Goal: Task Accomplishment & Management: Complete application form

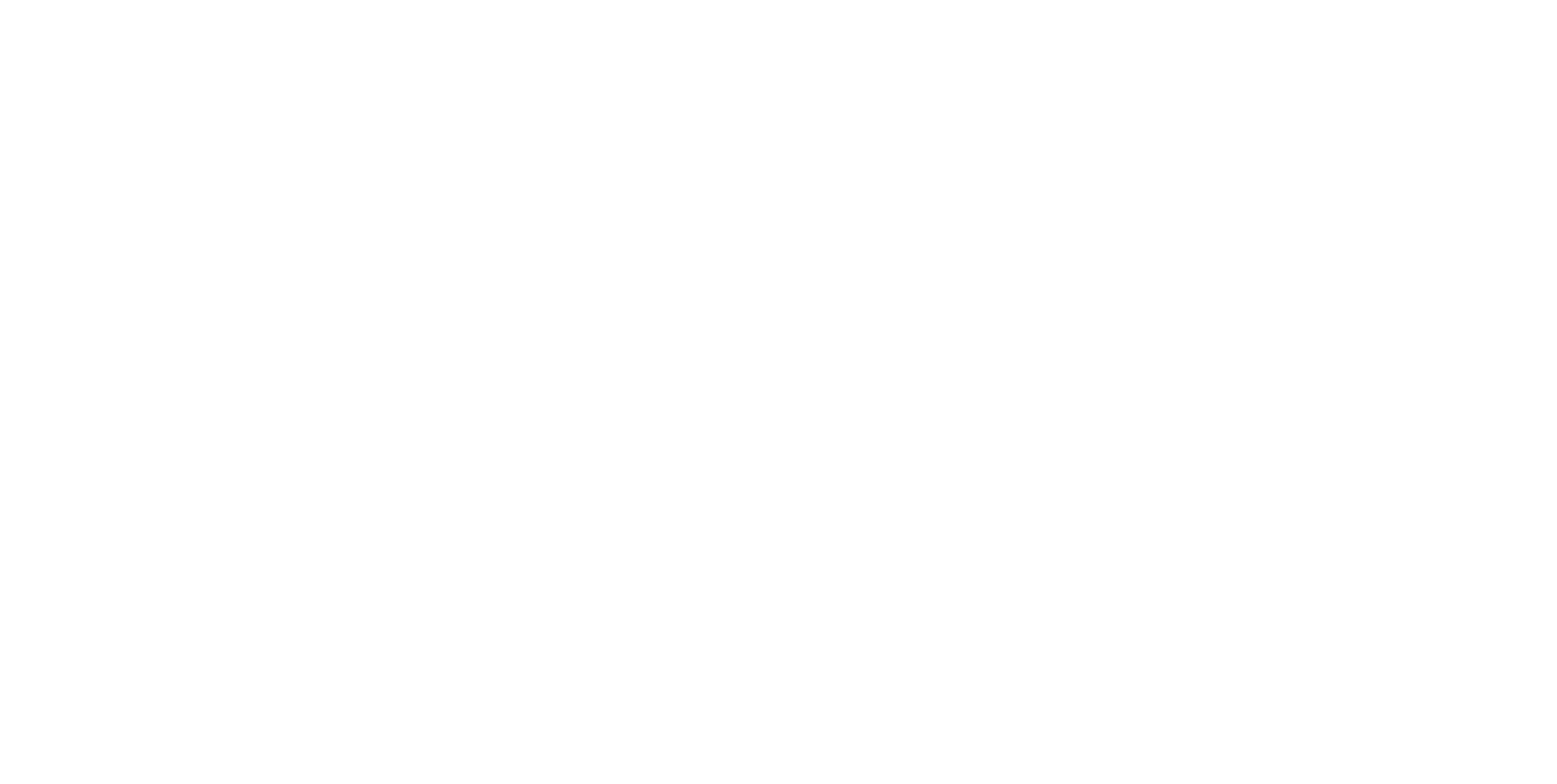
select select "100"
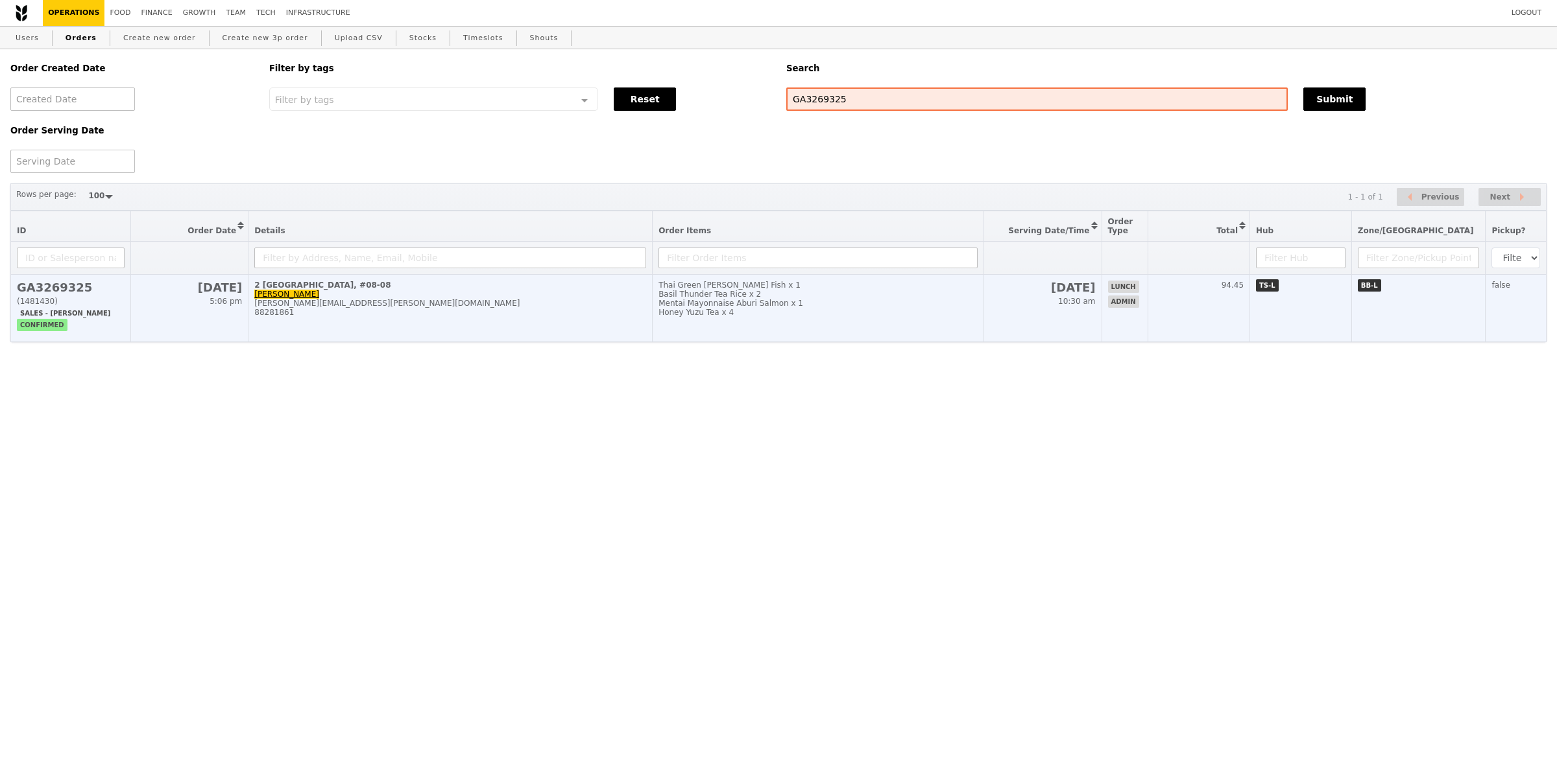
click at [542, 311] on div "88281861" at bounding box center [450, 312] width 392 height 9
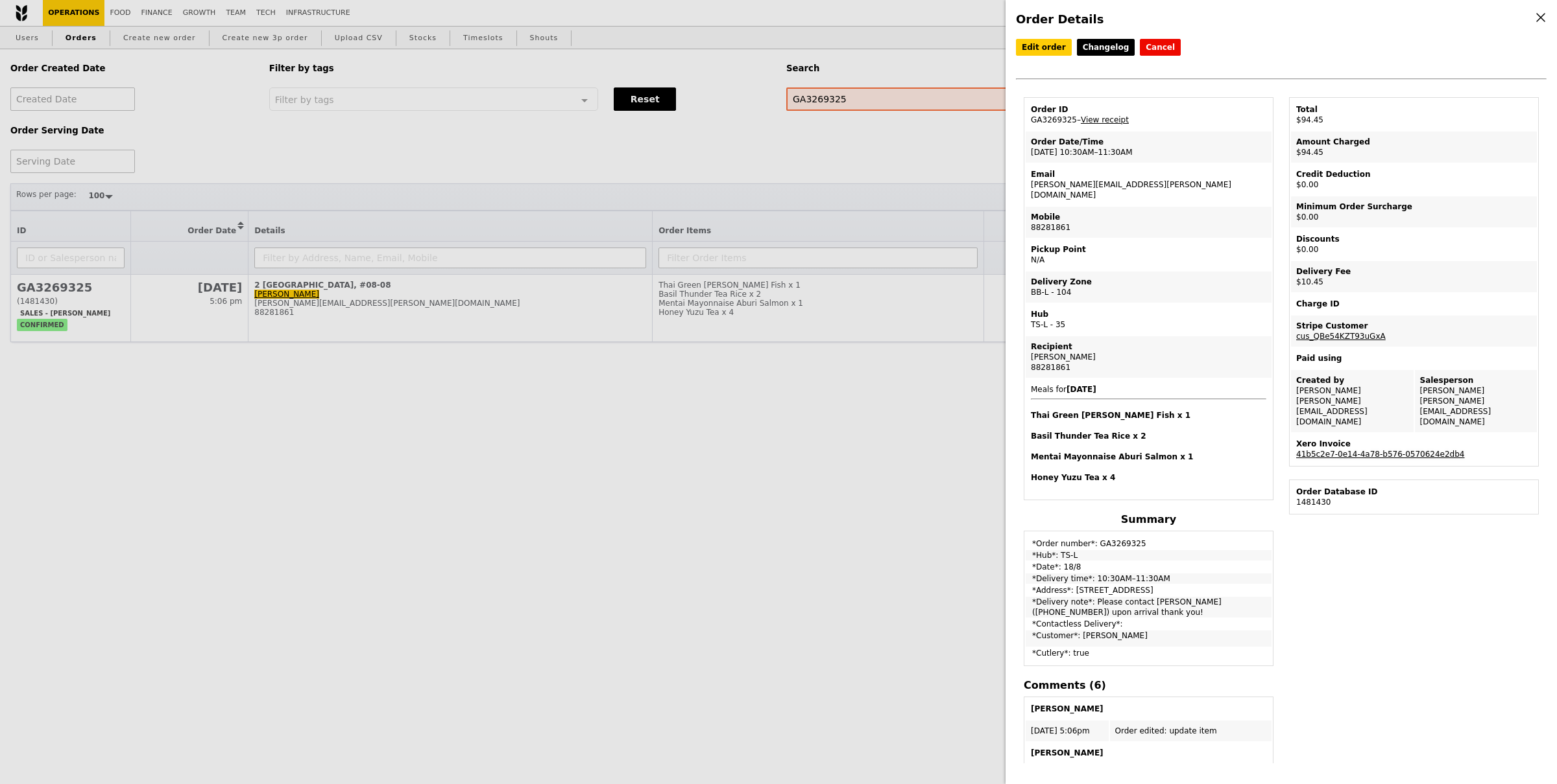
click at [1354, 450] on link "41b5c2e7-0e14-4a78-b576-0570624e2db4" at bounding box center [1380, 454] width 168 height 9
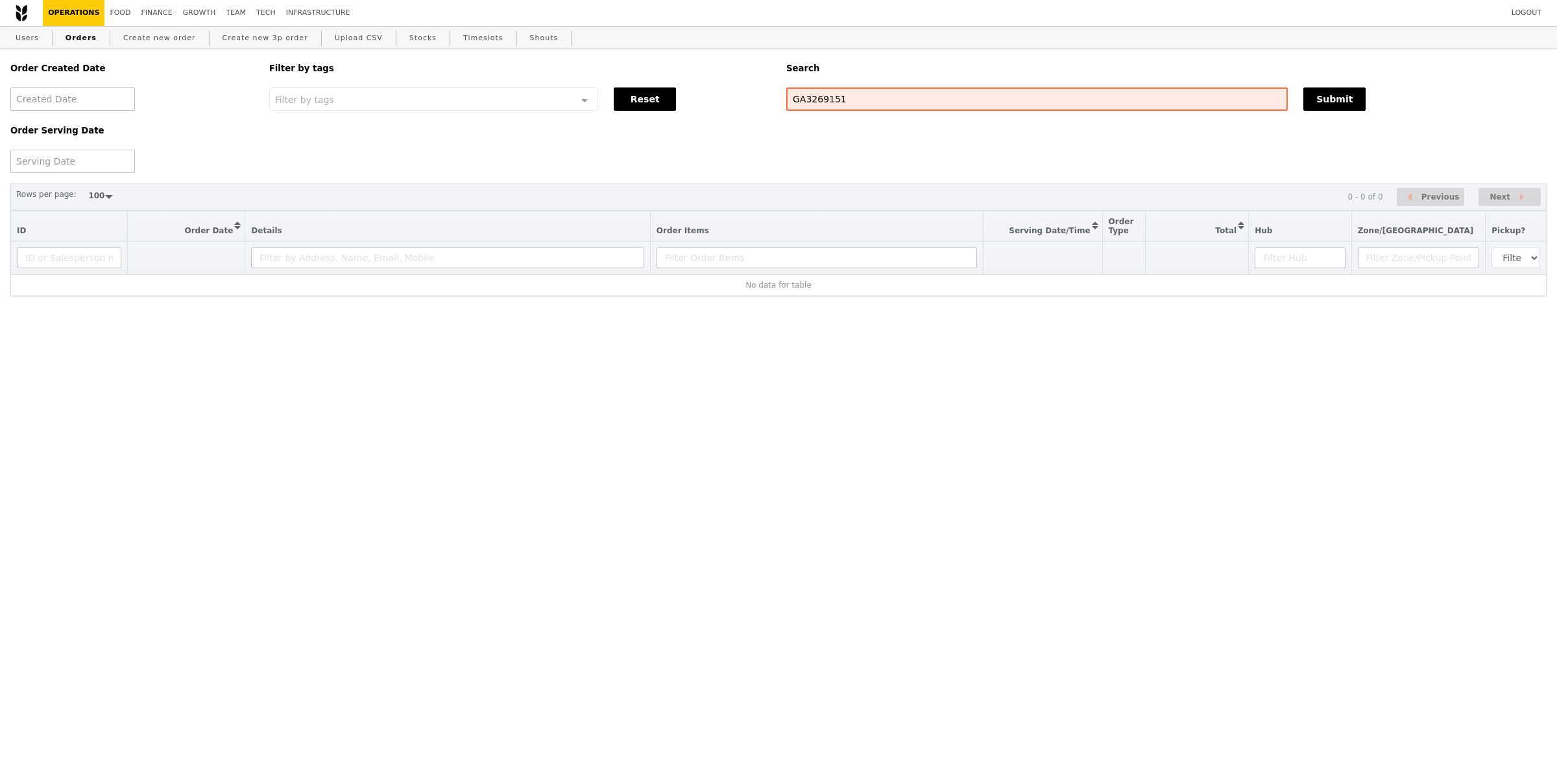
select select "100"
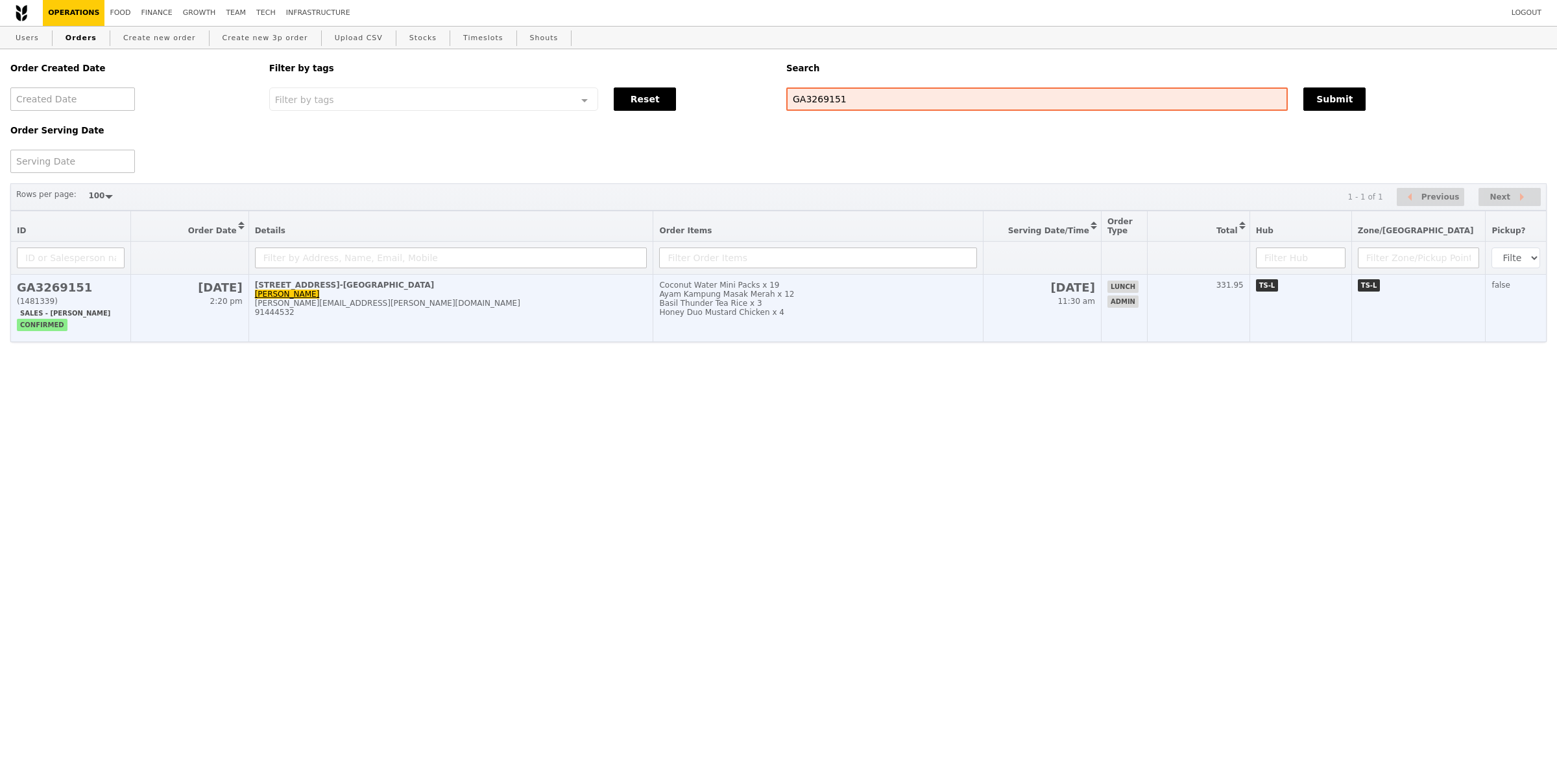
click at [512, 329] on td "585 North Bridge Road, #18-Raffles Specialist Centre Daniel daniel.chang1@abbot…" at bounding box center [451, 308] width 405 height 67
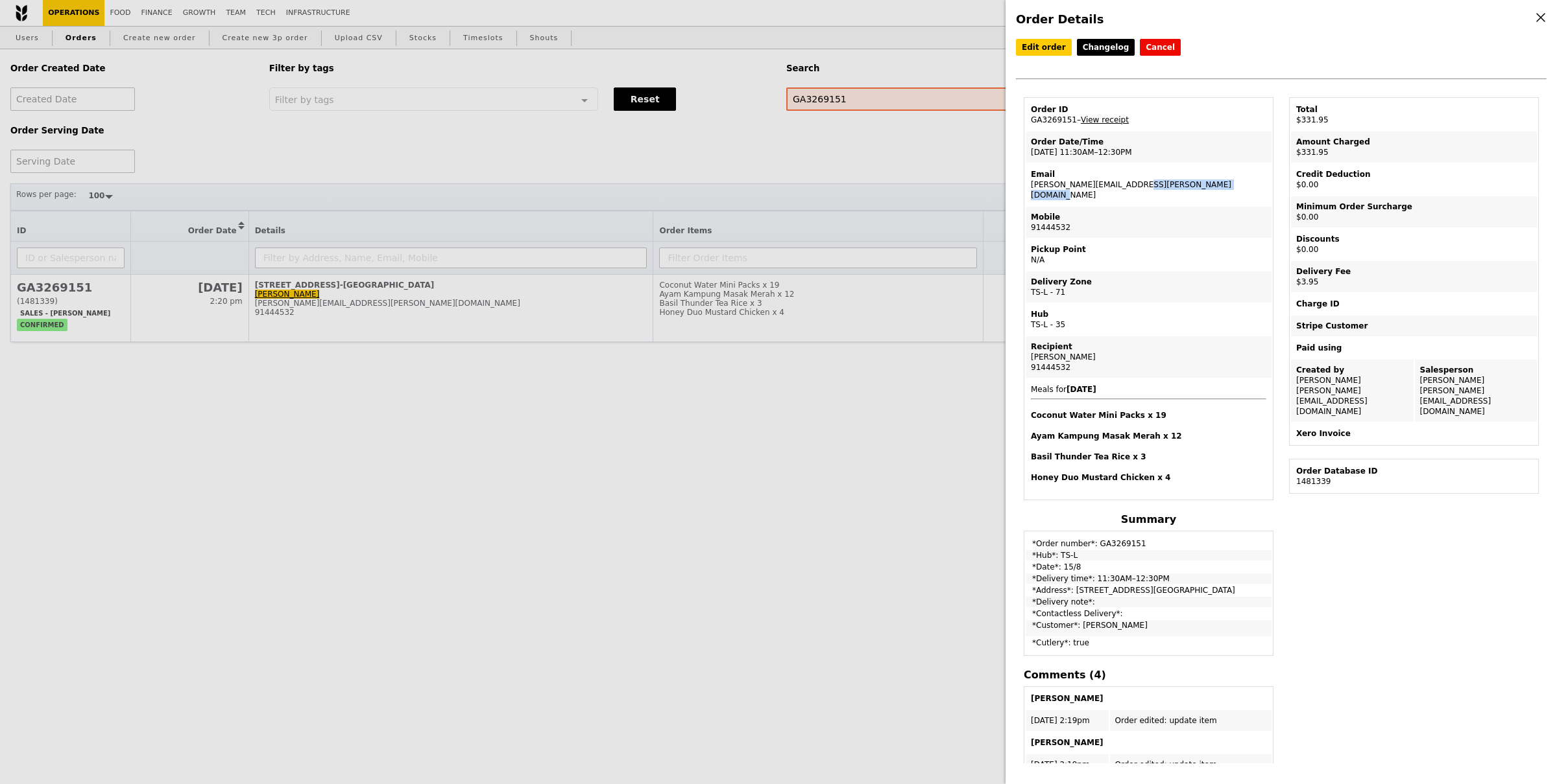
drag, startPoint x: 1154, startPoint y: 183, endPoint x: 1029, endPoint y: 184, distance: 125.0
click at [1029, 184] on td "Email daniel.chang1@abbott.com" at bounding box center [1147, 185] width 245 height 41
copy td "[PERSON_NAME][EMAIL_ADDRESS][PERSON_NAME][DOMAIN_NAME]"
click at [290, 93] on div "Order Details Edit order Changelog Cancel Order ID GA3269151 – View receipt Ord…" at bounding box center [778, 392] width 1557 height 784
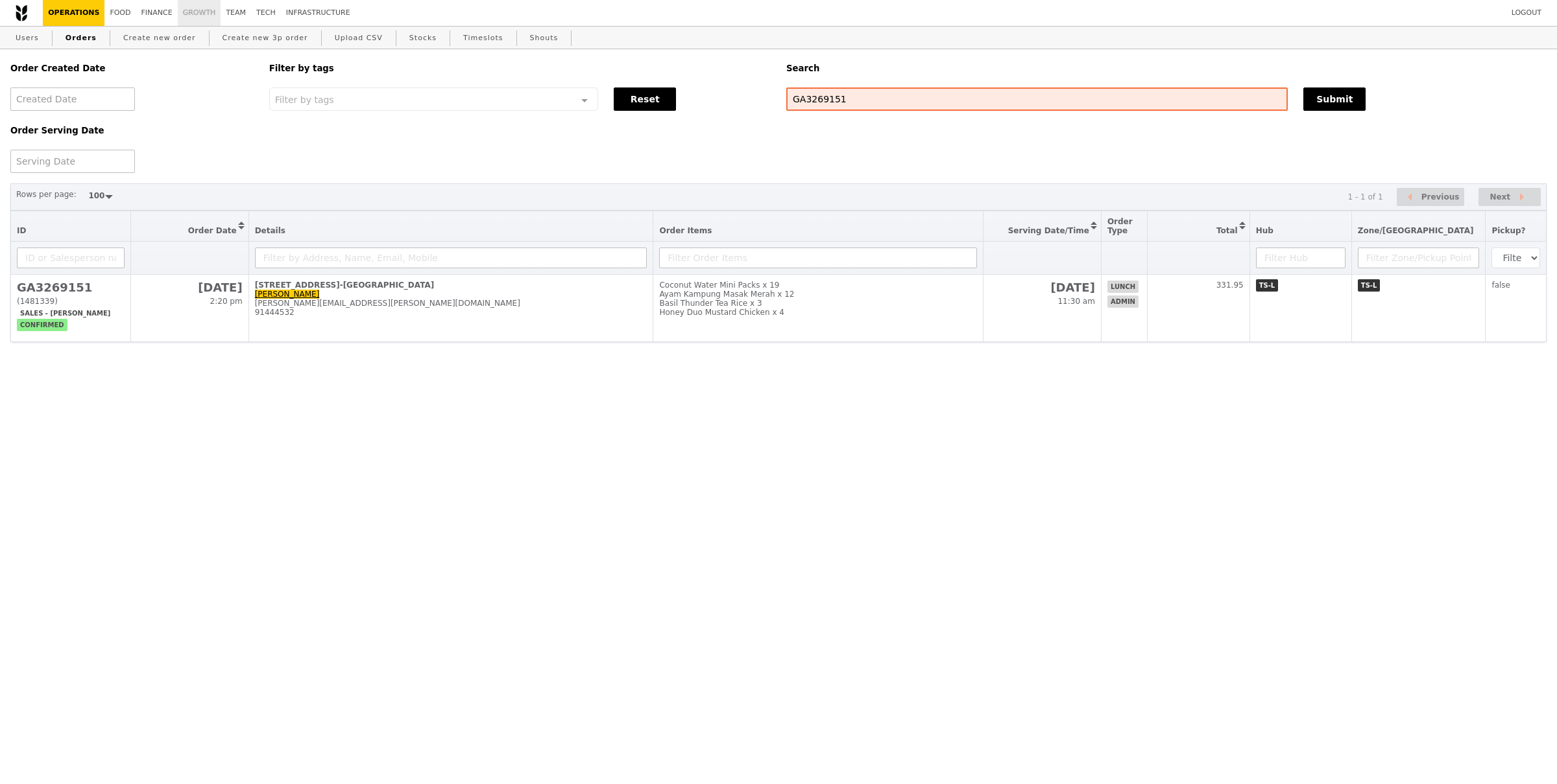
click at [192, 13] on link "Growth" at bounding box center [200, 13] width 43 height 26
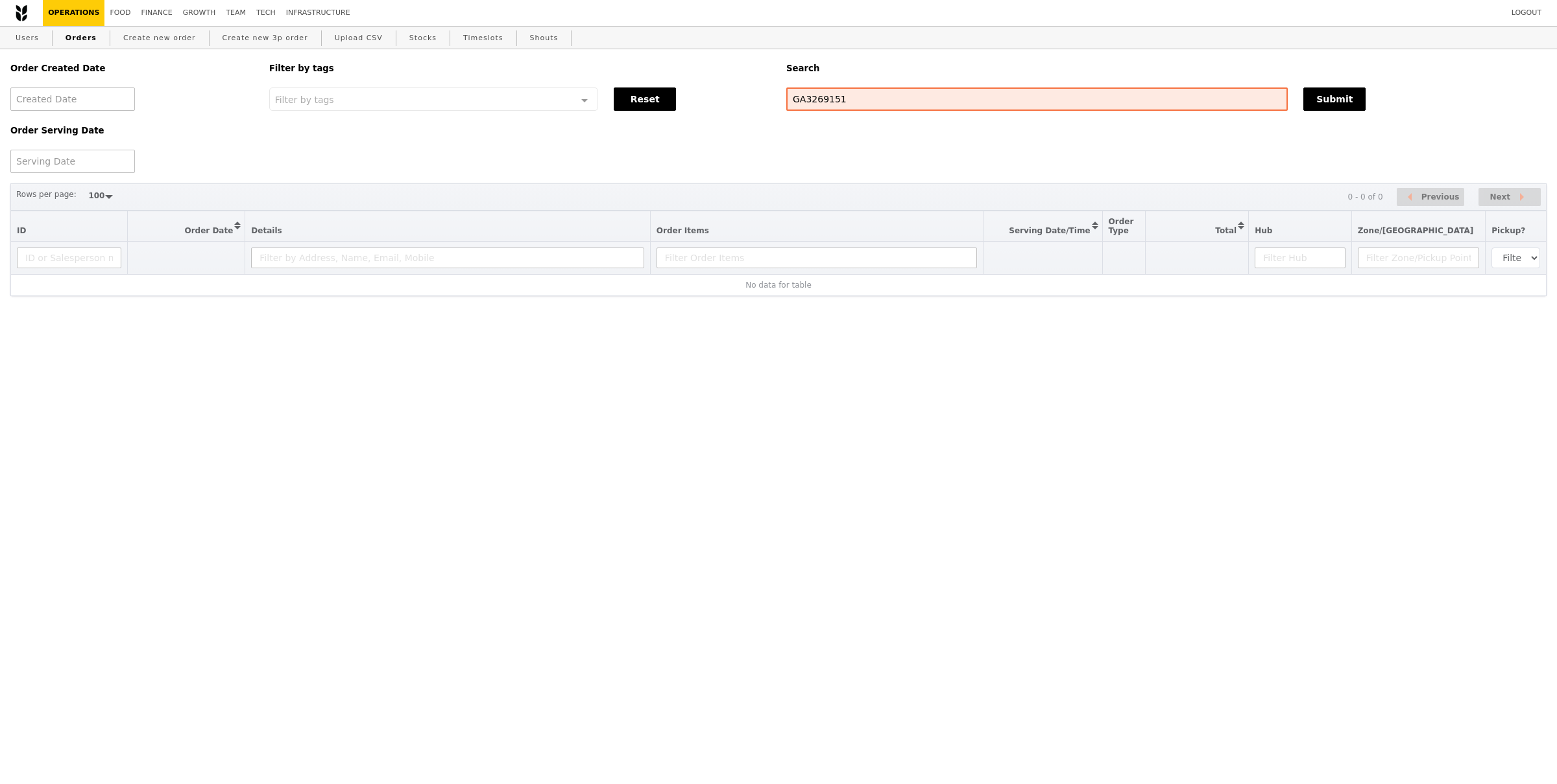
select select "100"
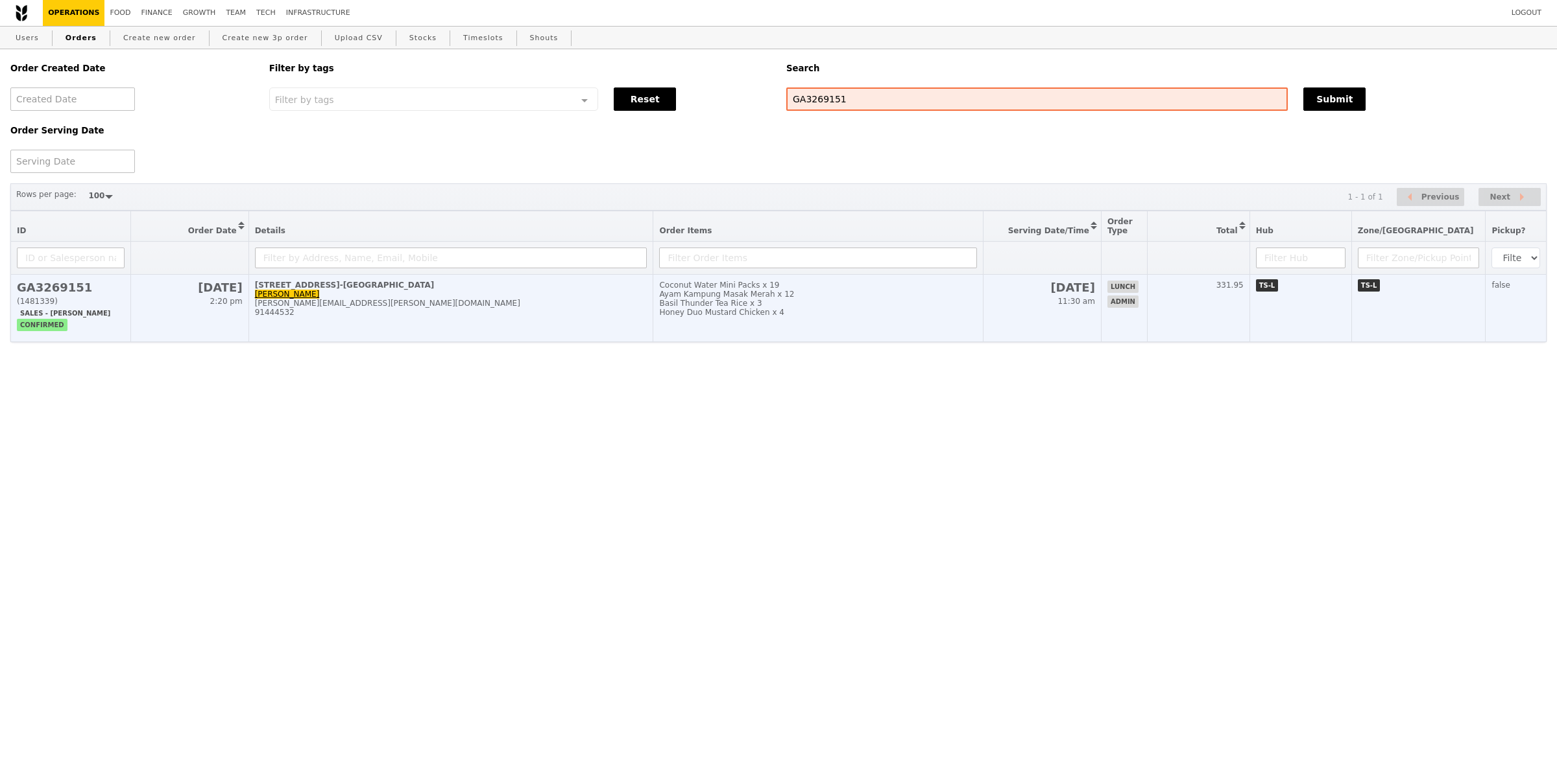
click at [535, 287] on div "[STREET_ADDRESS]-[GEOGRAPHIC_DATA]" at bounding box center [451, 284] width 392 height 9
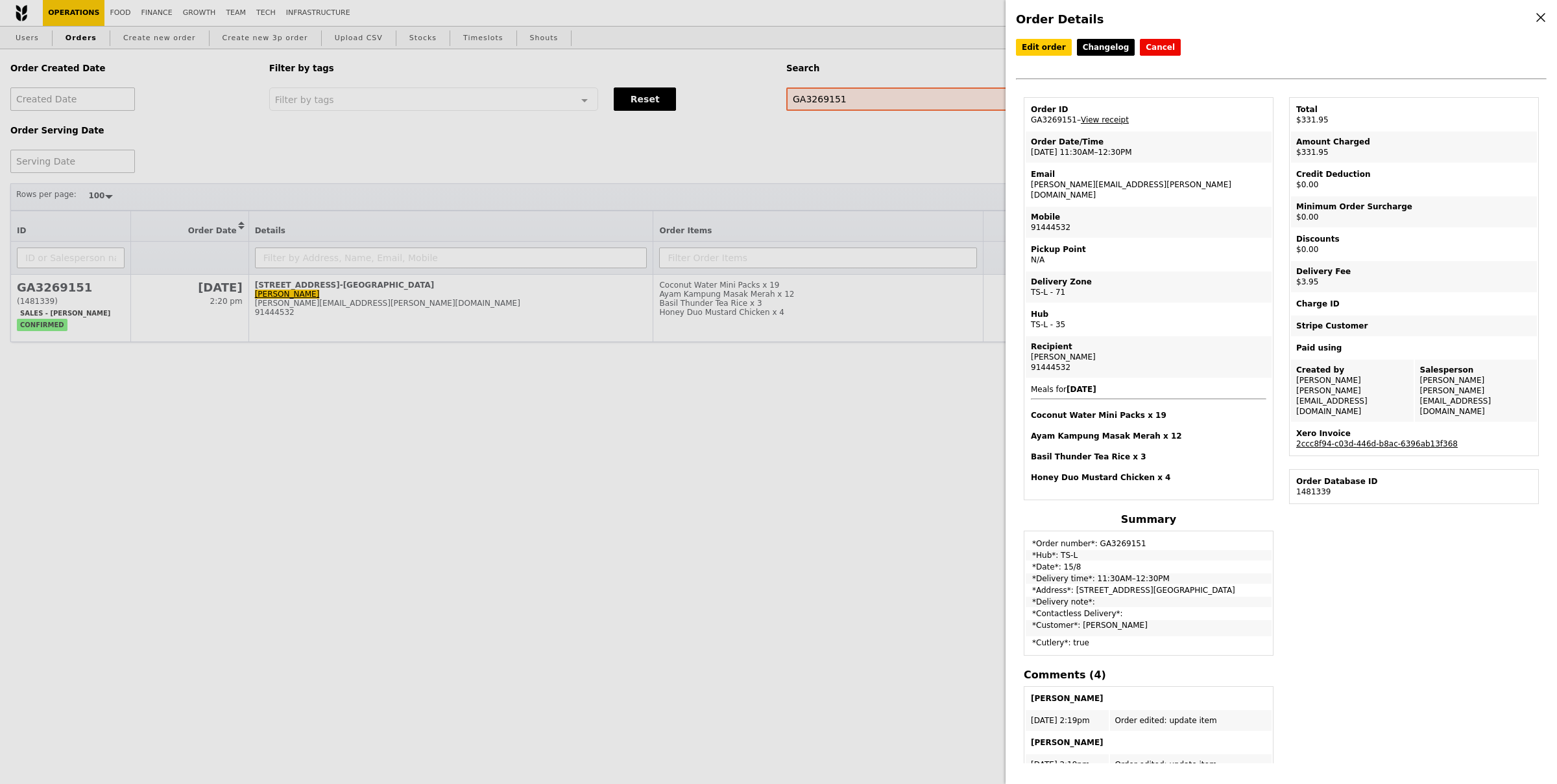
click at [1419, 423] on td "Xero Invoice 2ccc8f94-c03d-446d-b8ac-6396ab13f368" at bounding box center [1413, 439] width 245 height 31
click at [1420, 440] on link "2ccc8f94-c03d-446d-b8ac-6396ab13f368" at bounding box center [1376, 444] width 161 height 9
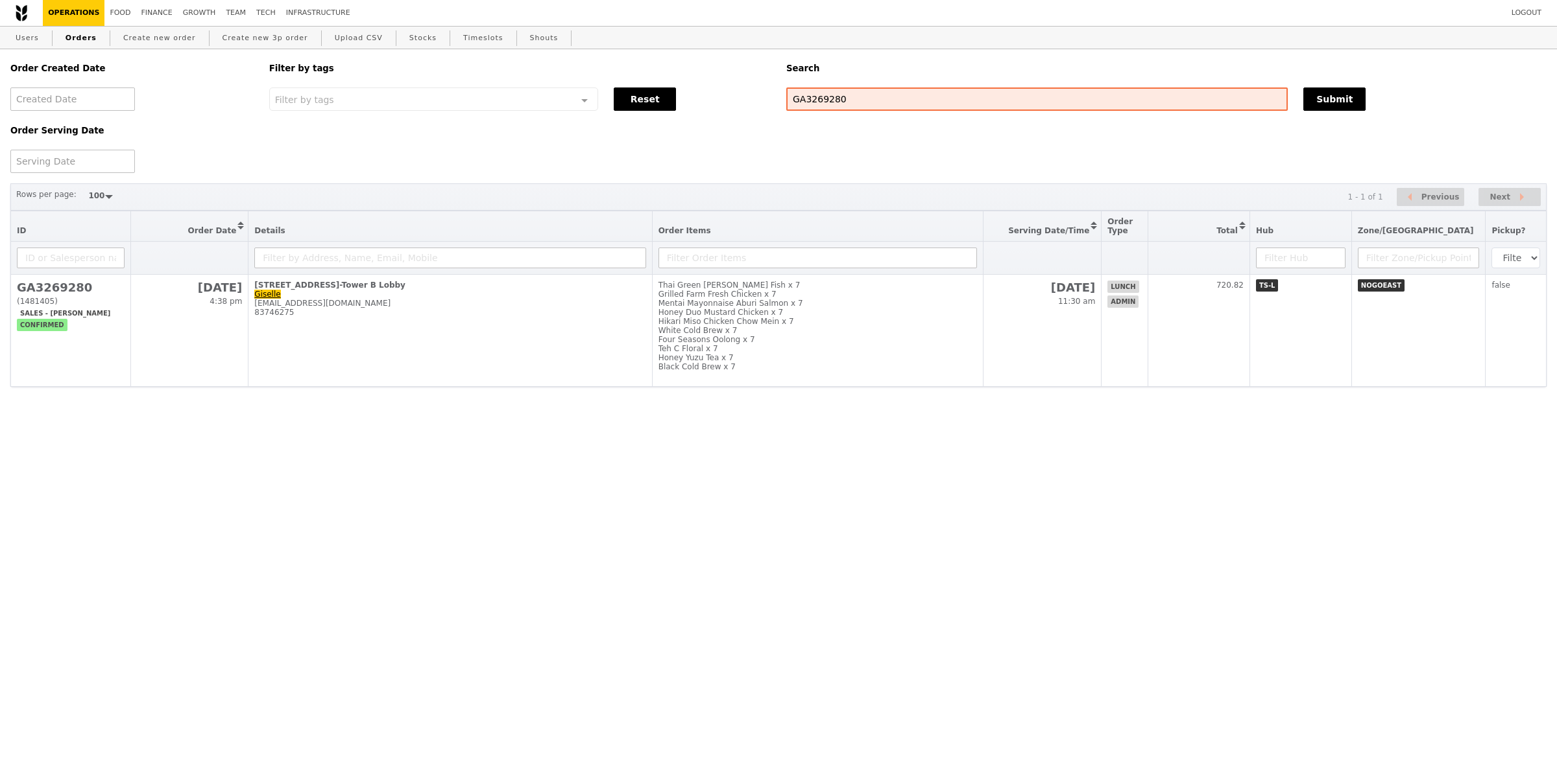
select select "100"
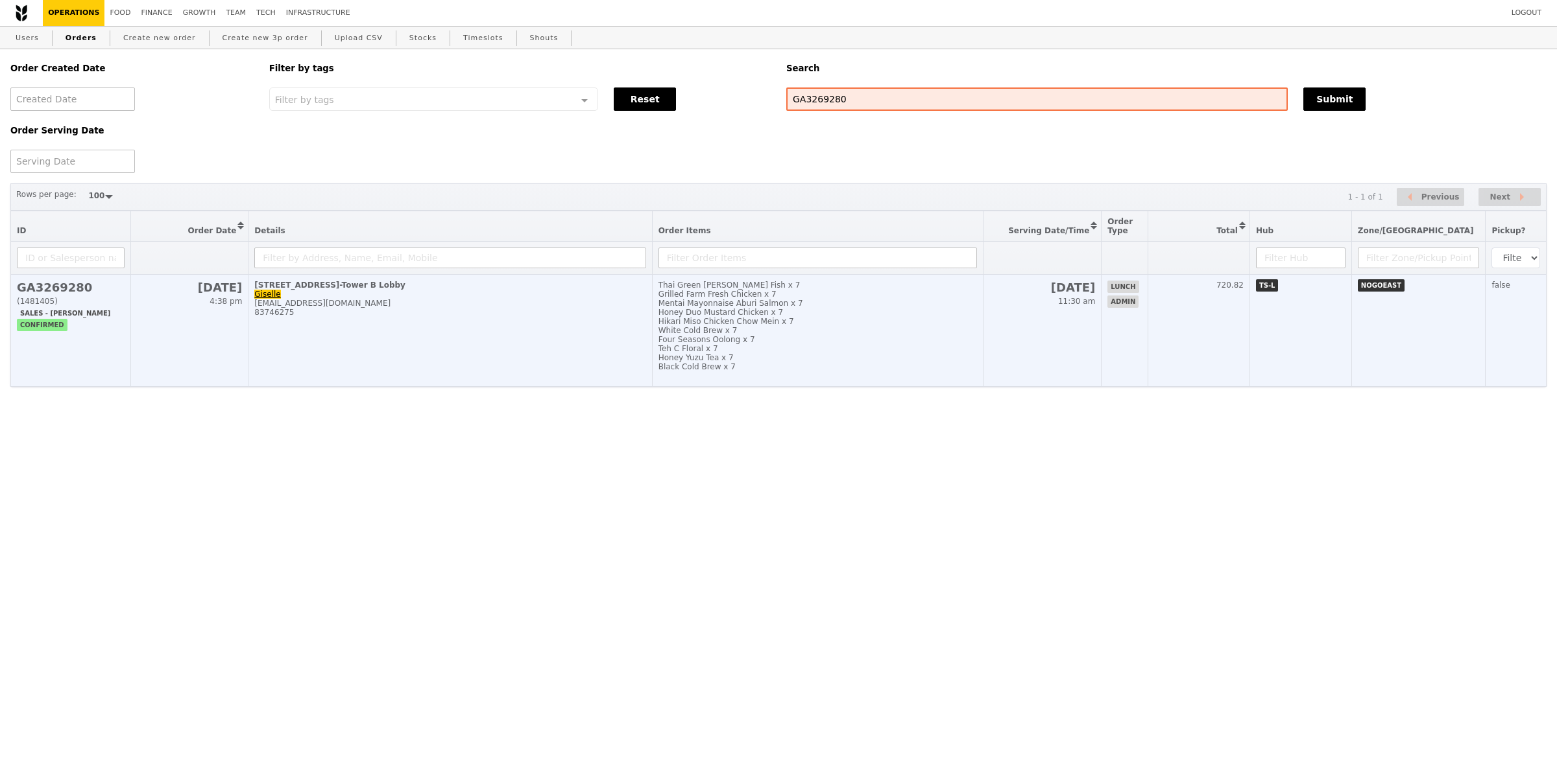
click at [379, 321] on td "90 Yishun Central, #1-Tower B Lobby Giselle giselle.gan@astrazeneca.com 83746275" at bounding box center [450, 330] width 403 height 112
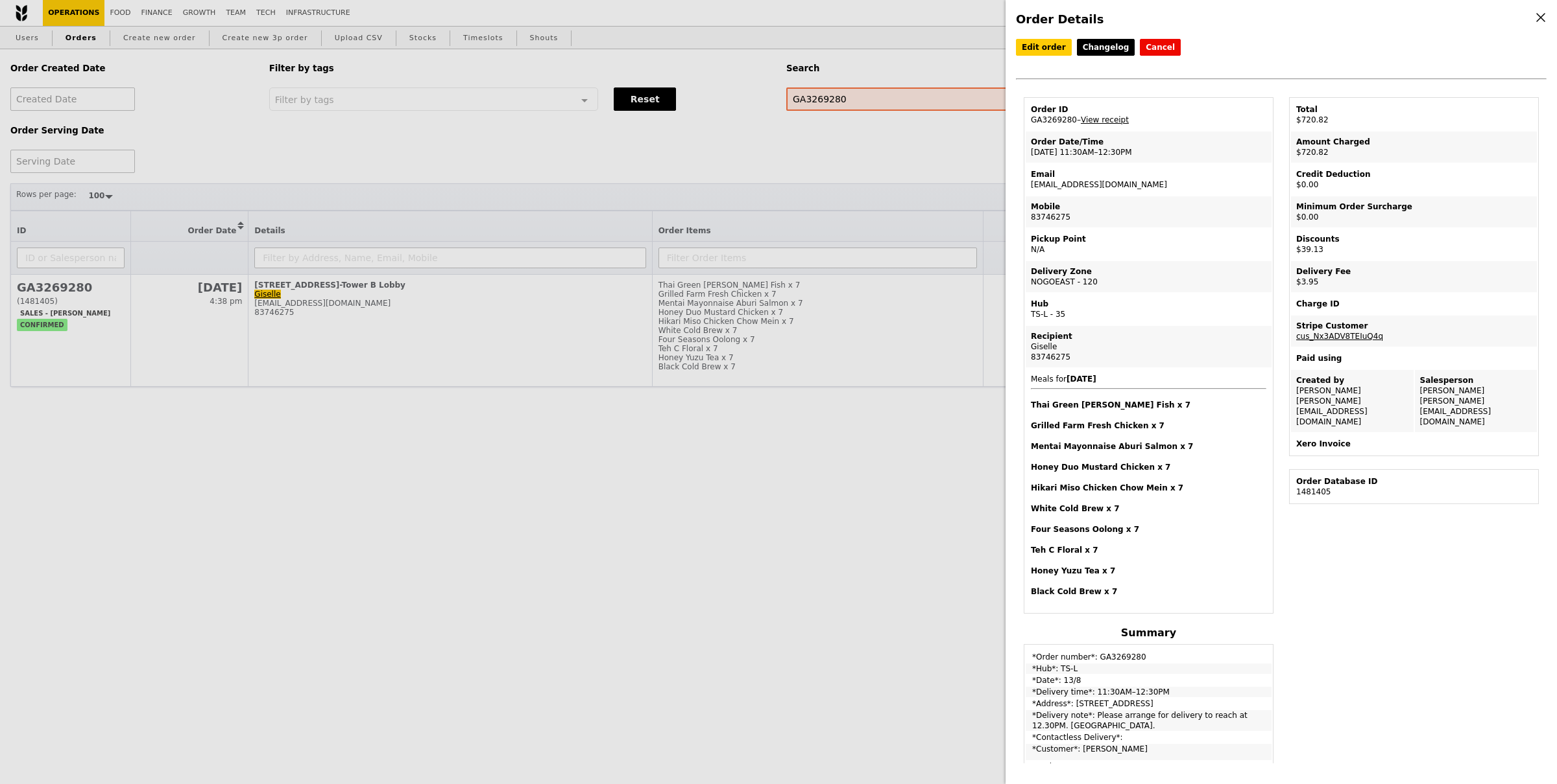
drag, startPoint x: 1177, startPoint y: 283, endPoint x: 1136, endPoint y: 182, distance: 109.0
click at [1177, 283] on td "Delivery Zone NOGOEAST - 120" at bounding box center [1147, 277] width 245 height 31
drag, startPoint x: 1152, startPoint y: 185, endPoint x: 1027, endPoint y: 184, distance: 125.0
click at [1027, 184] on td "Email giselle.gan@astrazeneca.com" at bounding box center [1147, 180] width 245 height 31
copy td "giselle.gan@astrazeneca.com"
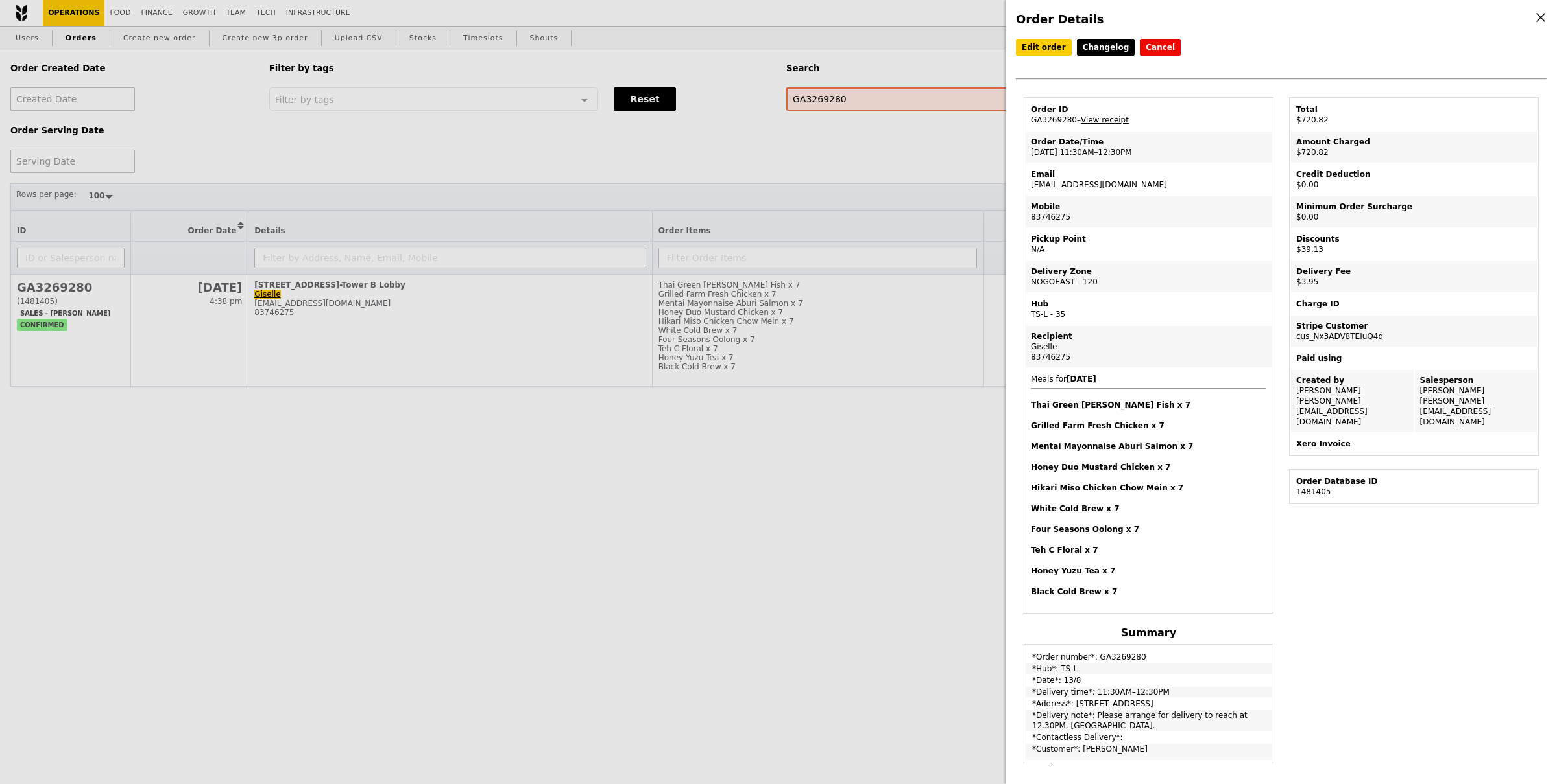
click at [747, 274] on div "Order Details Edit order Changelog Cancel Order ID GA3269280 – View receipt Ord…" at bounding box center [778, 392] width 1557 height 784
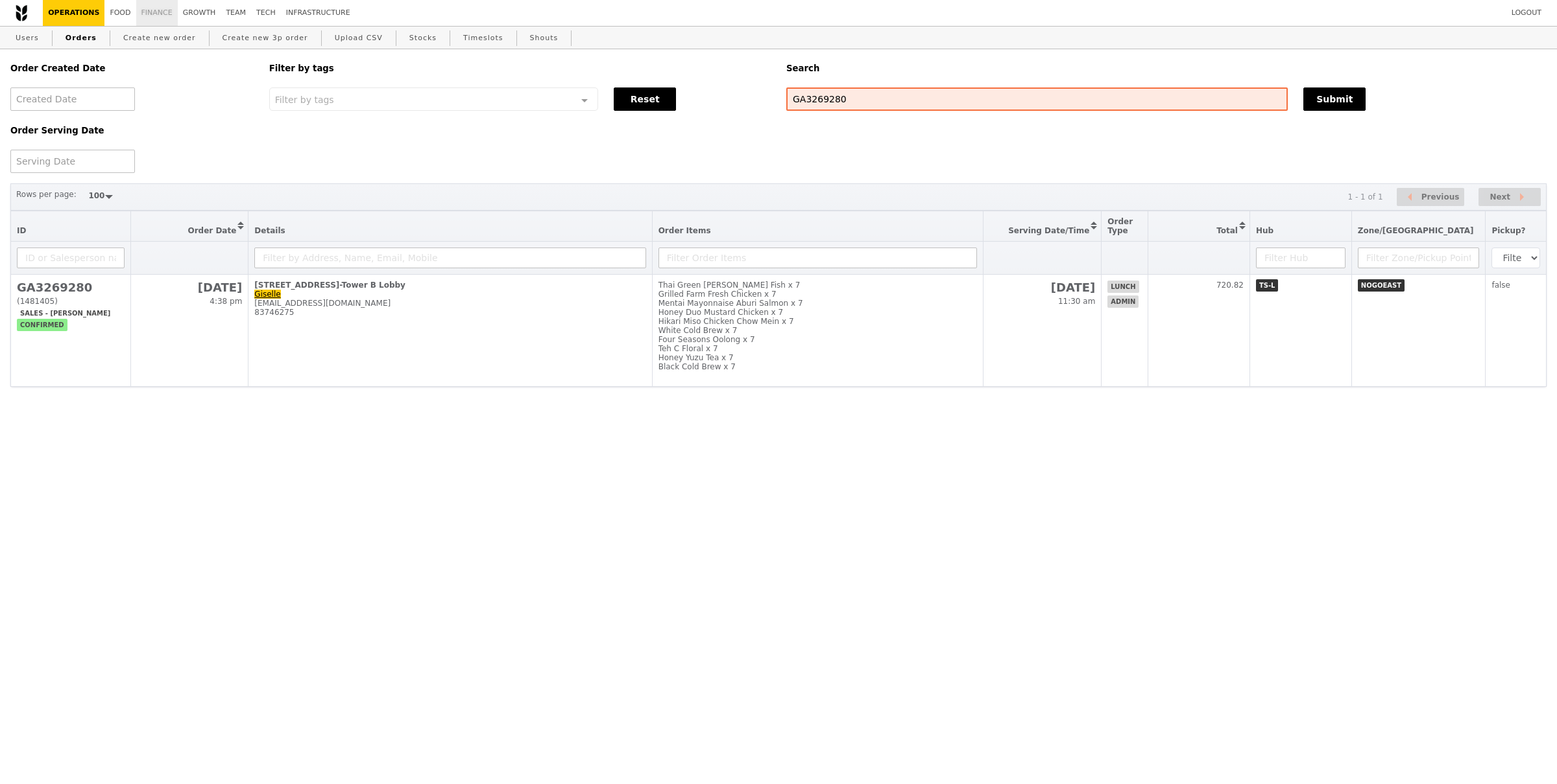
click at [168, 14] on link "Finance" at bounding box center [156, 13] width 41 height 26
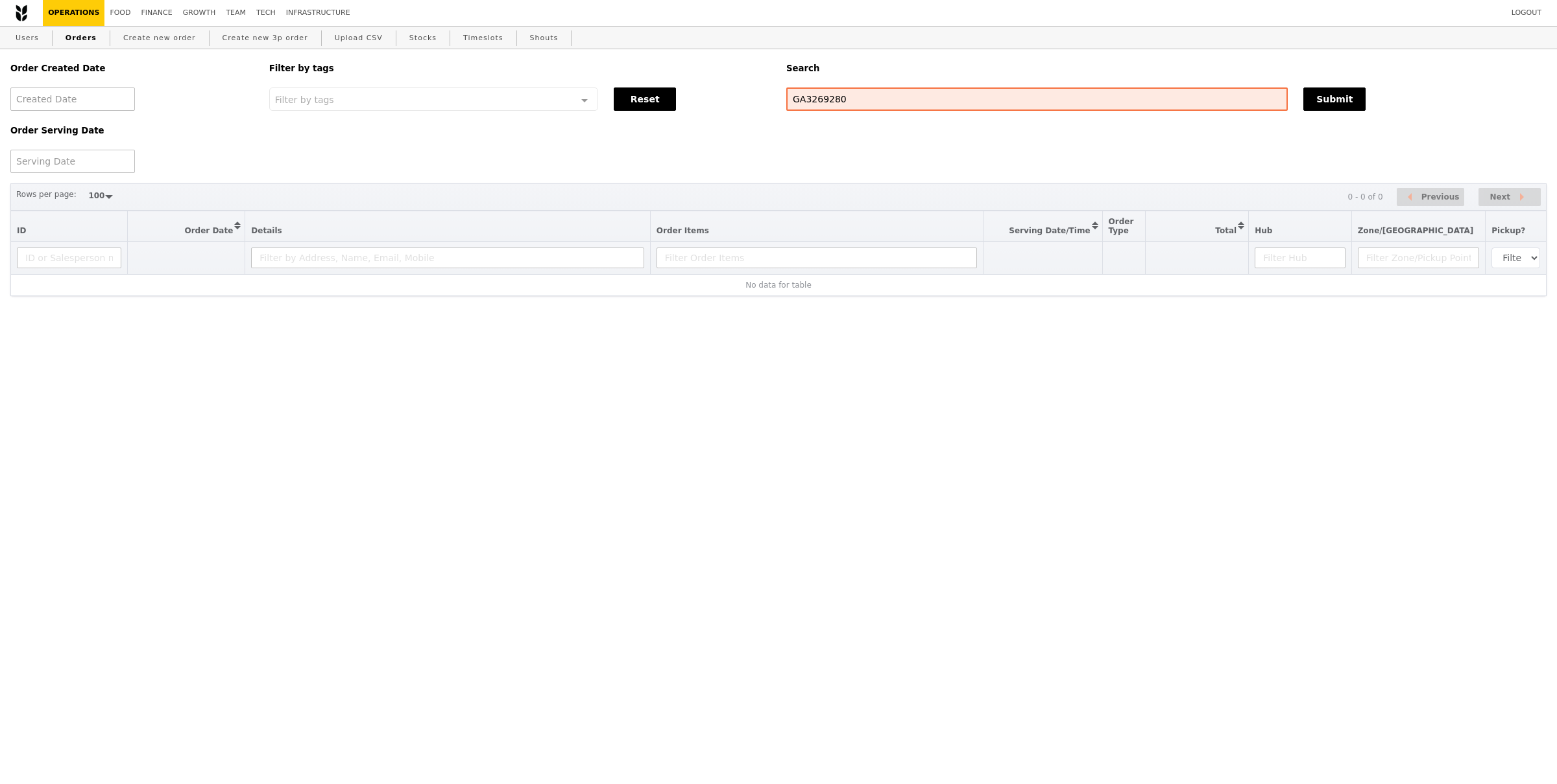
select select "100"
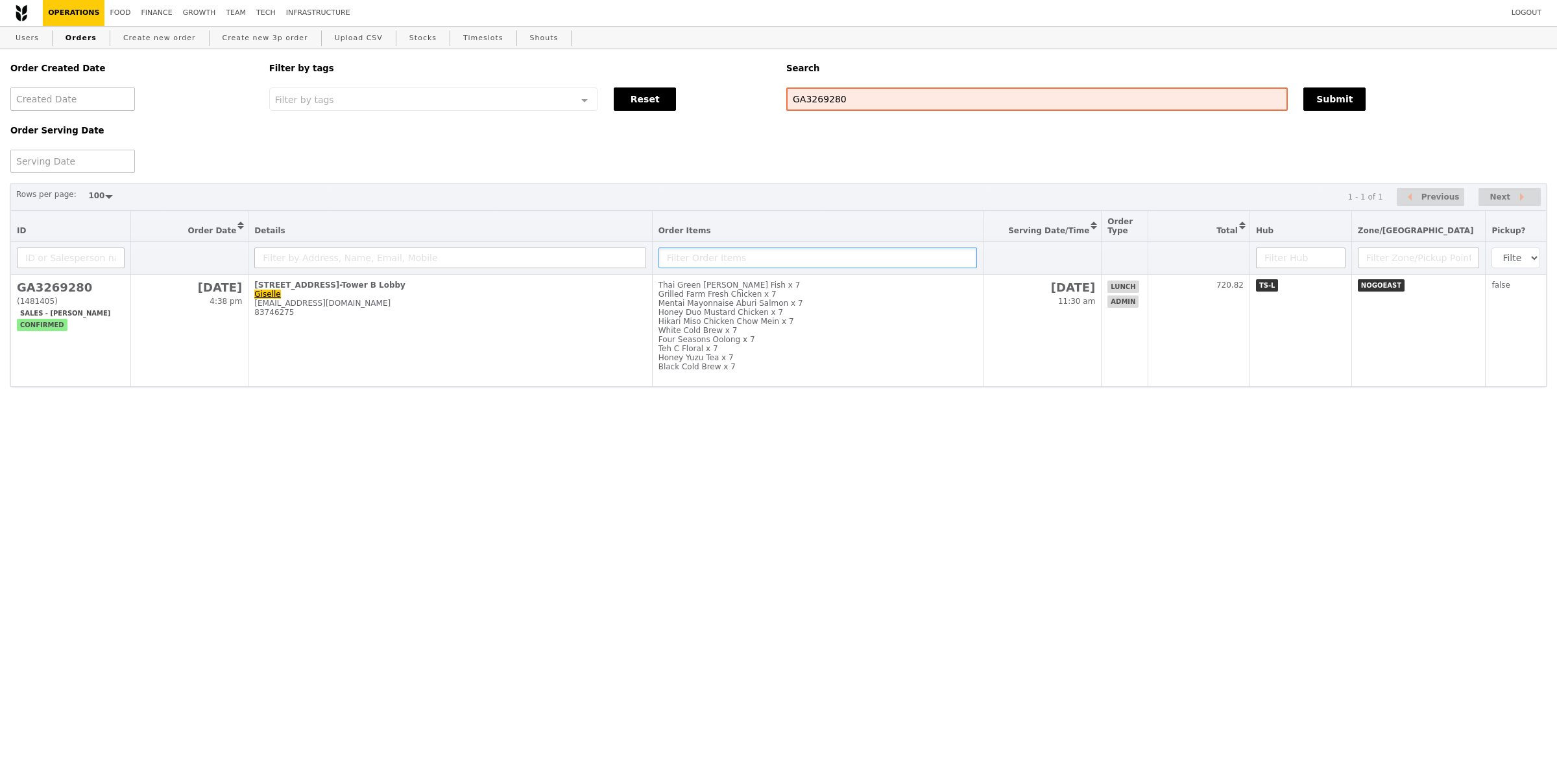
click at [704, 269] on input "text" at bounding box center [818, 257] width 319 height 21
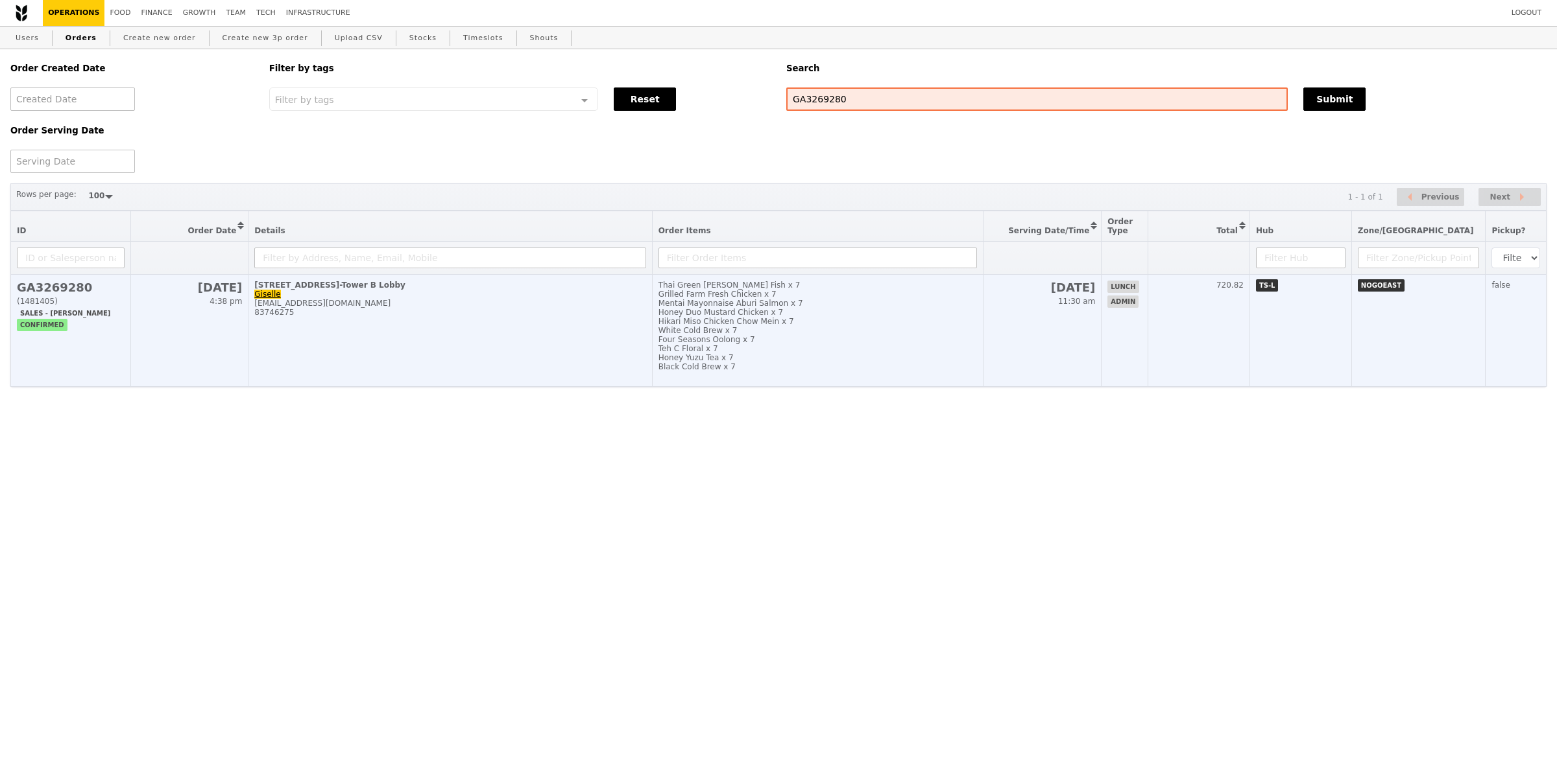
click at [651, 343] on td "90 Yishun Central, #1-Tower B Lobby Giselle giselle.gan@astrazeneca.com 83746275" at bounding box center [450, 330] width 403 height 112
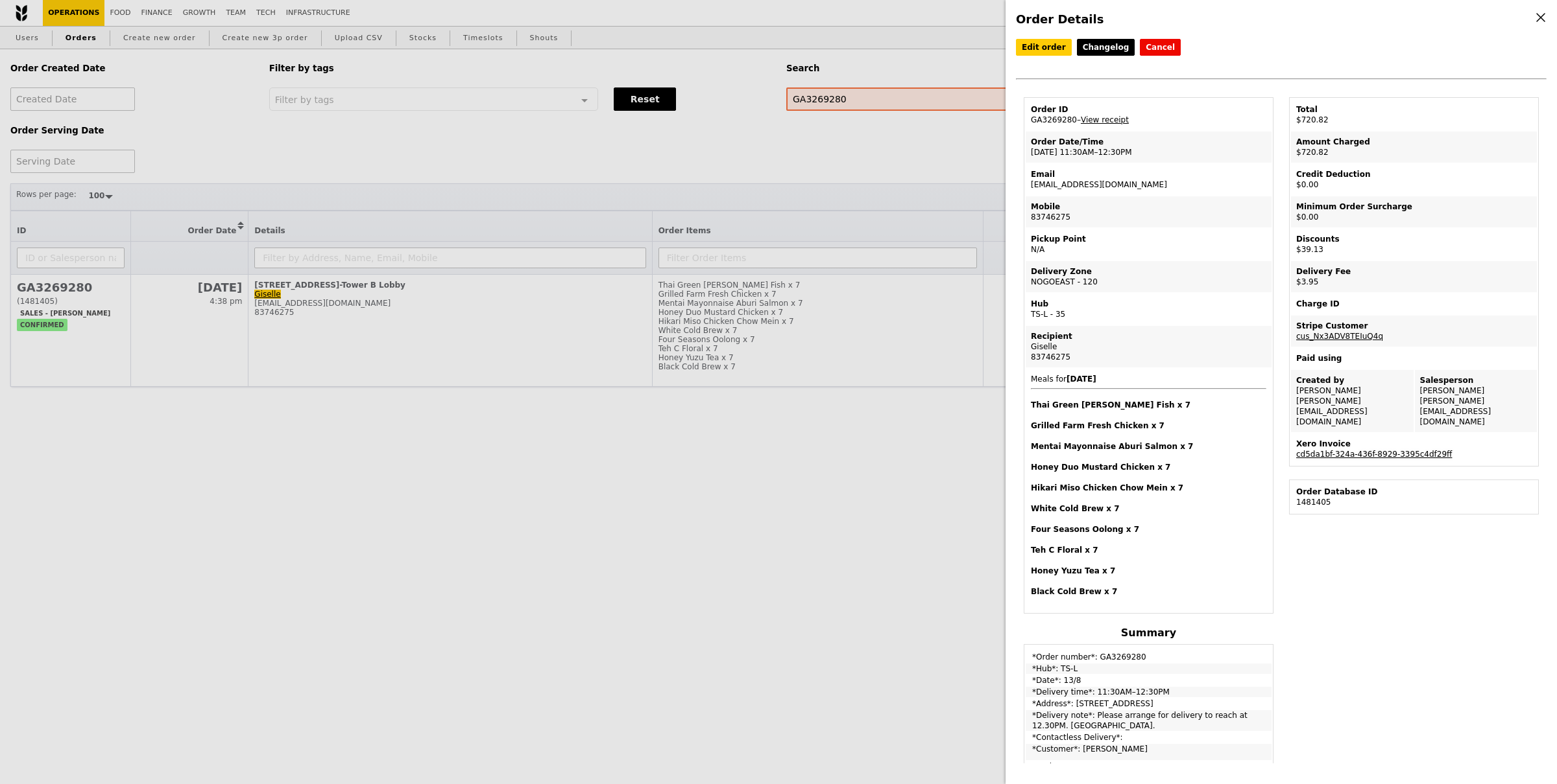
click at [1369, 450] on link "cd5da1bf-324a-436f-8929-3395c4df29ff" at bounding box center [1373, 454] width 156 height 9
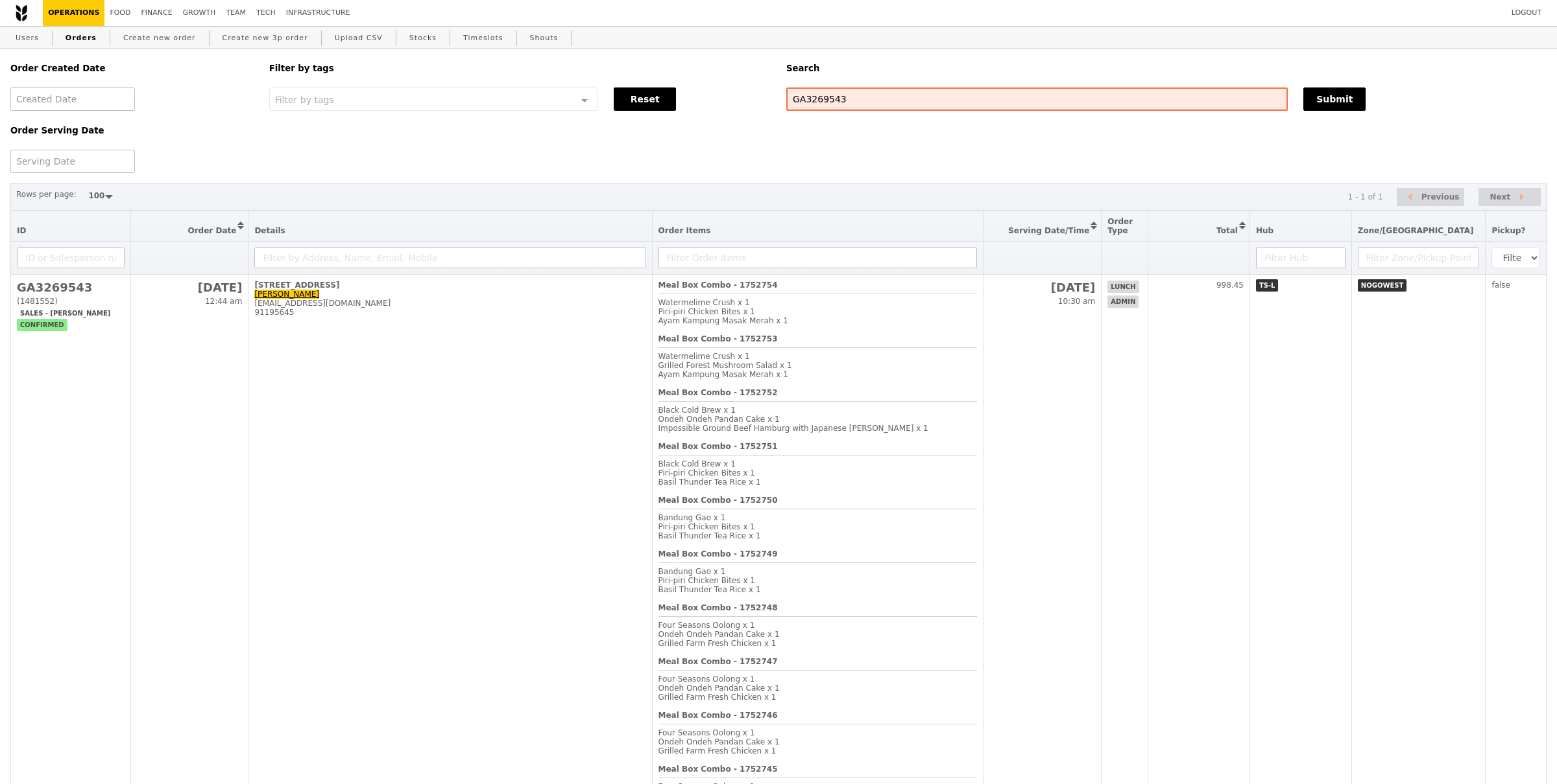
select select "100"
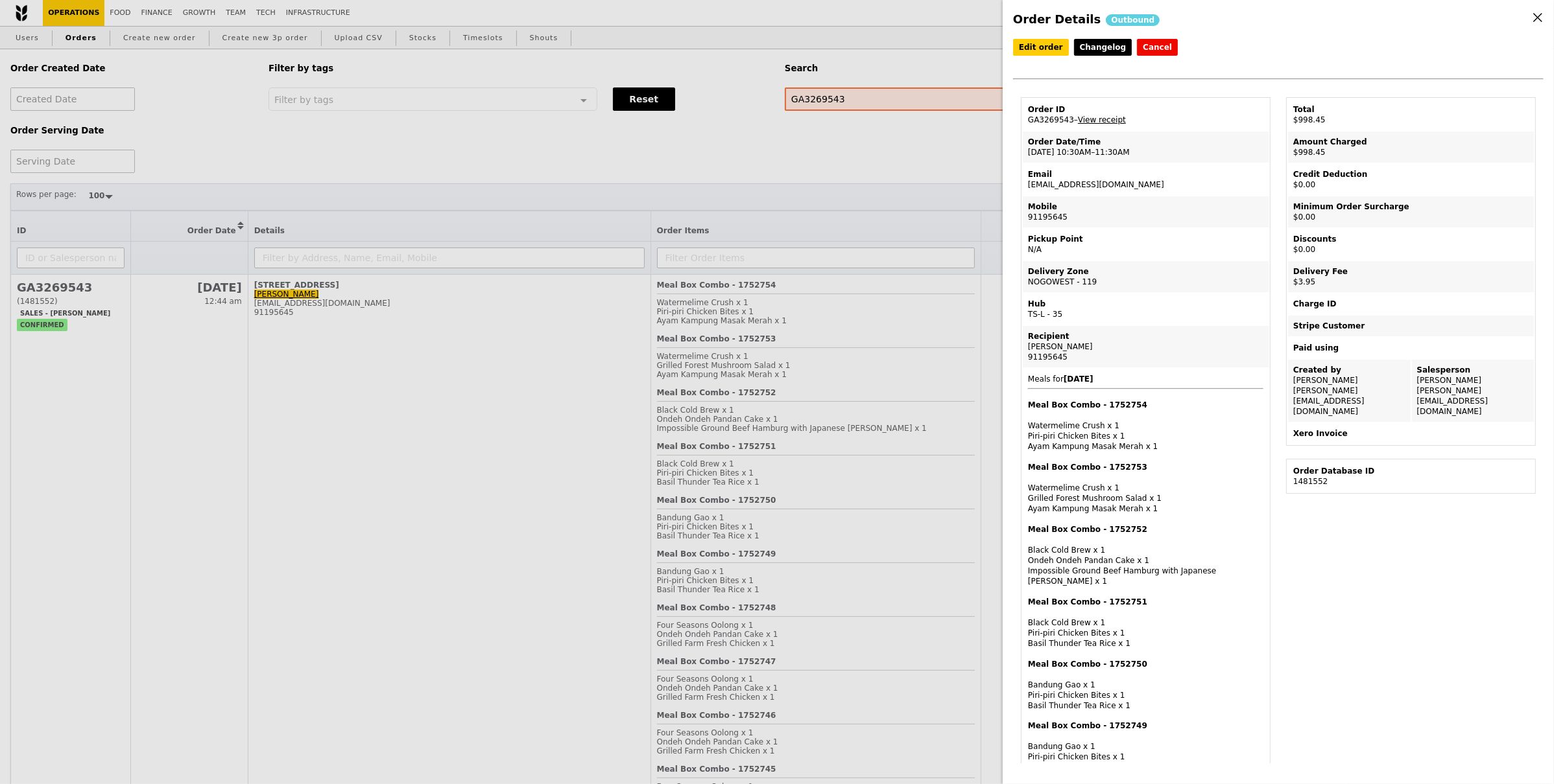
click at [1120, 120] on link "View receipt" at bounding box center [1101, 119] width 48 height 9
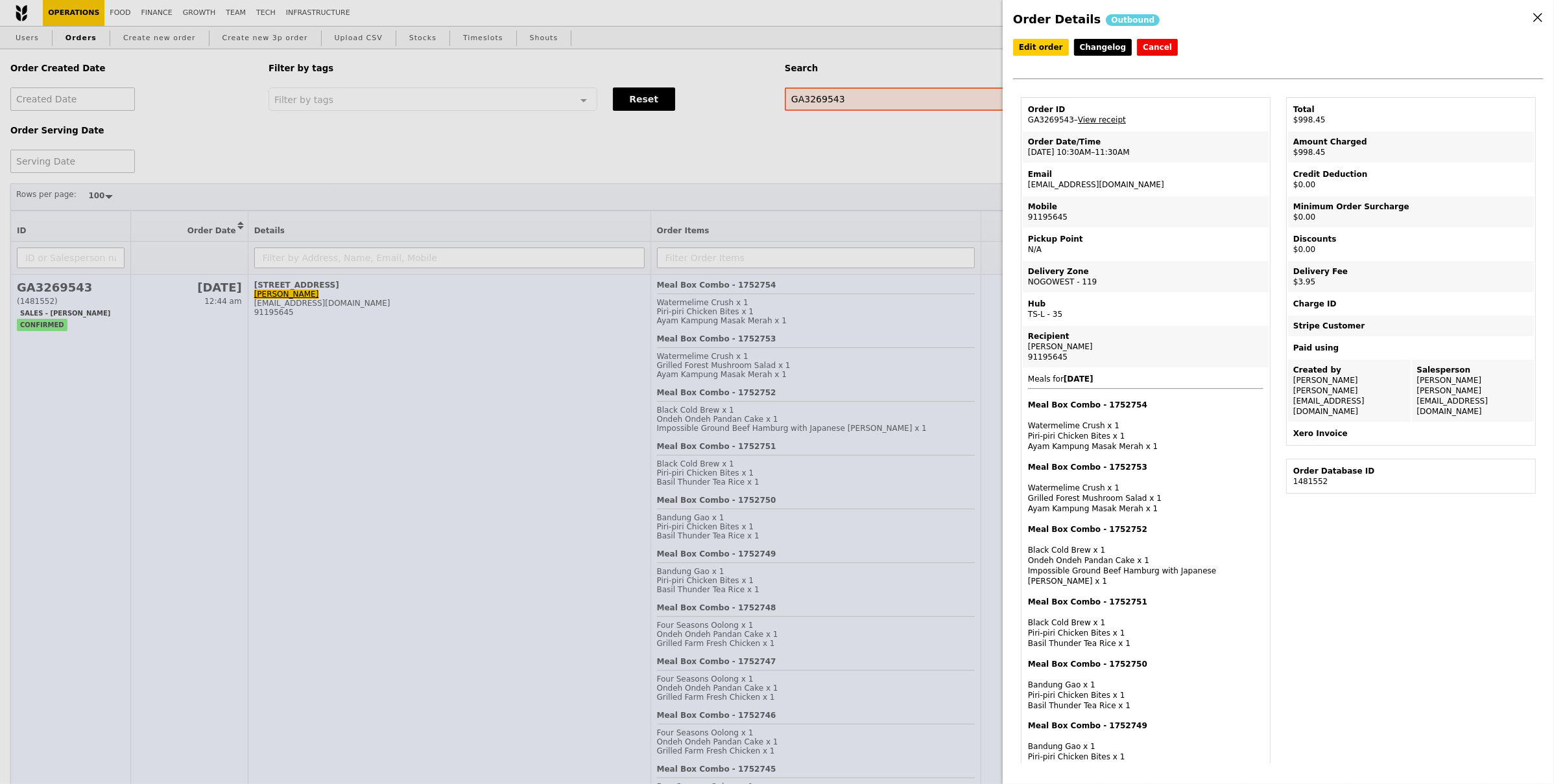
click at [296, 345] on div "Order Details Outbound Edit order Changelog Cancel Order ID GA3269543 – View re…" at bounding box center [777, 392] width 1554 height 784
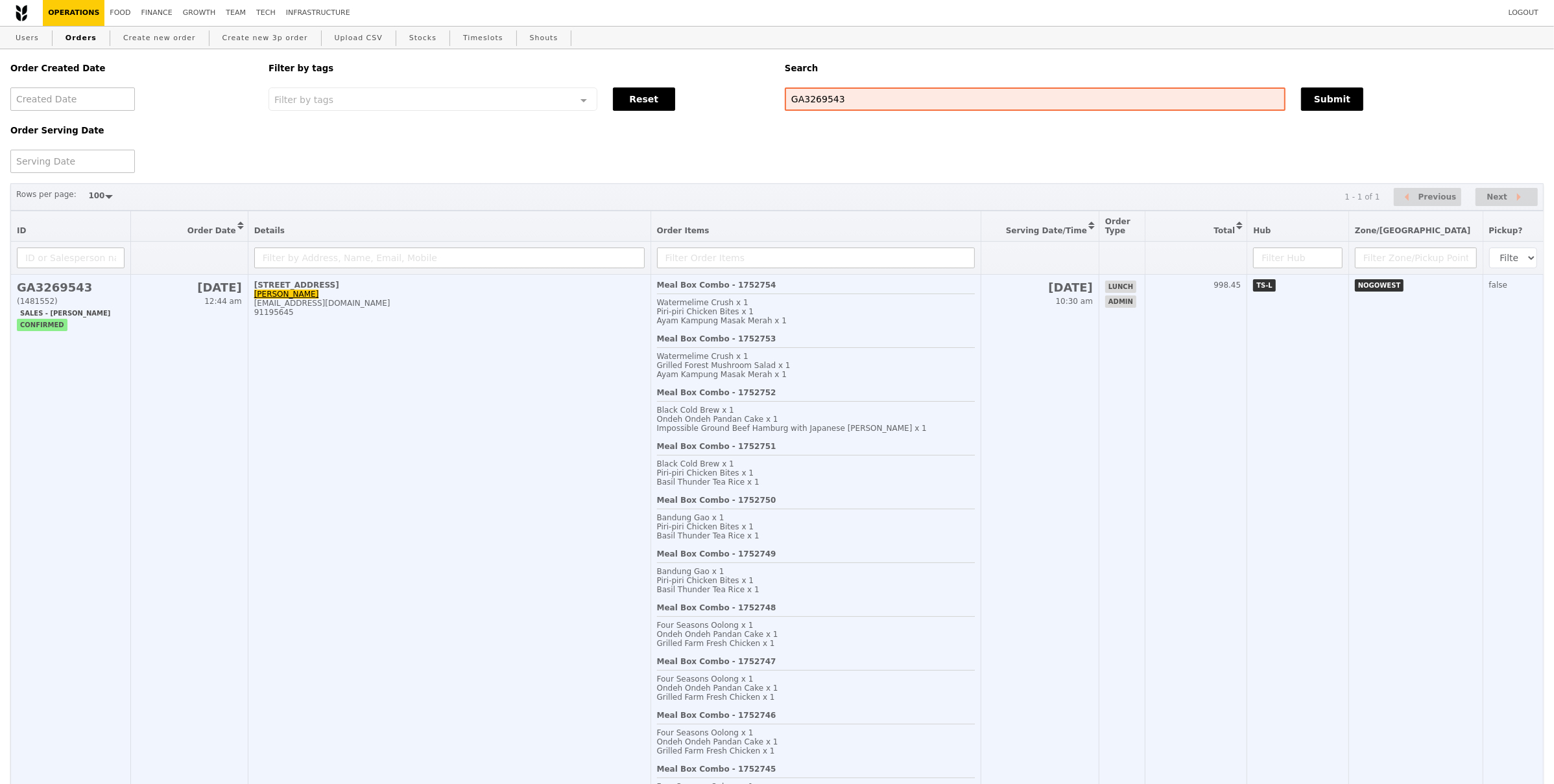
click at [919, 445] on div "Meal Box Combo - 1752751 Black Cold Brew x 1 Piri‑piri Chicken Bites x 1 Basil …" at bounding box center [817, 468] width 319 height 54
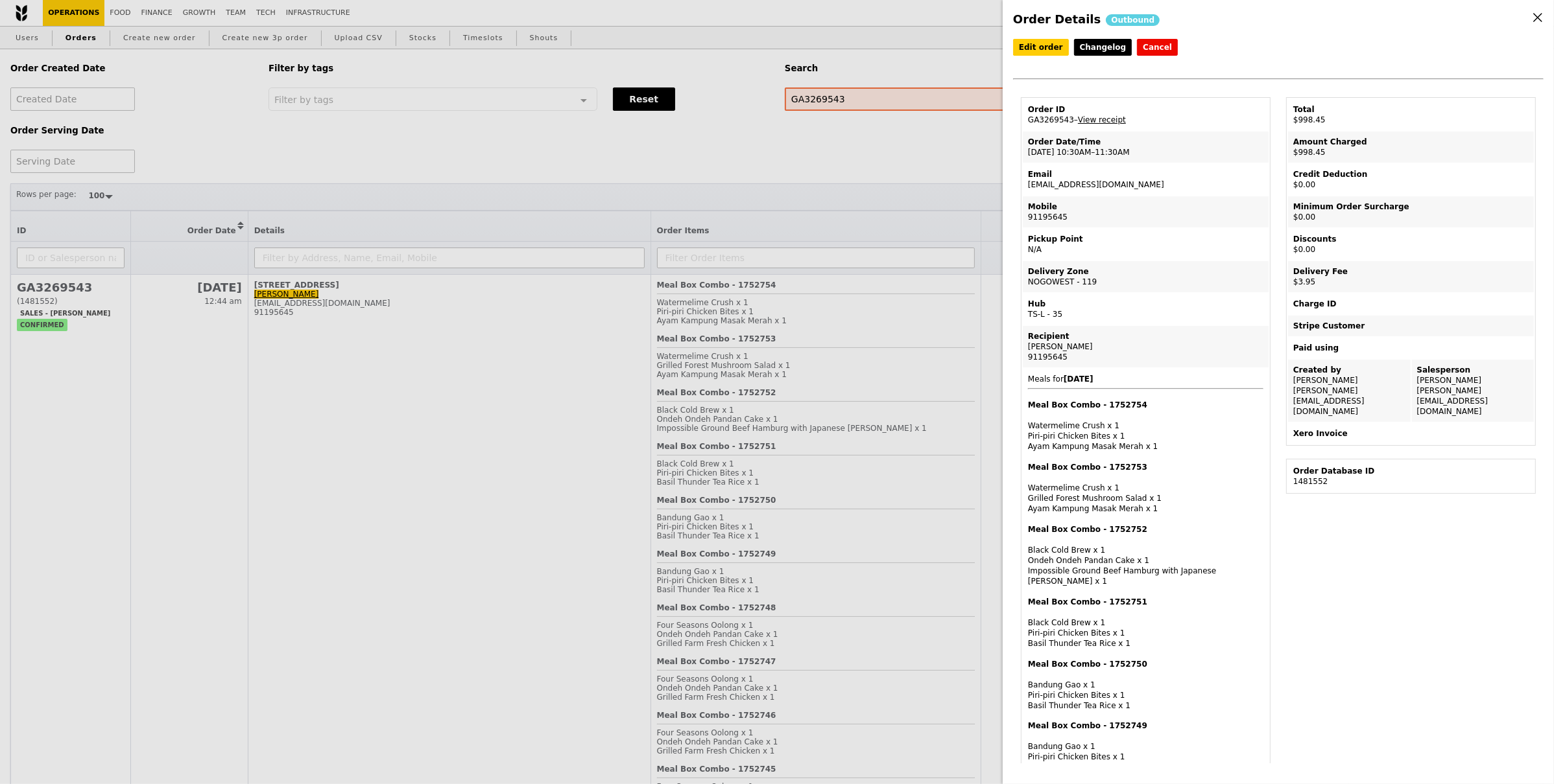
drag, startPoint x: 1124, startPoint y: 178, endPoint x: 1078, endPoint y: 186, distance: 46.7
click at [1078, 186] on td "Email yinzu.yeo@abbvie.com" at bounding box center [1145, 180] width 245 height 31
drag, startPoint x: 1160, startPoint y: 198, endPoint x: 1126, endPoint y: 188, distance: 35.4
click at [1156, 197] on td "Mobile 91195645" at bounding box center [1145, 212] width 245 height 31
drag, startPoint x: 1124, startPoint y: 188, endPoint x: 1026, endPoint y: 186, distance: 98.0
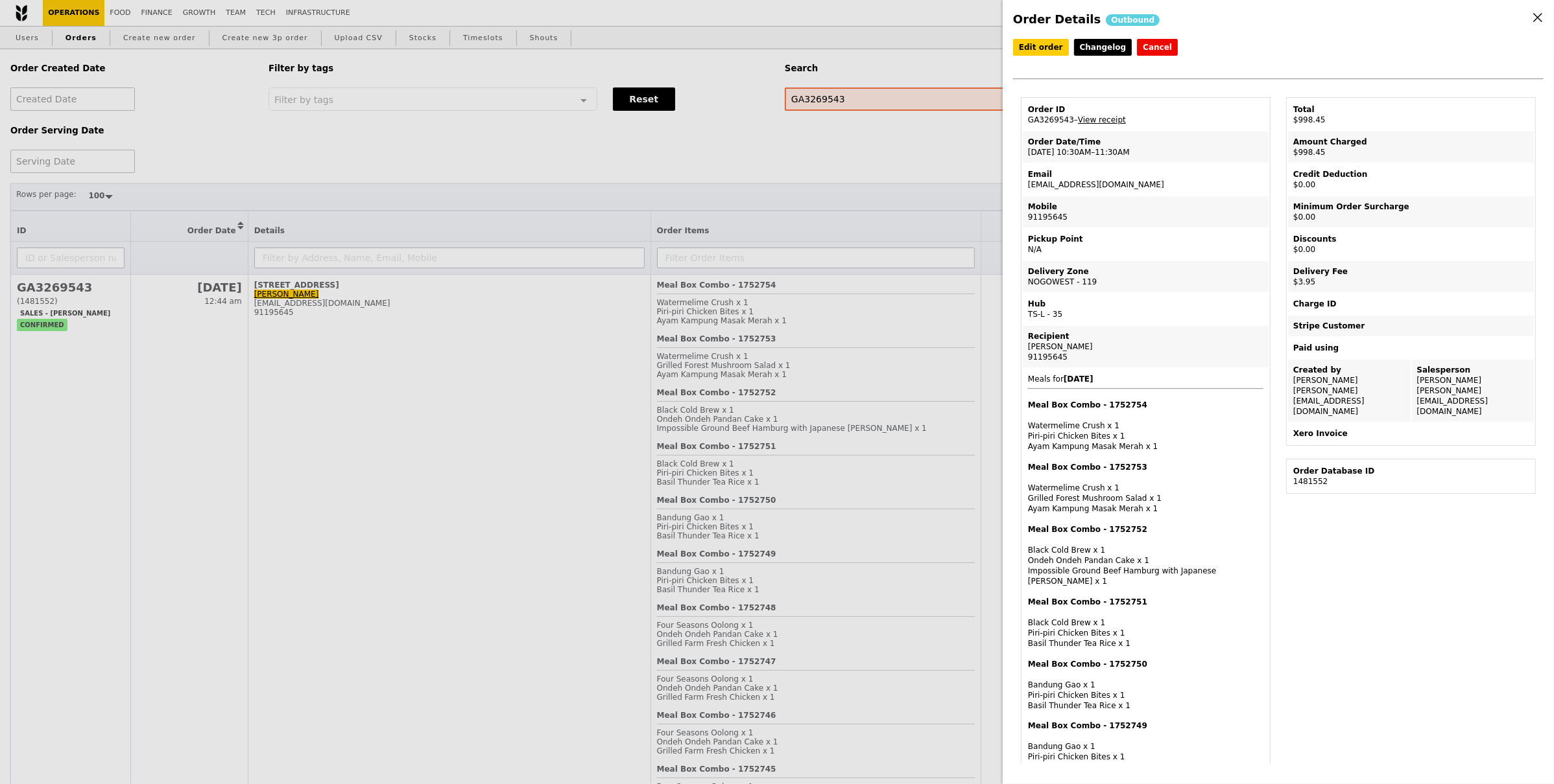
click at [1026, 186] on td "Email yinzu.yeo@abbvie.com" at bounding box center [1145, 180] width 245 height 31
copy td "[EMAIL_ADDRESS][DOMAIN_NAME]"
click at [407, 405] on div "Order Details Outbound Edit order Changelog Cancel Order ID GA3269543 – View re…" at bounding box center [777, 392] width 1554 height 784
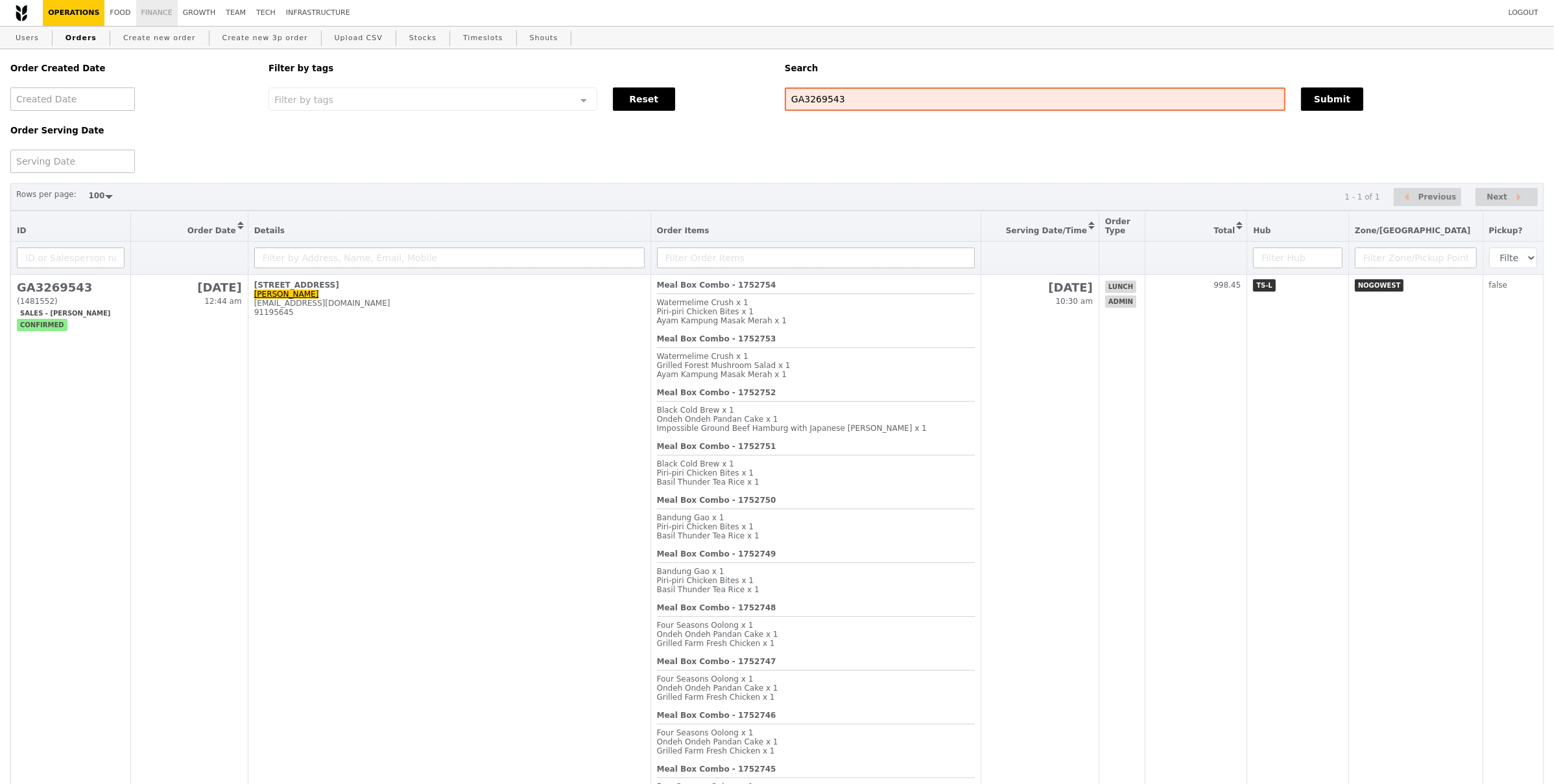
click at [153, 22] on link "Finance" at bounding box center [156, 13] width 41 height 26
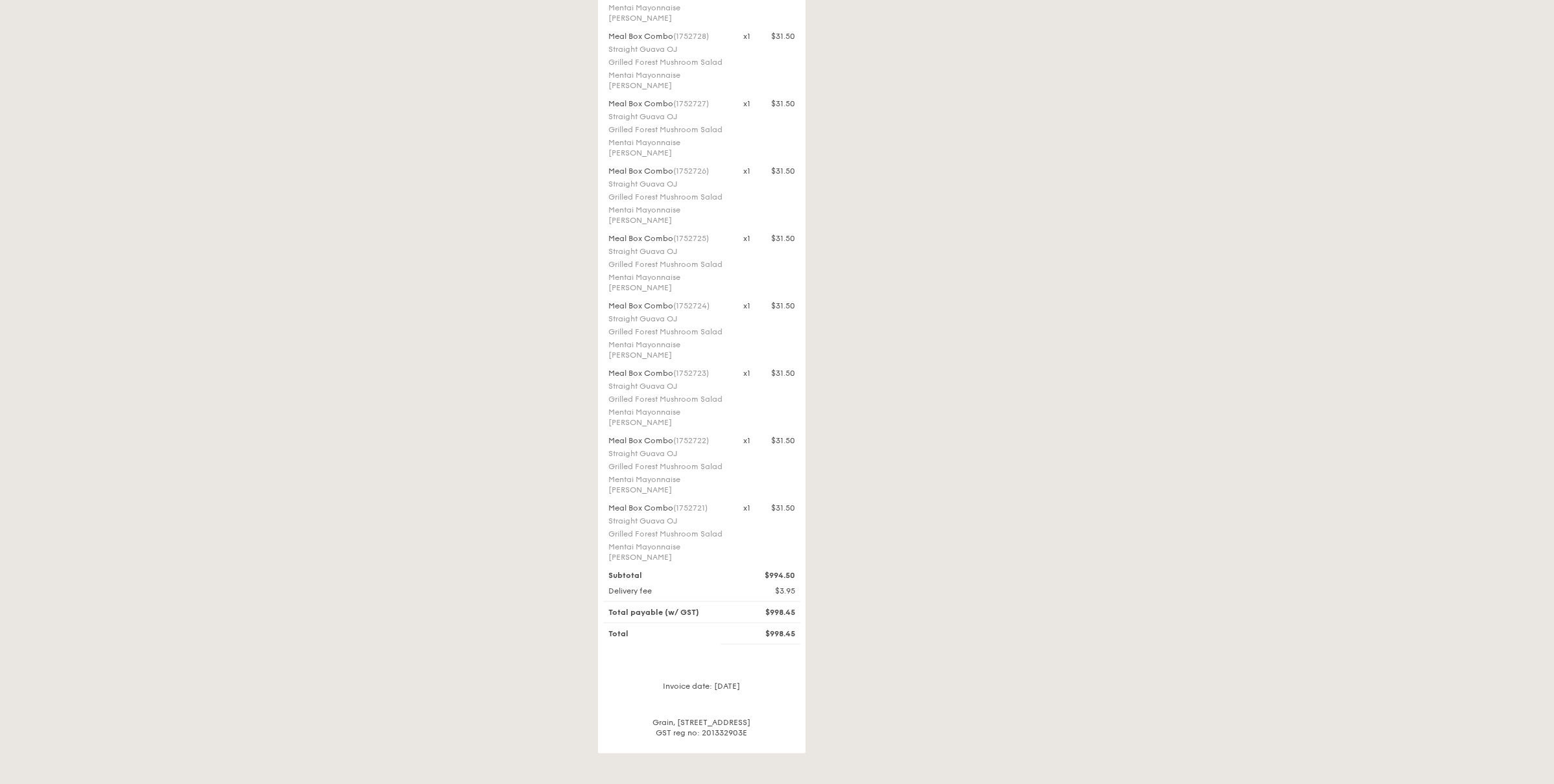
scroll to position [2007, 0]
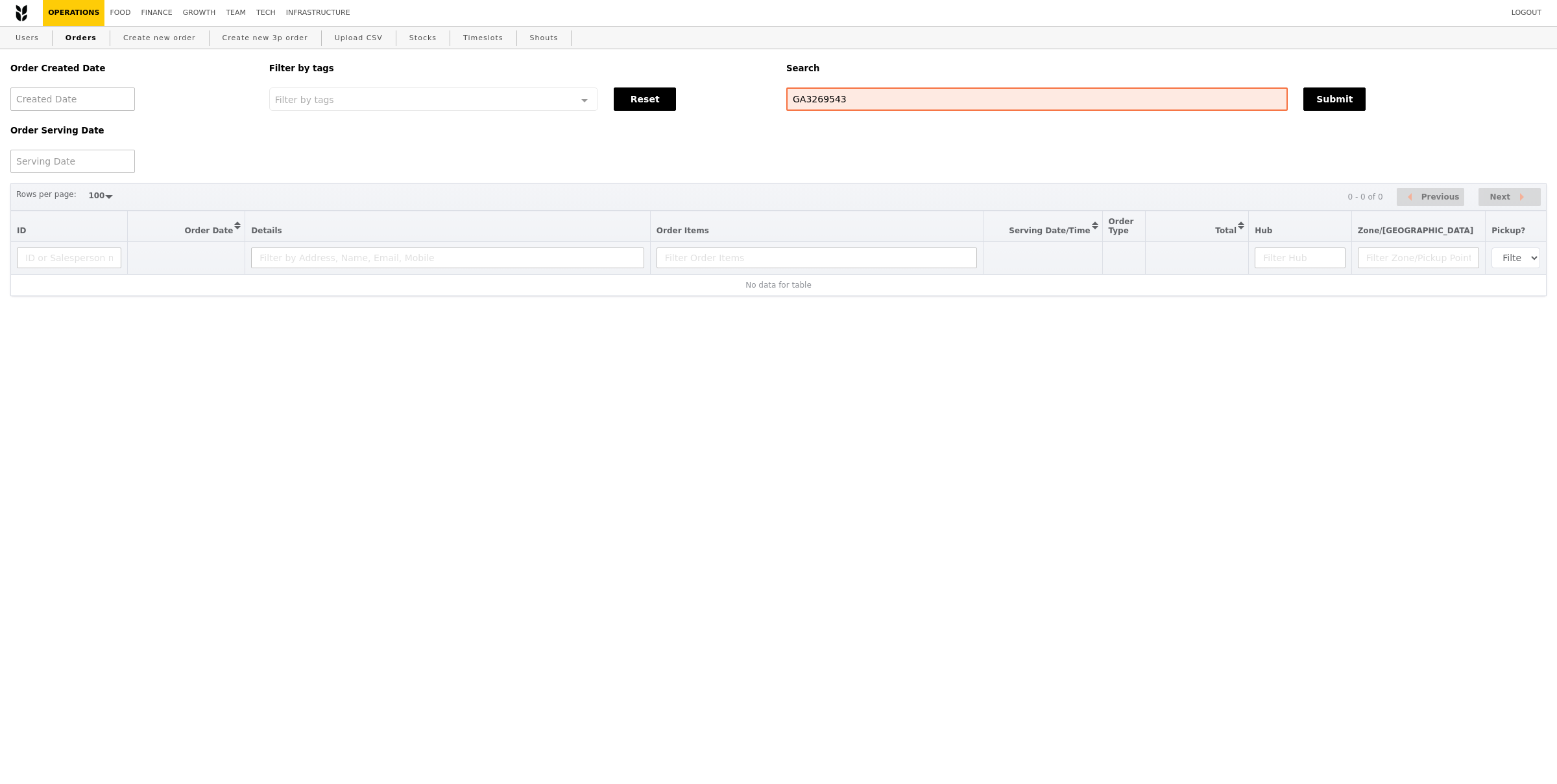
select select "100"
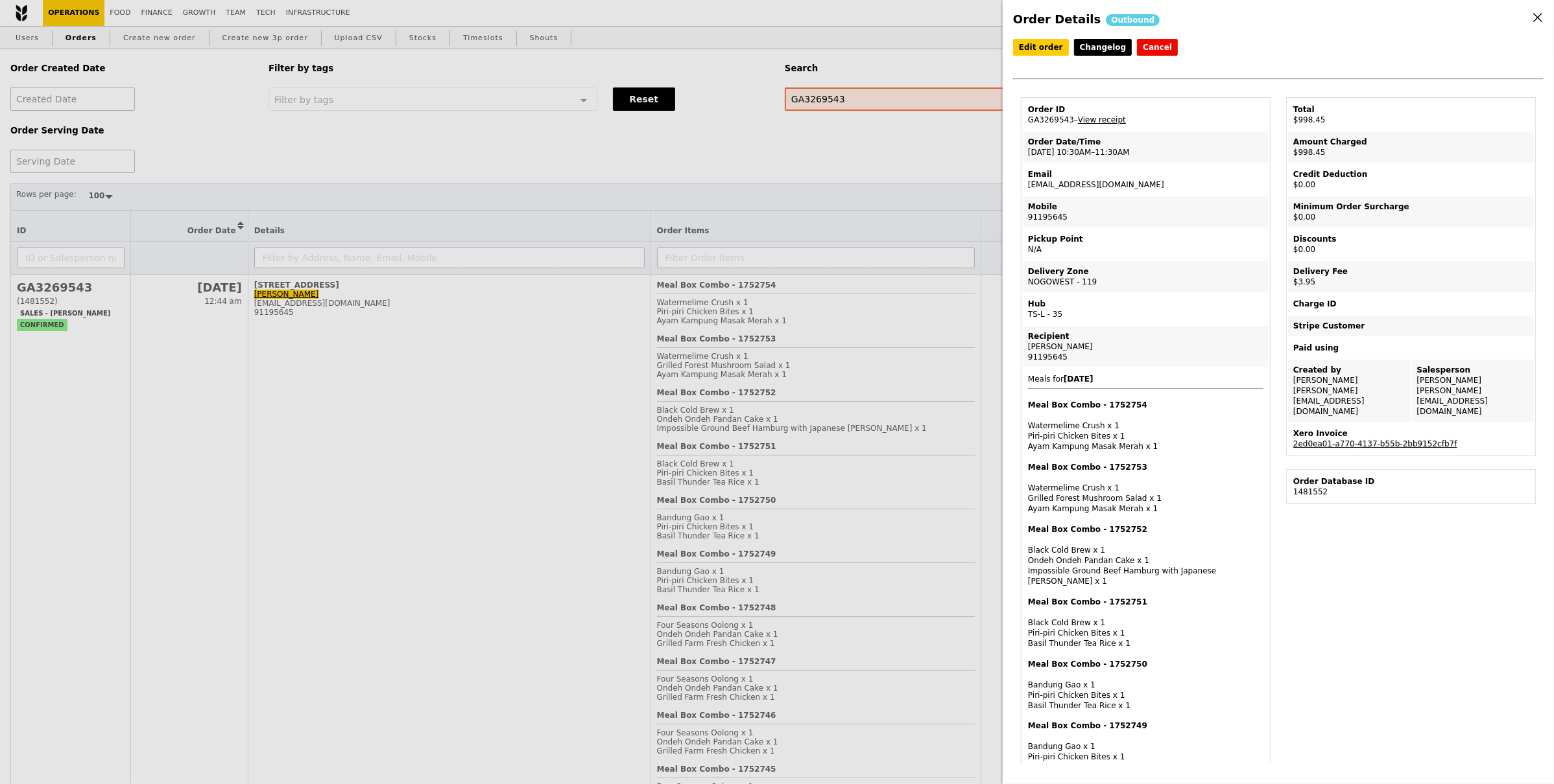
click at [1328, 440] on link "2ed0ea01-a770-4137-b55b-2bb9152cfb7f" at bounding box center [1375, 444] width 164 height 9
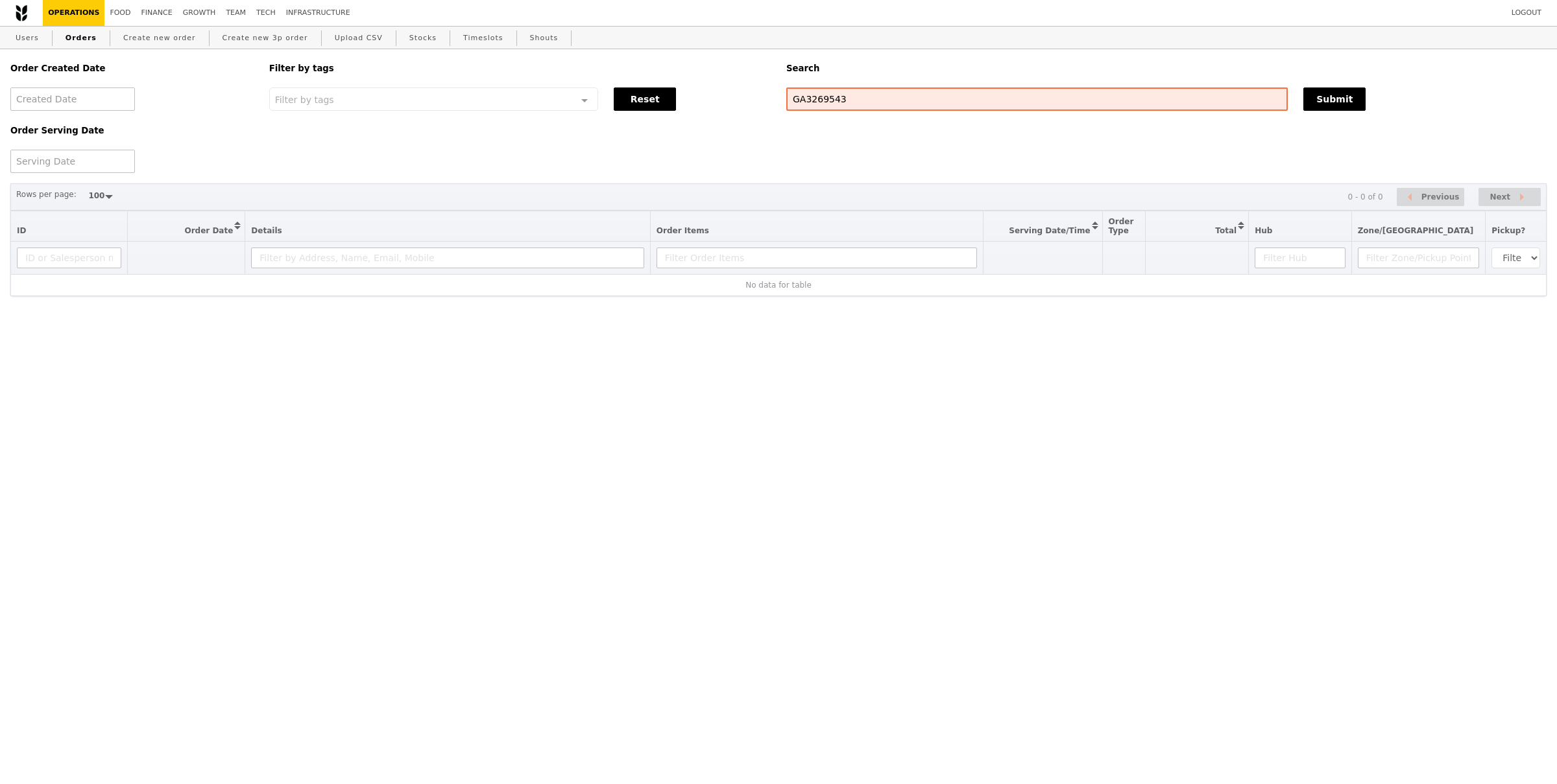
select select "100"
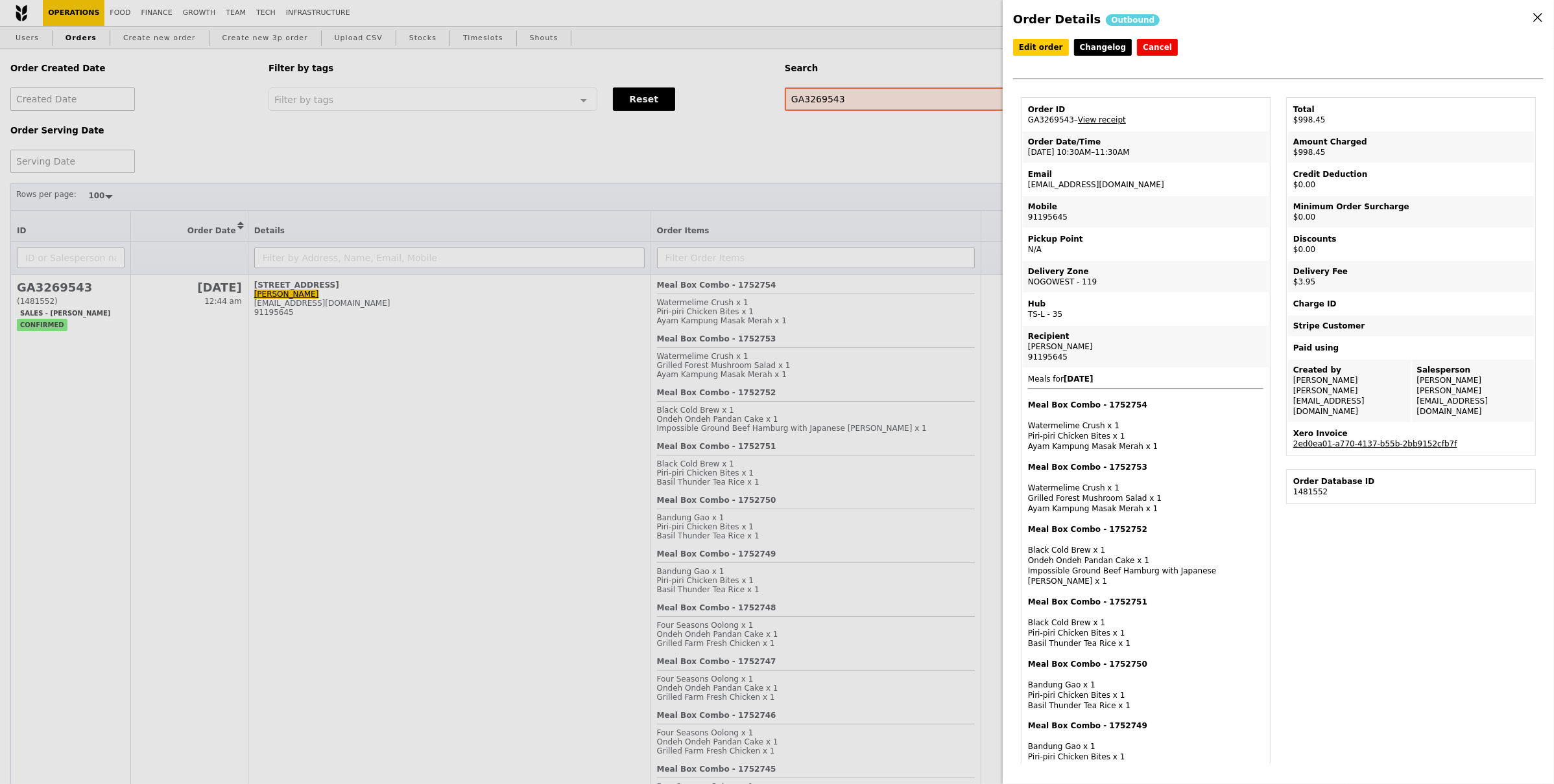
click at [1430, 440] on link "2ed0ea01-a770-4137-b55b-2bb9152cfb7f" at bounding box center [1375, 444] width 164 height 9
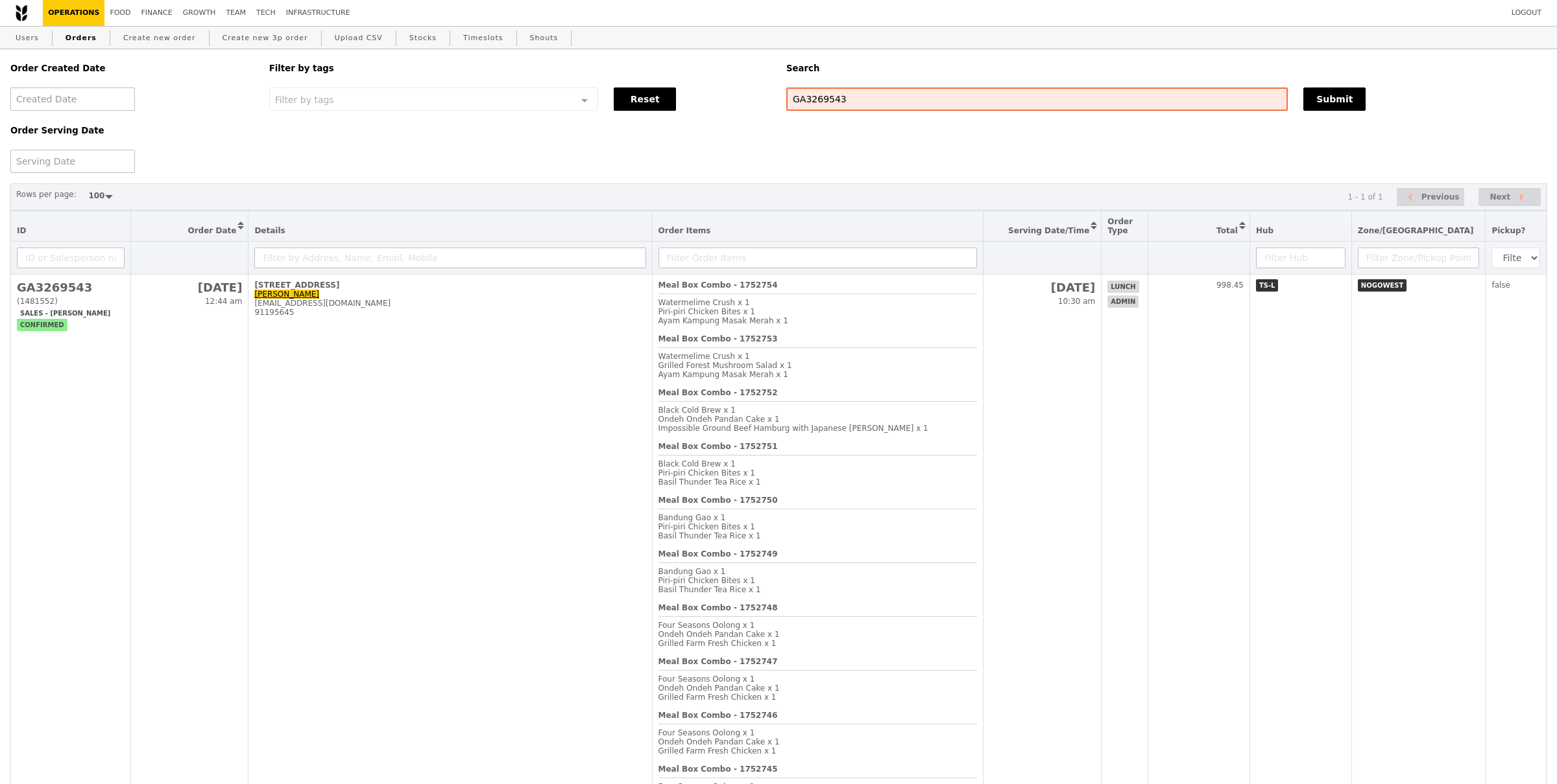
select select "100"
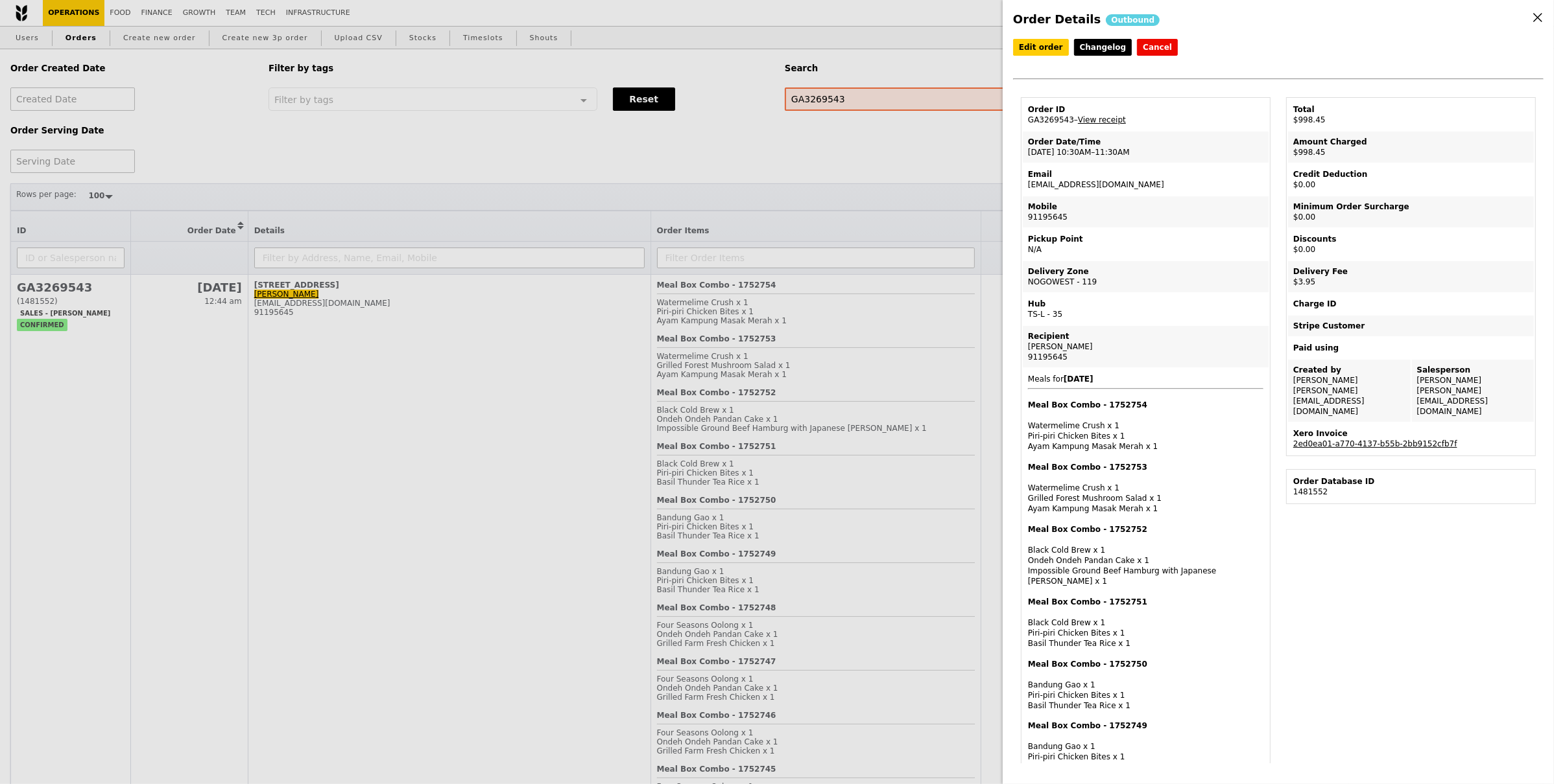
click at [1384, 428] on div "Xero Invoice" at bounding box center [1410, 433] width 236 height 11
click at [1382, 440] on link "2ed0ea01-a770-4137-b55b-2bb9152cfb7f" at bounding box center [1375, 444] width 164 height 9
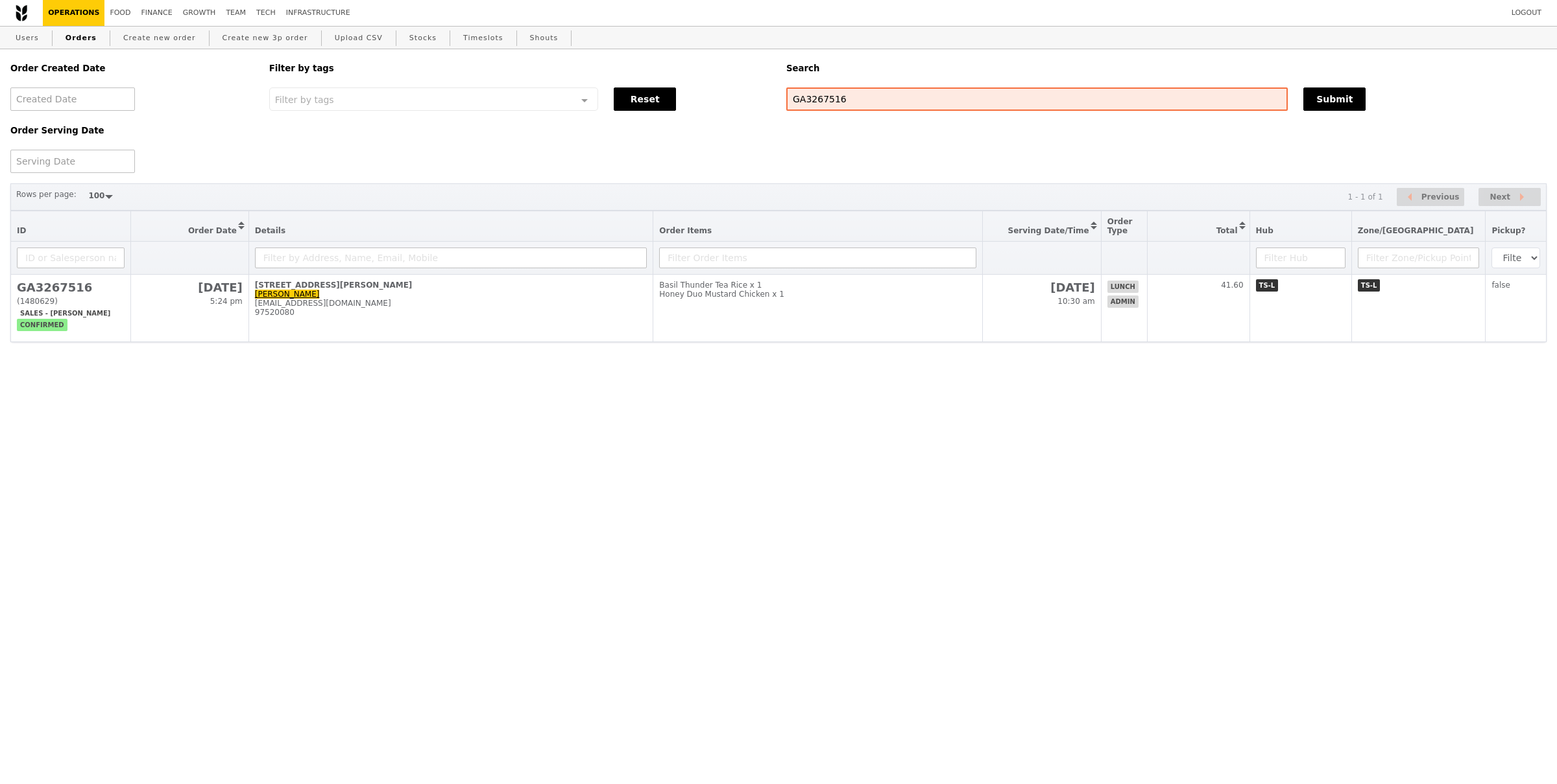
select select "100"
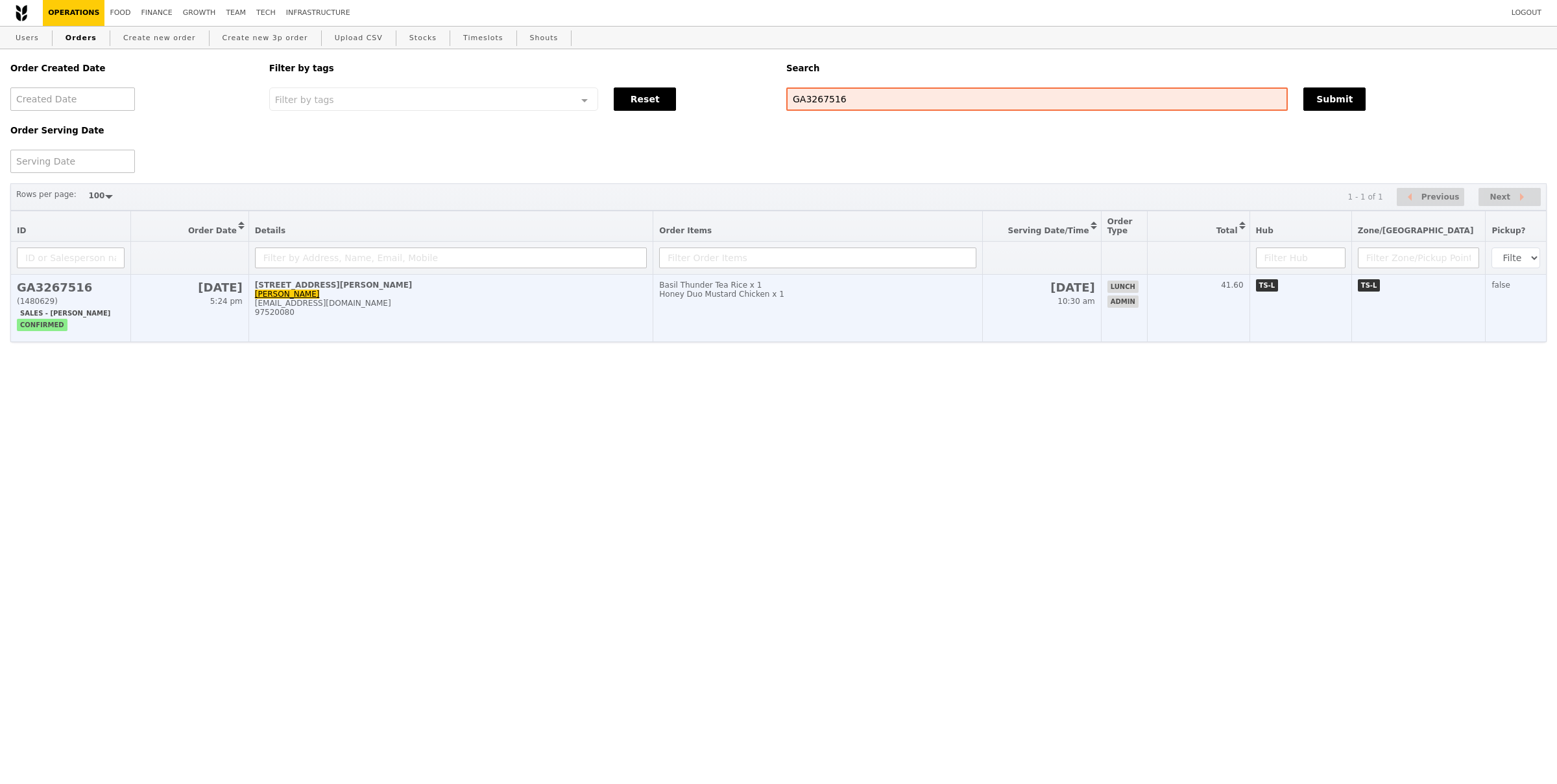
click at [796, 328] on td "Basil Thunder Tea Rice x 1 Honey Duo Mustard Chicken x 1" at bounding box center [818, 308] width 330 height 67
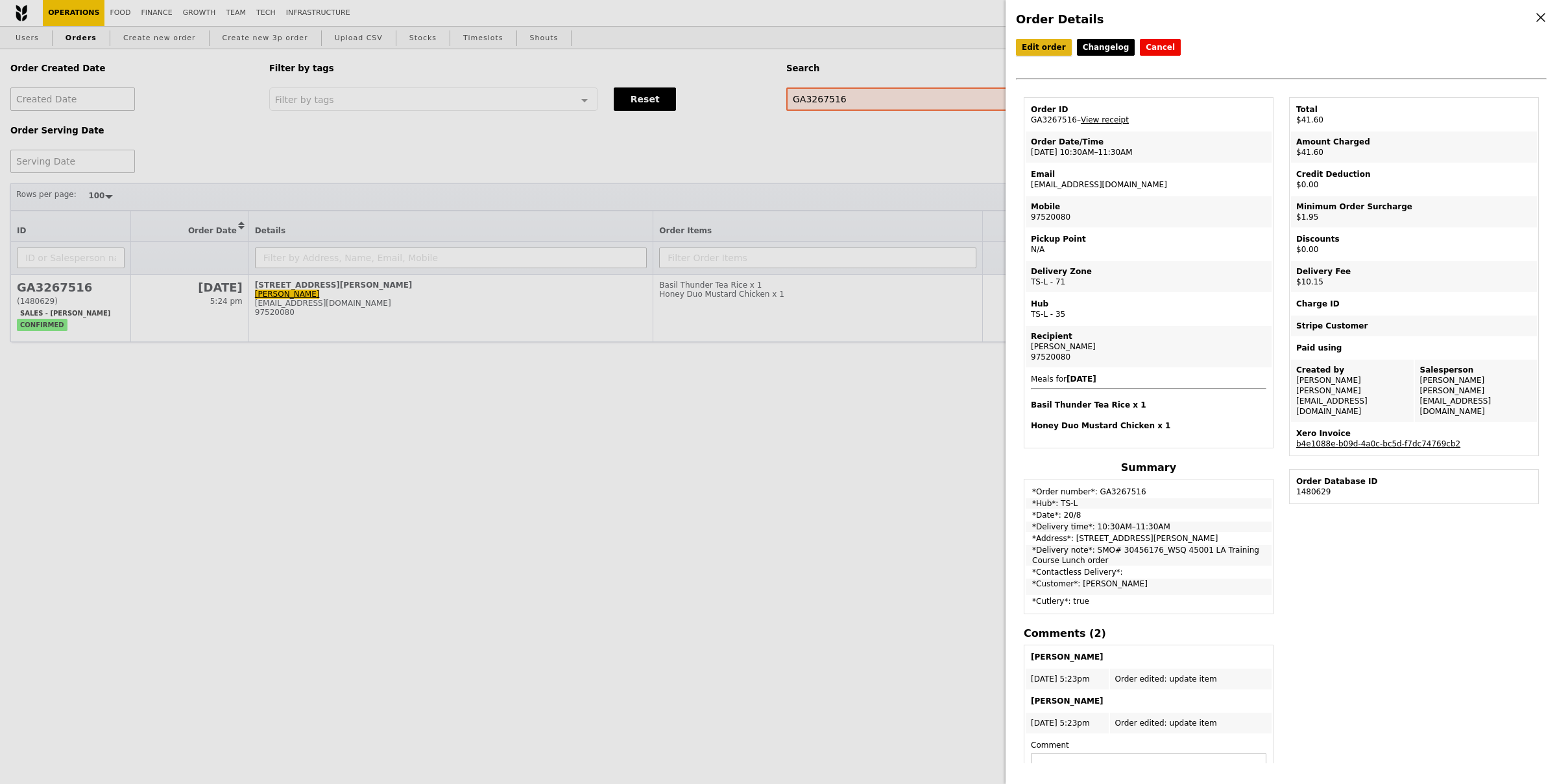
click at [1042, 47] on link "Edit order" at bounding box center [1044, 47] width 56 height 17
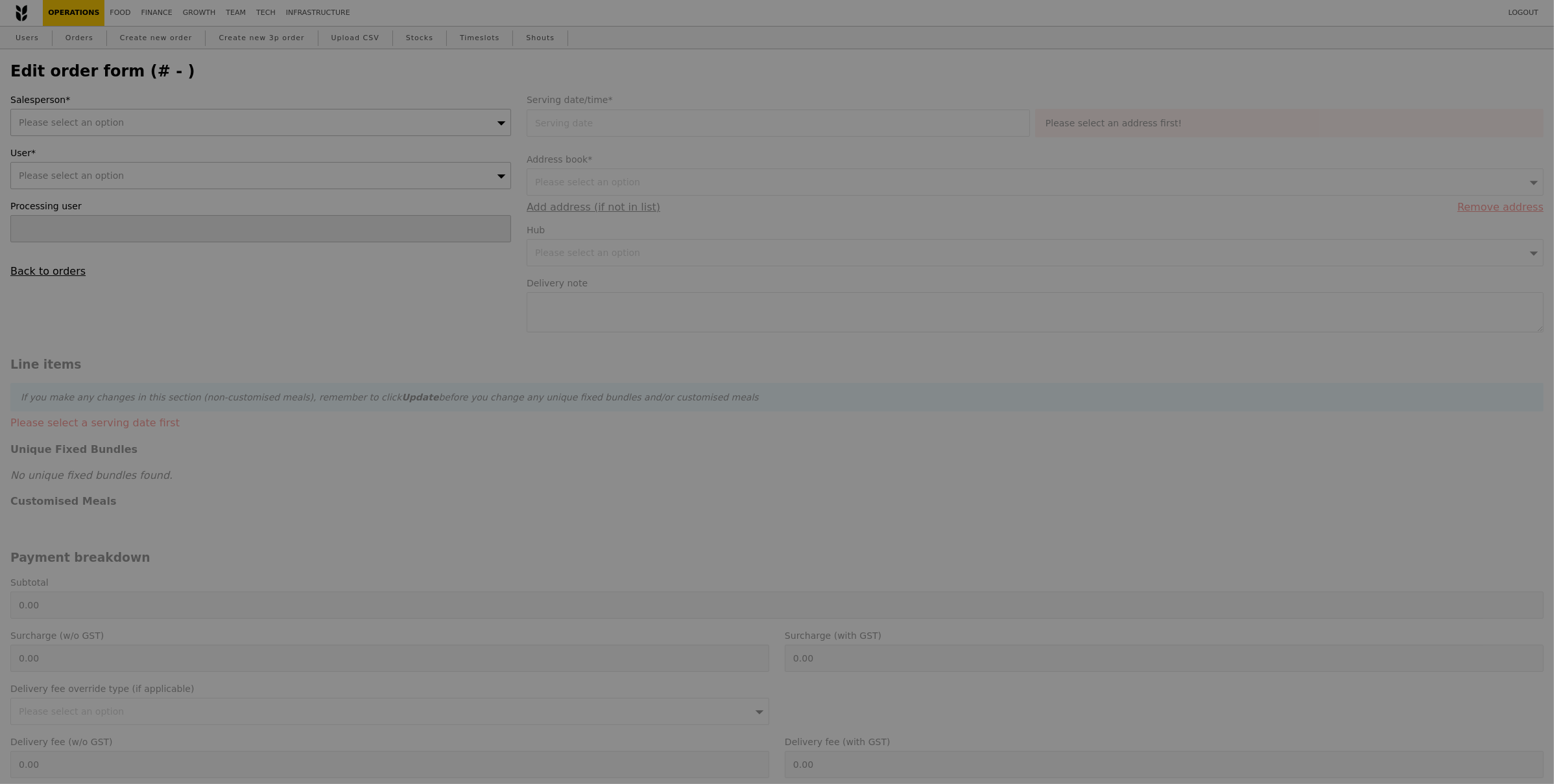
type input "[DATE]"
type textarea "SMO# 30456176_WSQ 45001 LA Training Course Lunch order"
type input "29.50"
type input "1.79"
type input "1.95"
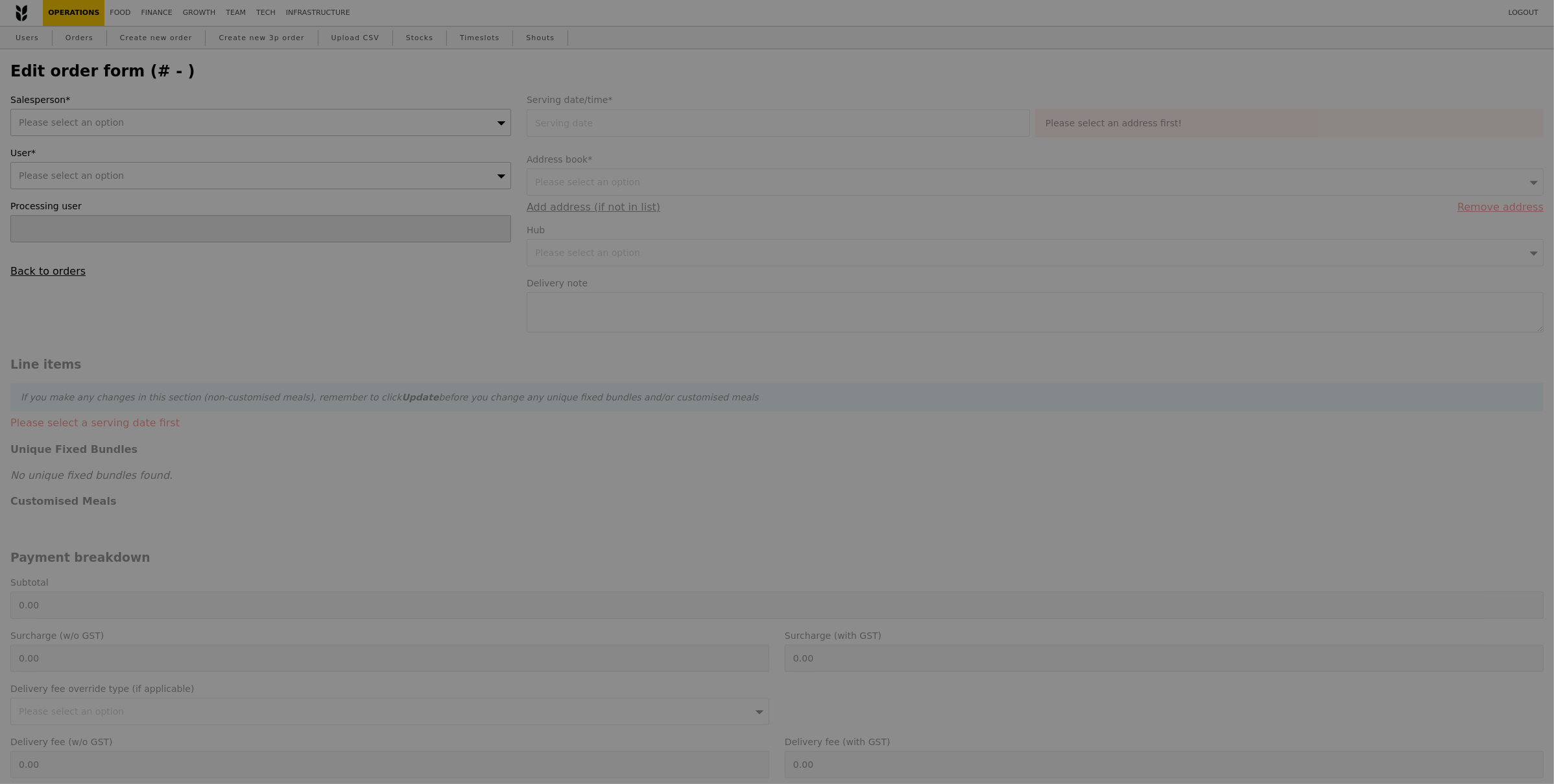
type input "9.31"
type input "10.15"
type input "41.60"
type input "Loading..."
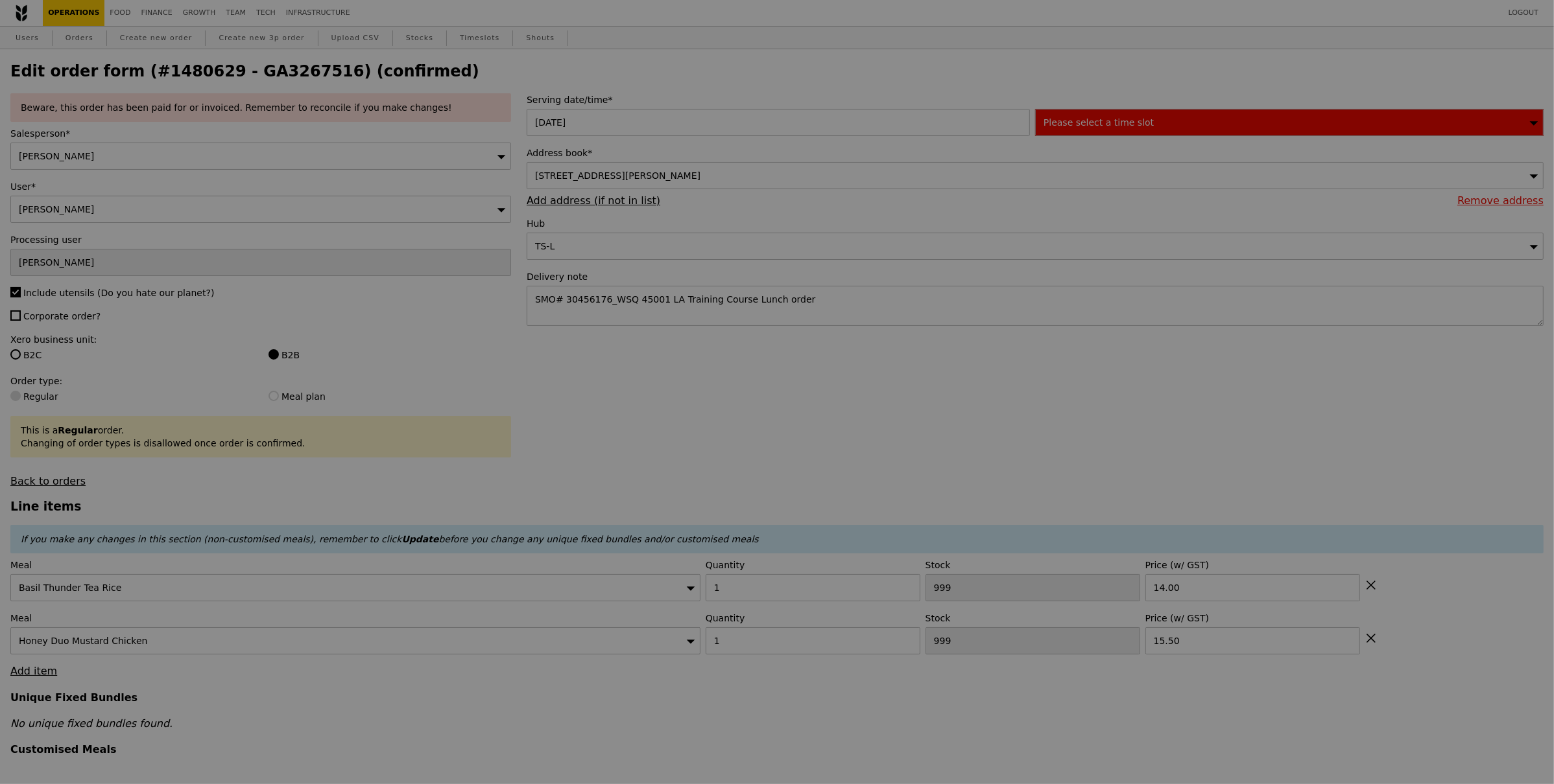
type input "498"
type input "487"
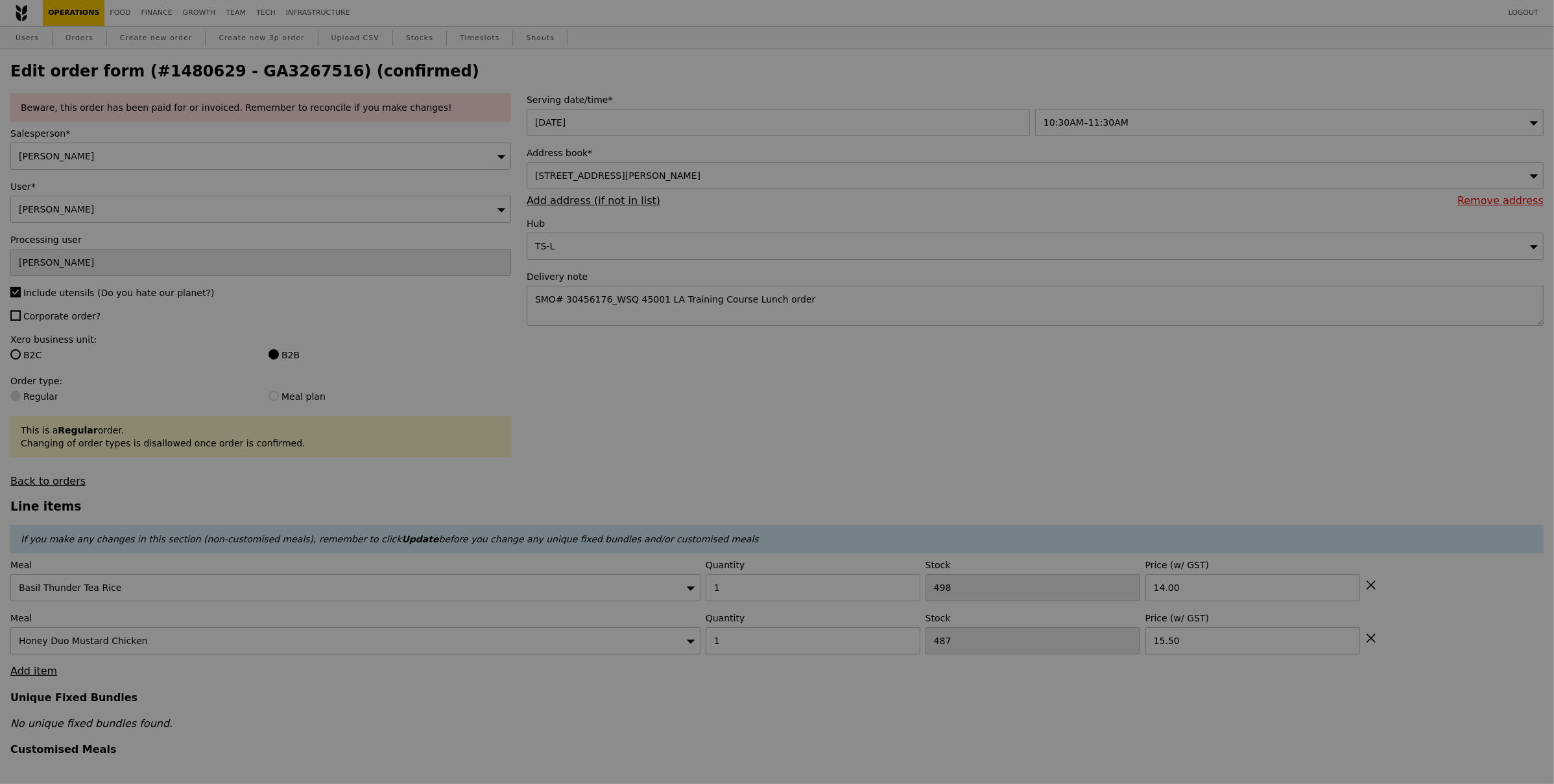
type input "Update"
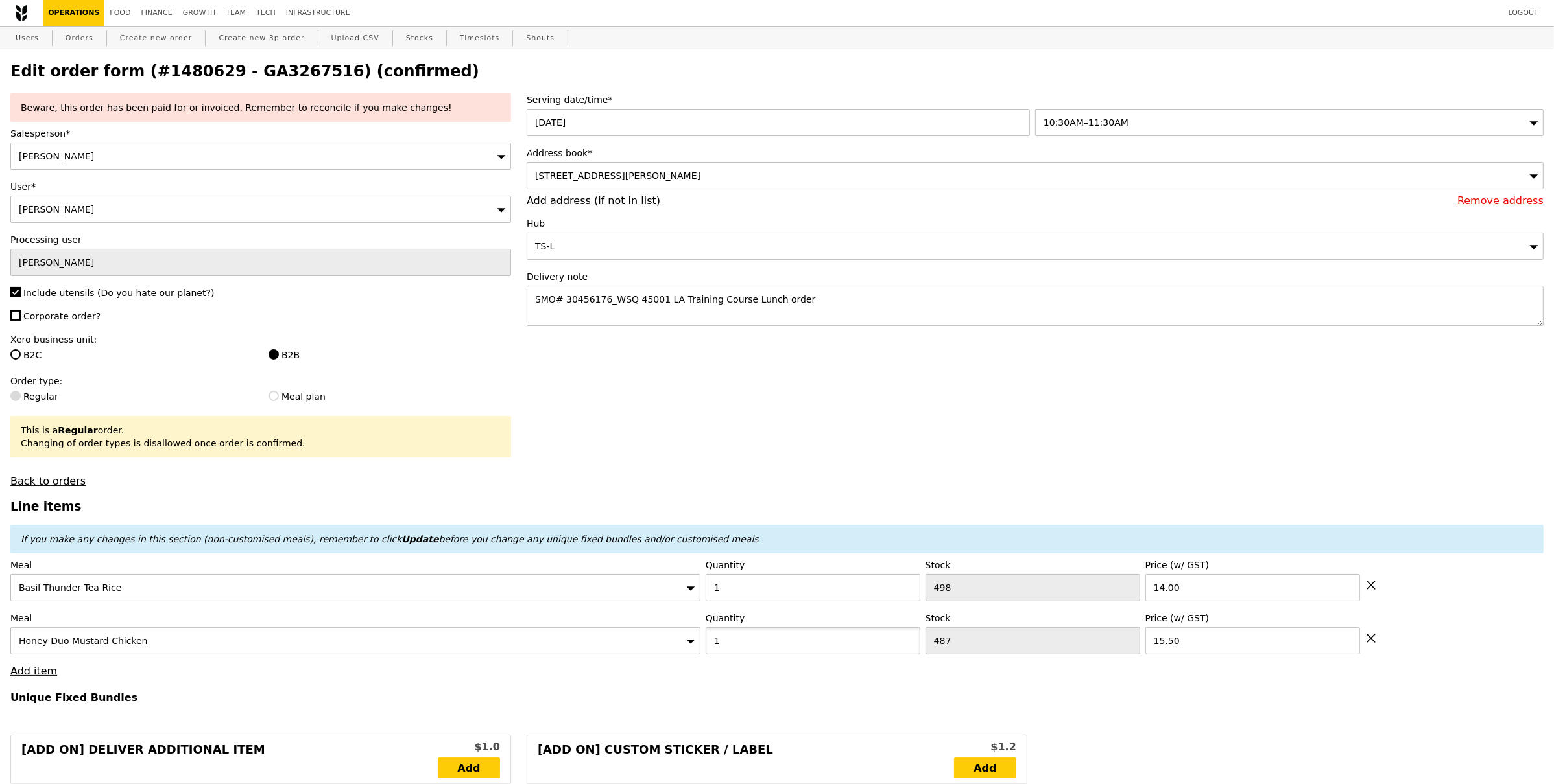
click at [764, 644] on input "1" at bounding box center [814, 641] width 215 height 27
type input "7"
type input "Loading..."
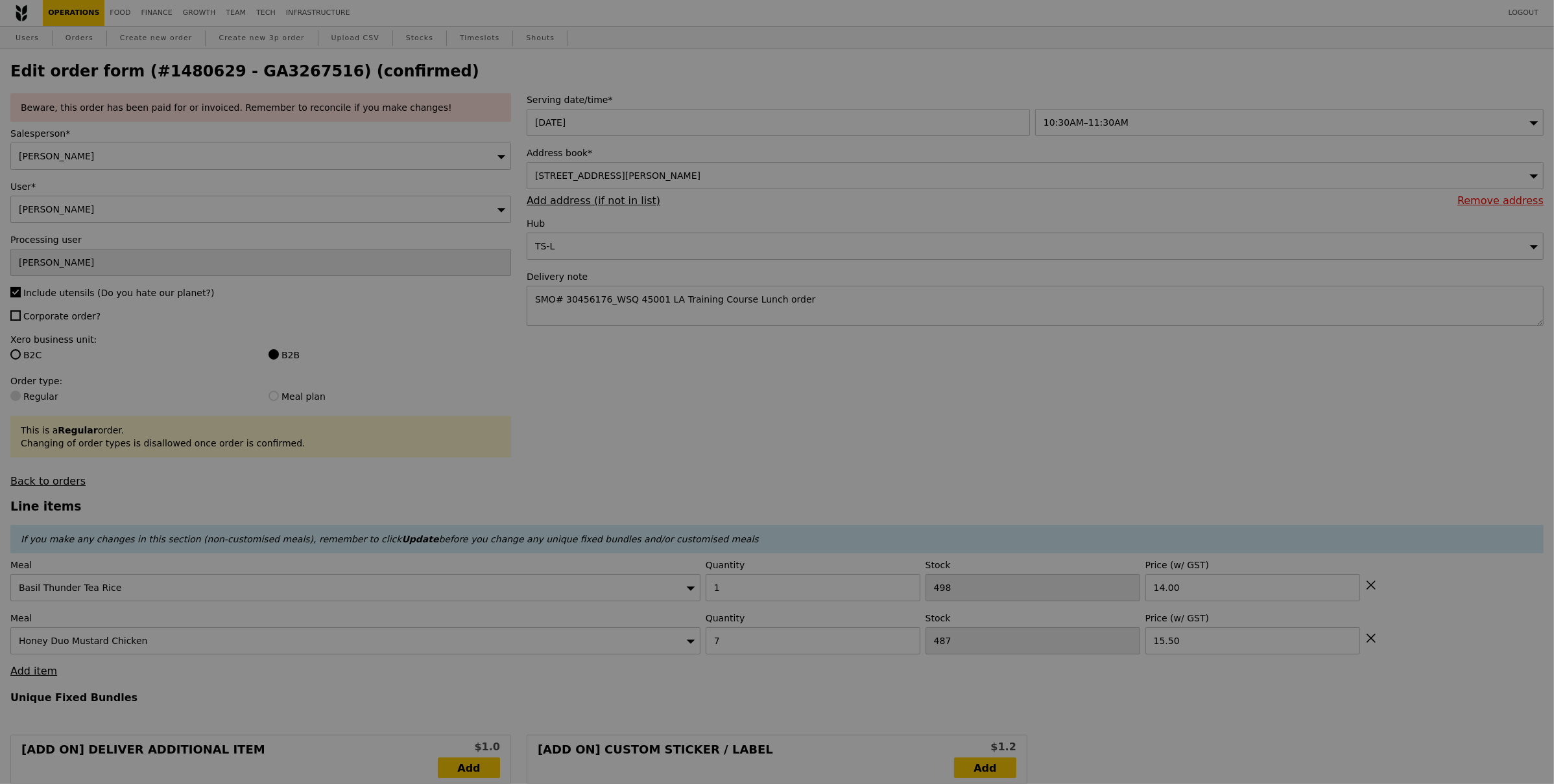
type input "0.00"
type input "3.62"
type input "3.95"
type input "5.90"
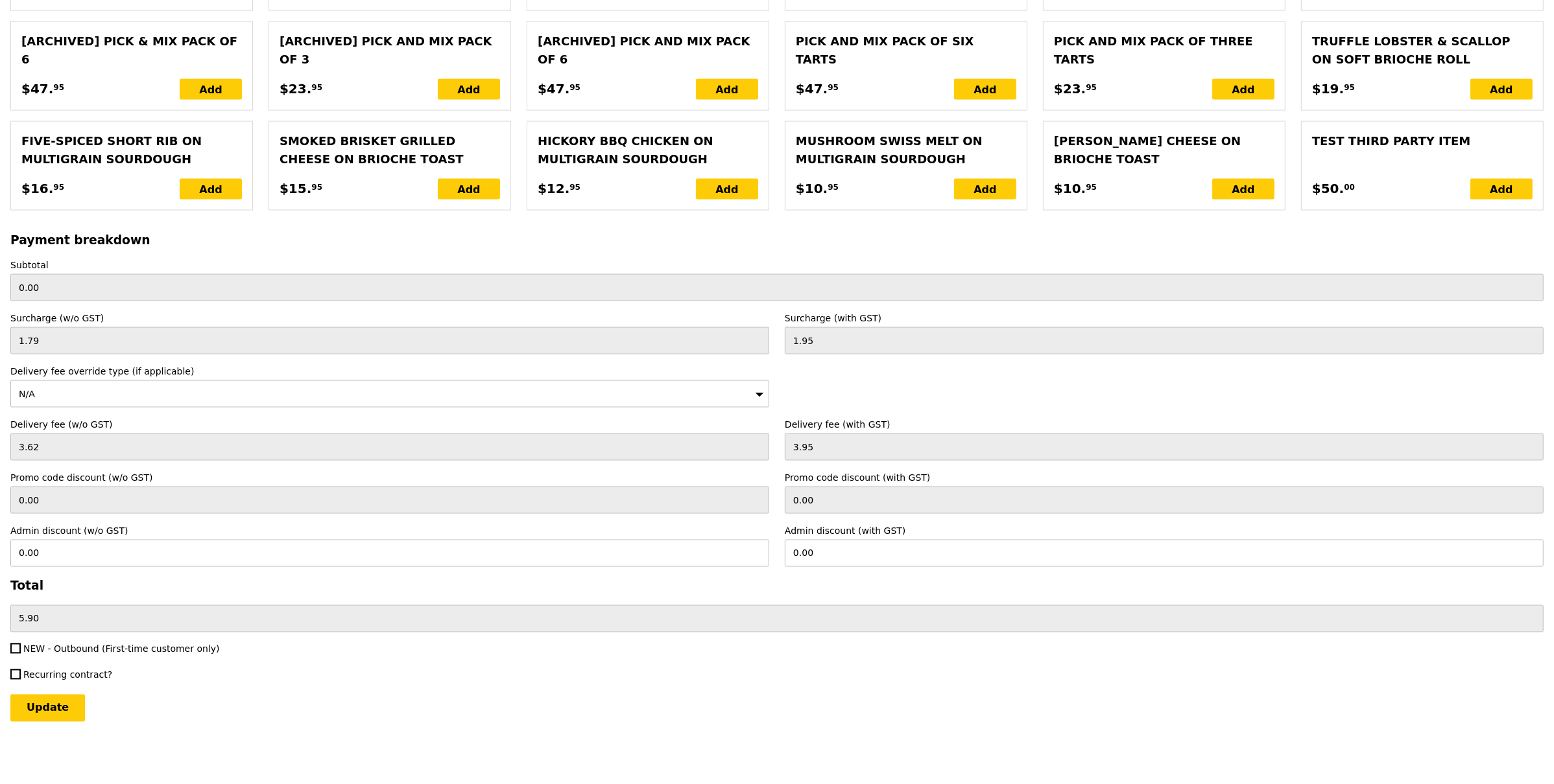
scroll to position [2572, 0]
click at [53, 695] on input "Update" at bounding box center [48, 709] width 74 height 27
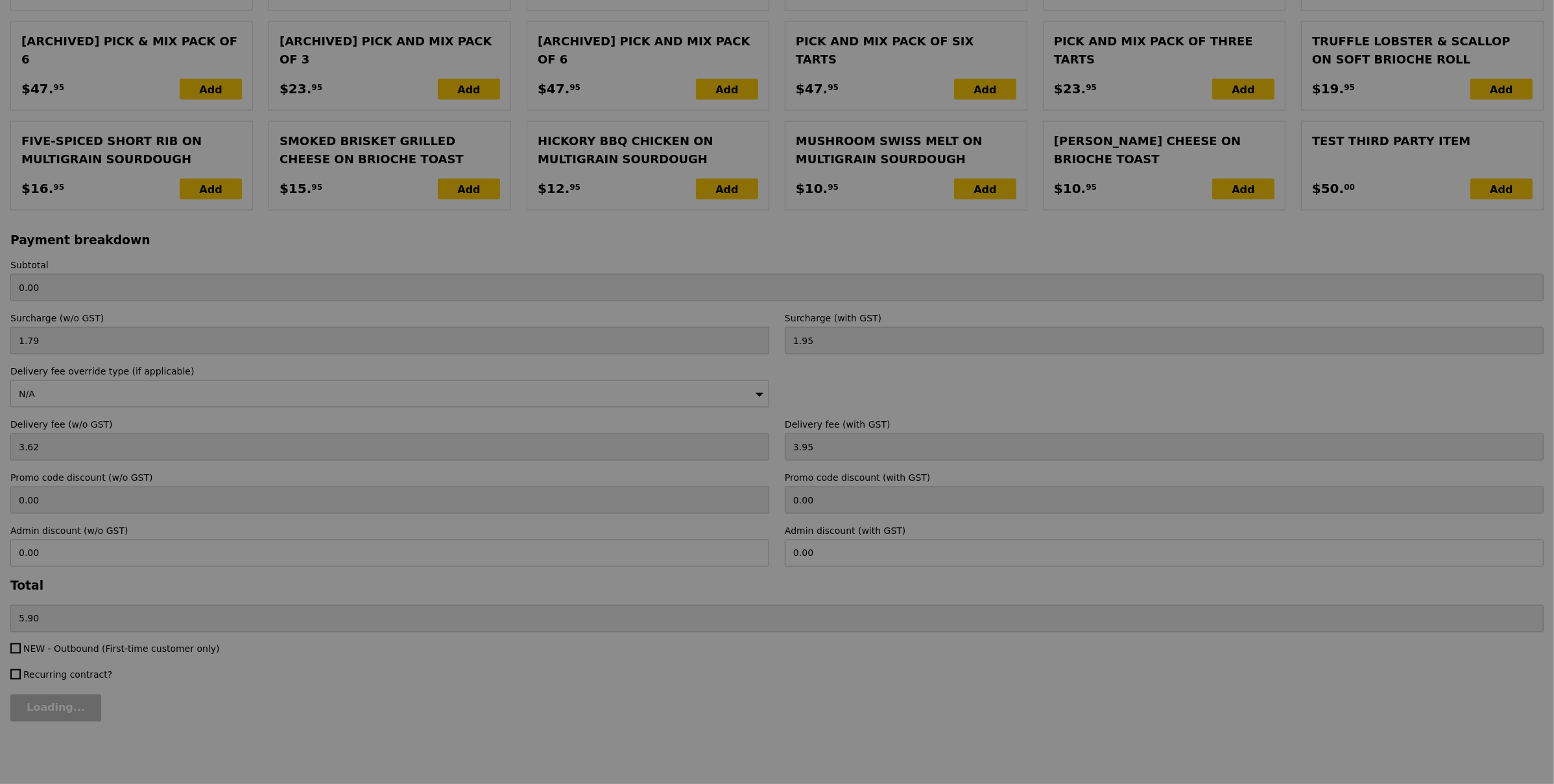
type input "Loading..."
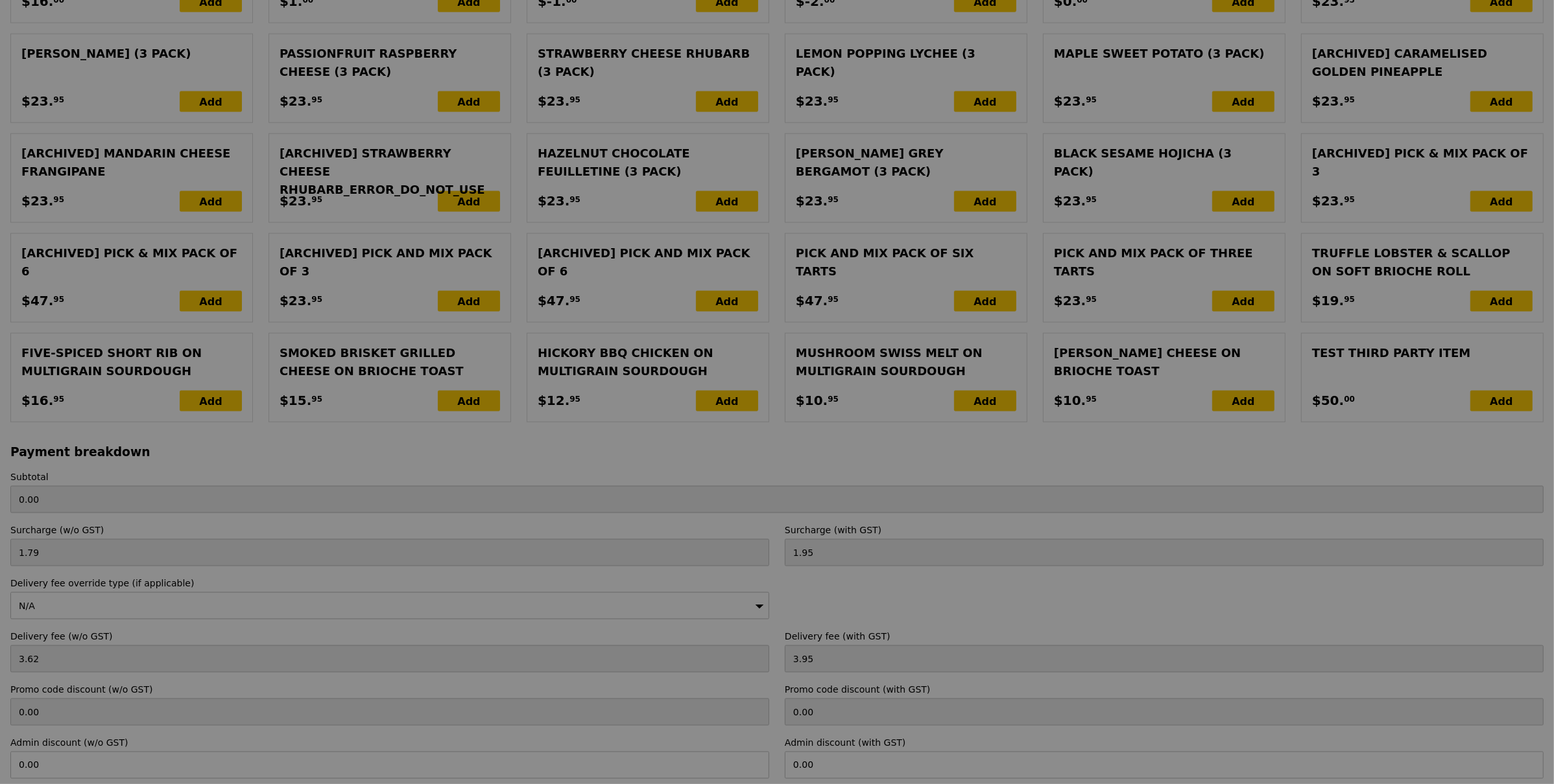
scroll to position [2210, 0]
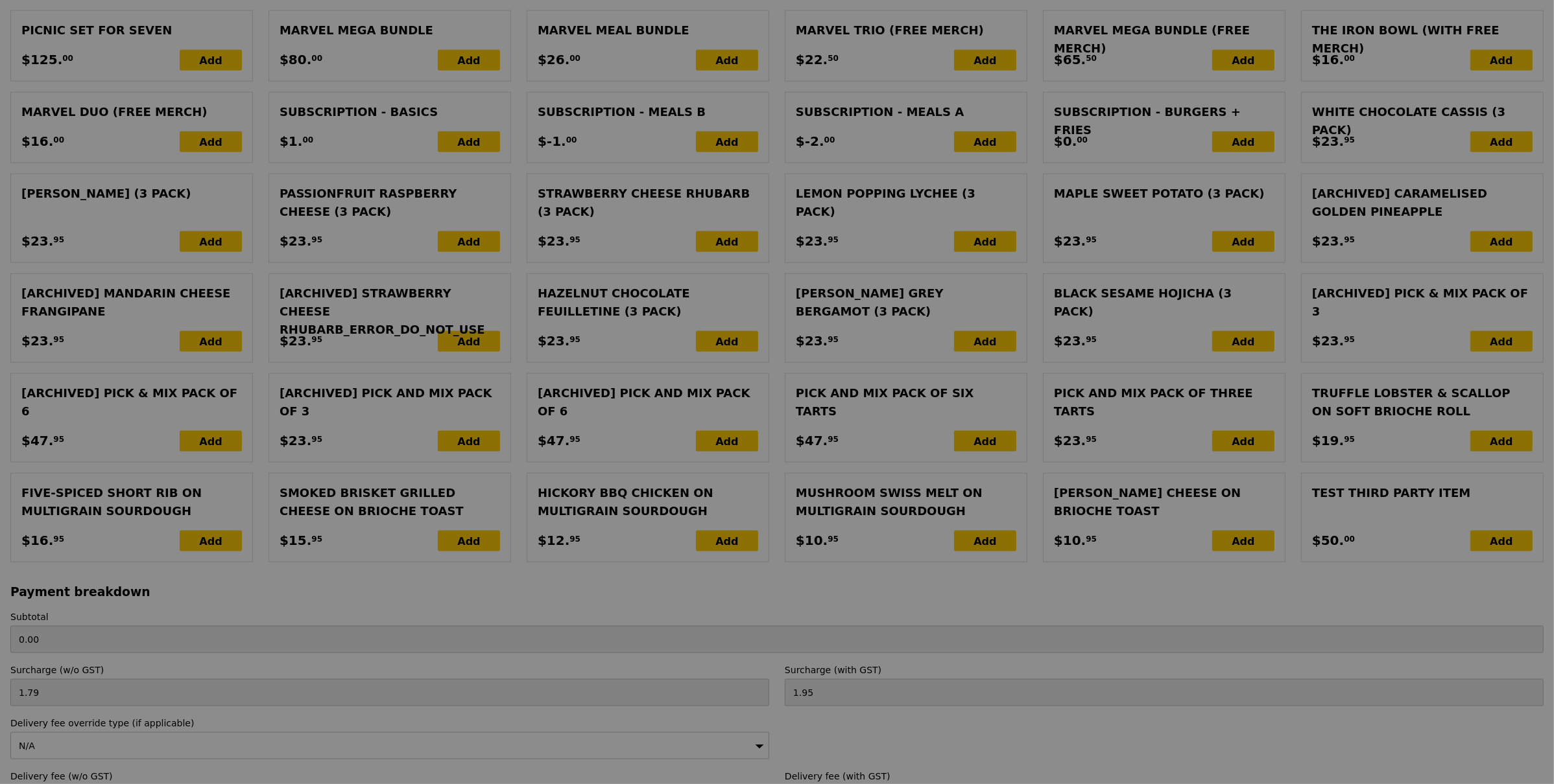
type input "122.50"
type input "128.40"
type input "Update"
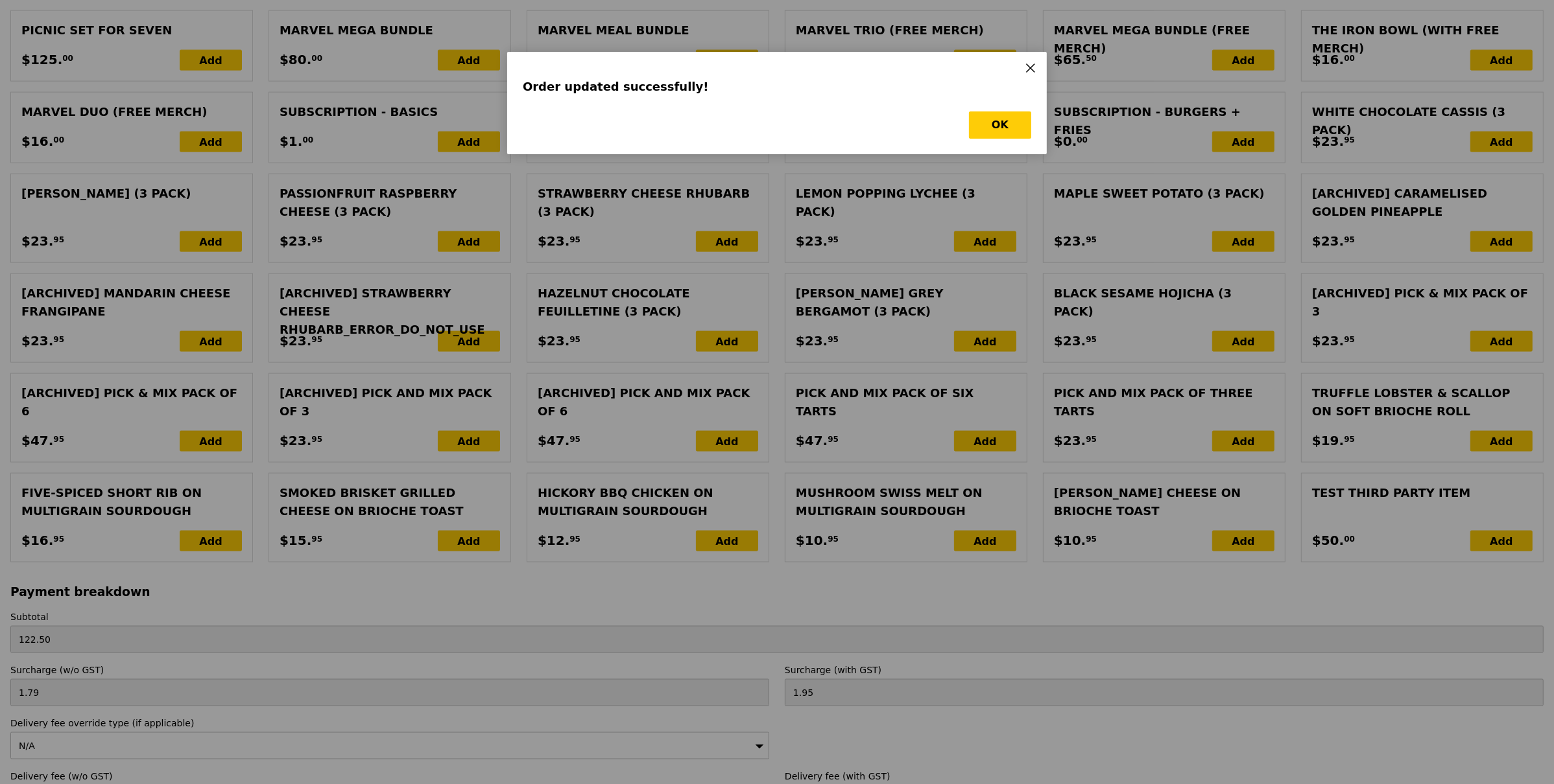
scroll to position [0, 0]
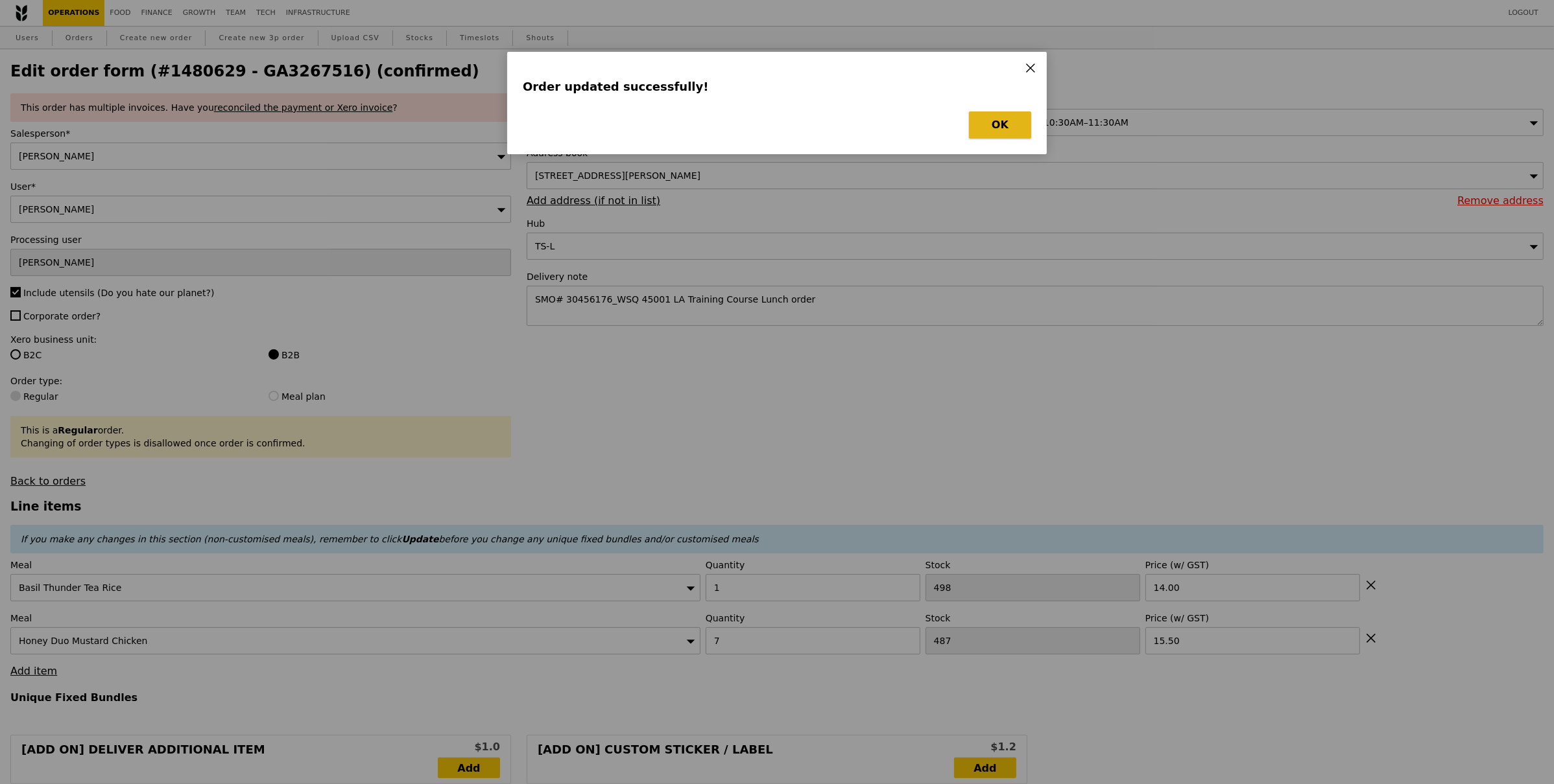
click at [1002, 138] on button "OK" at bounding box center [1000, 125] width 63 height 27
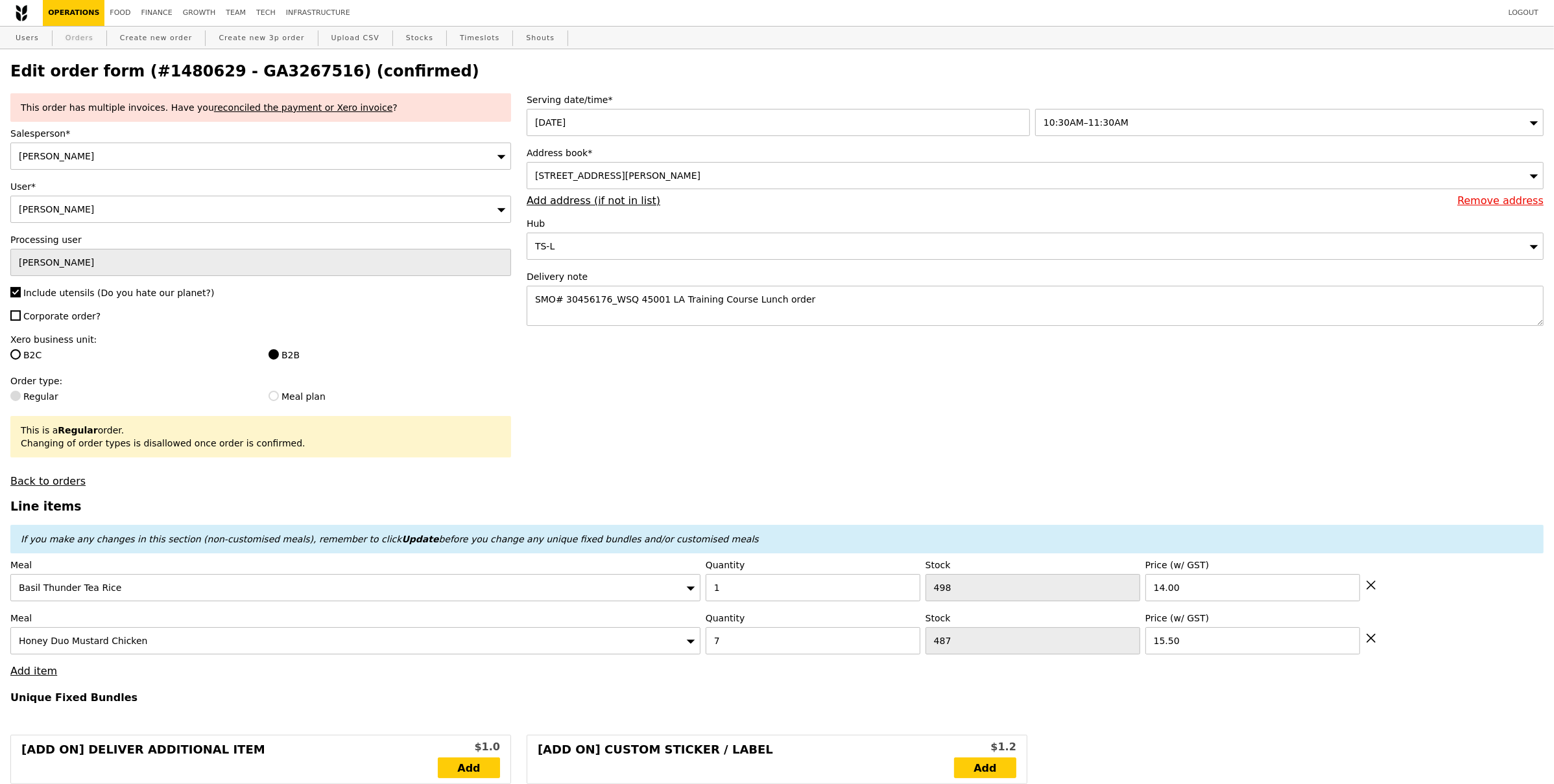
click at [67, 37] on link "Orders" at bounding box center [79, 38] width 38 height 23
select select "100"
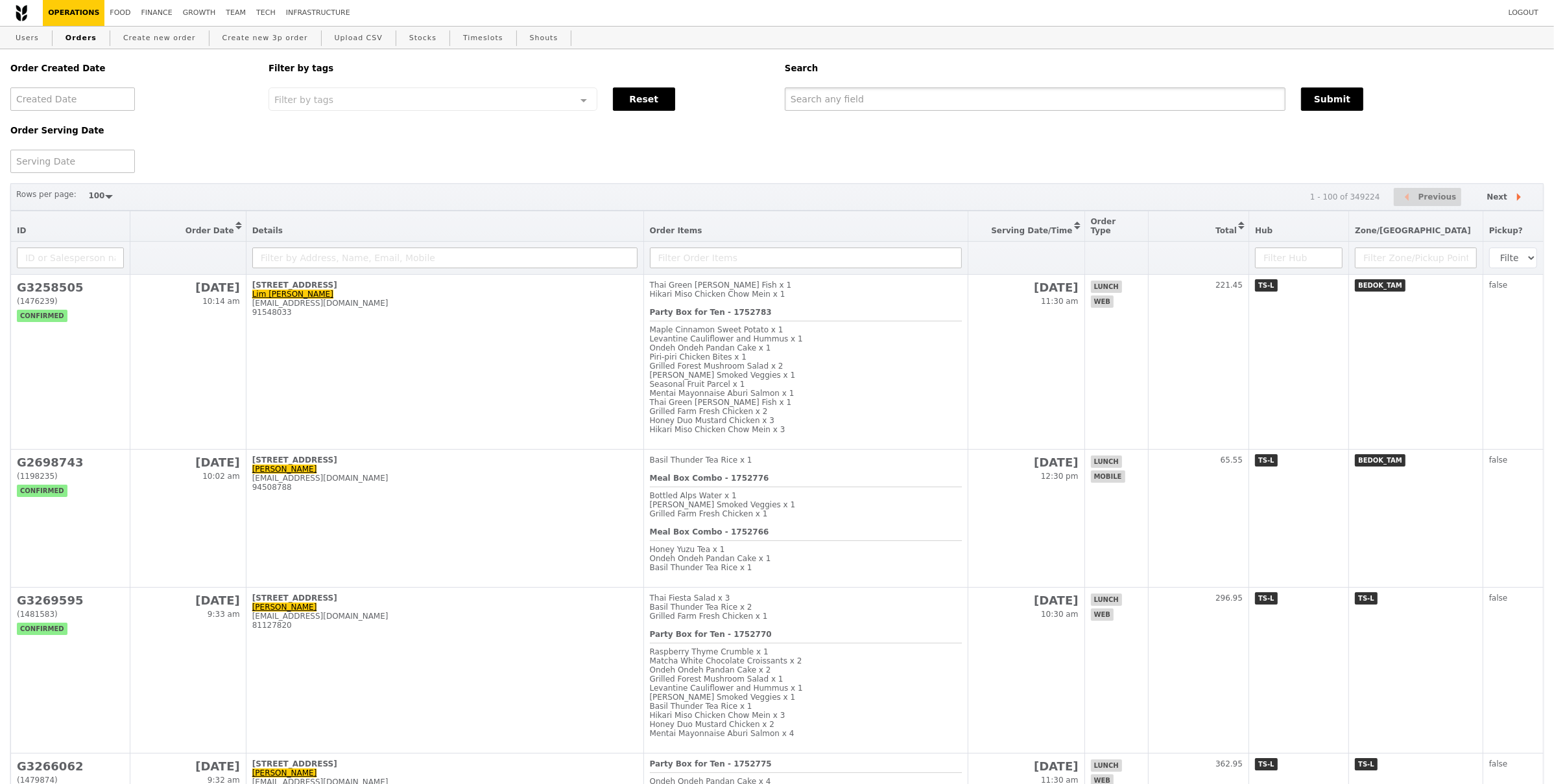
click at [884, 105] on input "text" at bounding box center [1035, 100] width 501 height 23
paste input "lili.yin@bsigroup.com"
type input "lili.yin@bsigroup.com"
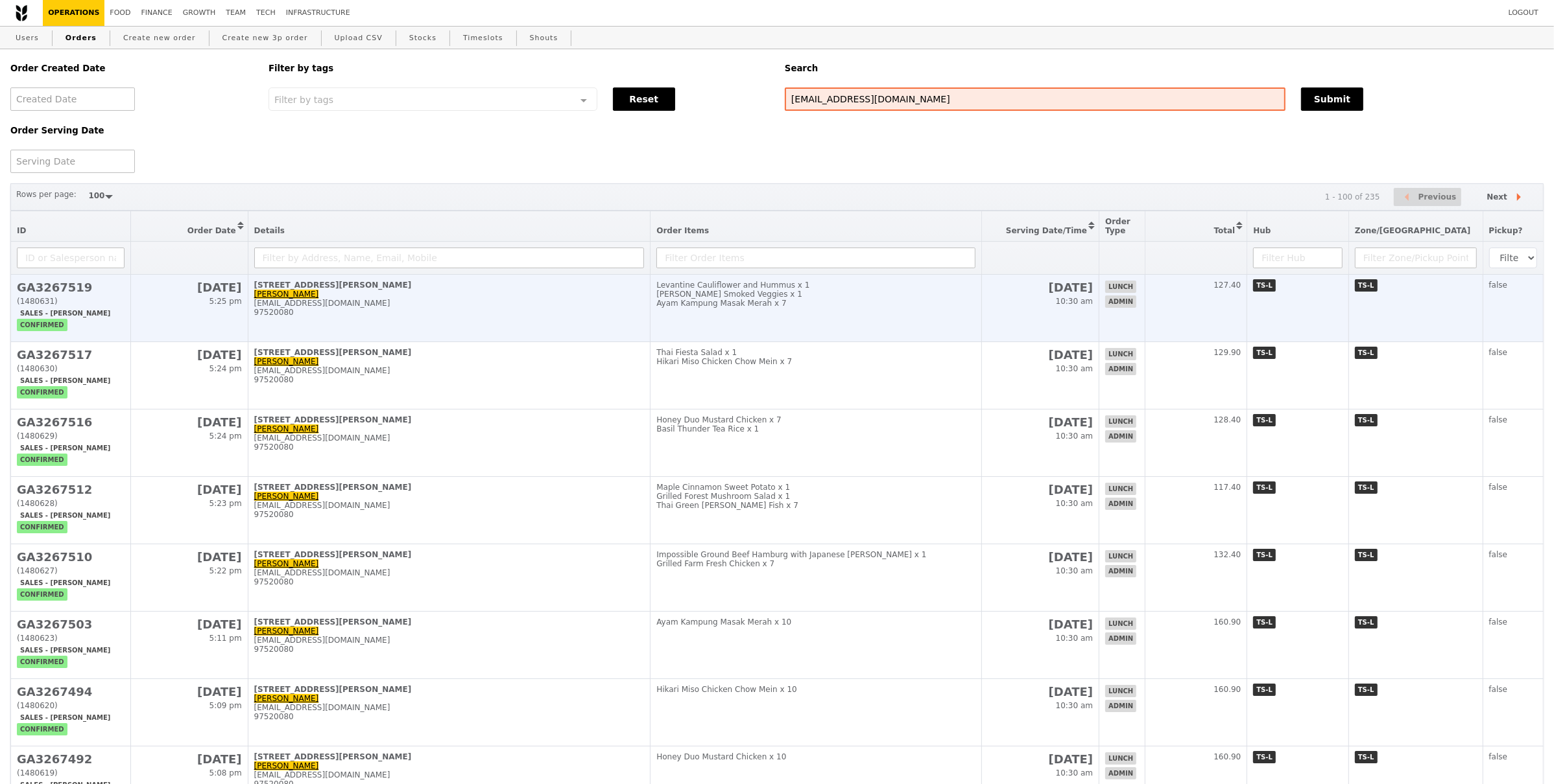
click at [615, 306] on div "lili.yin@bsigroup.com" at bounding box center [449, 303] width 390 height 9
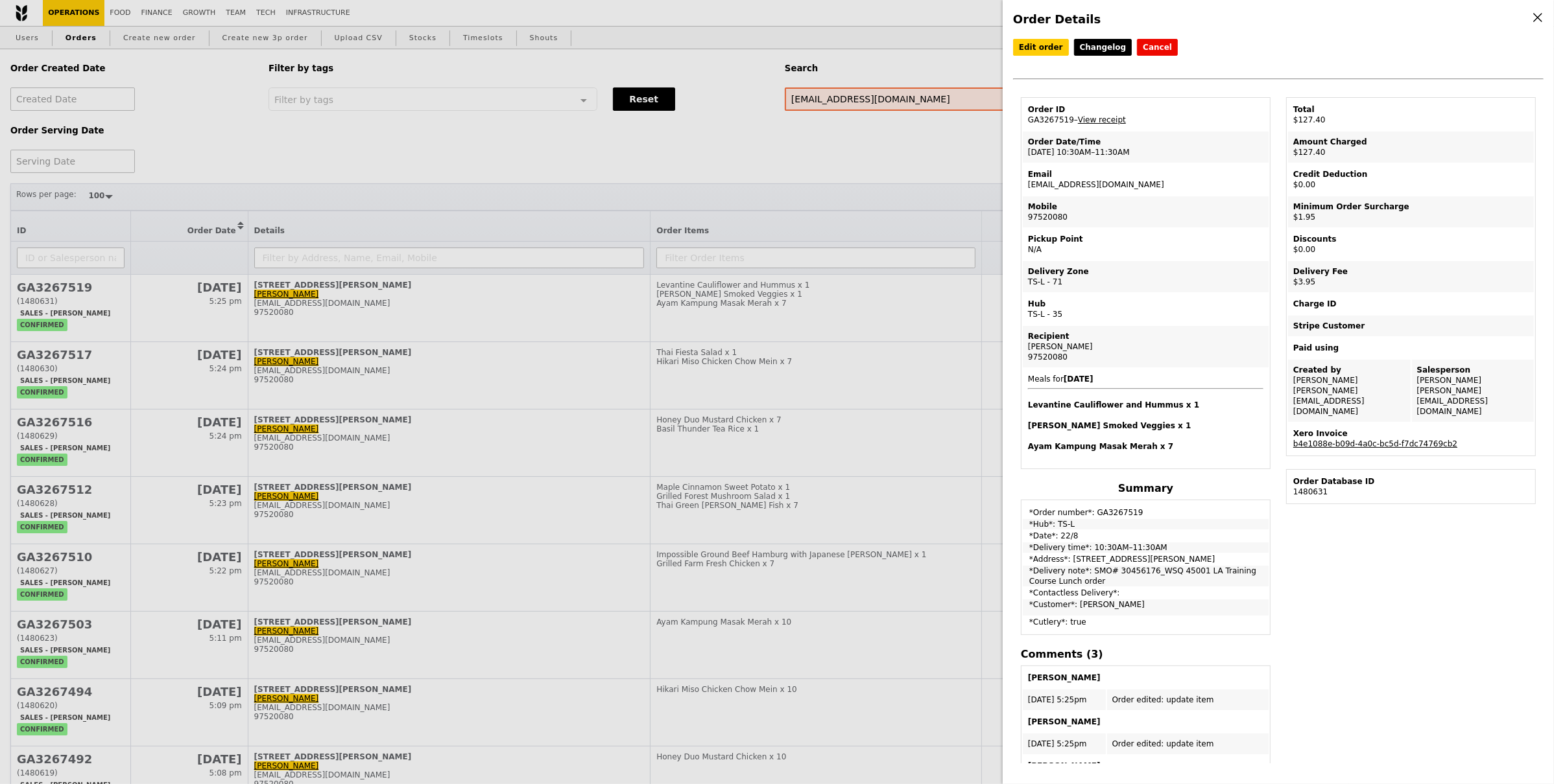
drag, startPoint x: 62, startPoint y: 49, endPoint x: 77, endPoint y: 37, distance: 19.2
click at [62, 47] on div "Order Details Edit order Changelog Cancel Order ID GA3267519 – View receipt Ord…" at bounding box center [777, 392] width 1554 height 784
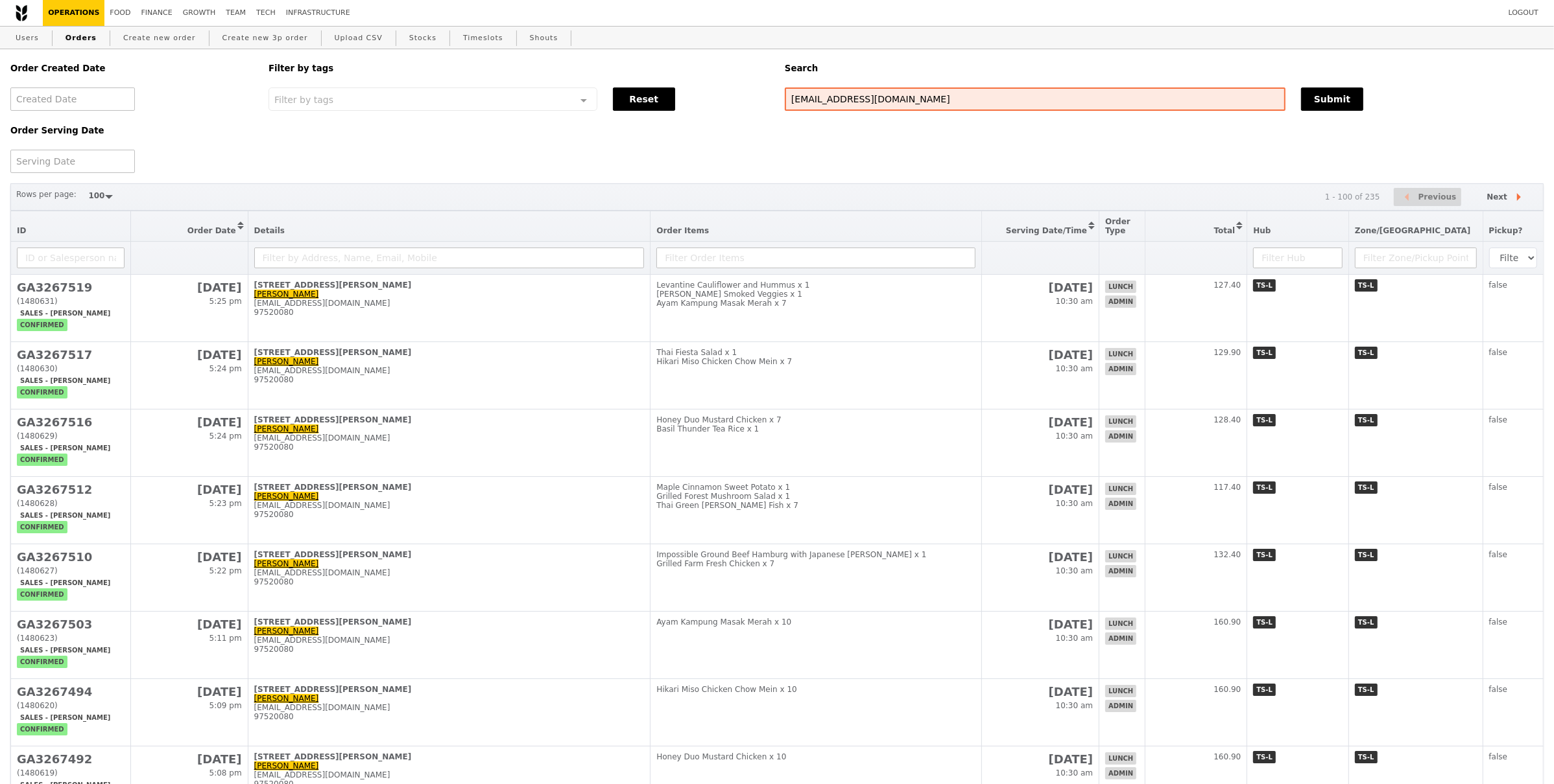
click at [78, 37] on link "Orders" at bounding box center [81, 38] width 41 height 23
click at [74, 33] on link "Orders" at bounding box center [81, 38] width 41 height 23
click at [78, 43] on link "Orders" at bounding box center [81, 38] width 41 height 23
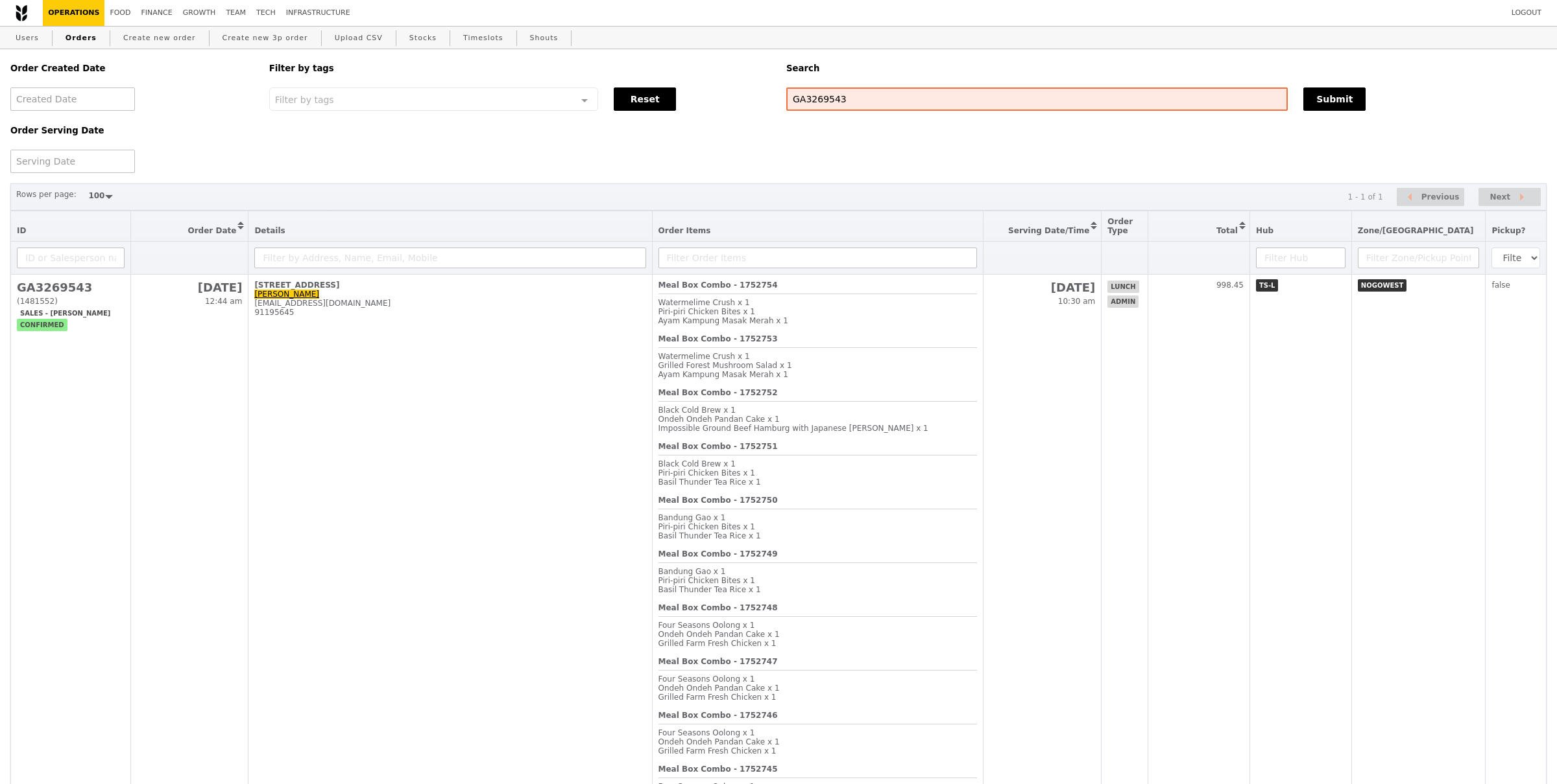
select select "100"
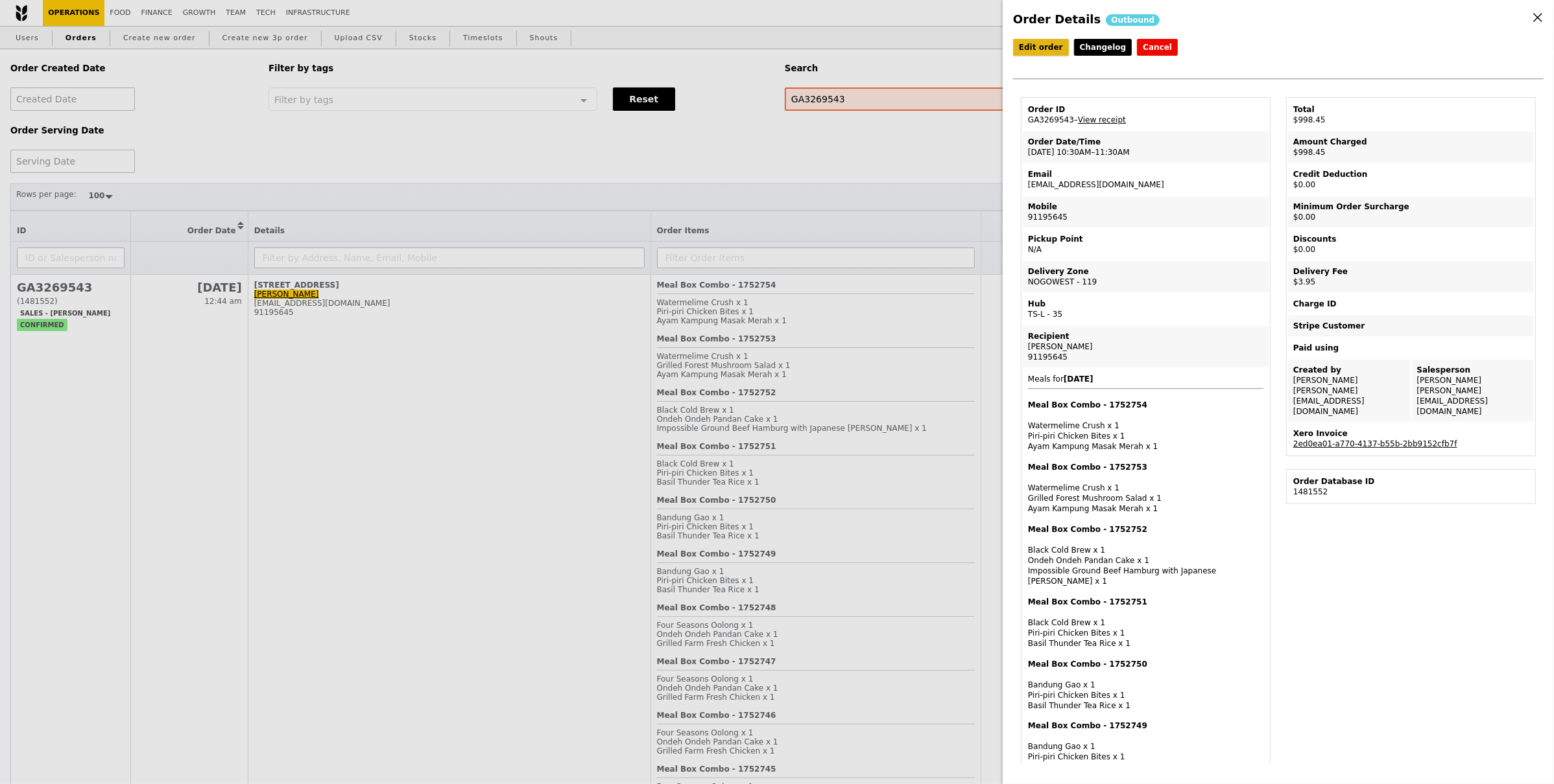
click at [1035, 54] on link "Edit order" at bounding box center [1041, 47] width 56 height 17
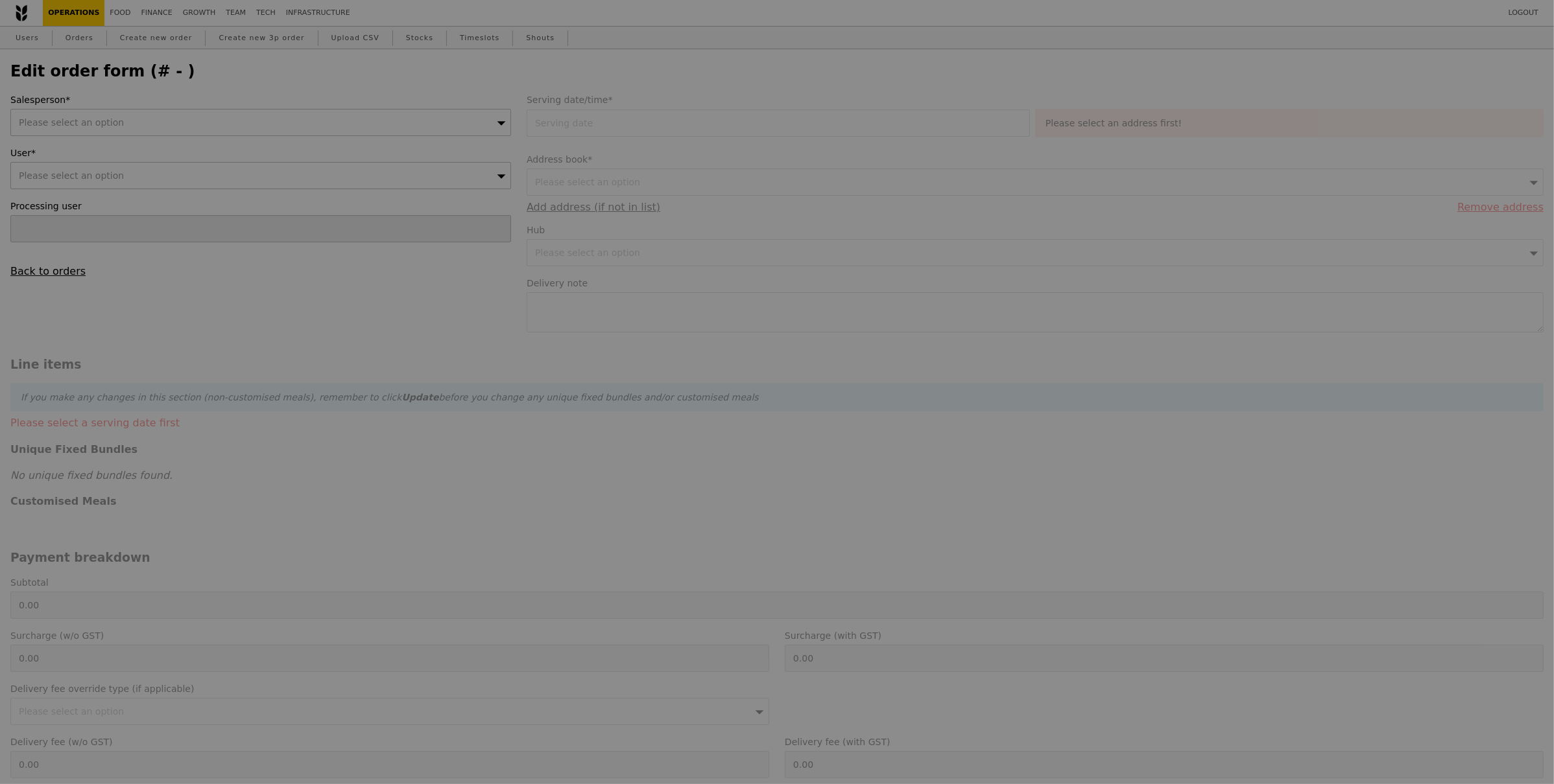
type input "21 Aug 2025"
type textarea "Contact person: Yeo Yin Zu – 91195645 or Lim Chen Loo – 92364368 Delivery Instr…"
type input "994.50"
type input "3.62"
type input "3.95"
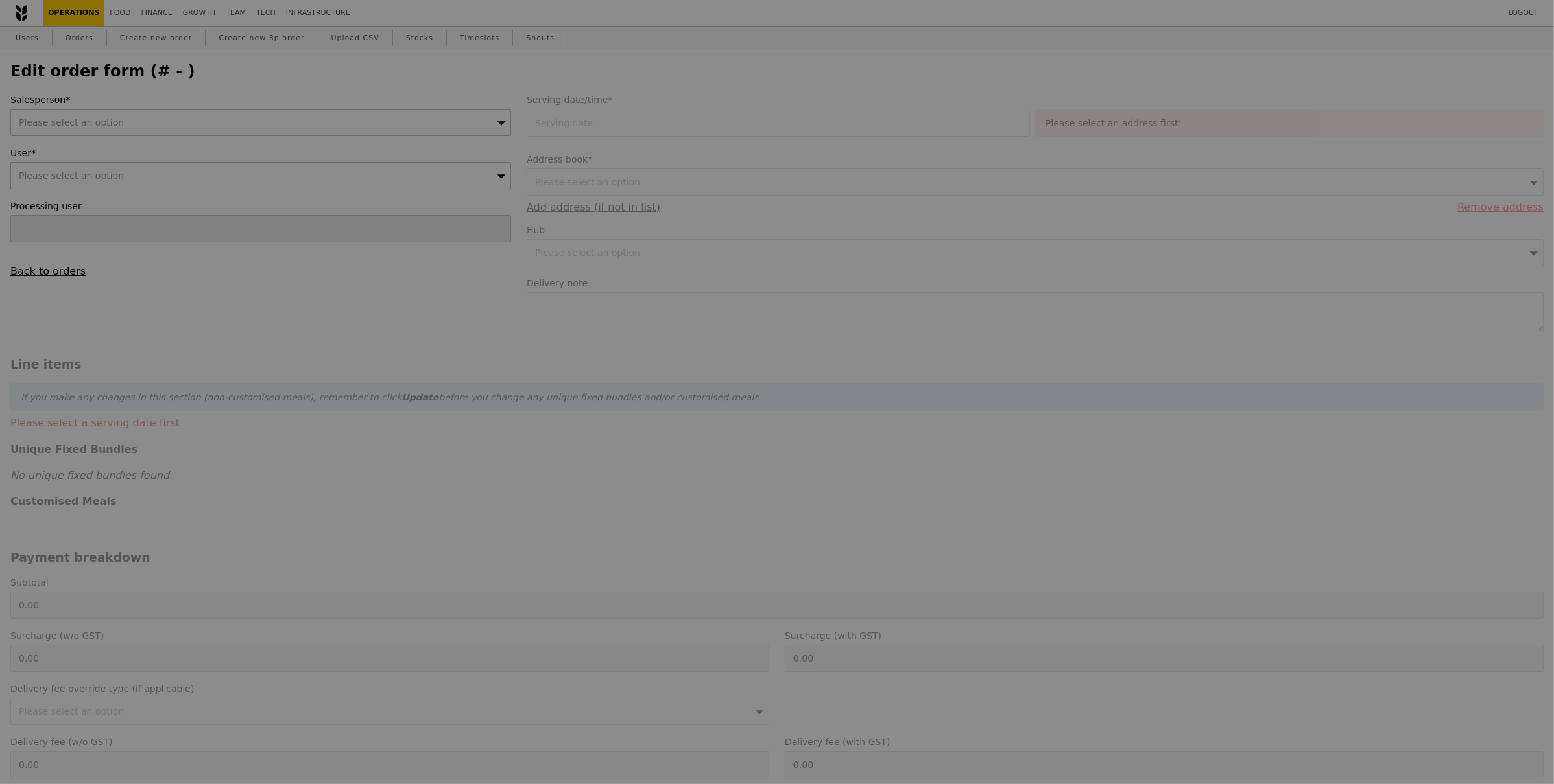
type input "998.45"
checkbox input "true"
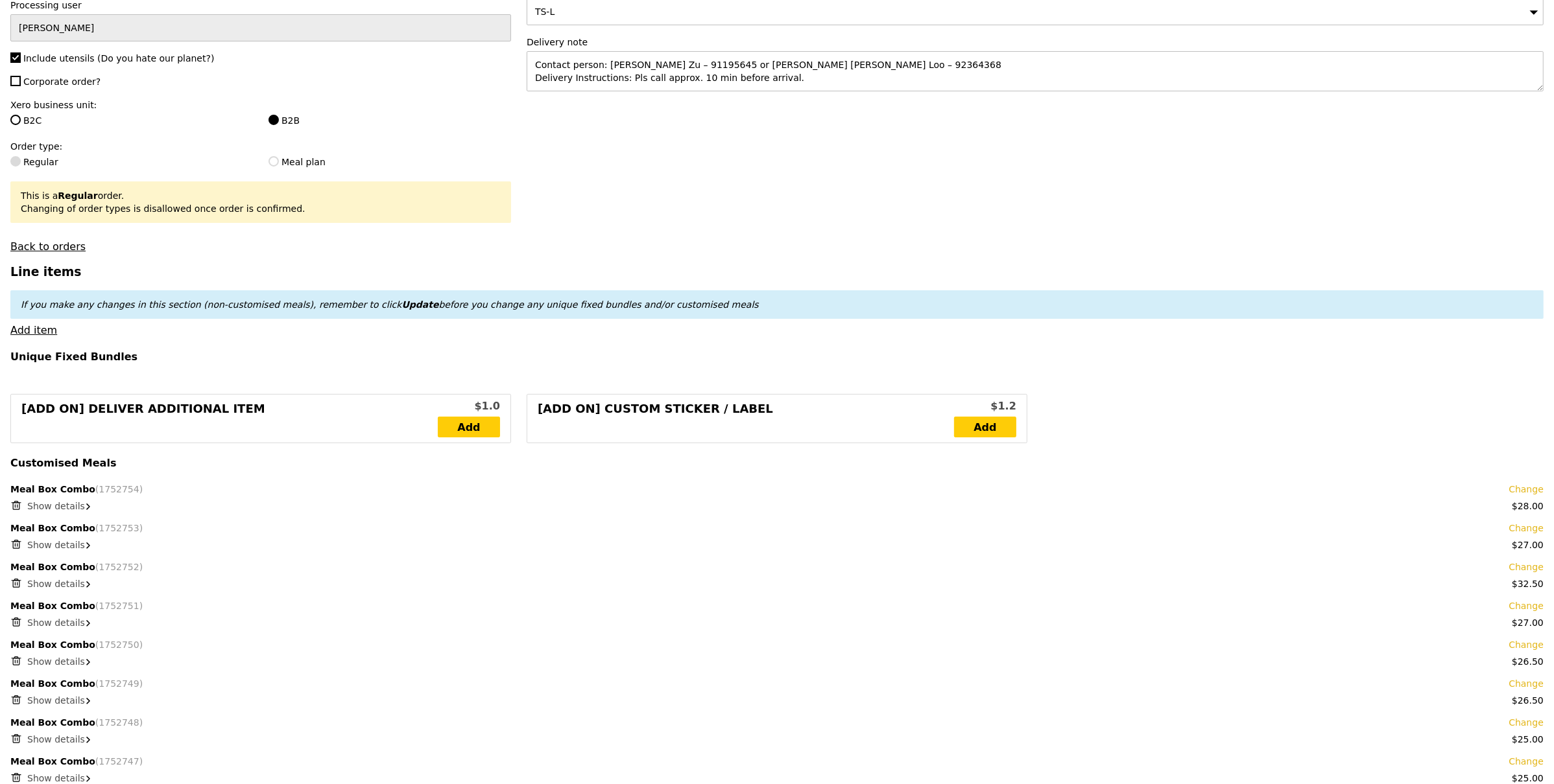
scroll to position [236, 0]
click at [49, 507] on span "Show details" at bounding box center [56, 505] width 58 height 11
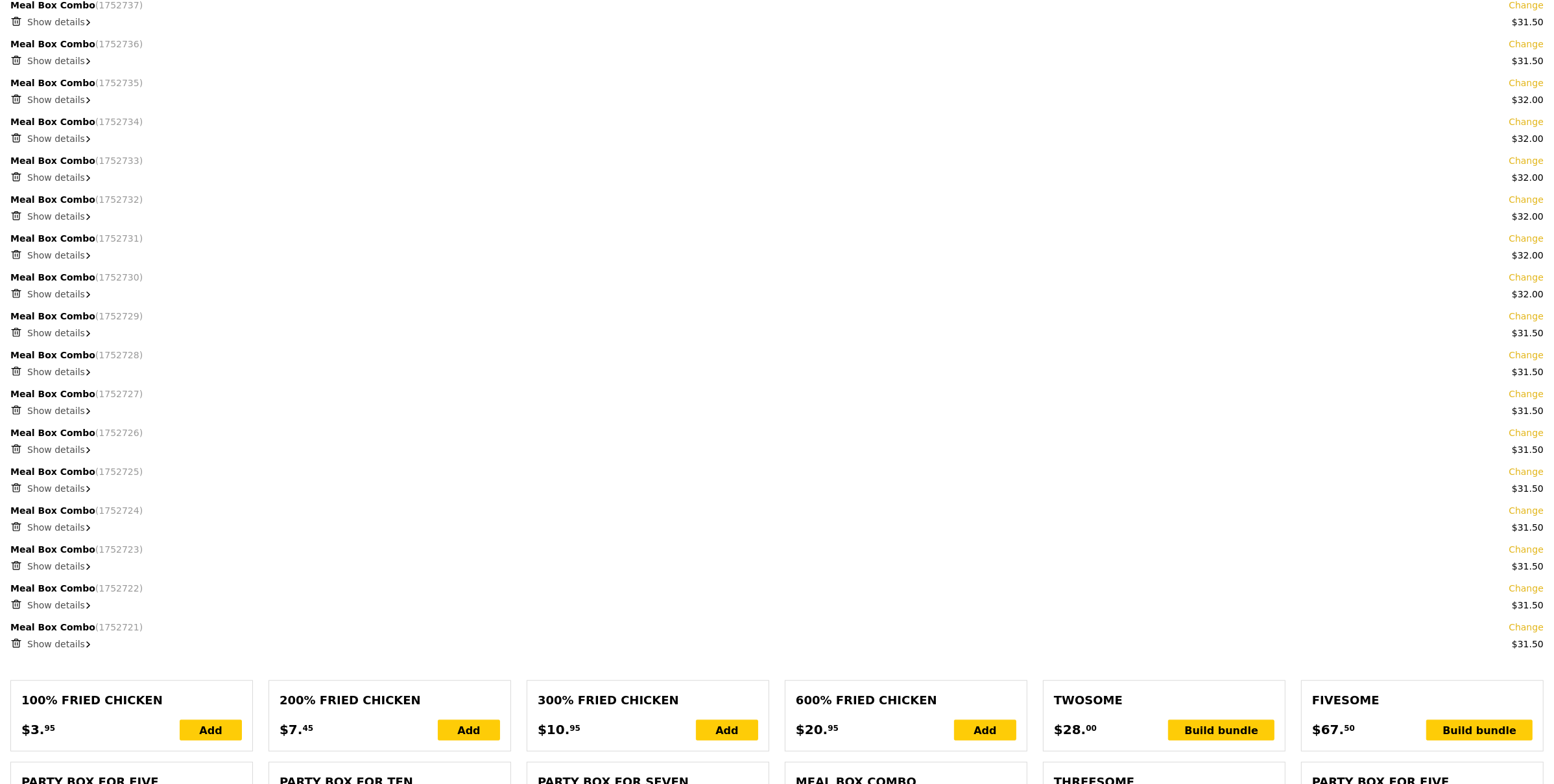
scroll to position [1500, 0]
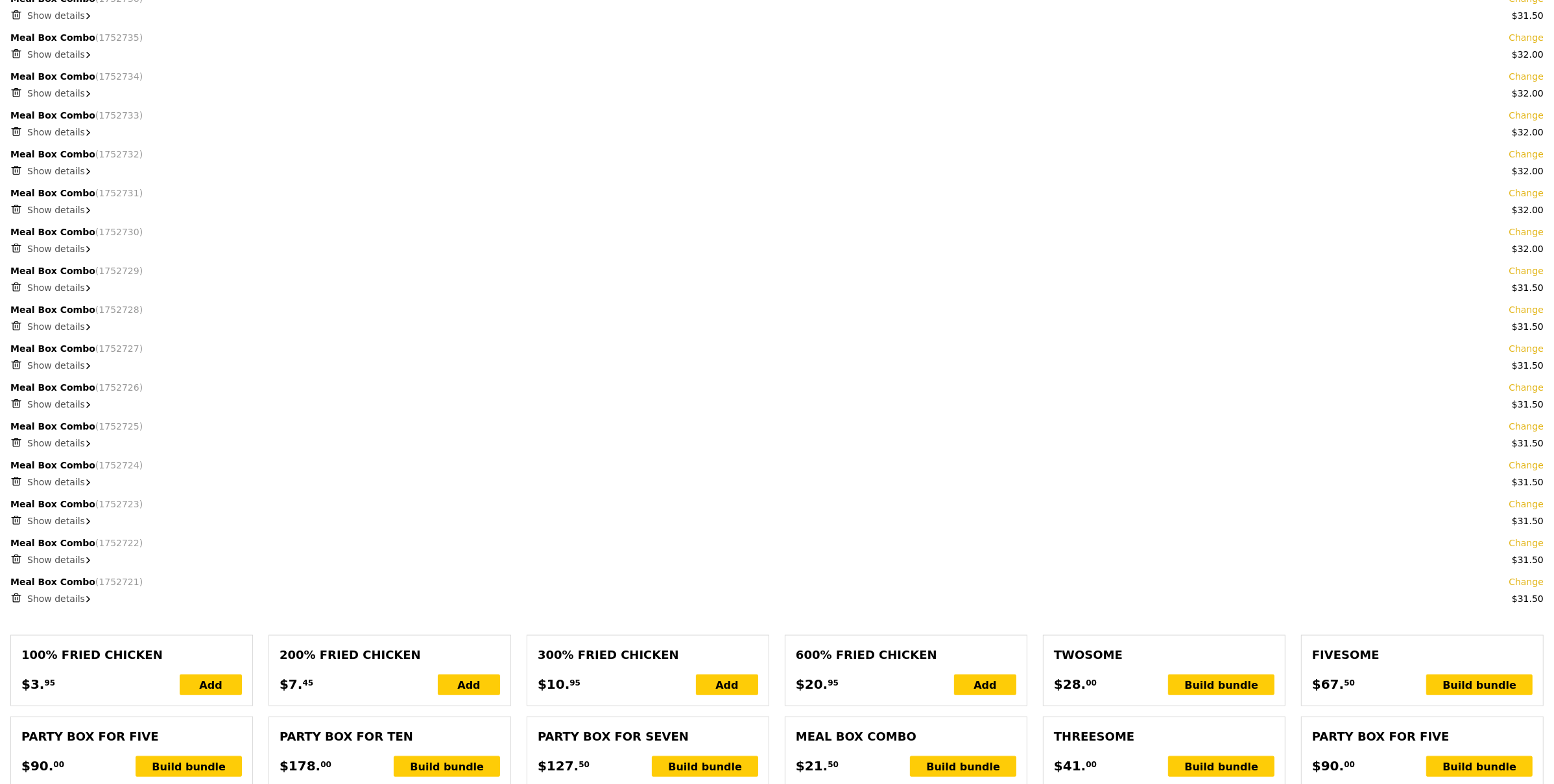
click at [61, 595] on span "Show details" at bounding box center [56, 598] width 58 height 11
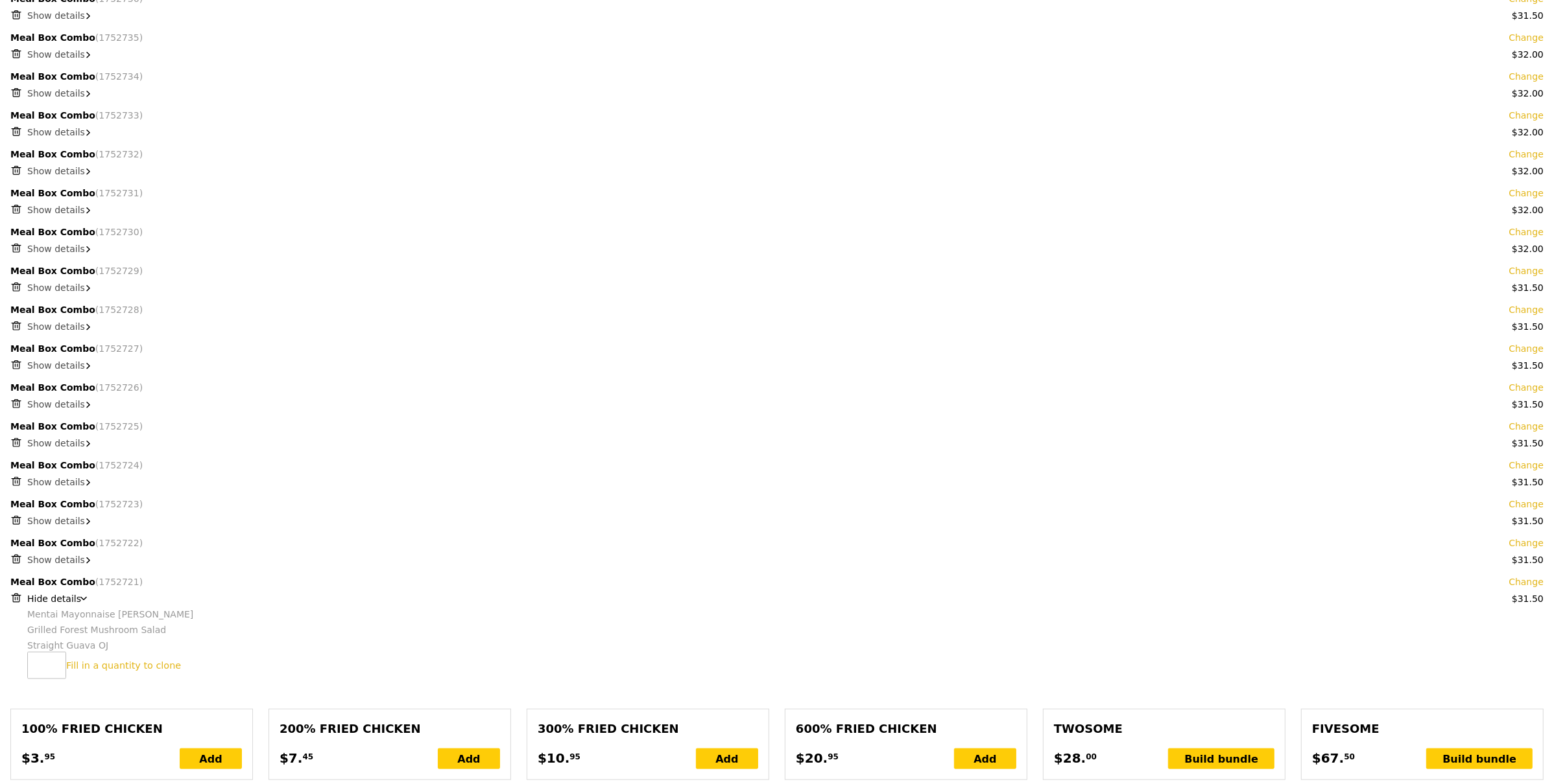
click at [69, 405] on span "Show details" at bounding box center [56, 405] width 58 height 11
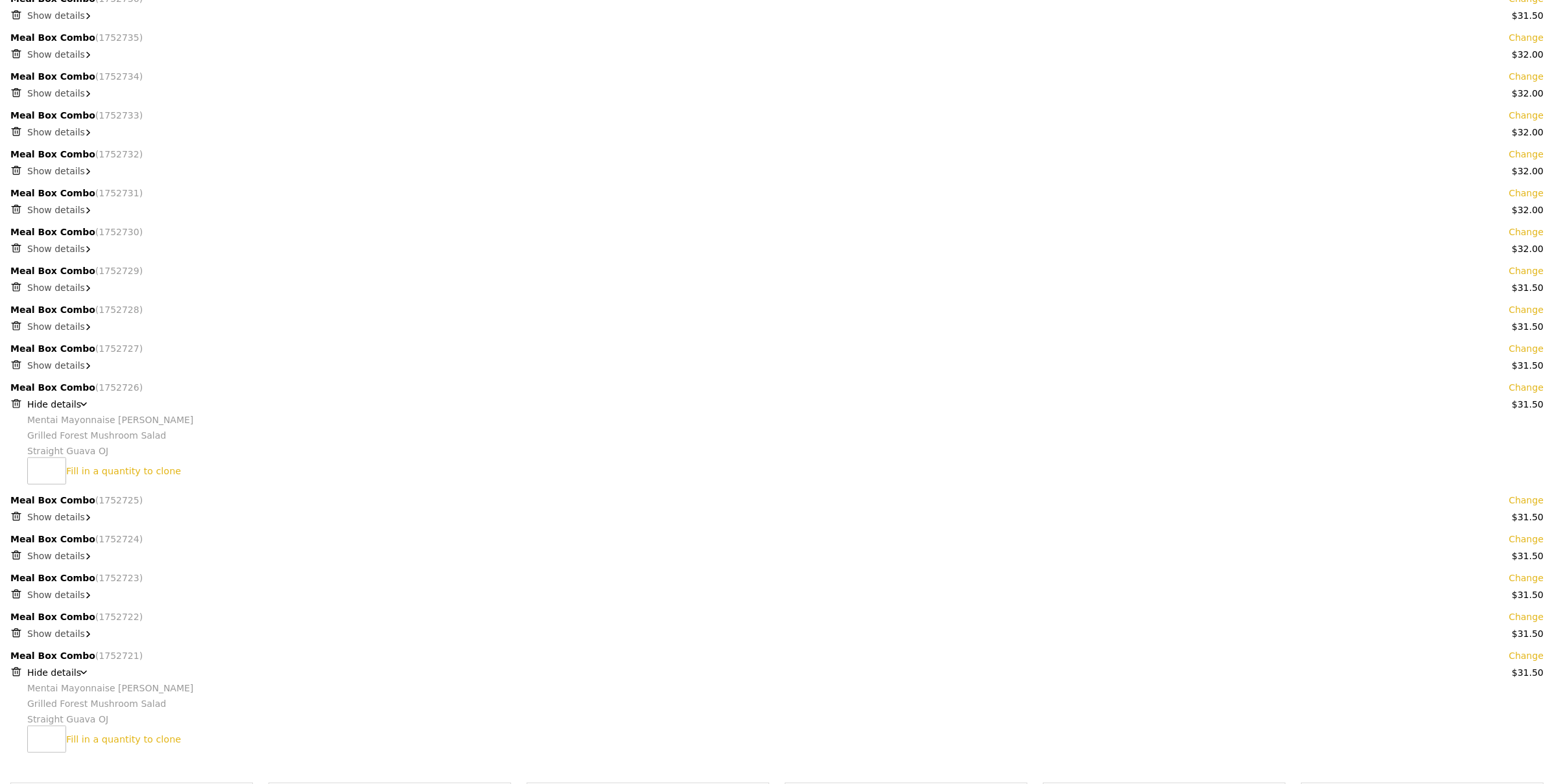
click at [60, 369] on span "Show details" at bounding box center [56, 366] width 58 height 11
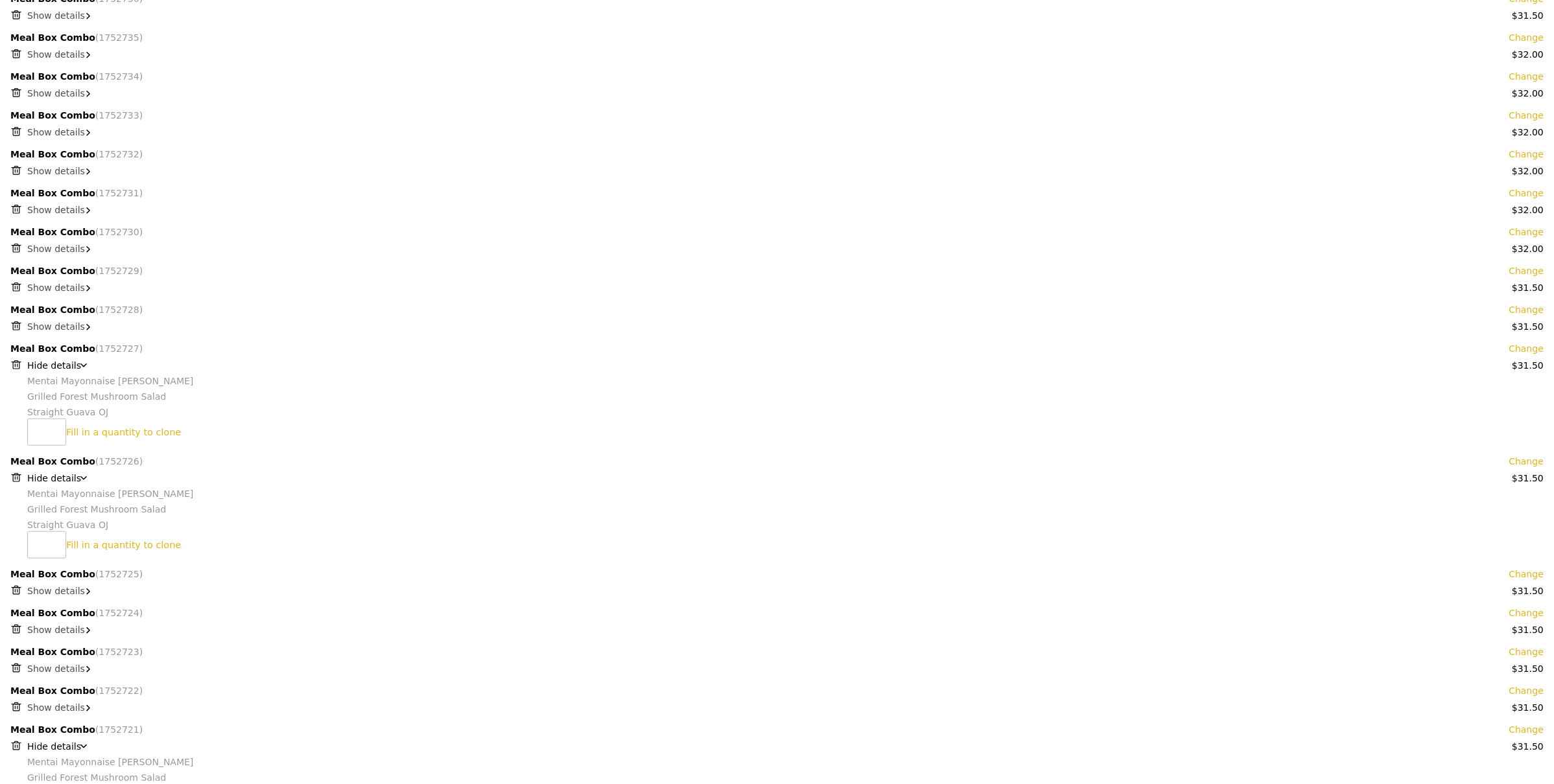
click at [60, 328] on span "Show details" at bounding box center [56, 327] width 58 height 11
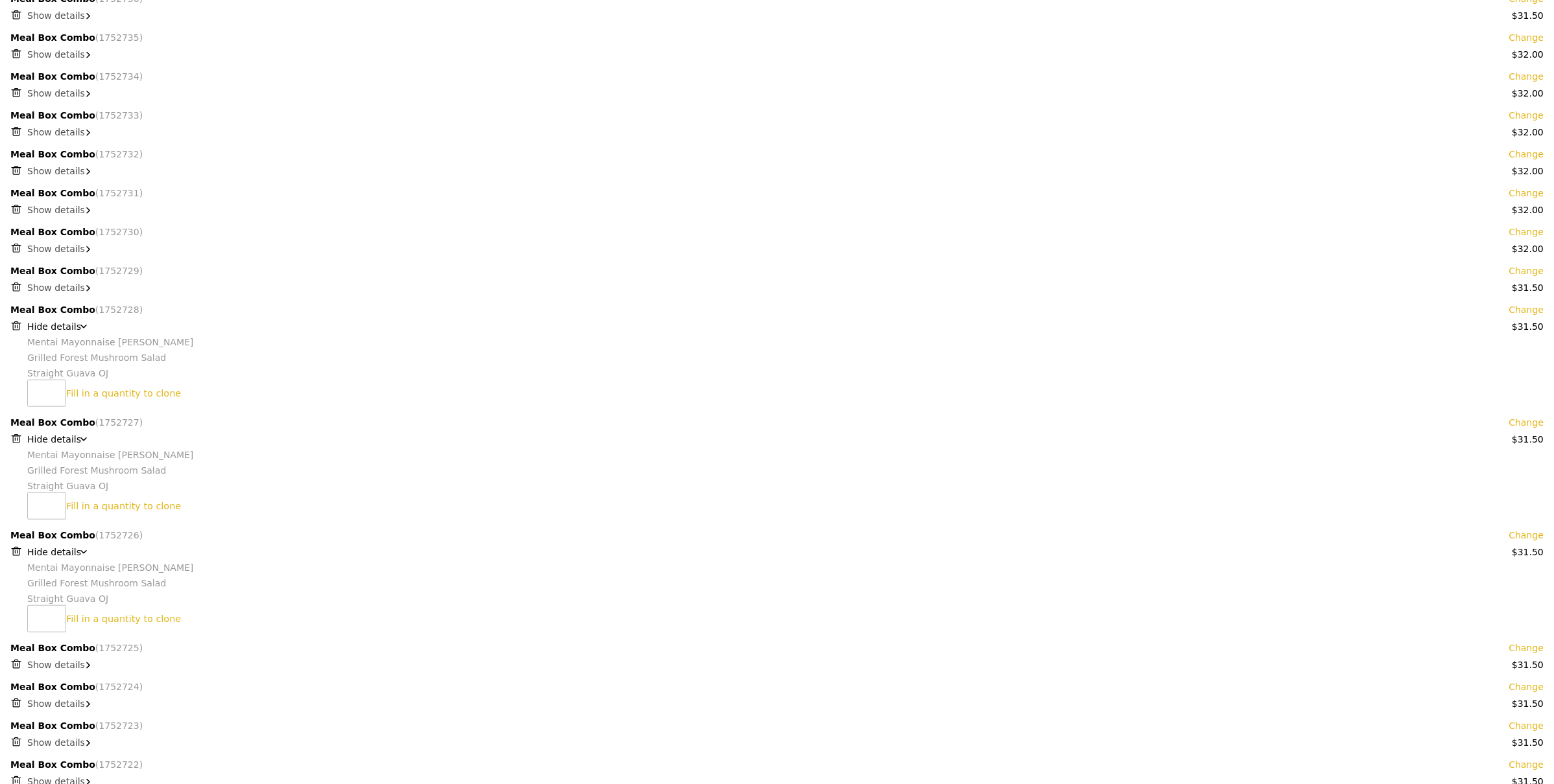
click at [69, 214] on span "Show details" at bounding box center [56, 210] width 58 height 11
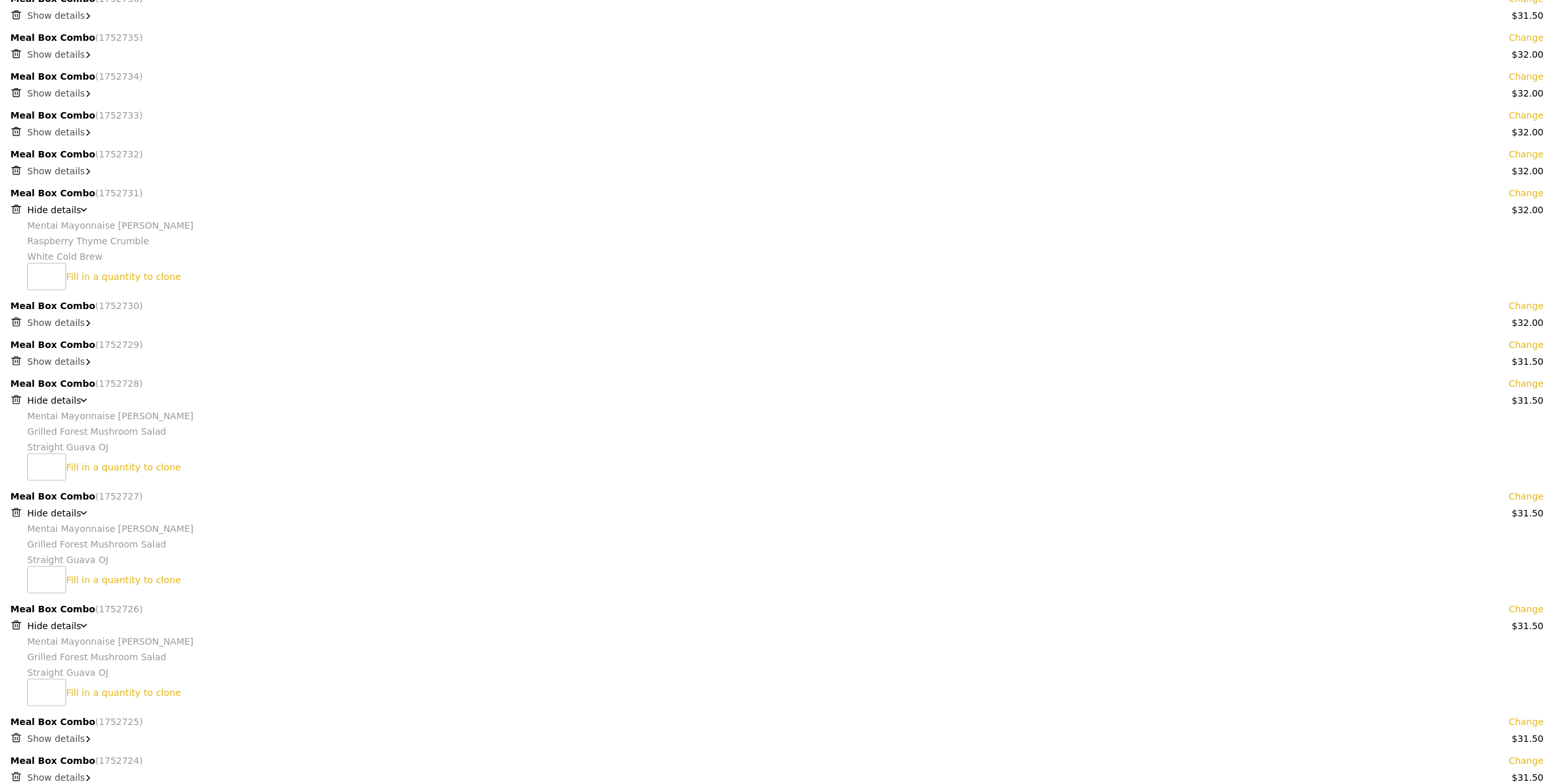
click at [60, 169] on span "Show details" at bounding box center [56, 171] width 58 height 11
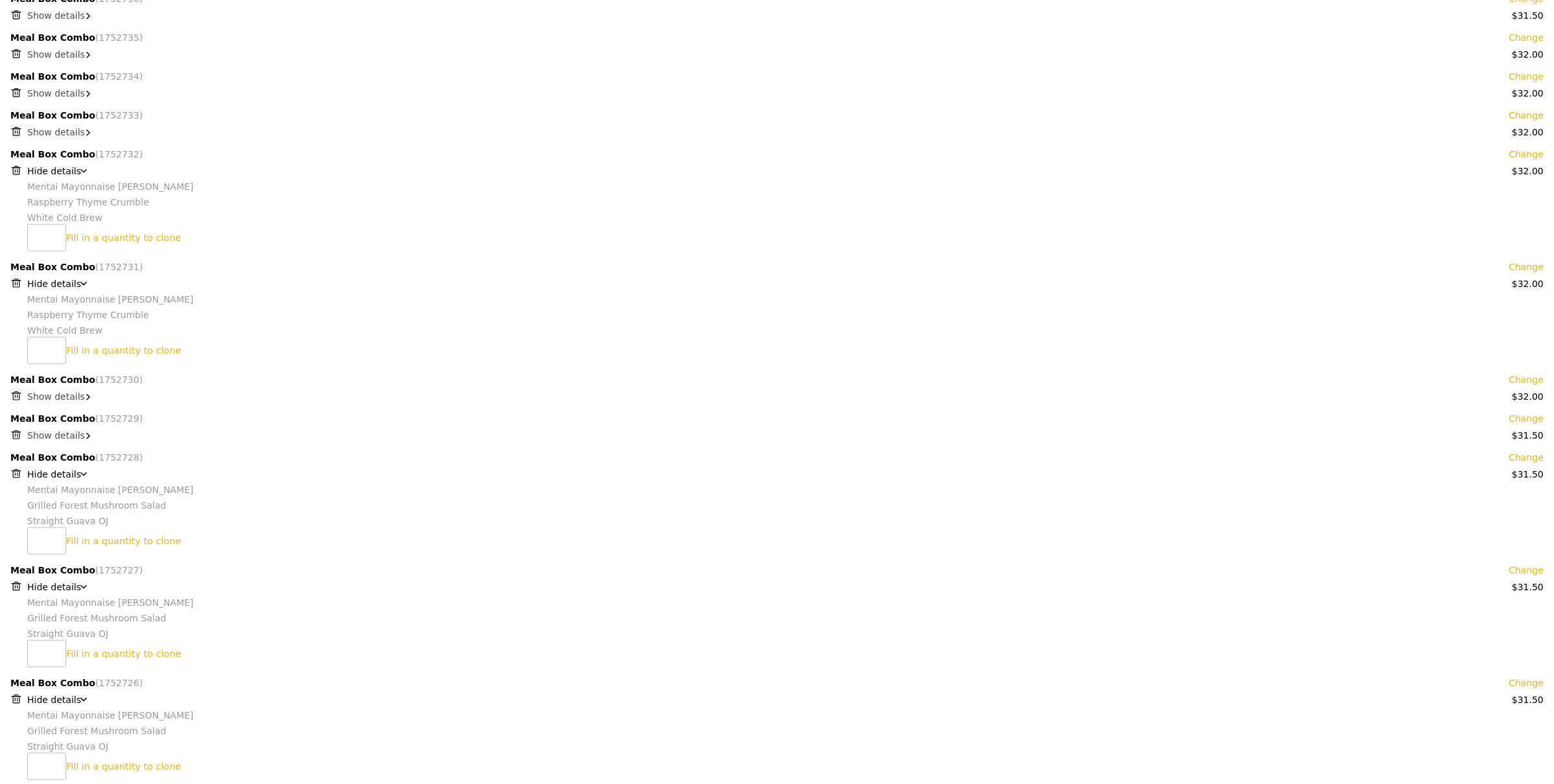
click at [66, 91] on span "Show details" at bounding box center [56, 93] width 58 height 11
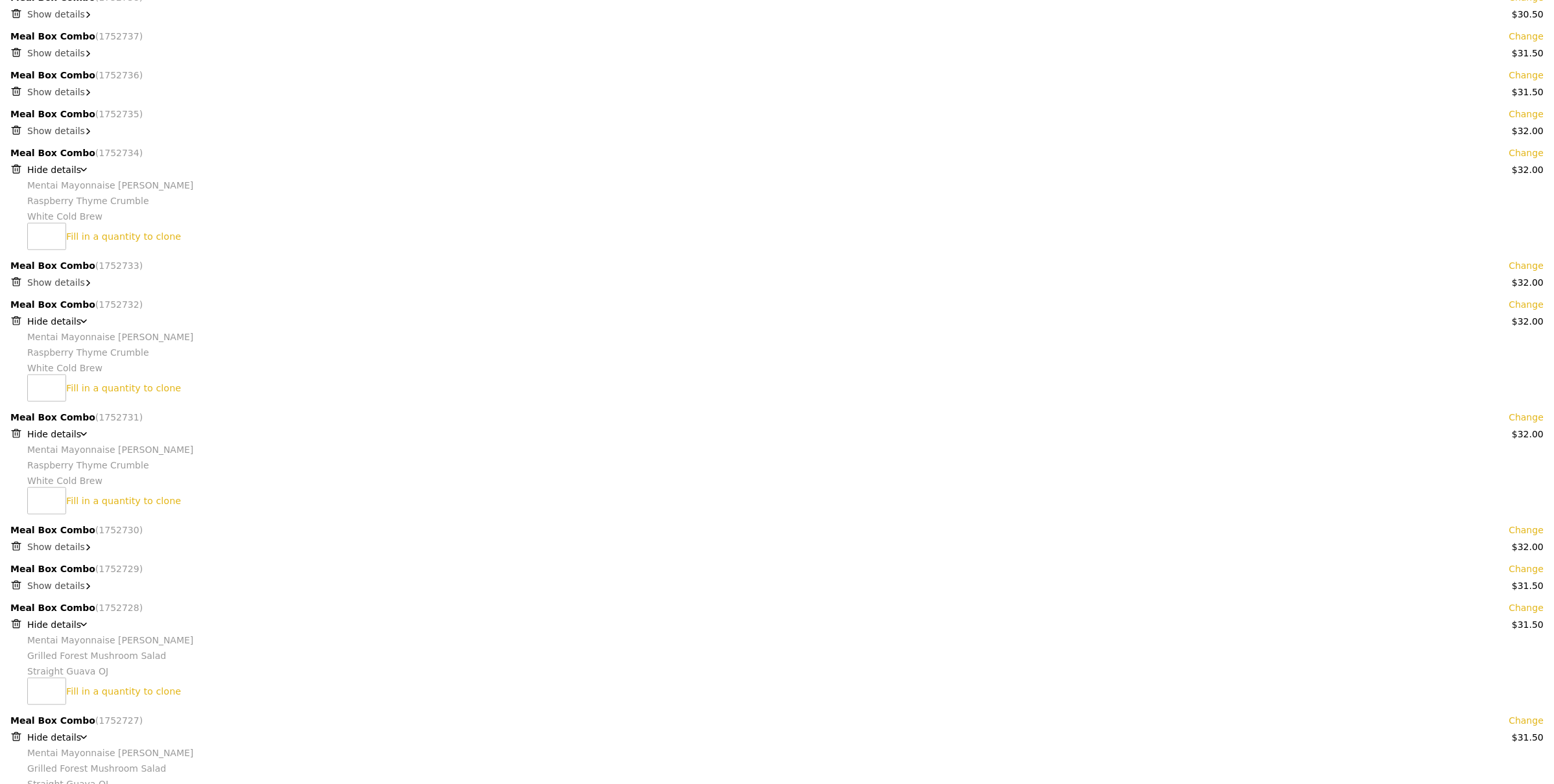
scroll to position [1402, 0]
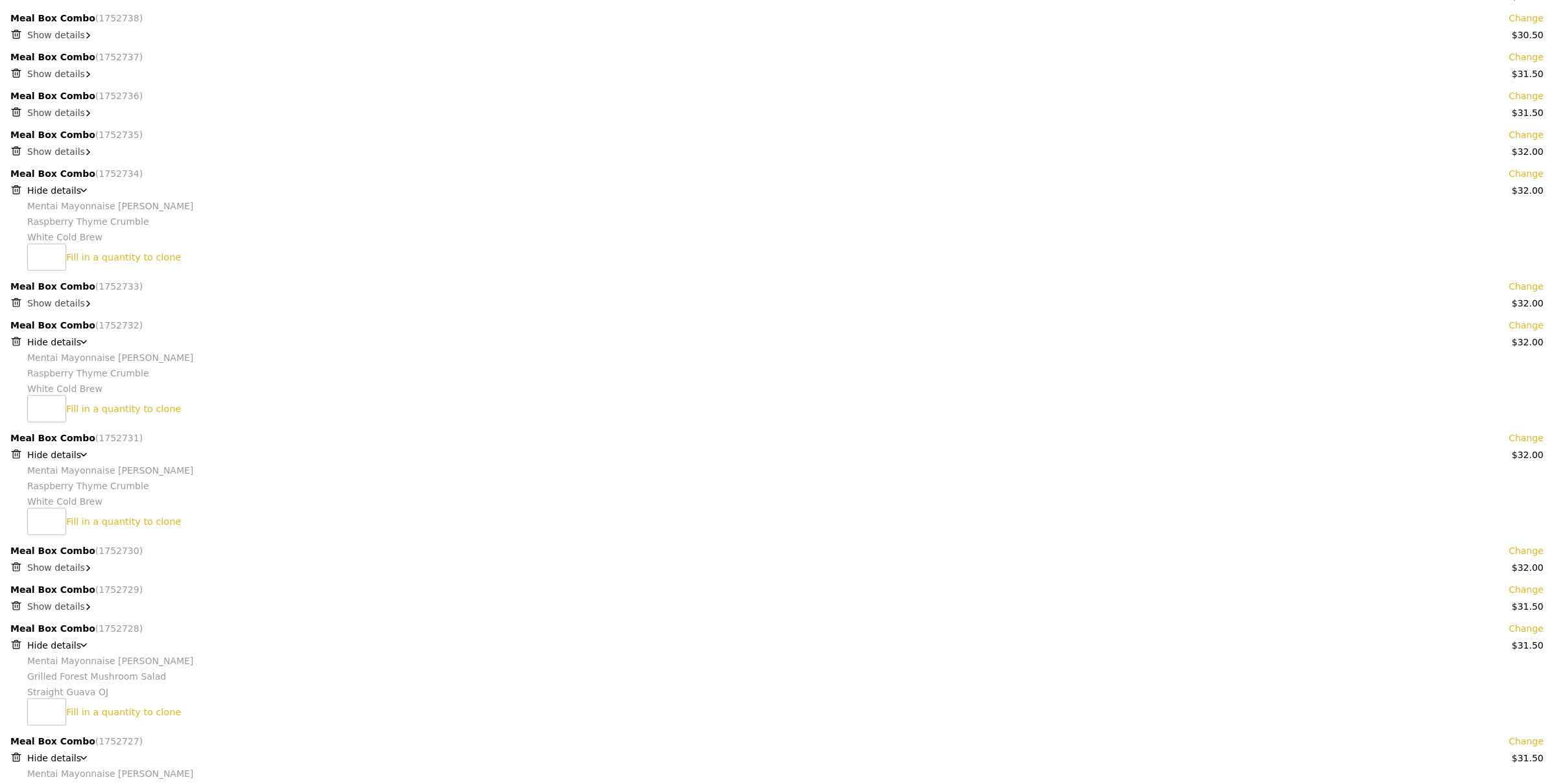
click at [66, 143] on div "Meal Box Combo (1752735) Change $32.00 Show details" at bounding box center [777, 142] width 1533 height 28
click at [61, 149] on span "Show details" at bounding box center [56, 152] width 58 height 11
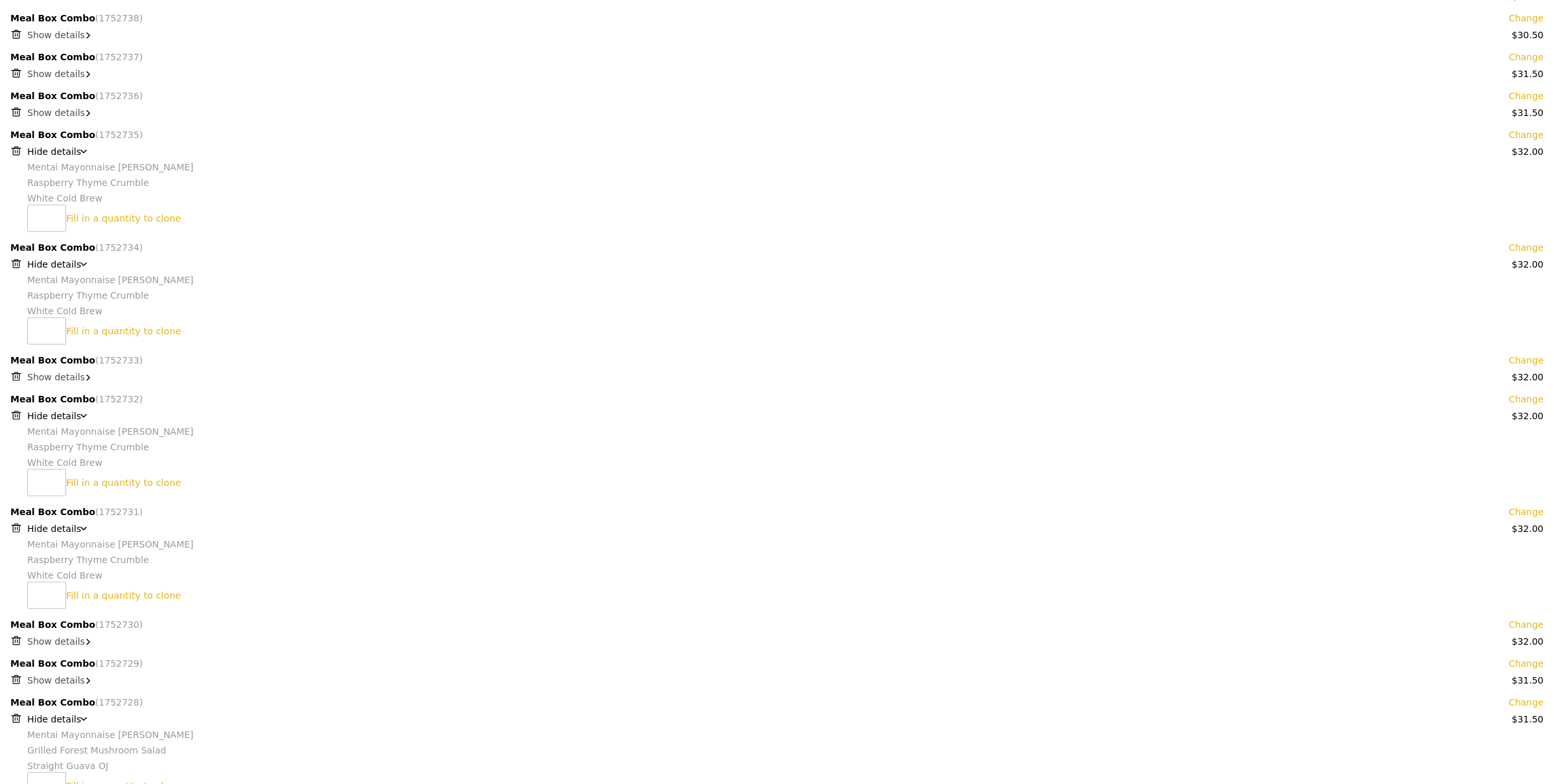
click at [62, 113] on span "Show details" at bounding box center [56, 112] width 58 height 11
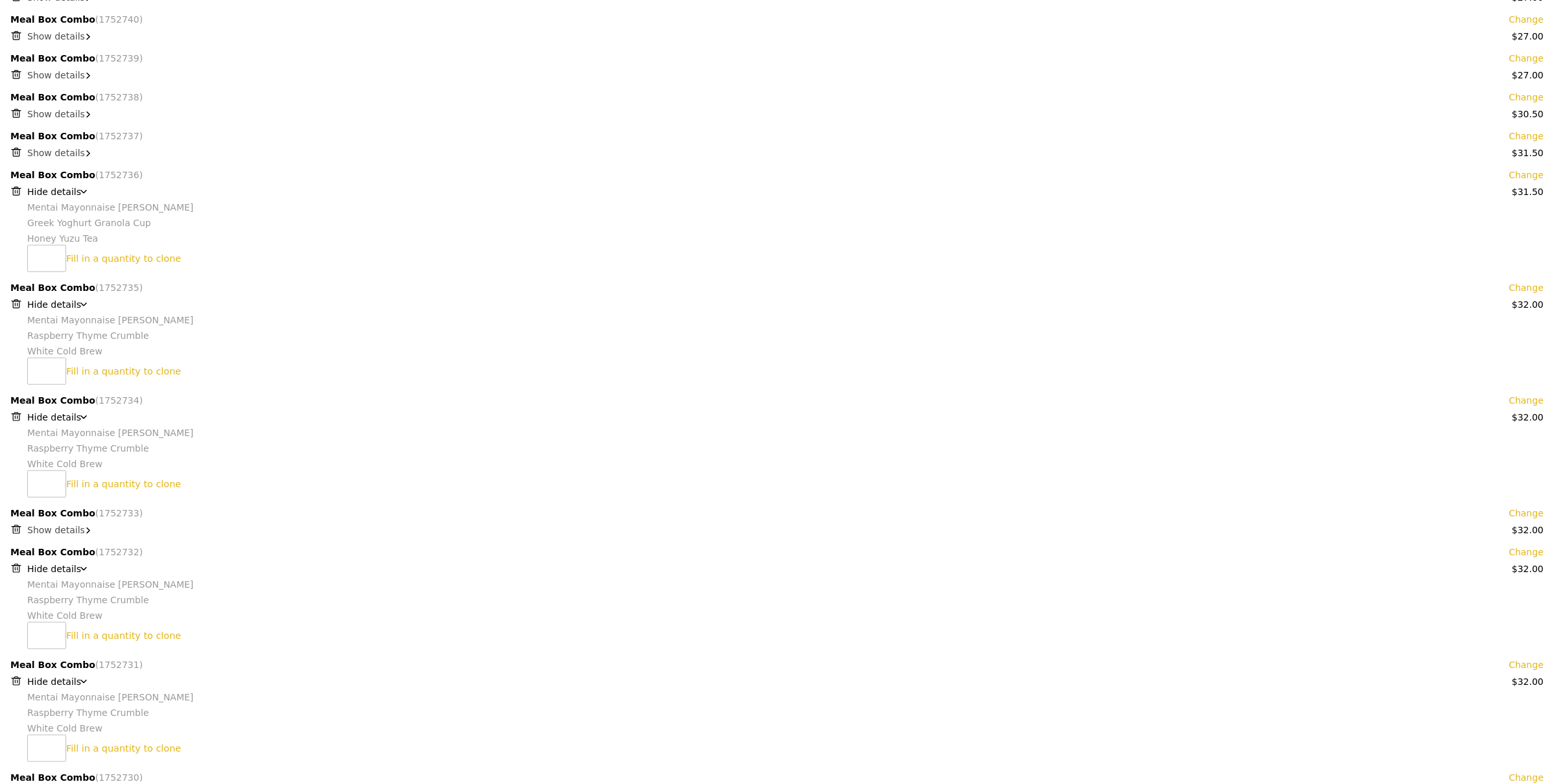
scroll to position [1317, 0]
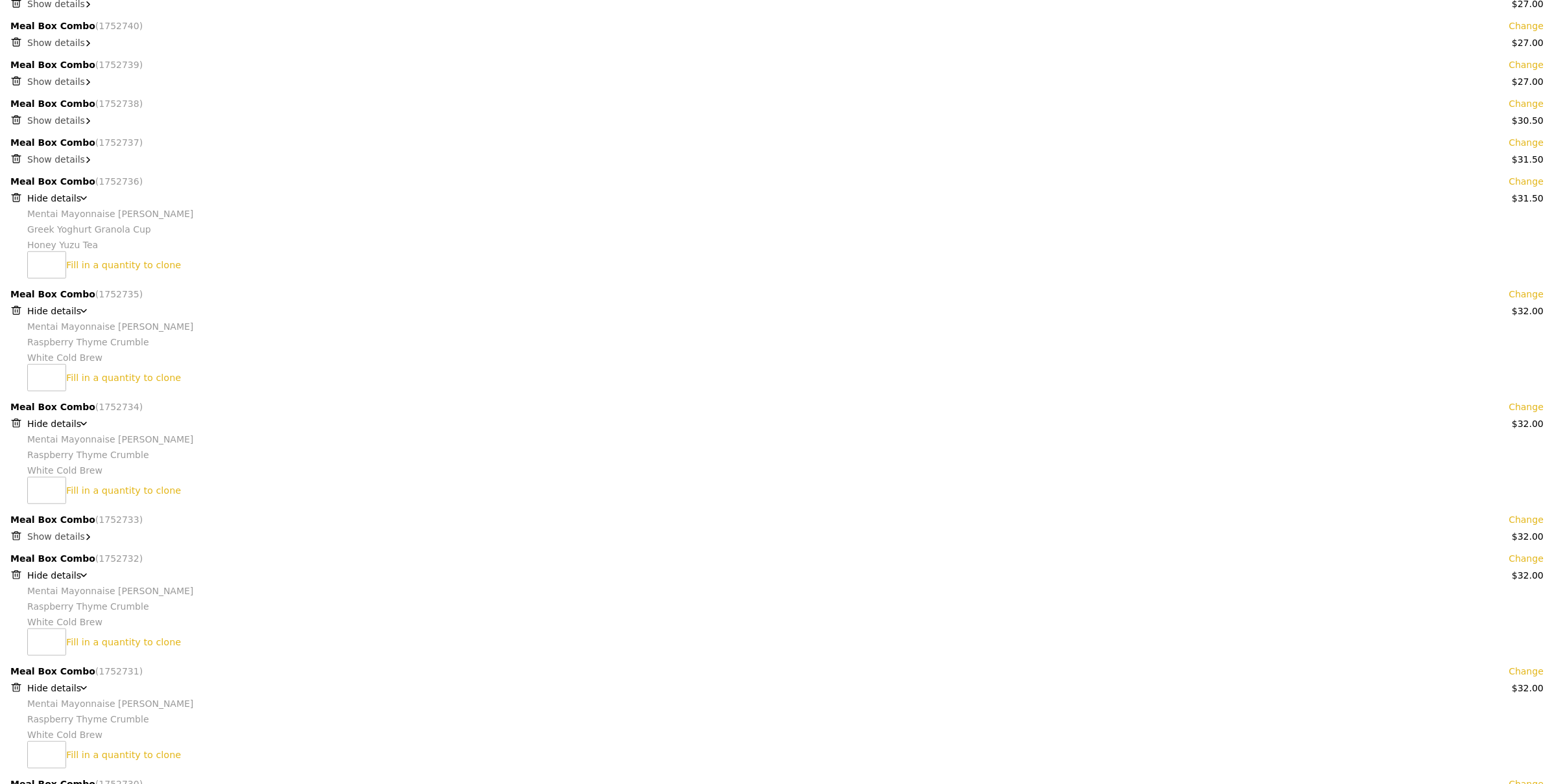
click at [61, 121] on span "Show details" at bounding box center [56, 120] width 58 height 11
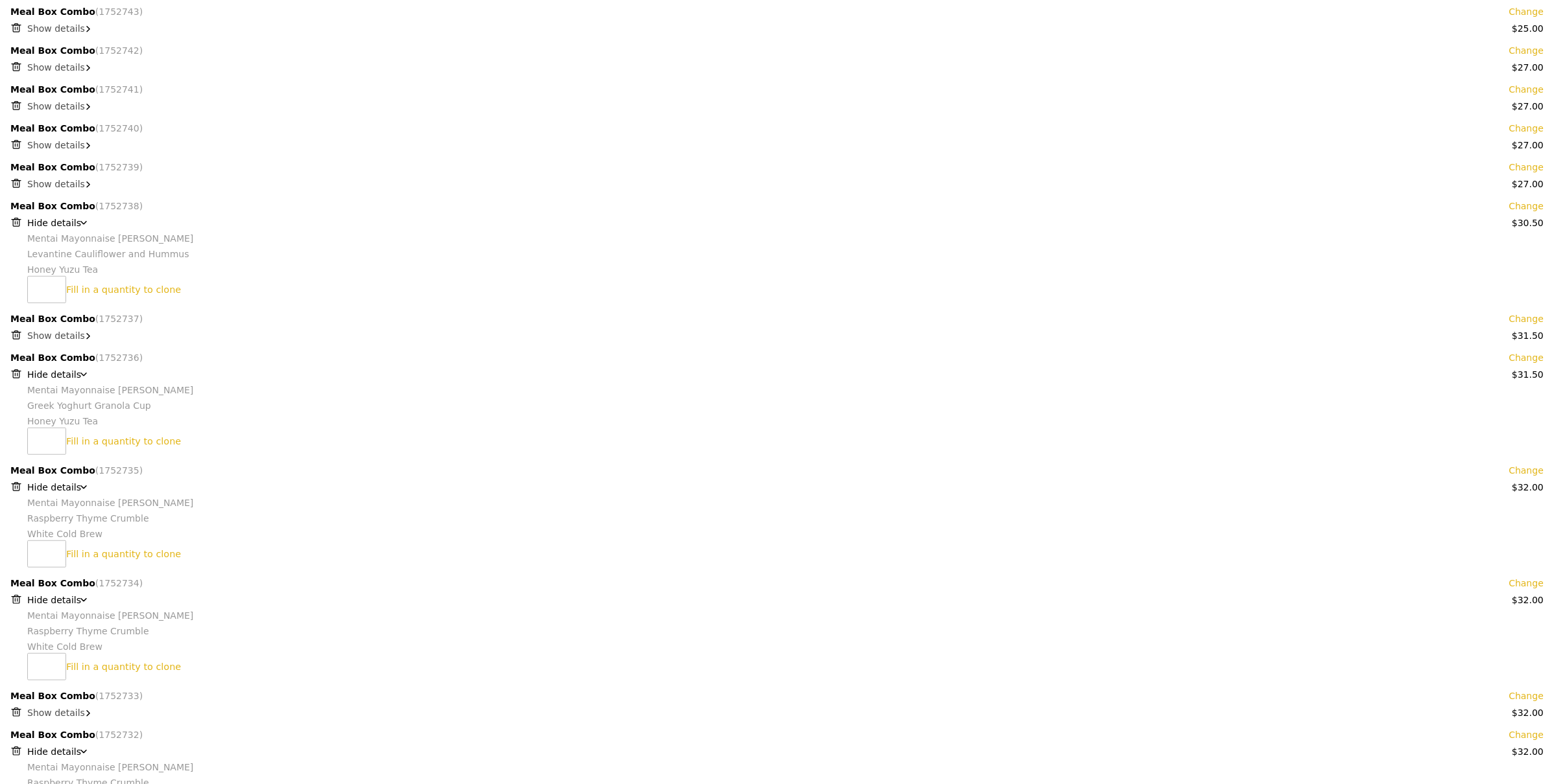
scroll to position [1212, 0]
click at [63, 144] on span "Show details" at bounding box center [56, 147] width 58 height 11
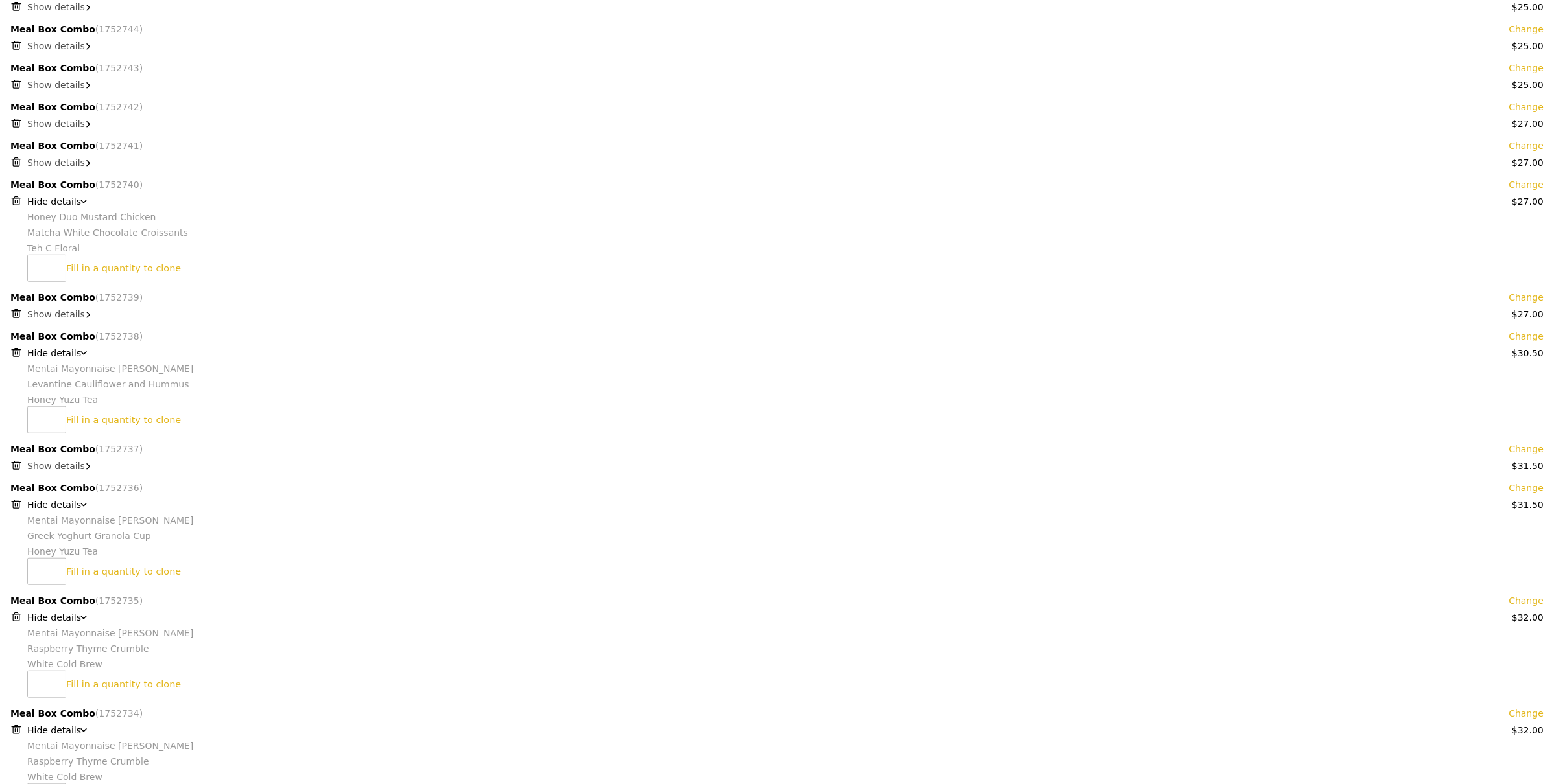
scroll to position [1132, 0]
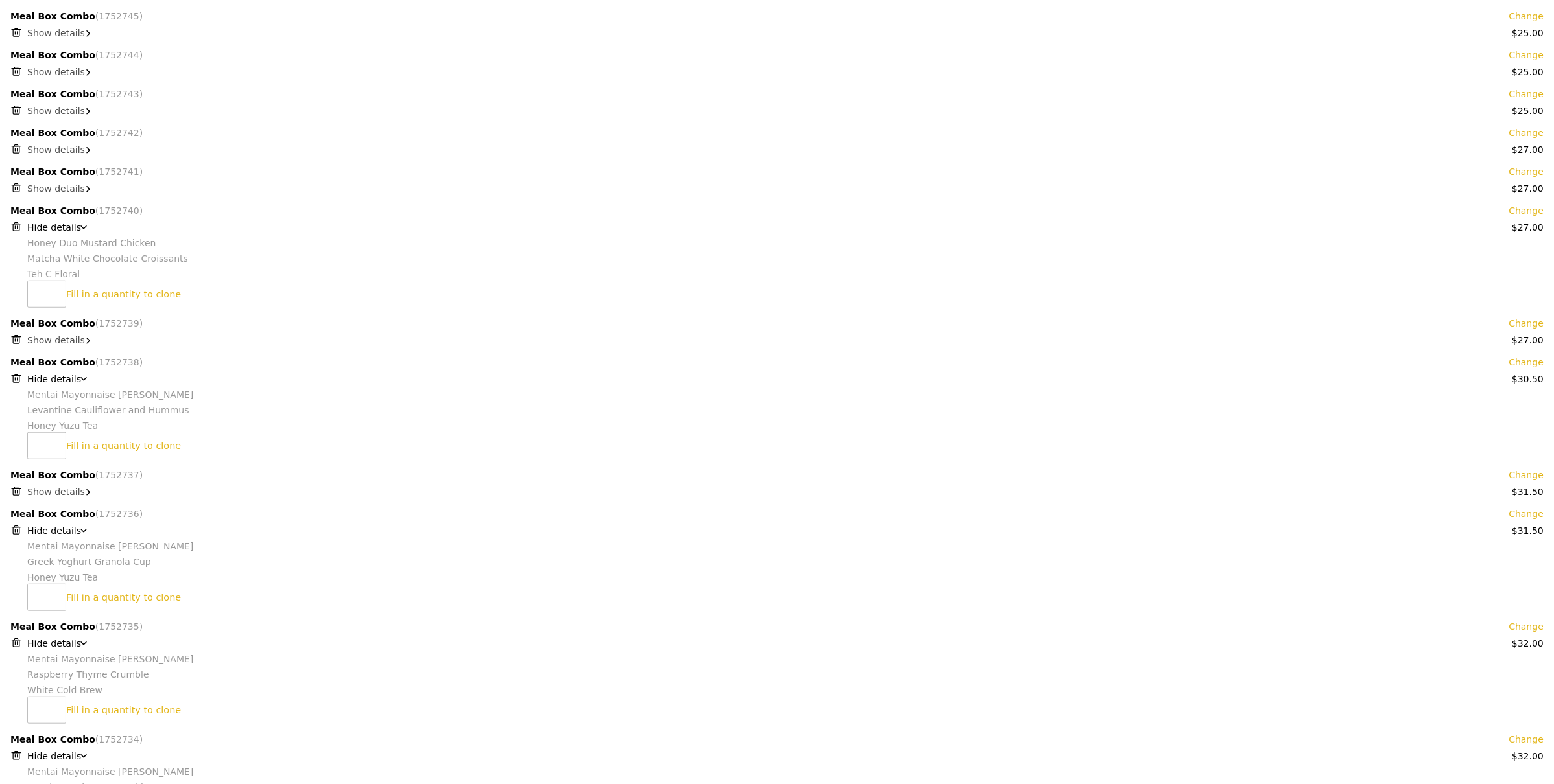
click at [57, 150] on span "Show details" at bounding box center [56, 150] width 58 height 11
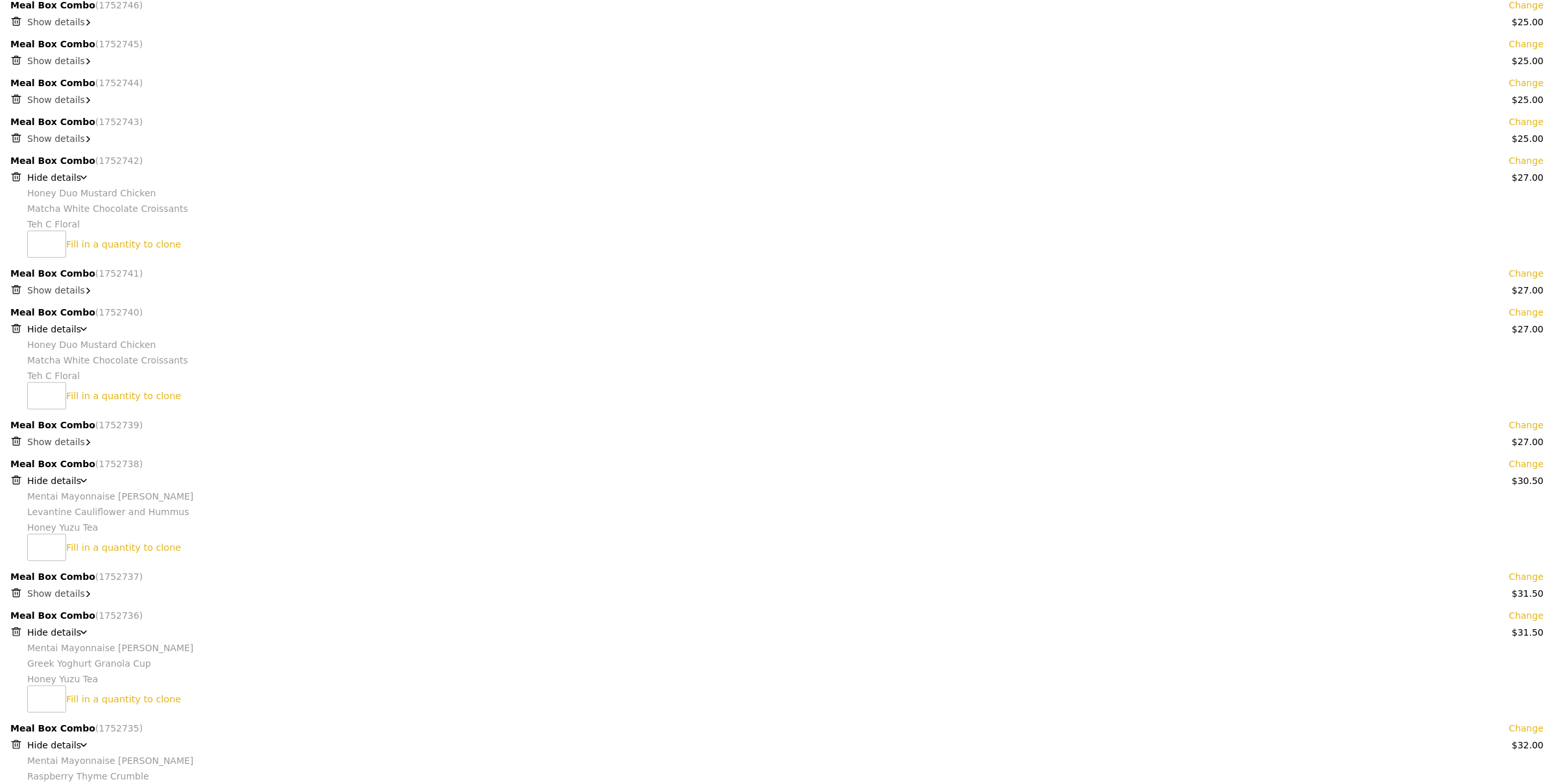
scroll to position [1032, 0]
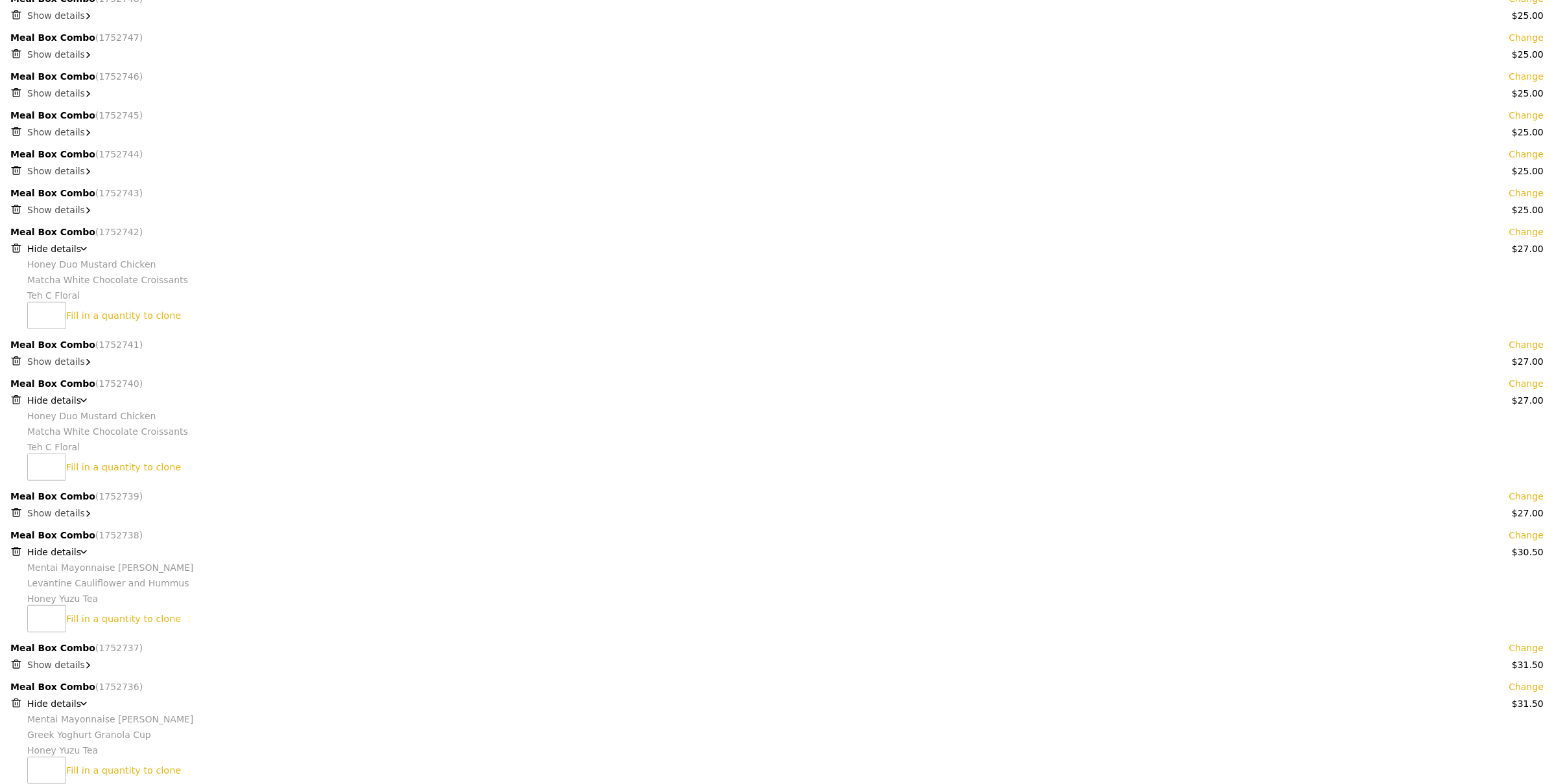
click at [62, 176] on span "Show details" at bounding box center [56, 171] width 58 height 11
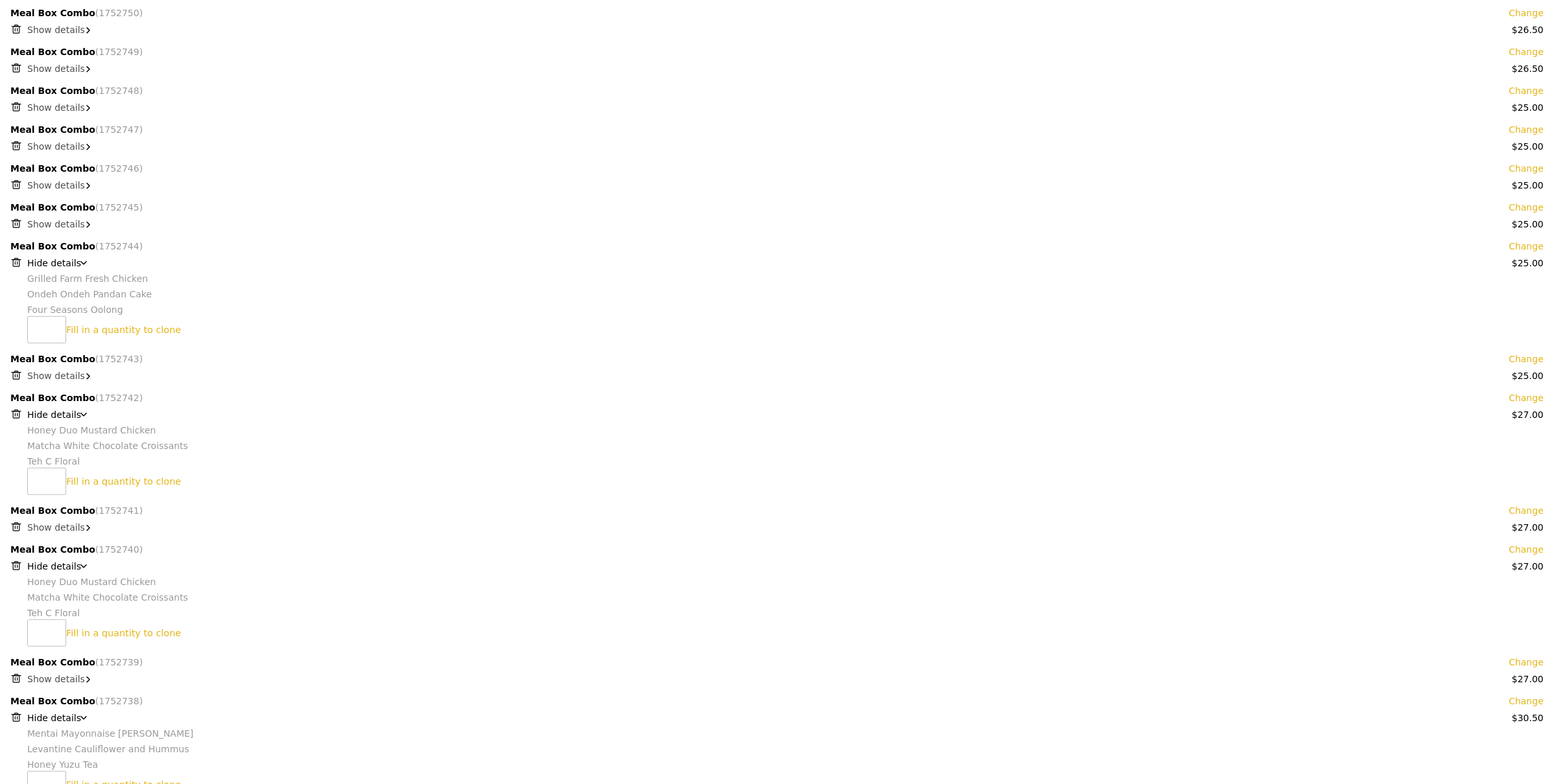
click at [80, 416] on icon at bounding box center [83, 414] width 7 height 4
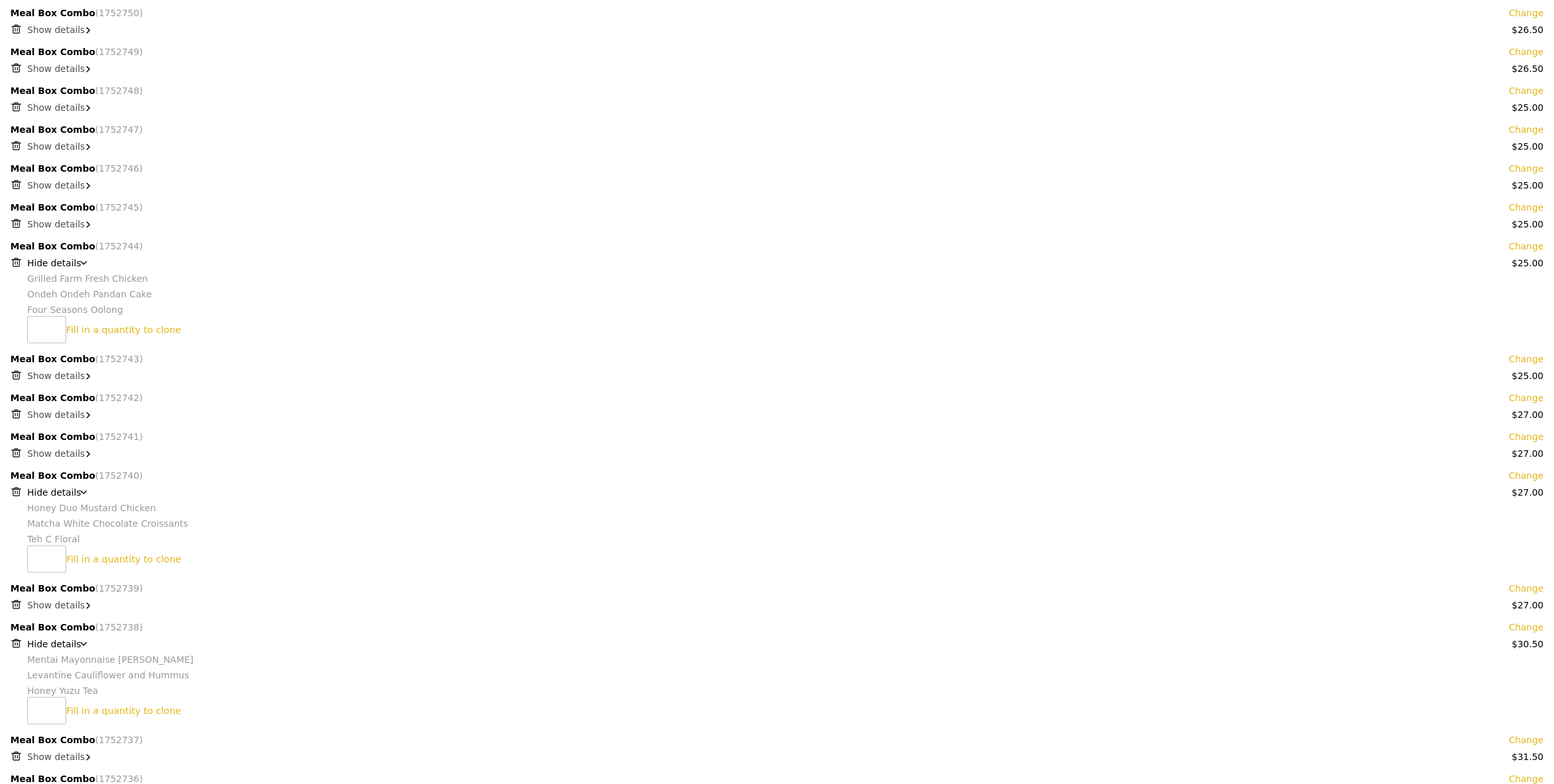
click at [83, 494] on icon at bounding box center [83, 493] width 7 height 4
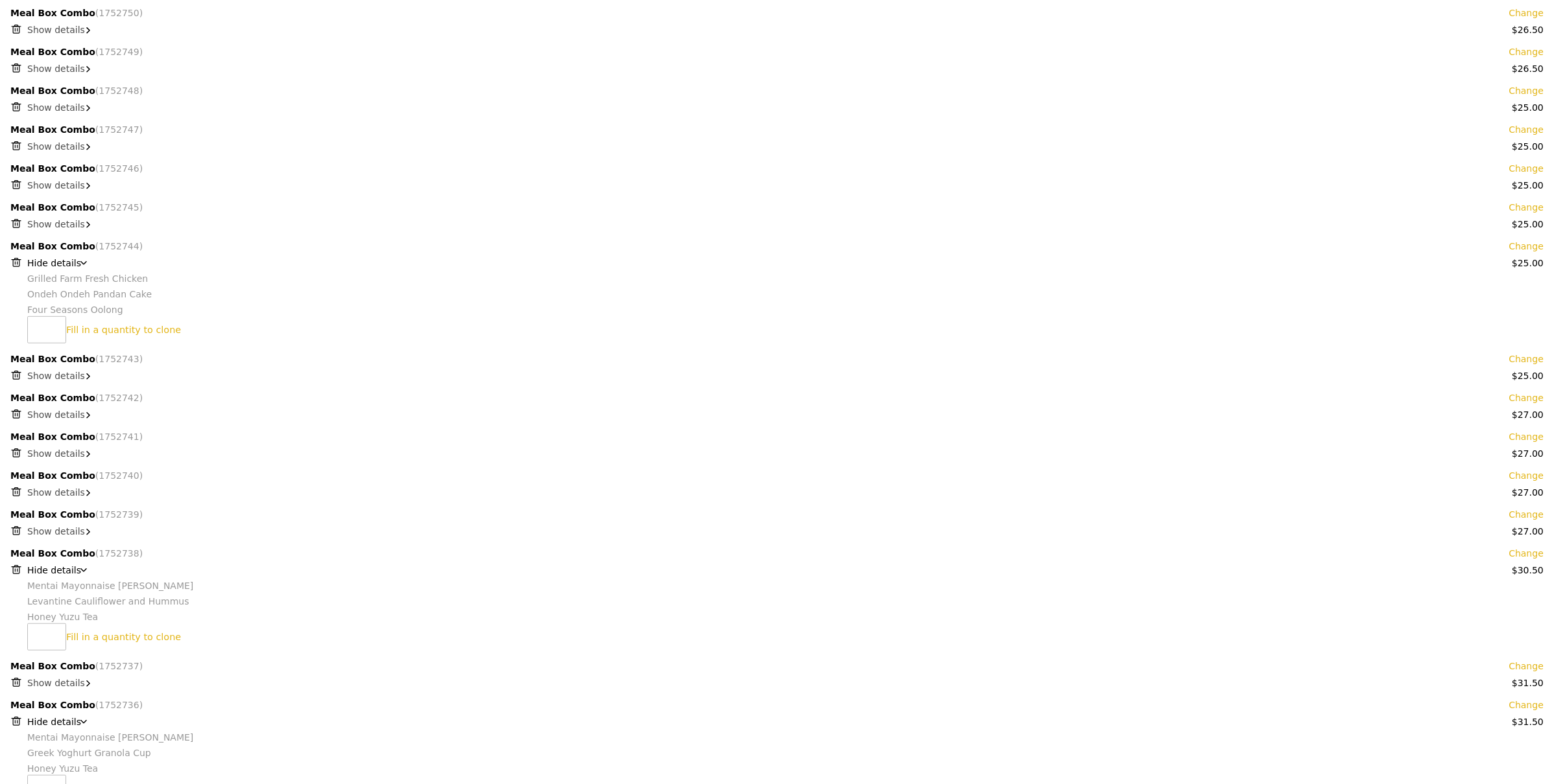
click at [1528, 247] on link "Change" at bounding box center [1527, 245] width 35 height 13
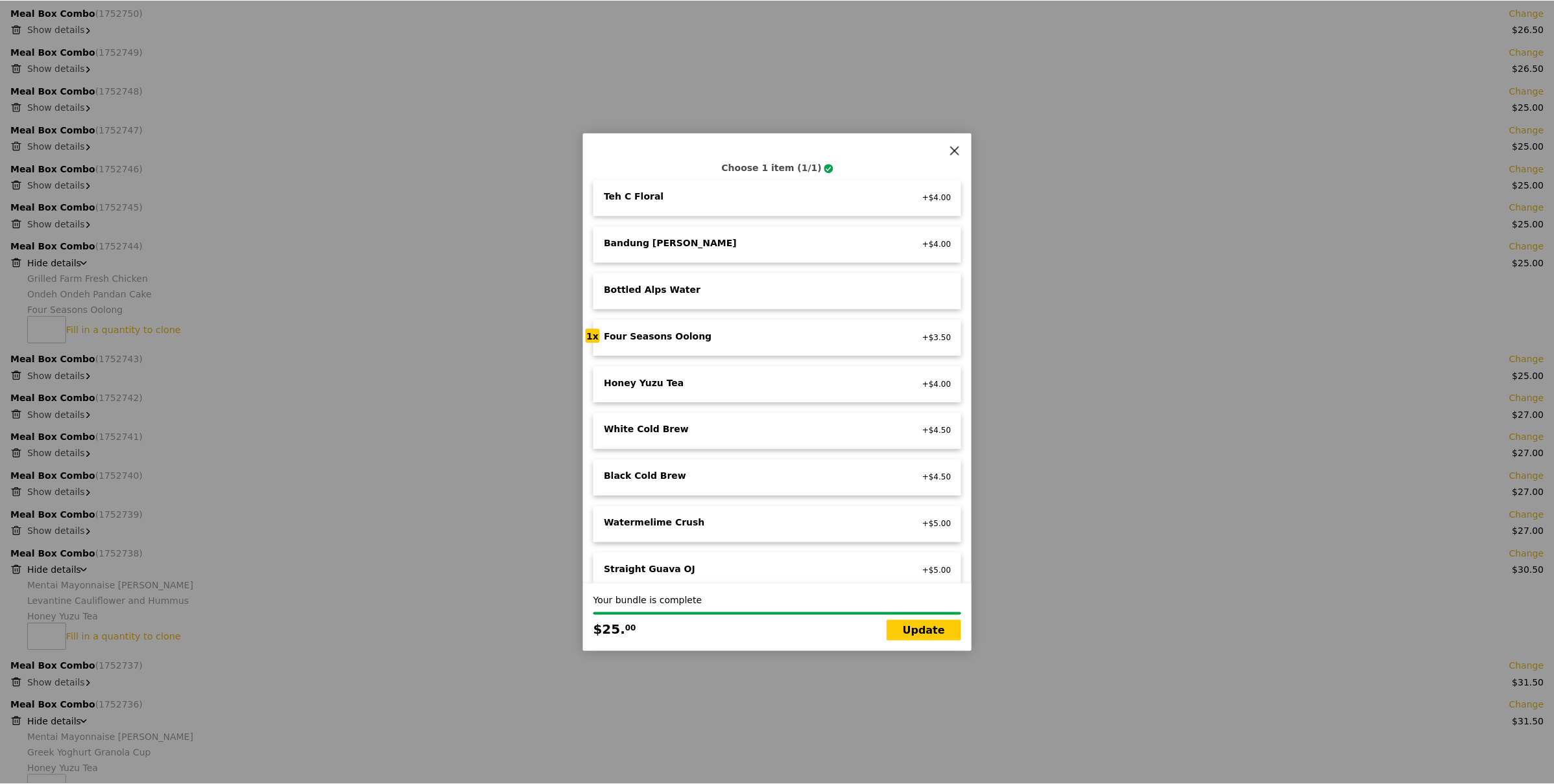
scroll to position [1081, 0]
click at [727, 551] on div "Straight Guava OJ no caffeine, vegan +$5.00" at bounding box center [777, 569] width 369 height 36
click at [937, 636] on link "Update" at bounding box center [925, 631] width 74 height 21
type input "Loading..."
type input "996.00"
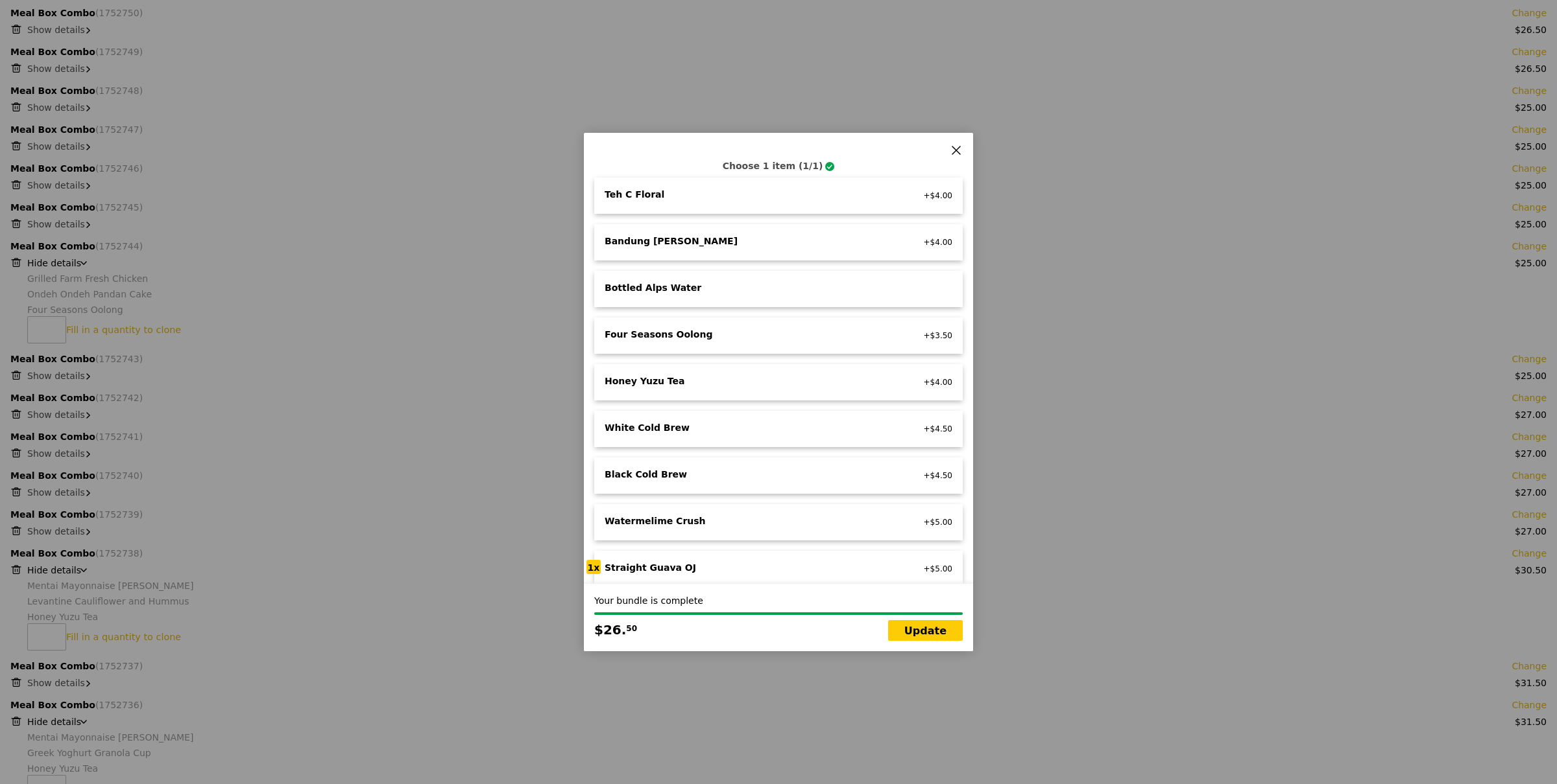
type input "999.95"
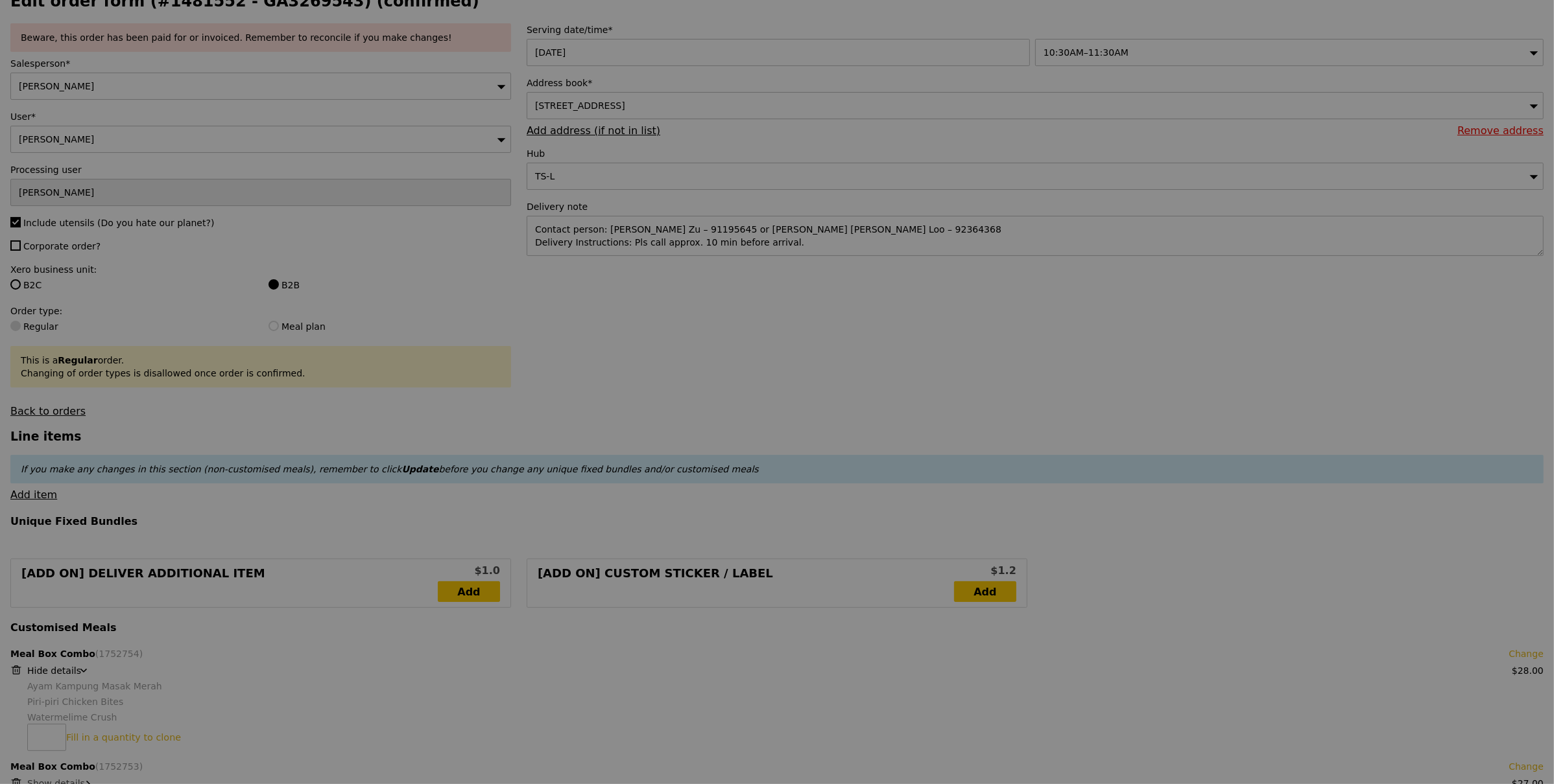
scroll to position [0, 0]
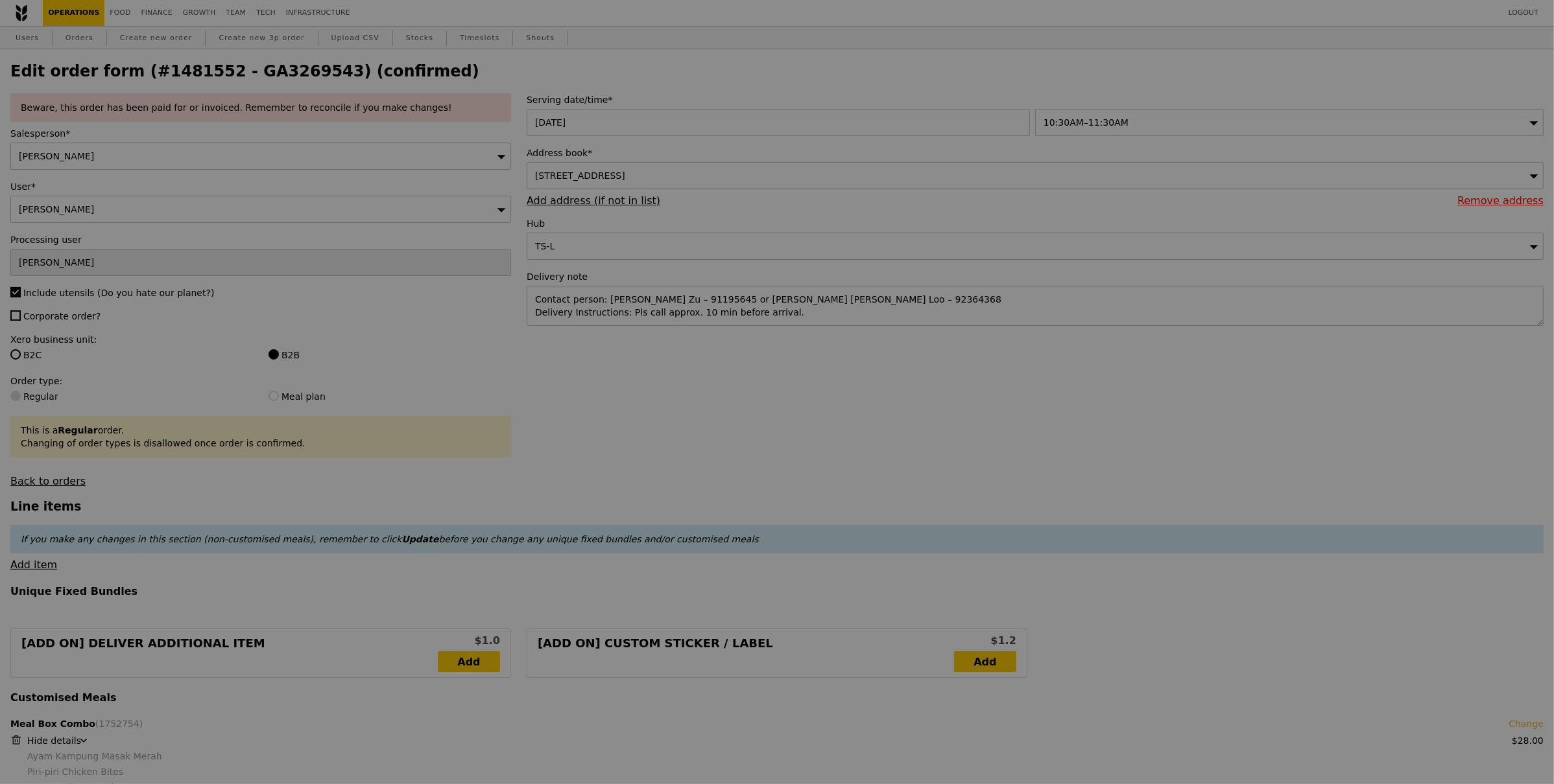
type input "Loading..."
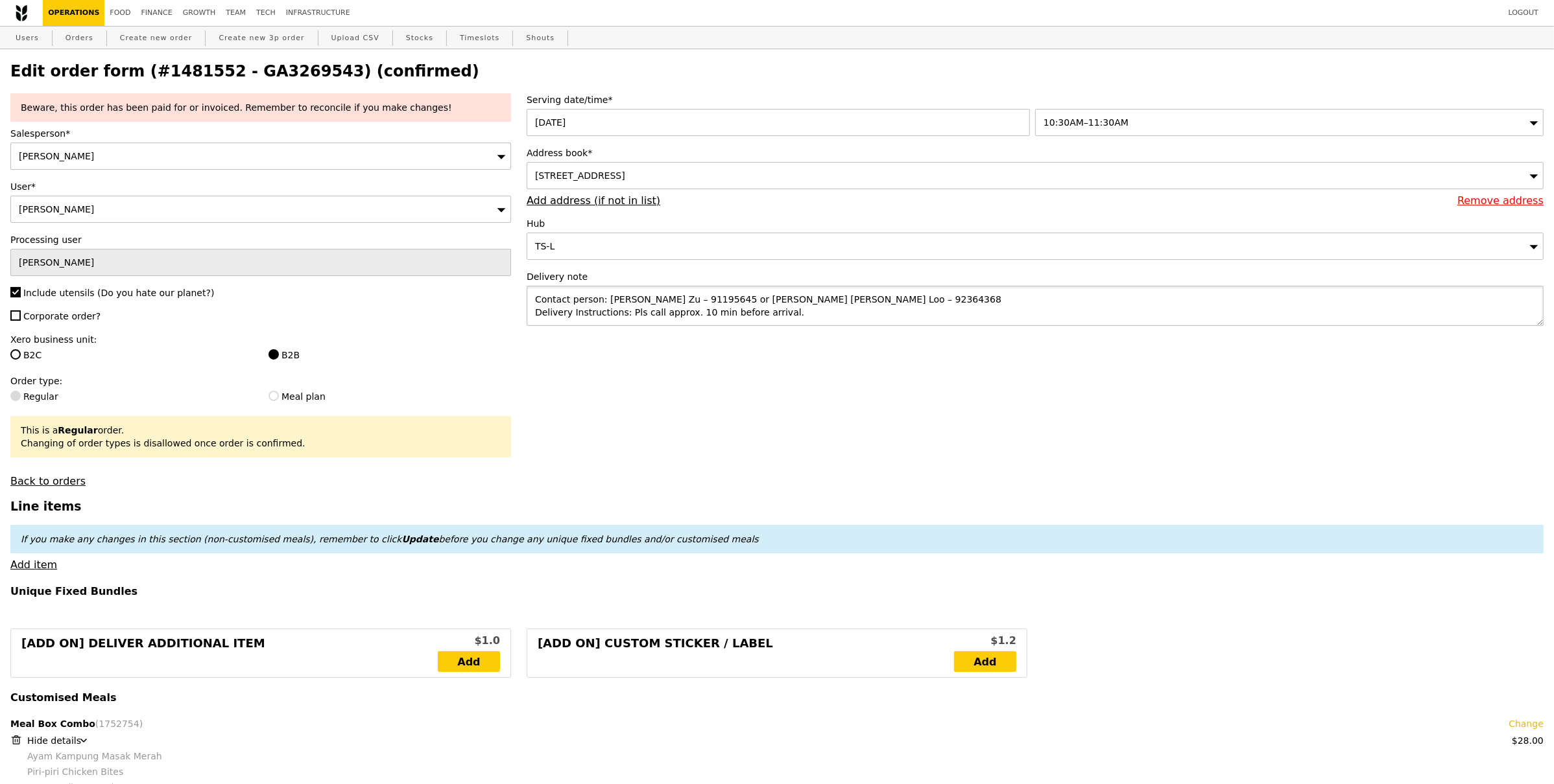
click at [825, 313] on textarea "Contact person: Yeo Yin Zu – 91195645 or Lim Chen Loo – 92364368 Delivery Instr…" at bounding box center [1035, 305] width 1017 height 40
type textarea "Contact person: Yeo Yin Zu – 91195645 or Lim Chen Loo – Please t"
type input "Update"
type textarea "Contact person: Yeo Yin Zu – 91195645 or Lim Chen Loo – Please try to deliver a…"
click at [41, 317] on span "Corporate order?" at bounding box center [62, 316] width 77 height 11
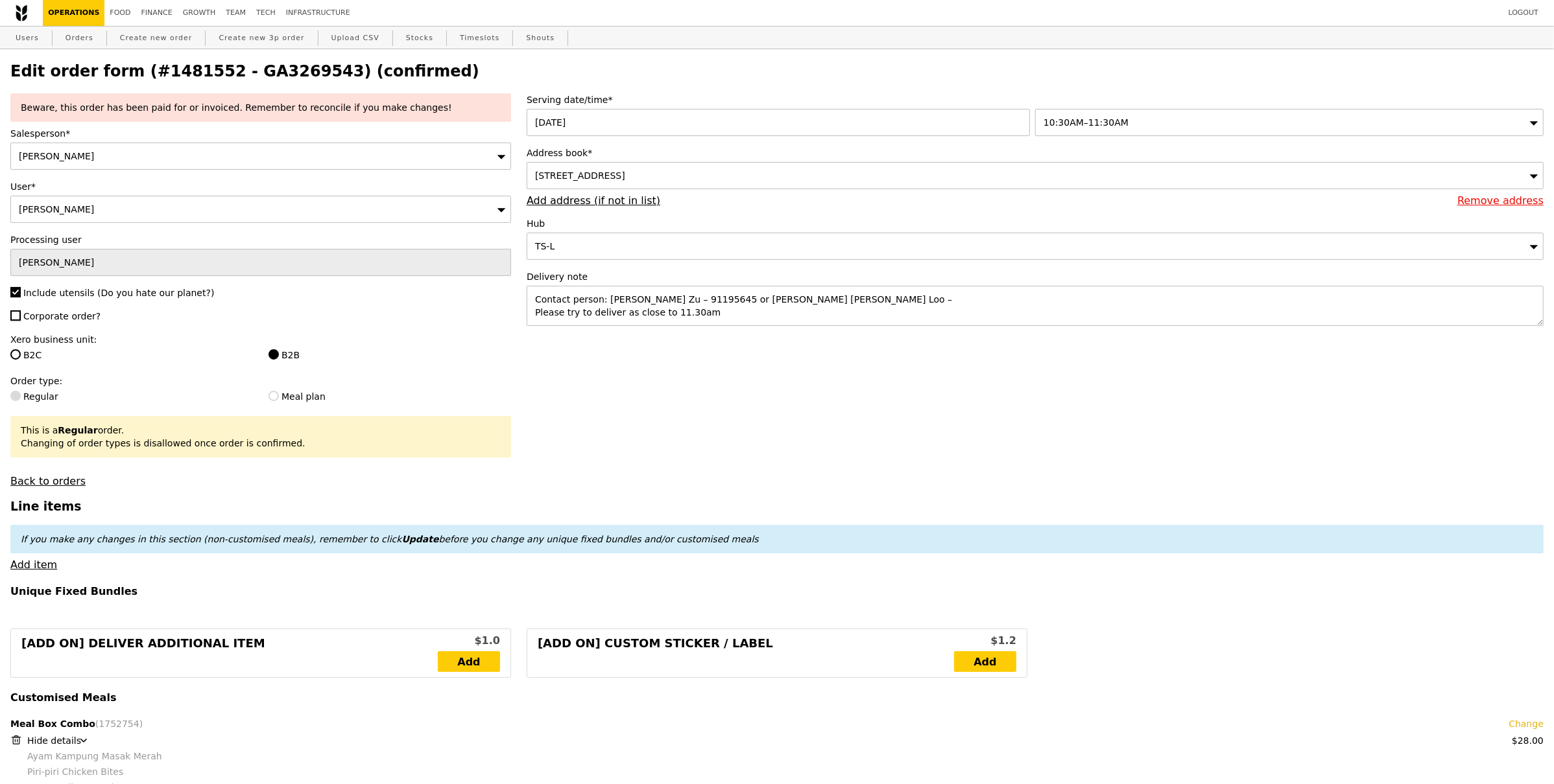
click at [21, 317] on input "Corporate order?" at bounding box center [16, 316] width 11 height 11
checkbox input "true"
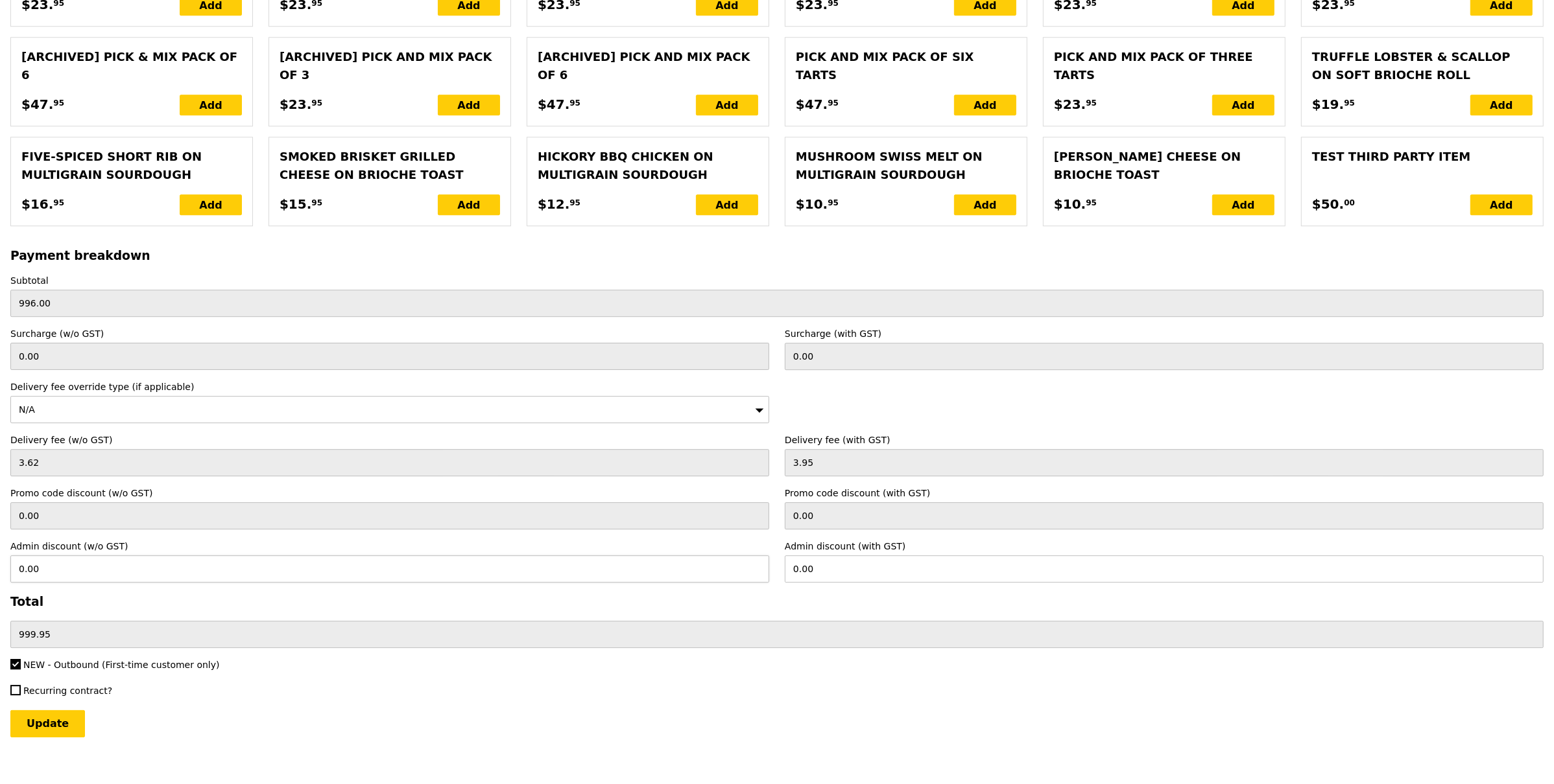
scroll to position [4682, 0]
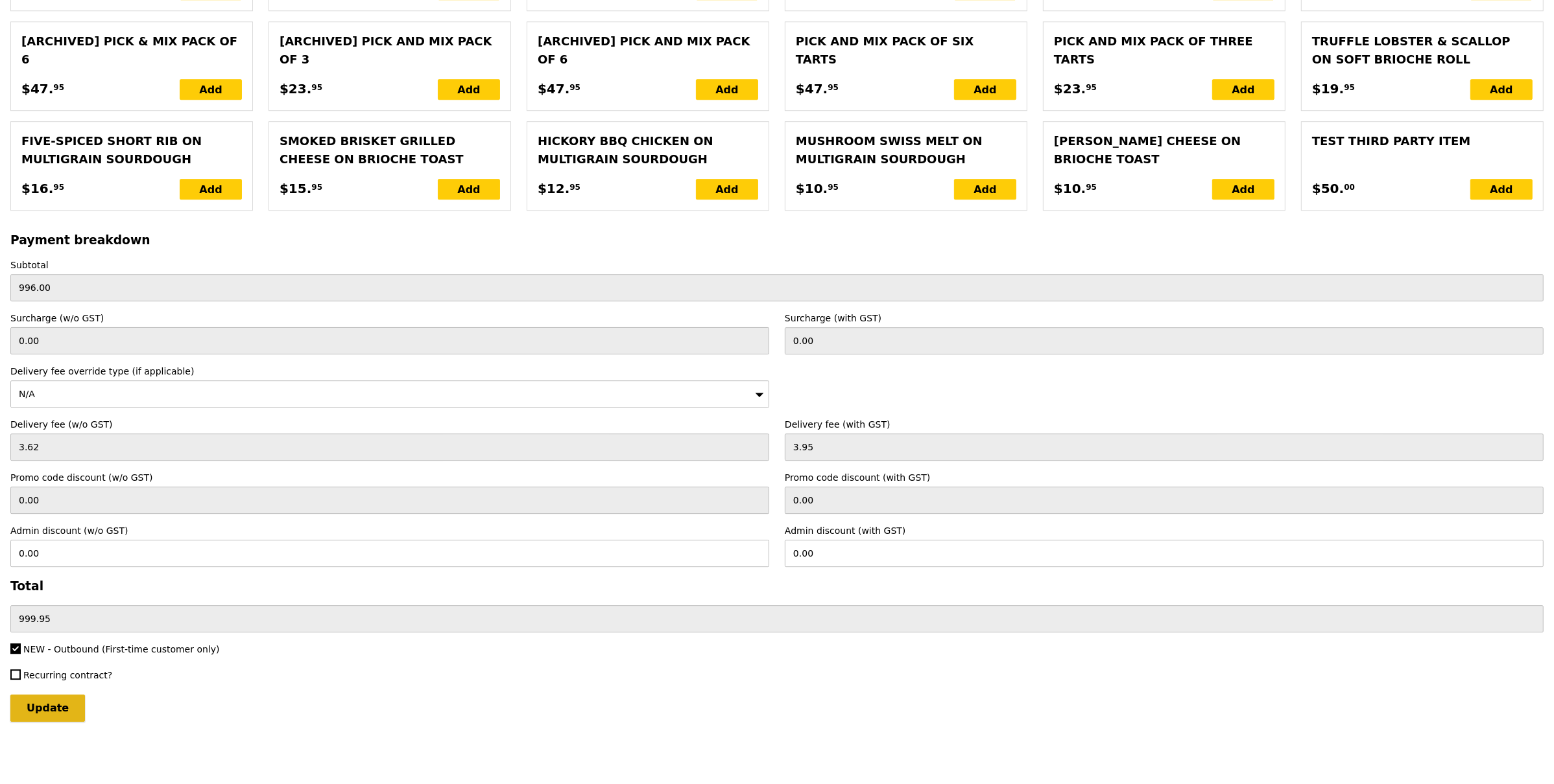
click at [64, 702] on input "Update" at bounding box center [48, 709] width 74 height 27
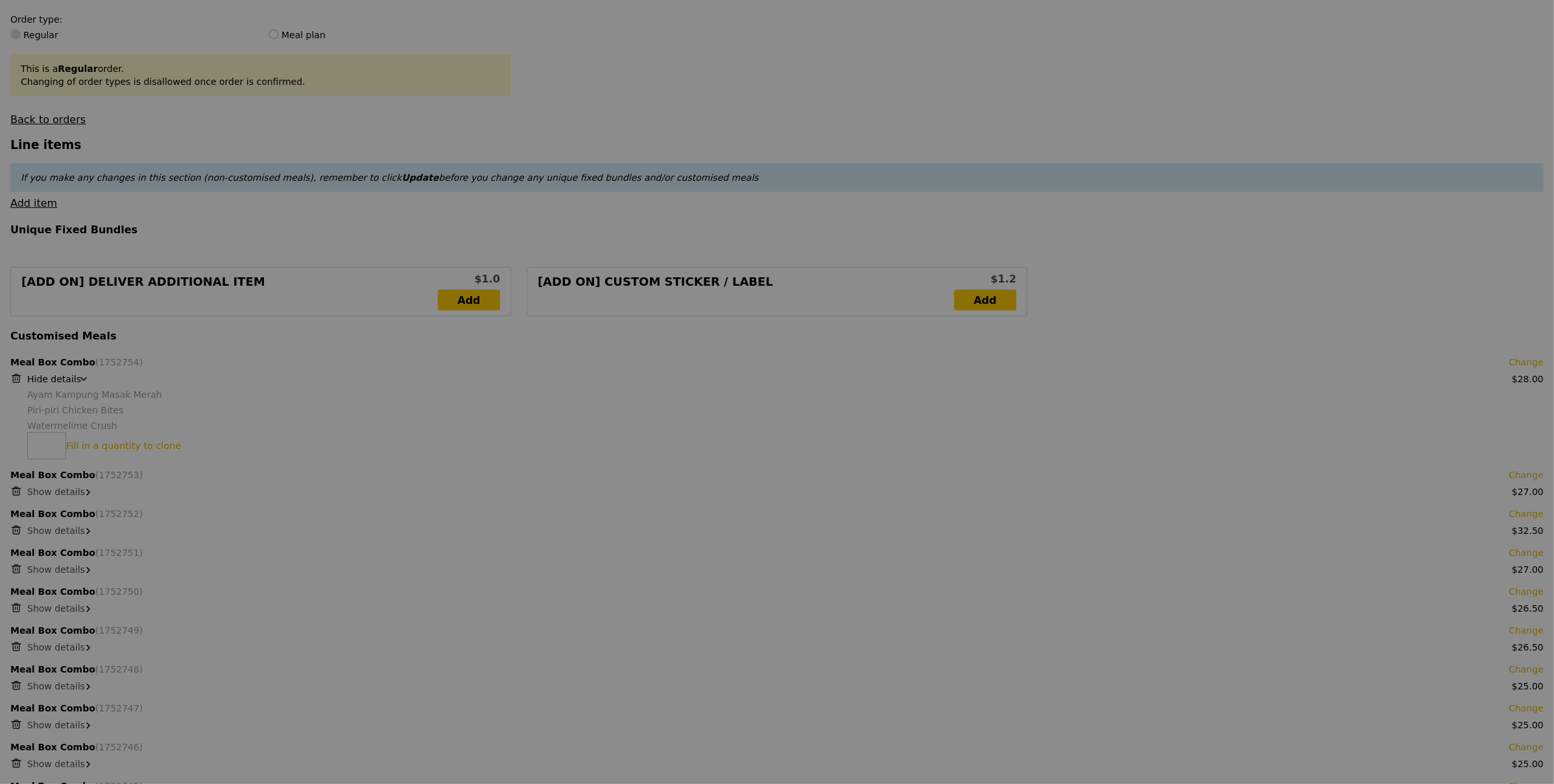
scroll to position [0, 0]
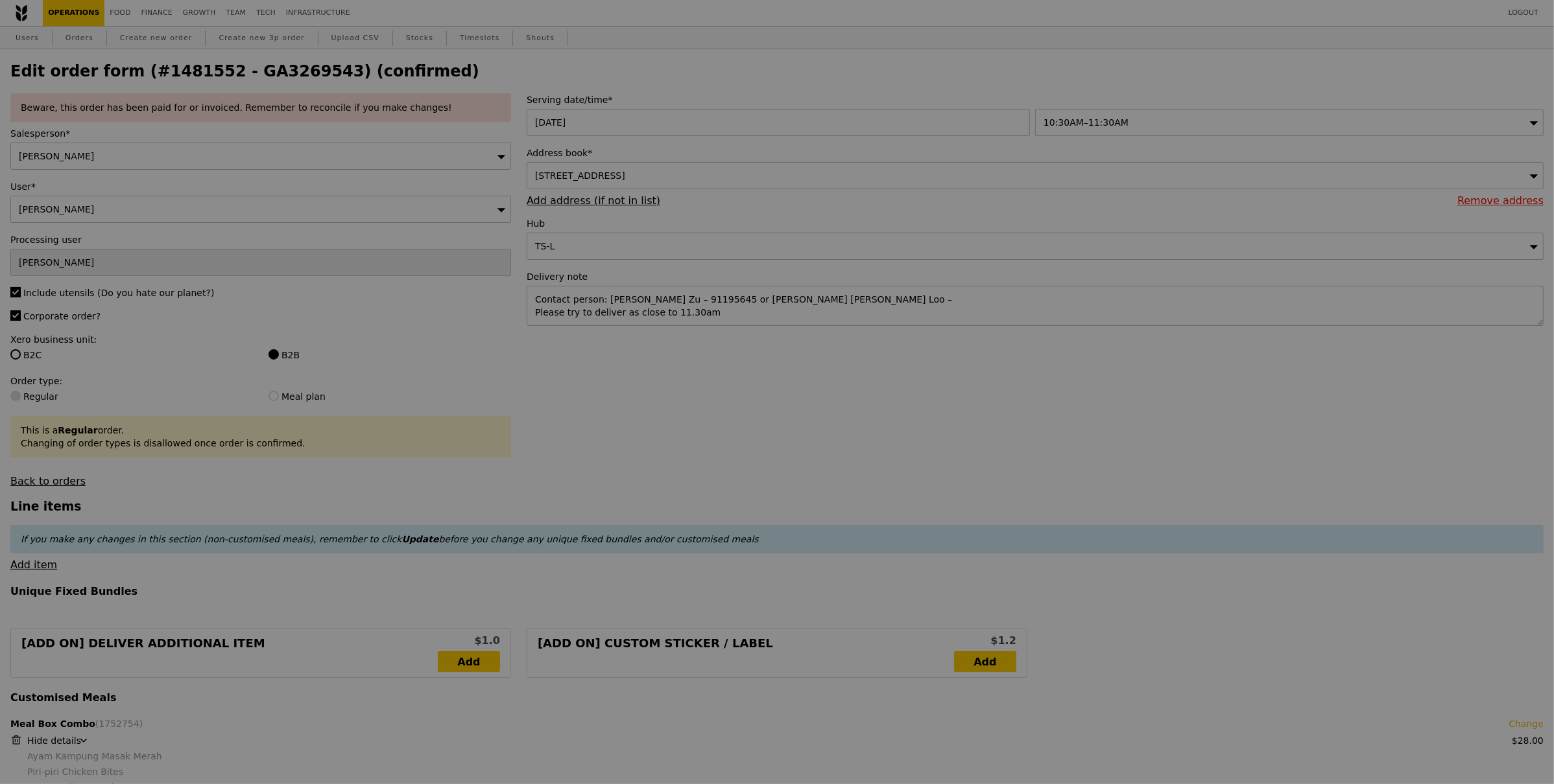
type input "Update"
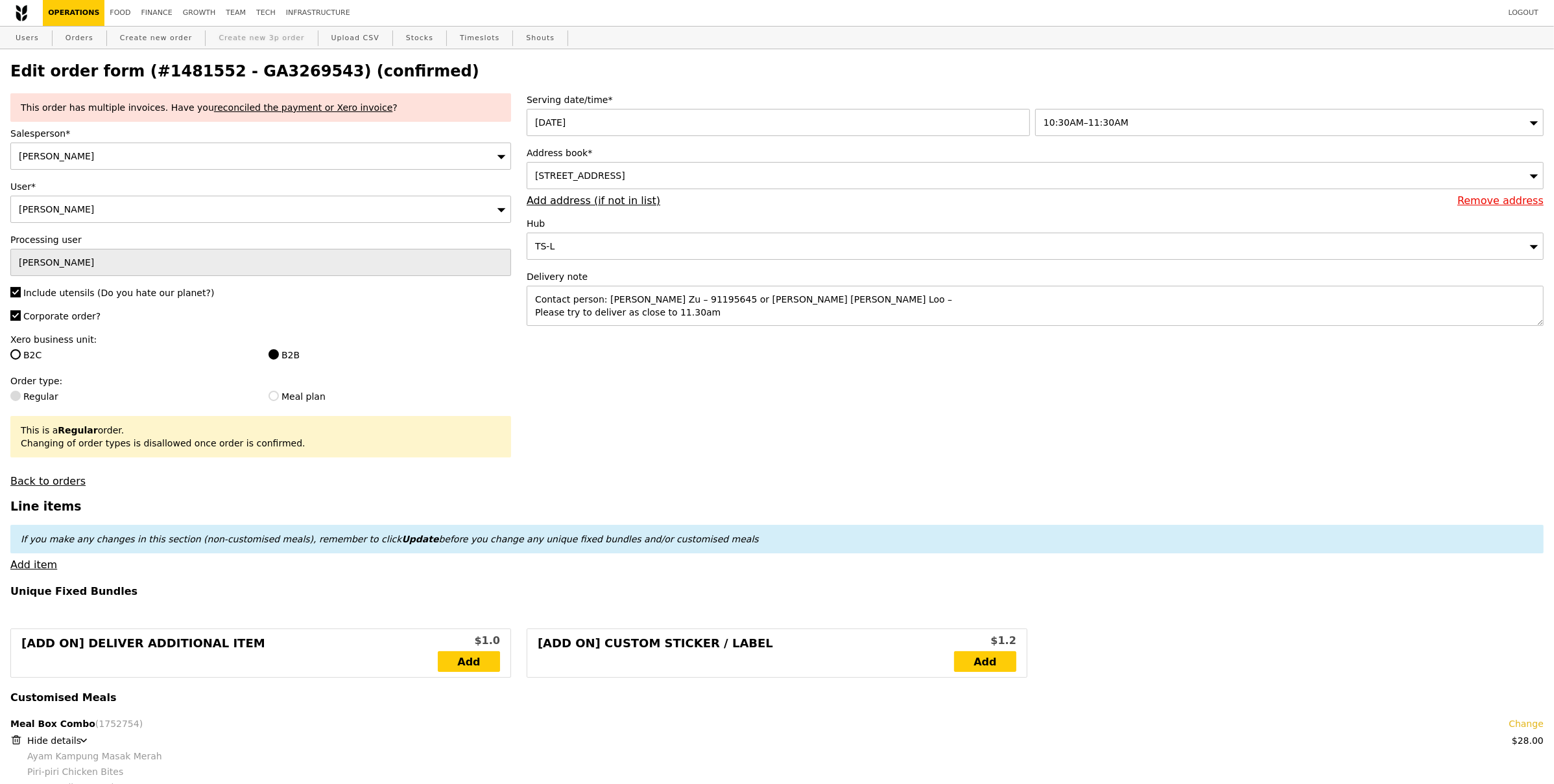
click at [261, 32] on link "Create new 3p order" at bounding box center [261, 38] width 96 height 23
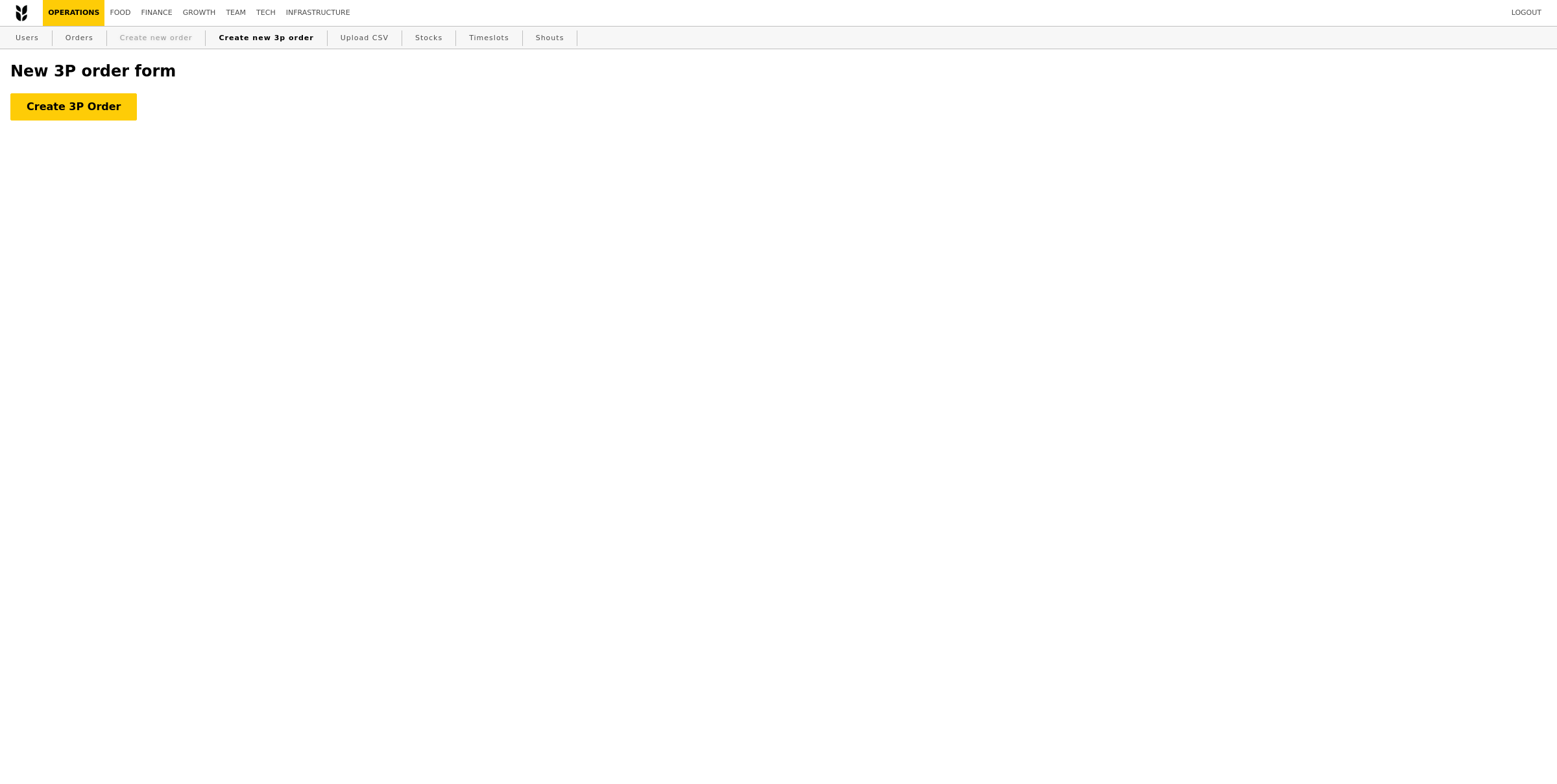
click at [154, 37] on link "Create new order" at bounding box center [156, 38] width 83 height 23
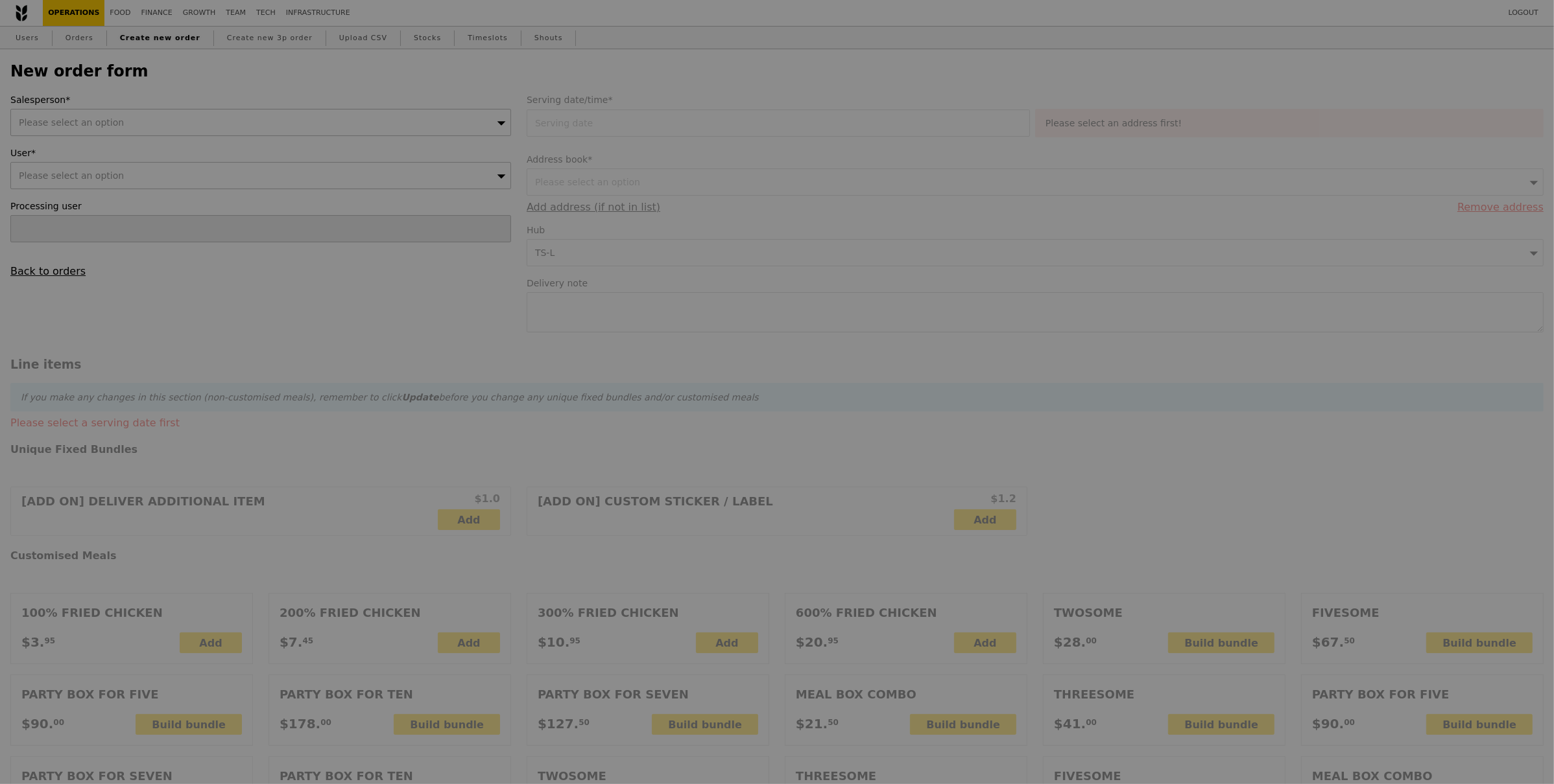
type input "Confirm"
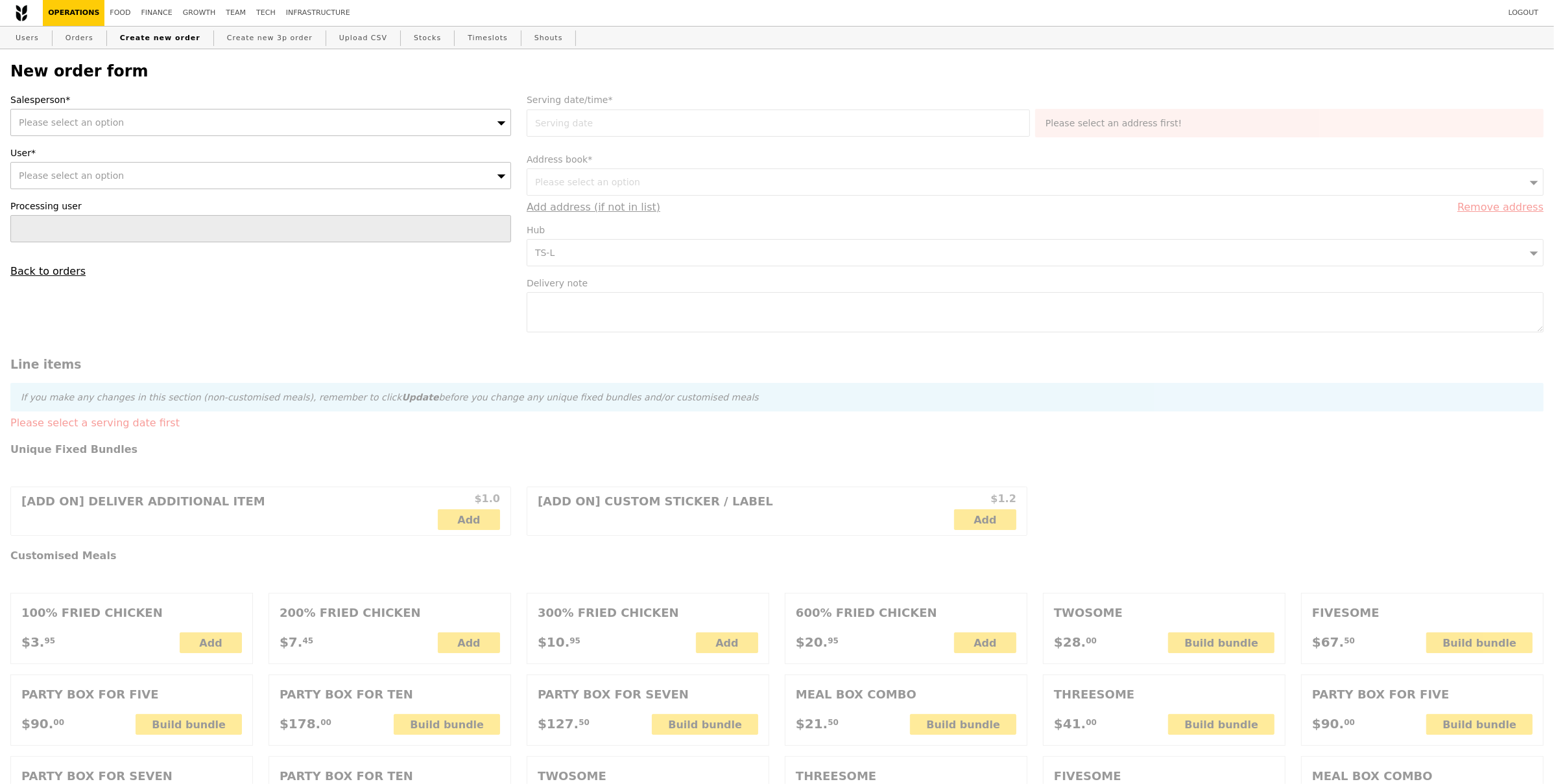
click at [88, 119] on span "Please select an option" at bounding box center [70, 122] width 105 height 11
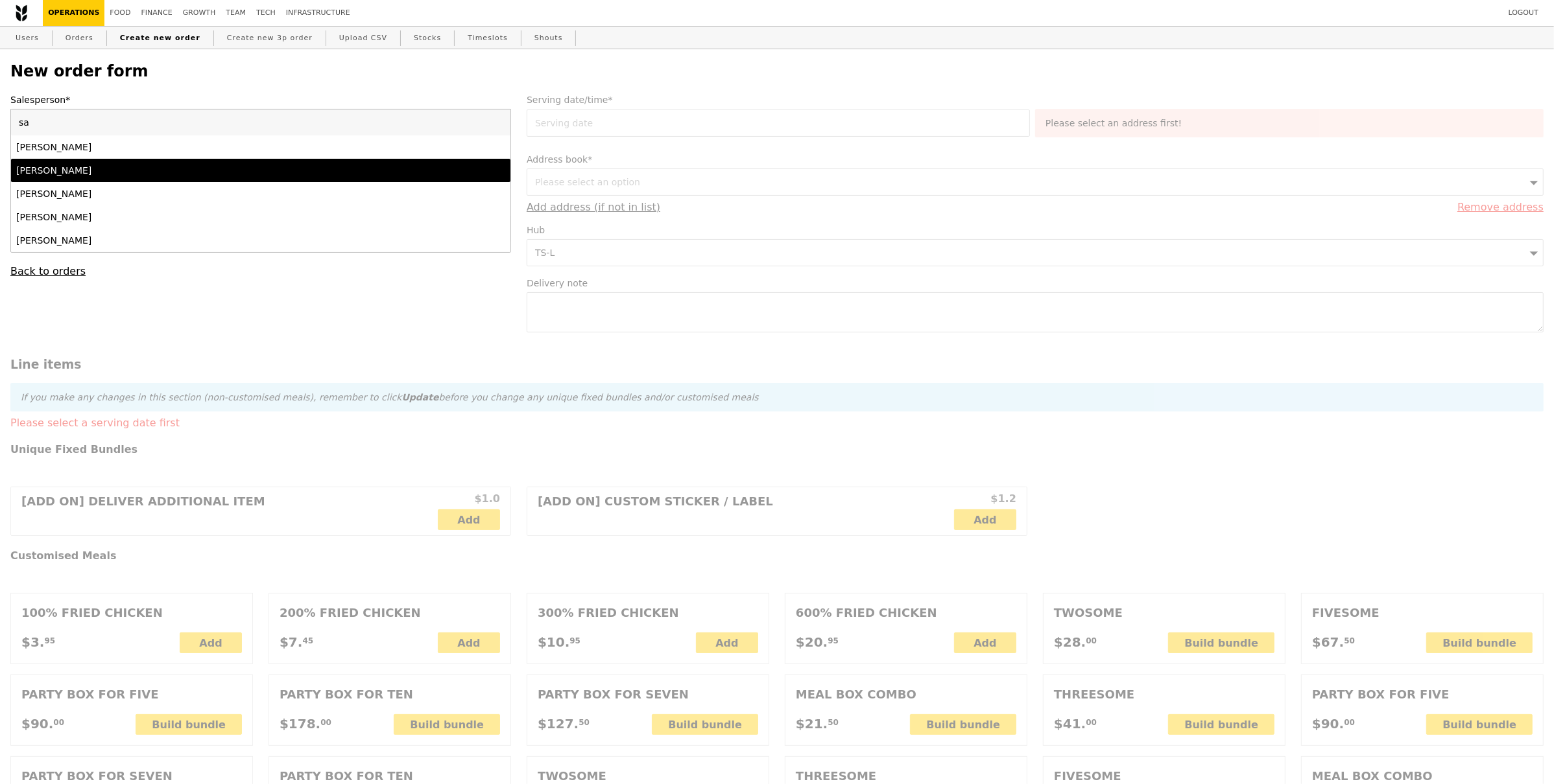
type input "sa"
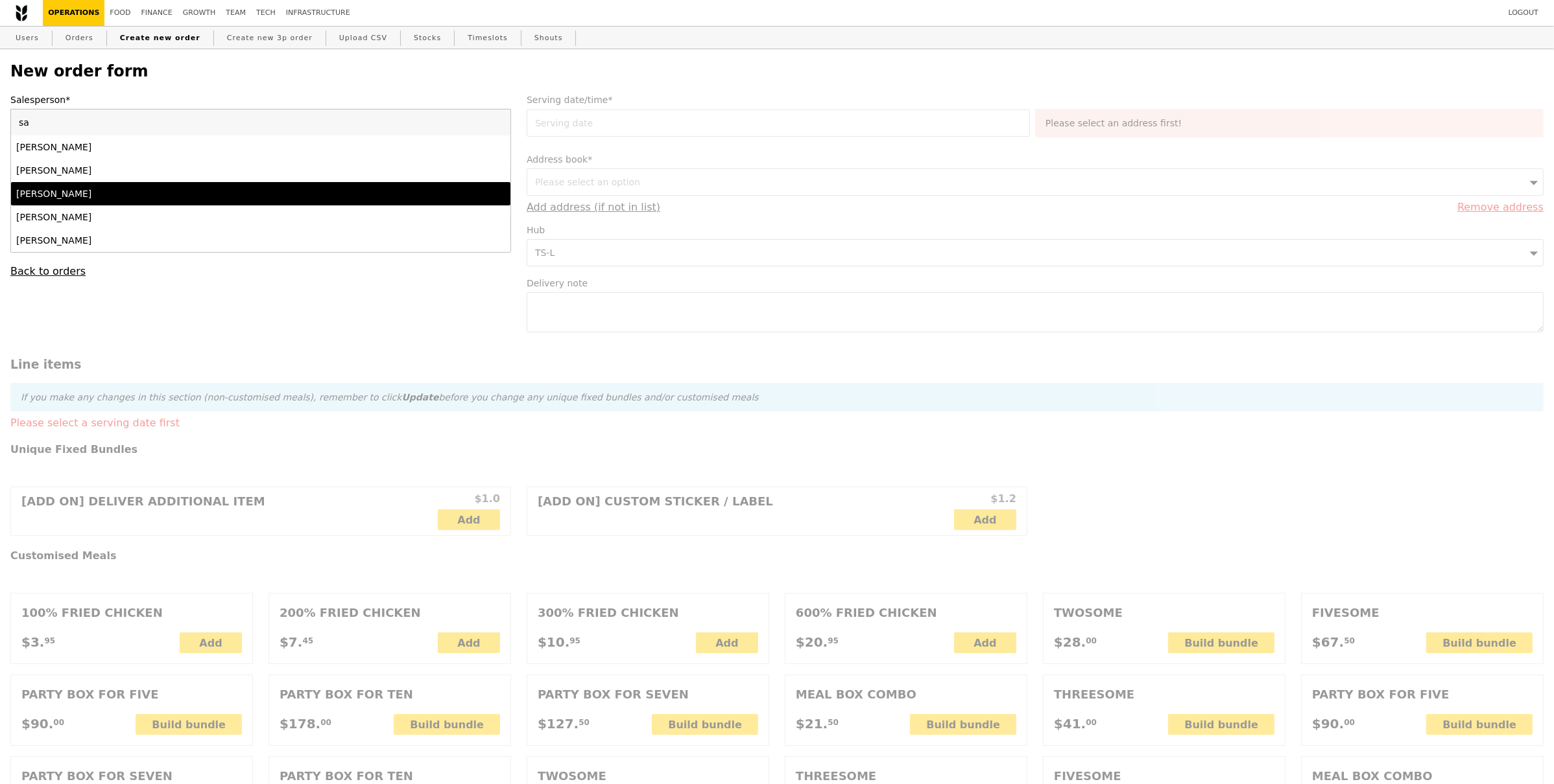
click at [80, 189] on div "[PERSON_NAME]" at bounding box center [200, 194] width 367 height 13
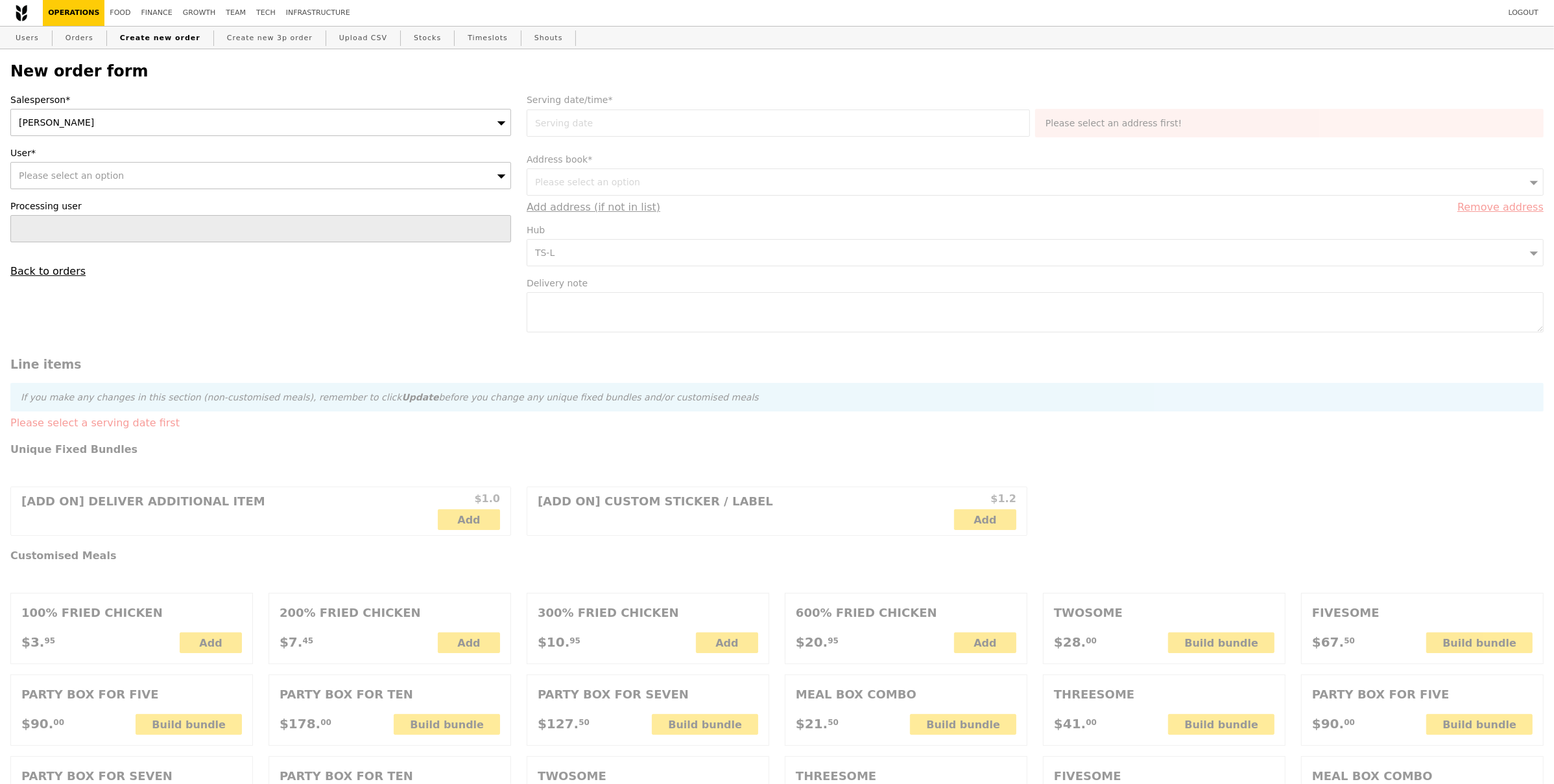
click at [79, 189] on div "Please select an option" at bounding box center [261, 176] width 501 height 27
type input "Angela ER"
type input "Confirm"
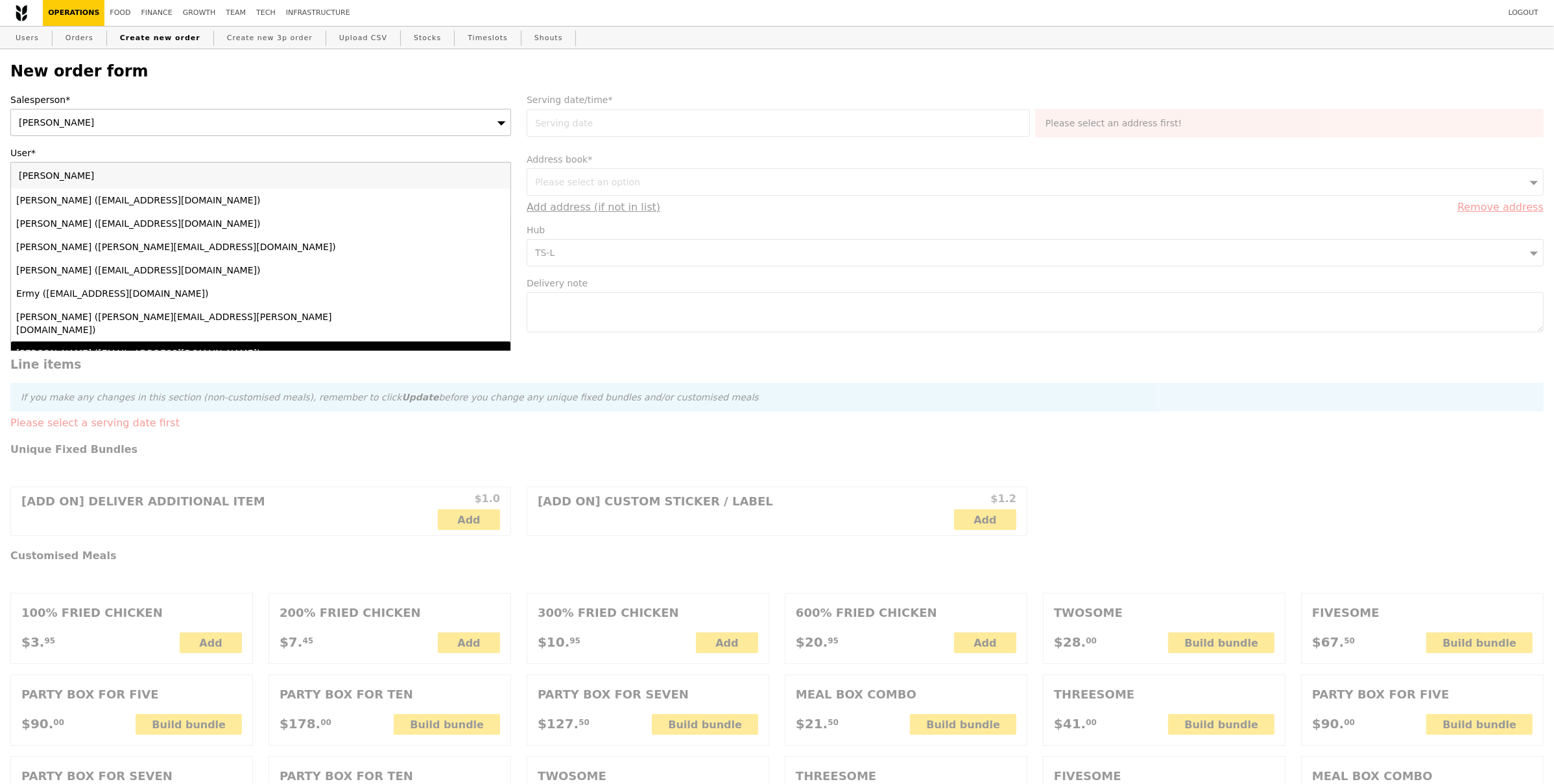
type input "Angela ER"
drag, startPoint x: 291, startPoint y: 172, endPoint x: 0, endPoint y: 172, distance: 291.0
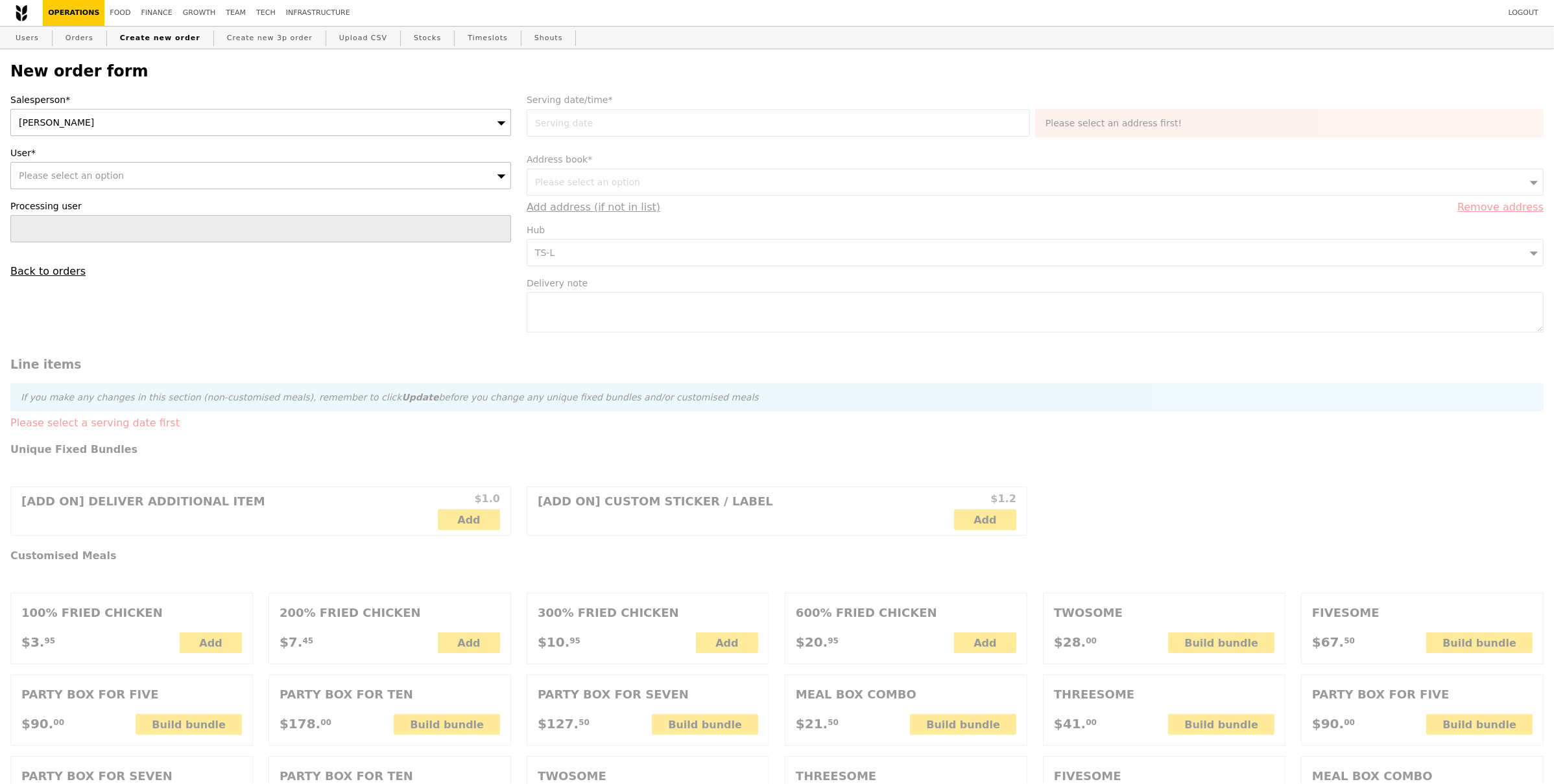
click at [164, 175] on div "Please select an option" at bounding box center [261, 176] width 501 height 27
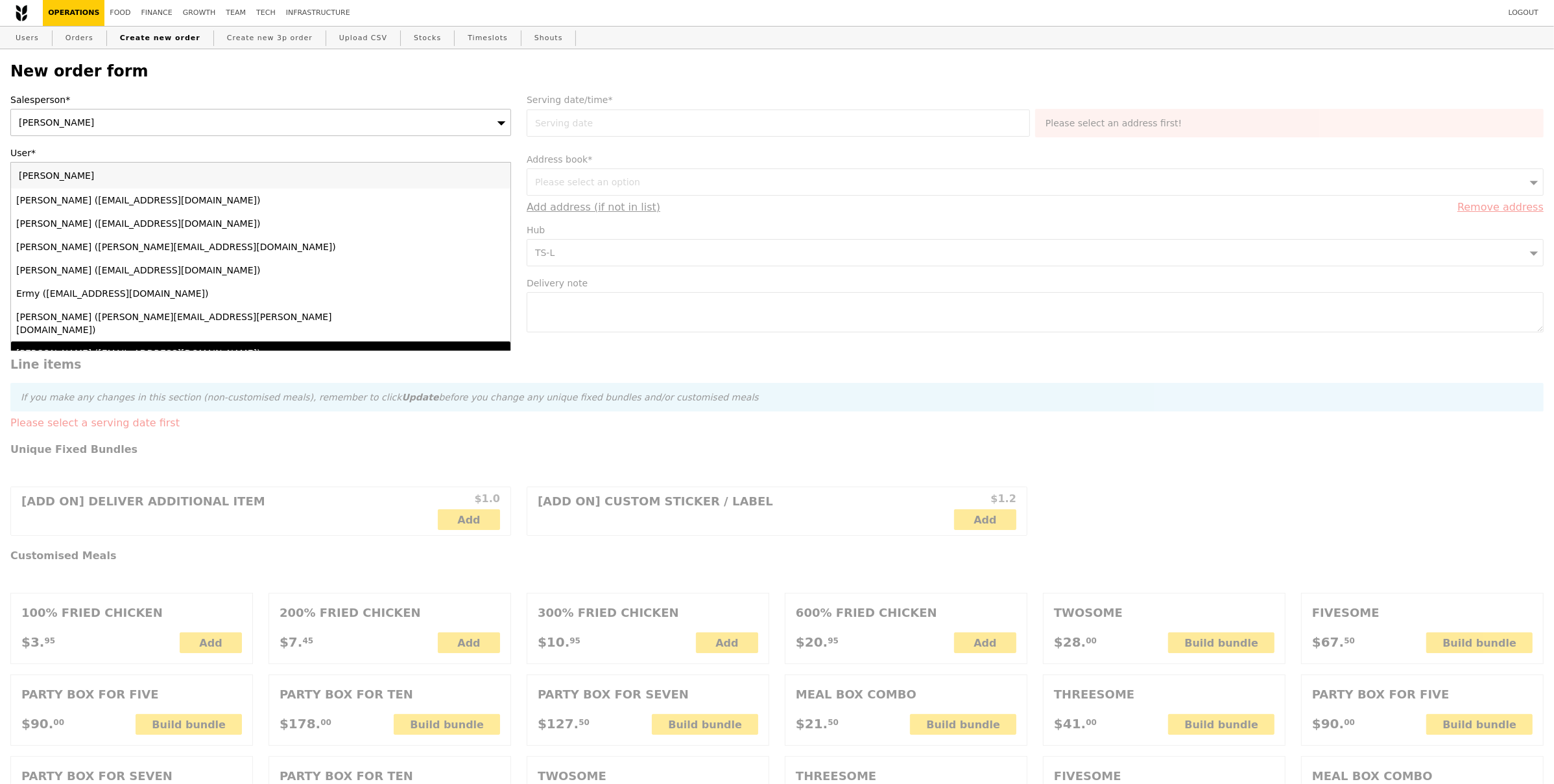
type input "Angela ERangela.er@chanel.com"
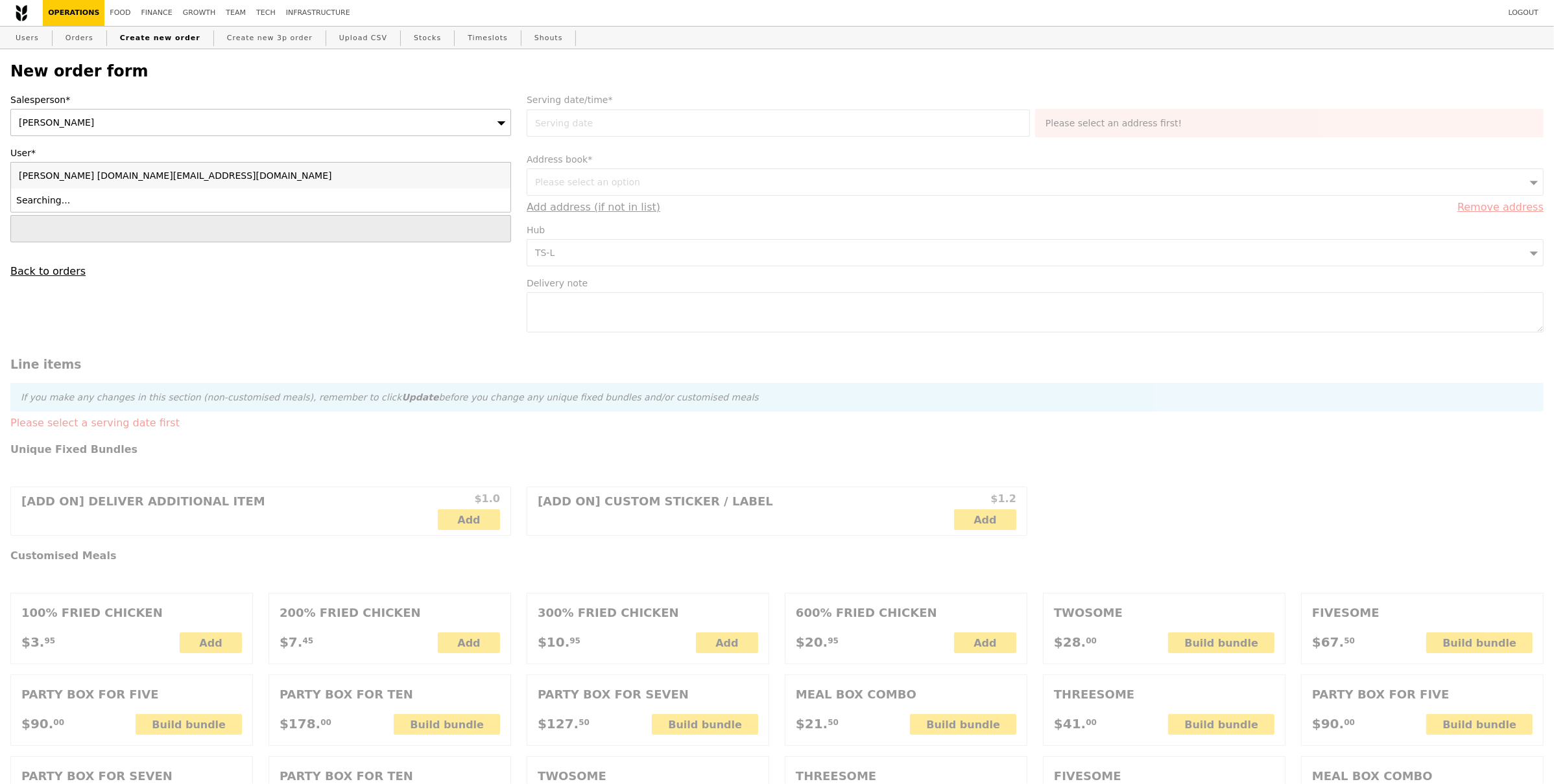
type input "Confirm"
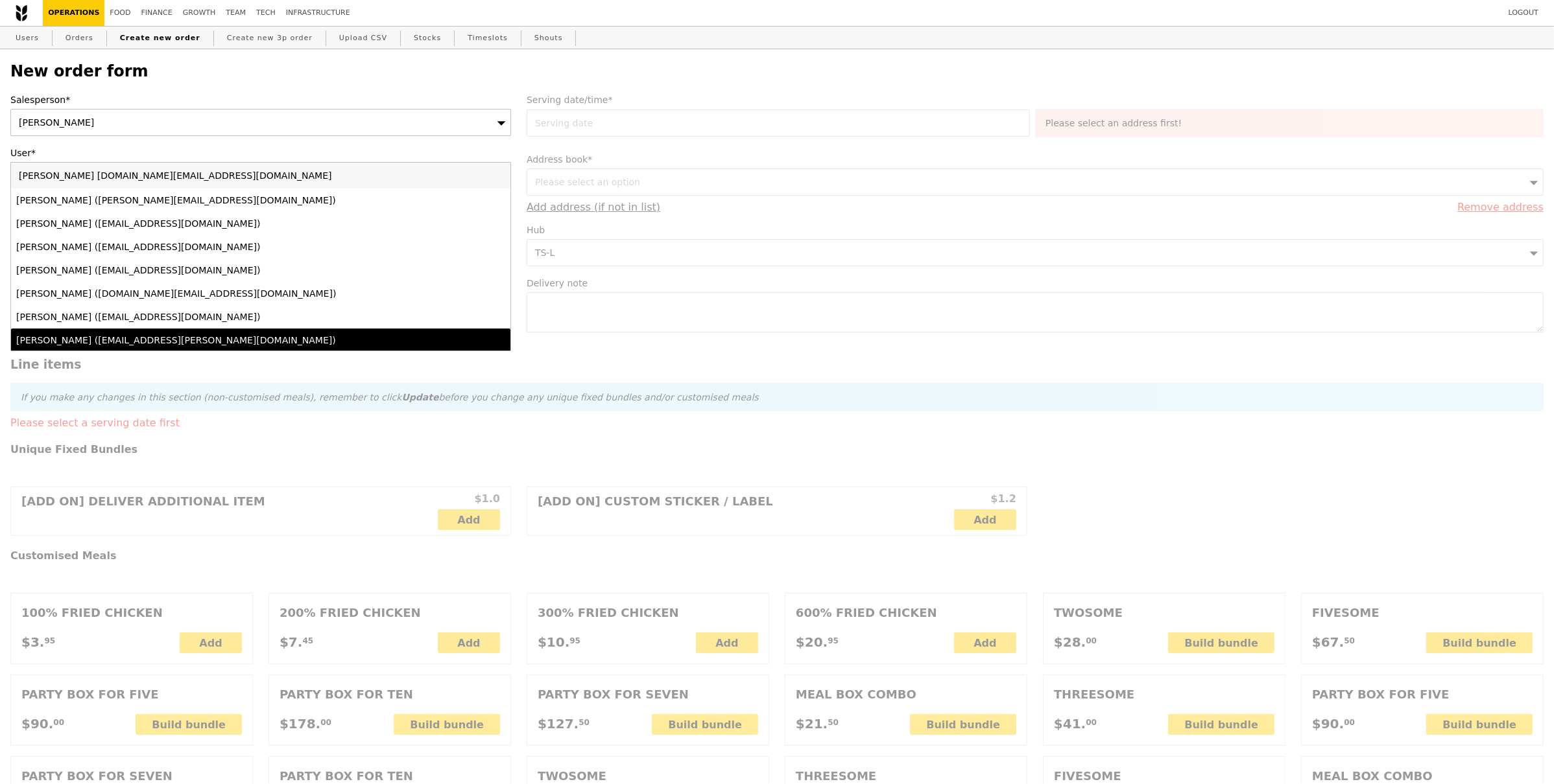
click at [496, 177] on input "Angela ERangela.er@chanel.com" at bounding box center [260, 175] width 500 height 26
type input "[DOMAIN_NAME][EMAIL_ADDRESS][DOMAIN_NAME]"
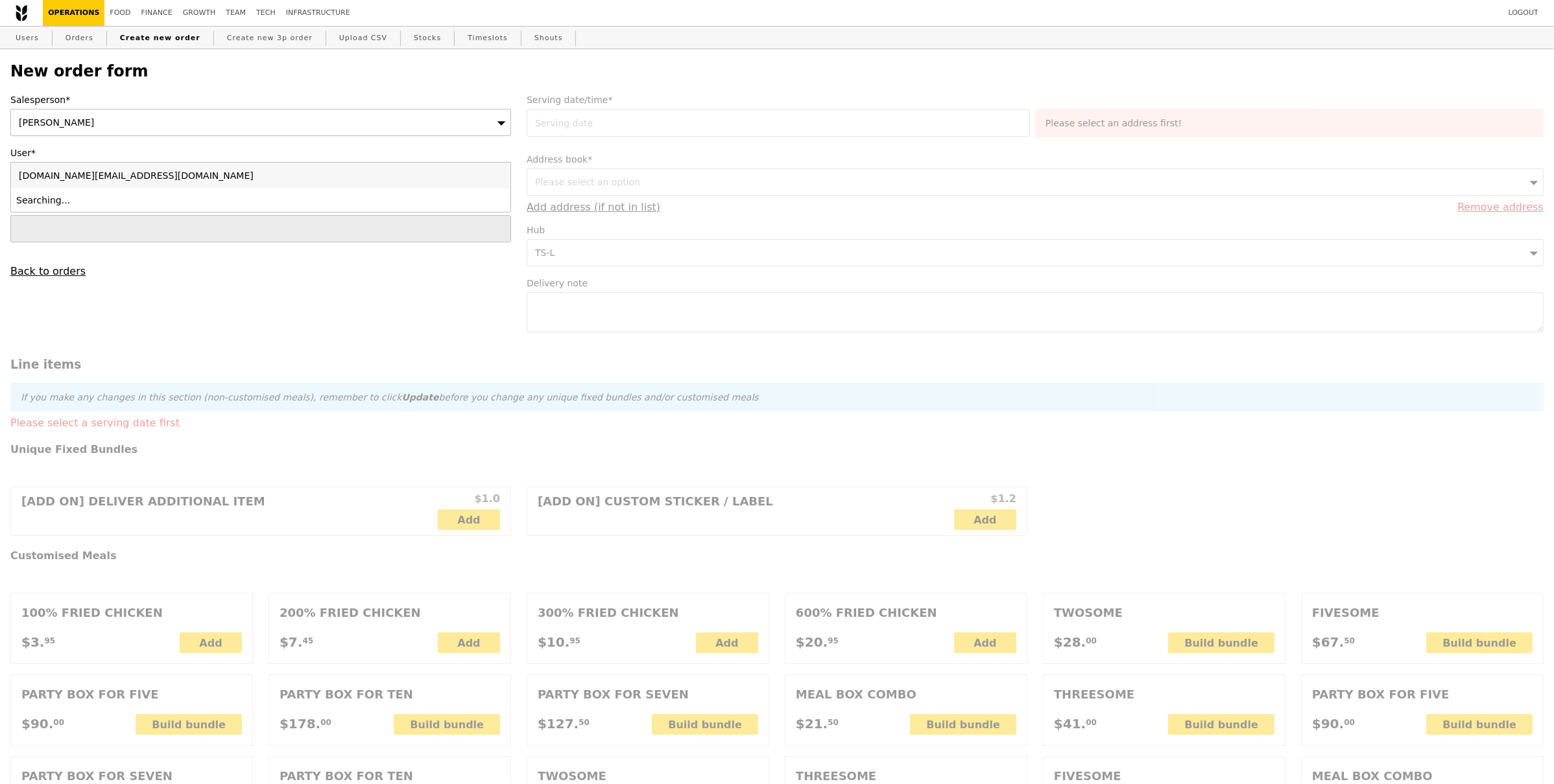
type input "Confirm"
type input "angela.er@chanel.com"
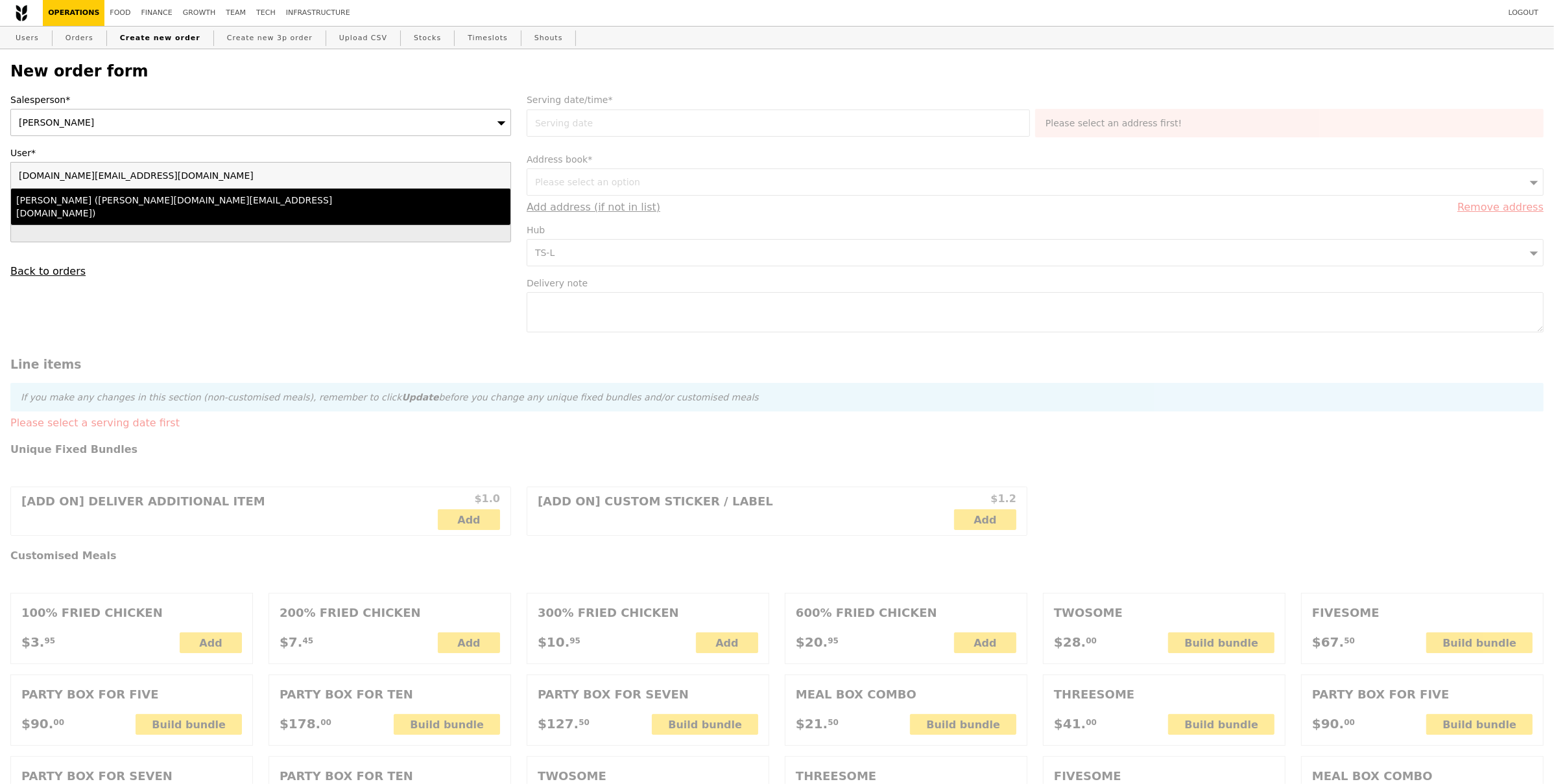
click at [204, 197] on div "Angela Er (angela.er@chanel.com)" at bounding box center [200, 206] width 367 height 26
type input "Loading..."
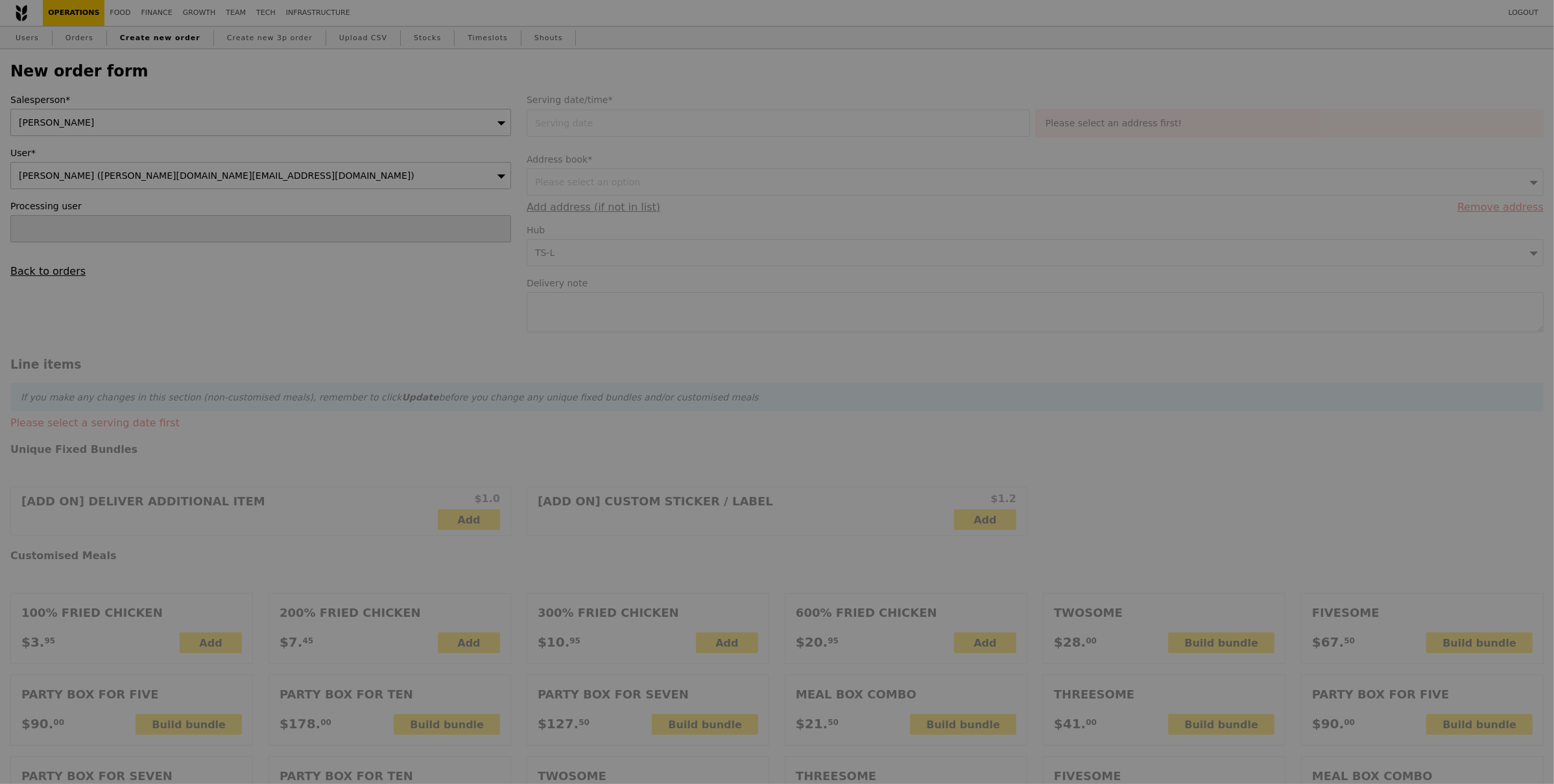
type input "9.59"
type input "10.45"
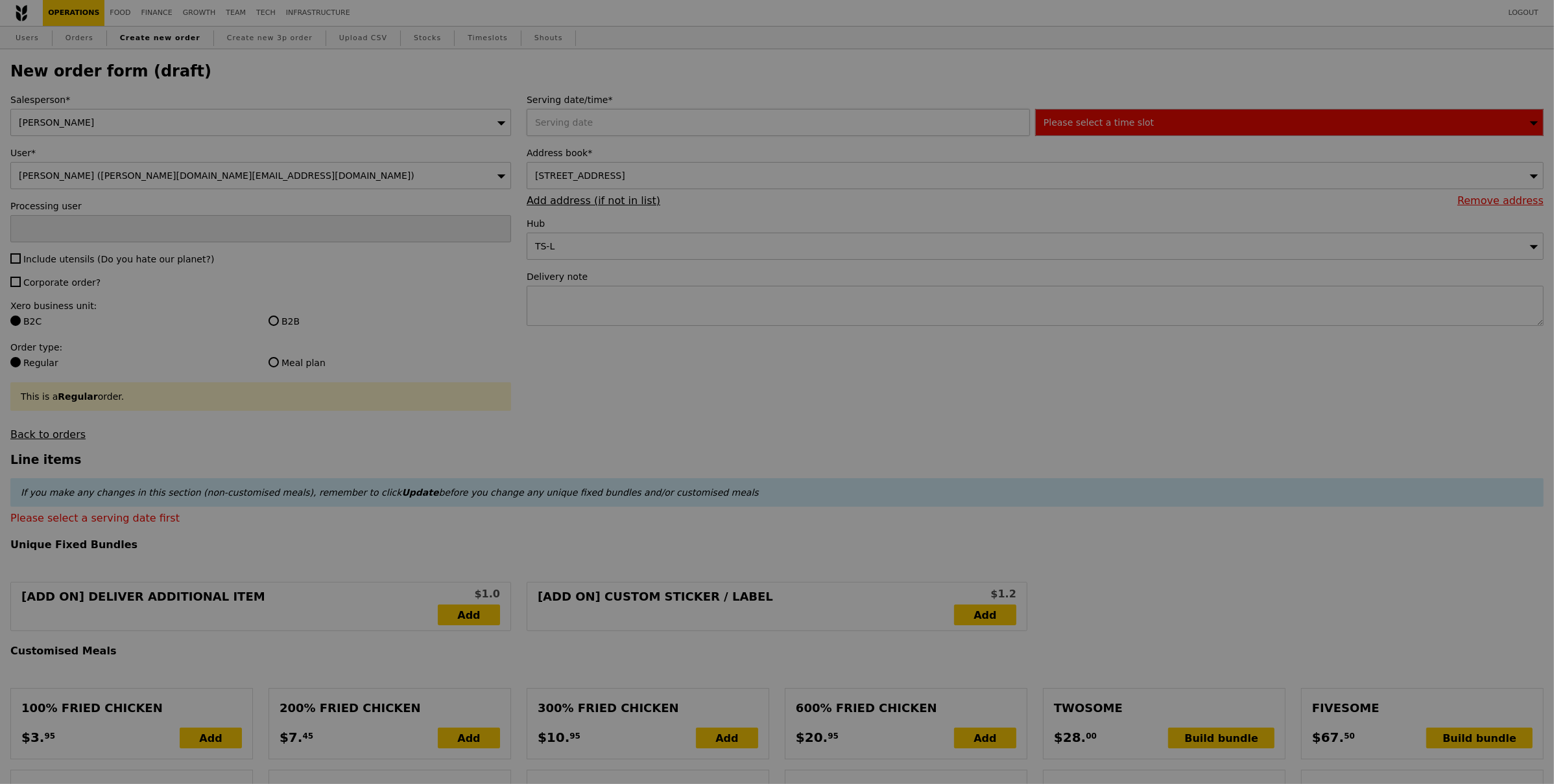
type input "Confirm"
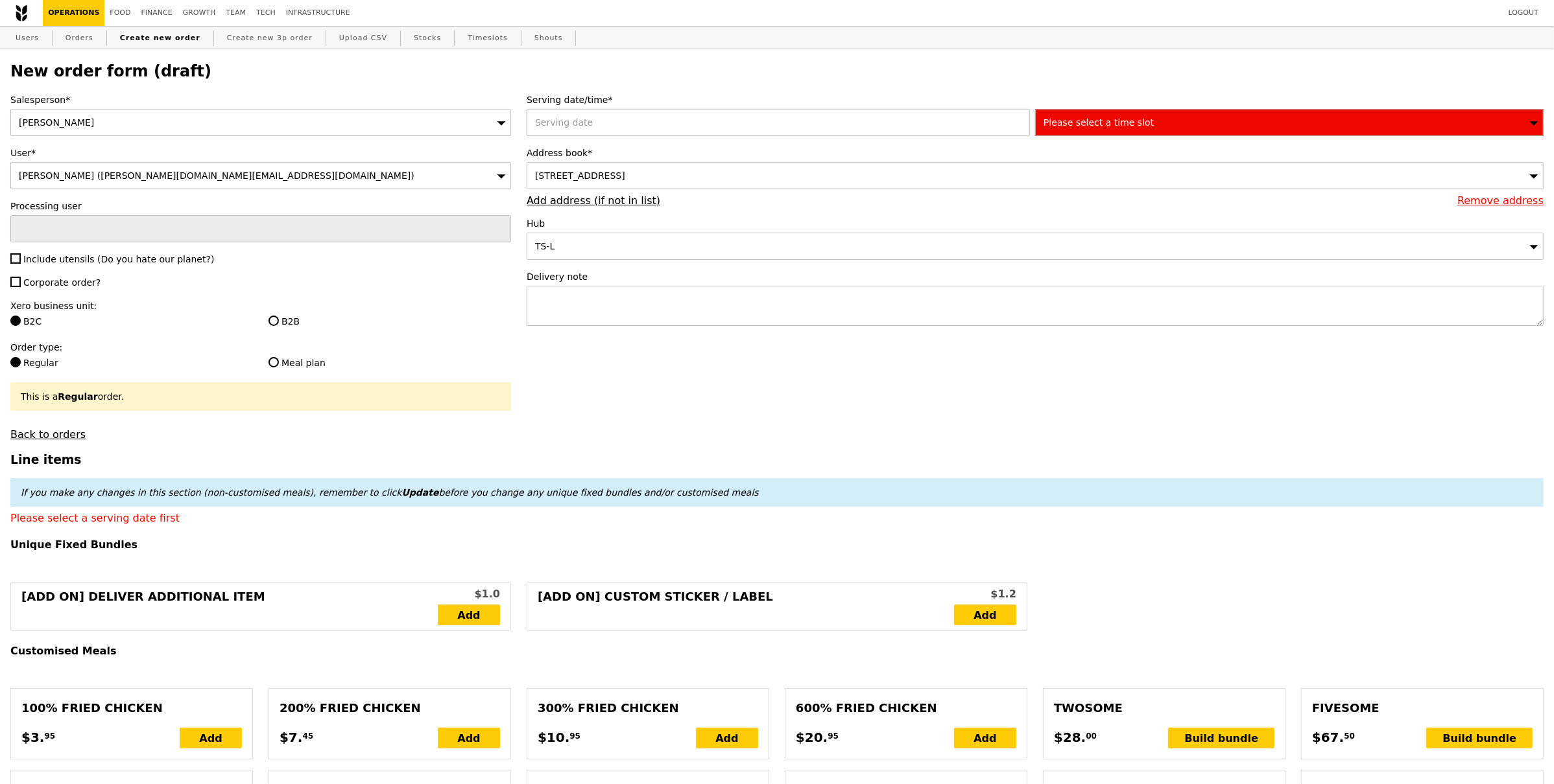
click at [552, 123] on div at bounding box center [780, 122] width 509 height 27
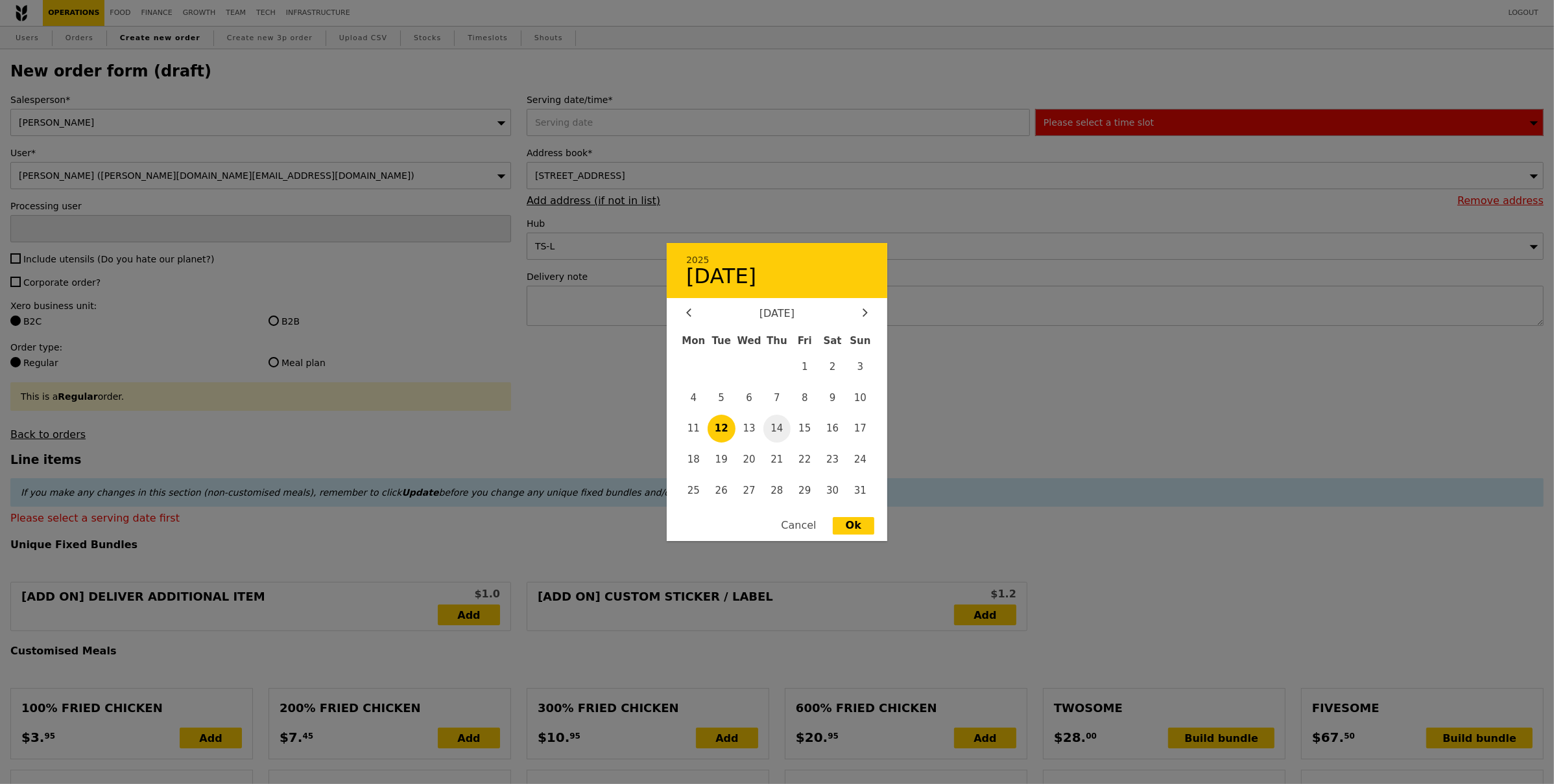
click at [770, 428] on span "14" at bounding box center [777, 428] width 28 height 28
type input "14 Aug 2025"
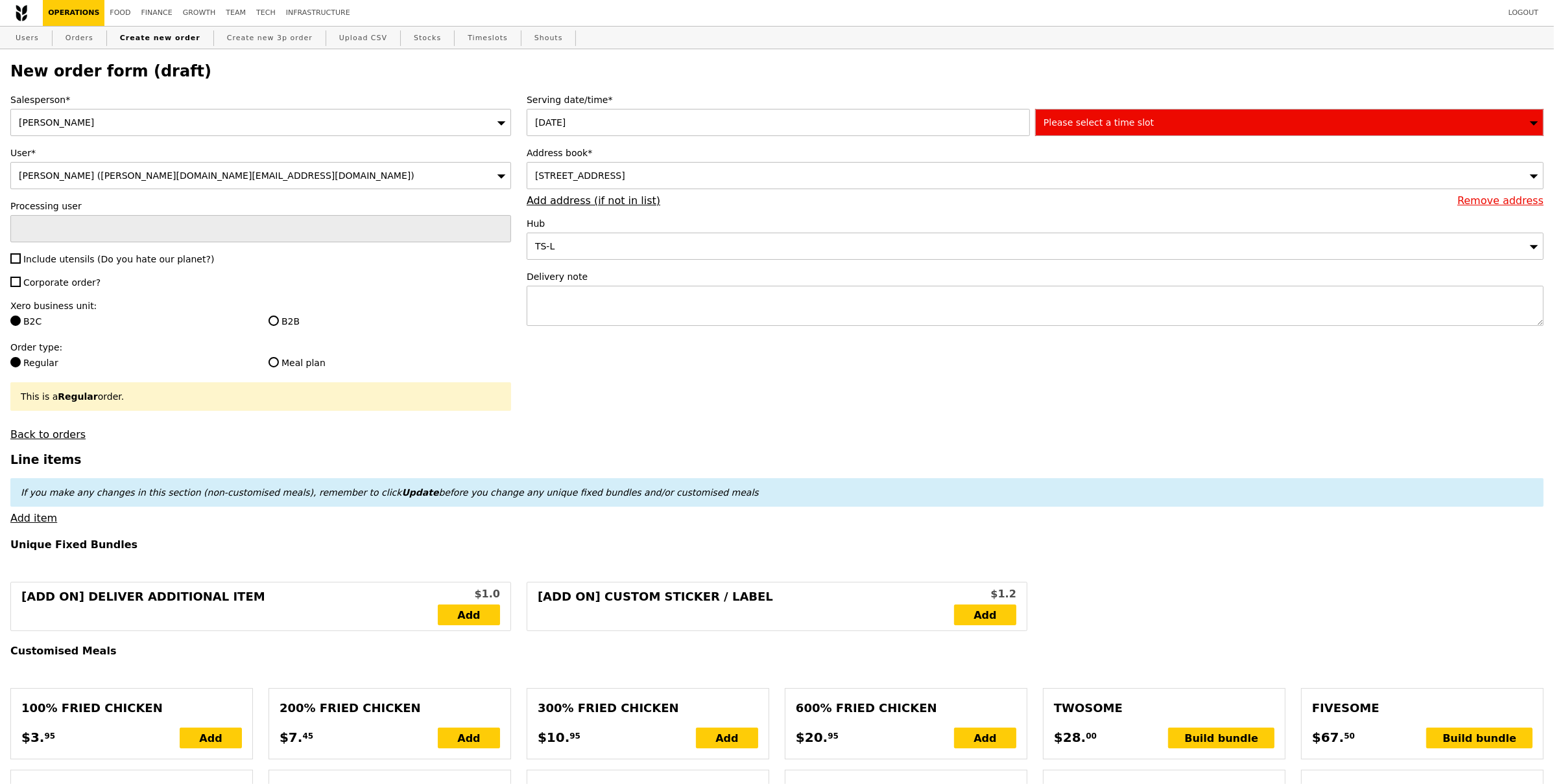
click at [1108, 142] on div "Serving date/time* 14 Aug 2025 Please select a time slot Address book* 501 Orch…" at bounding box center [1036, 215] width 1033 height 245
click at [1126, 115] on div "Please select a time slot" at bounding box center [1289, 122] width 509 height 27
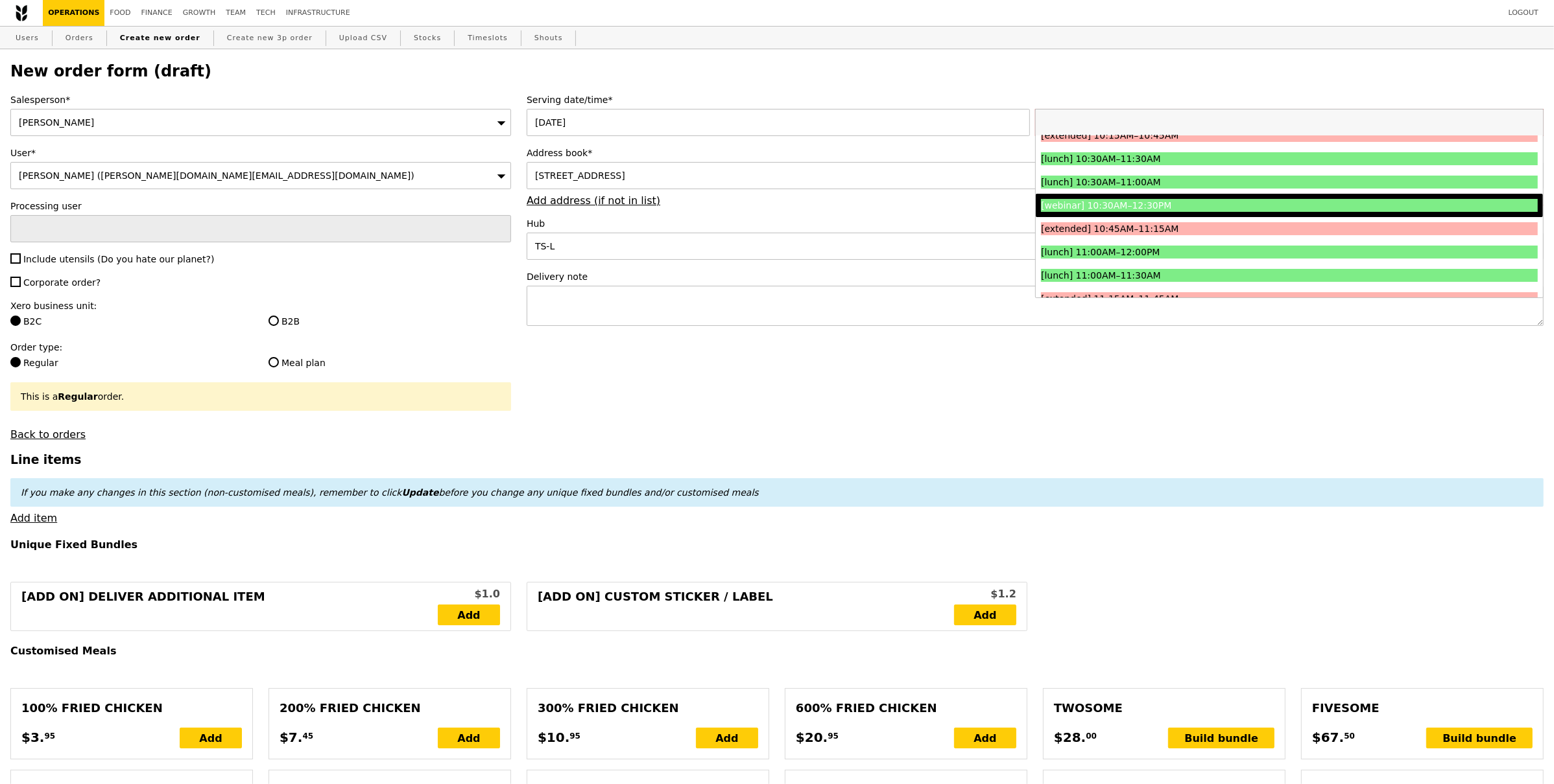
scroll to position [303, 0]
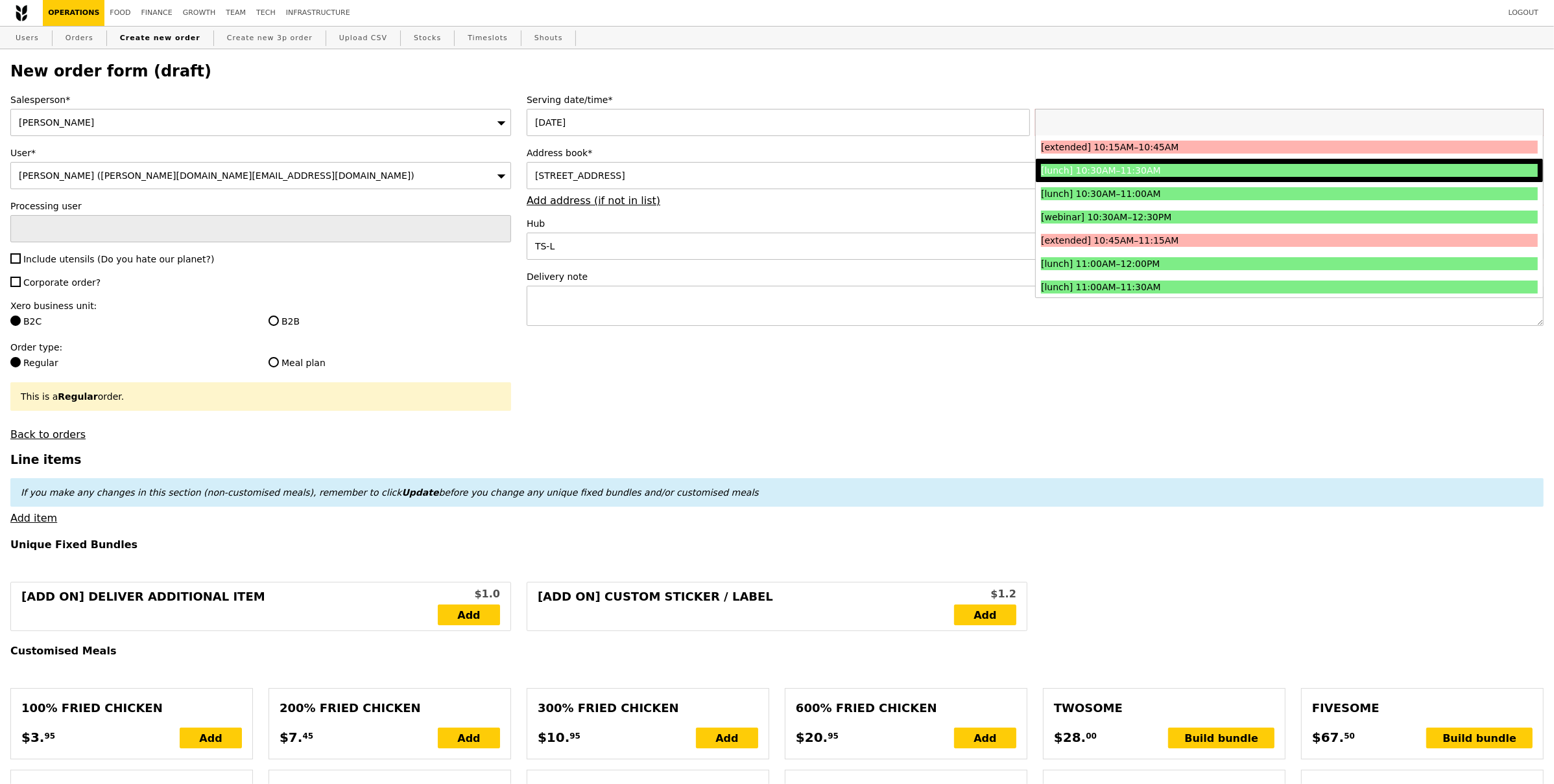
click at [1187, 170] on div "[lunch] 10:30AM–11:30AM" at bounding box center [1226, 170] width 373 height 13
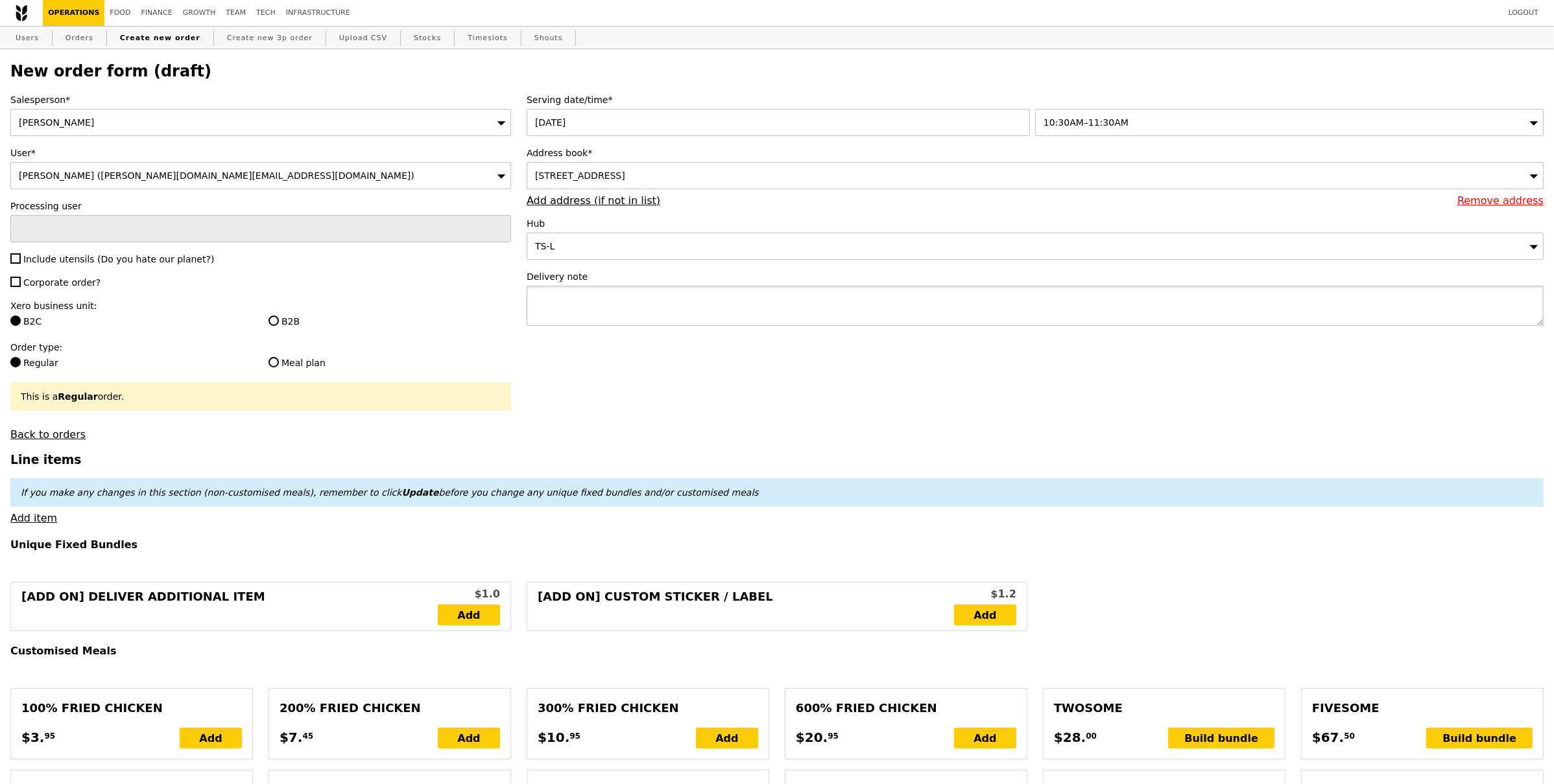
type input "Confirm"
click at [869, 292] on textarea at bounding box center [1035, 305] width 1017 height 40
type textarea "deliver as close to 11.30am if possible please, thank you"
type input "Confirm"
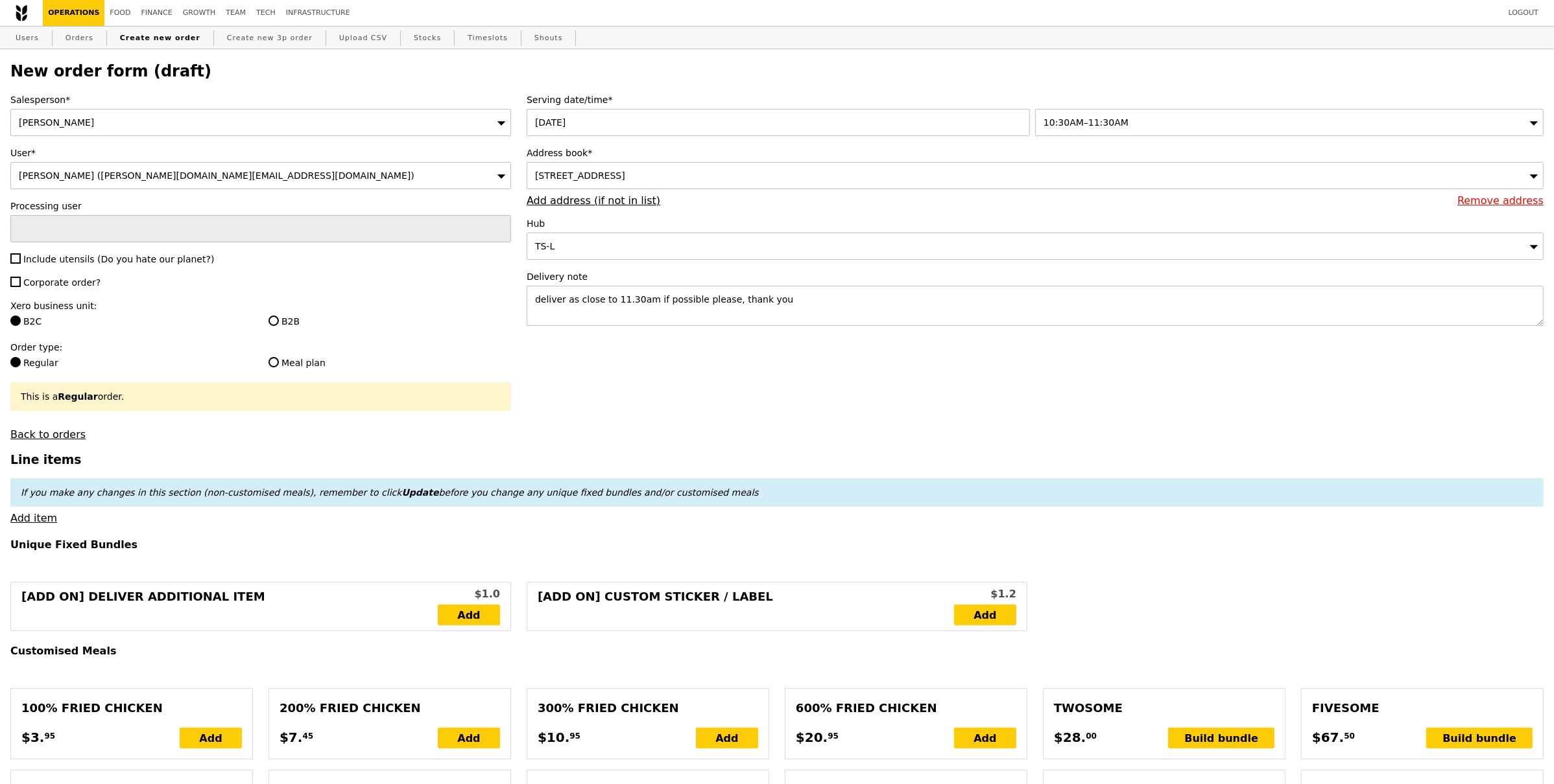
click at [56, 268] on div "Salesperson* Samantha User* Angela Er (angela.er@chanel.com) Processing user In…" at bounding box center [261, 266] width 516 height 347
click at [57, 261] on span "Include utensils (Do you hate our planet?)" at bounding box center [118, 259] width 191 height 11
click at [21, 261] on input "Include utensils (Do you hate our planet?)" at bounding box center [16, 258] width 11 height 11
checkbox input "true"
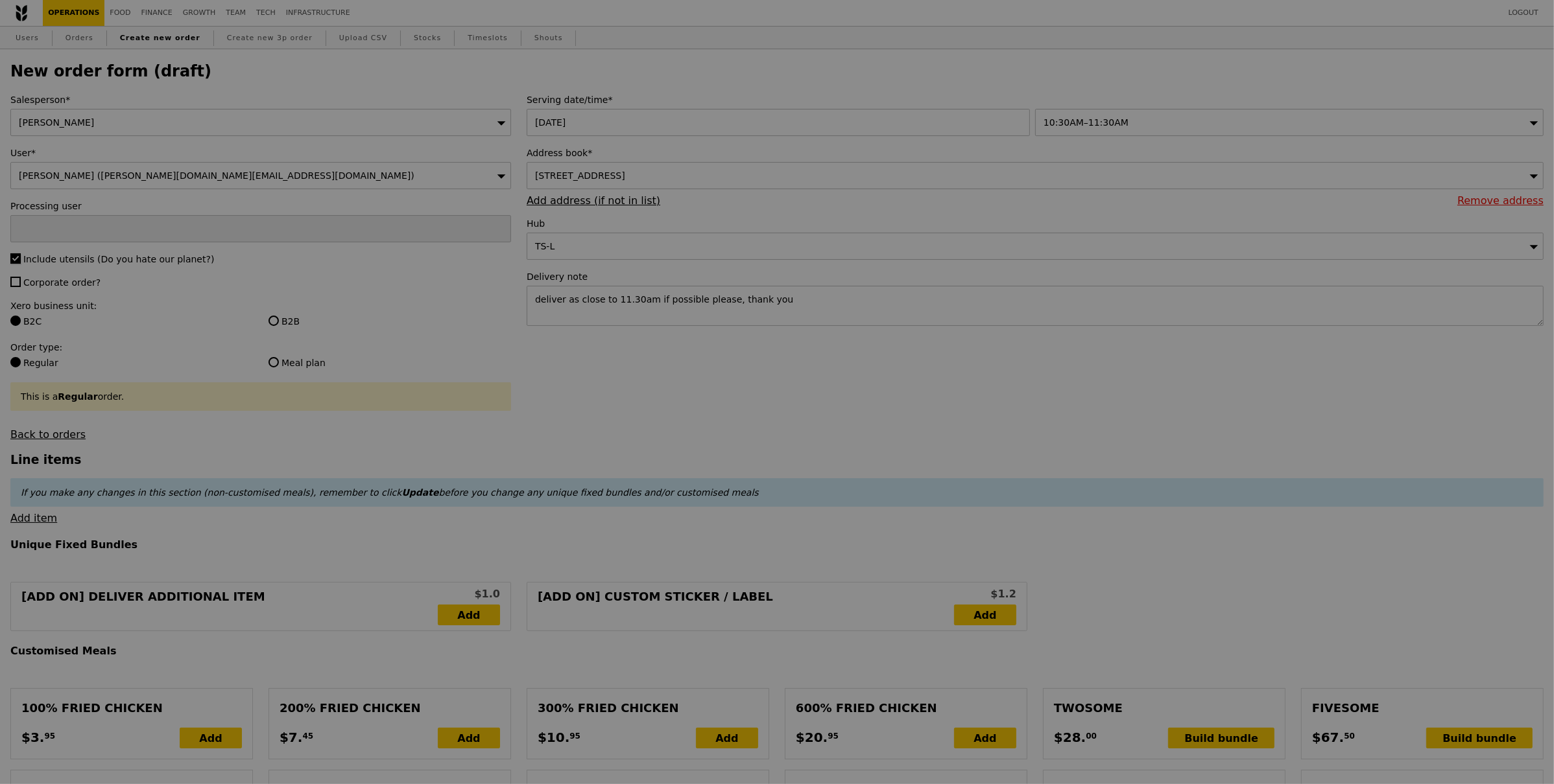
type input "Confirm"
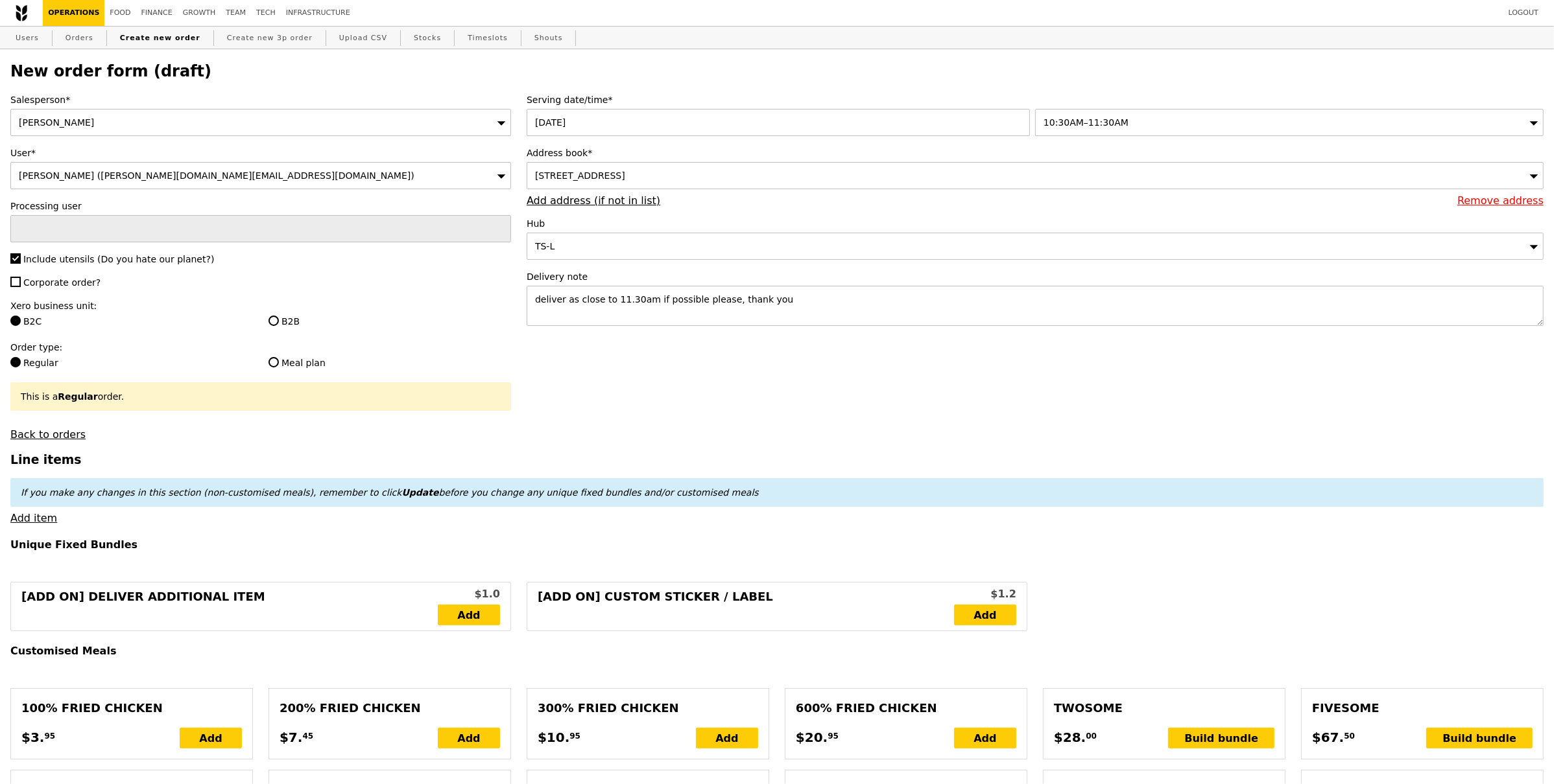
click at [63, 286] on span "Corporate order?" at bounding box center [62, 283] width 77 height 11
click at [21, 286] on input "Corporate order?" at bounding box center [16, 282] width 11 height 11
checkbox input "true"
click at [272, 318] on input "B2B" at bounding box center [274, 321] width 11 height 11
radio input "true"
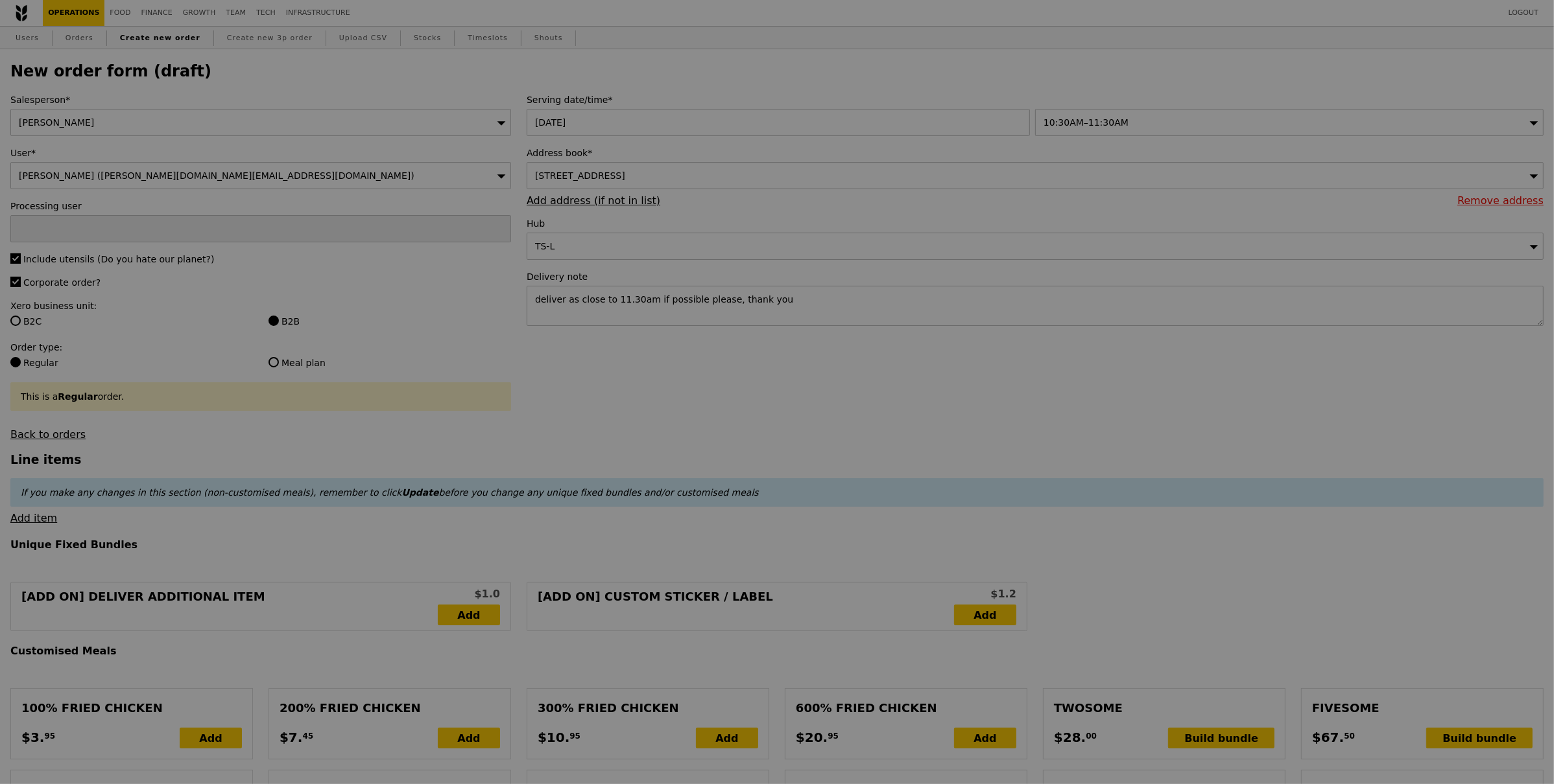
type input "Confirm"
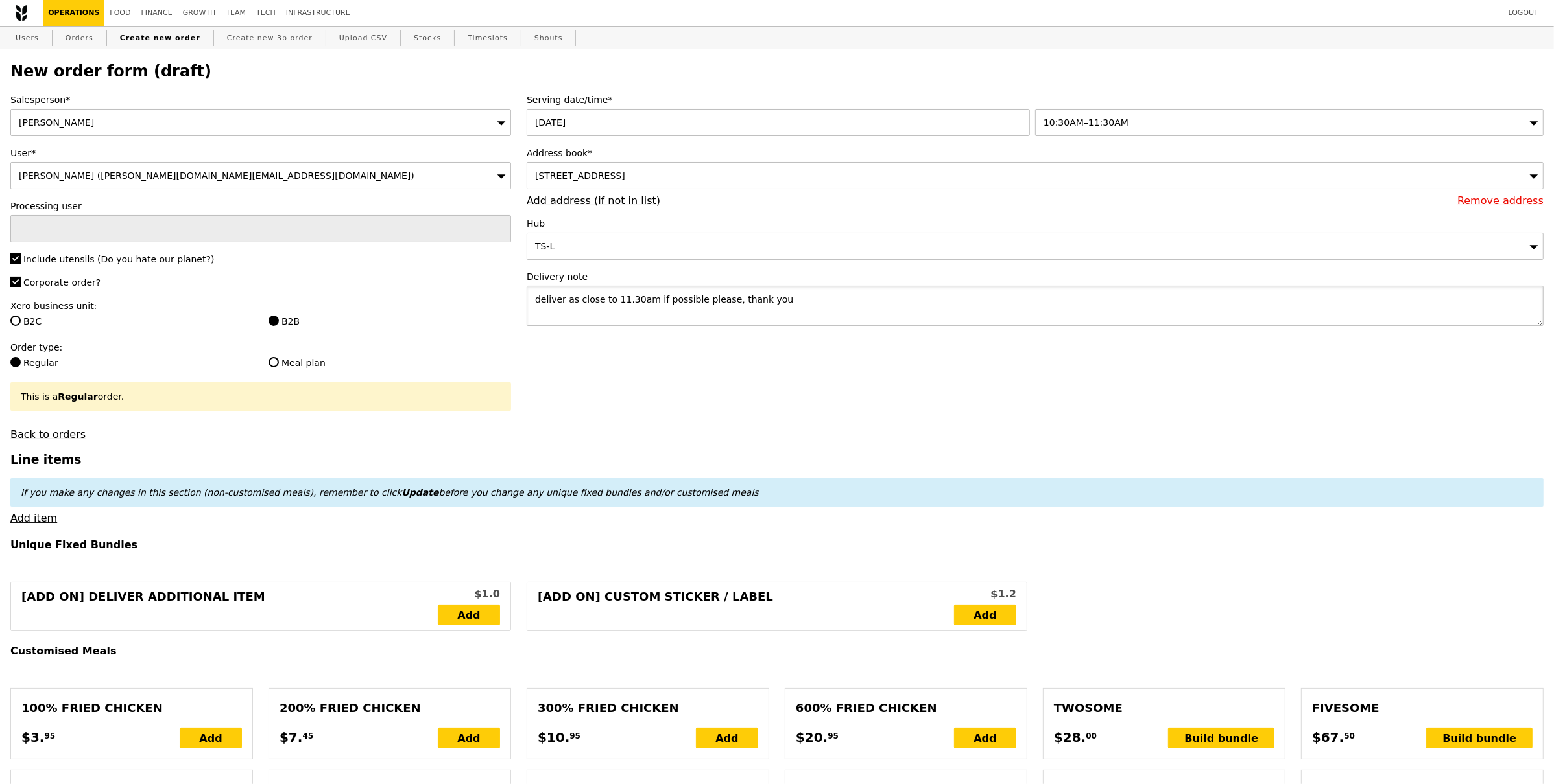
click at [679, 323] on textarea "deliver as close to 11.30am if possible please, thank you" at bounding box center [1035, 305] width 1017 height 40
paste textarea "Angela Er (Mobile No 90692264)"
type textarea "deliver as close to 11.30am if possible please, thank you Angela Er (Mobile No …"
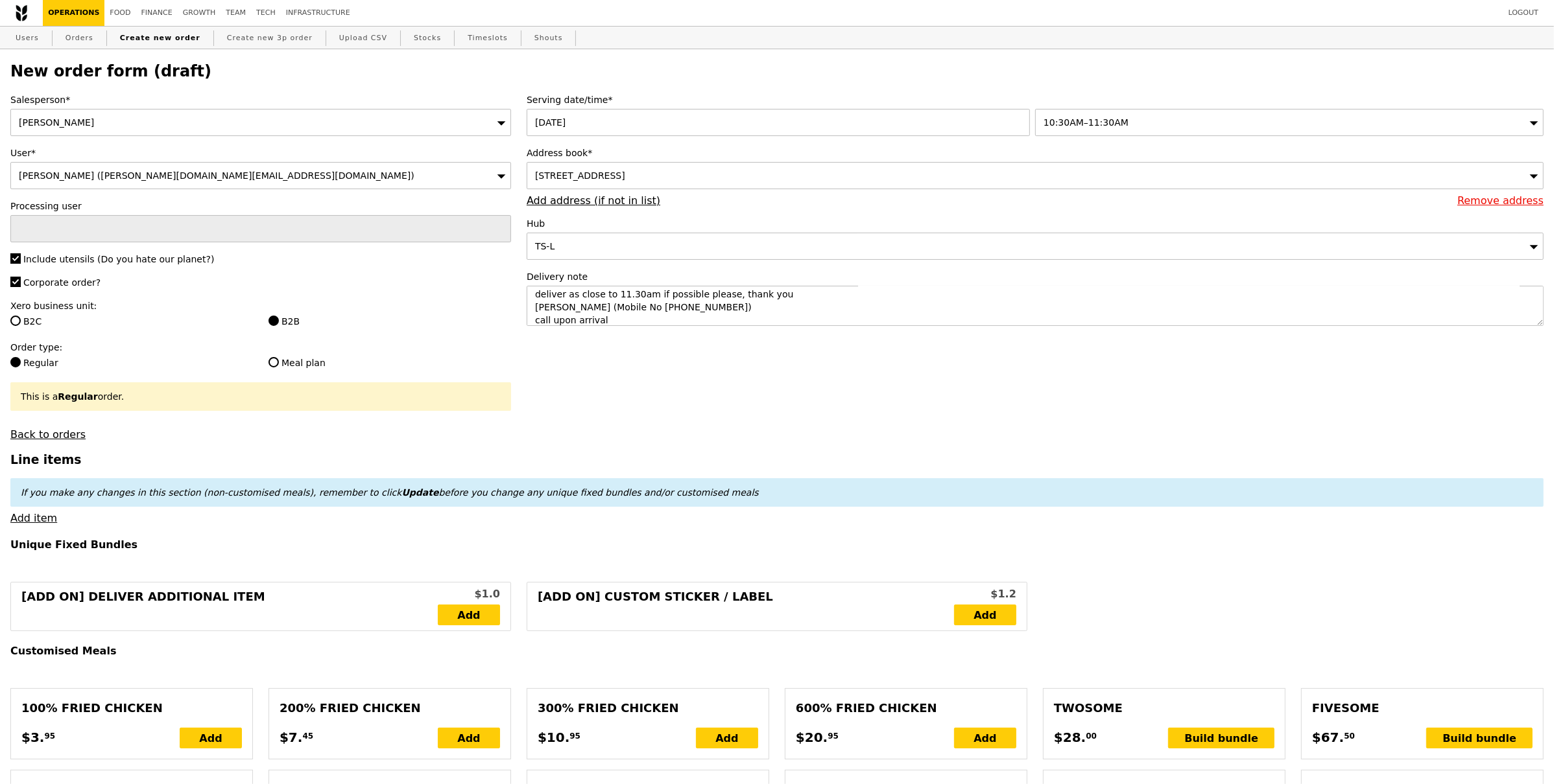
type input "Confirm"
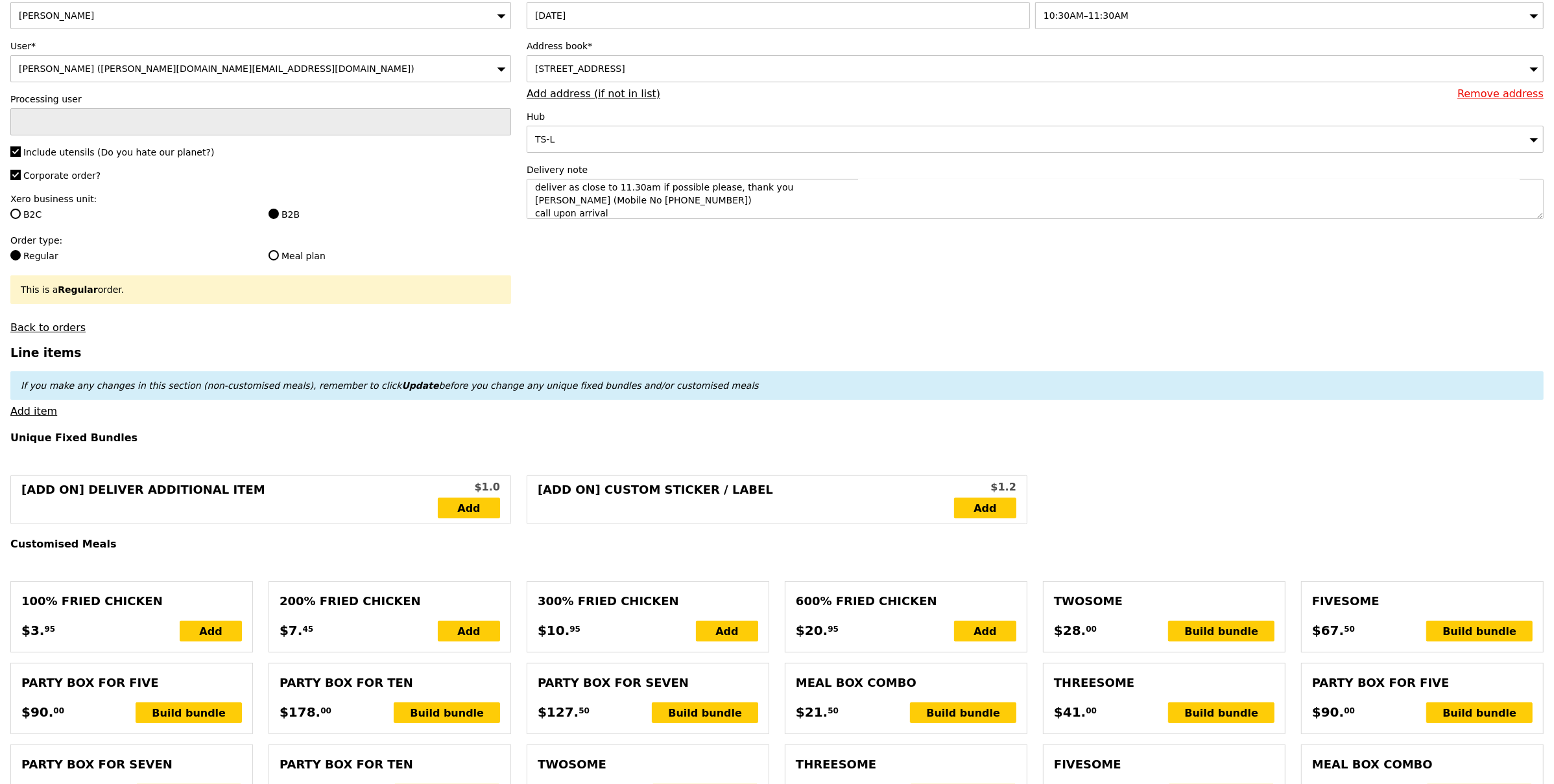
scroll to position [329, 0]
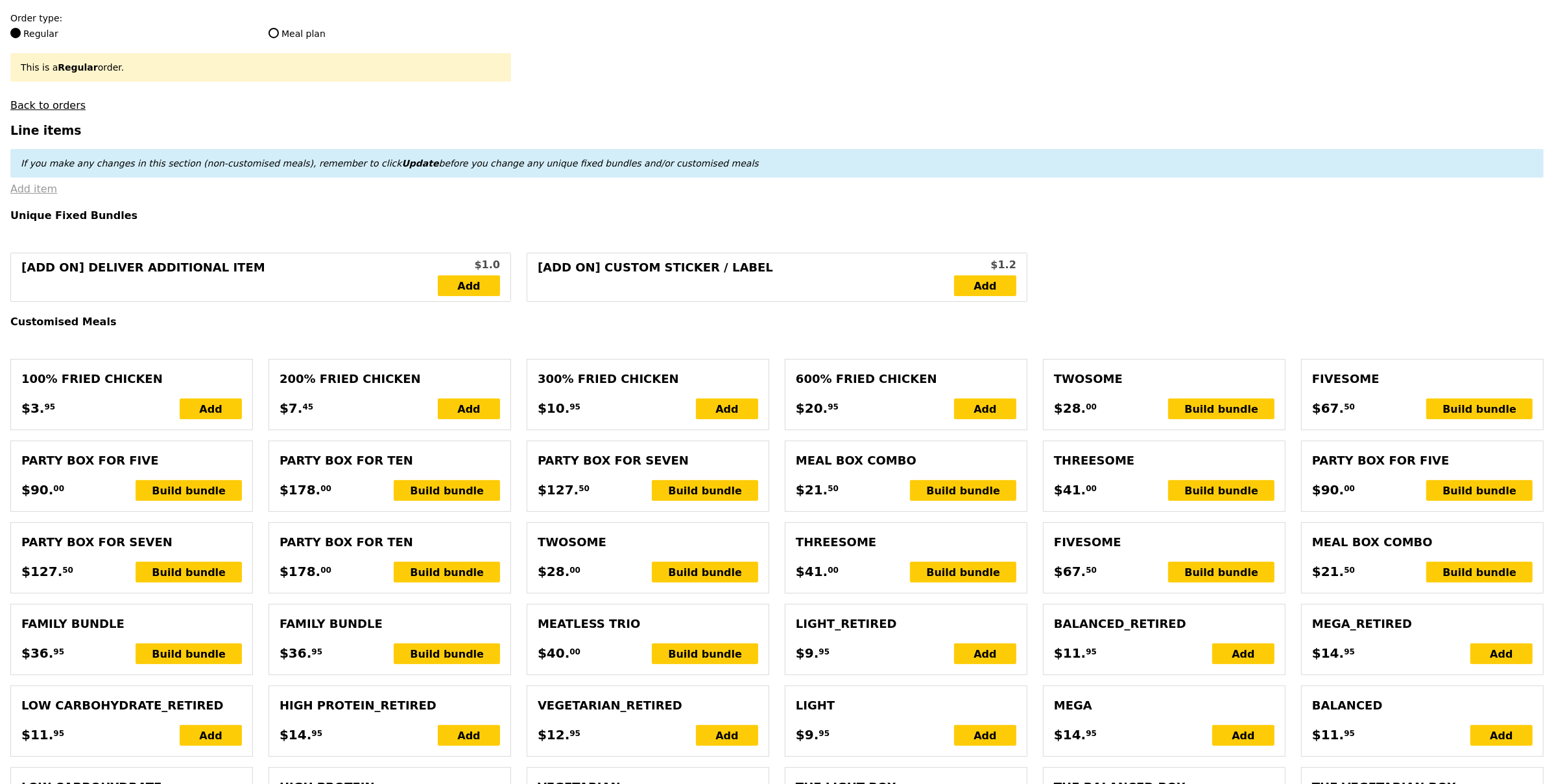
click at [22, 185] on link "Add item" at bounding box center [34, 189] width 47 height 13
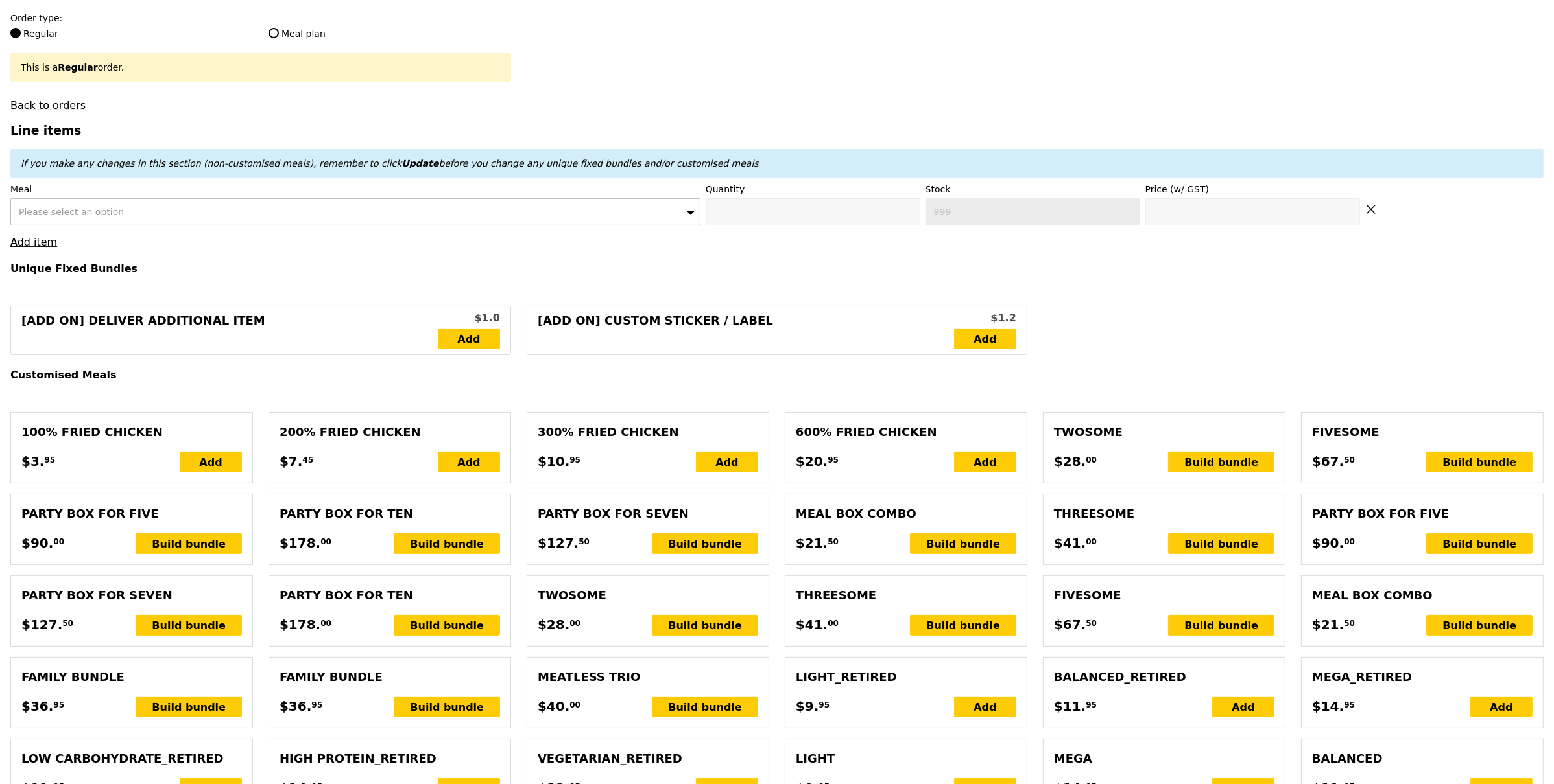
click at [156, 218] on div "Please select an option" at bounding box center [356, 212] width 690 height 27
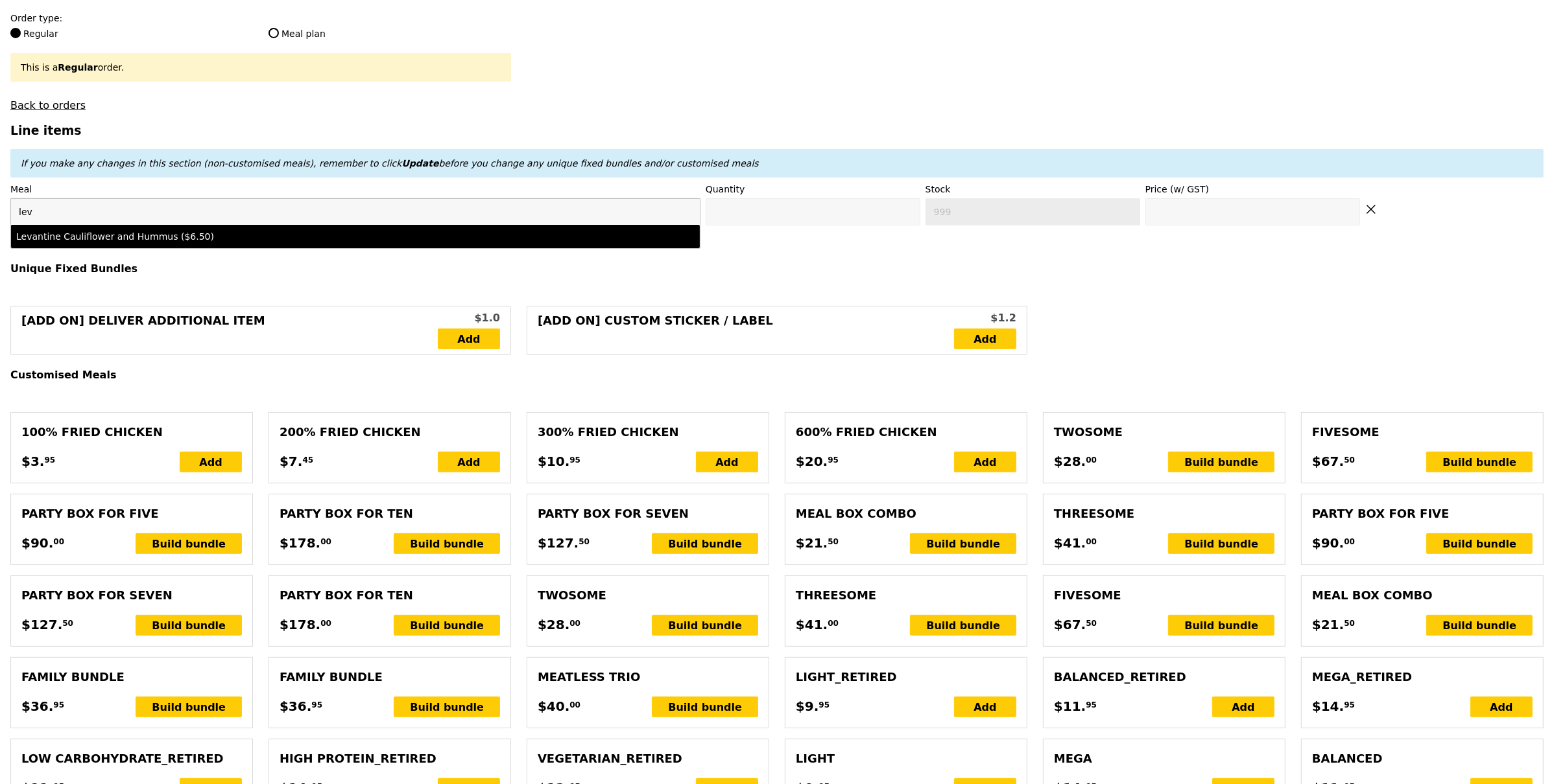
type input "lev"
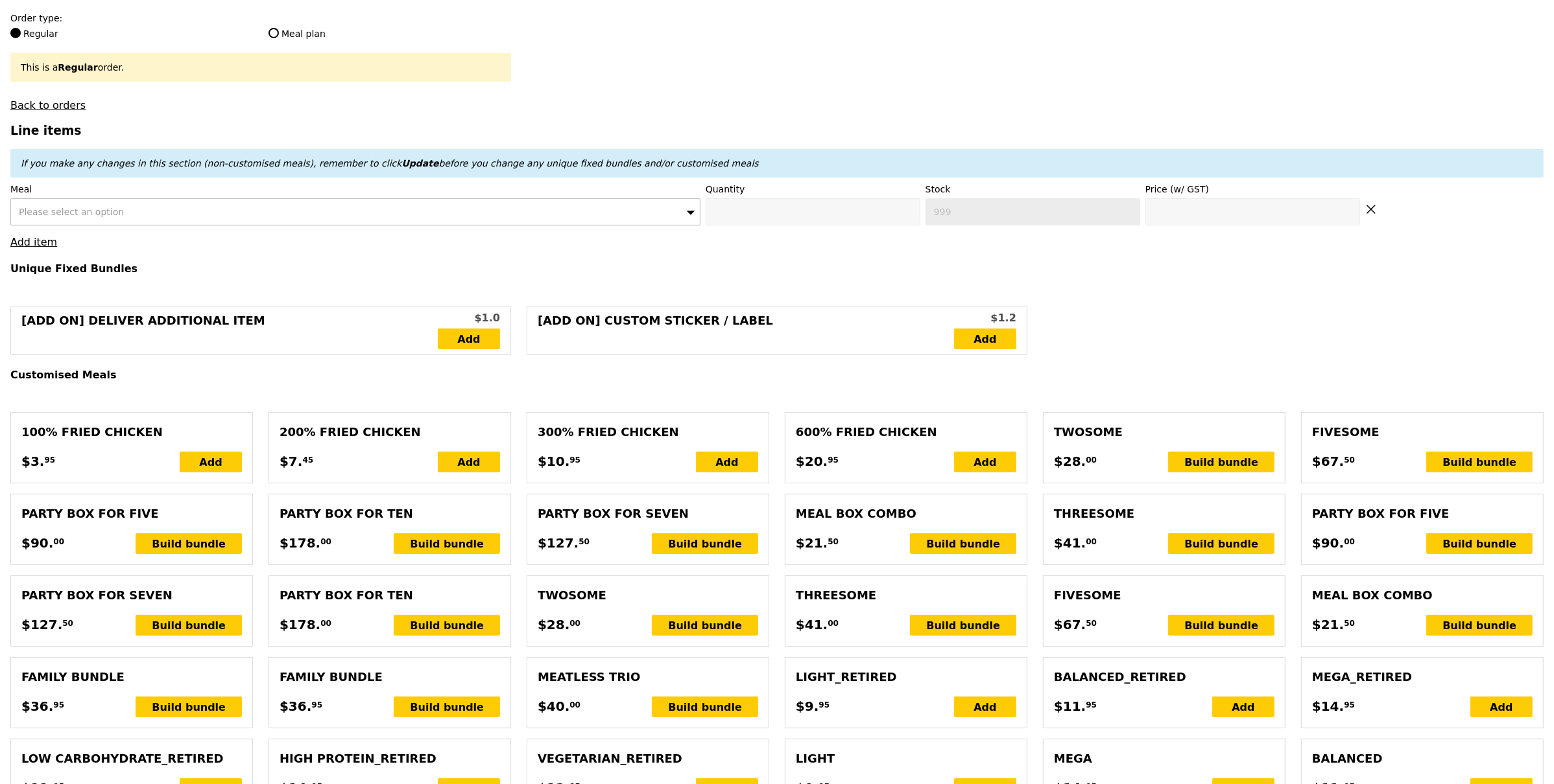
click at [572, 215] on div "Please select an option" at bounding box center [356, 212] width 690 height 27
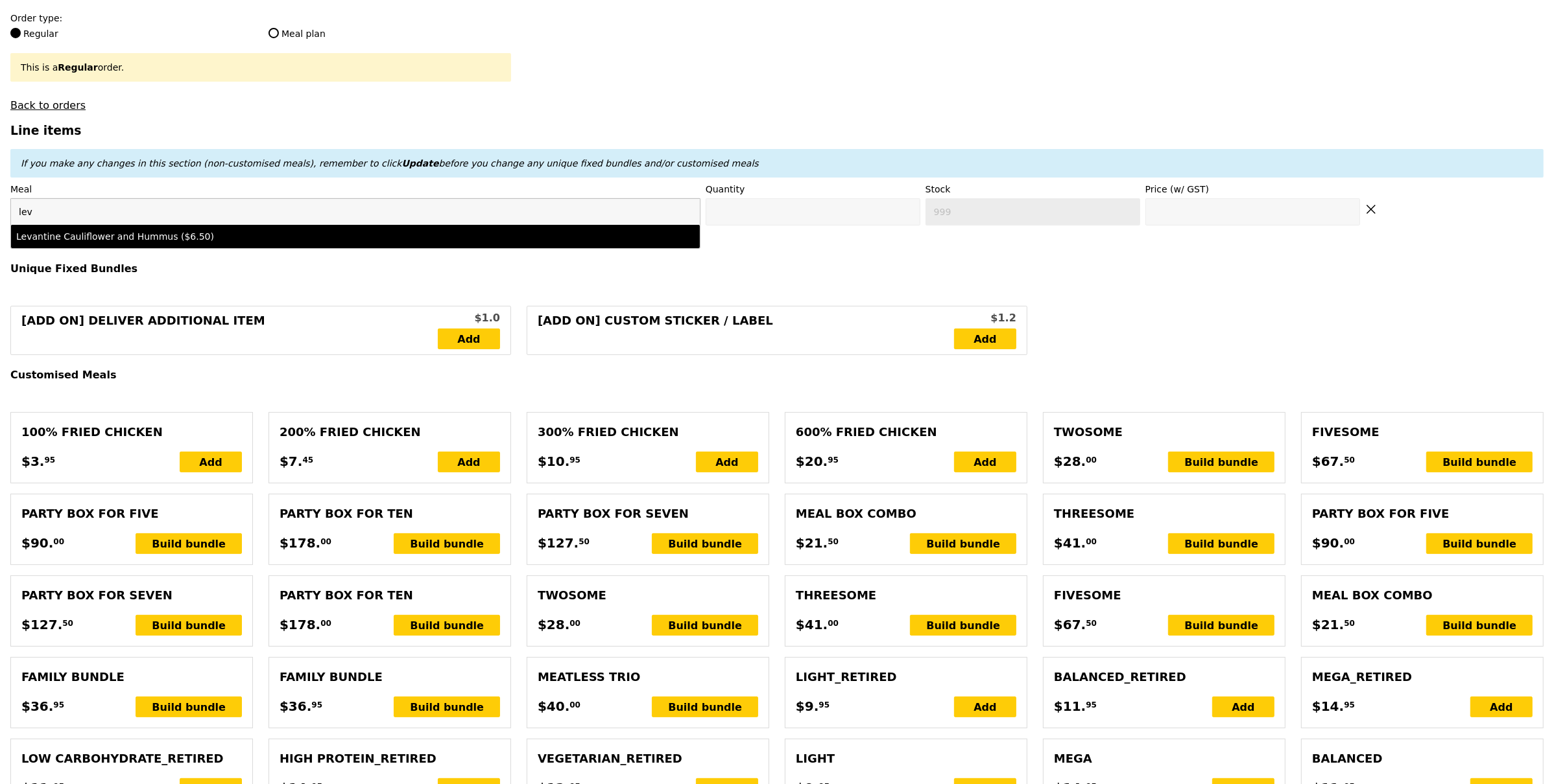
click at [545, 234] on div "Levantine Cauliflower and Hummus ($6.50)" at bounding box center [356, 236] width 679 height 13
type input "Confirm anyway"
type input "0"
type input "94"
type input "6.5"
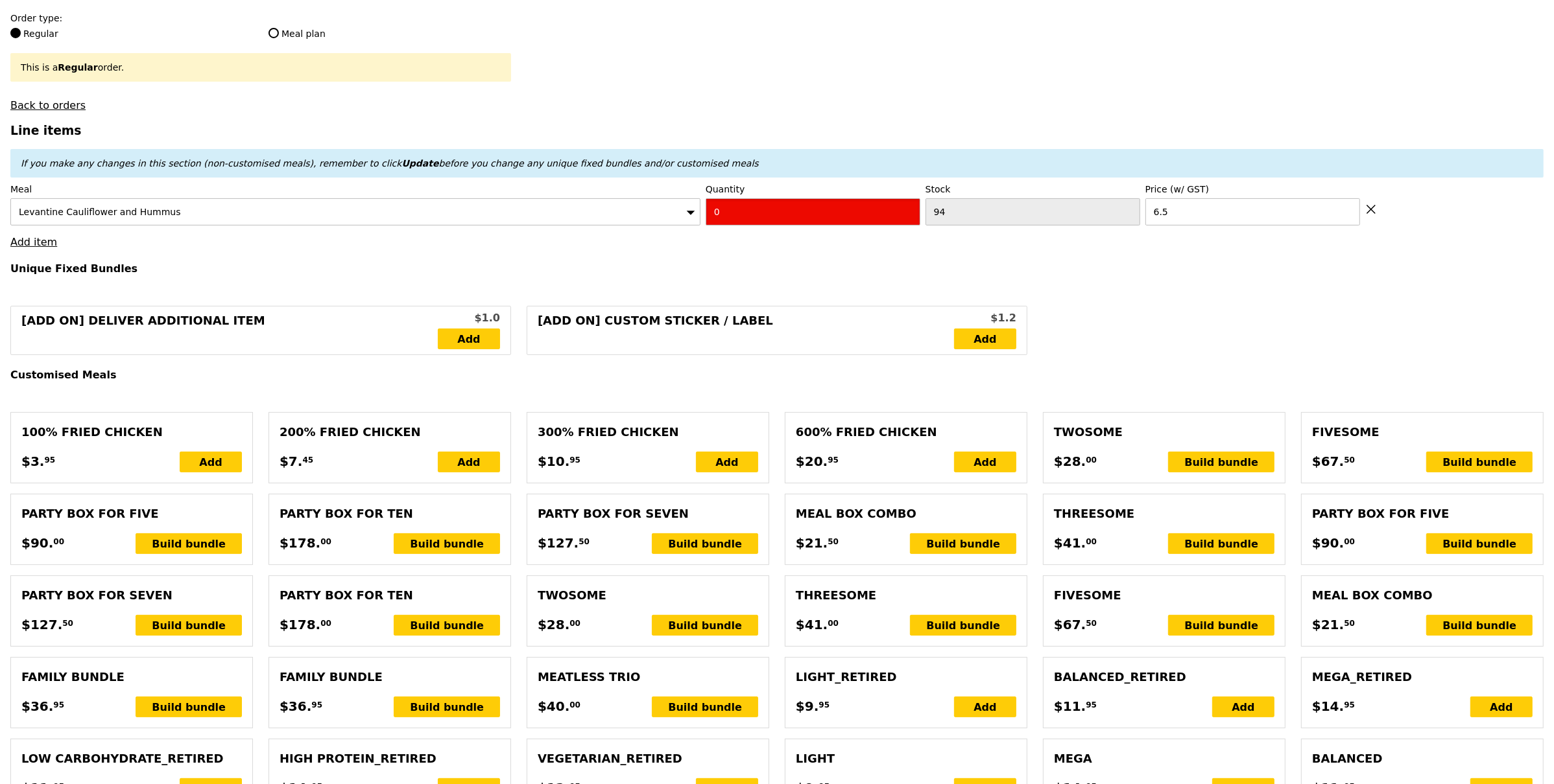
click at [726, 211] on input "0" at bounding box center [814, 212] width 215 height 27
type input "Confirm"
type input "2"
drag, startPoint x: 633, startPoint y: 255, endPoint x: 621, endPoint y: 254, distance: 12.0
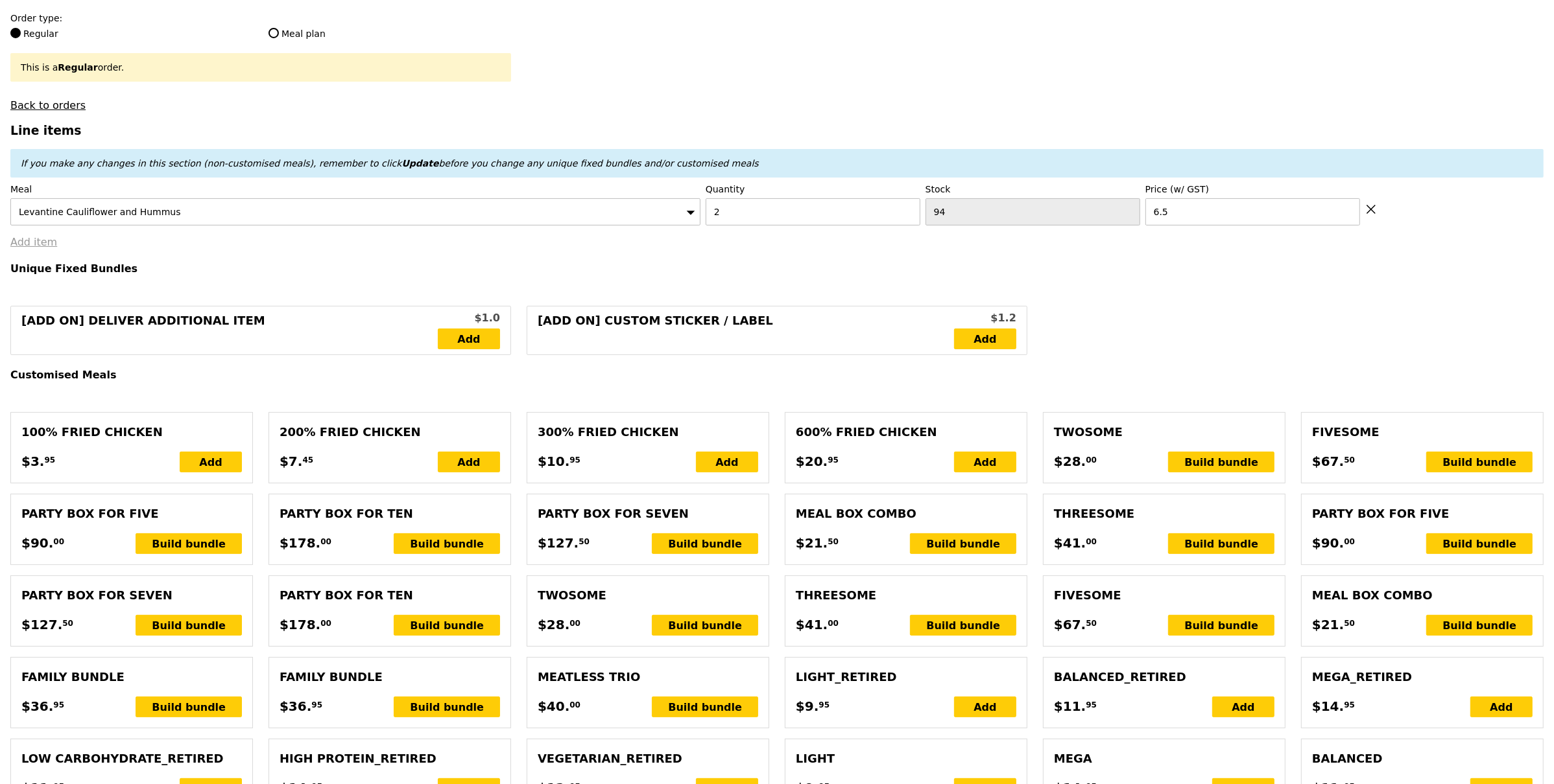
type input "Loading..."
click at [41, 240] on link "Add item" at bounding box center [34, 241] width 47 height 13
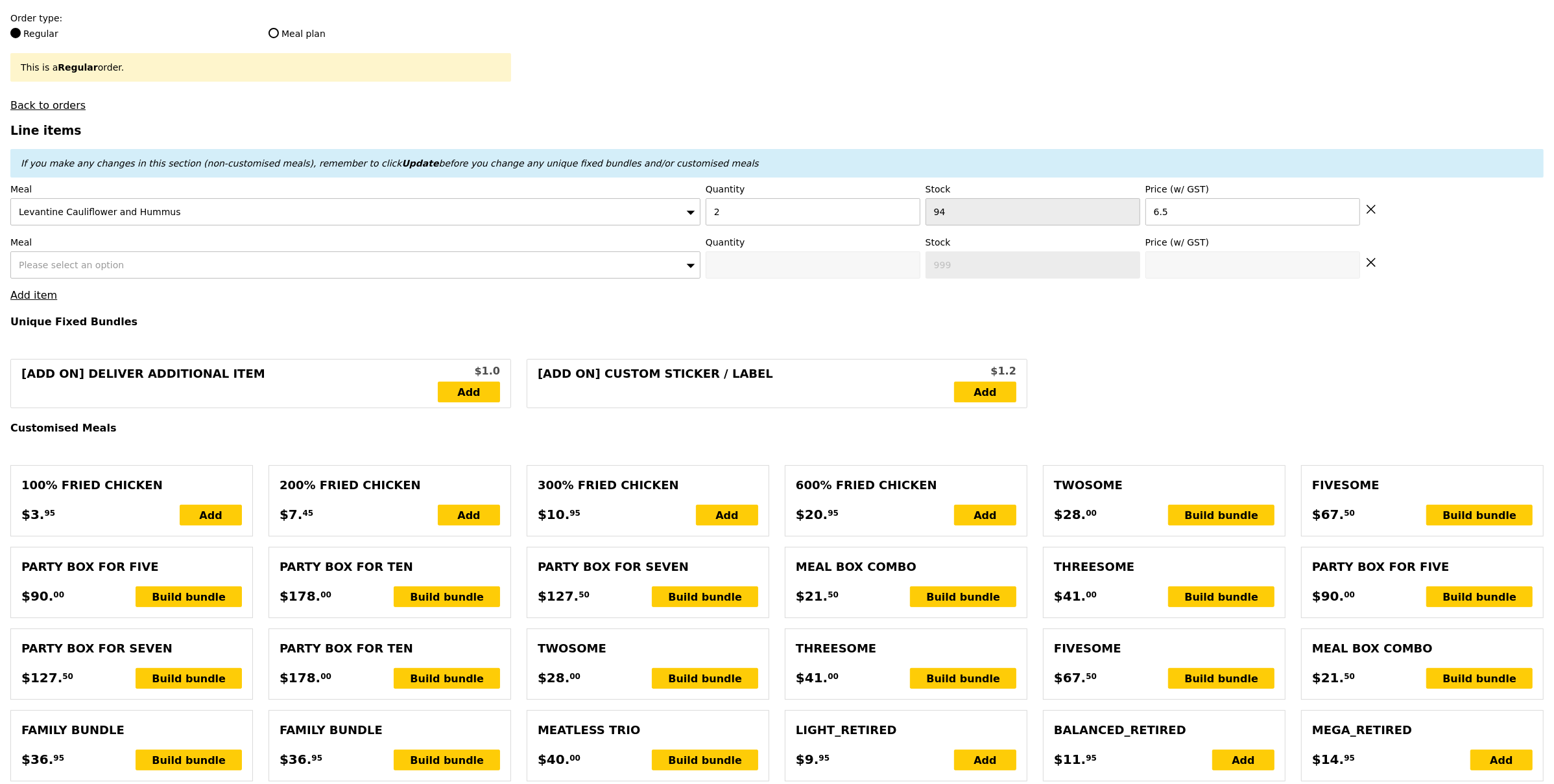
type input "13.00"
type input "8.39"
type input "9.15"
type input "22.15"
type input "Confirm"
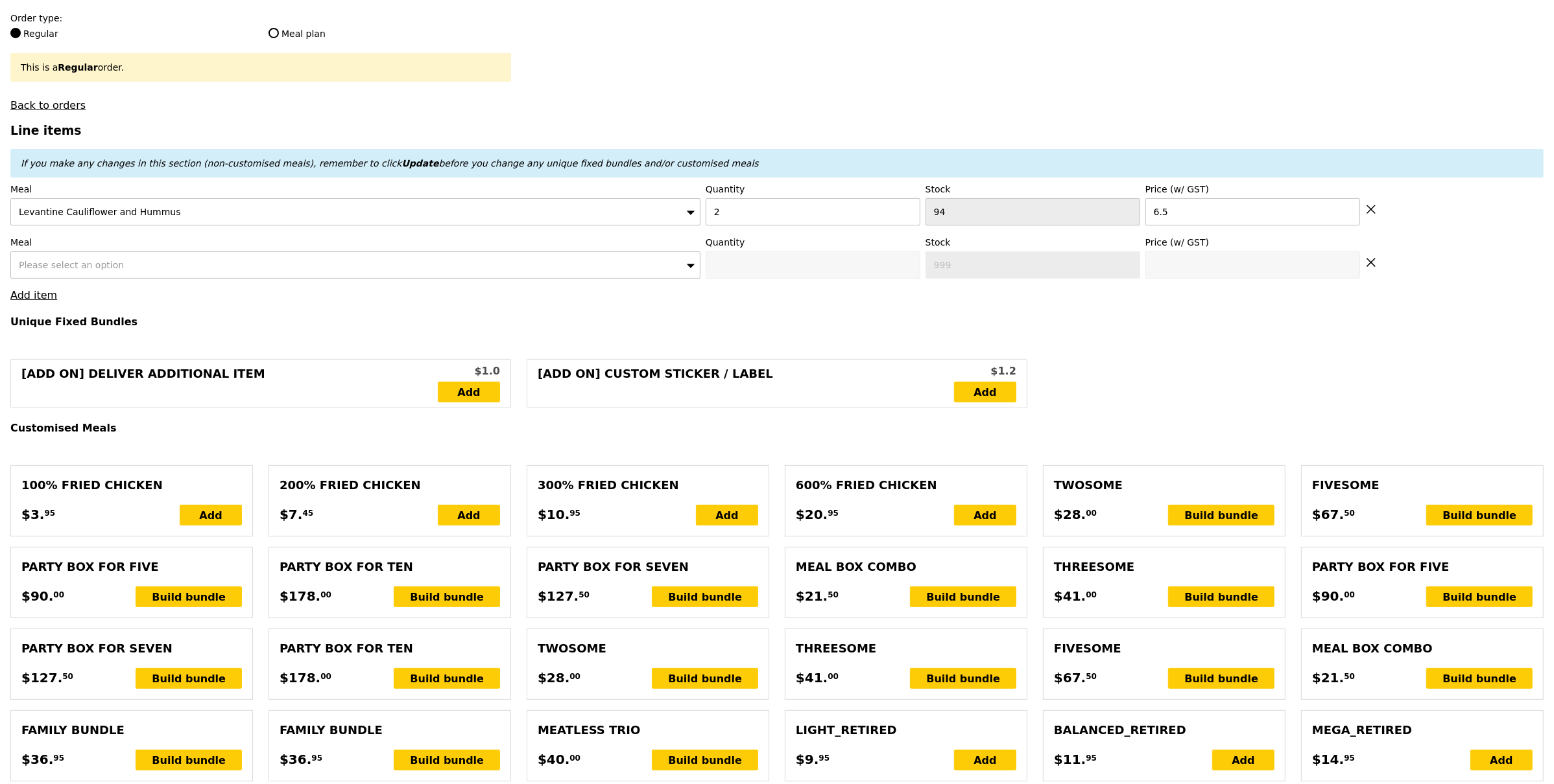
click at [95, 261] on span "Please select an option" at bounding box center [70, 265] width 105 height 11
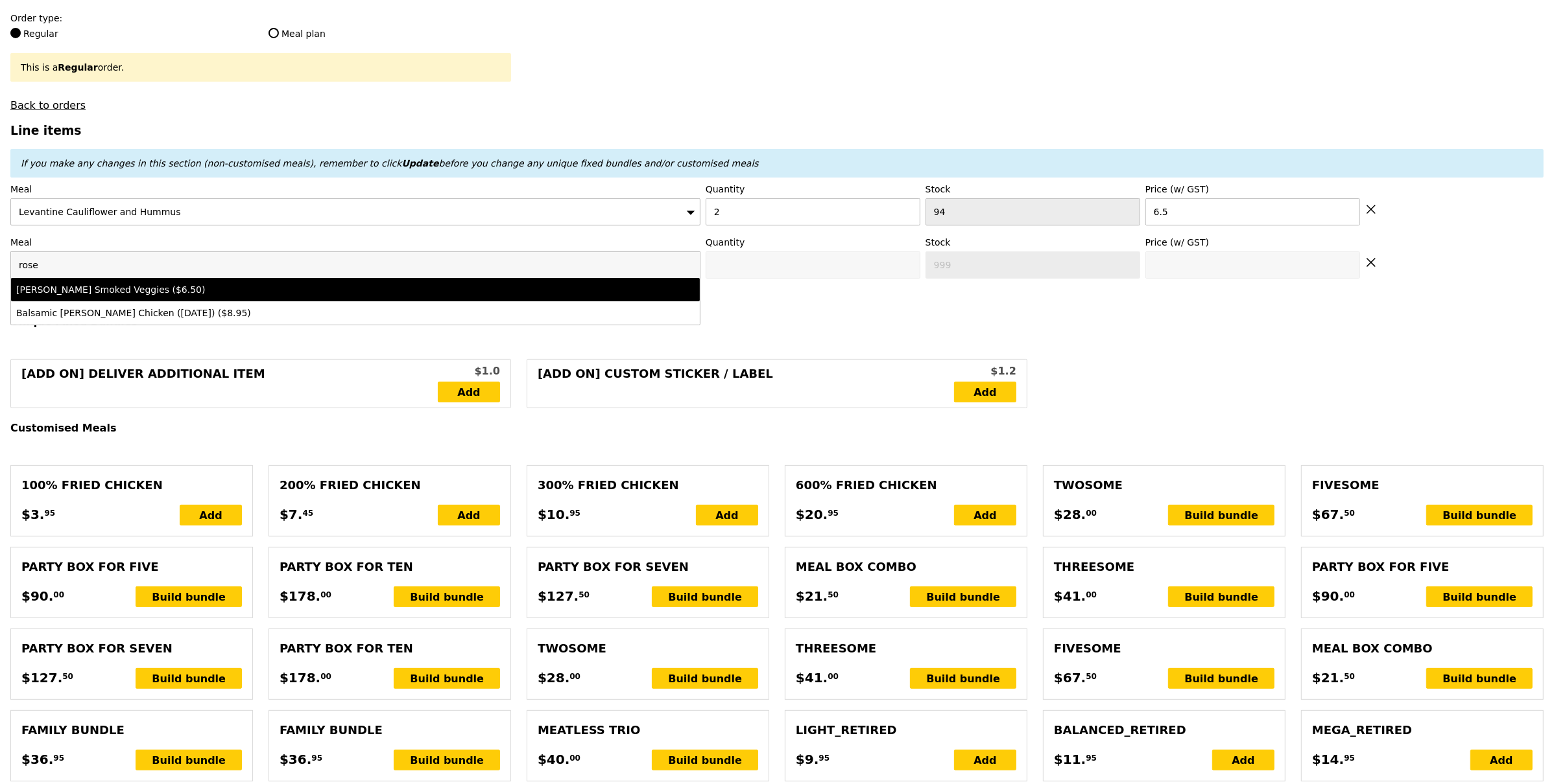
type input "rose"
click at [114, 293] on div "Rosemary Smoked Veggies ($6.50)" at bounding box center [271, 289] width 509 height 13
type input "Confirm anyway"
type input "0"
type input "88"
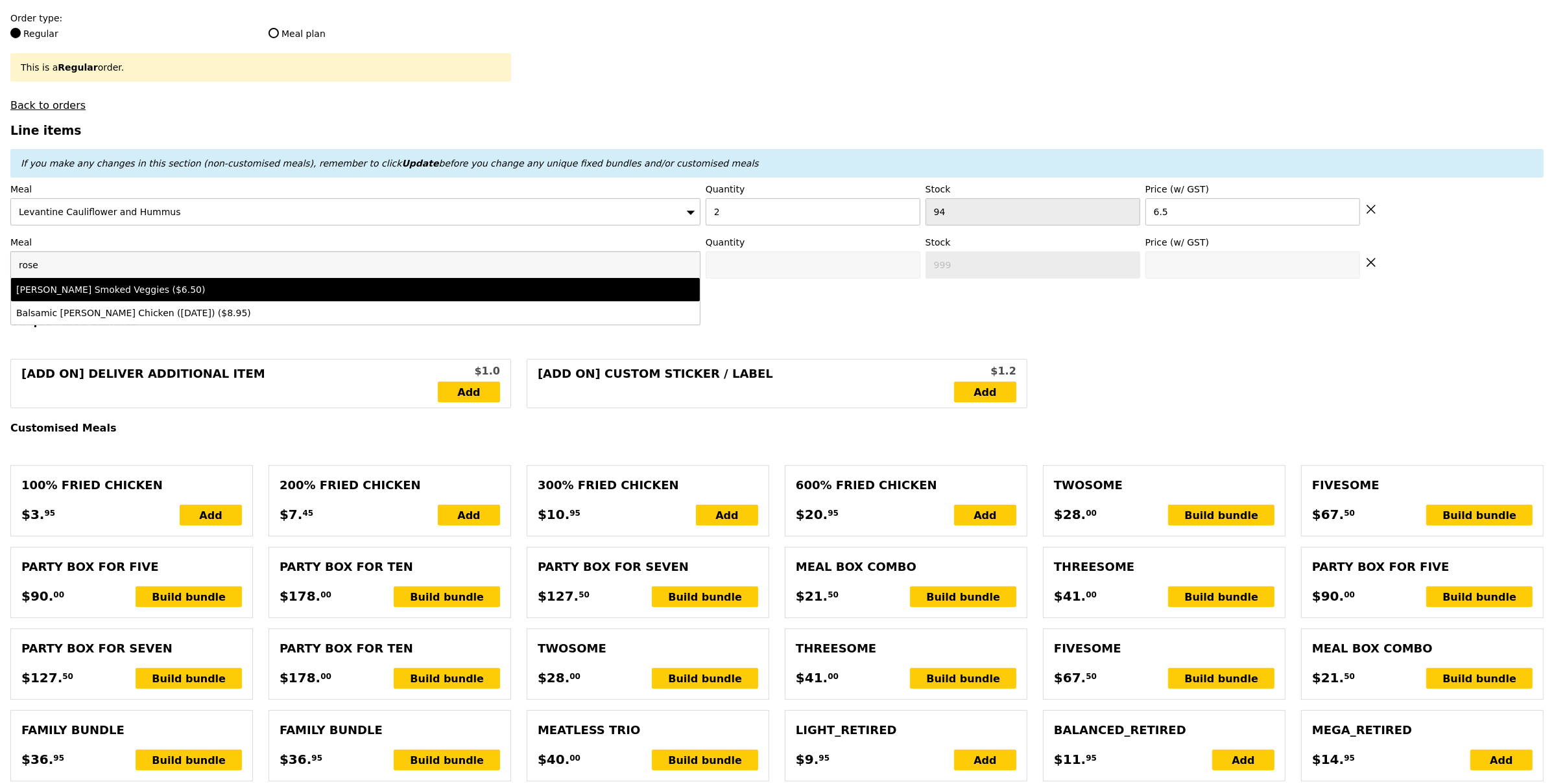
type input "6.5"
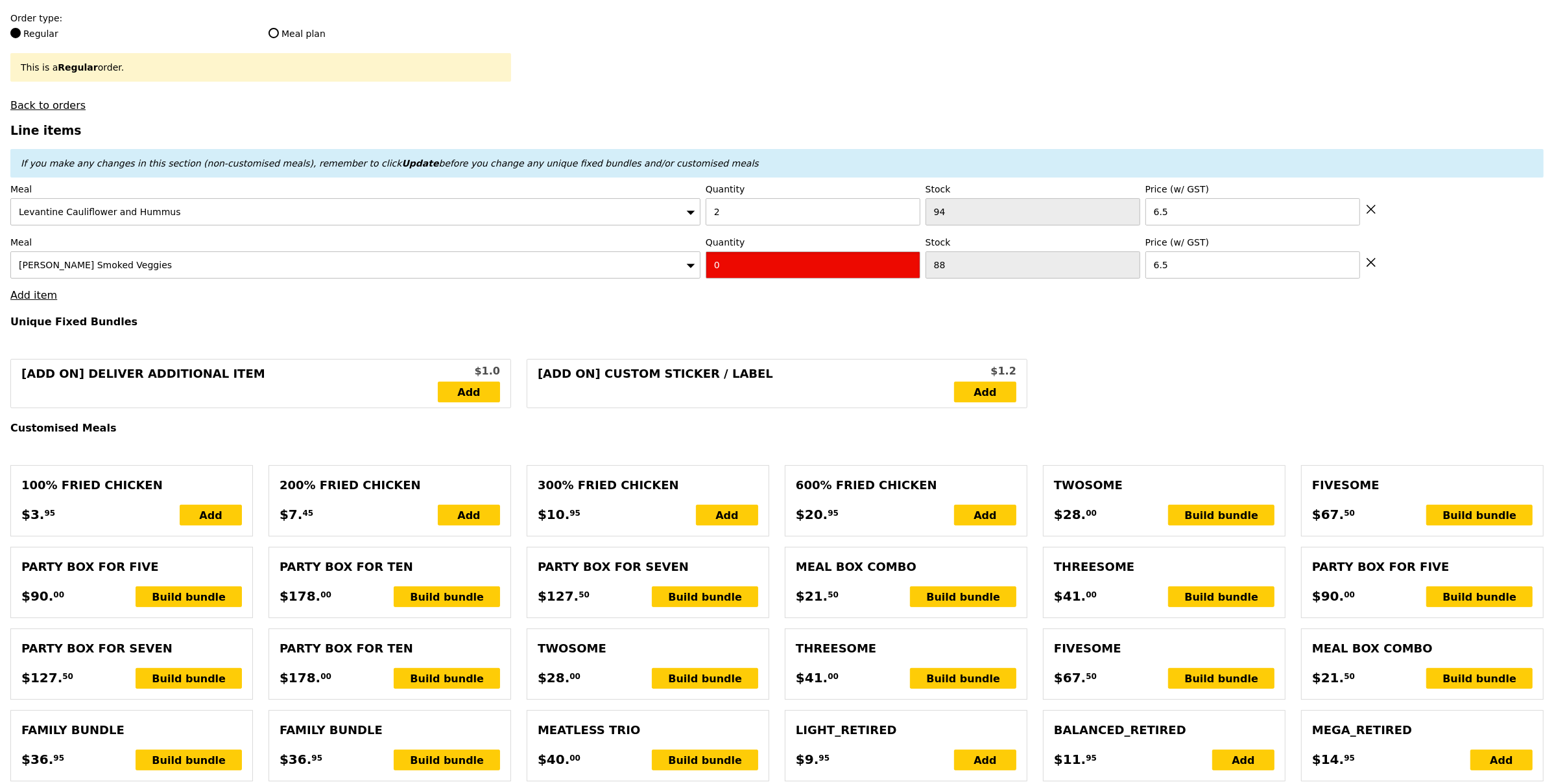
click at [734, 268] on input "0" at bounding box center [814, 265] width 215 height 27
type input "Confirm"
type input "2"
click at [41, 297] on link "Add item" at bounding box center [34, 295] width 47 height 13
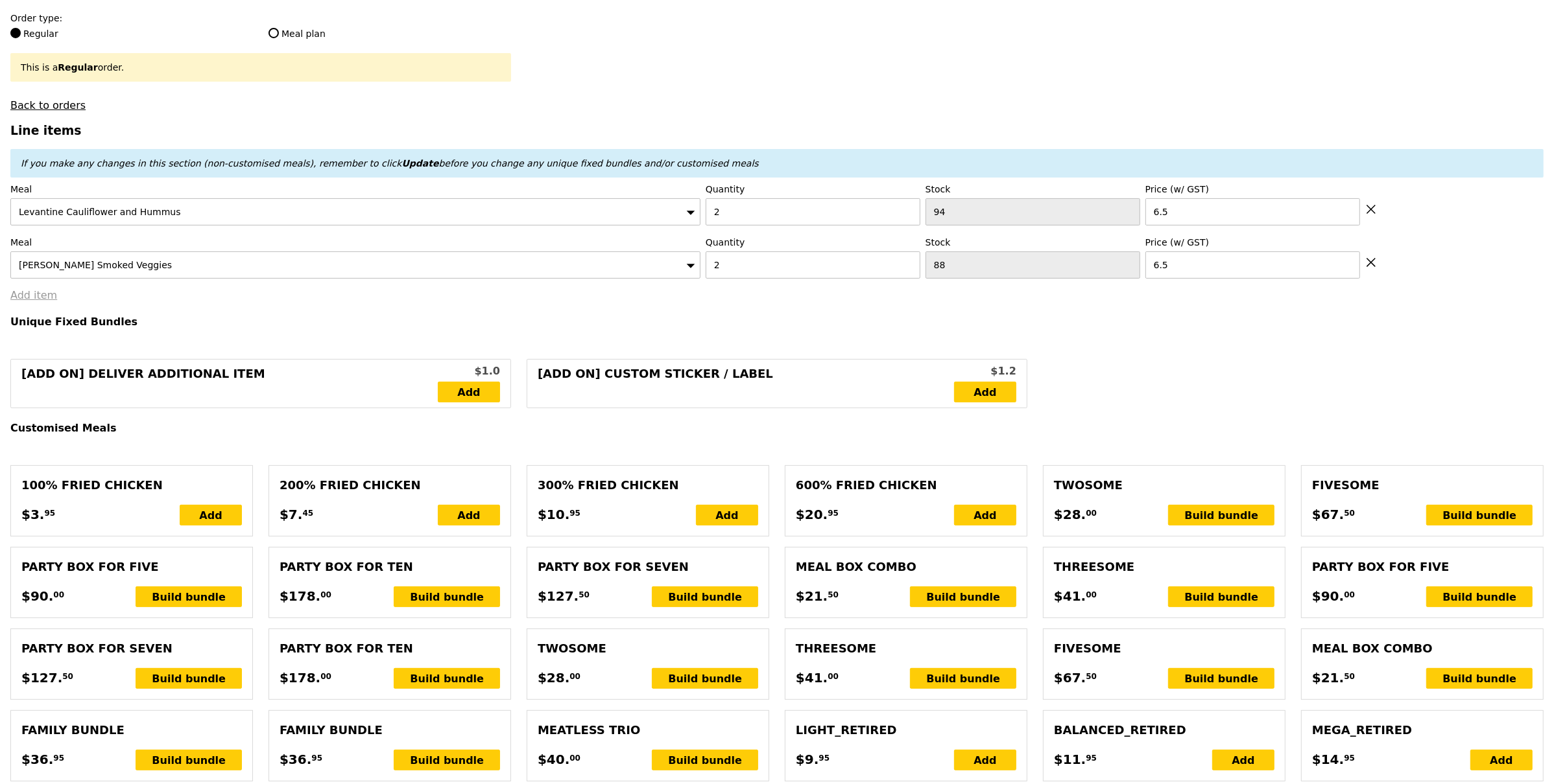
type input "Loading..."
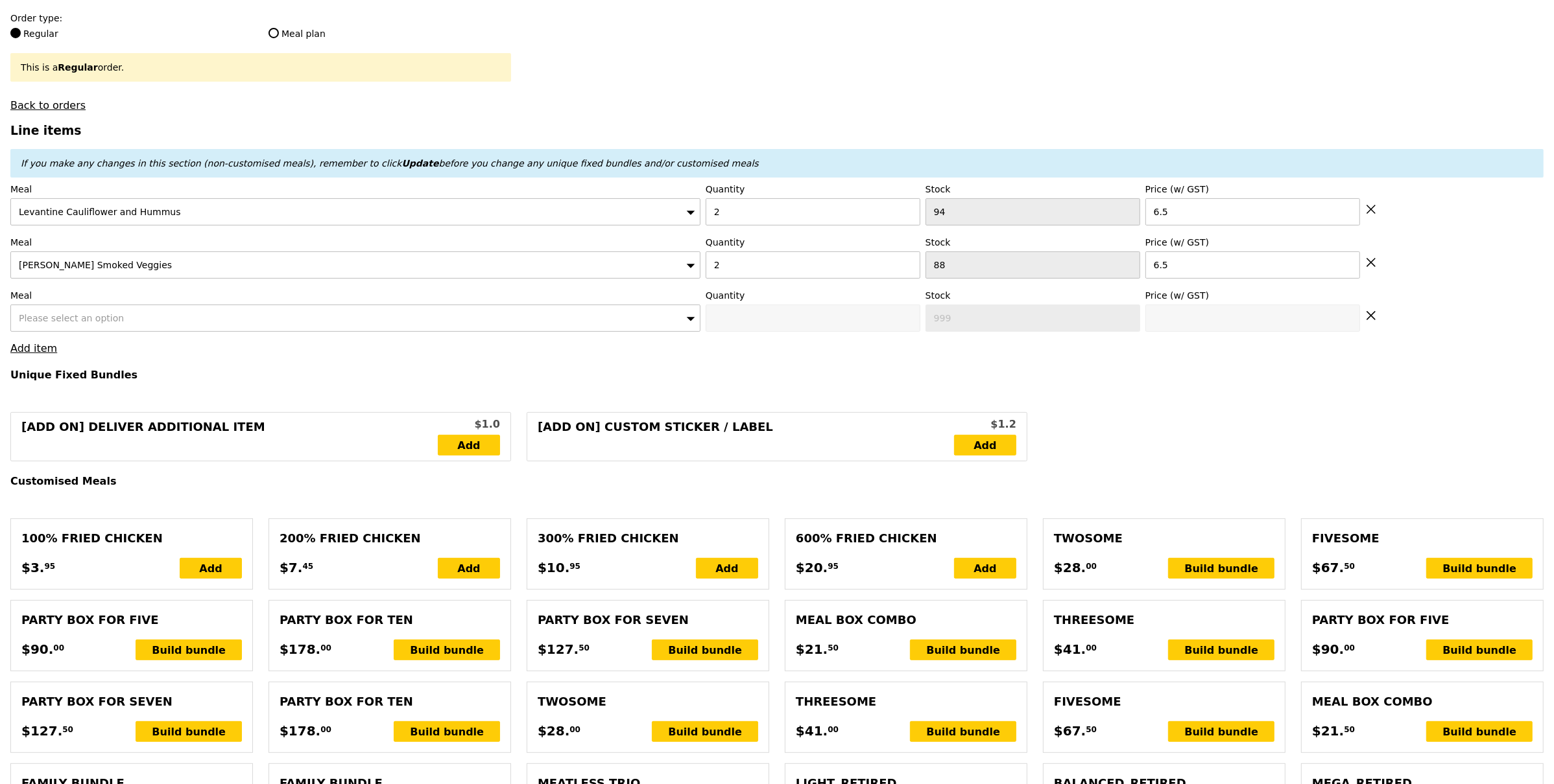
type input "26.00"
type input "7.20"
type input "7.85"
type input "33.85"
type input "Confirm"
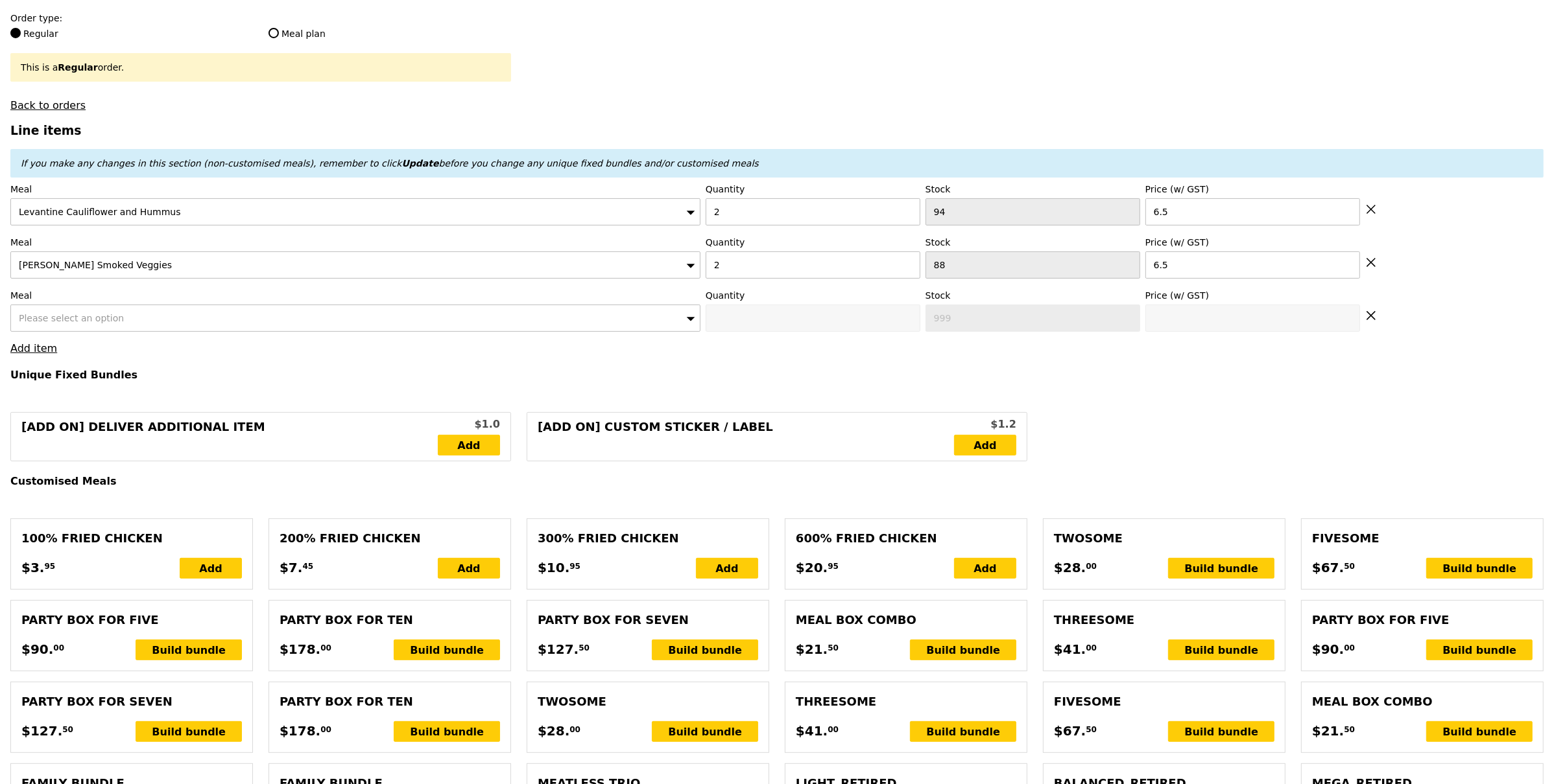
click at [101, 313] on div "Please select an option" at bounding box center [356, 319] width 690 height 27
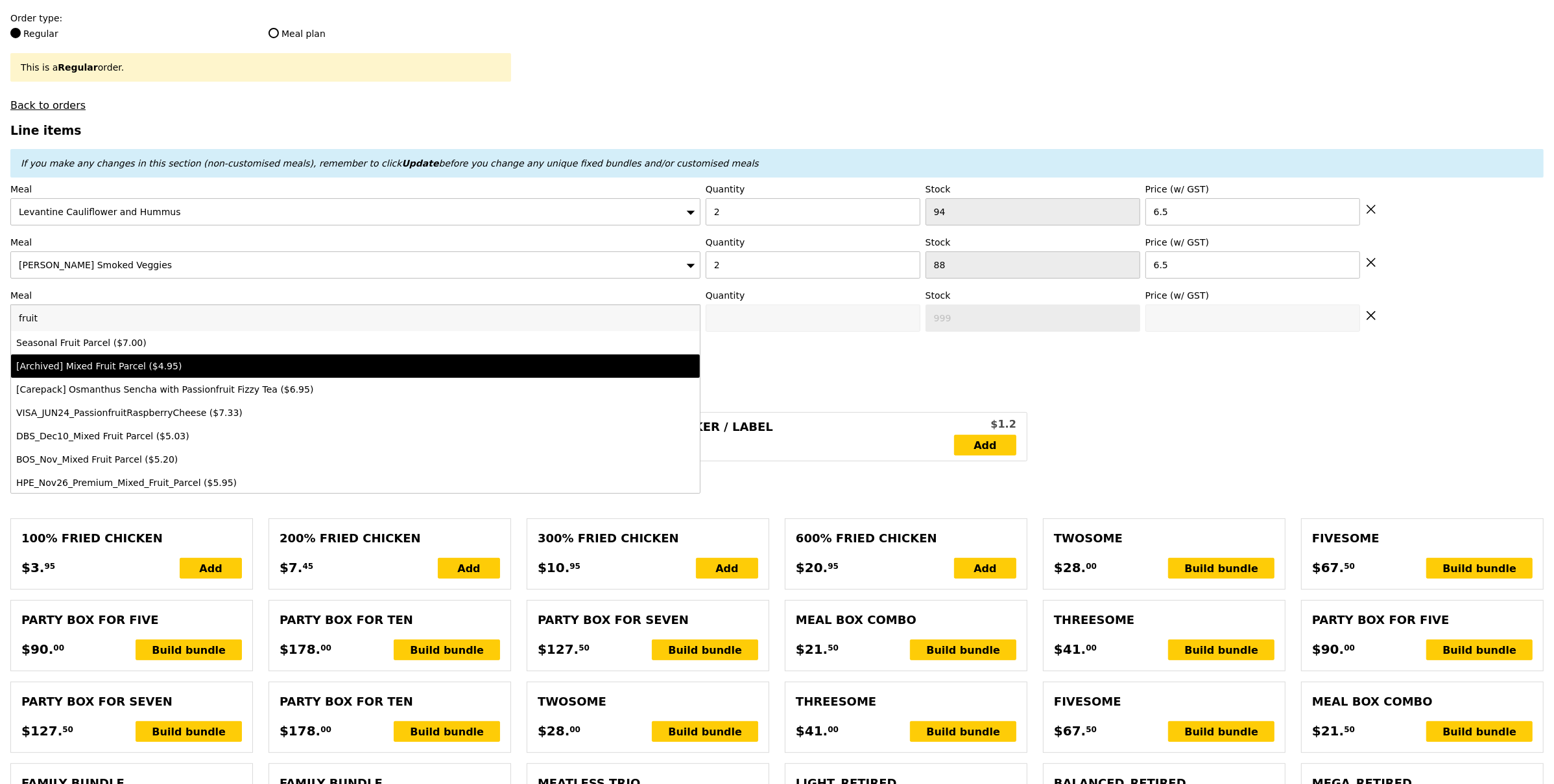
type input "fruit"
click at [62, 351] on li "Seasonal Fruit Parcel ($7.00)" at bounding box center [355, 343] width 688 height 23
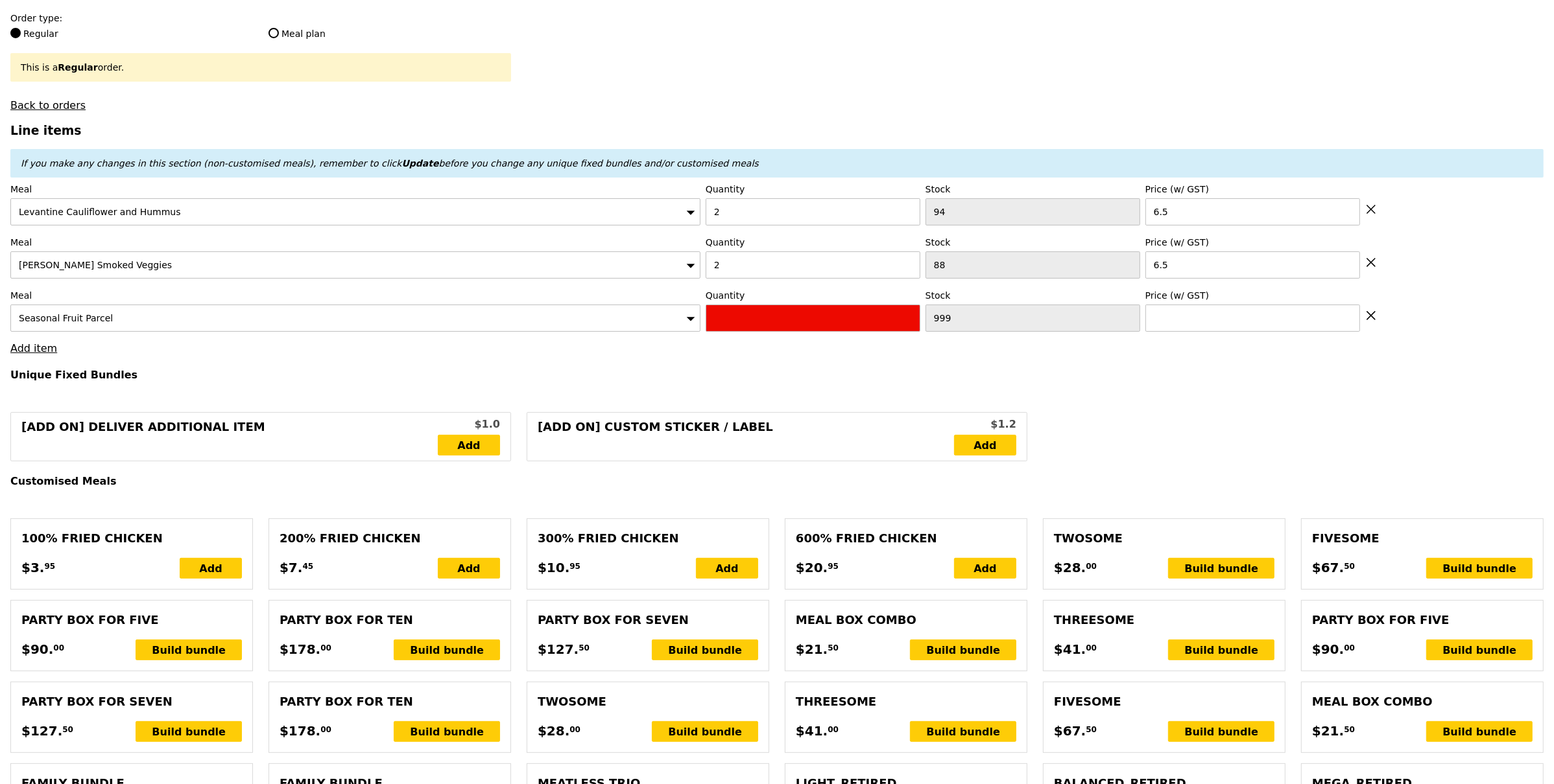
type input "Confirm anyway"
type input "0"
type input "73"
type input "7.0"
click at [754, 321] on input "0" at bounding box center [814, 319] width 215 height 27
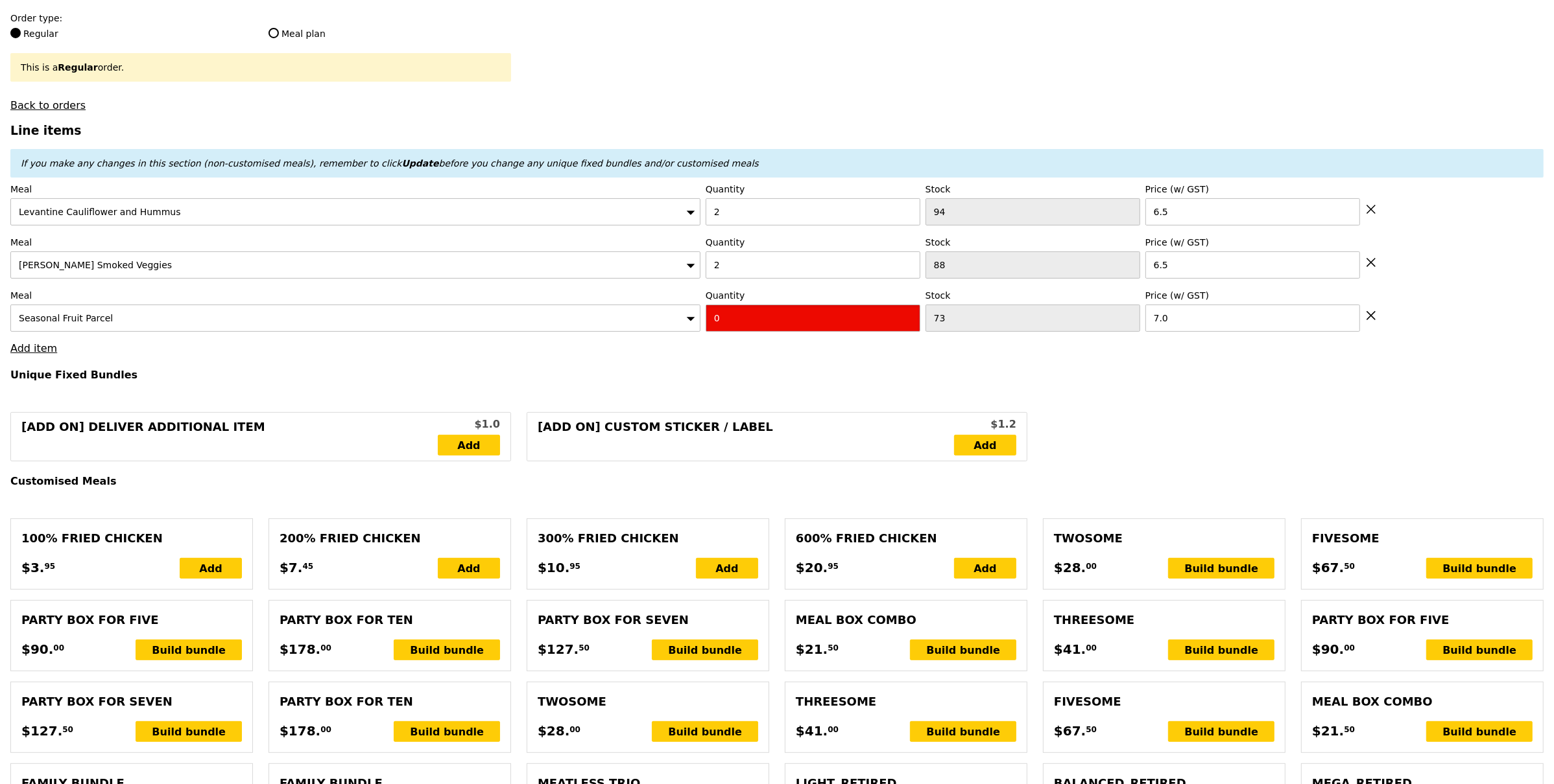
type input "Confirm"
type input "3"
drag, startPoint x: 668, startPoint y: 348, endPoint x: 558, endPoint y: 348, distance: 110.0
click at [46, 351] on link "Add item" at bounding box center [34, 348] width 47 height 13
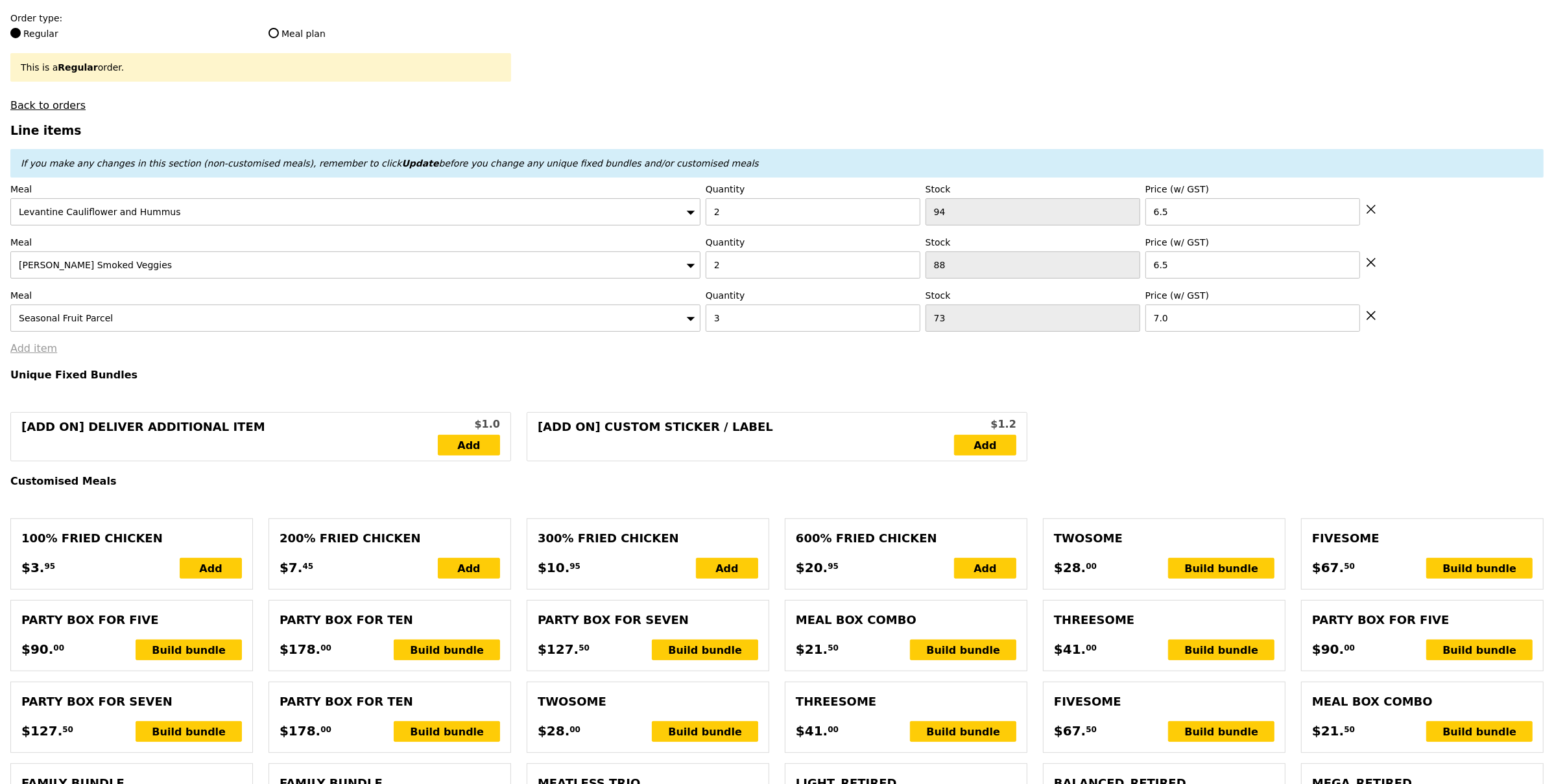
type input "Loading..."
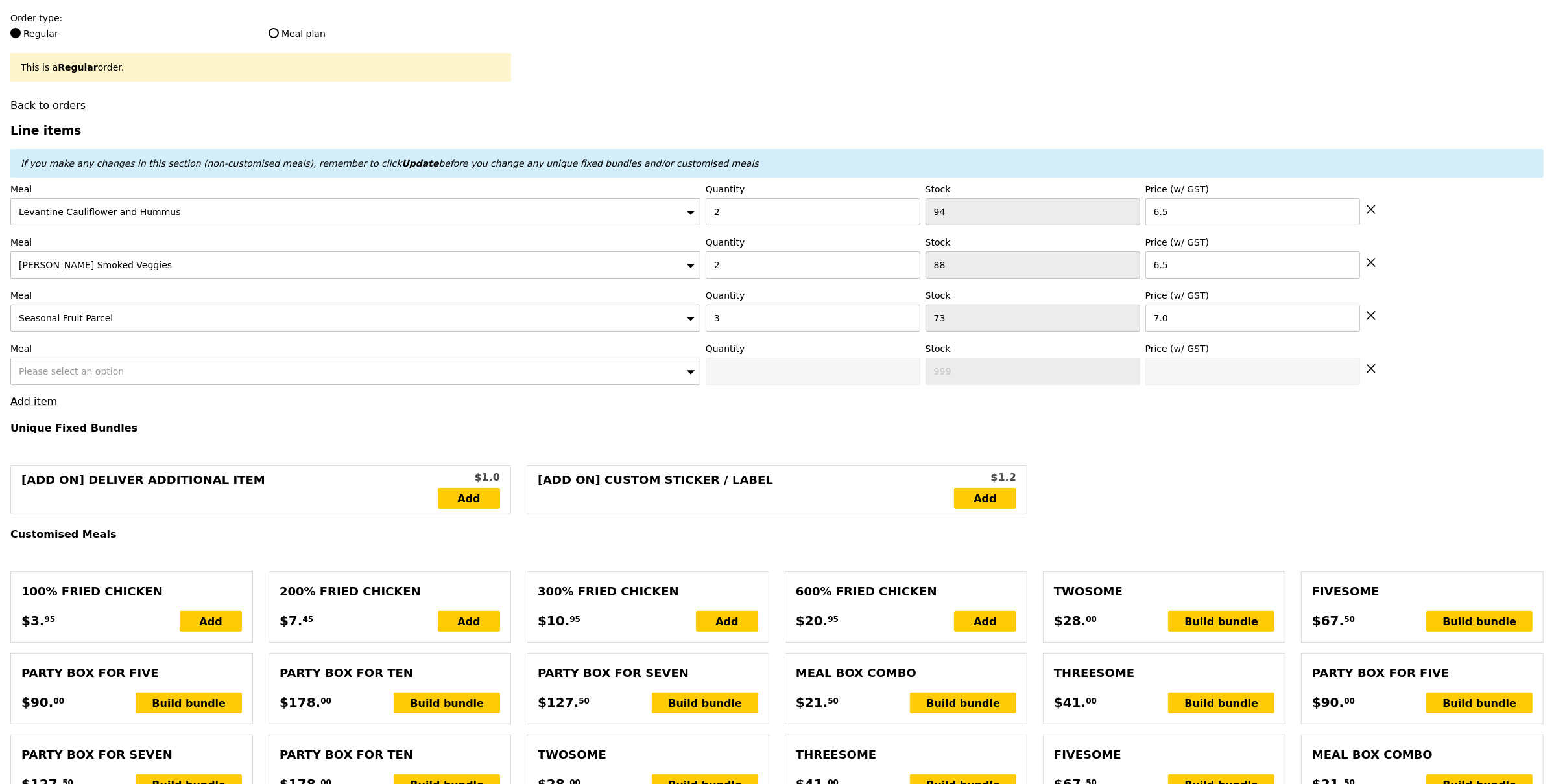
type input "47.00"
type input "5.28"
type input "5.75"
type input "52.75"
type input "Confirm"
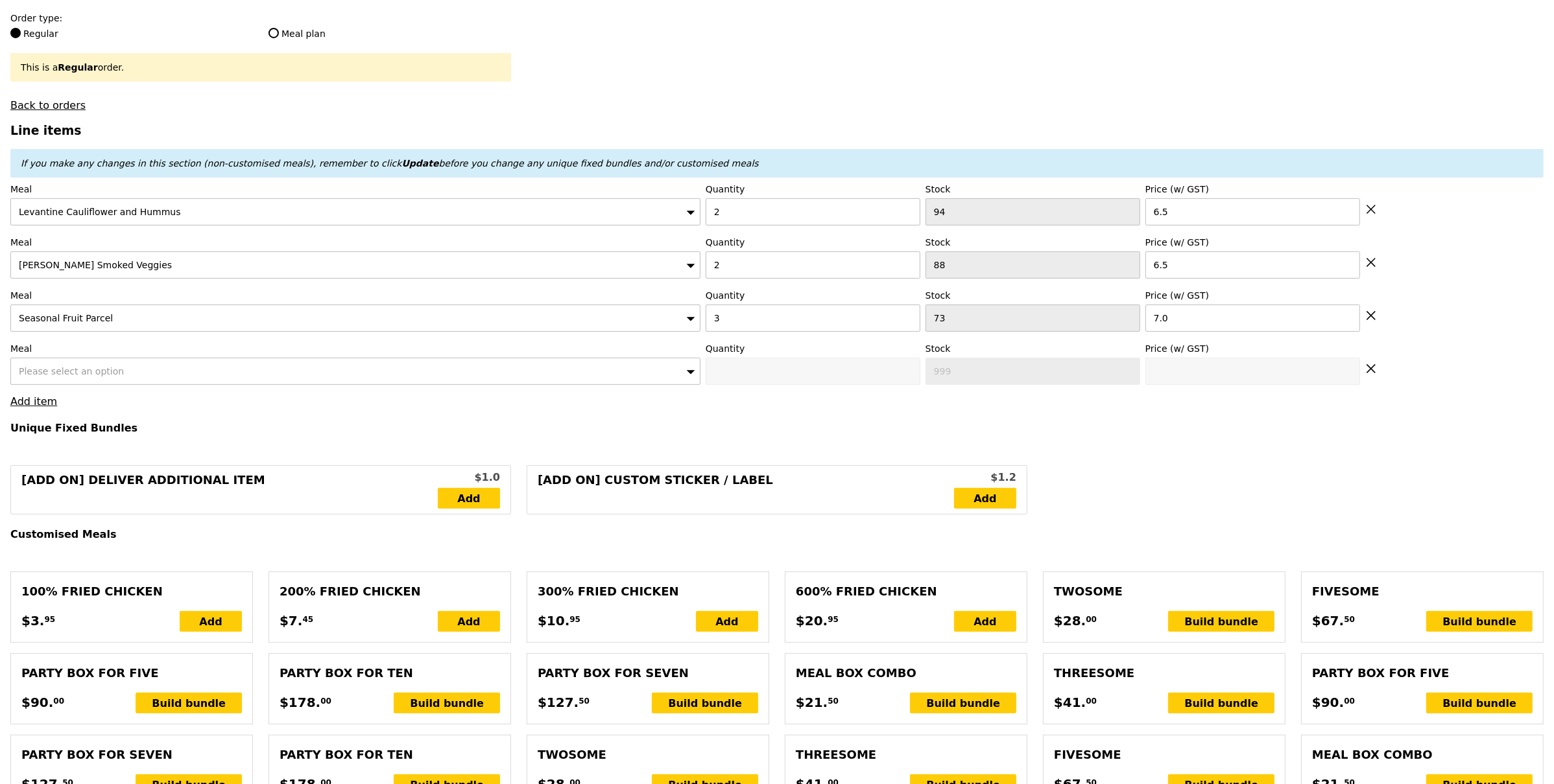
click at [116, 376] on div "Please select an option" at bounding box center [356, 371] width 690 height 27
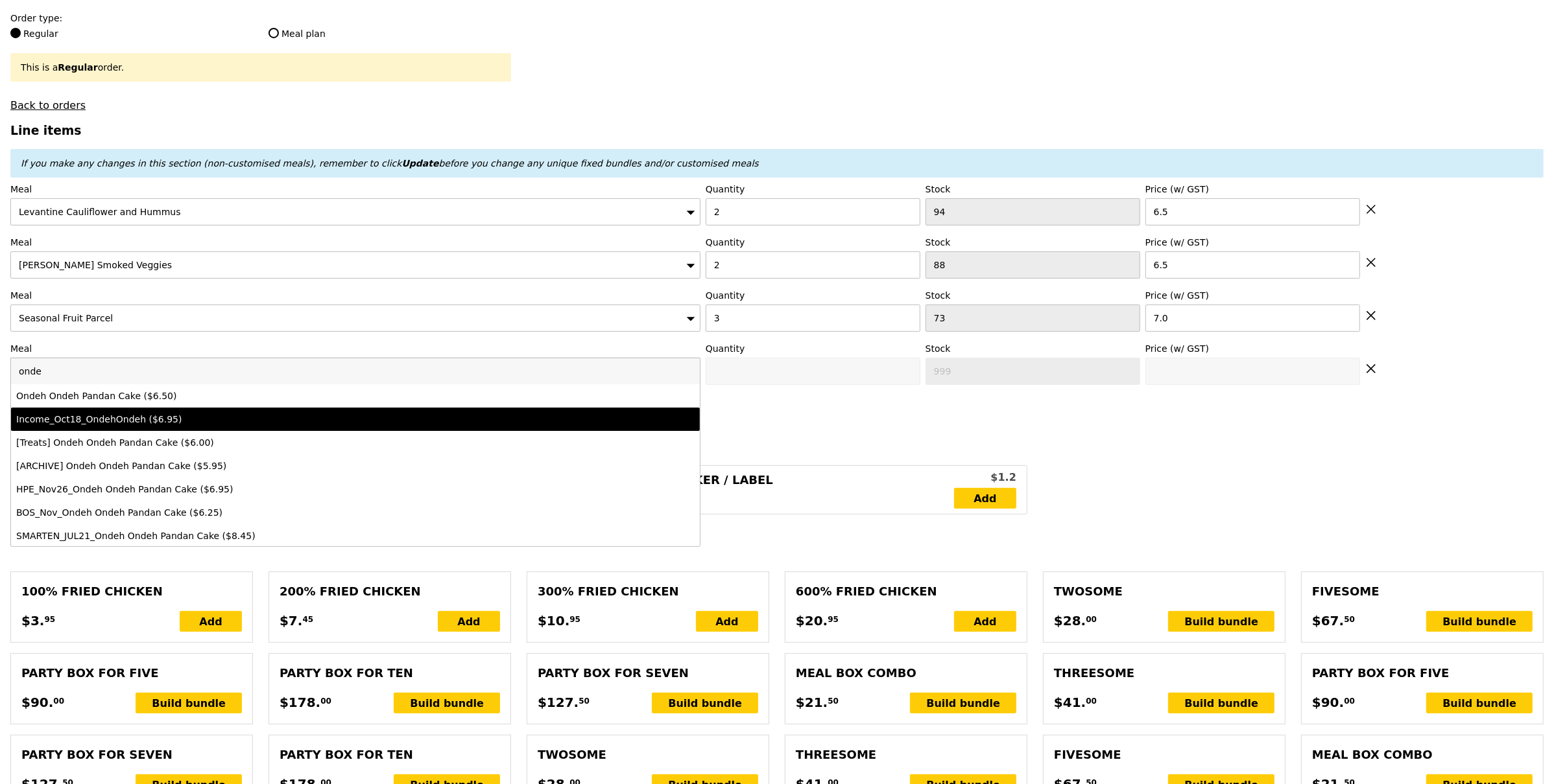
type input "onde"
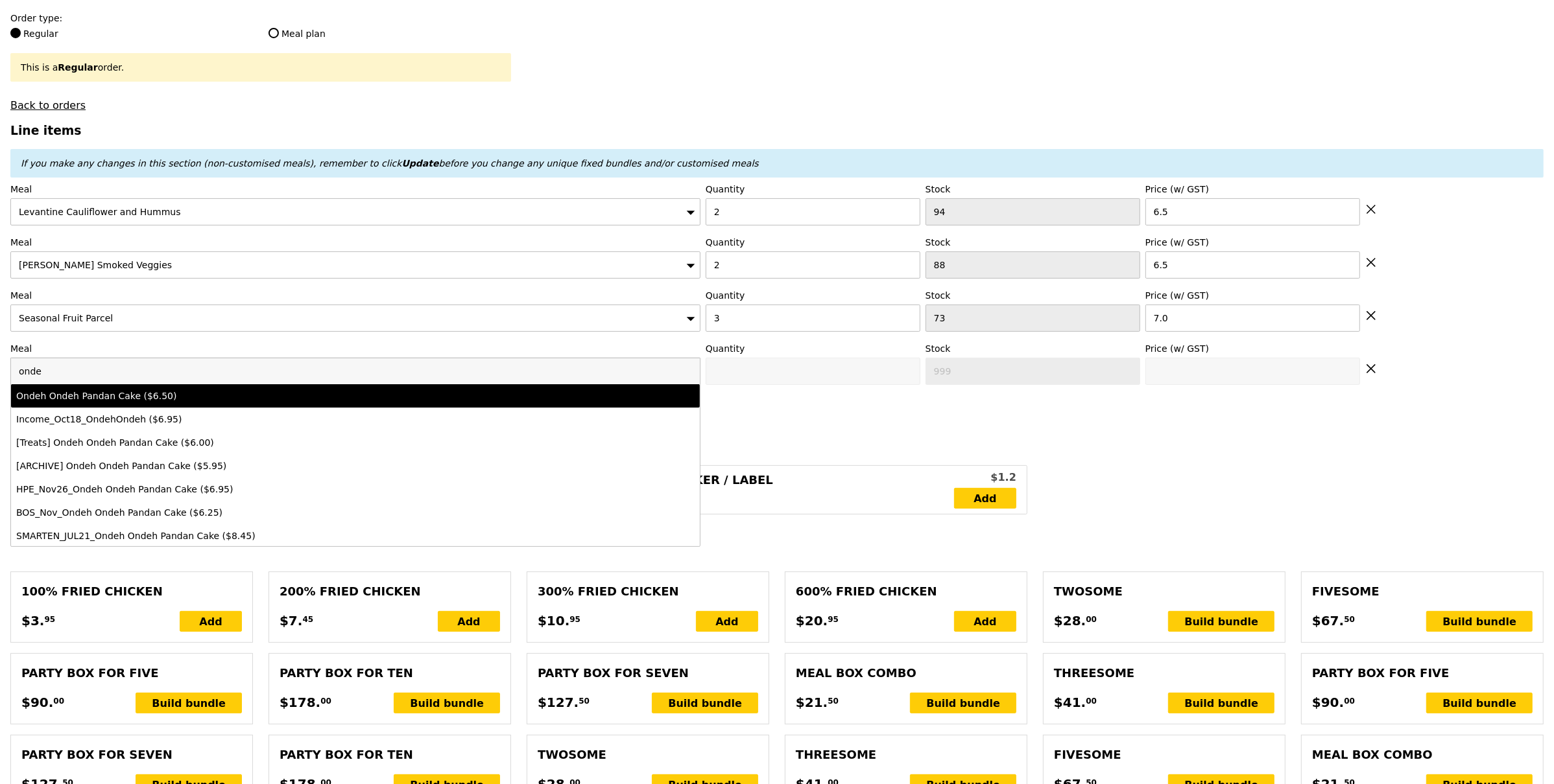
click at [137, 406] on li "Ondeh Ondeh Pandan Cake ($6.50)" at bounding box center [355, 396] width 688 height 23
type input "Confirm anyway"
type input "0"
type input "85"
type input "6.5"
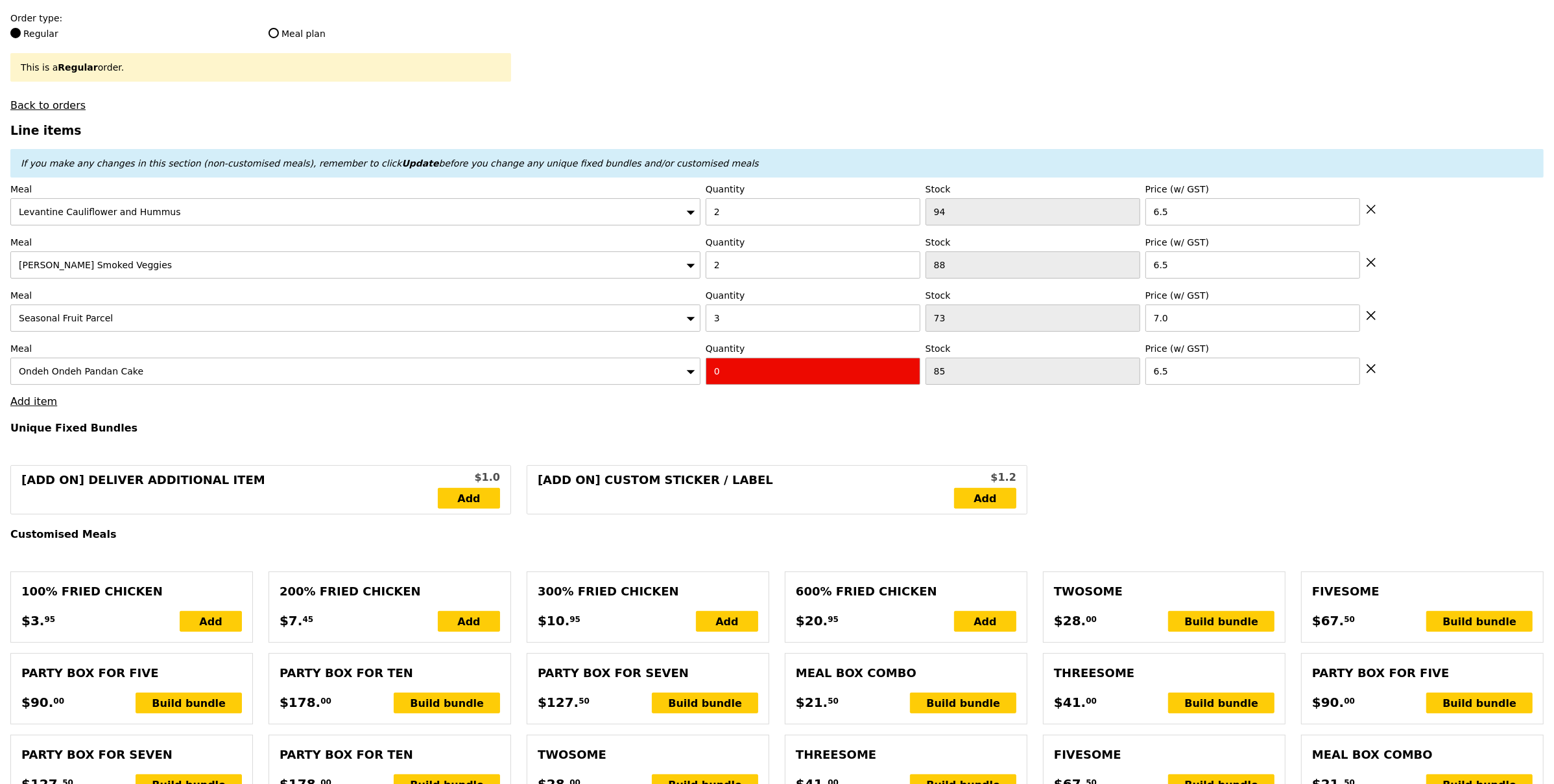
drag, startPoint x: 624, startPoint y: 438, endPoint x: 639, endPoint y: 432, distance: 16.2
click at [739, 379] on input "0" at bounding box center [814, 371] width 215 height 27
type input "Confirm"
type input "1"
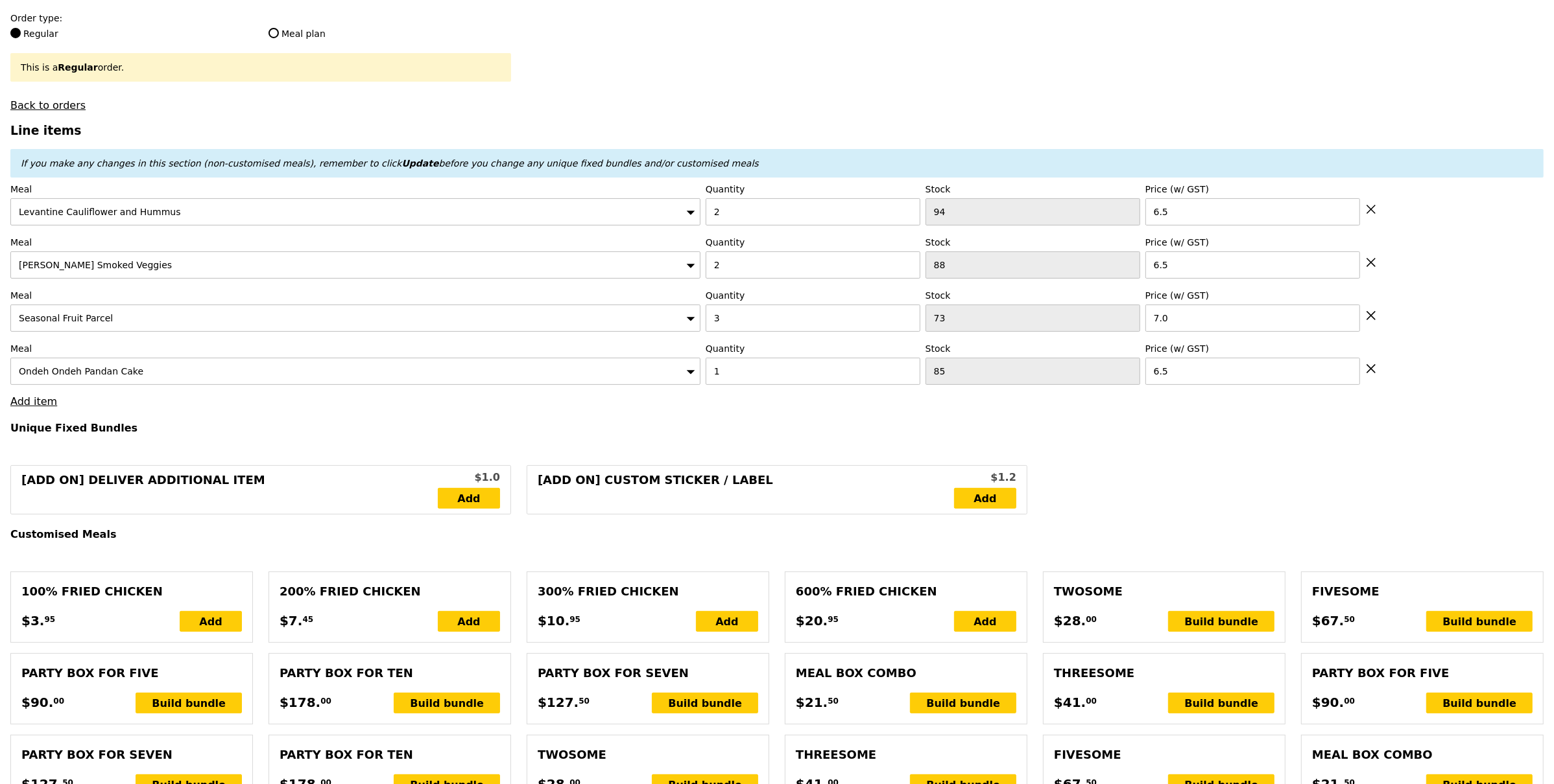
type input "Loading..."
type input "53.50"
type input "4.68"
type input "5.10"
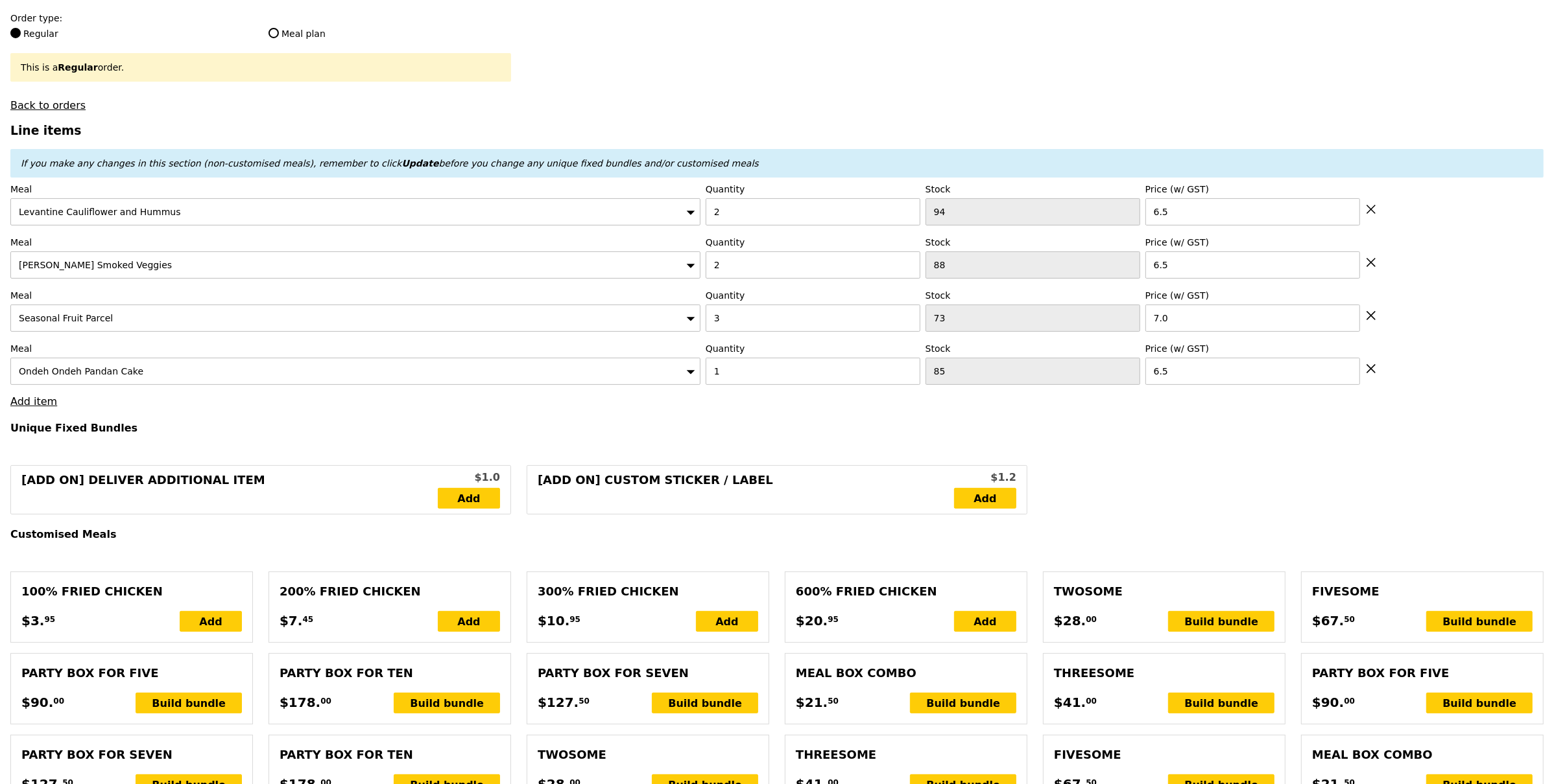
type input "58.60"
type input "Confirm"
click at [32, 406] on link "Add item" at bounding box center [34, 402] width 47 height 13
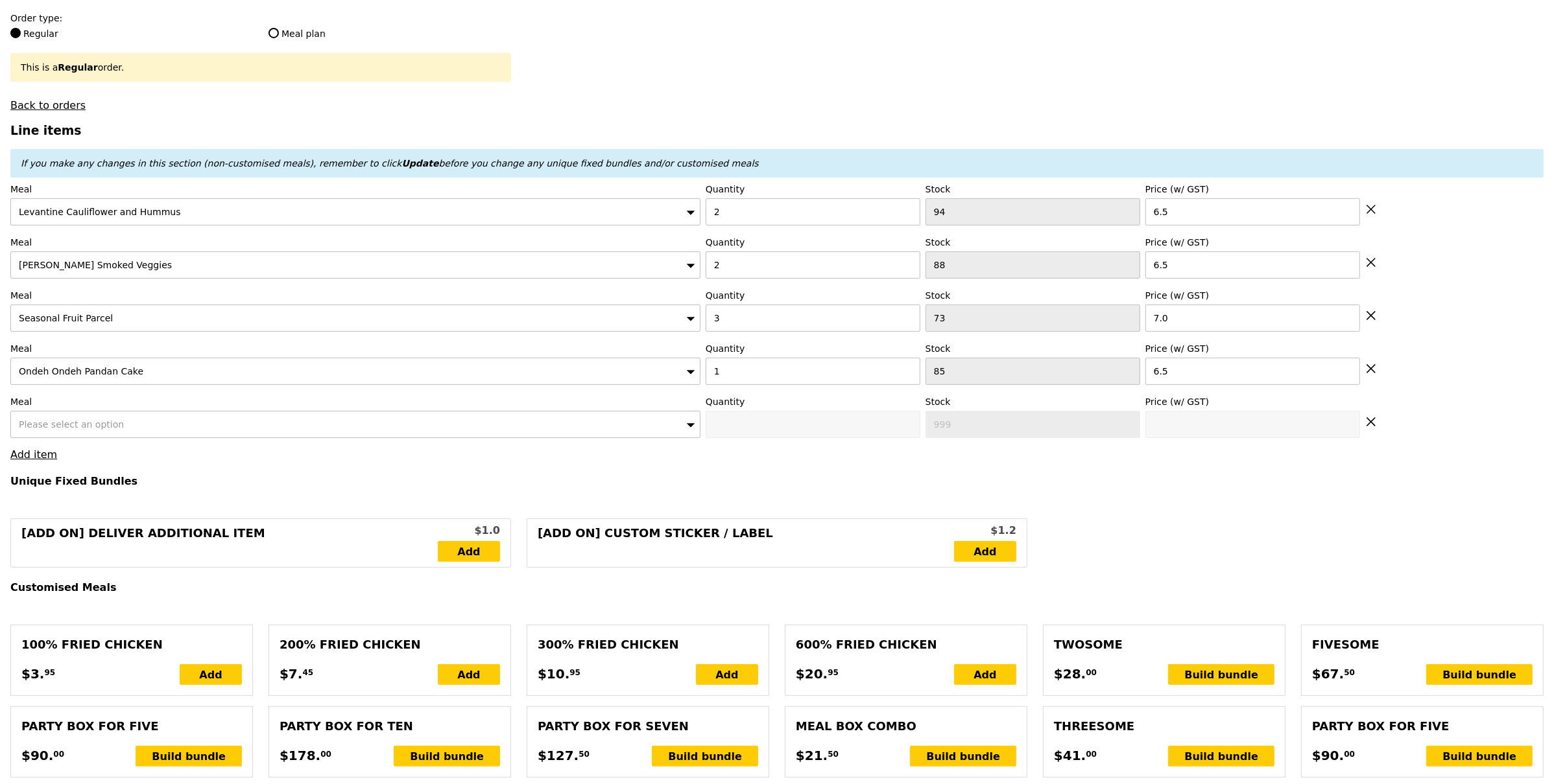
click at [101, 432] on div "Please select an option" at bounding box center [356, 424] width 690 height 27
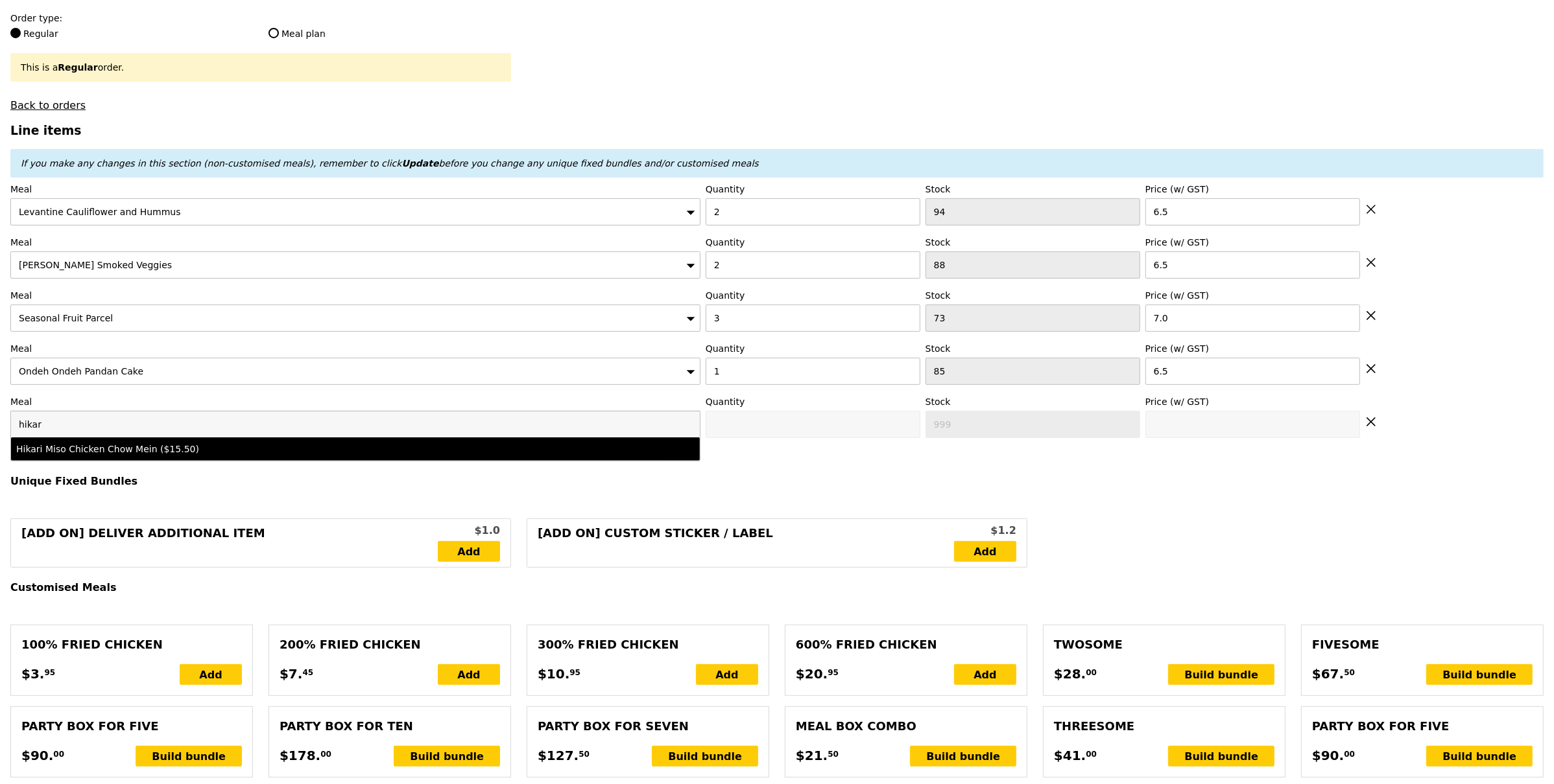
type input "hikar"
click at [134, 454] on div "Hikari Miso Chicken Chow Mein ($15.50)" at bounding box center [271, 449] width 509 height 13
type input "Confirm anyway"
type input "0"
type input "92"
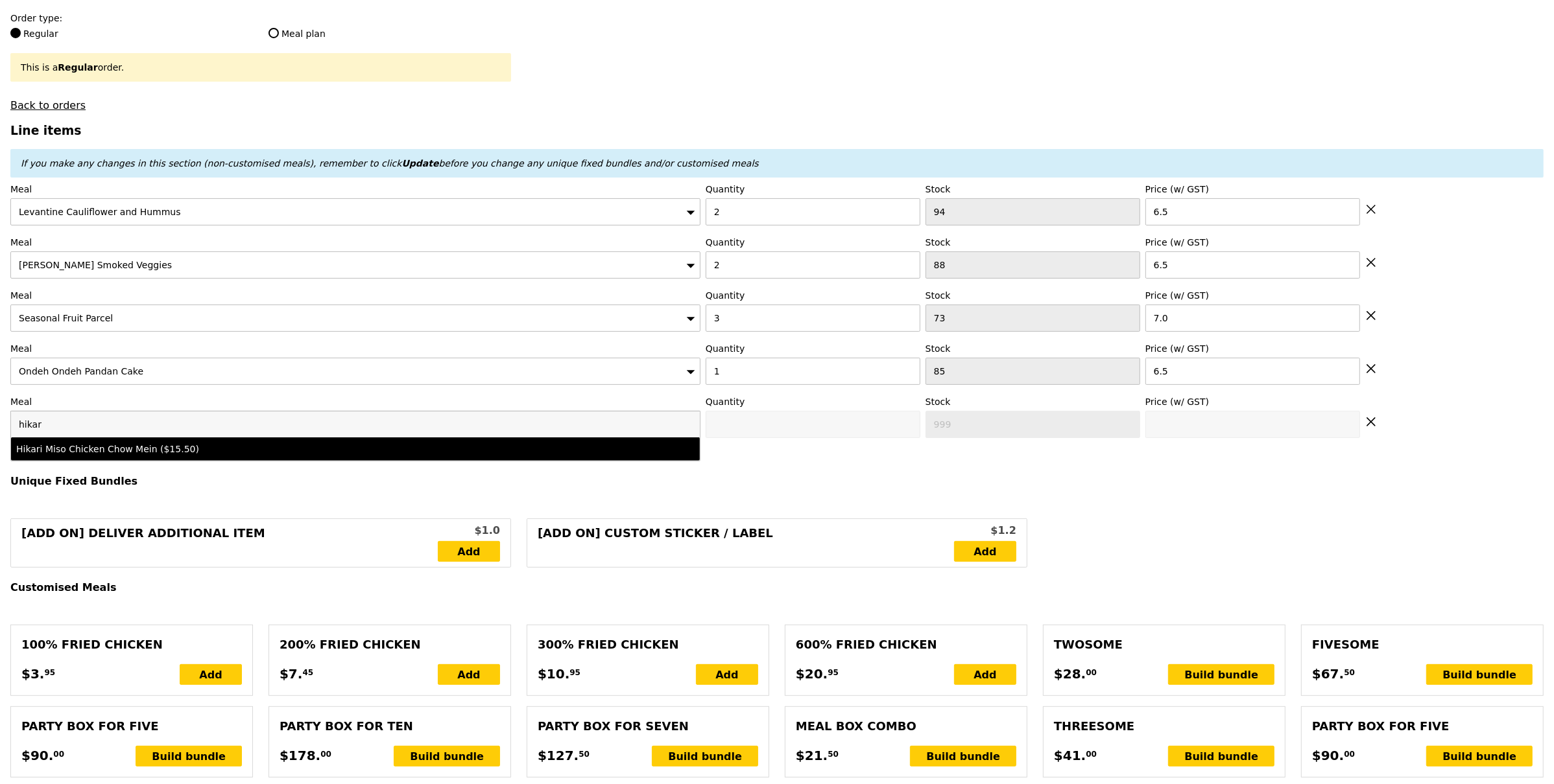
type input "15.5"
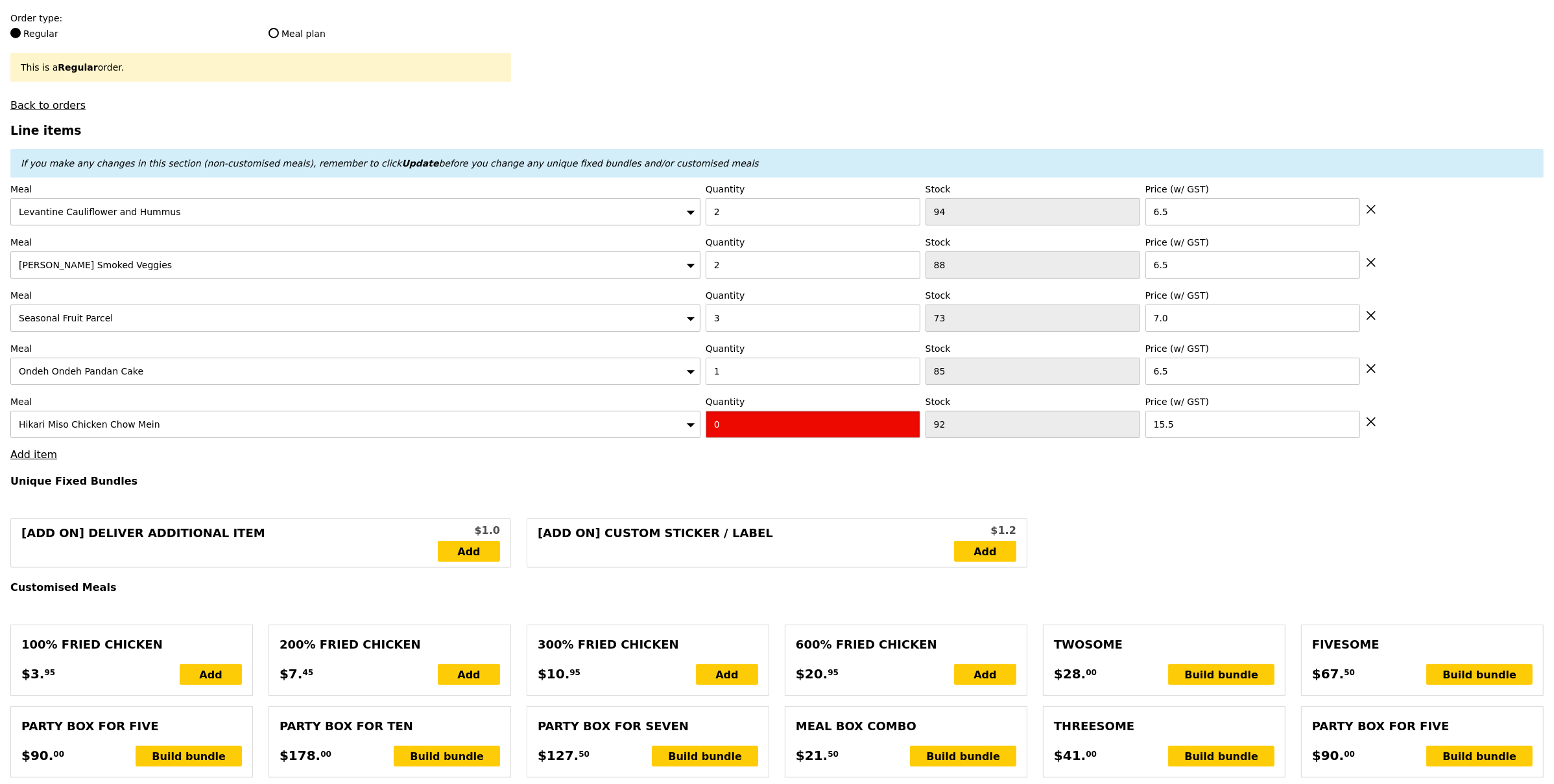
click at [715, 430] on input "0" at bounding box center [814, 424] width 215 height 27
type input "Confirm"
type input "1"
drag, startPoint x: 585, startPoint y: 454, endPoint x: 52, endPoint y: 460, distance: 533.0
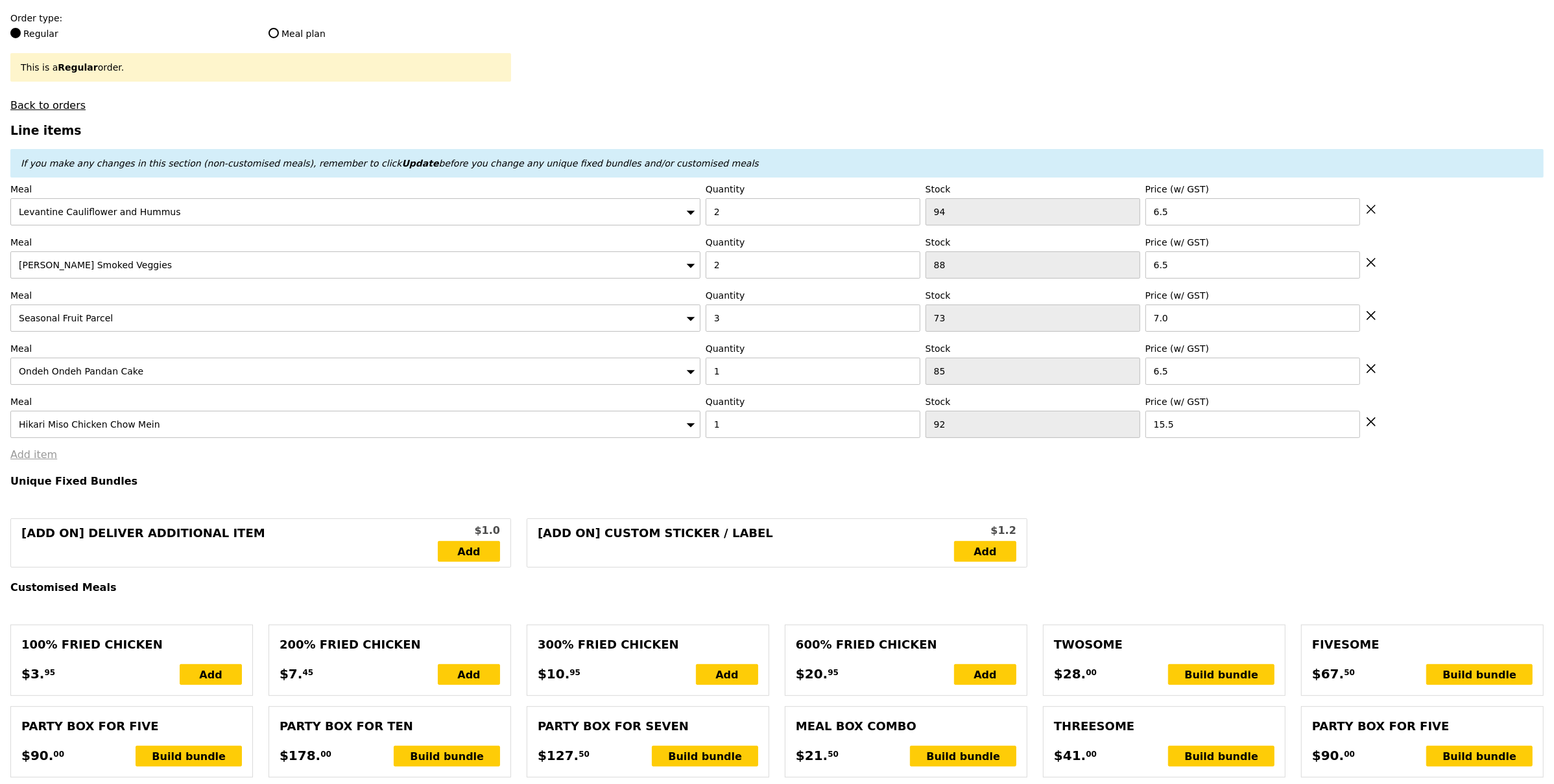
click at [40, 456] on link "Add item" at bounding box center [34, 455] width 47 height 13
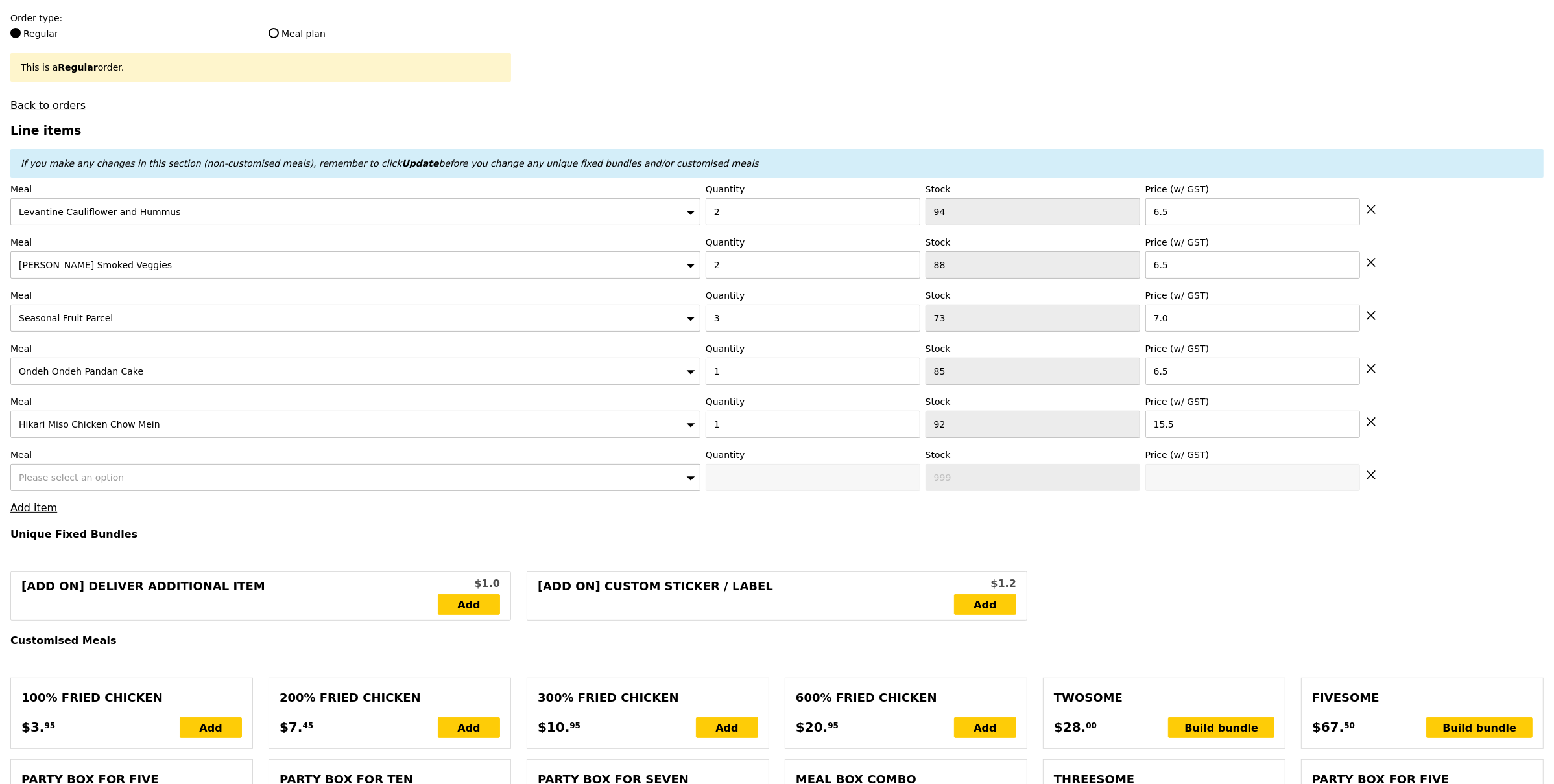
type input "Loading..."
type input "69.00"
type input "3.62"
type input "3.95"
type input "72.95"
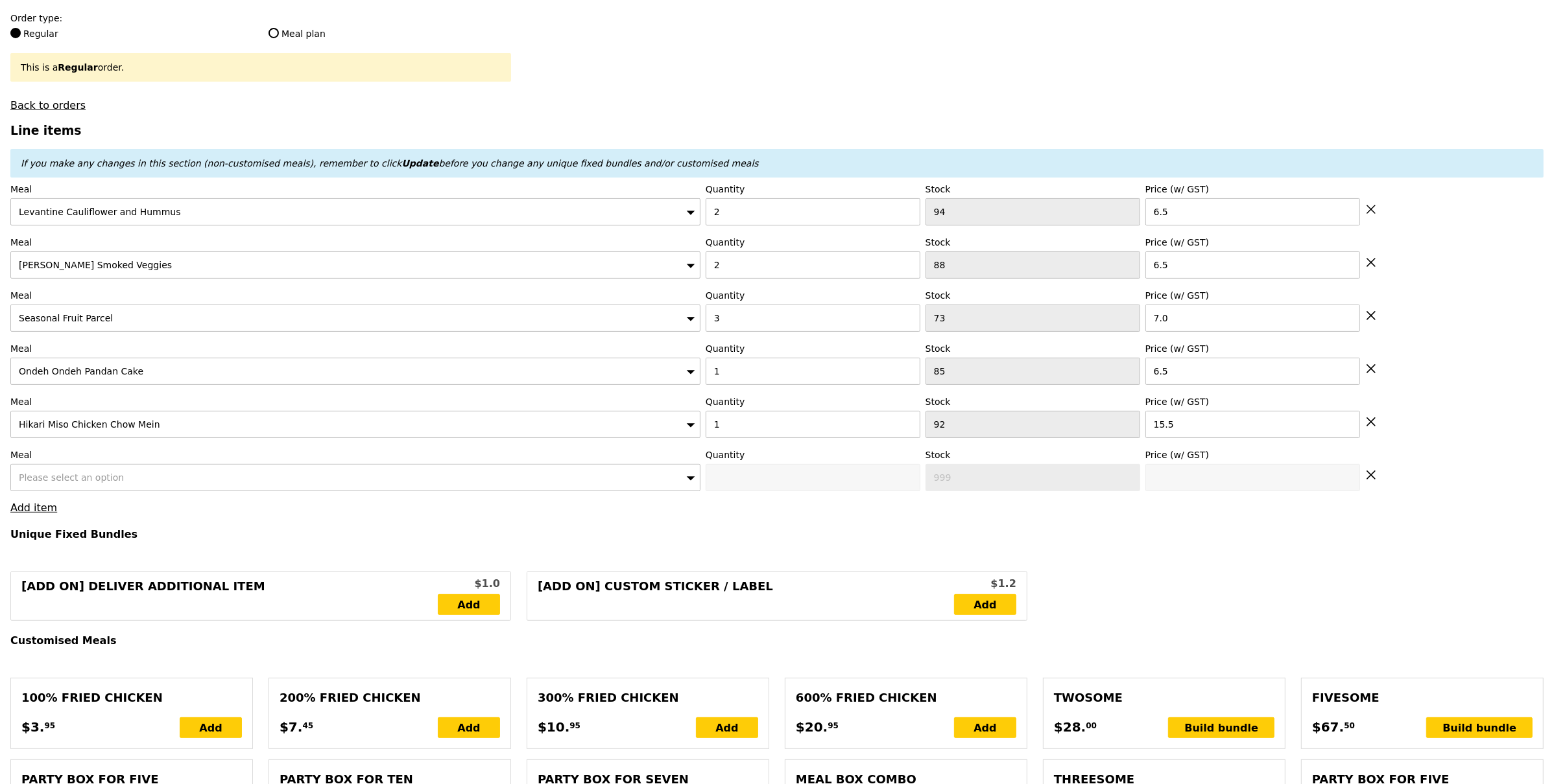
type input "Confirm"
click at [90, 475] on span "Please select an option" at bounding box center [70, 477] width 105 height 11
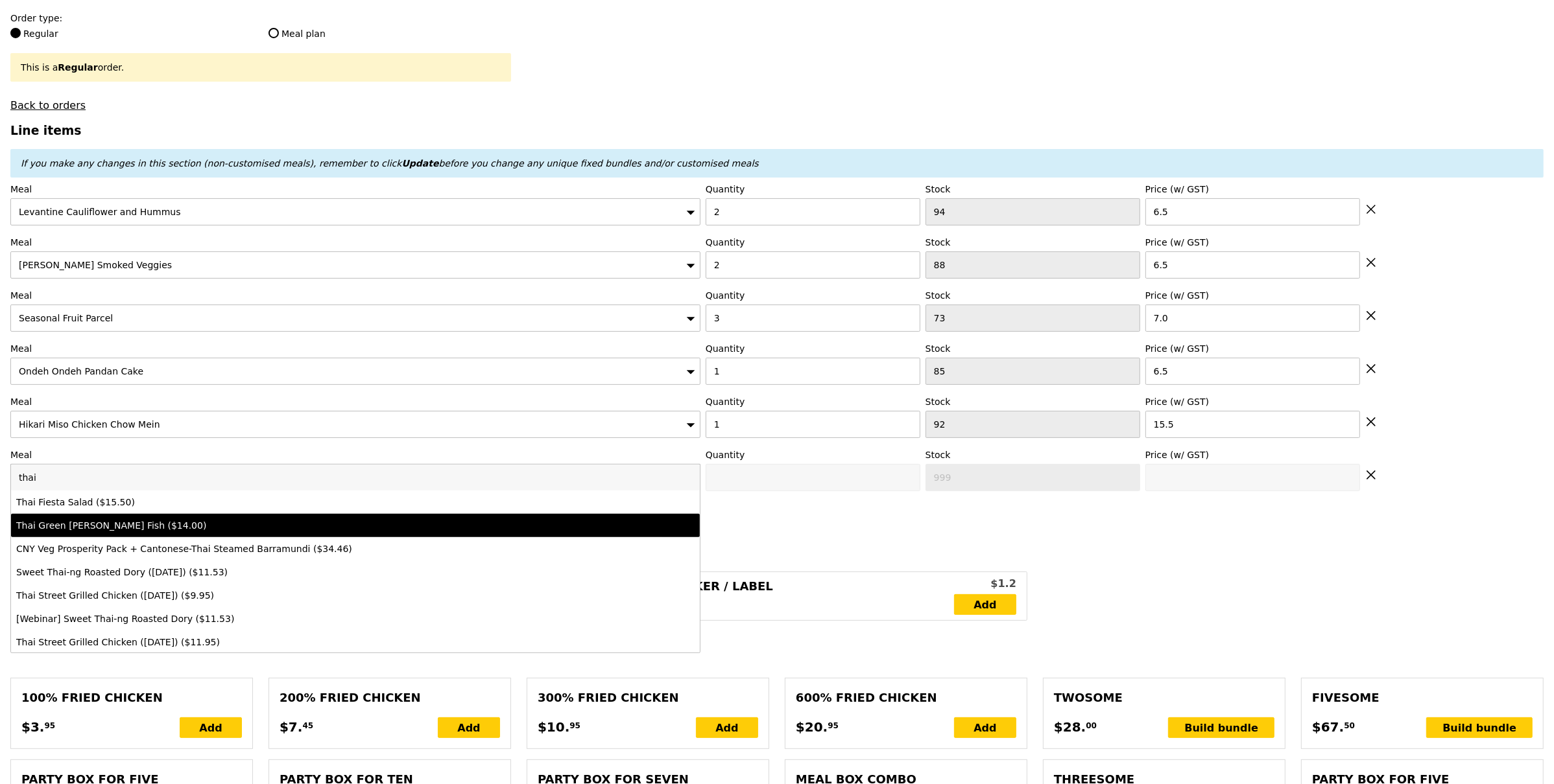
type input "thai"
click at [124, 528] on div "Thai Green Curry Fish ($14.00)" at bounding box center [271, 525] width 509 height 13
type input "Confirm anyway"
type input "0"
type input "86"
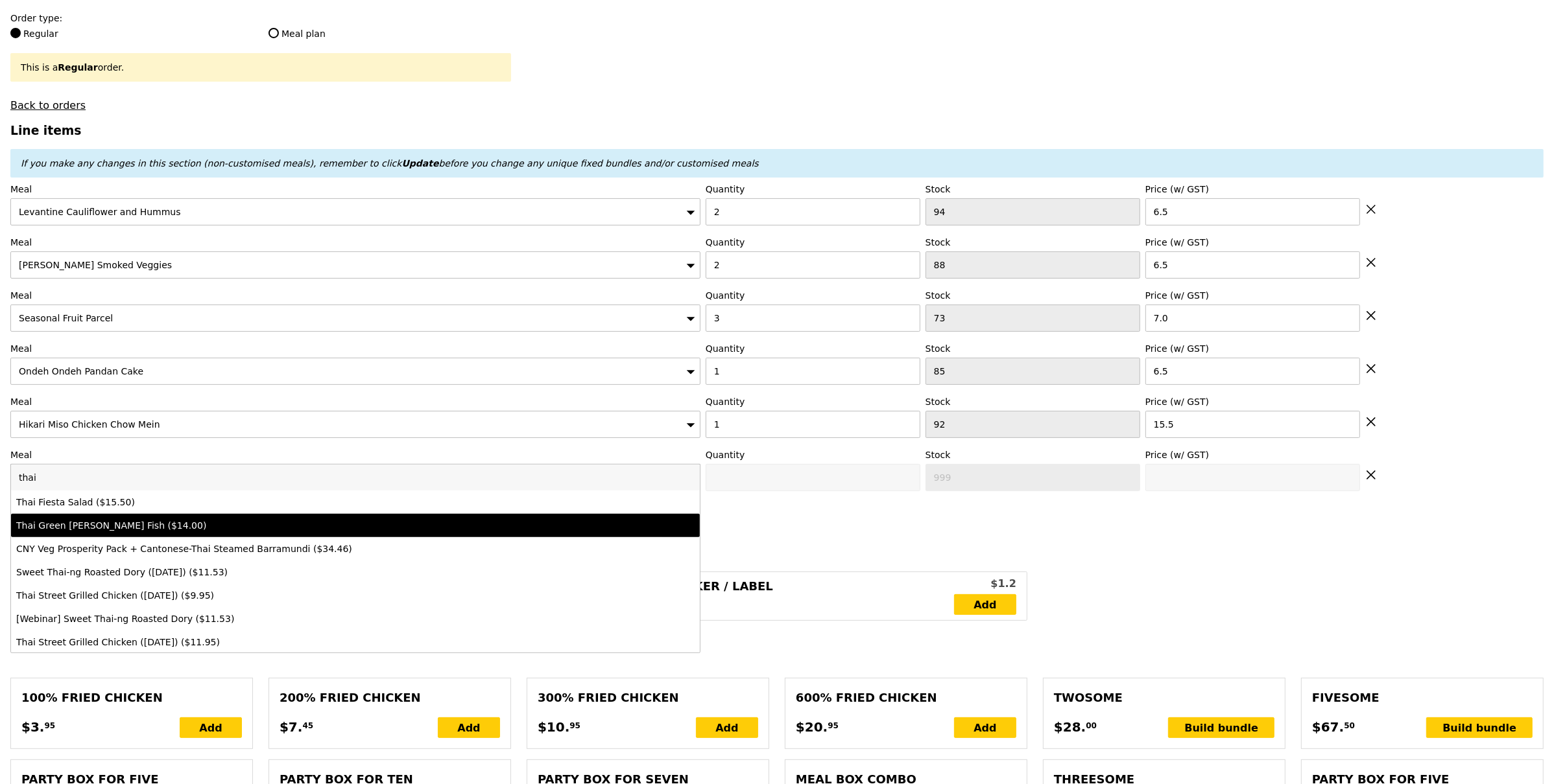
type input "14.0"
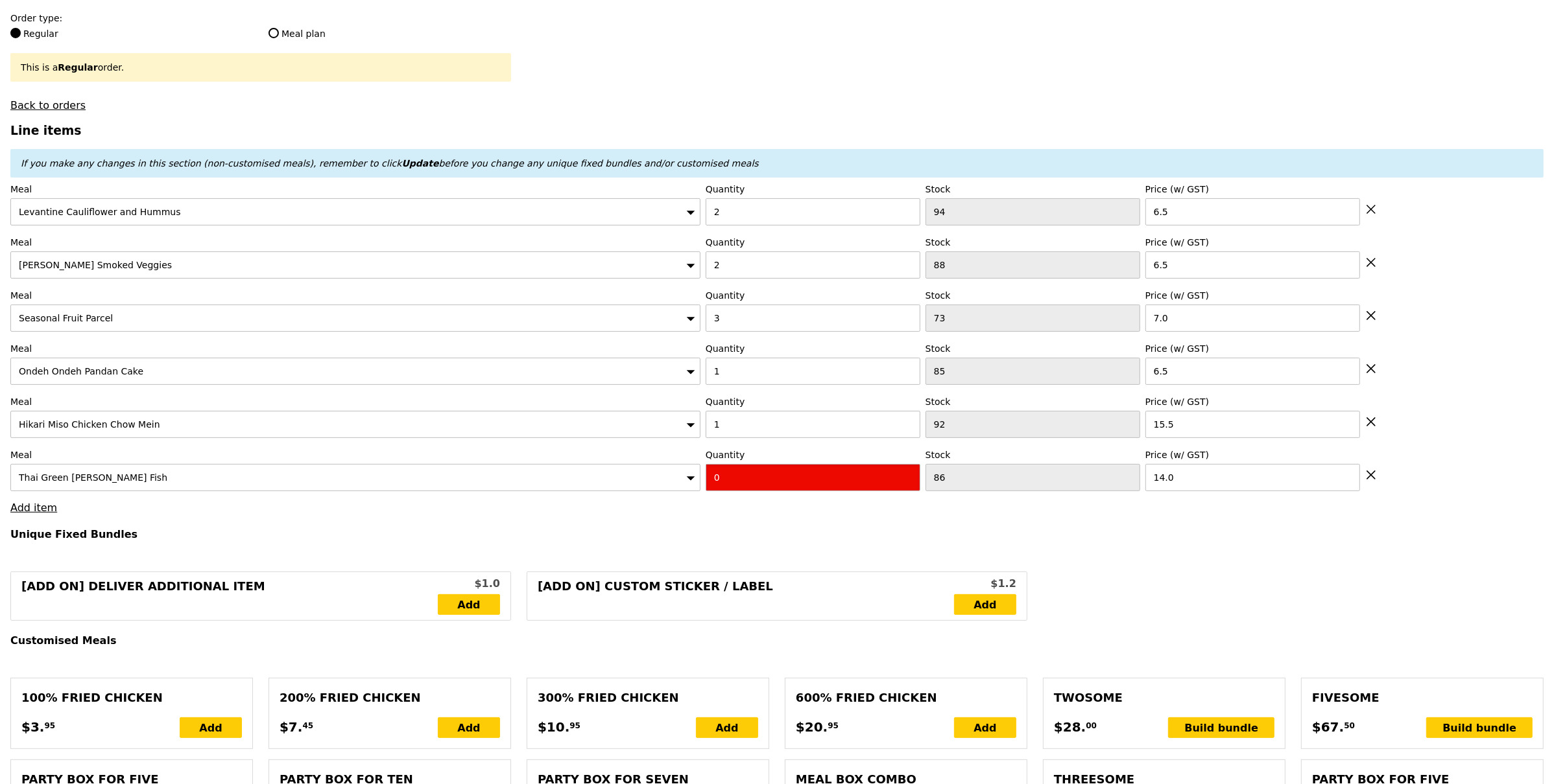
drag, startPoint x: 736, startPoint y: 486, endPoint x: 661, endPoint y: 511, distance: 79.1
click at [736, 486] on input "0" at bounding box center [814, 478] width 215 height 27
type input "Confirm"
type input "2"
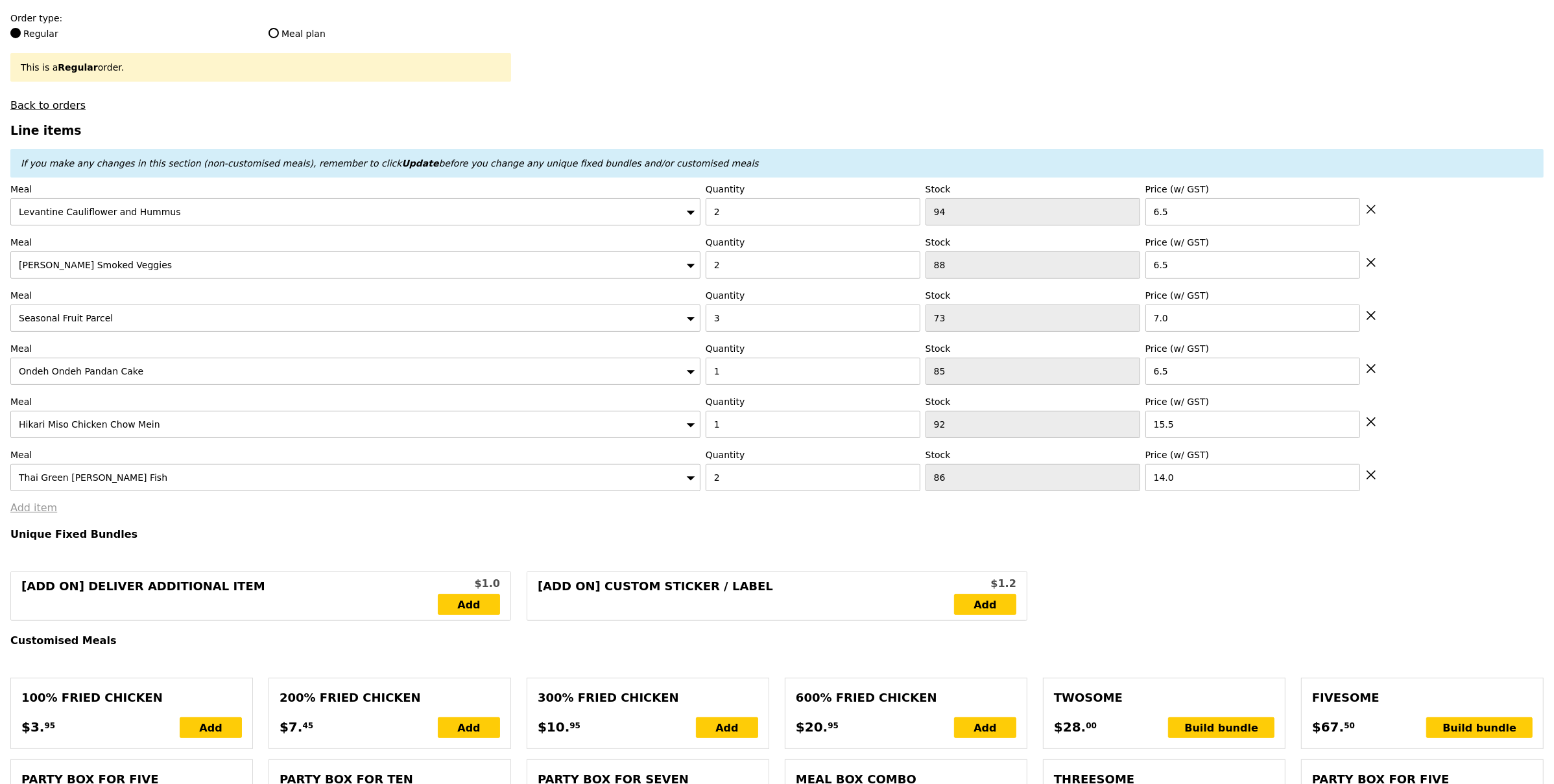
type input "Loading..."
click at [47, 509] on link "Add item" at bounding box center [34, 507] width 47 height 13
type input "97.00"
type input "100.95"
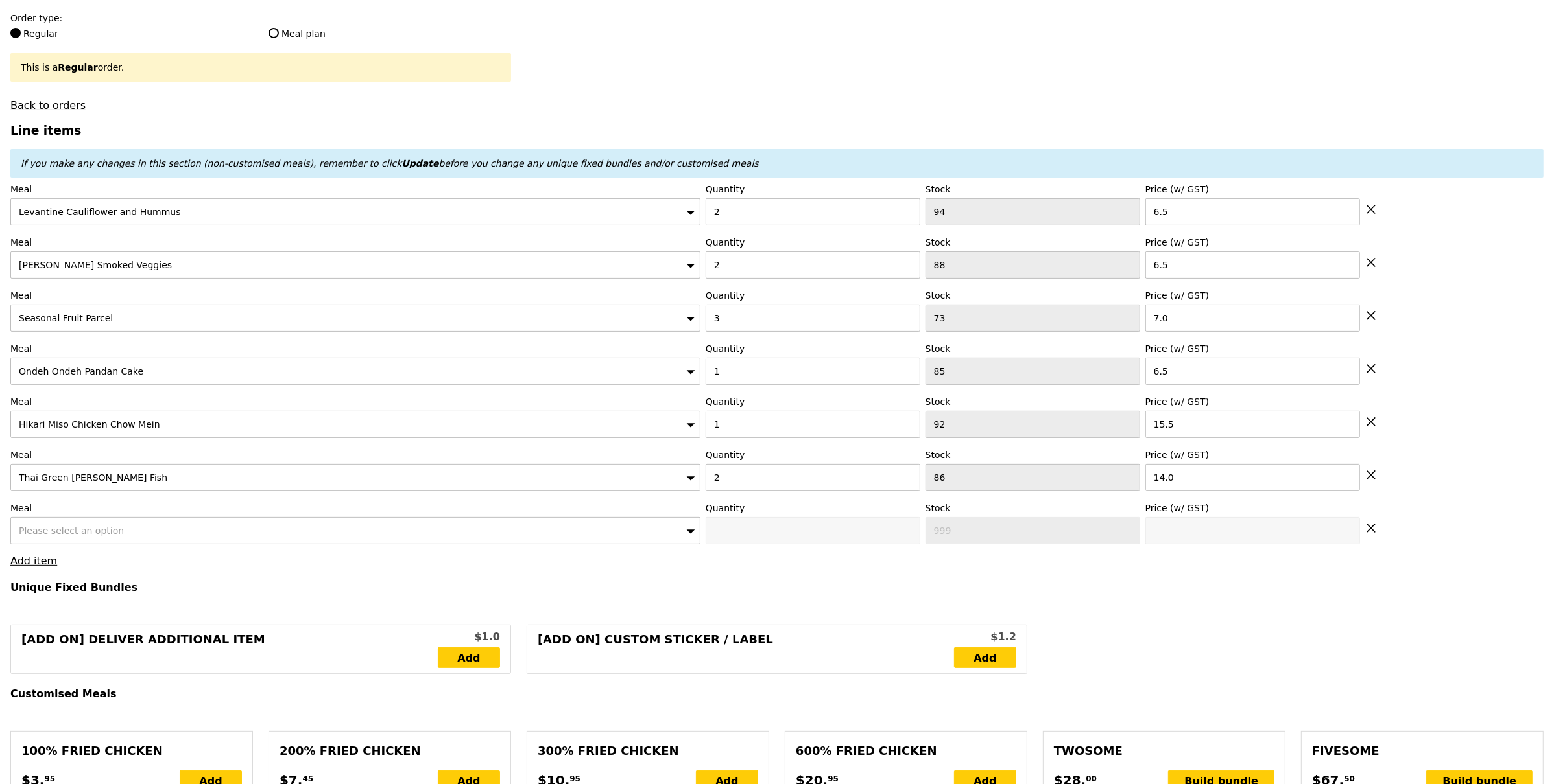
type input "Confirm"
click at [66, 532] on span "Please select an option" at bounding box center [70, 531] width 105 height 11
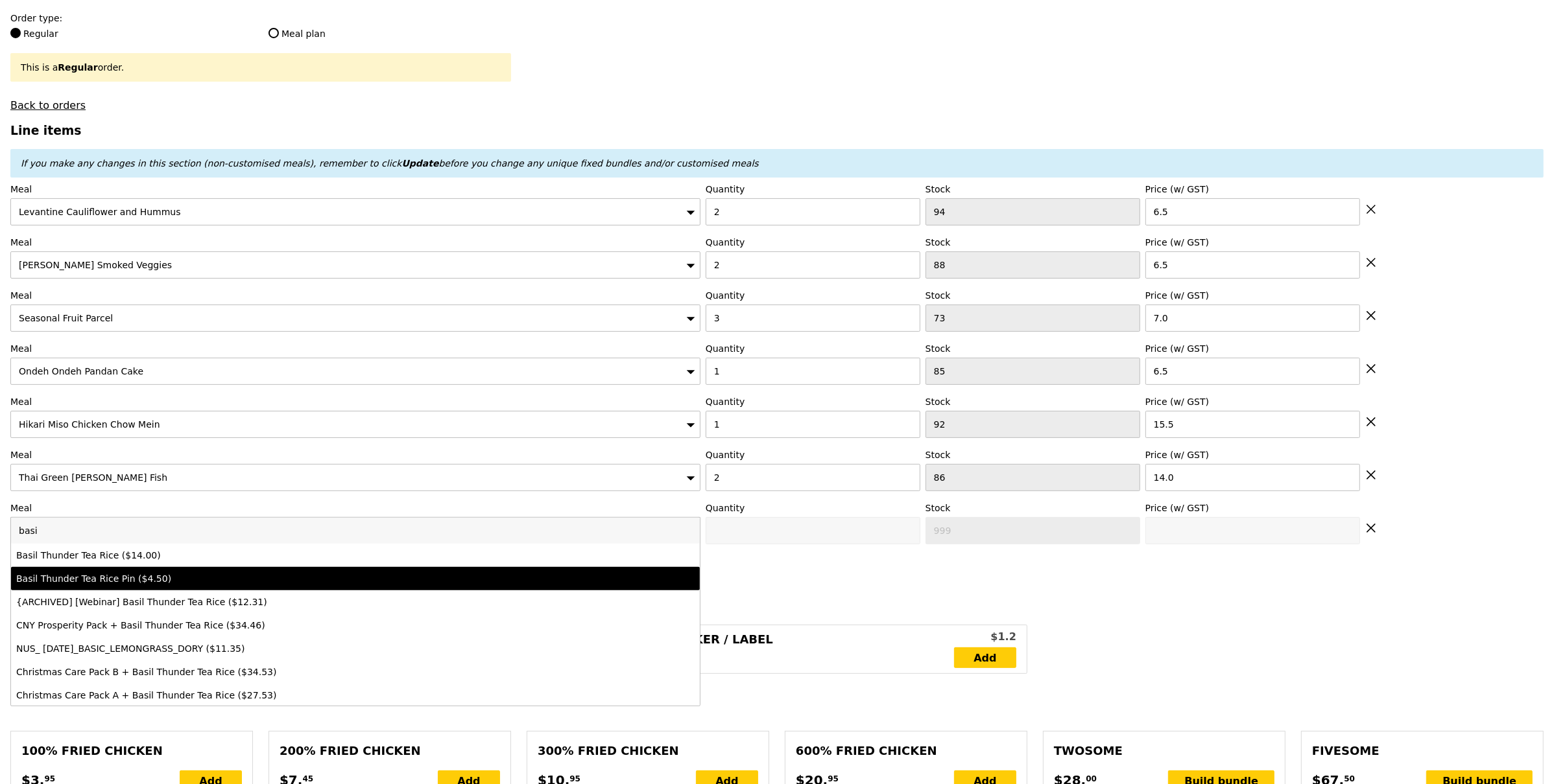
type input "basi"
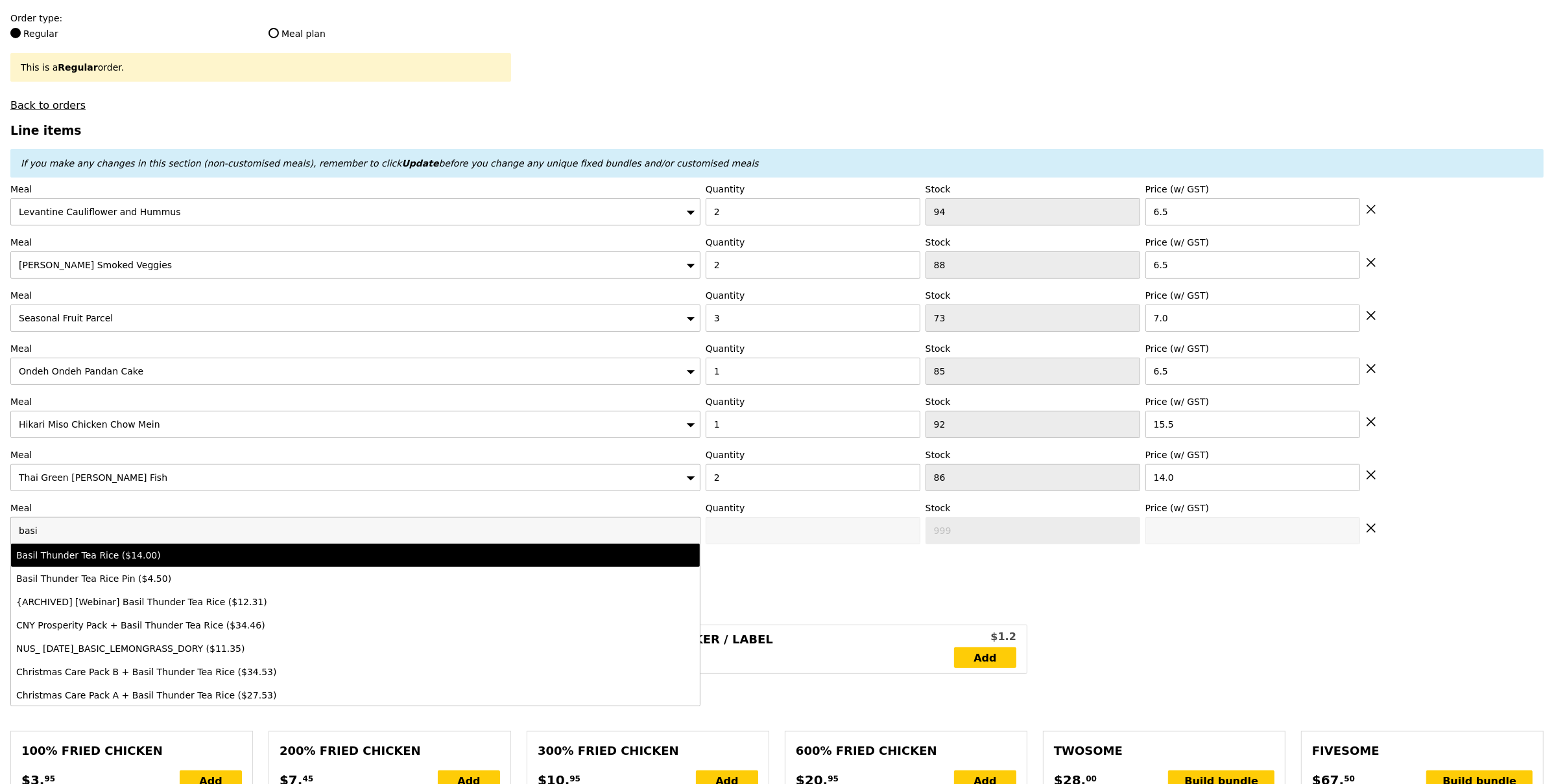
click at [95, 565] on li "Basil Thunder Tea Rice ($14.00)" at bounding box center [355, 555] width 688 height 23
type input "Confirm anyway"
type input "0"
type input "92"
type input "14.0"
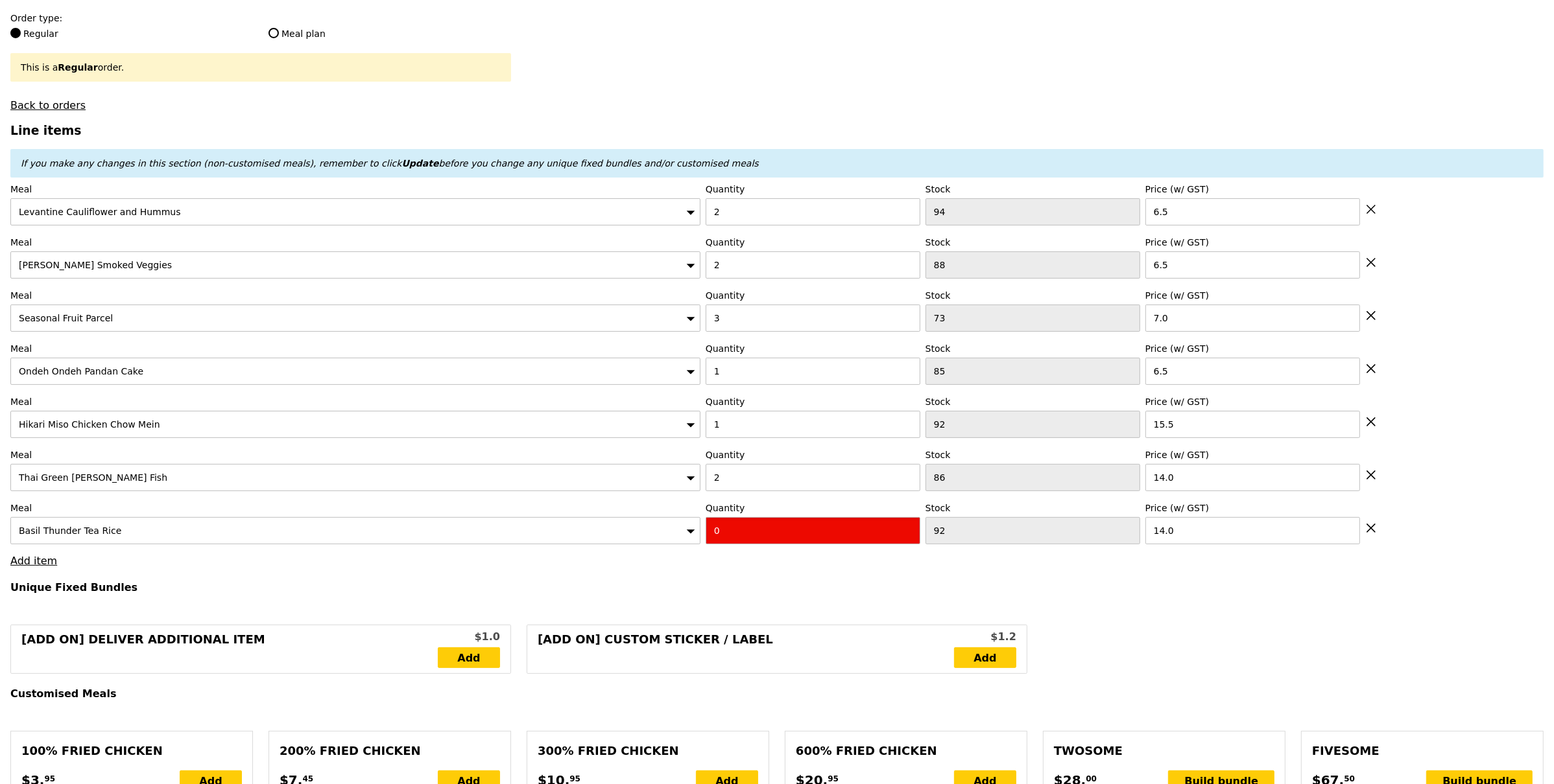
click at [759, 529] on input "0" at bounding box center [814, 531] width 215 height 27
type input "Confirm"
type input "1"
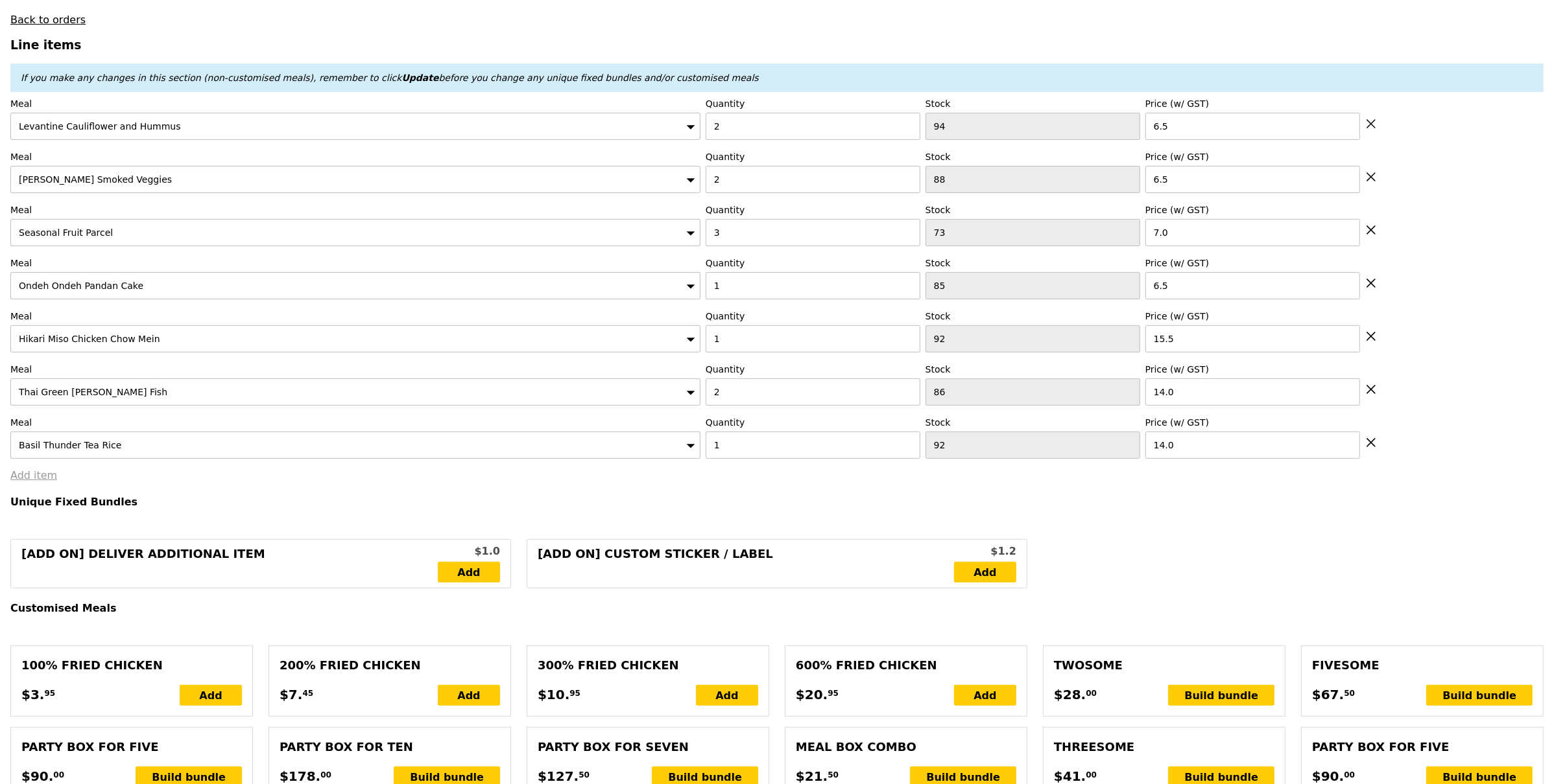
type input "Loading..."
click at [35, 478] on link "Add item" at bounding box center [34, 475] width 47 height 13
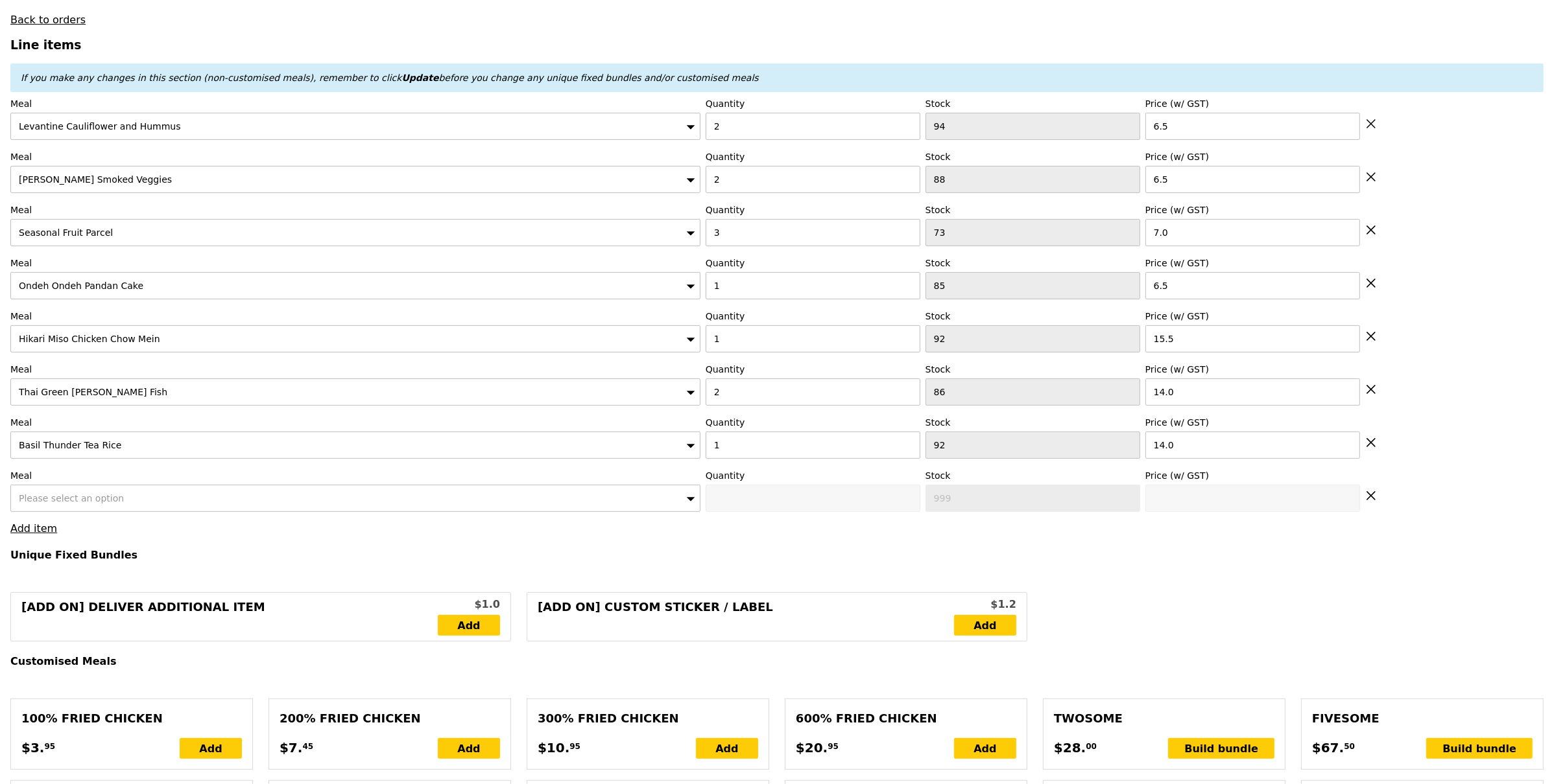
type input "111.00"
type input "114.95"
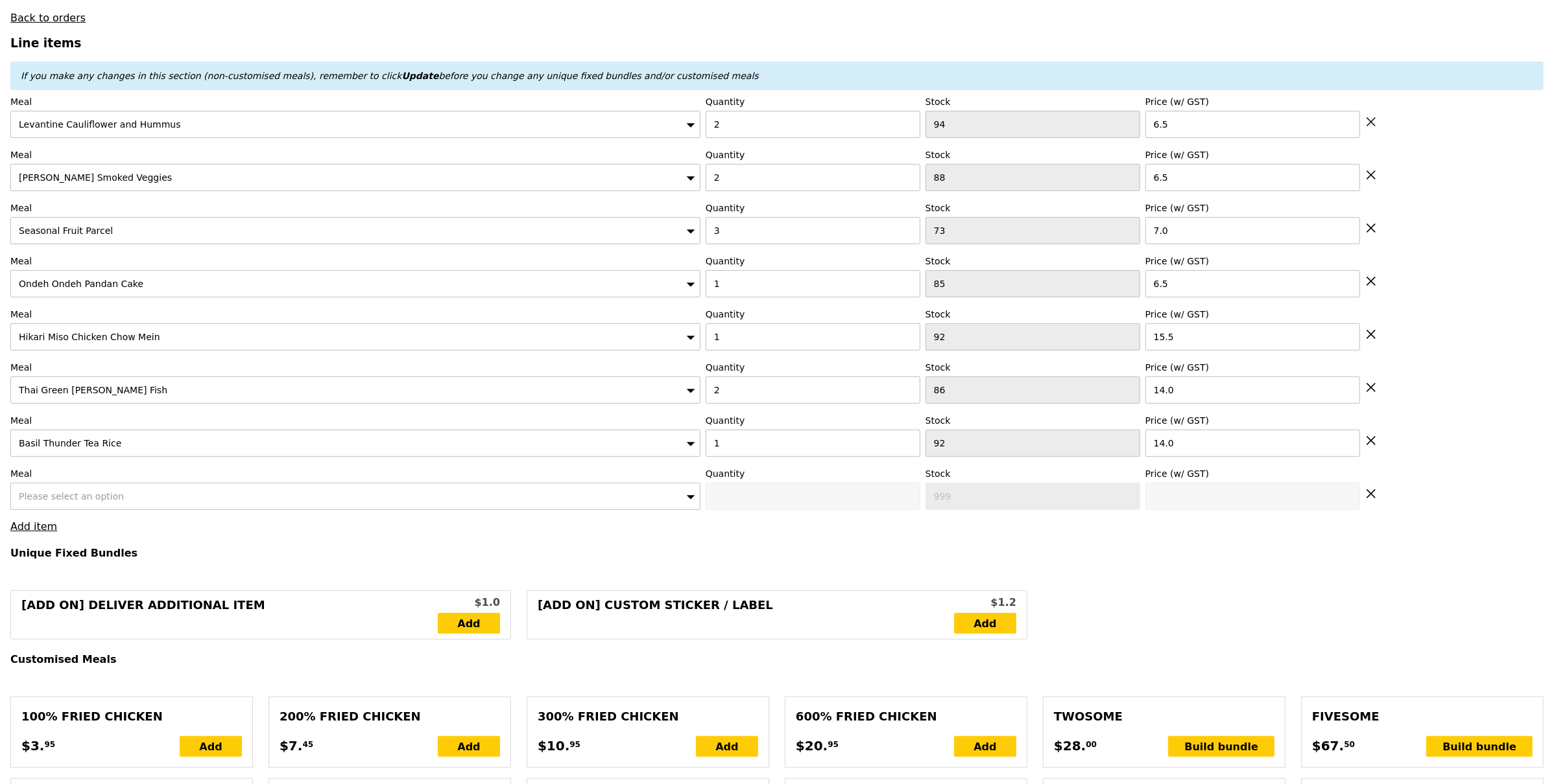
scroll to position [418, 0]
type input "Confirm"
click at [110, 496] on span "Please select an option" at bounding box center [70, 495] width 105 height 11
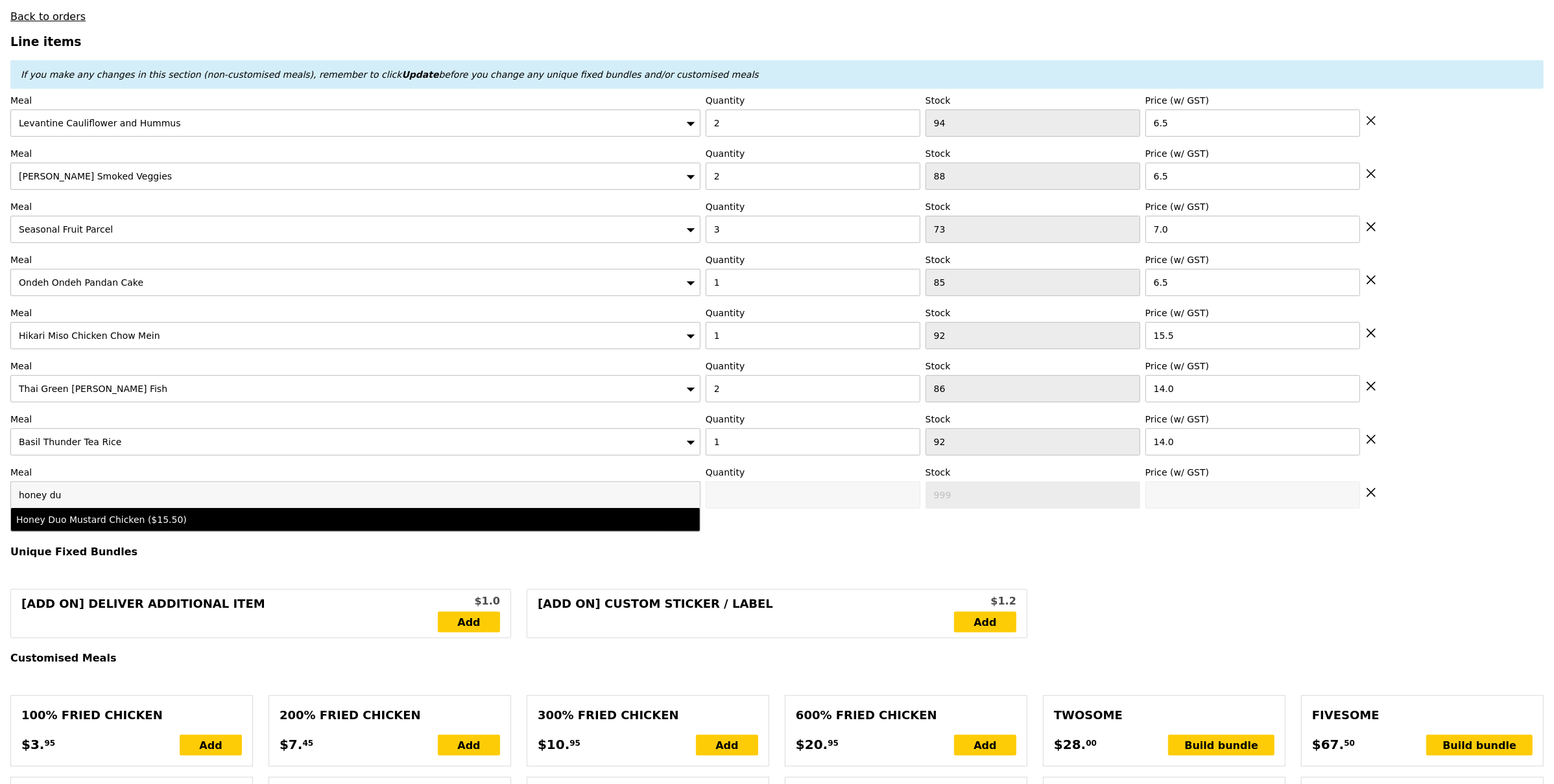
type input "honey du"
click at [152, 526] on div "Honey Duo Mustard Chicken ($15.50)" at bounding box center [271, 519] width 509 height 13
type input "Confirm anyway"
type input "0"
type input "77"
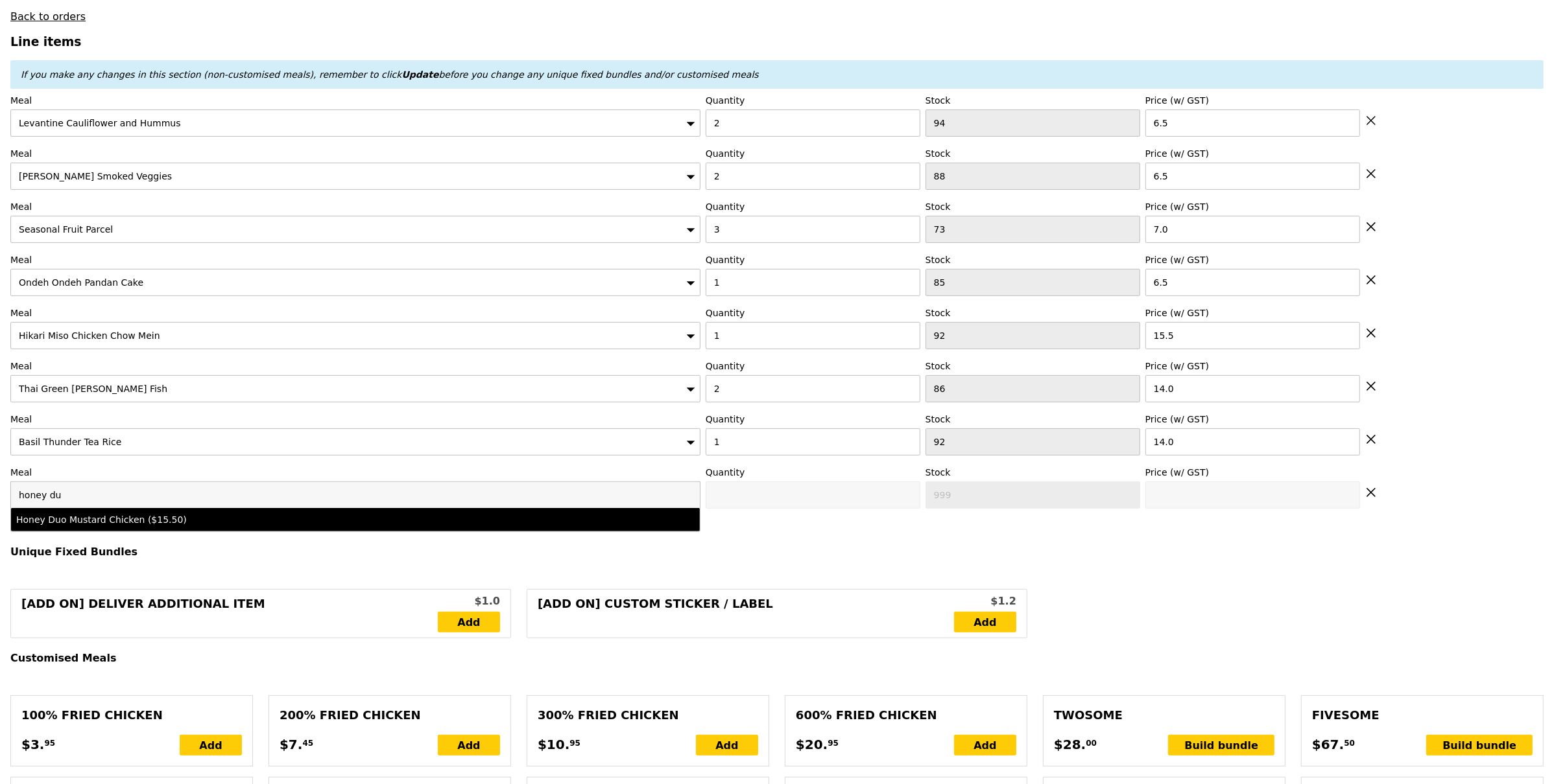
type input "15.5"
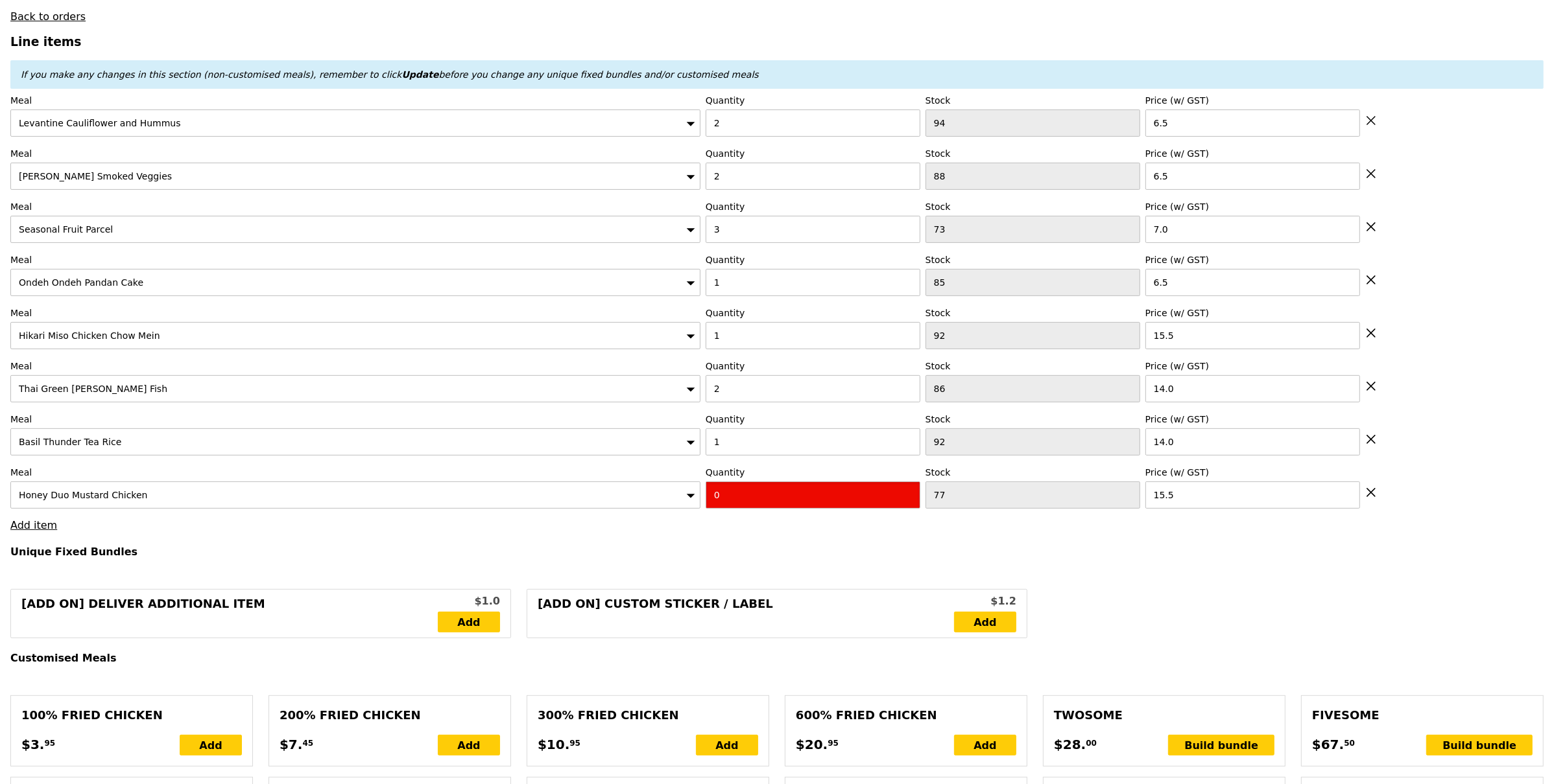
click at [760, 492] on input "0" at bounding box center [814, 496] width 215 height 27
type input "Confirm"
type input "1"
drag, startPoint x: 690, startPoint y: 518, endPoint x: 353, endPoint y: 525, distance: 337.1
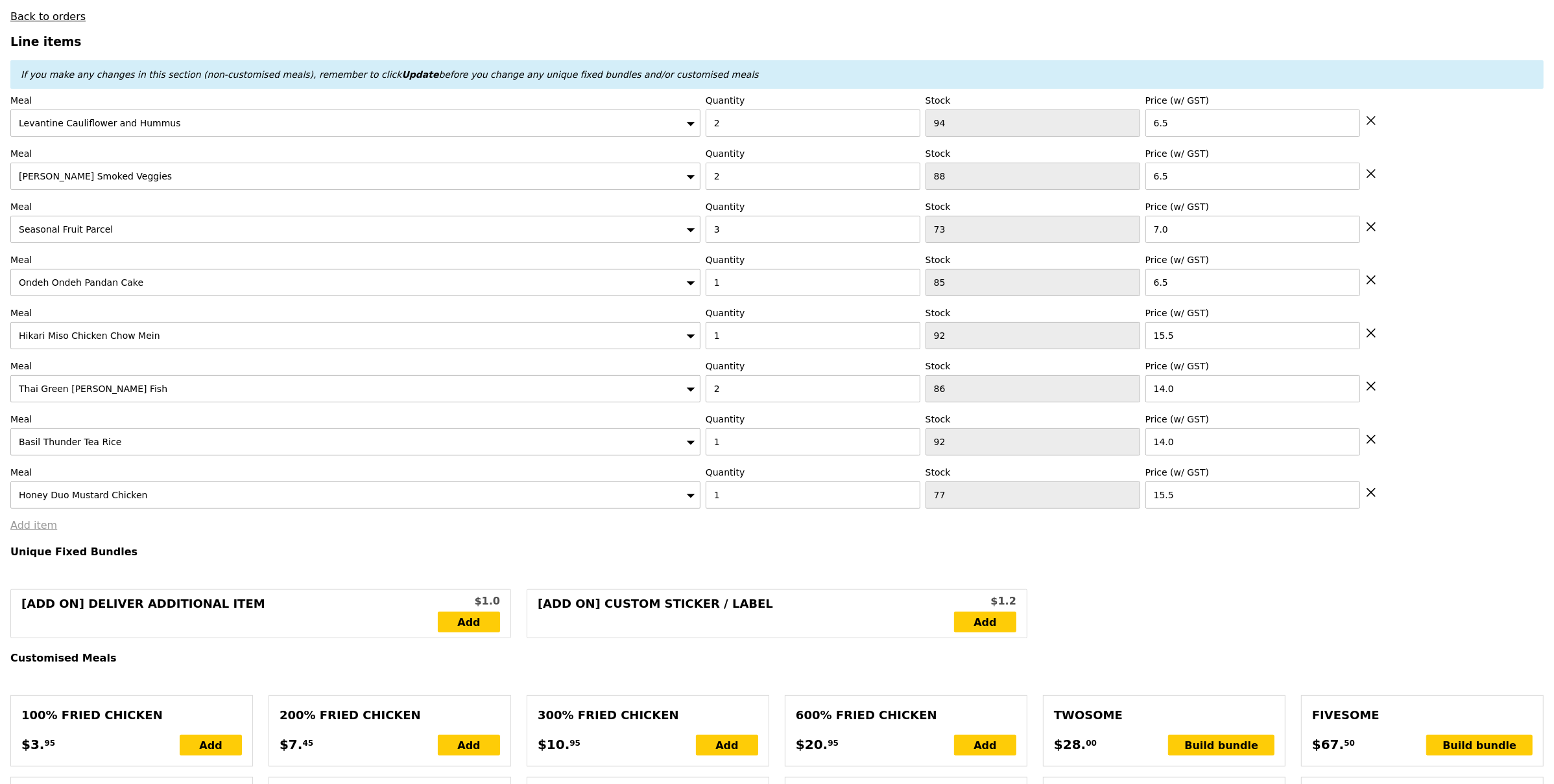
click at [30, 532] on link "Add item" at bounding box center [34, 525] width 47 height 13
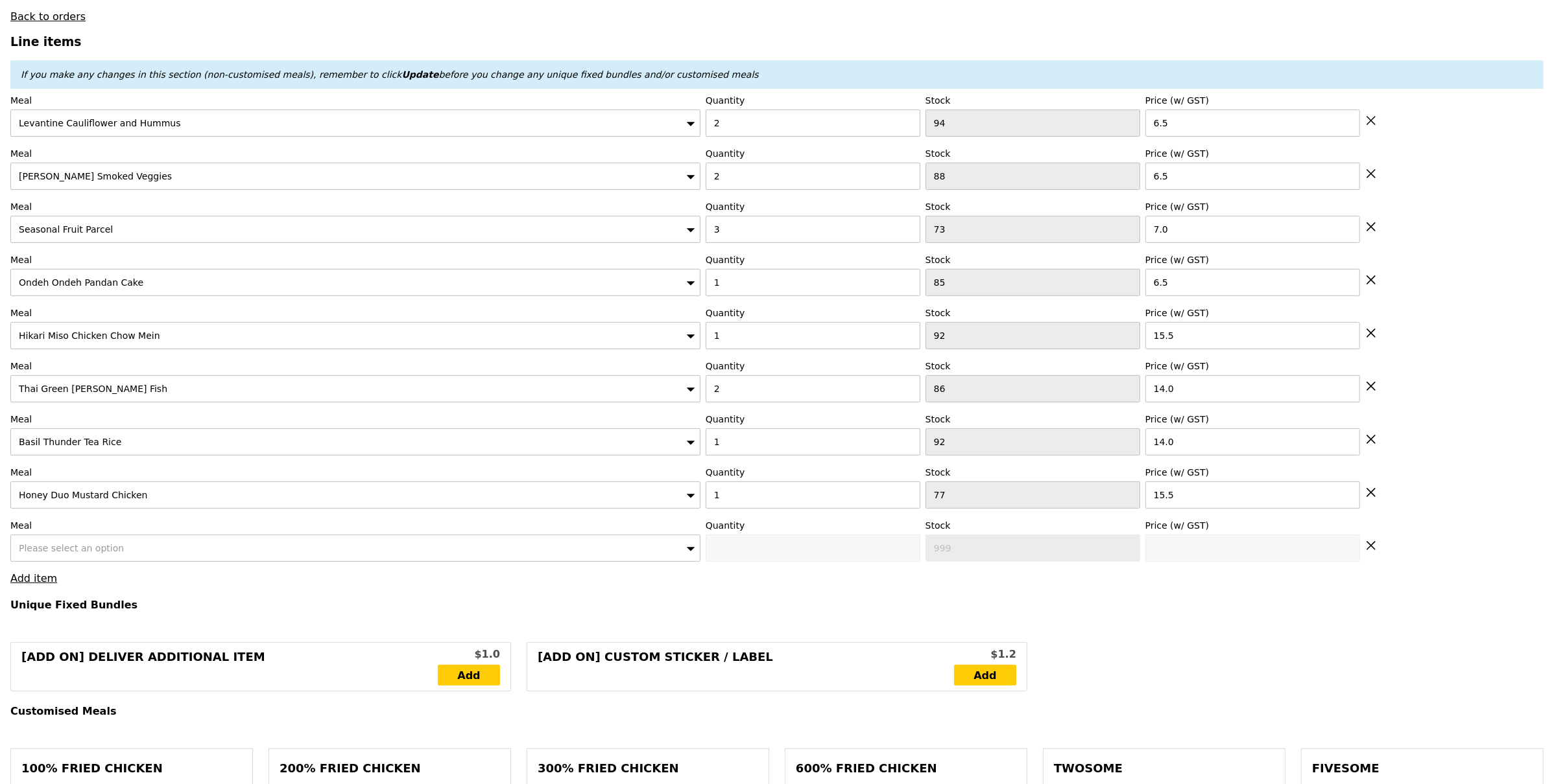
type input "Loading..."
type input "126.50"
type input "130.45"
type input "Confirm"
click at [101, 553] on span "Please select an option" at bounding box center [70, 548] width 105 height 11
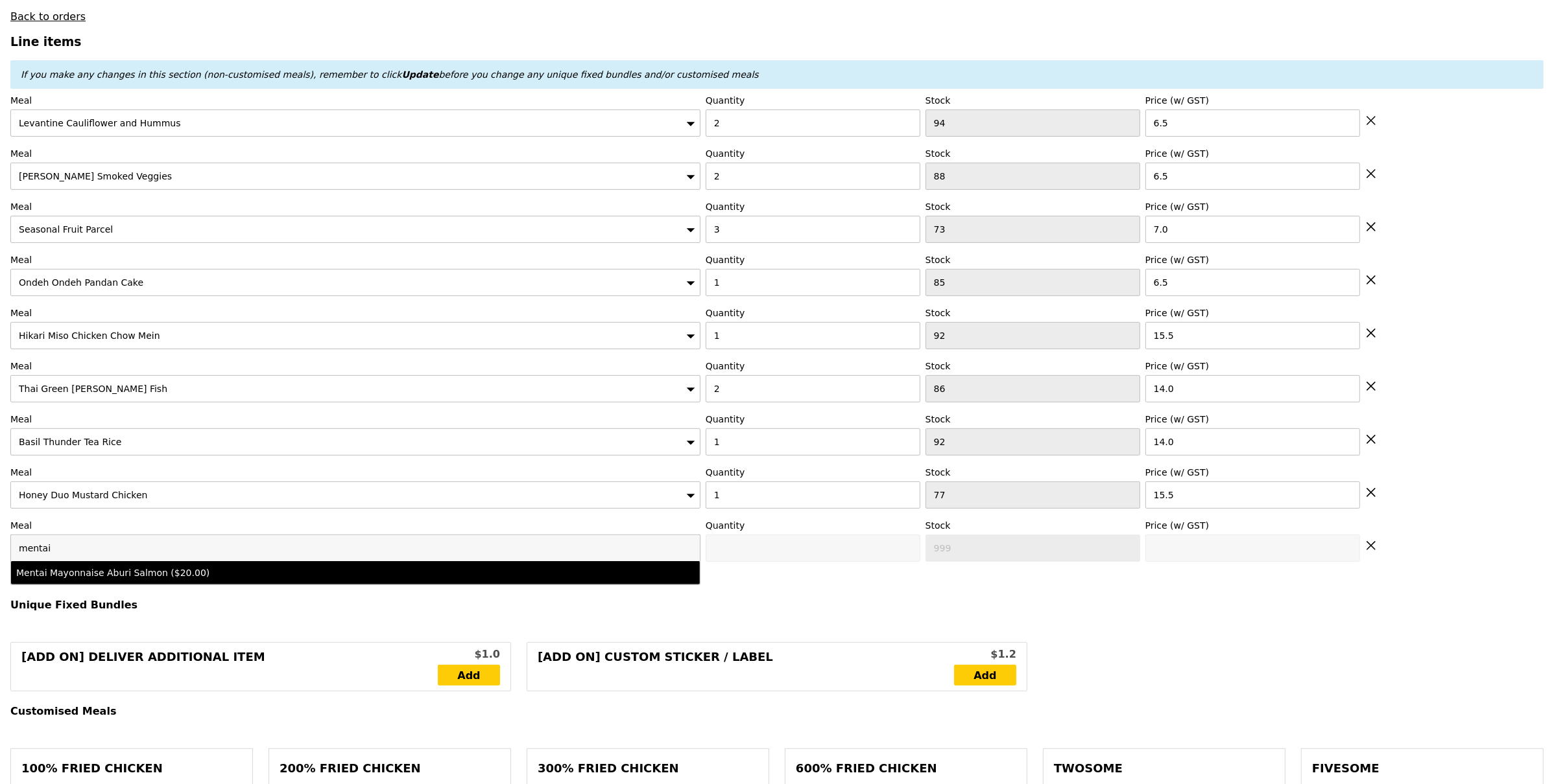
type input "mentai"
click at [224, 580] on div "Mentai Mayonnaise Aburi Salmon ($20.00)" at bounding box center [271, 573] width 509 height 13
type input "Confirm anyway"
type input "0"
type input "69"
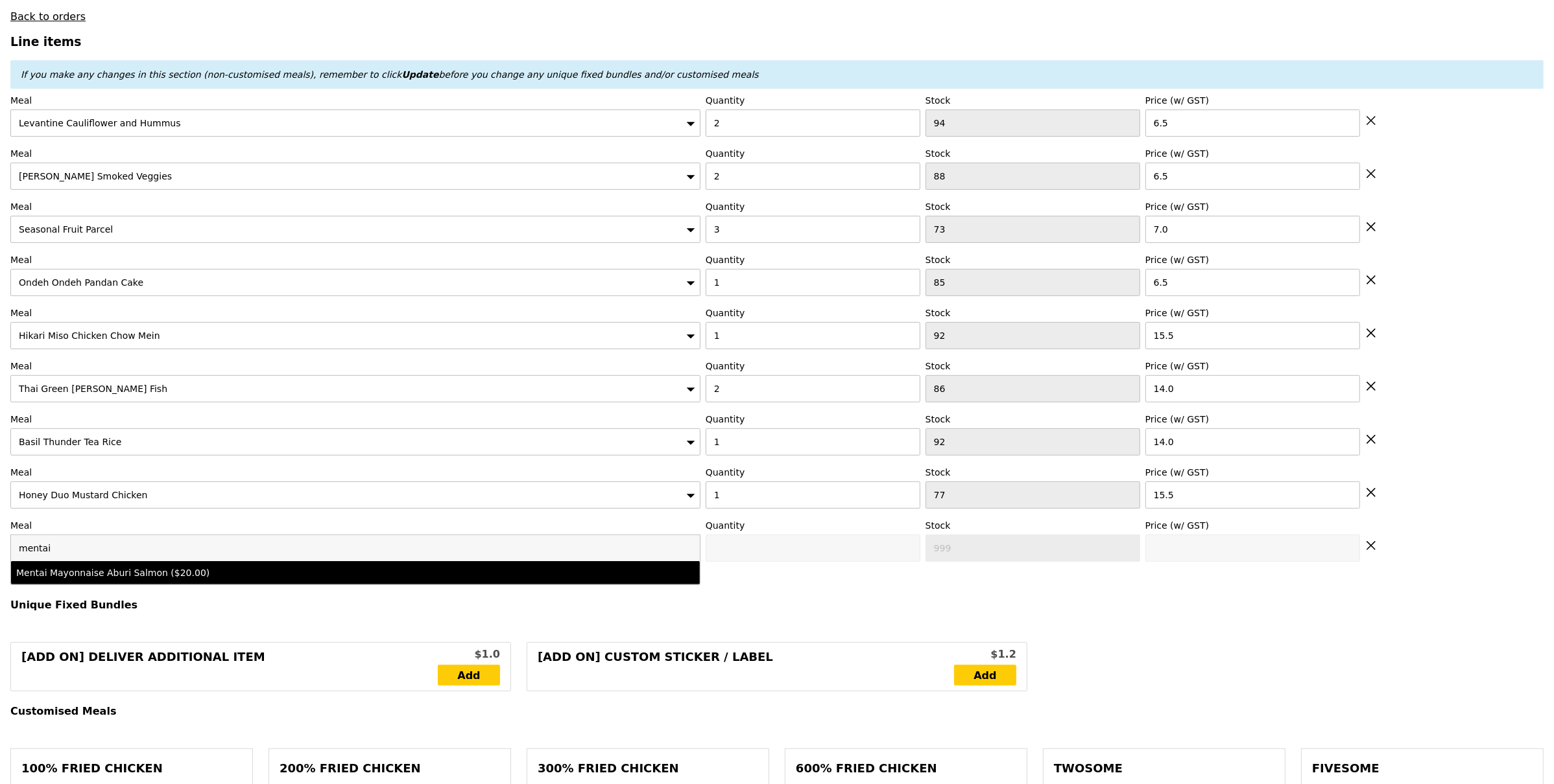
type input "20.0"
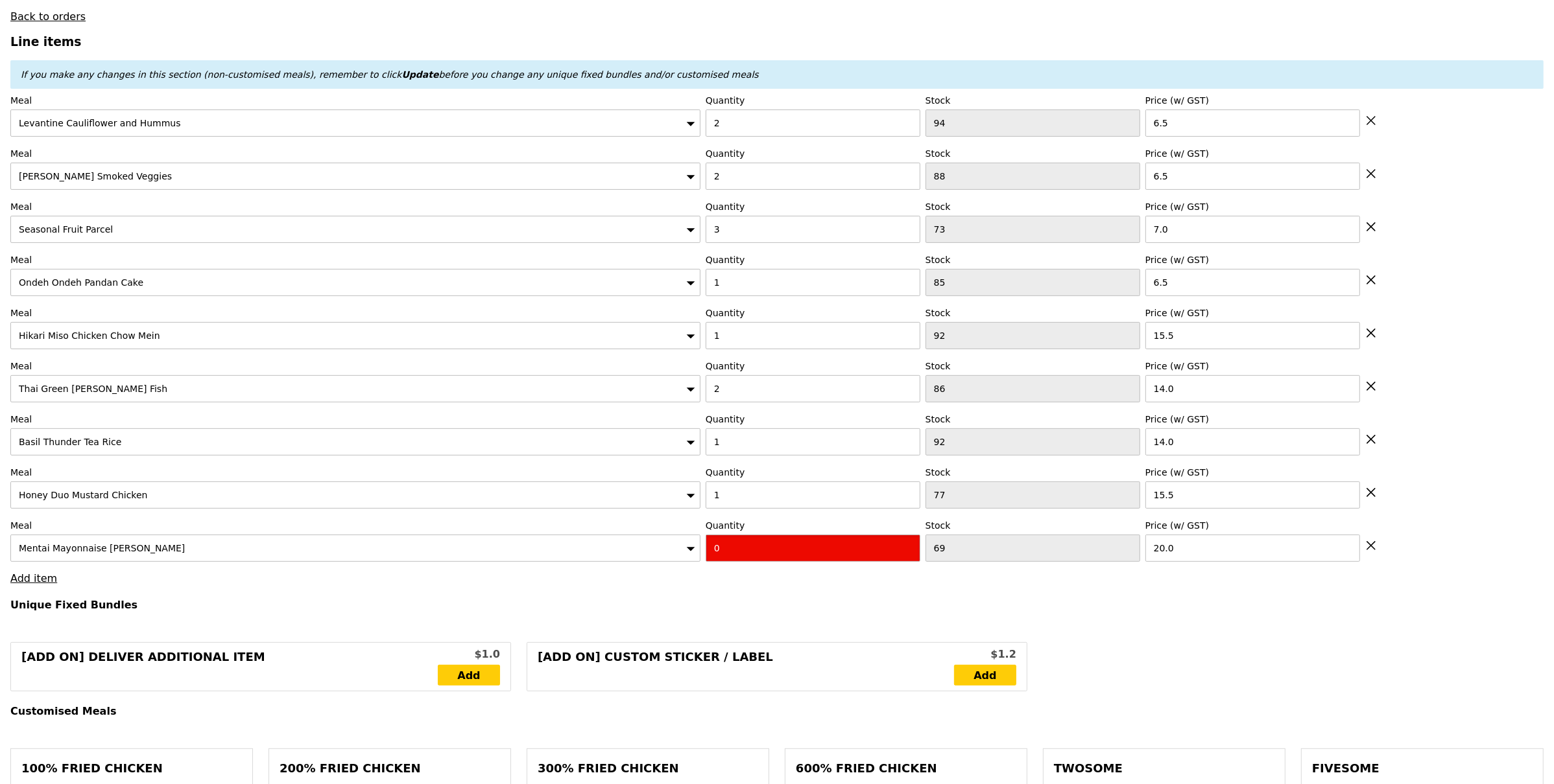
click at [749, 560] on input "0" at bounding box center [814, 548] width 215 height 27
type input "Confirm"
drag, startPoint x: 758, startPoint y: 553, endPoint x: 618, endPoint y: 532, distance: 141.6
click at [617, 526] on div "Meal Mentai Mayonnaise Aburi Salmon Quantity 04 Stock 69 Price (w/ GST) 20.0" at bounding box center [777, 541] width 1533 height 43
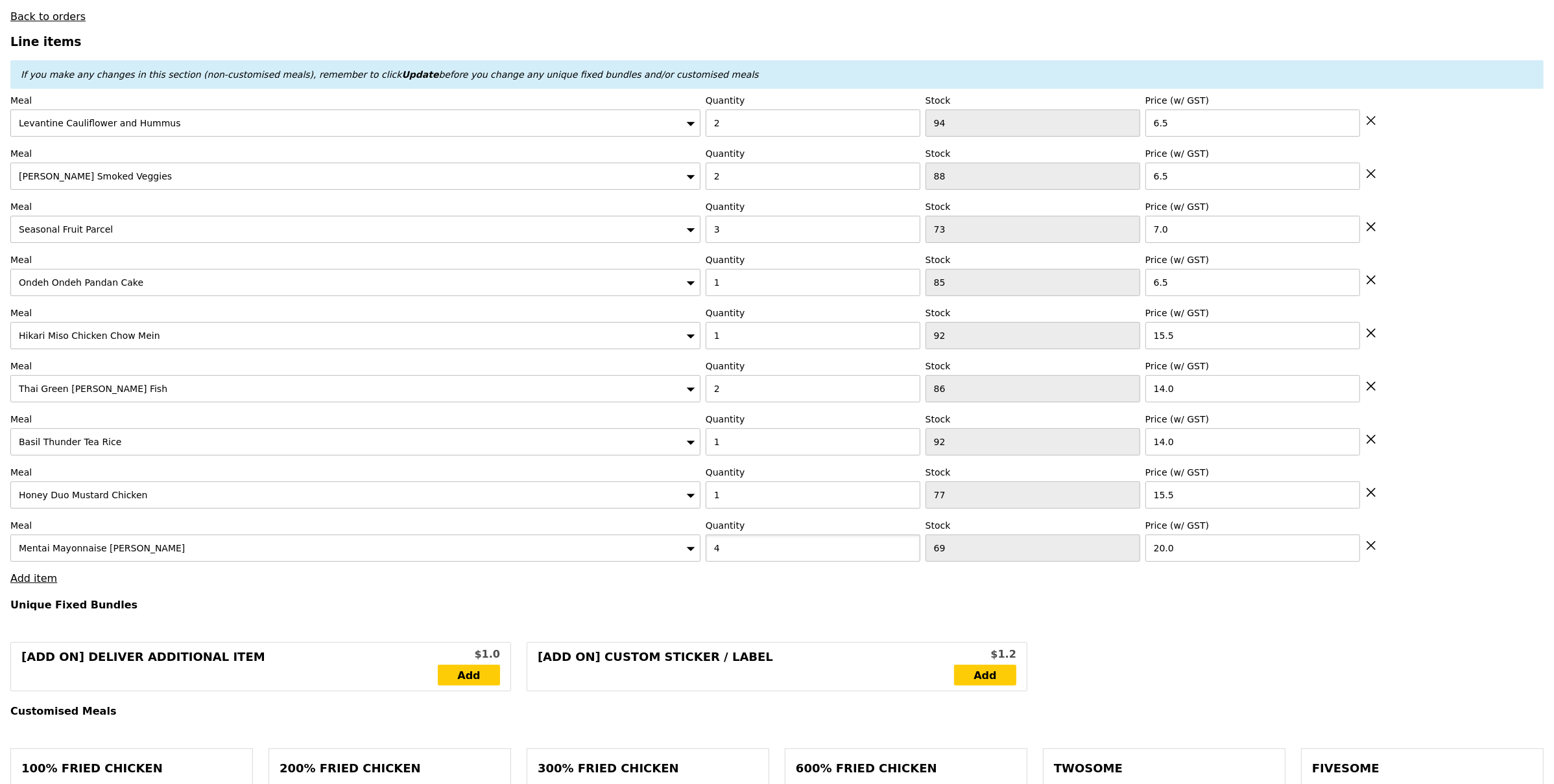
type input "4"
drag, startPoint x: 609, startPoint y: 551, endPoint x: 307, endPoint y: 480, distance: 310.2
click at [608, 551] on div "Mentai Mayonnaise Aburi Salmon" at bounding box center [356, 548] width 690 height 27
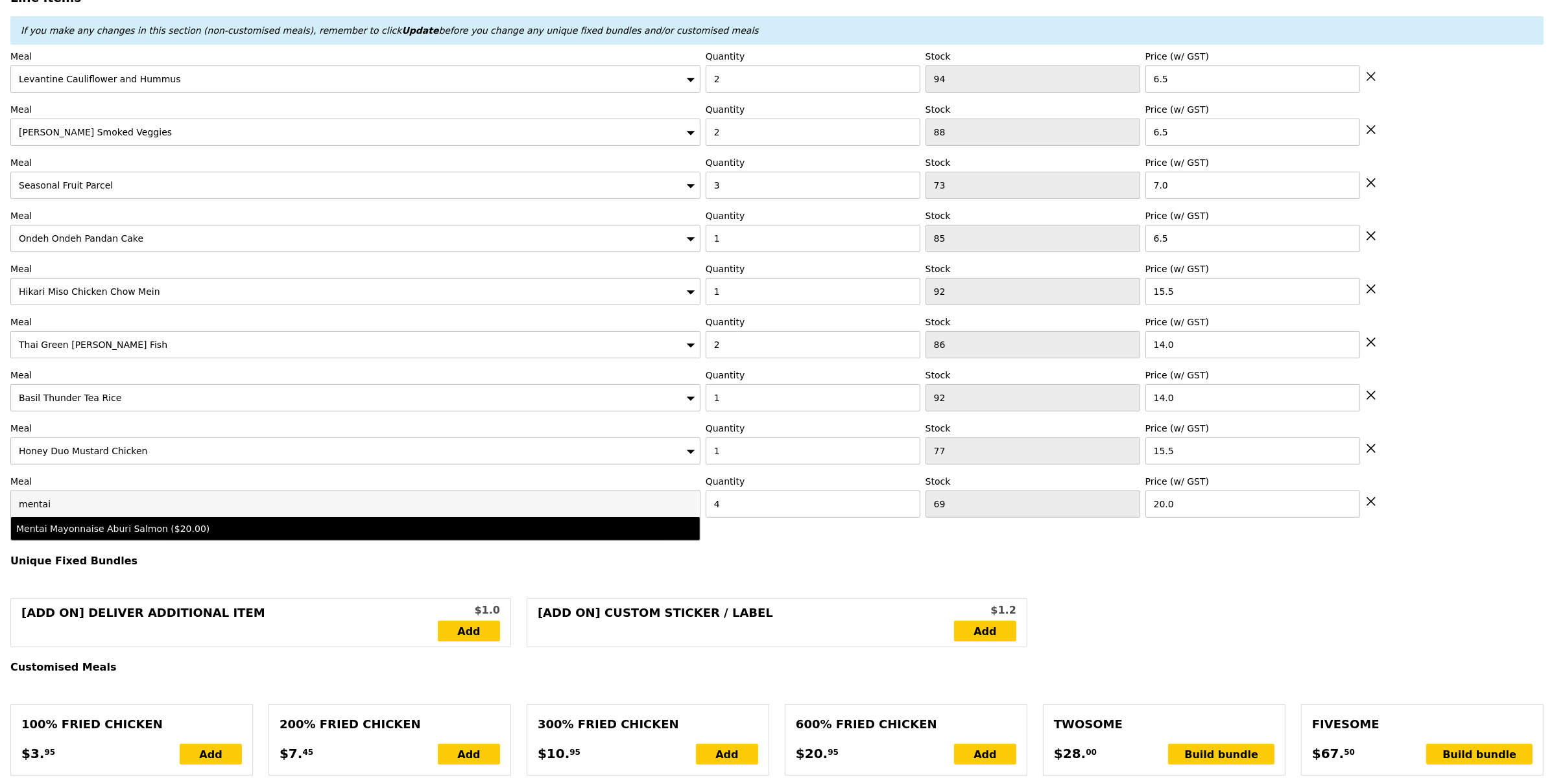
scroll to position [513, 0]
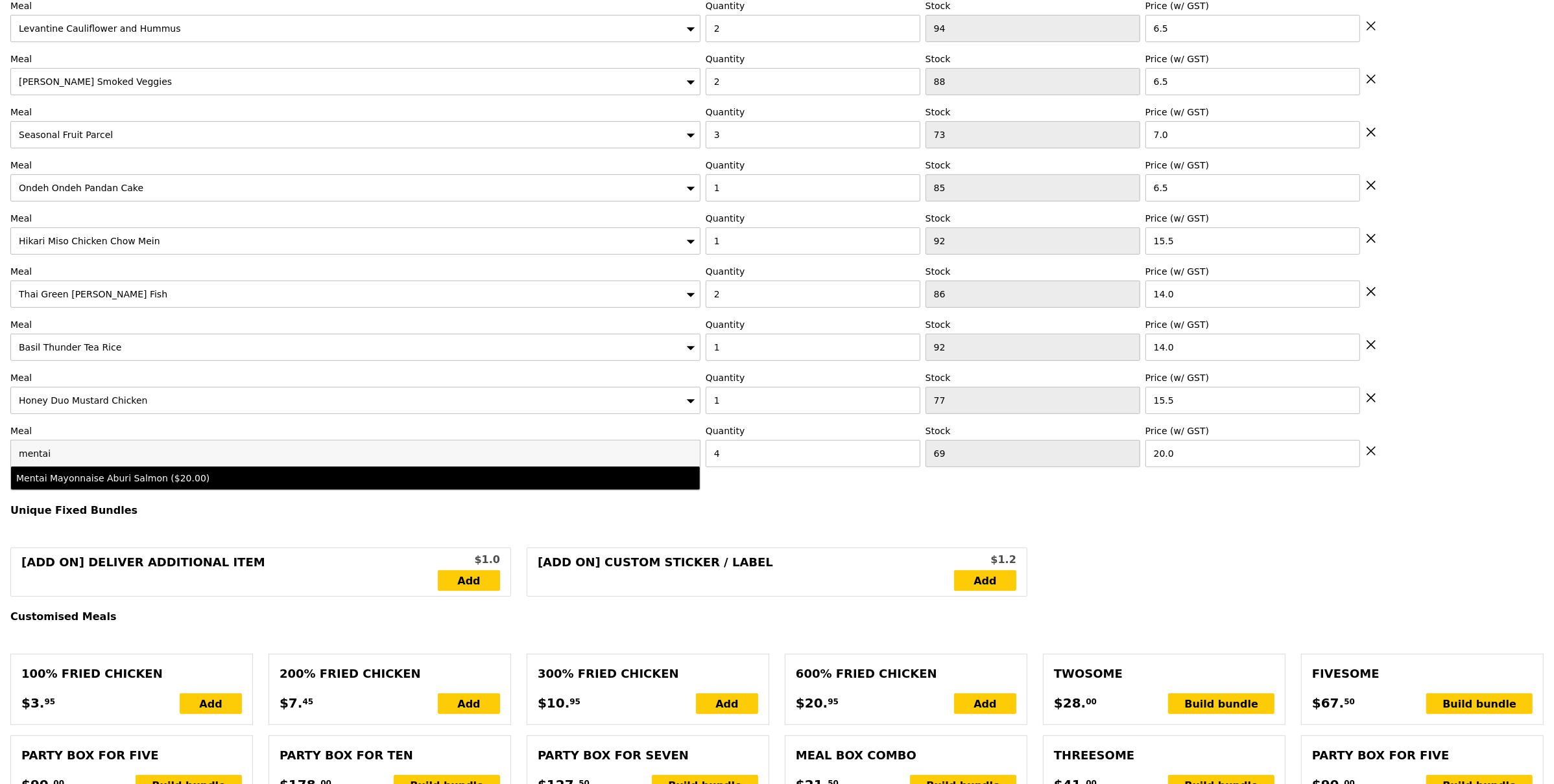
type input "Loading..."
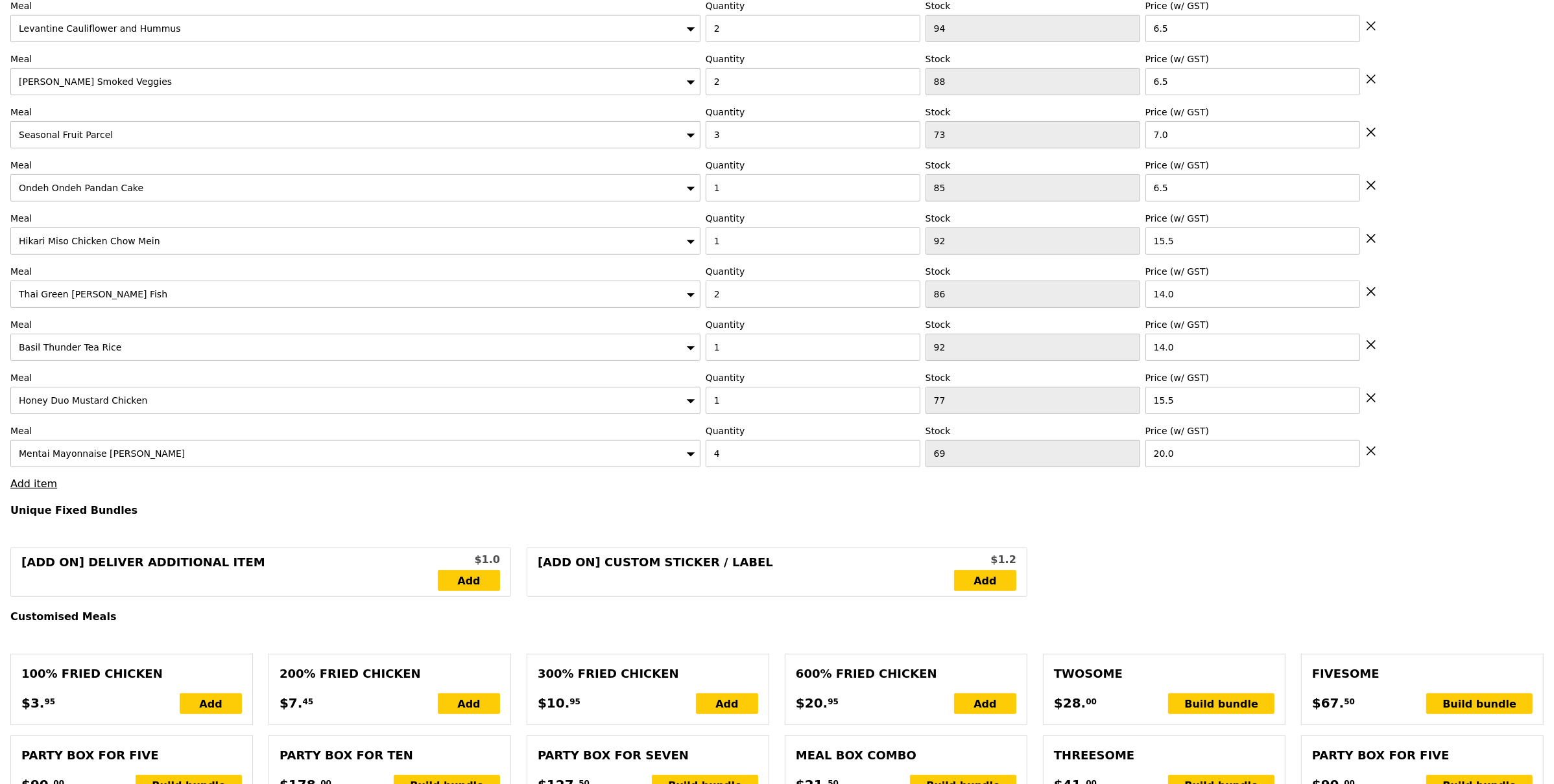
type input "206.50"
type input "210.45"
click at [44, 489] on link "Add item" at bounding box center [34, 484] width 47 height 13
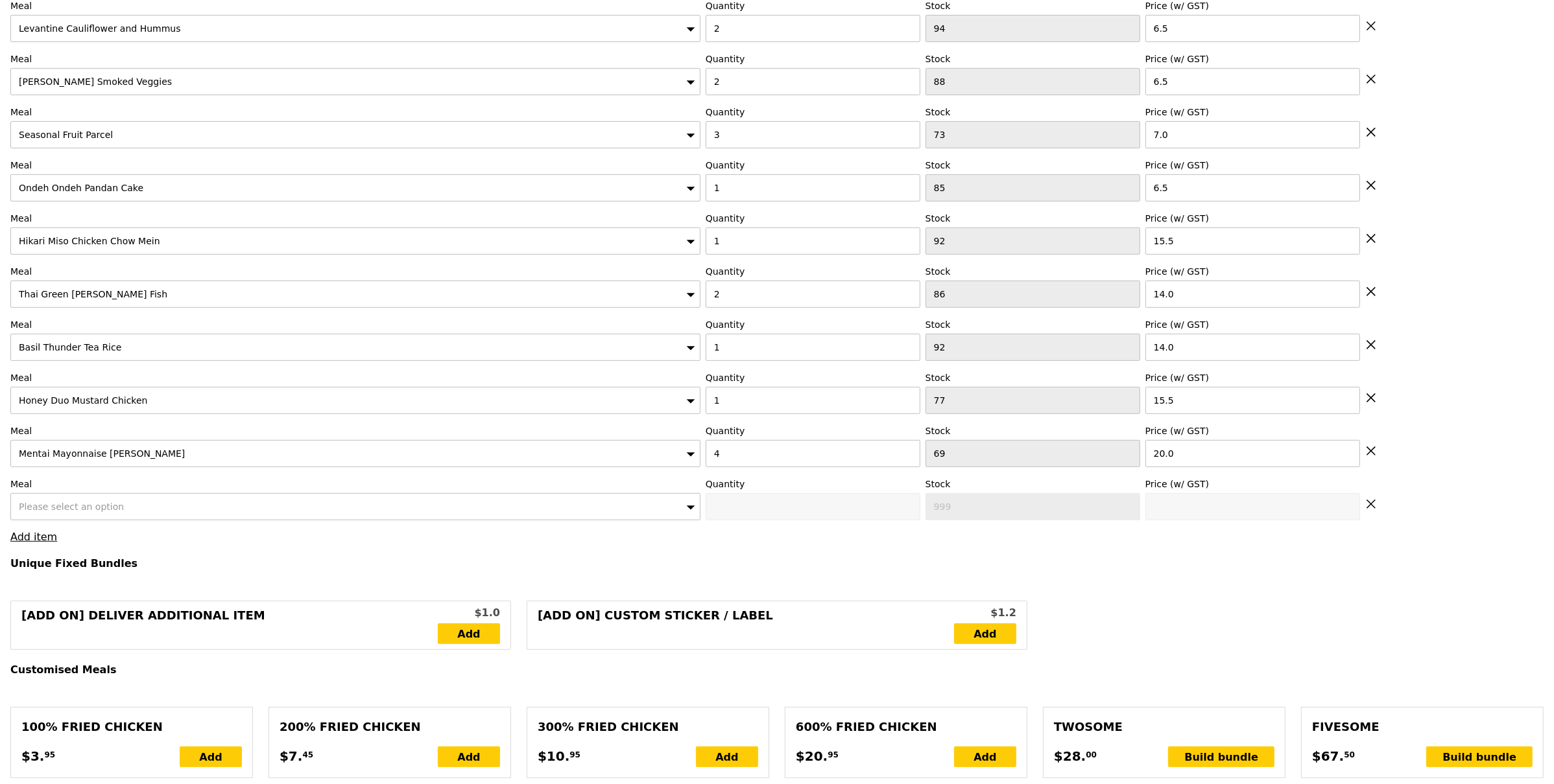
type input "Confirm"
click at [740, 461] on input "4" at bounding box center [814, 454] width 215 height 27
type input "3"
click at [454, 498] on div "Please select an option" at bounding box center [356, 507] width 690 height 27
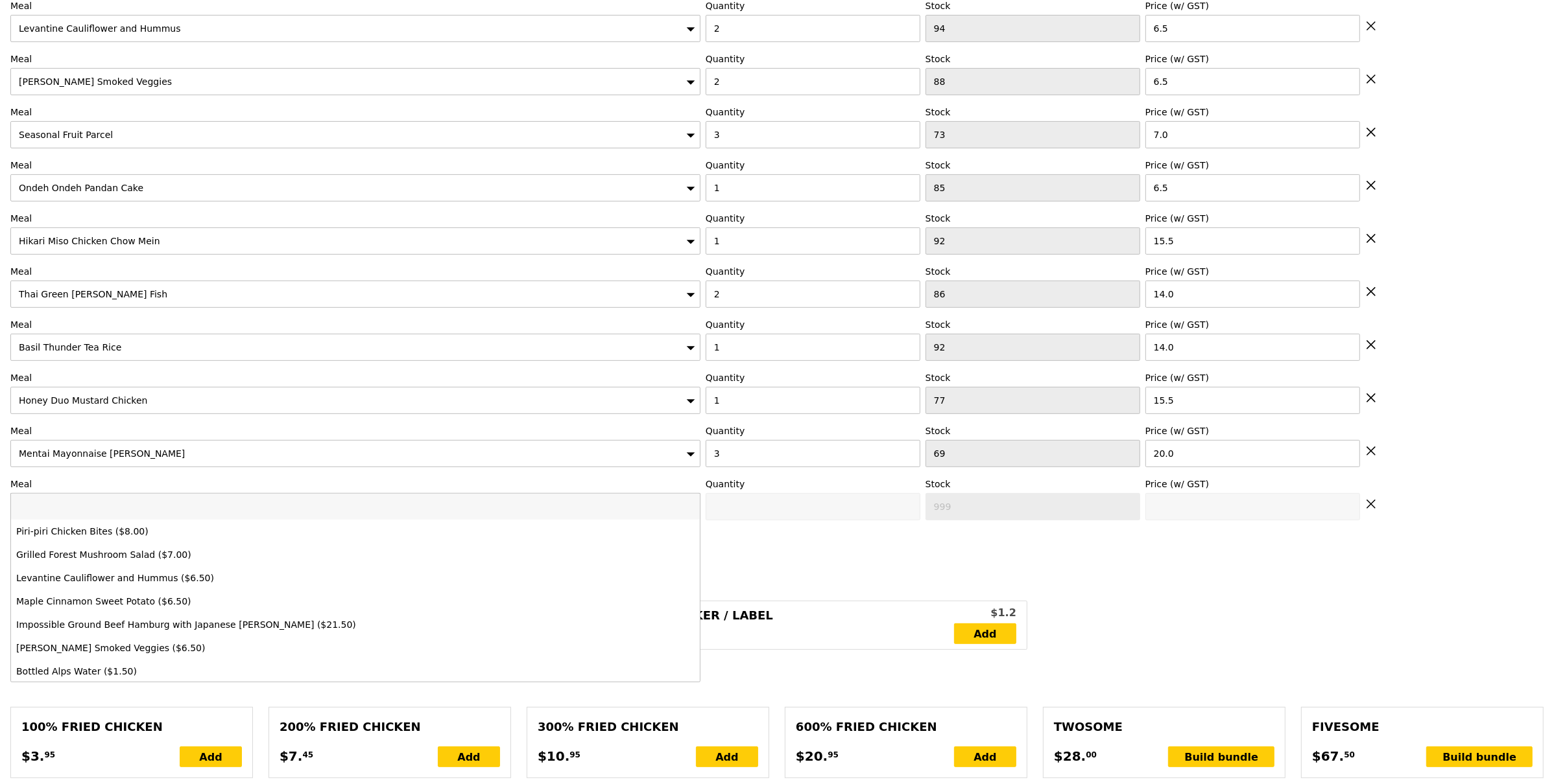
type input "Loading..."
type input "ama"
type input "186.50"
type input "190.45"
type input "Confirm"
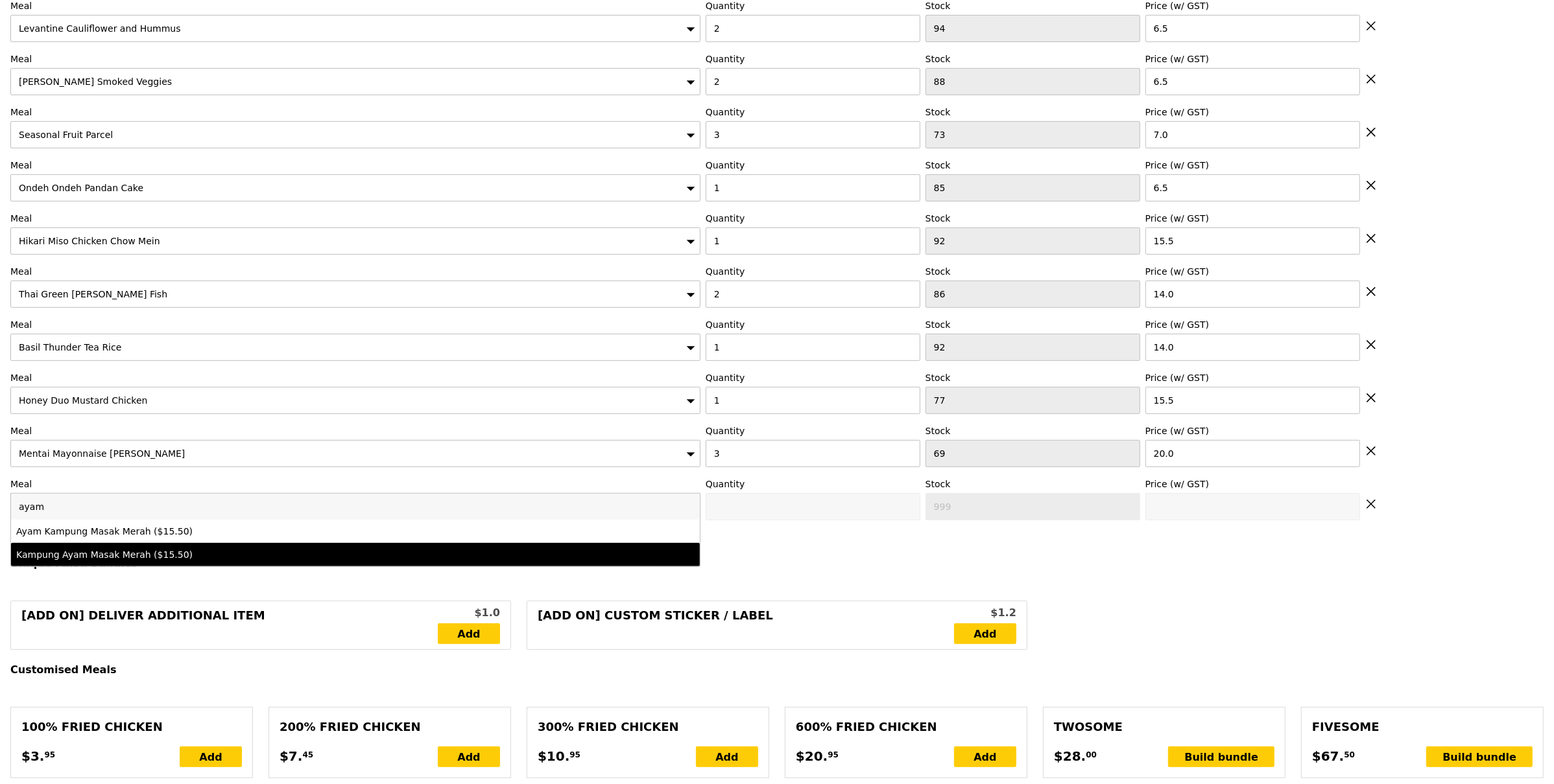
type input "ayam"
click at [292, 549] on li "Kampung Ayam Masak Merah ($15.50)" at bounding box center [355, 555] width 688 height 23
type input "Confirm anyway"
type input "0"
type input "15.5"
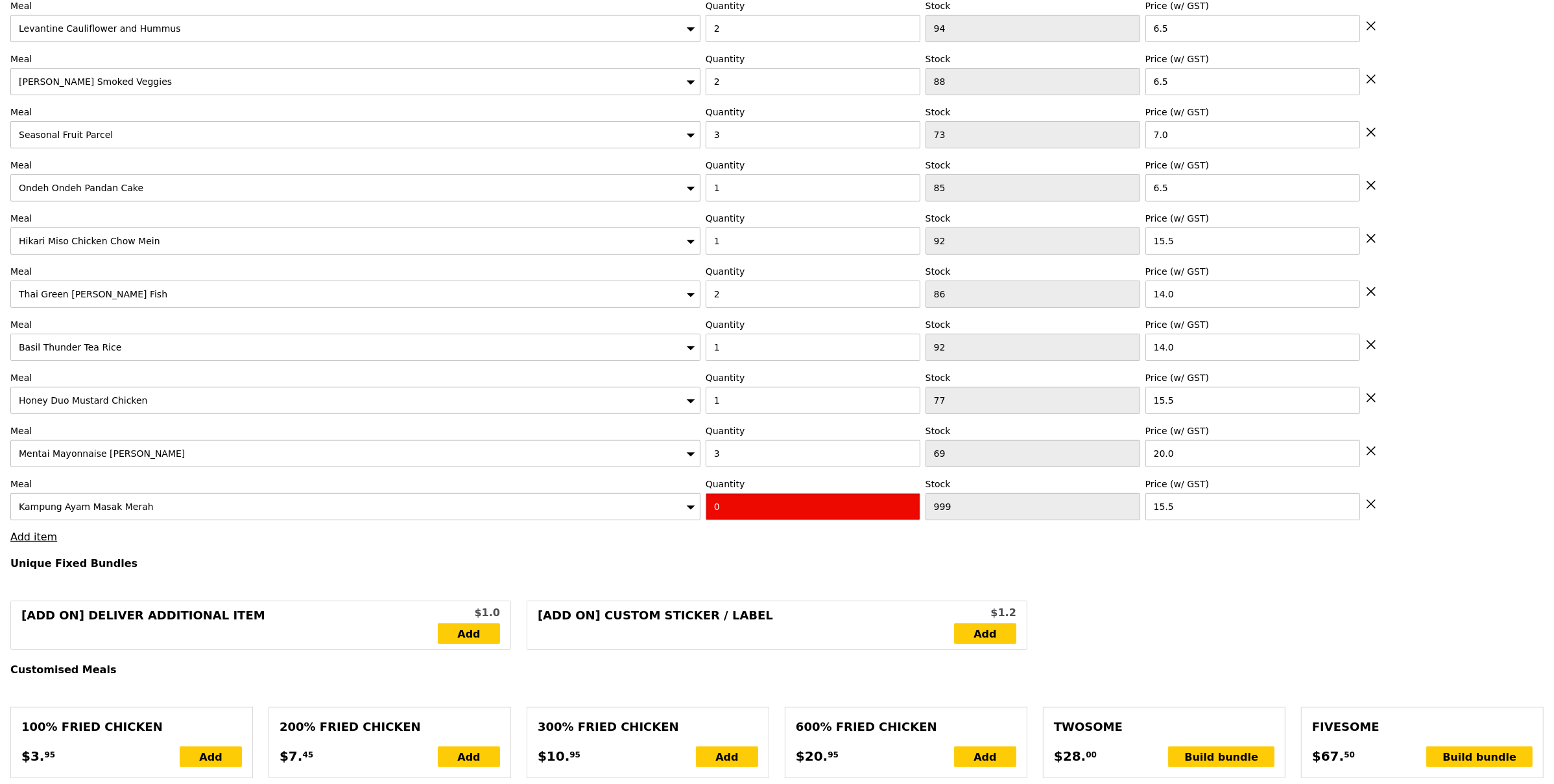
click at [747, 521] on input "0" at bounding box center [814, 507] width 215 height 27
click at [303, 519] on div "Kampung Ayam Masak Merah" at bounding box center [356, 507] width 690 height 27
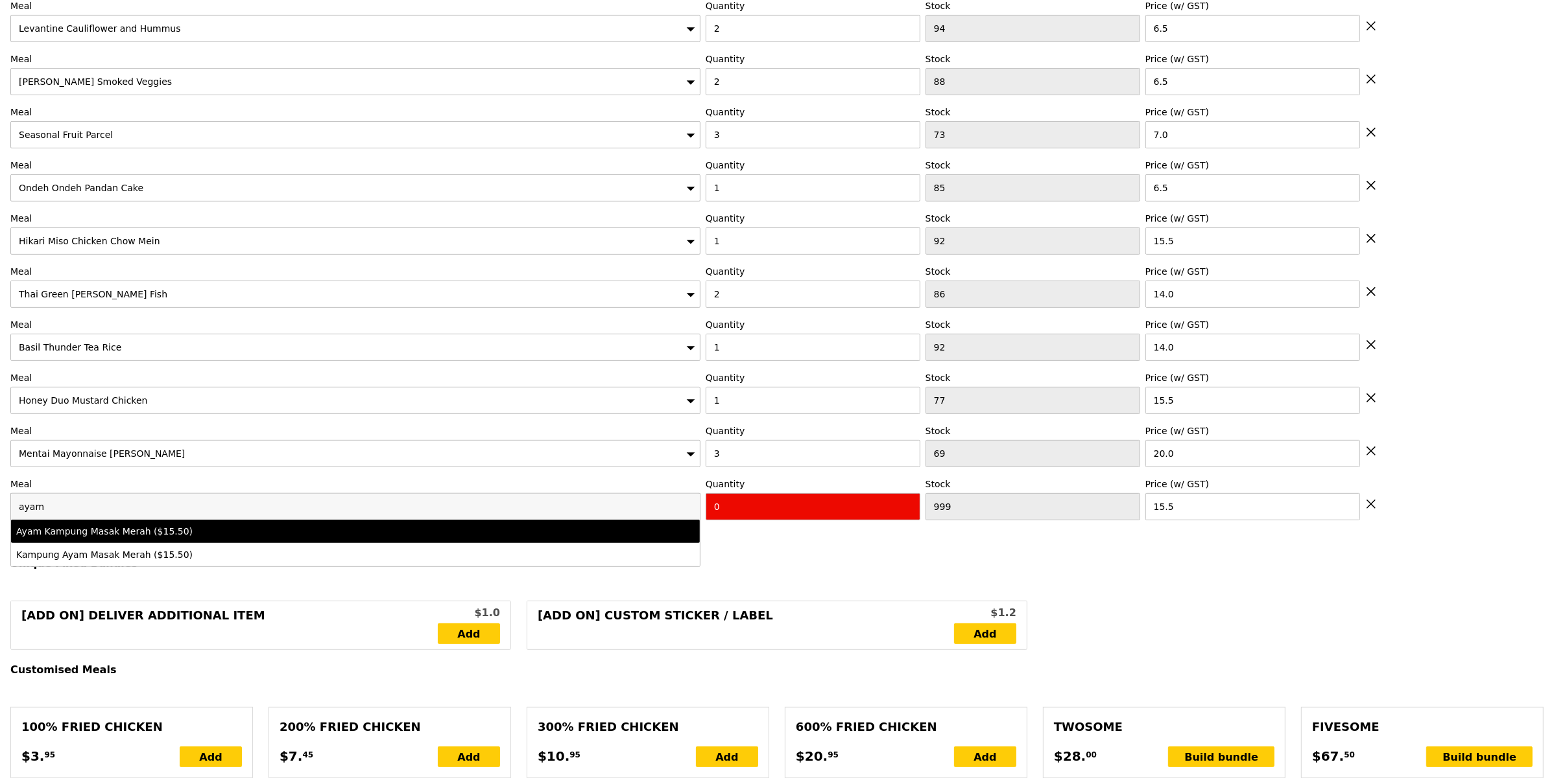
click at [289, 538] on div "Ayam Kampung Masak Merah ($15.50)" at bounding box center [271, 531] width 509 height 13
type input "Confirm anyway"
type input "85"
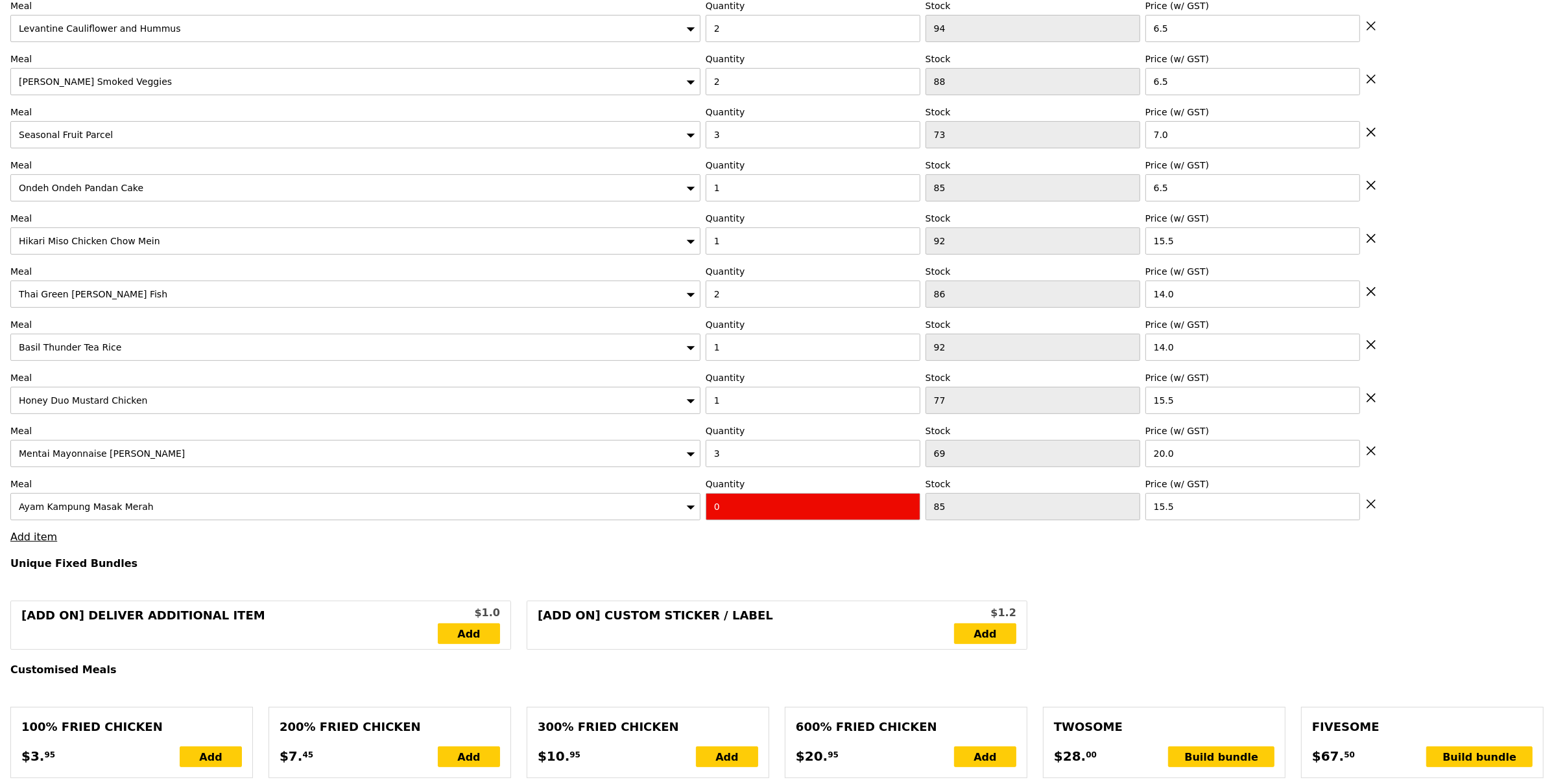
drag, startPoint x: 692, startPoint y: 561, endPoint x: 735, endPoint y: 539, distance: 48.3
click at [692, 560] on h4 "Unique Fixed Bundles" at bounding box center [777, 563] width 1533 height 13
click at [751, 515] on input "0" at bounding box center [814, 507] width 215 height 27
type input "Confirm"
type input "4"
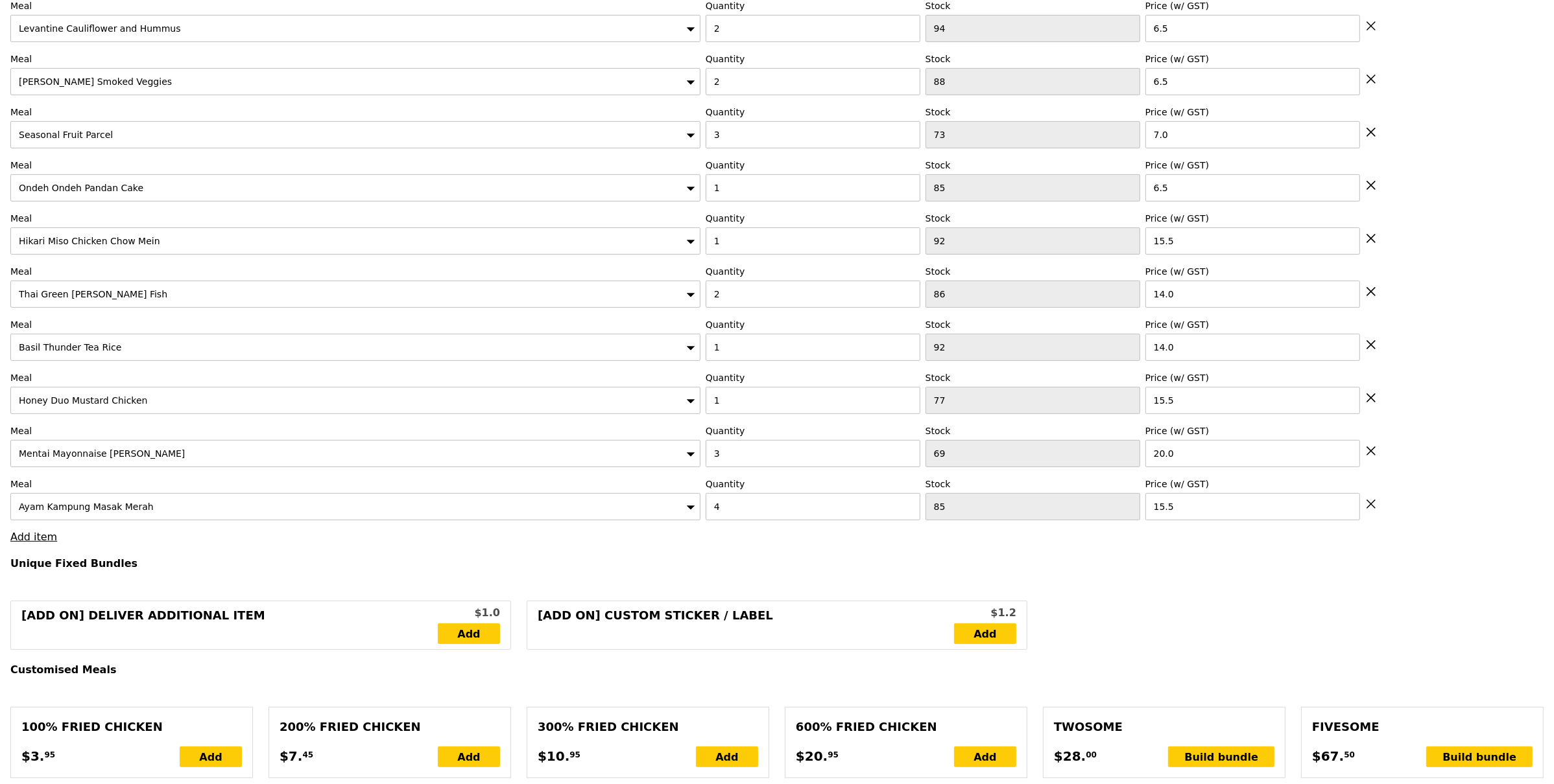
click at [659, 564] on h4 "Unique Fixed Bundles" at bounding box center [777, 563] width 1533 height 13
type input "Loading..."
click at [35, 538] on link "Add item" at bounding box center [34, 537] width 47 height 13
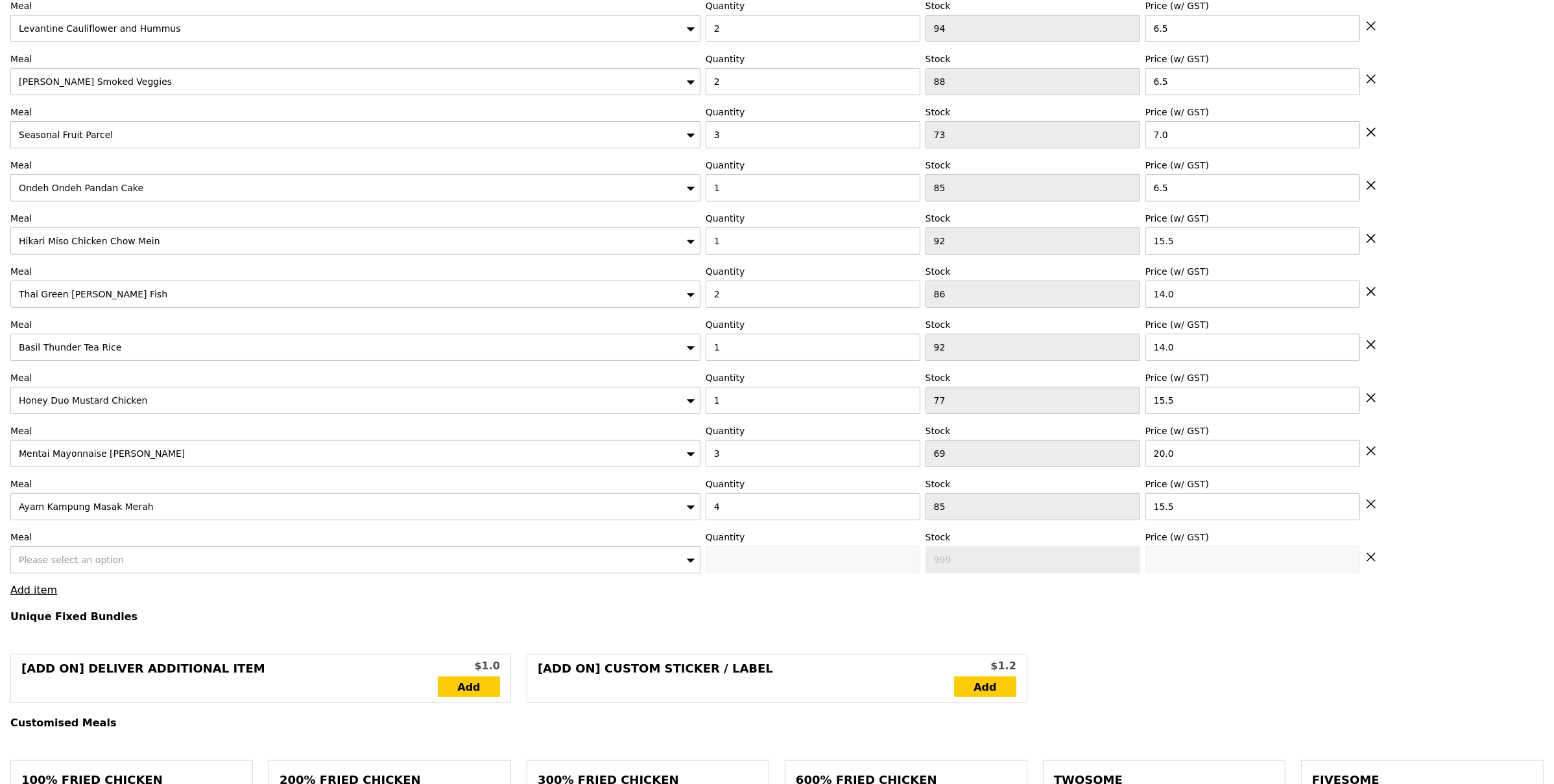
type input "248.50"
type input "252.45"
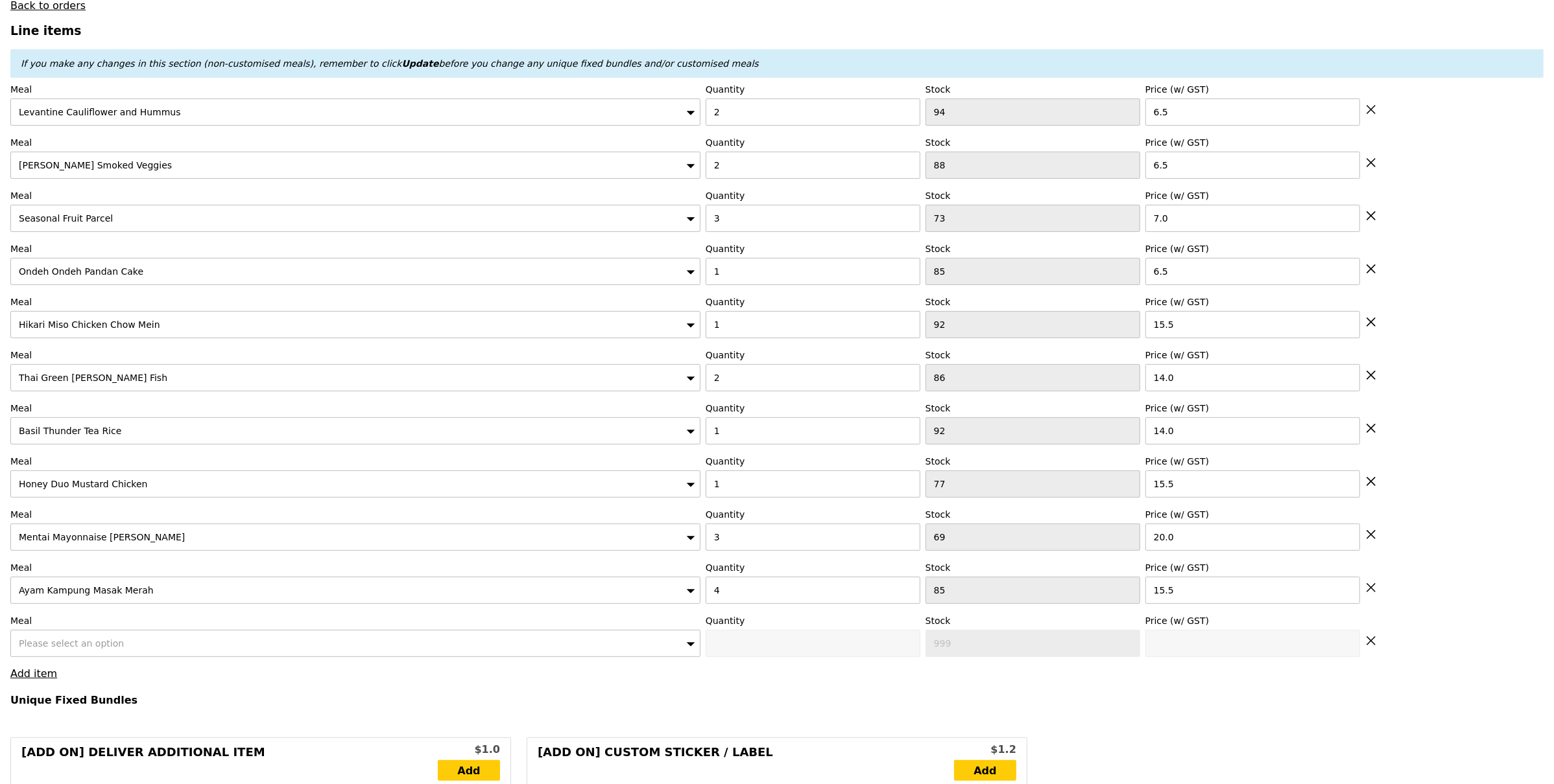
scroll to position [428, 0]
click at [1372, 647] on icon at bounding box center [1371, 642] width 12 height 12
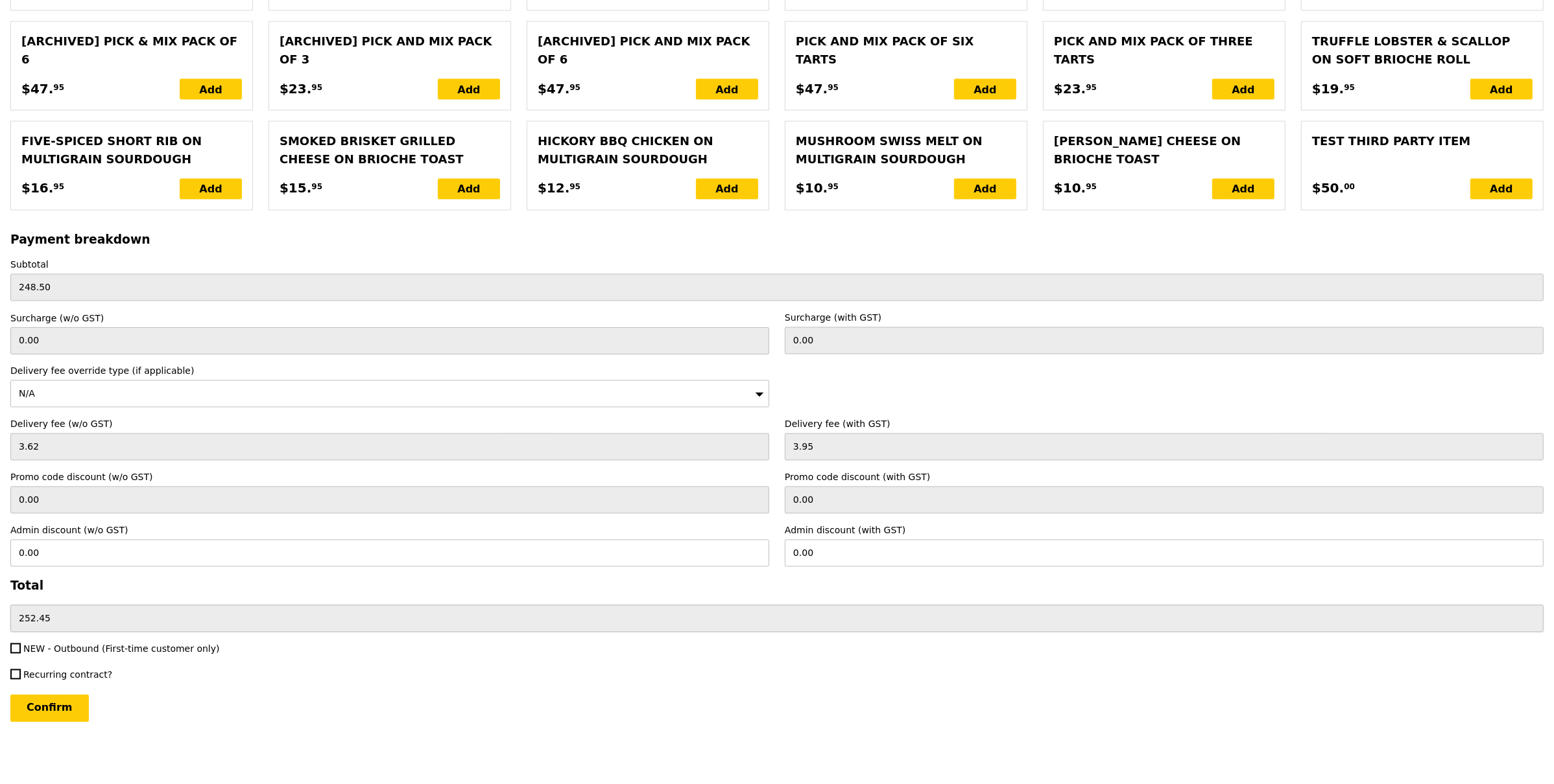
scroll to position [2954, 0]
click at [62, 706] on input "Confirm" at bounding box center [50, 709] width 78 height 27
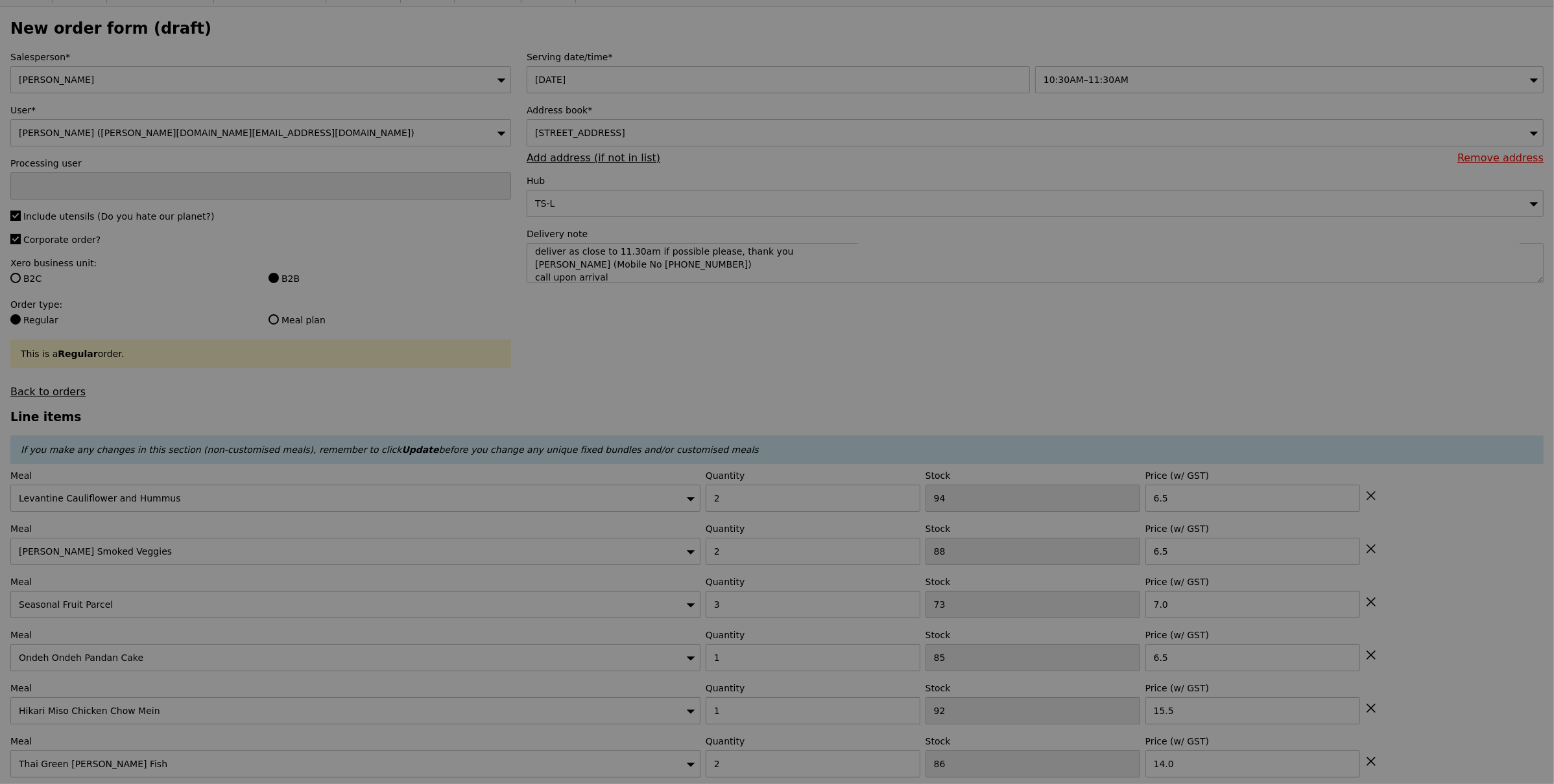
scroll to position [1, 0]
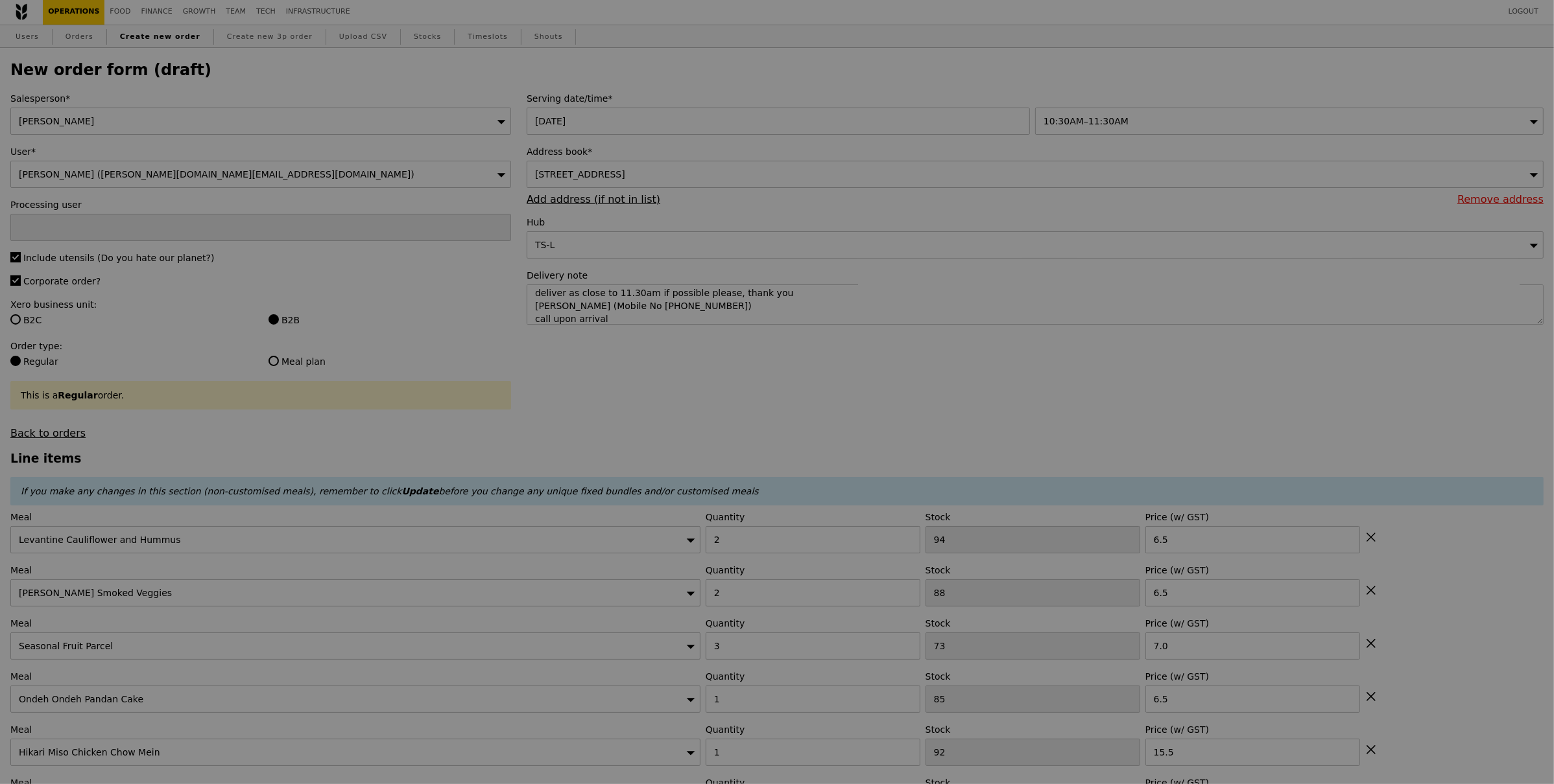
type input "Loading..."
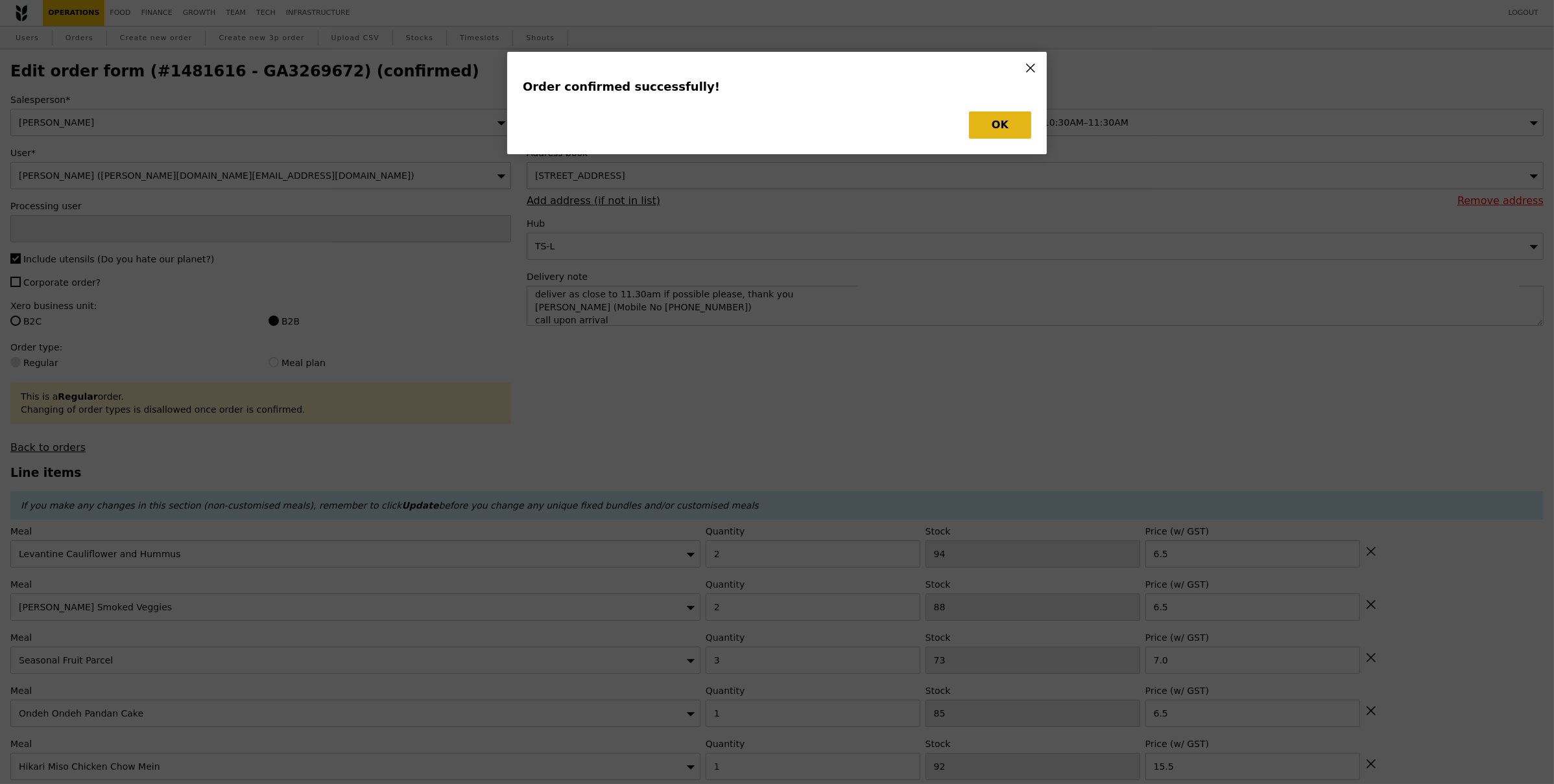
click at [995, 141] on div "Order confirmed successfully! OK" at bounding box center [777, 103] width 540 height 103
type input "Eliza"
type input "Loading..."
checkbox input "false"
type input "4"
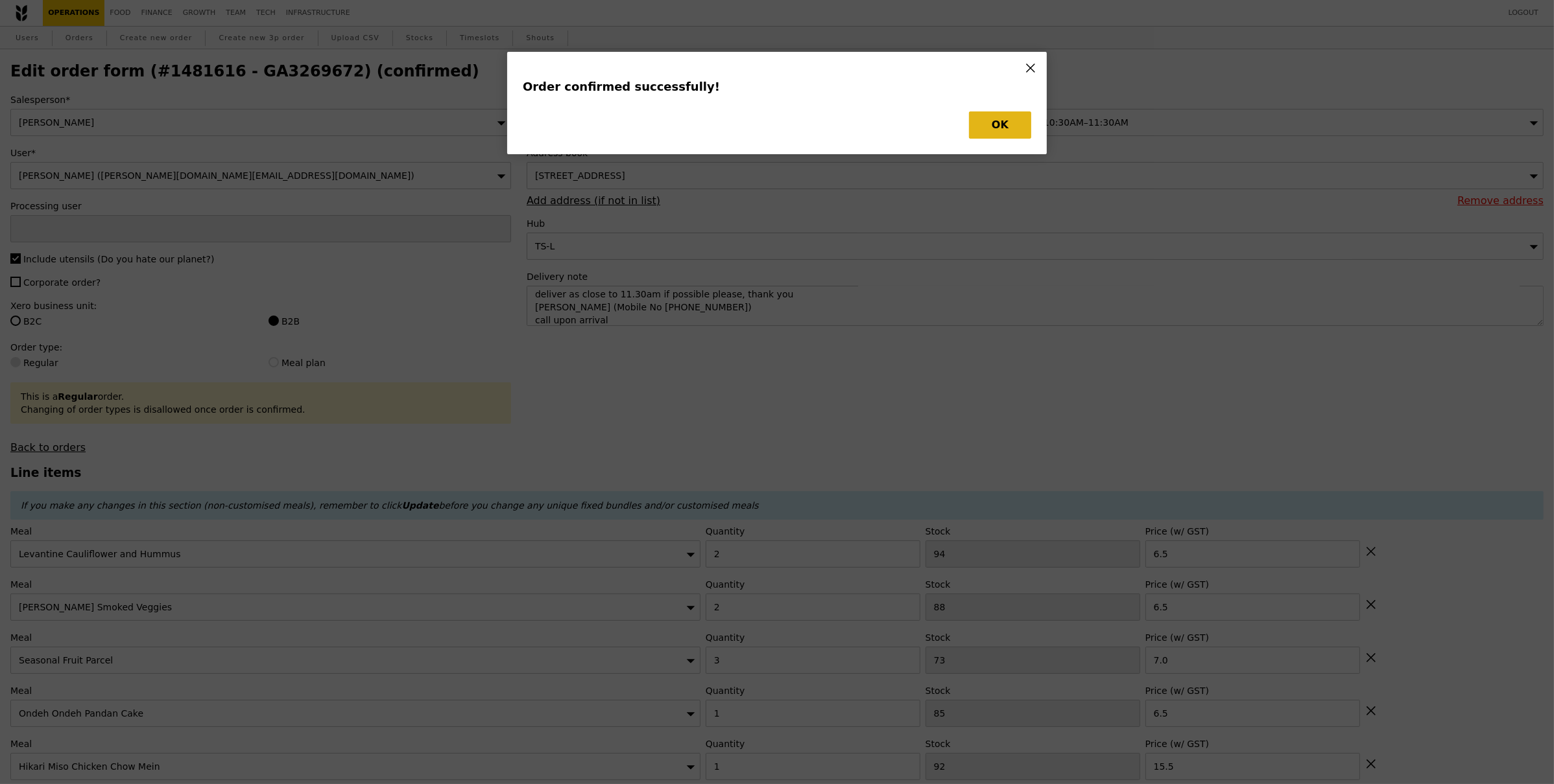
type input "85"
type input "15.50"
type input "3"
type input "69"
type input "20.00"
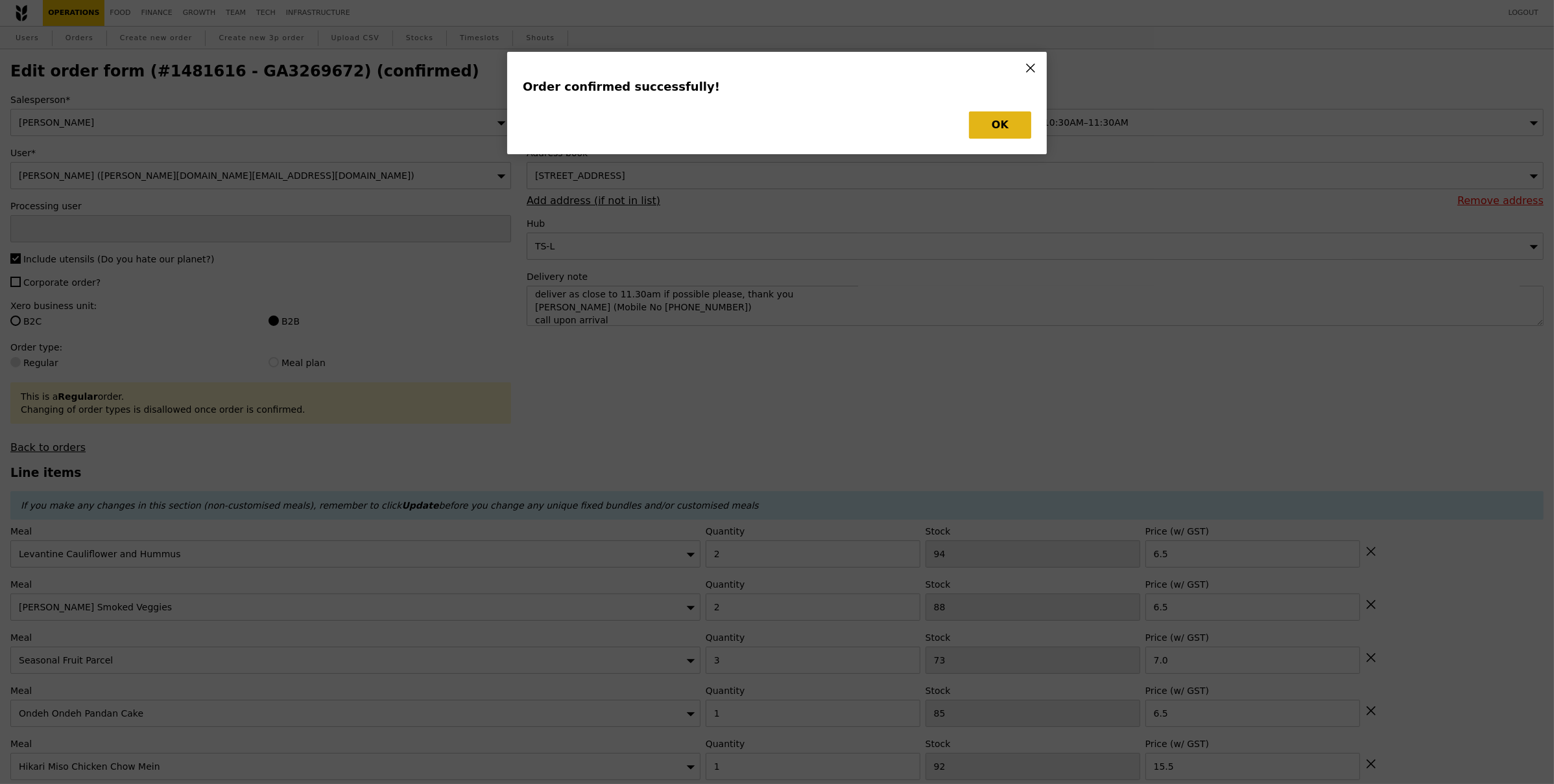
type input "1"
type input "77"
type input "15.50"
type input "92"
type input "14.00"
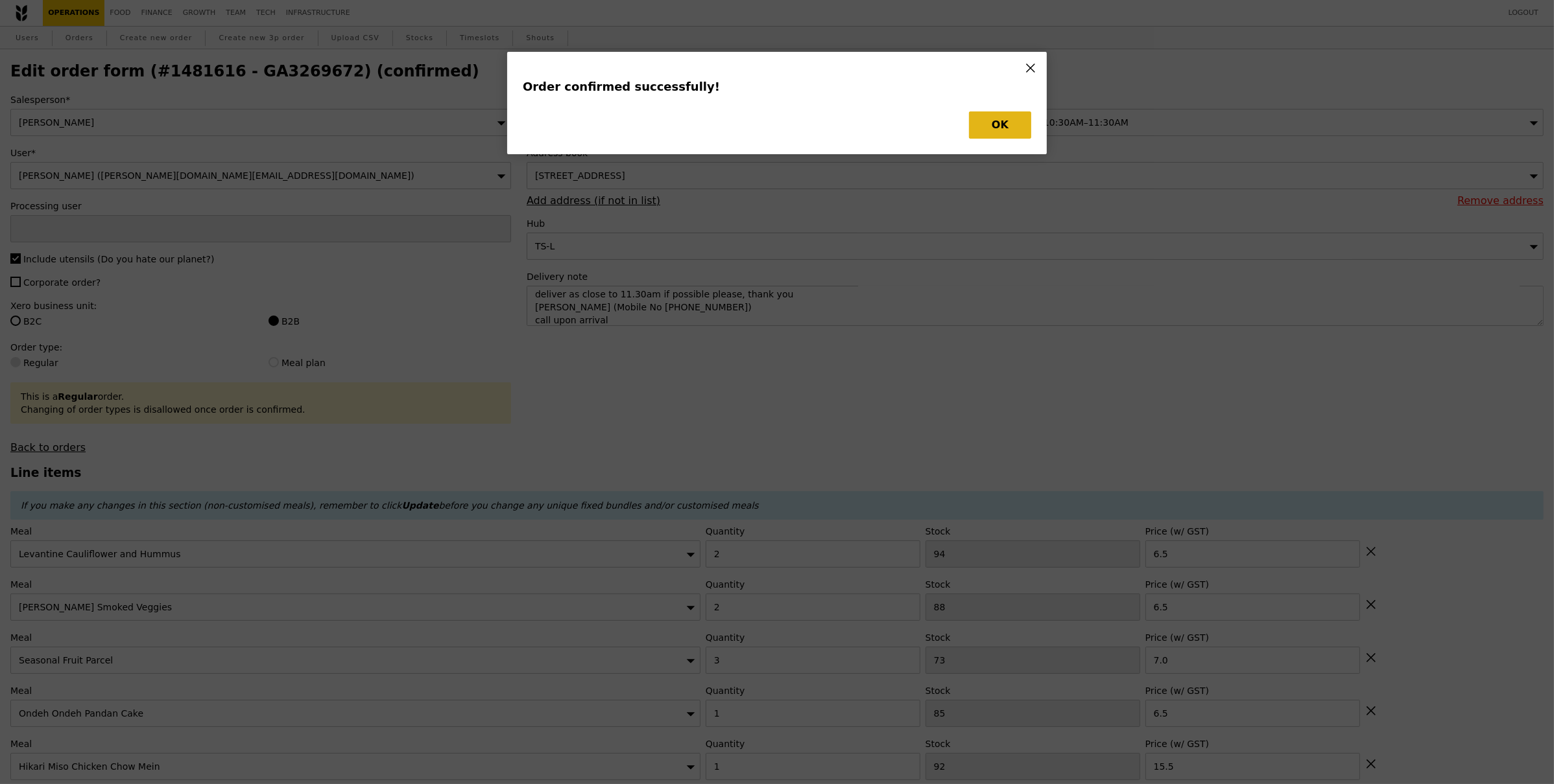
type input "2"
type input "86"
type input "14.00"
type input "1"
type input "92"
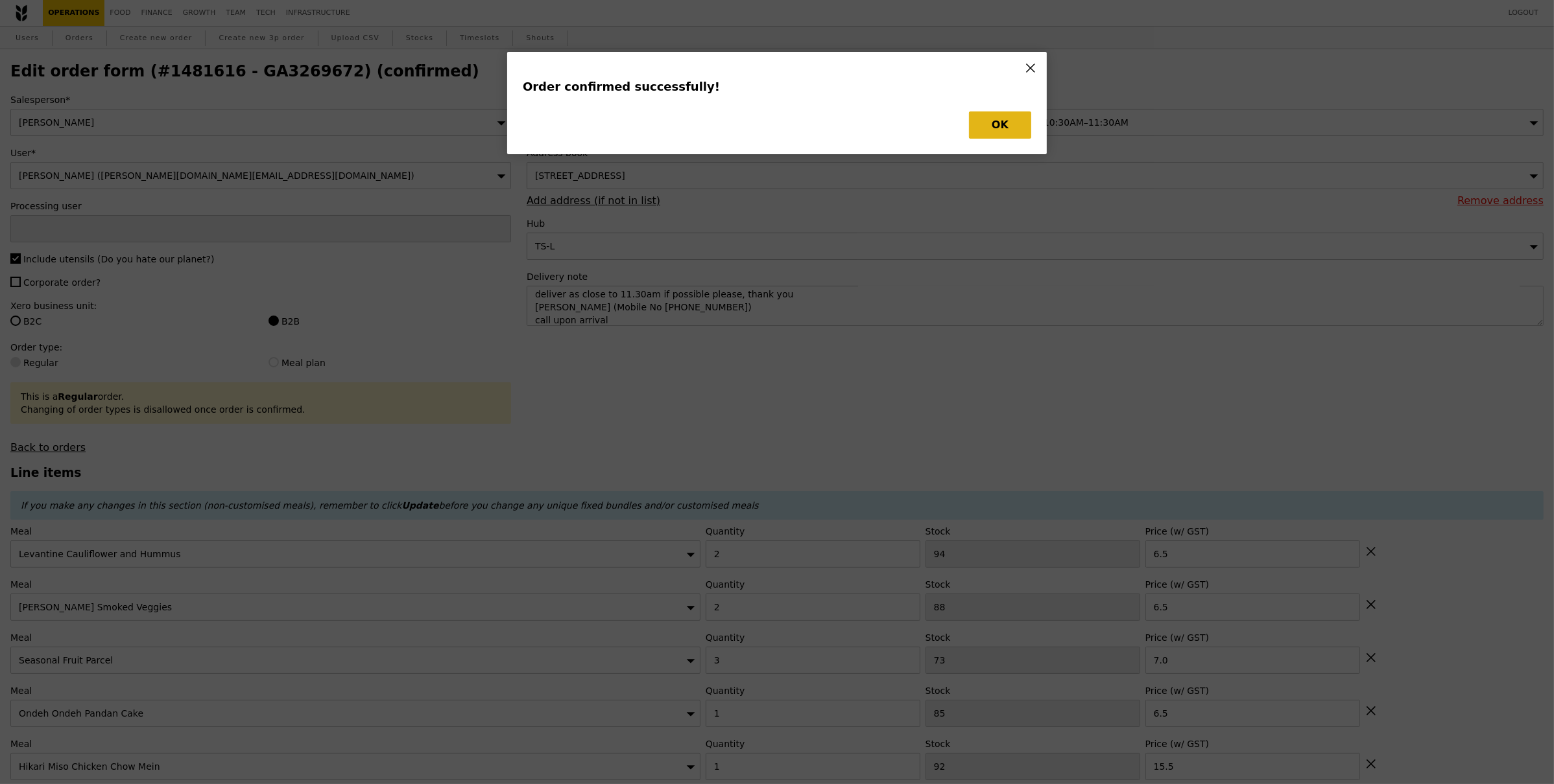
type input "15.50"
type input "85"
type input "6.50"
type input "3"
type input "73"
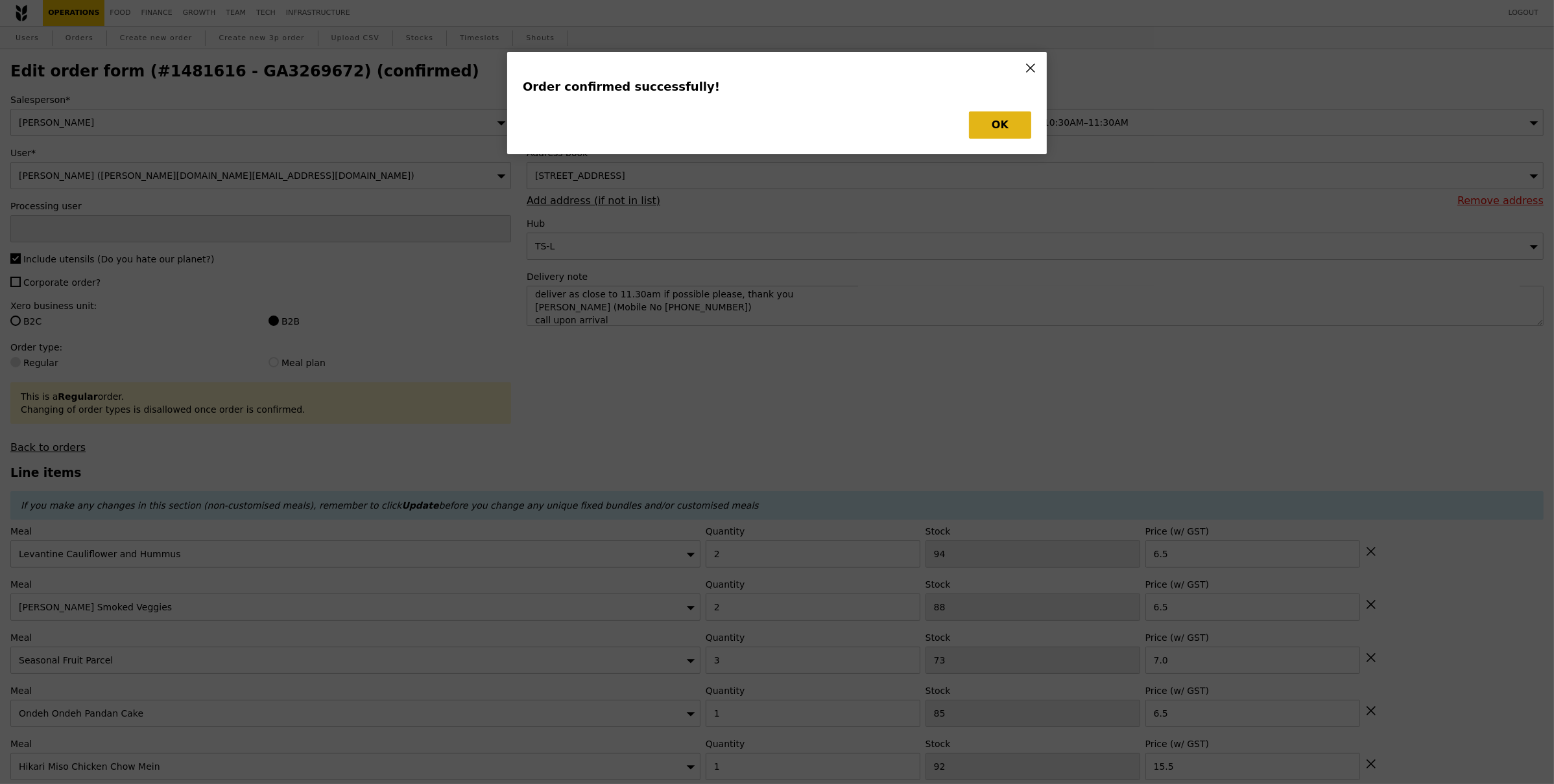
type input "7.00"
type input "2"
type input "88"
type input "6.50"
type input "2"
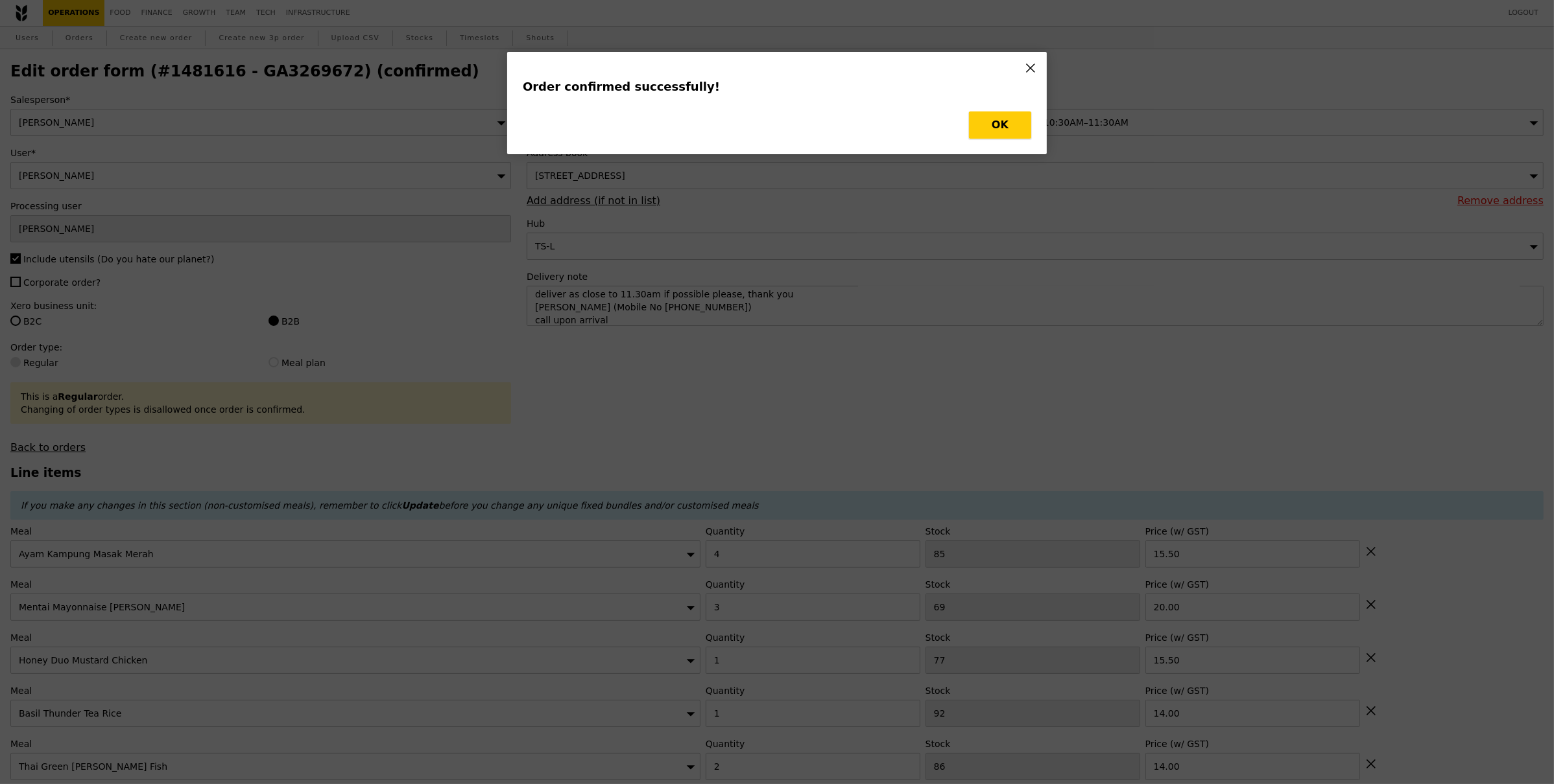
click at [1015, 116] on button "OK" at bounding box center [1000, 125] width 63 height 27
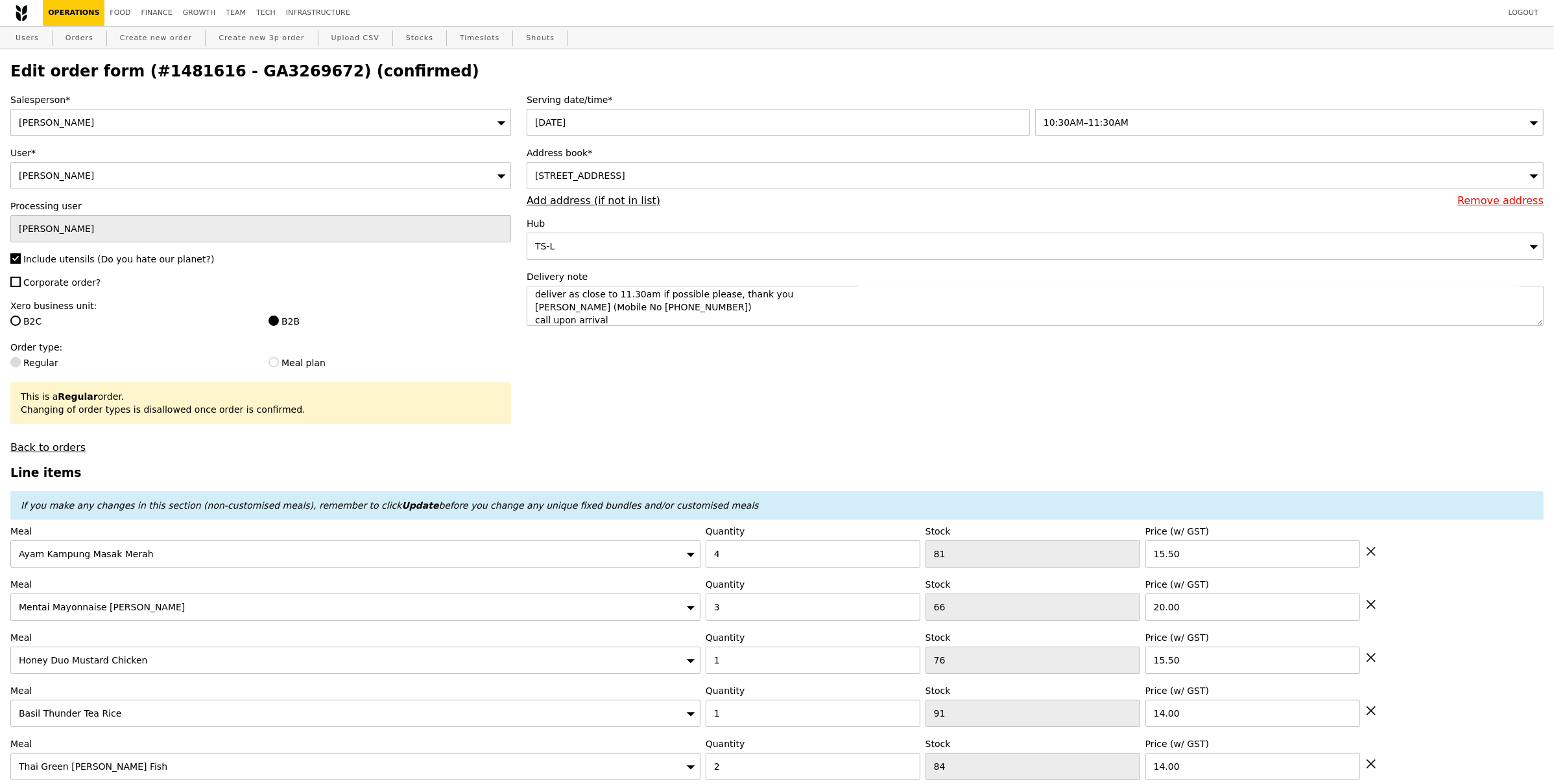
drag, startPoint x: 330, startPoint y: 82, endPoint x: 307, endPoint y: 76, distance: 23.8
click at [302, 74] on h2 "Edit order form (#1481616 - GA3269672) (confirmed)" at bounding box center [777, 71] width 1533 height 19
drag, startPoint x: 305, startPoint y: 74, endPoint x: 216, endPoint y: 66, distance: 89.4
click at [216, 66] on h2 "Edit order form (#1481616 - GA3269672) (confirmed)" at bounding box center [777, 71] width 1533 height 19
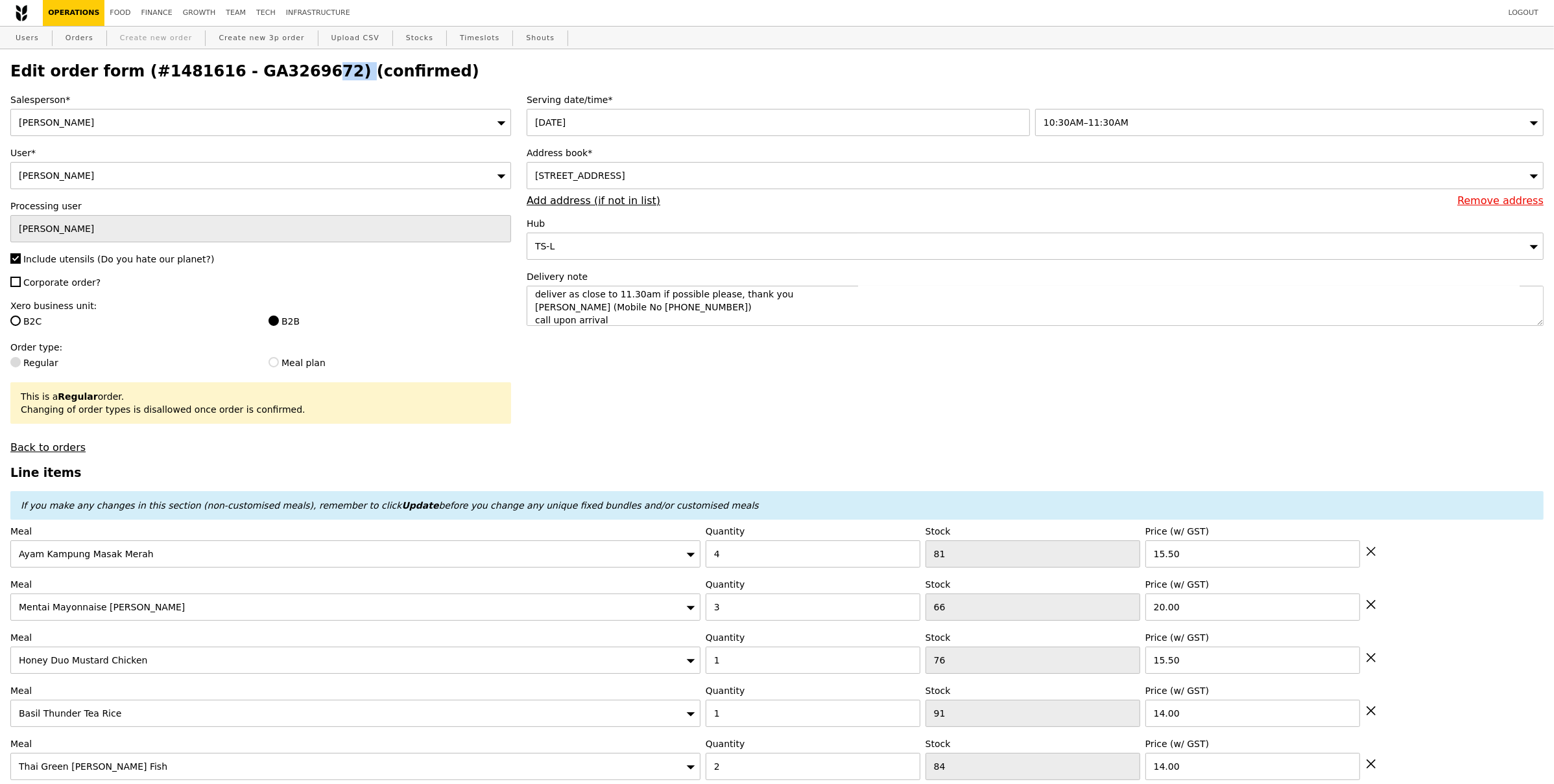
copy h2 "GA3269672"
click at [86, 37] on link "Orders" at bounding box center [79, 38] width 38 height 23
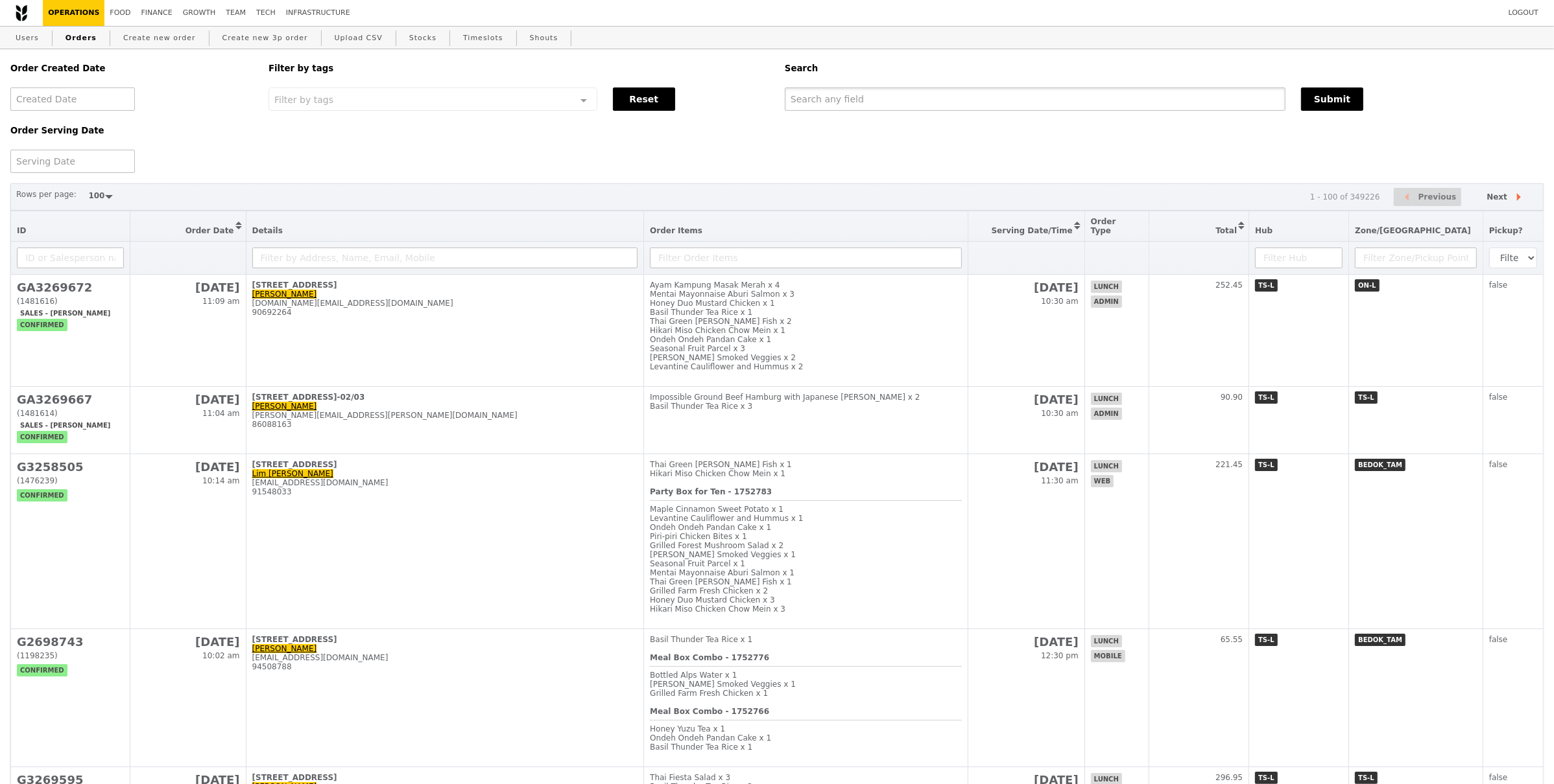
click at [963, 110] on div "Order Created Date Order Serving Date Filter by tags Filter by tags Meal_Plan W…" at bounding box center [777, 110] width 1549 height 124
click at [968, 105] on input "text" at bounding box center [1035, 100] width 501 height 23
paste input "GA3269672"
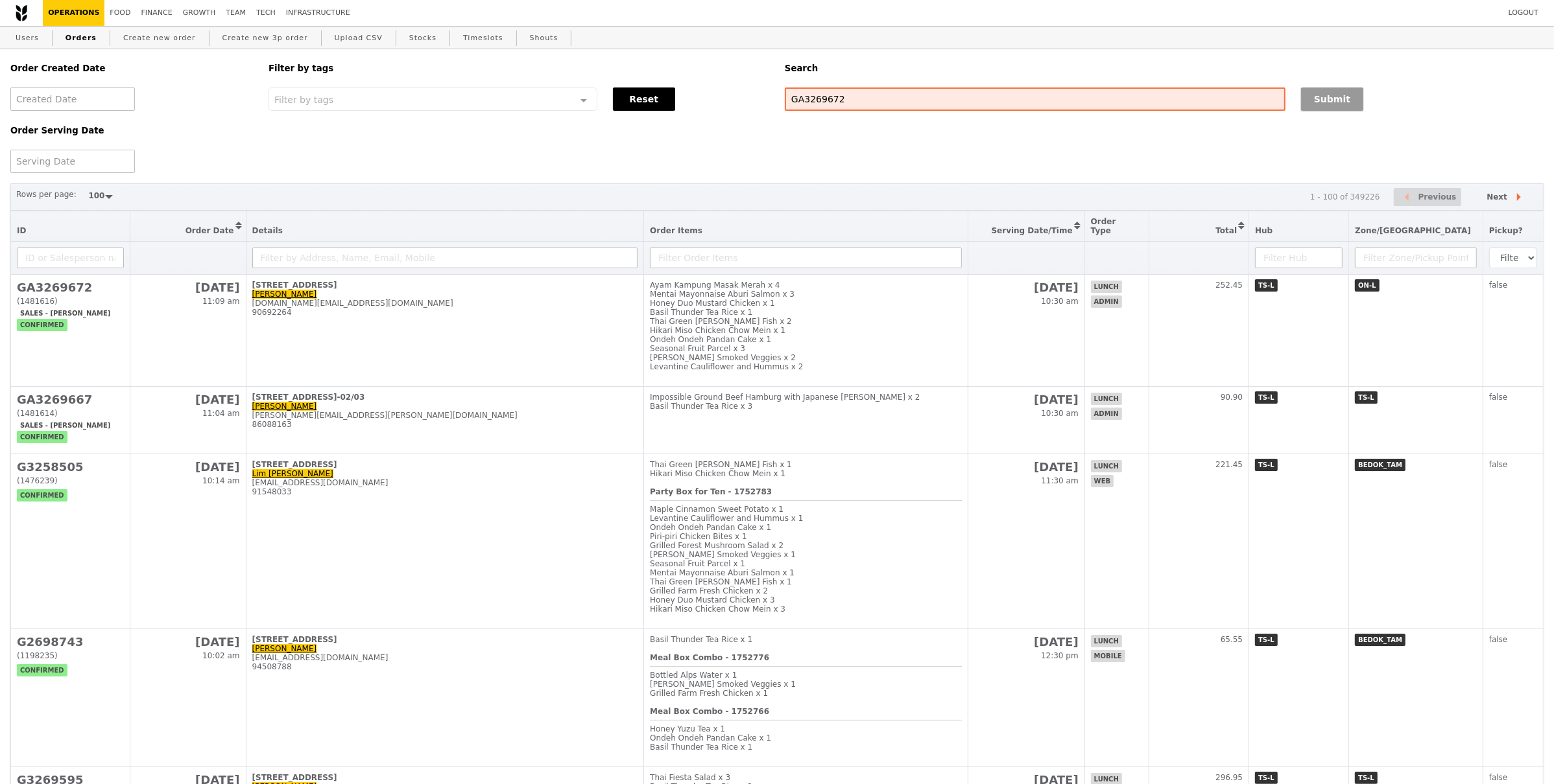
click at [1336, 102] on button "Submit" at bounding box center [1332, 100] width 63 height 23
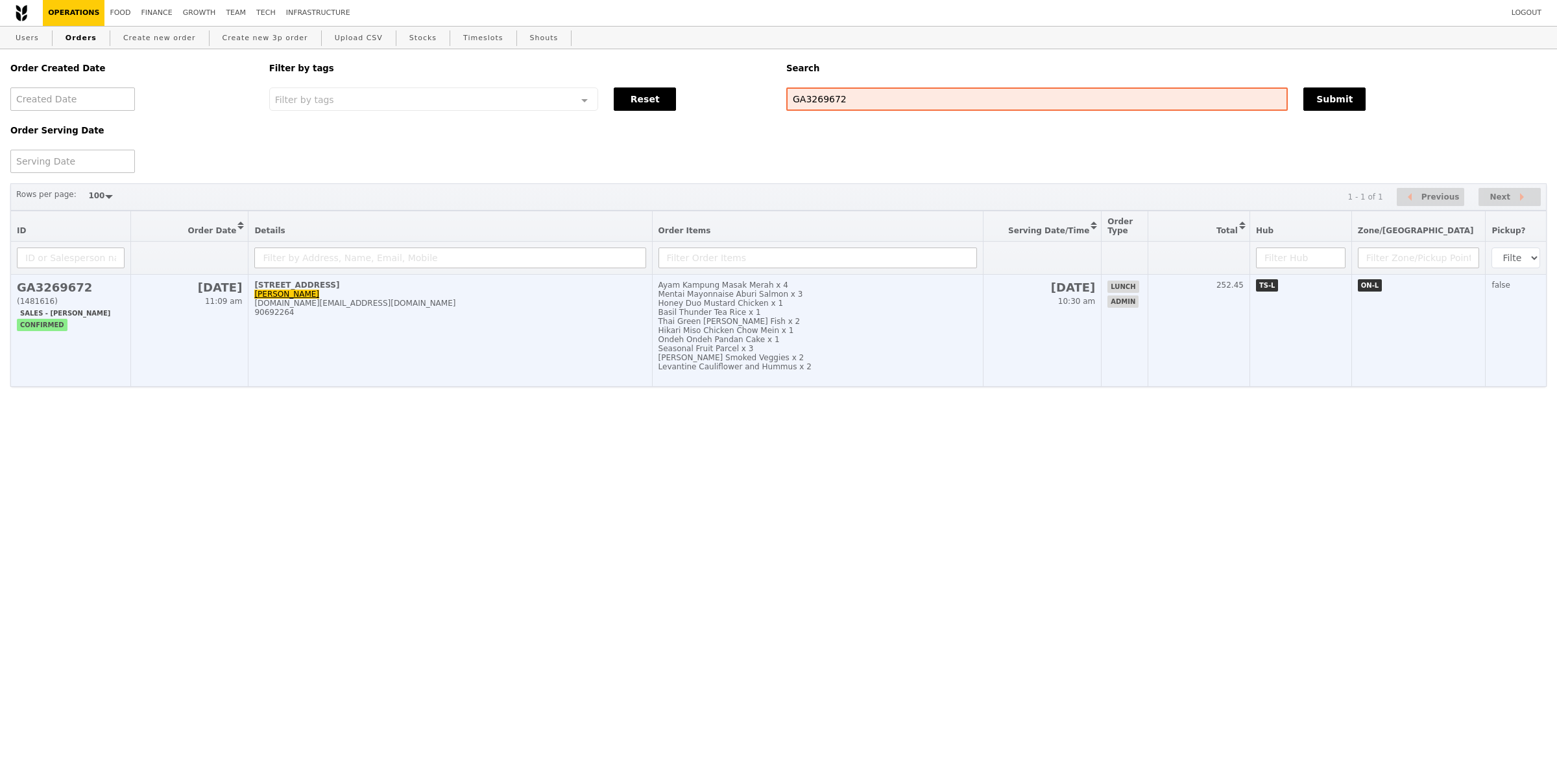
click at [590, 359] on td "501 Orchard Road Angela Er angela.er@chanel.com 90692264" at bounding box center [450, 330] width 403 height 112
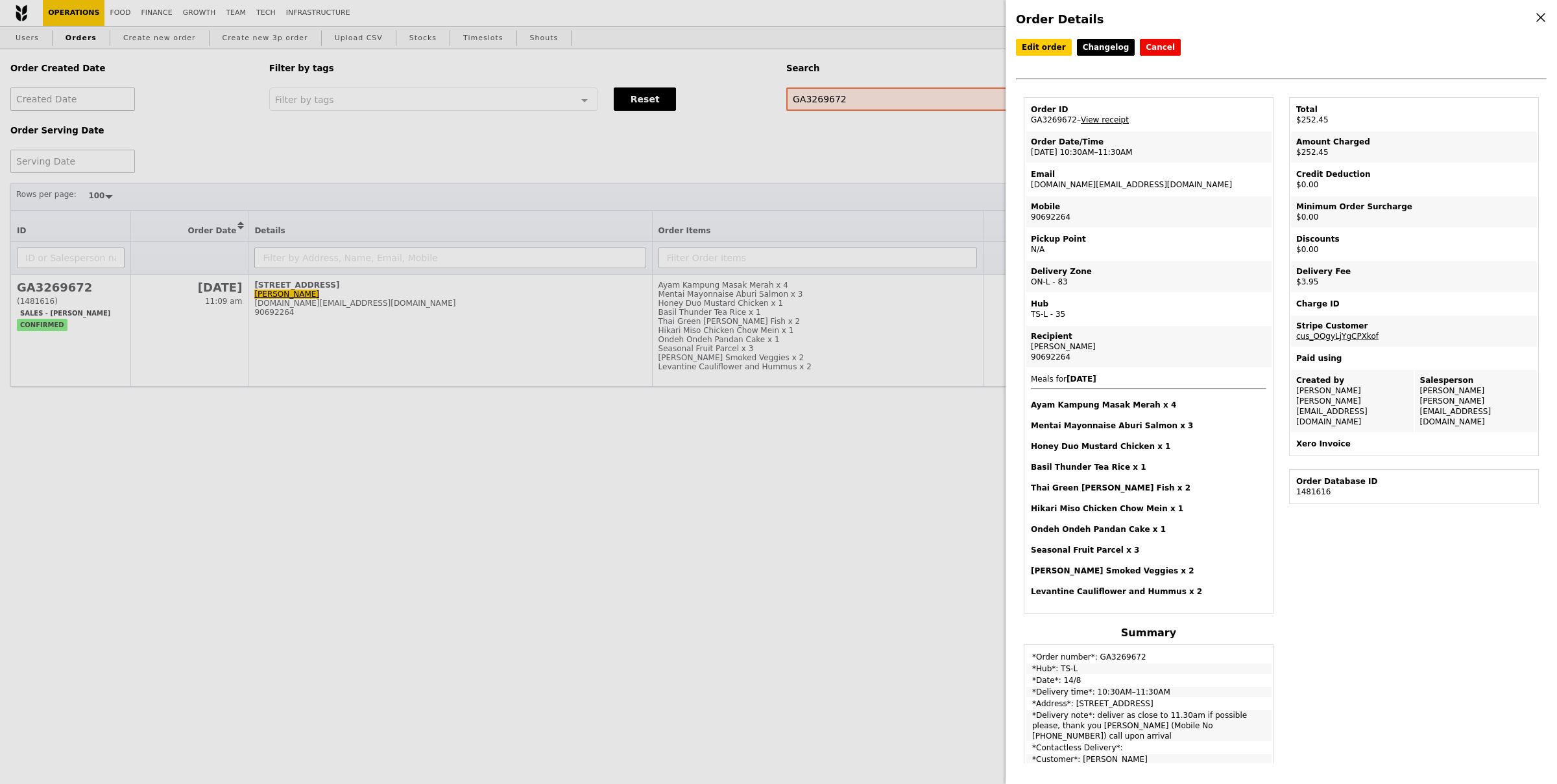
click at [1116, 110] on div "Order ID" at bounding box center [1148, 109] width 236 height 11
click at [1118, 115] on link "View receipt" at bounding box center [1104, 119] width 48 height 9
click at [1038, 36] on div "Order Details Edit order Changelog Cancel Order ID GA3269672 – View receipt Ord…" at bounding box center [1281, 392] width 552 height 784
click at [1036, 48] on link "Edit order" at bounding box center [1044, 47] width 56 height 17
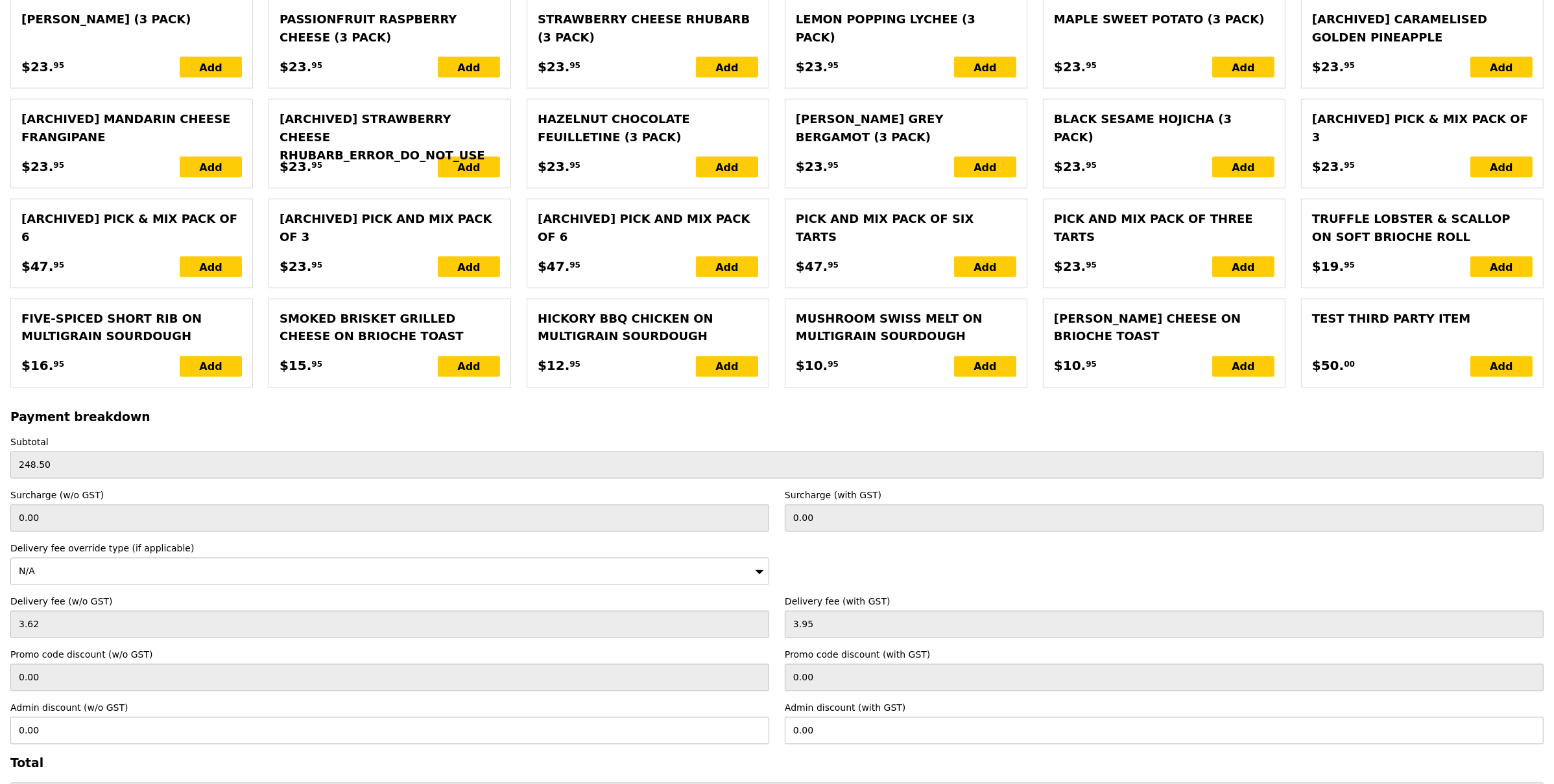
scroll to position [2967, 0]
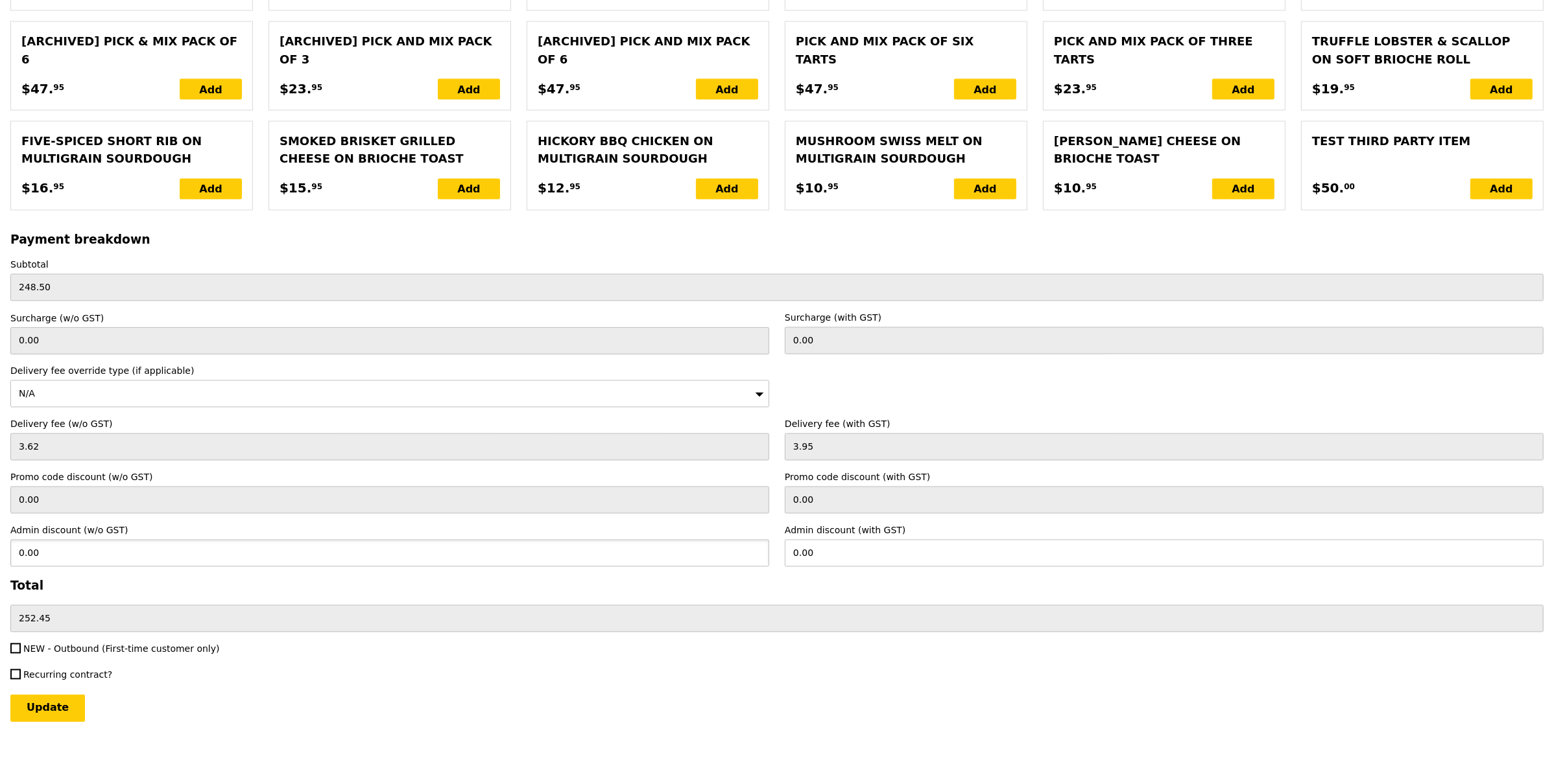
click at [92, 547] on input "0.00" at bounding box center [390, 553] width 759 height 27
click at [211, 705] on div "Update" at bounding box center [777, 709] width 1533 height 27
click at [40, 704] on input "Update" at bounding box center [48, 709] width 74 height 27
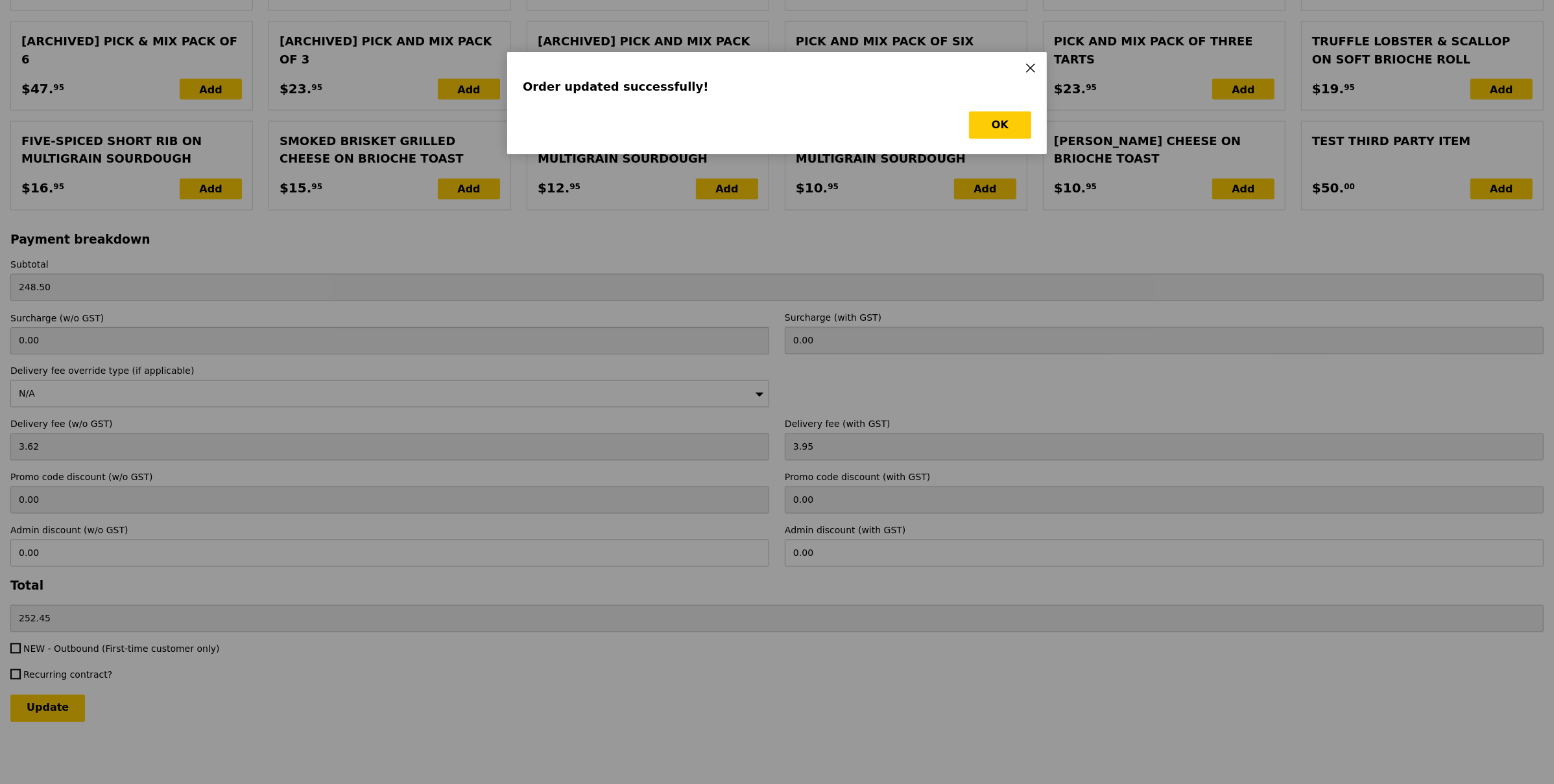
scroll to position [0, 0]
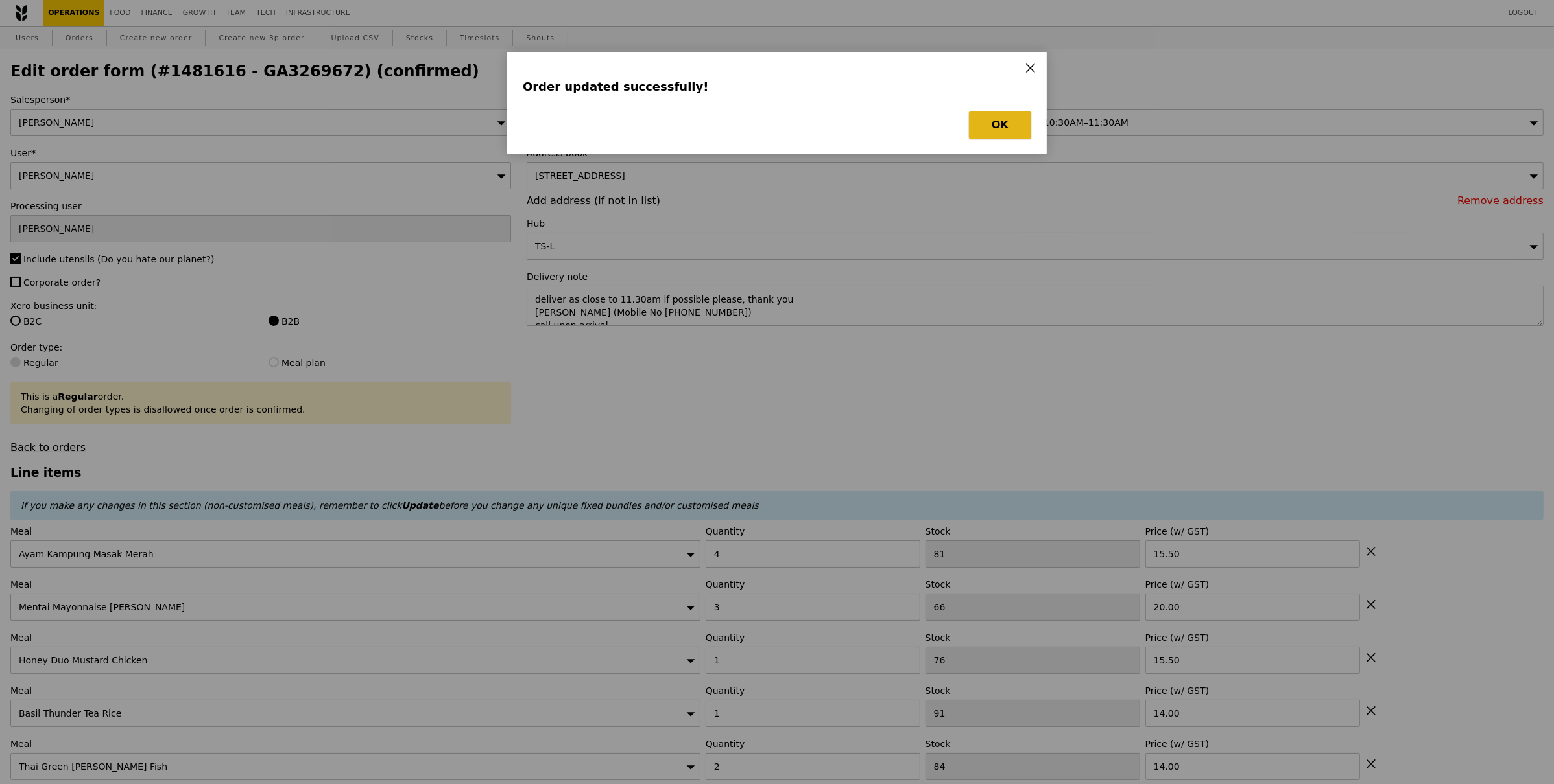
click at [1014, 130] on button "OK" at bounding box center [1000, 125] width 63 height 27
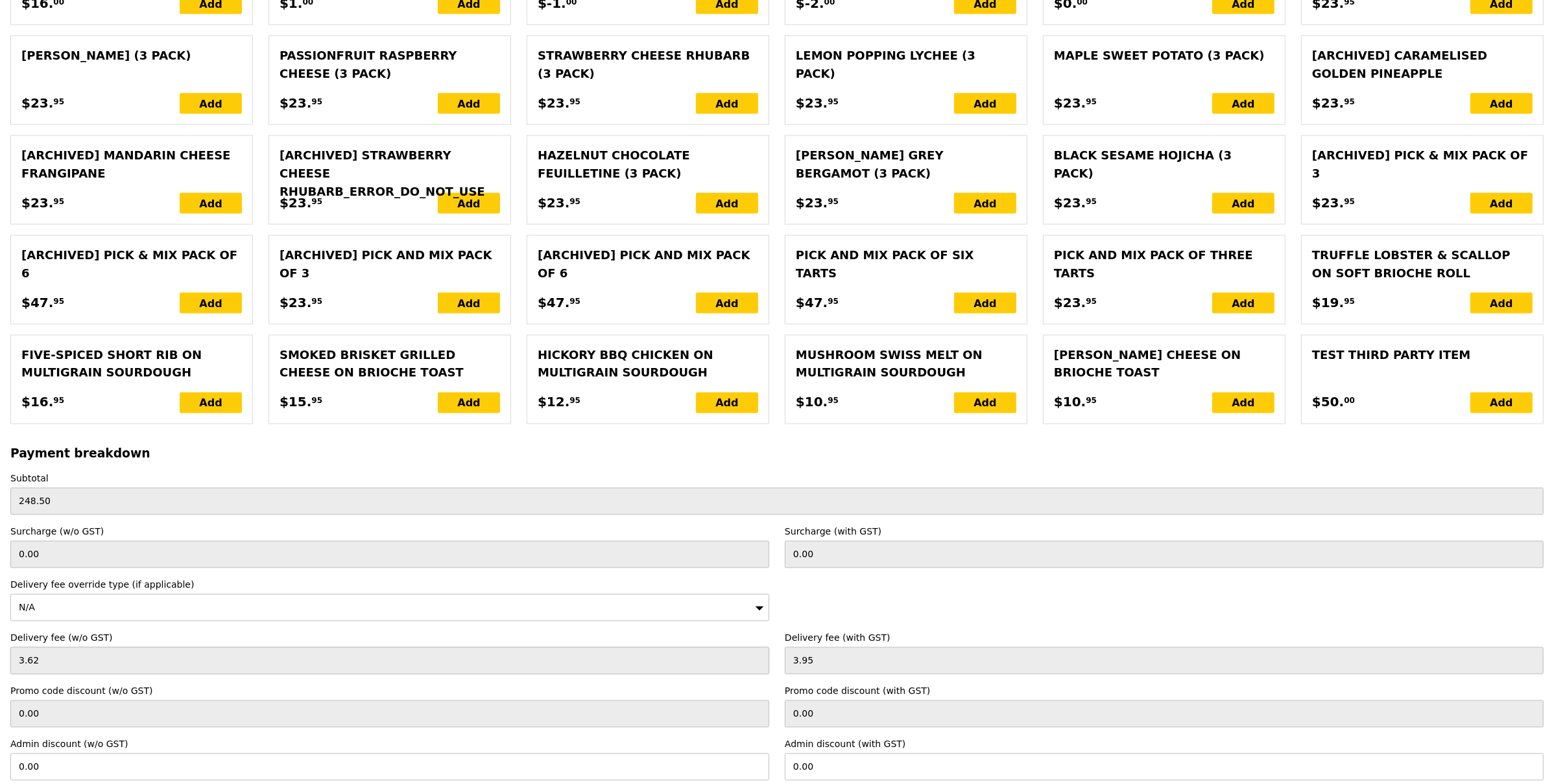
scroll to position [2967, 0]
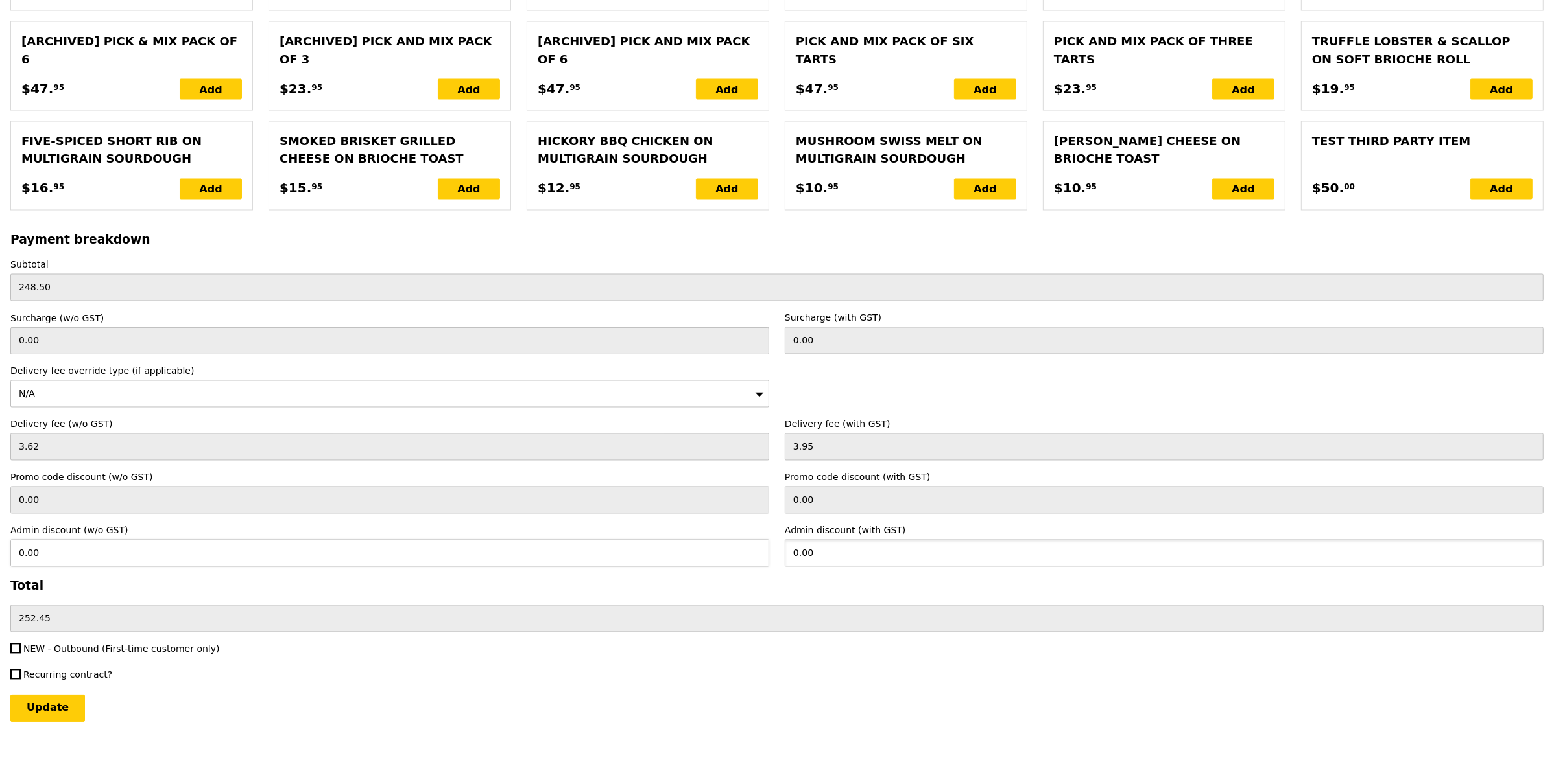
click at [739, 551] on div "Admin discount (w/o GST) 0.00 Admin discount (with GST) 0.00" at bounding box center [777, 546] width 1549 height 43
click at [779, 657] on div "NEW - Outbound (First-time customer only)" at bounding box center [777, 651] width 1549 height 16
click at [859, 560] on input "12.45" at bounding box center [1164, 553] width 759 height 27
drag, startPoint x: 326, startPoint y: 685, endPoint x: 205, endPoint y: 669, distance: 122.1
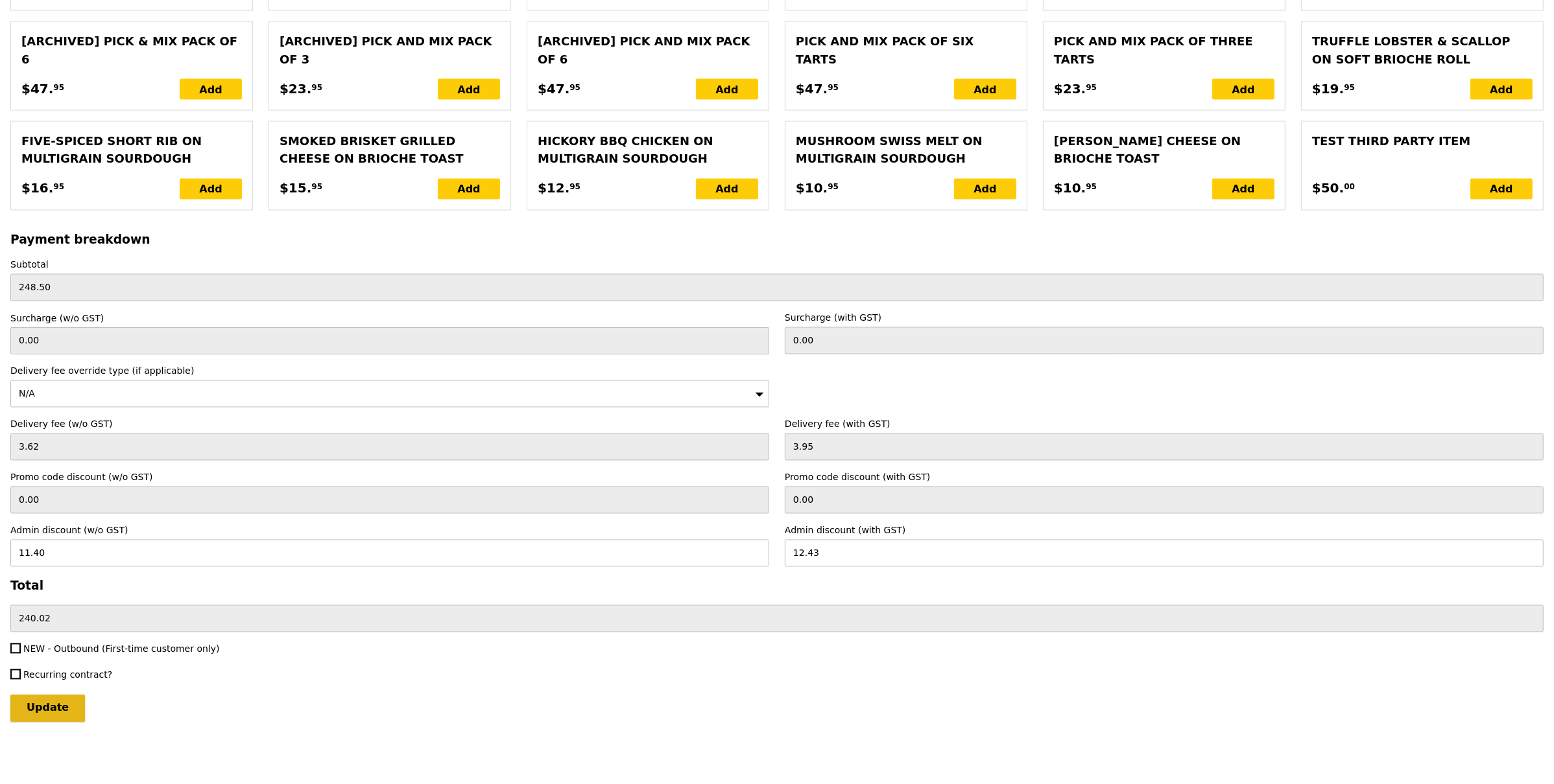
click at [63, 708] on input "Update" at bounding box center [48, 709] width 74 height 27
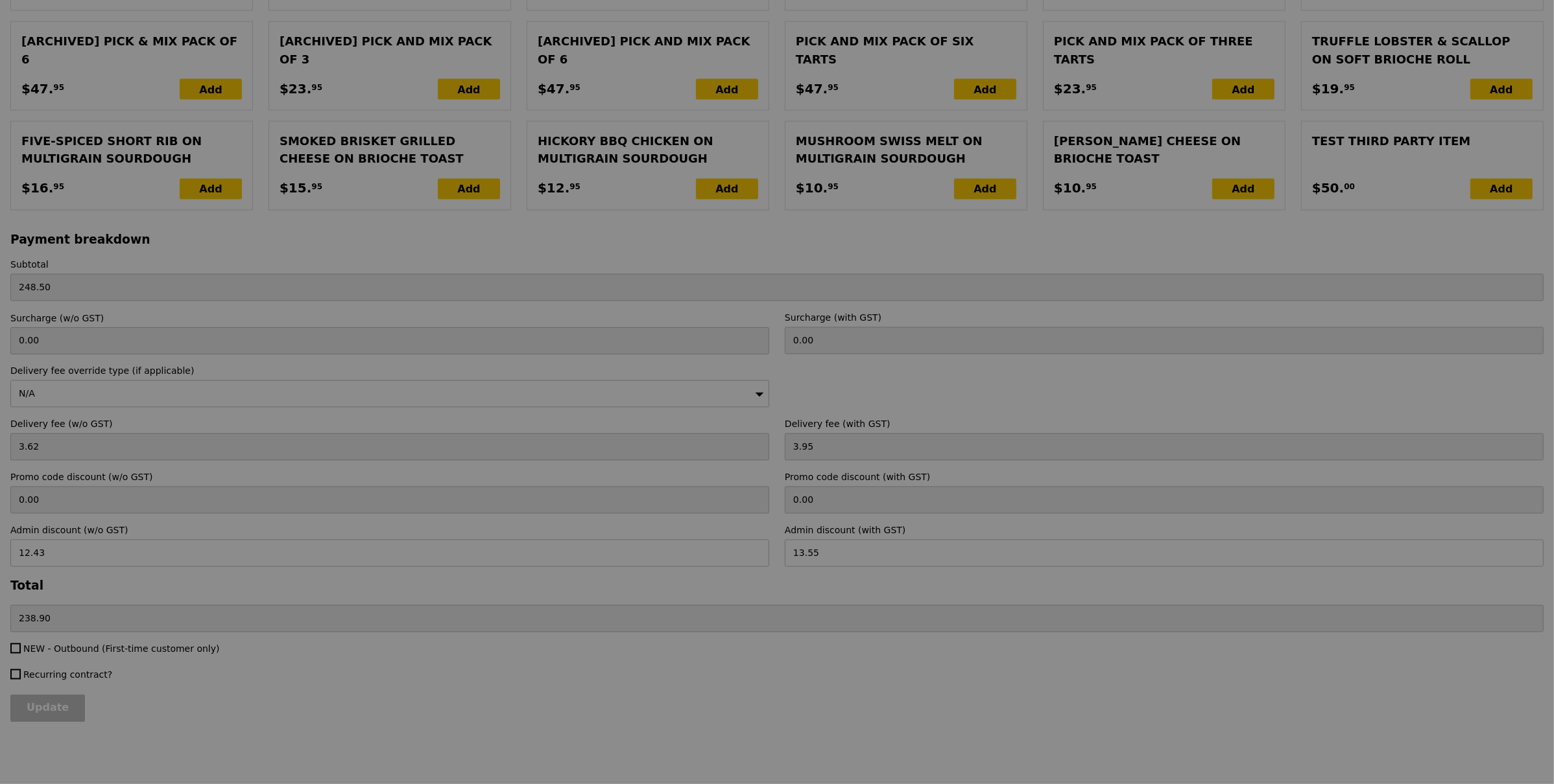
scroll to position [0, 0]
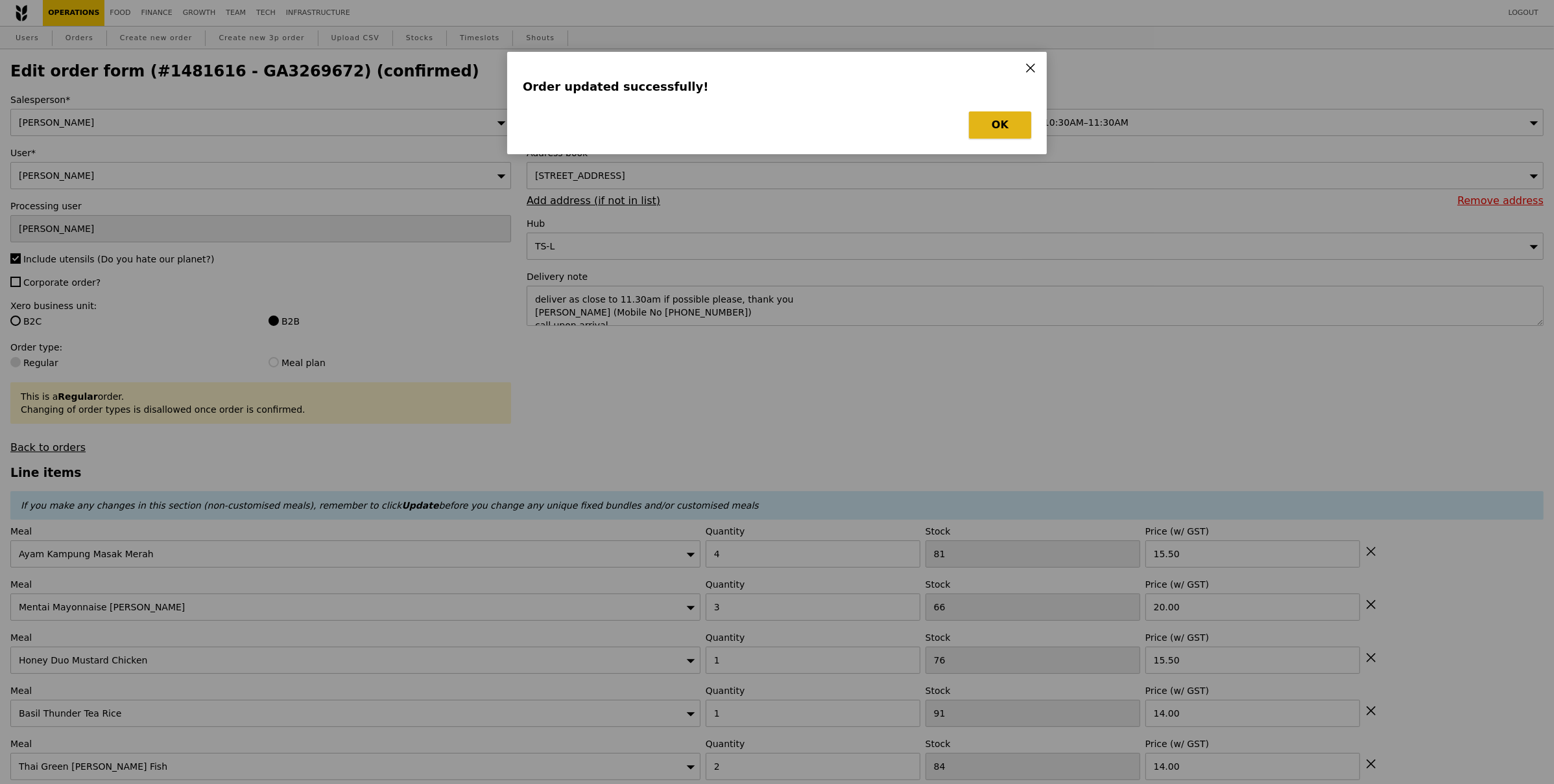
click at [1004, 120] on button "OK" at bounding box center [1000, 125] width 63 height 27
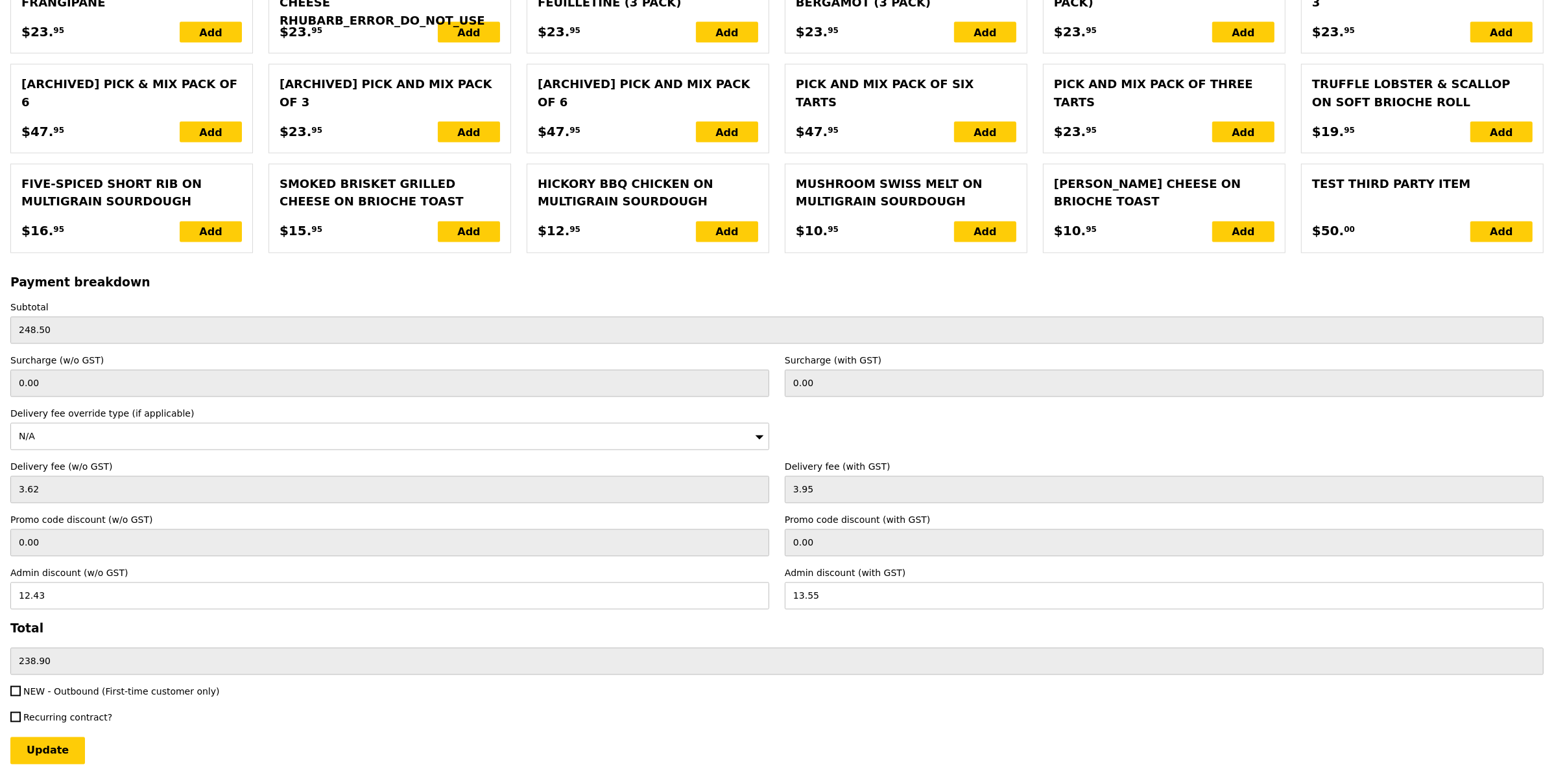
scroll to position [2967, 0]
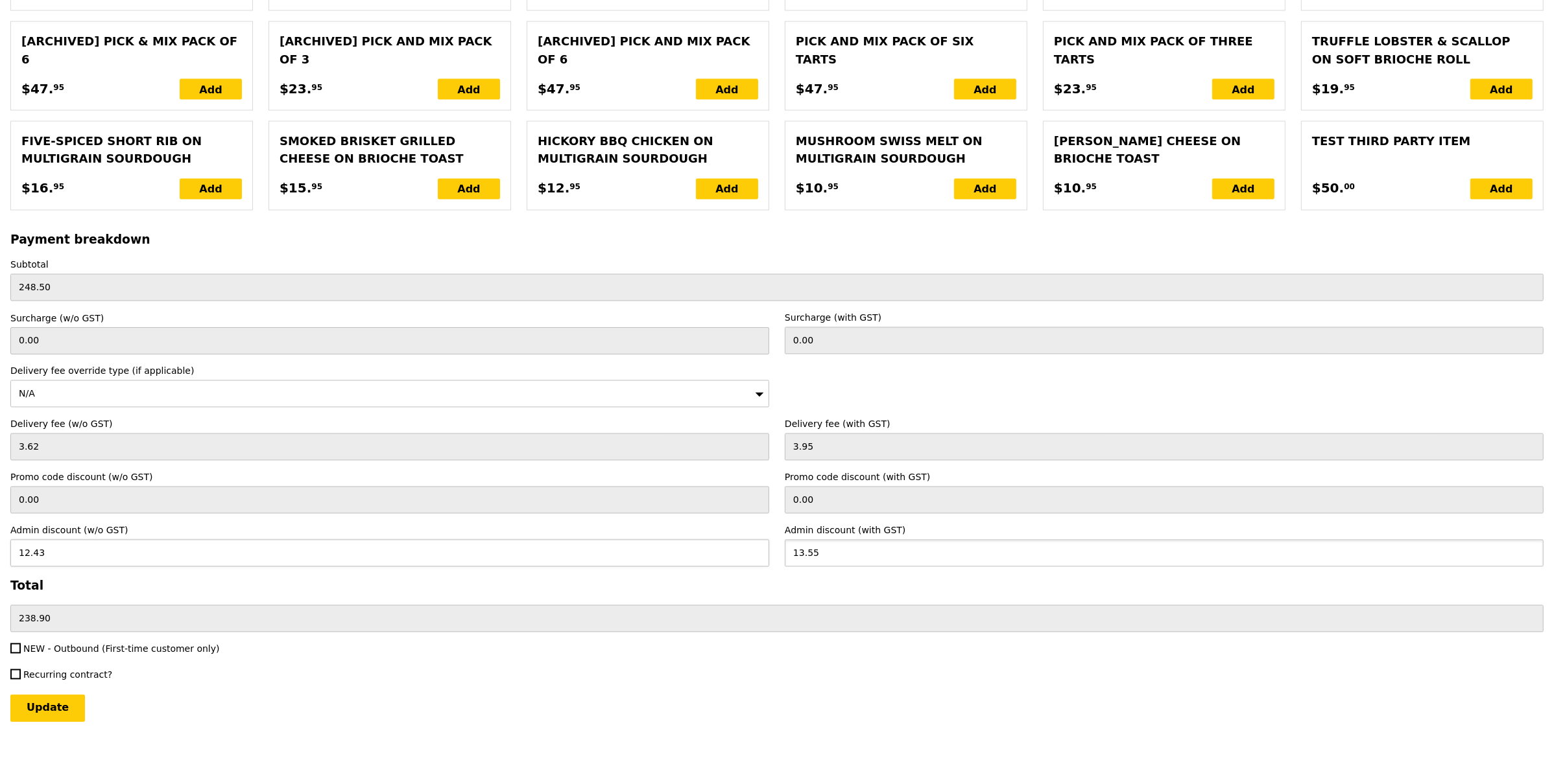
drag, startPoint x: 834, startPoint y: 559, endPoint x: 735, endPoint y: 544, distance: 100.1
click at [735, 544] on div "Admin discount (w/o GST) 12.43 Admin discount (with GST) 13.55" at bounding box center [777, 546] width 1549 height 43
click at [674, 671] on label "Recurring contract?" at bounding box center [390, 675] width 759 height 13
click at [21, 671] on input "Recurring contract?" at bounding box center [16, 675] width 11 height 11
drag, startPoint x: 34, startPoint y: 543, endPoint x: 0, endPoint y: 525, distance: 38.5
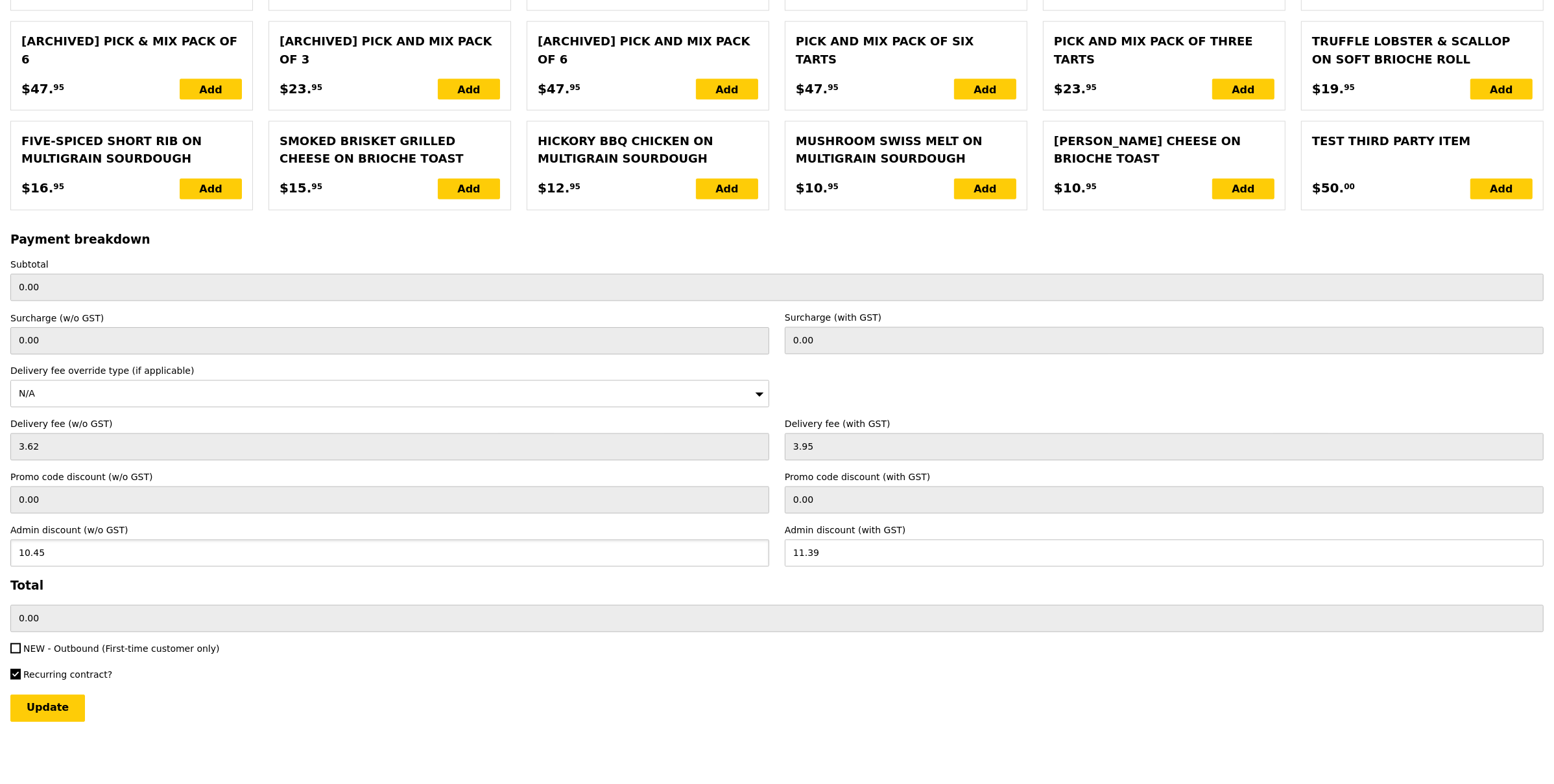
click at [548, 696] on div "Update" at bounding box center [777, 709] width 1533 height 27
click at [57, 702] on input "Update" at bounding box center [48, 709] width 74 height 27
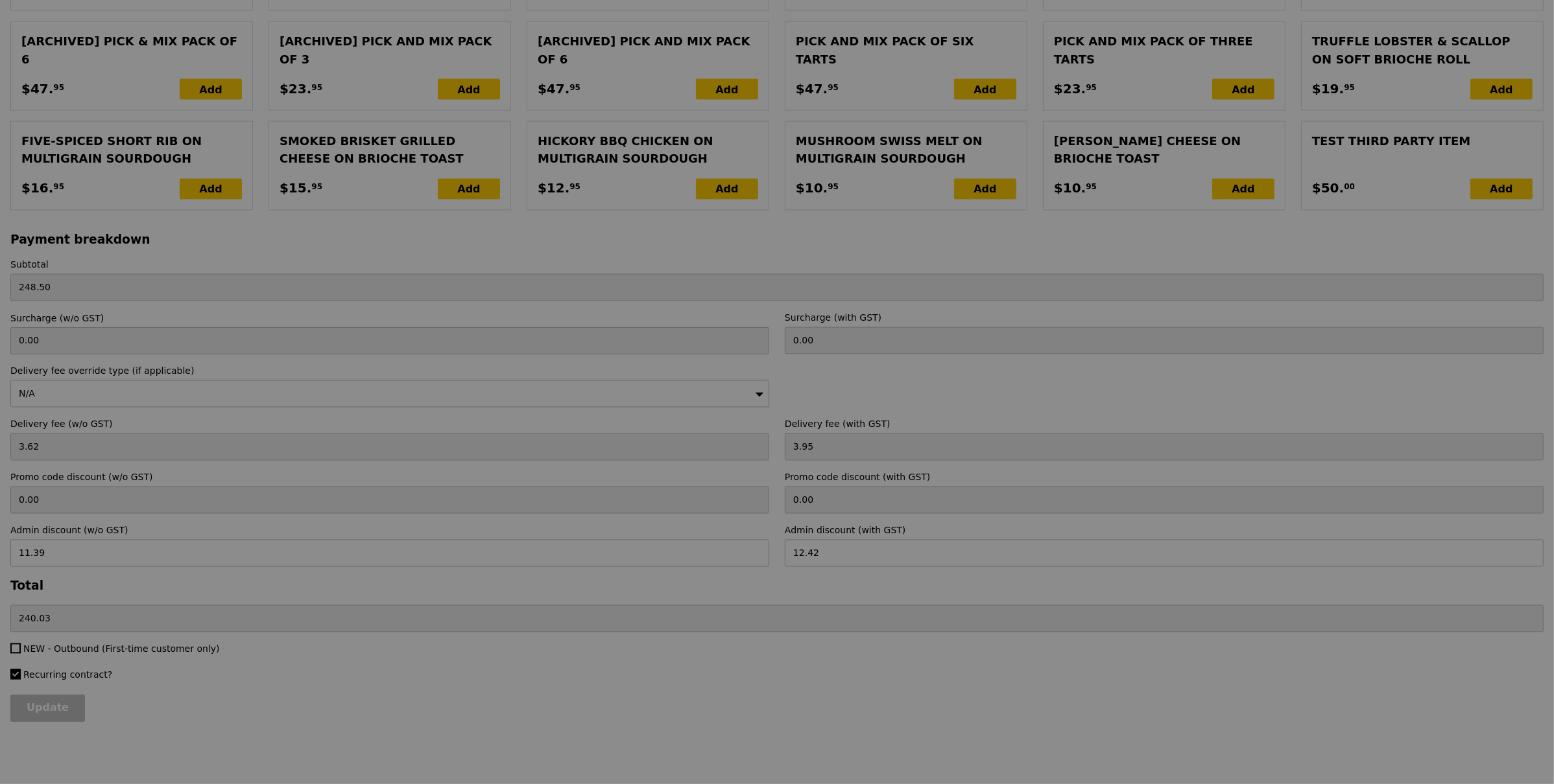
scroll to position [0, 0]
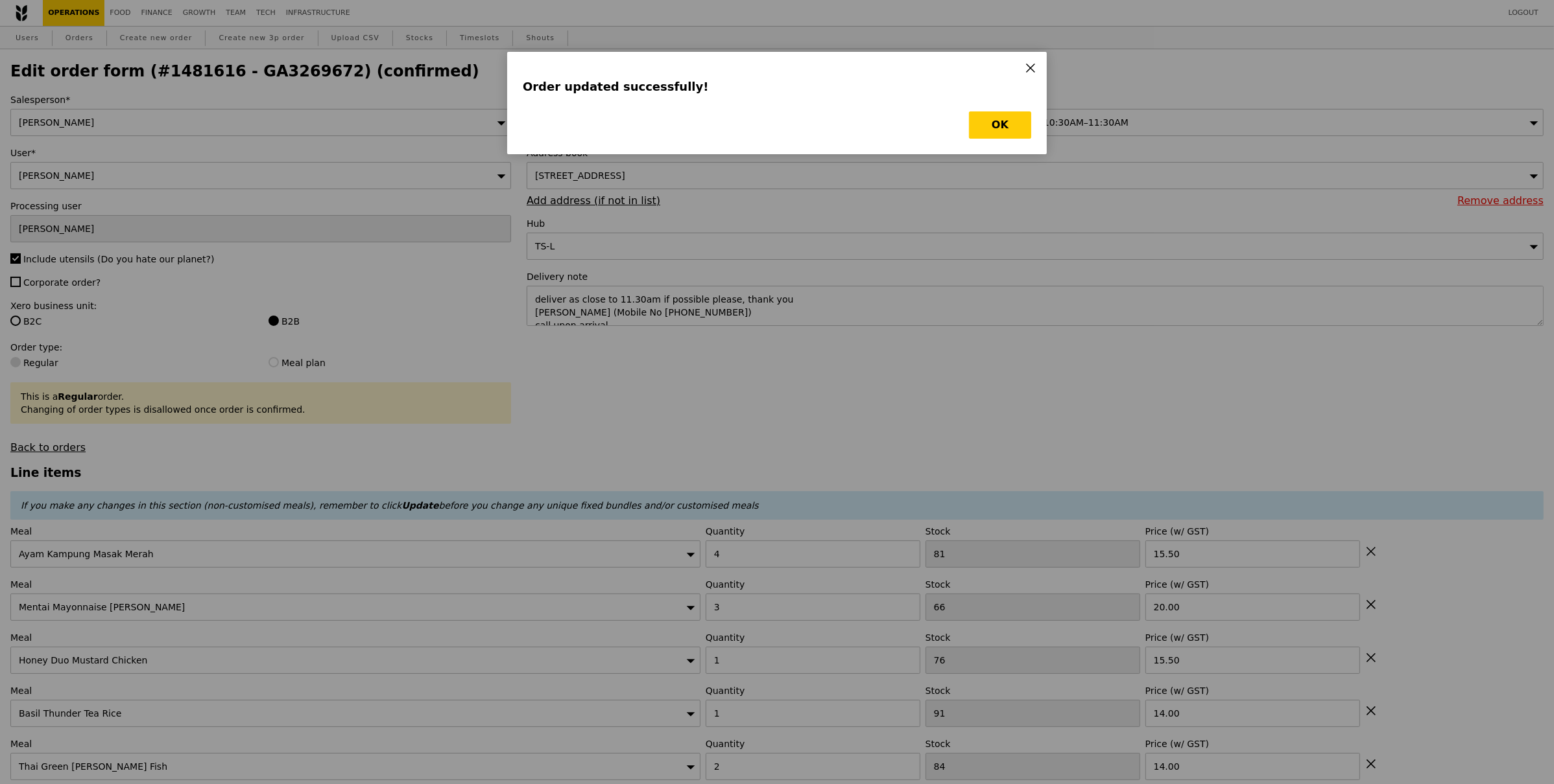
click at [967, 124] on div "OK" at bounding box center [777, 125] width 509 height 27
click at [970, 128] on button "OK" at bounding box center [1000, 125] width 63 height 27
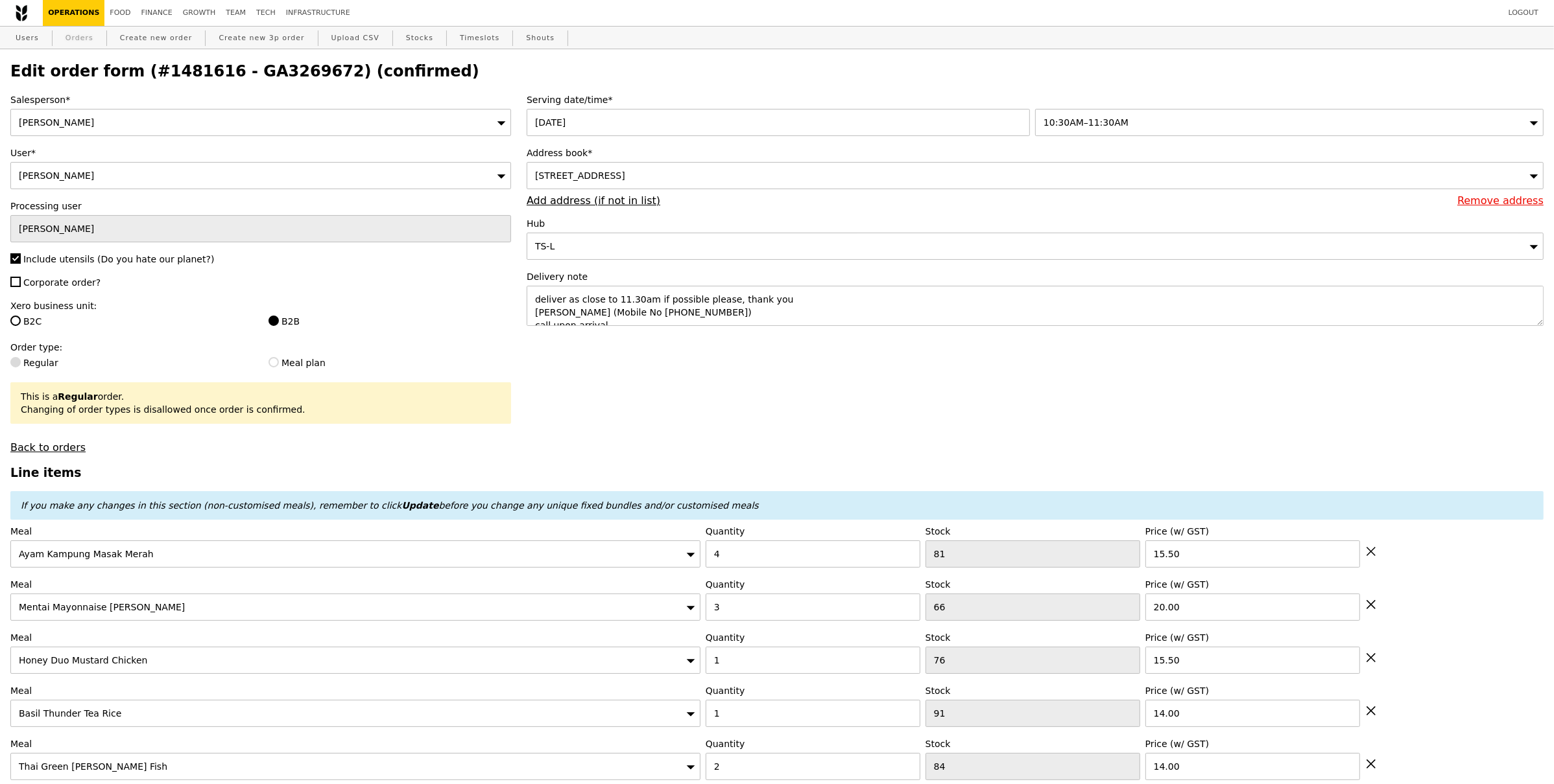
click at [78, 36] on link "Orders" at bounding box center [79, 38] width 38 height 23
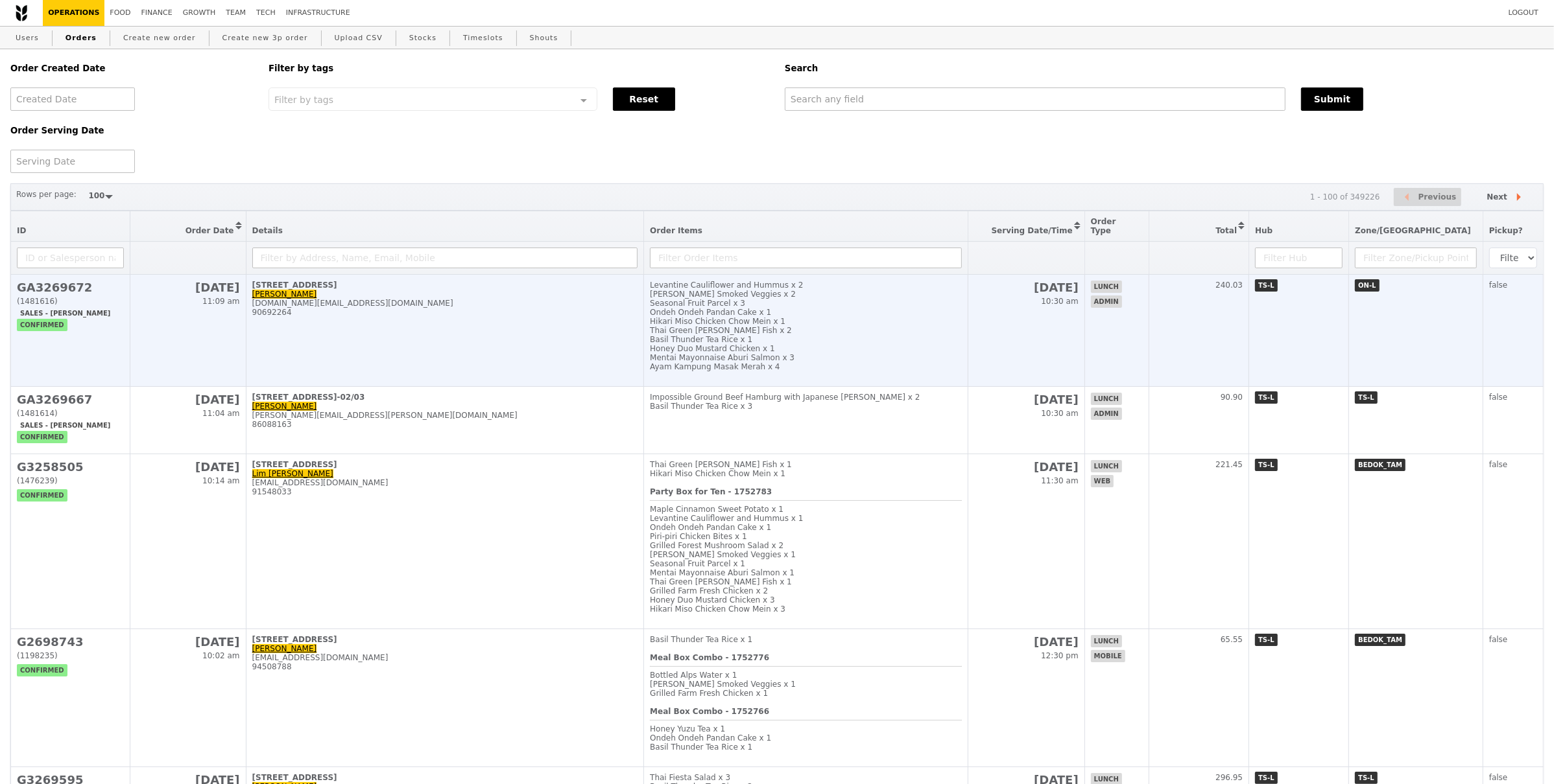
click at [343, 327] on td "501 Orchard Road Angela Er angela.er@chanel.com 90692264" at bounding box center [444, 330] width 398 height 112
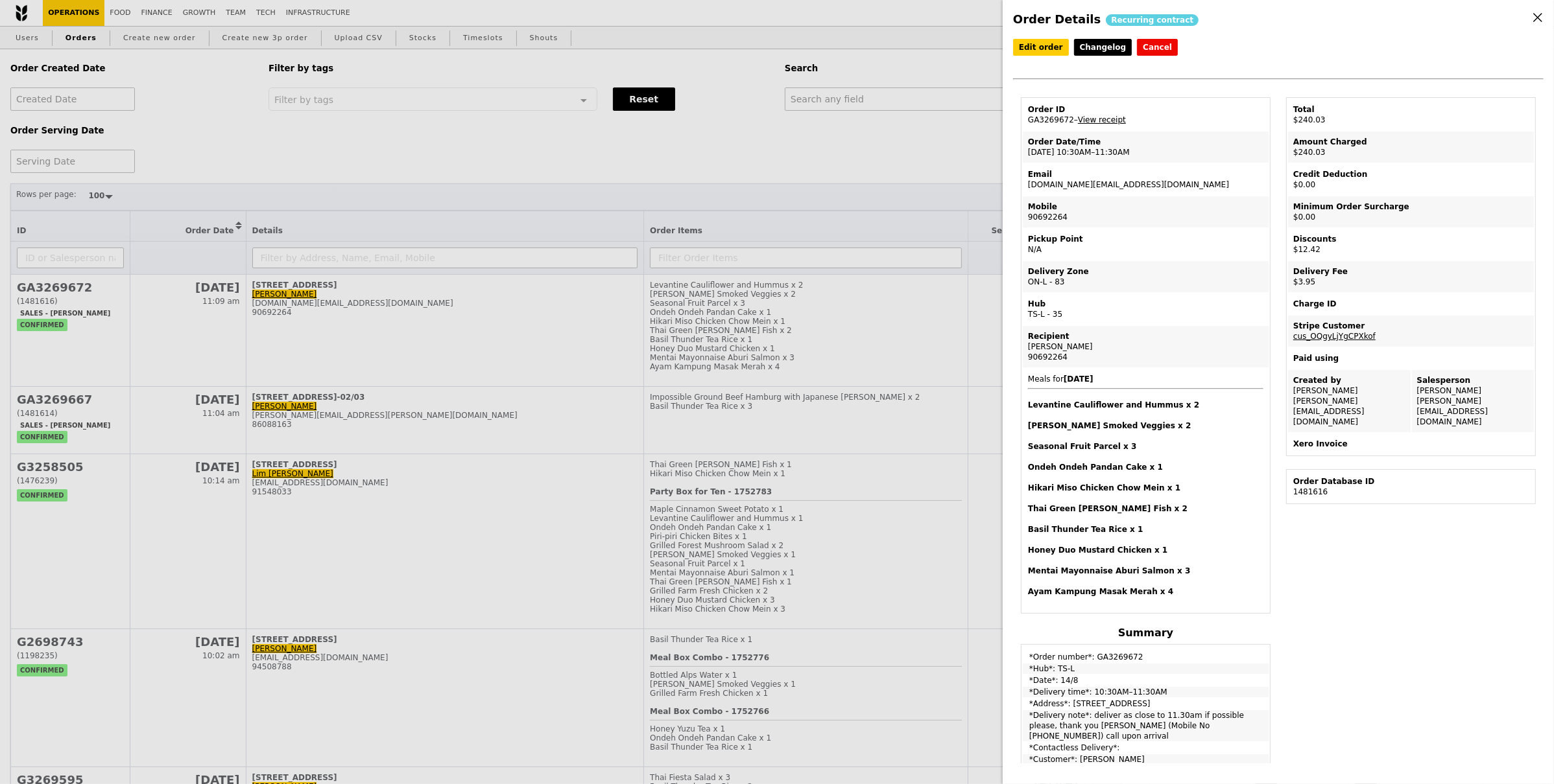
click at [1104, 117] on link "View receipt" at bounding box center [1101, 119] width 48 height 9
click at [818, 262] on div "Order Details Recurring contract Edit order Changelog Cancel Order ID GA3269672…" at bounding box center [777, 392] width 1554 height 784
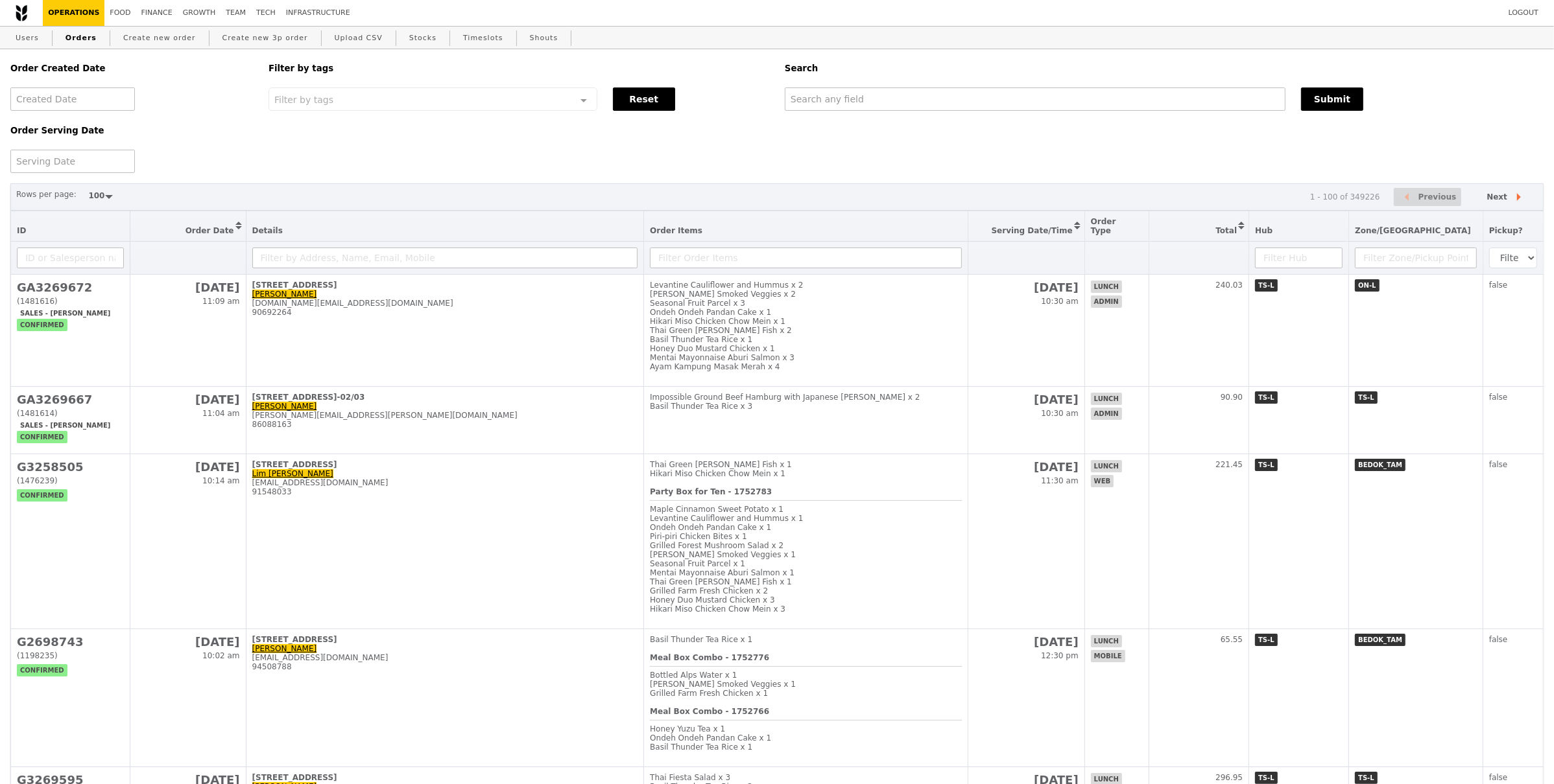
click at [332, 308] on div "90692264" at bounding box center [445, 312] width 386 height 9
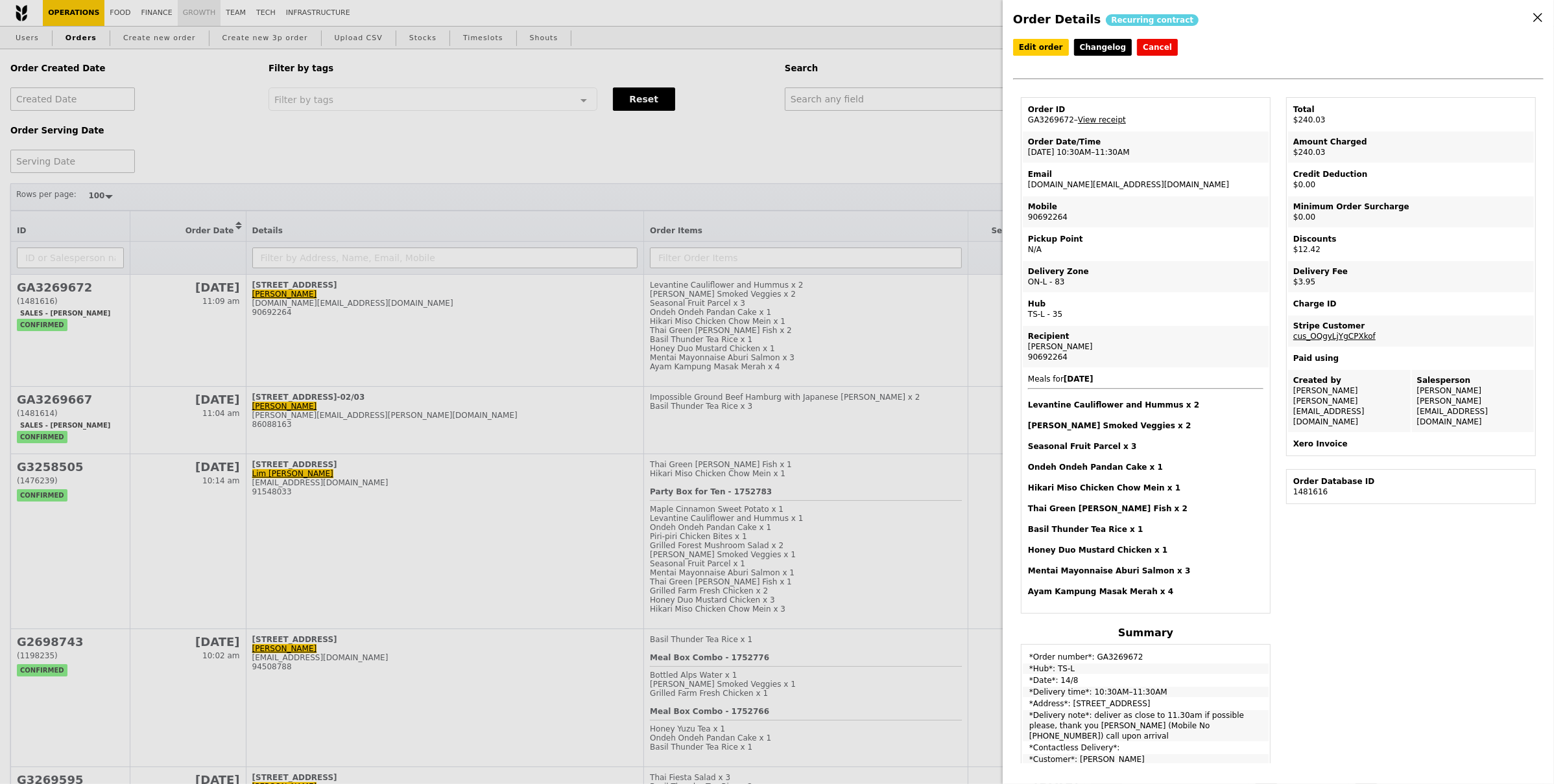
click at [199, 16] on div "Order Details Recurring contract Edit order Changelog Cancel Order ID GA3269672…" at bounding box center [777, 392] width 1554 height 784
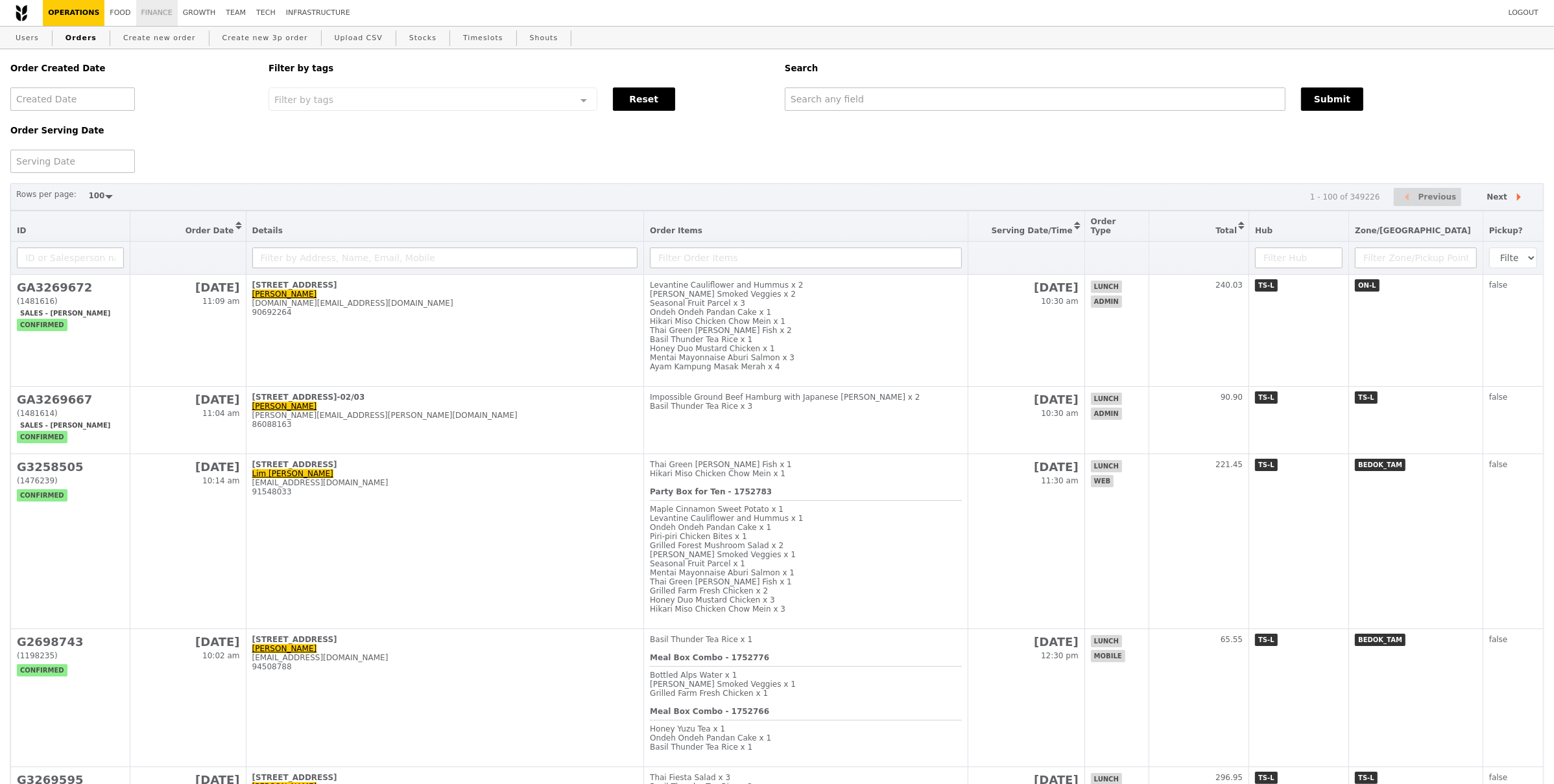
click at [153, 14] on link "Finance" at bounding box center [156, 13] width 41 height 26
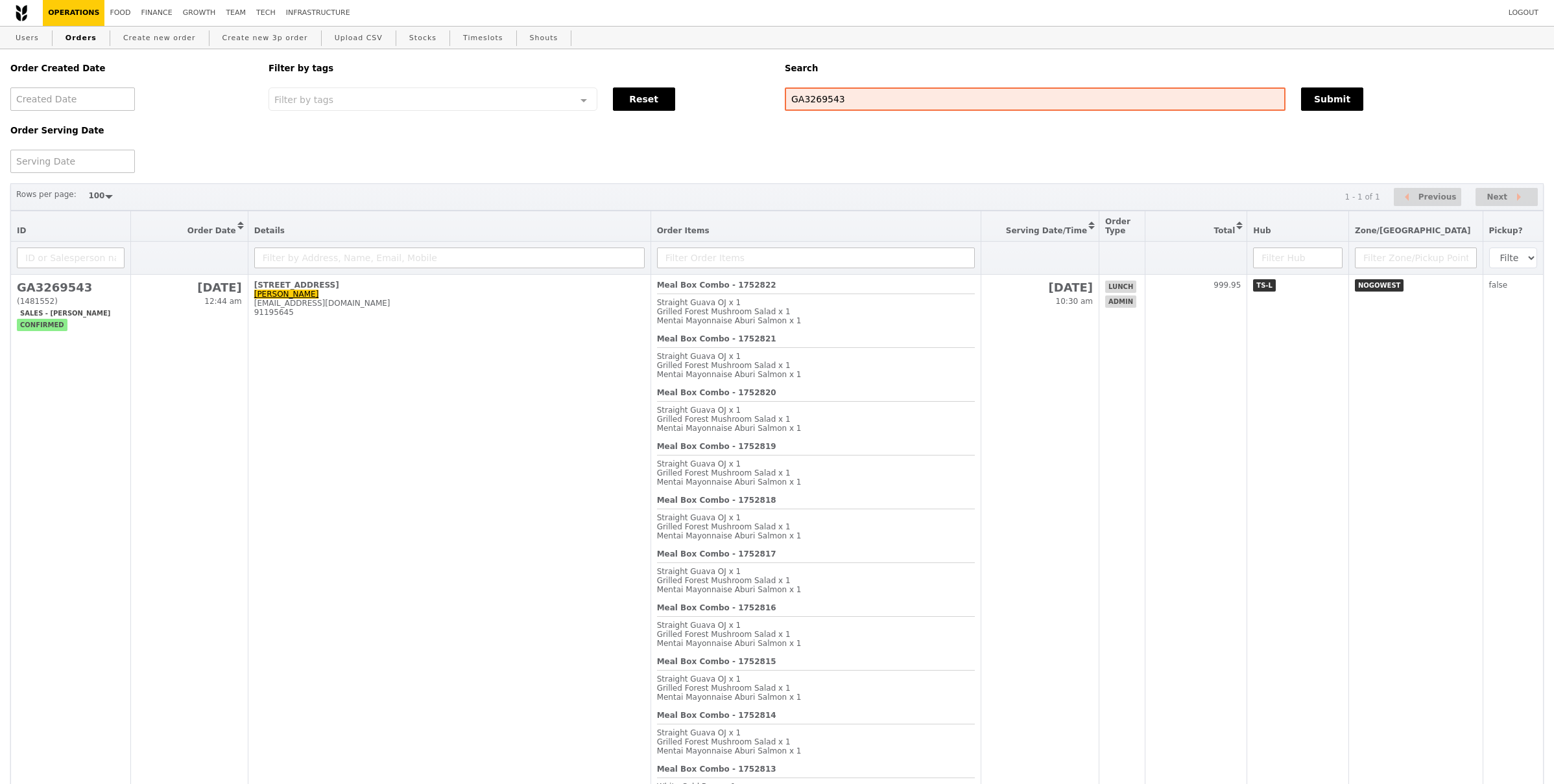
select select "100"
click at [671, 309] on span "Grilled Forest Mushroom Salad x 1" at bounding box center [724, 311] width 134 height 9
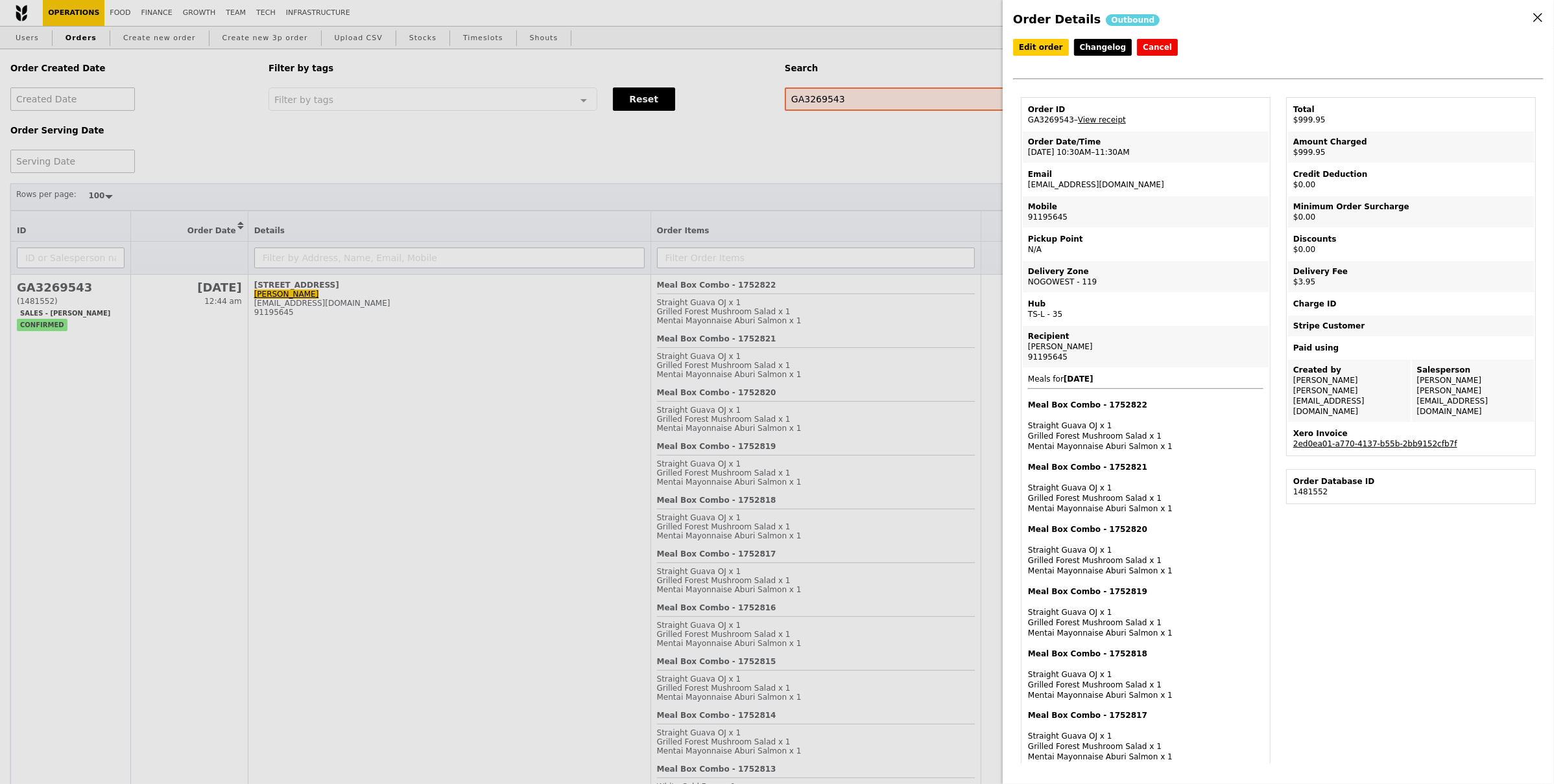
click at [1353, 440] on link "2ed0ea01-a770-4137-b55b-2bb9152cfb7f" at bounding box center [1375, 444] width 164 height 9
click at [1121, 115] on link "View receipt" at bounding box center [1101, 119] width 48 height 9
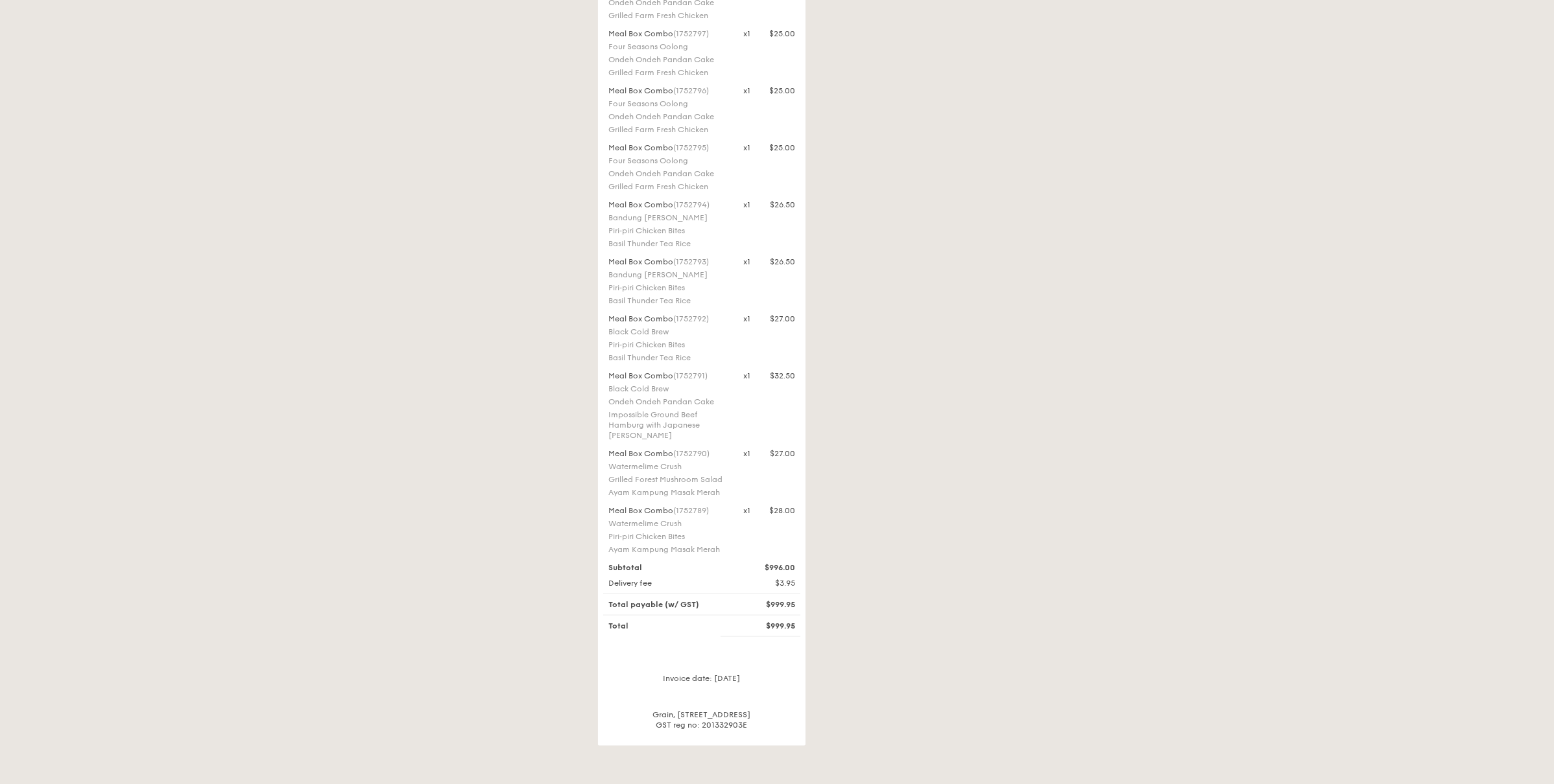
scroll to position [1894, 0]
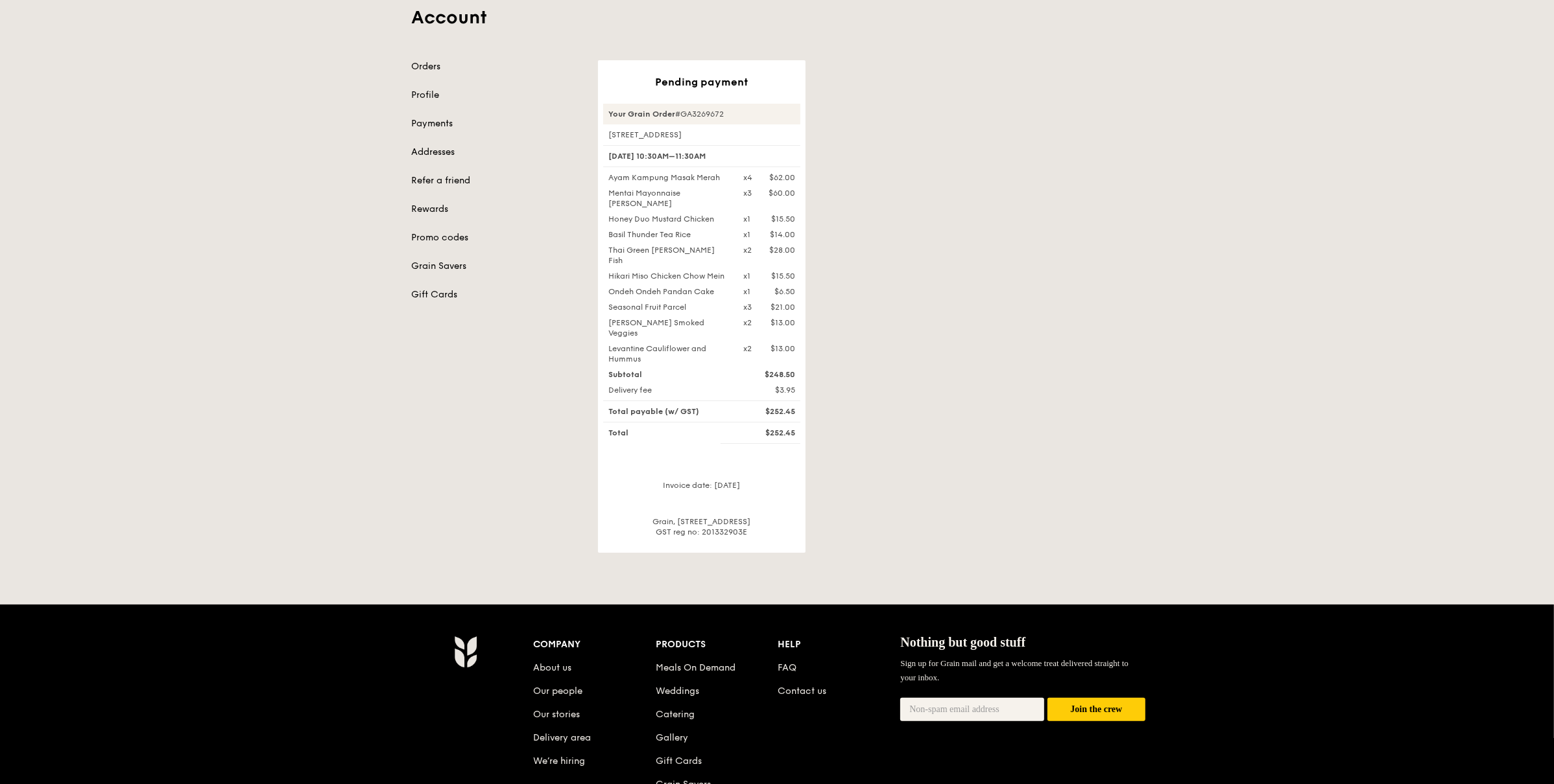
scroll to position [75, 0]
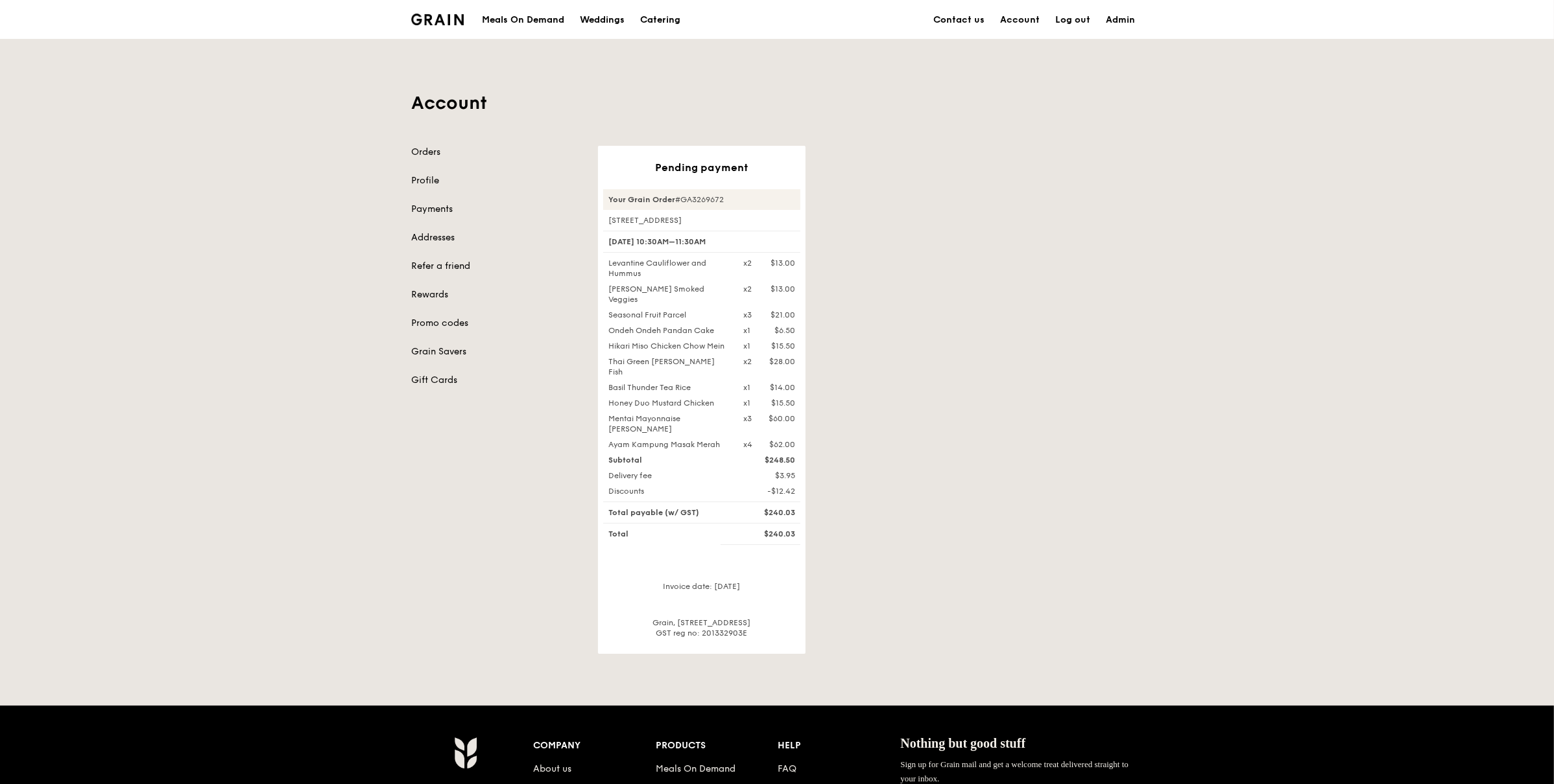
click at [746, 229] on div "Your Grain Order #GA3269672 [STREET_ADDRESS] [DATE] 10:30AM–11:30AM Levantine C…" at bounding box center [702, 414] width 198 height 450
drag, startPoint x: 755, startPoint y: 207, endPoint x: 727, endPoint y: 200, distance: 28.9
click at [708, 203] on div "Your Grain Order #GA3269672" at bounding box center [702, 199] width 198 height 21
click at [726, 201] on div "Your Grain Order #GA3269672" at bounding box center [702, 199] width 198 height 21
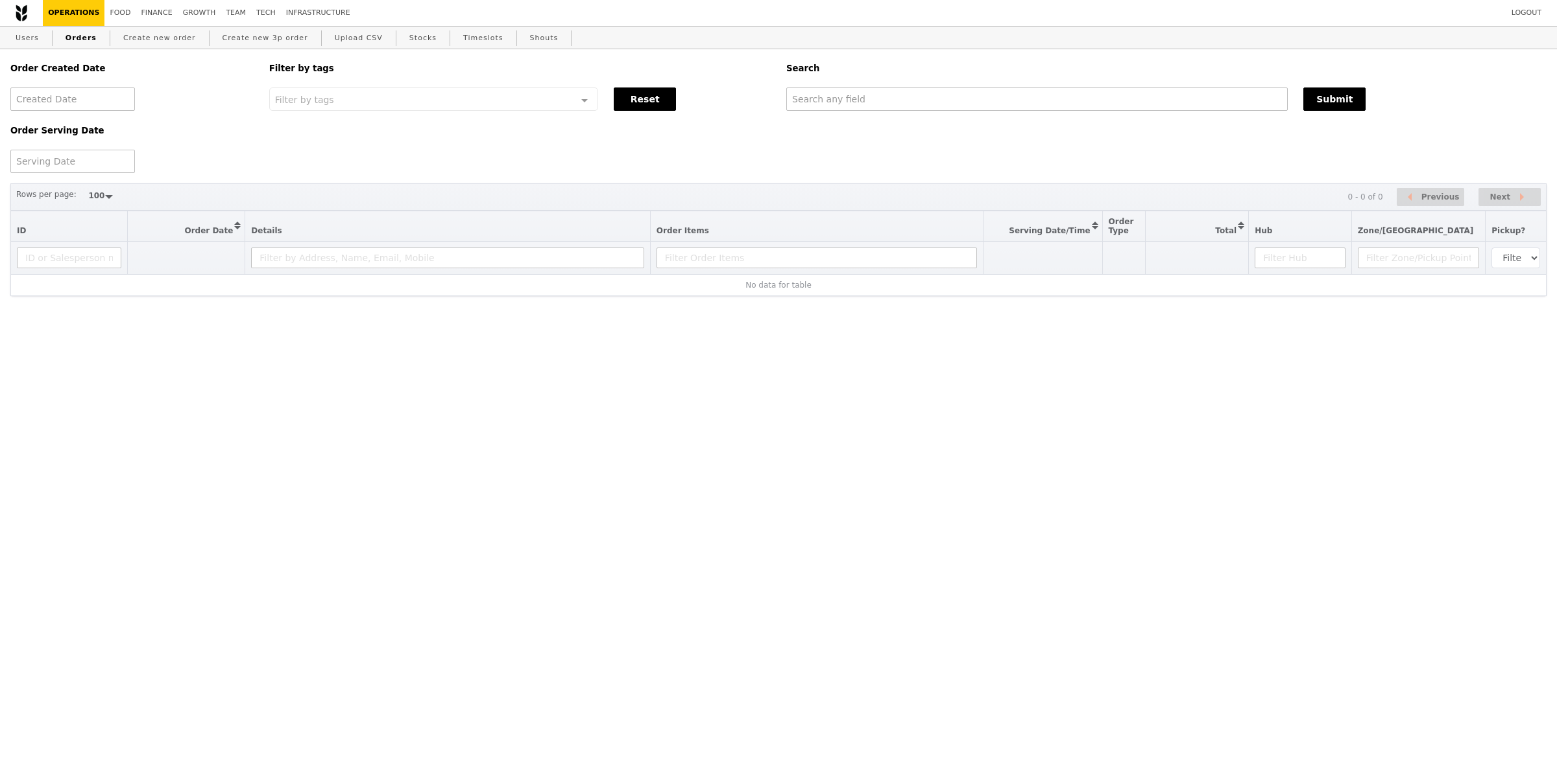
select select "100"
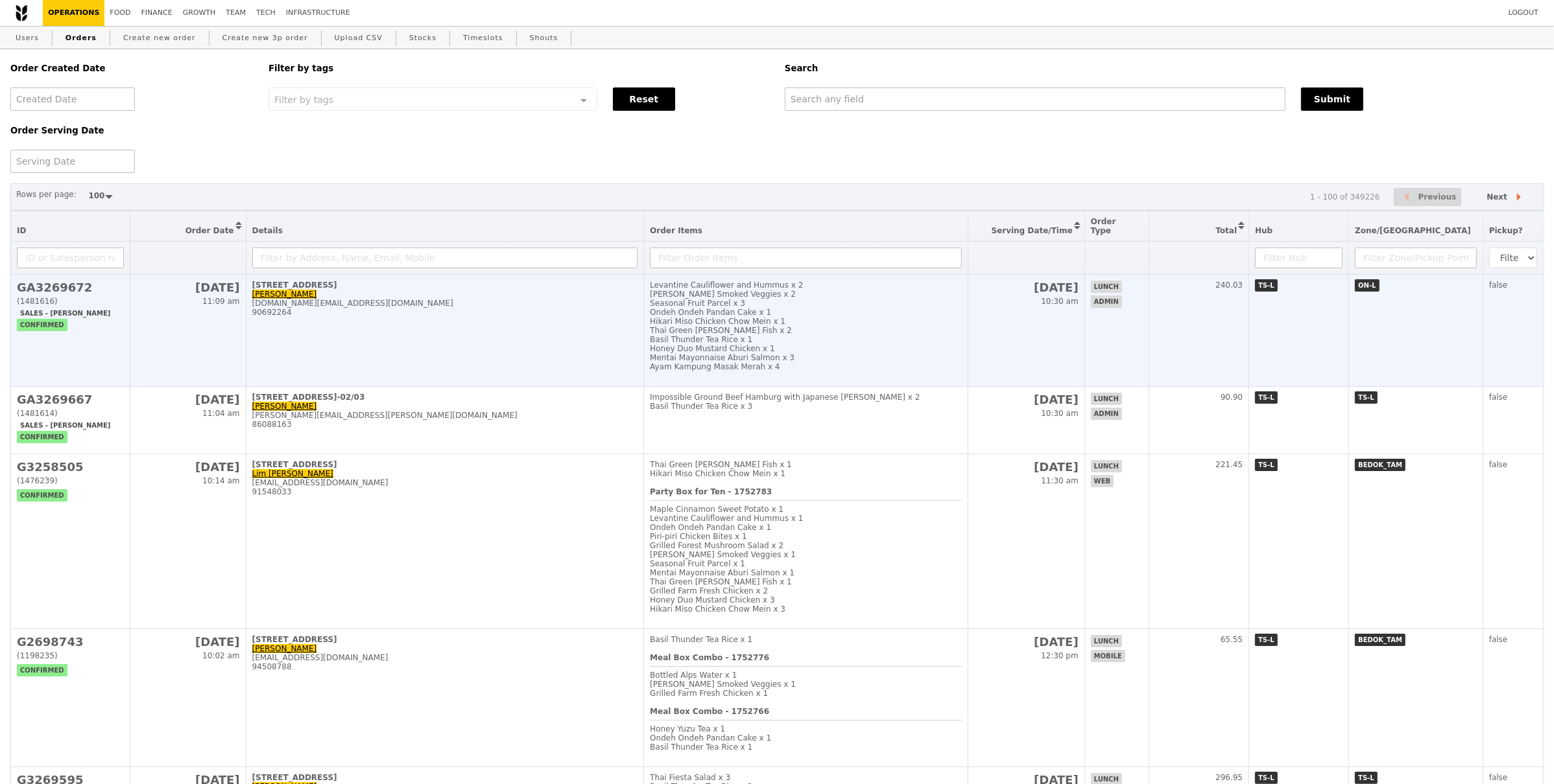
click at [496, 334] on td "501 Orchard Road Angela Er angela.er@chanel.com 90692264" at bounding box center [444, 330] width 398 height 112
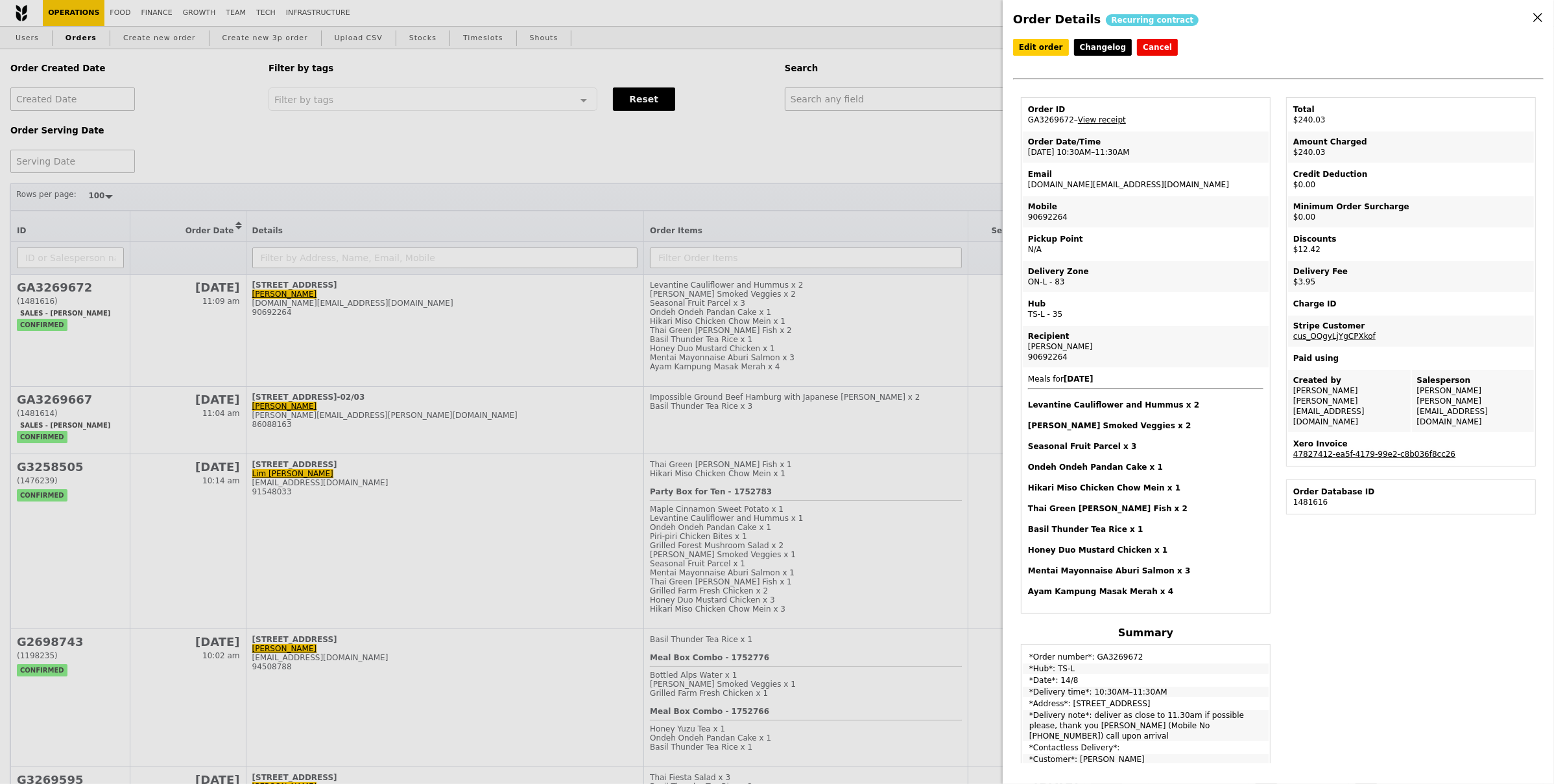
click at [1342, 450] on link "47827412-ea5f-4179-99e2-c8b036f8cc26" at bounding box center [1374, 454] width 162 height 9
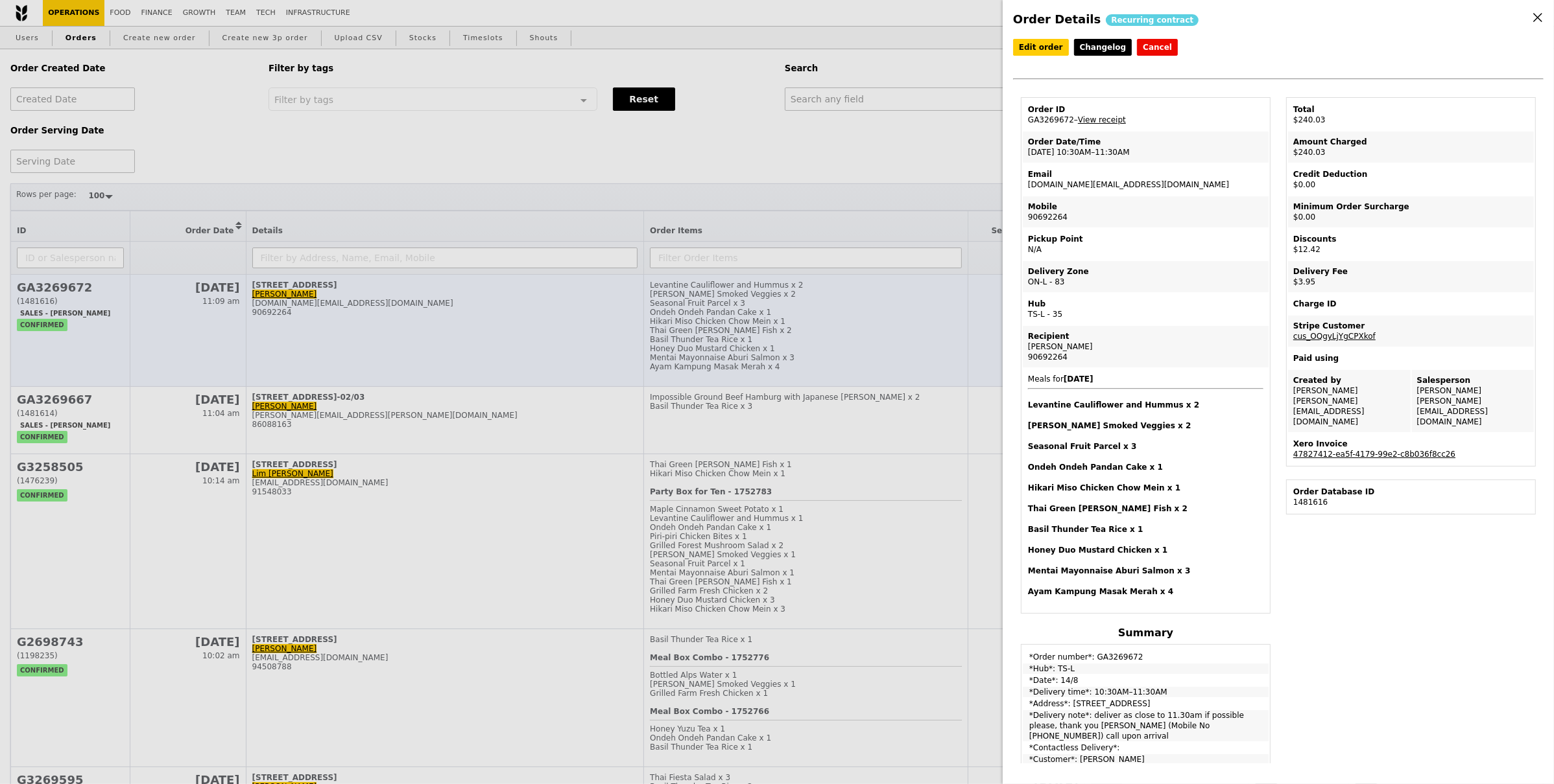
drag, startPoint x: 528, startPoint y: 207, endPoint x: 511, endPoint y: 282, distance: 76.9
click at [529, 206] on div "Order Details Recurring contract Edit order Changelog Cancel Order ID GA3269672…" at bounding box center [777, 392] width 1554 height 784
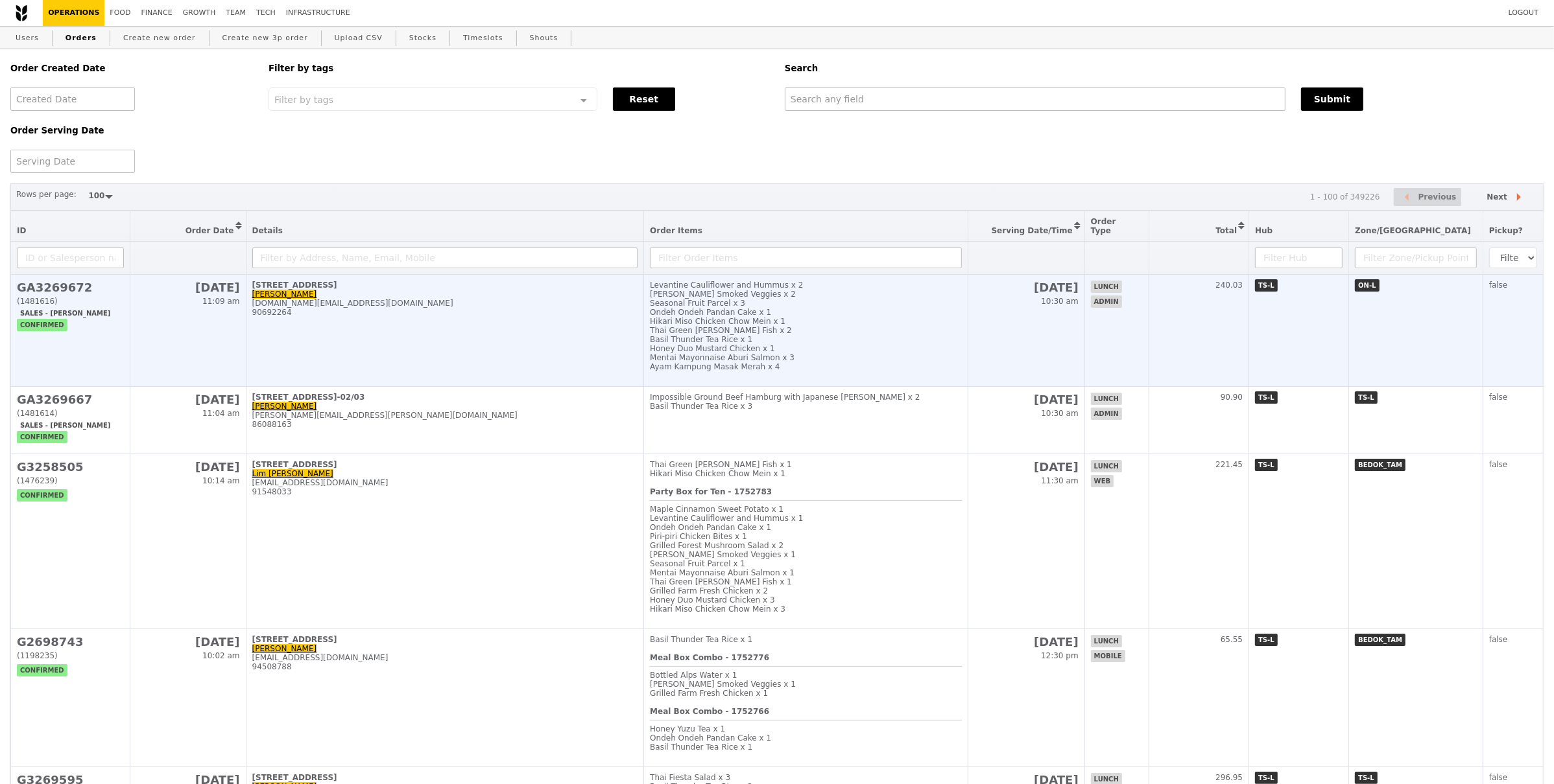
click at [489, 317] on td "501 Orchard Road Angela Er angela.er@chanel.com 90692264" at bounding box center [444, 330] width 398 height 112
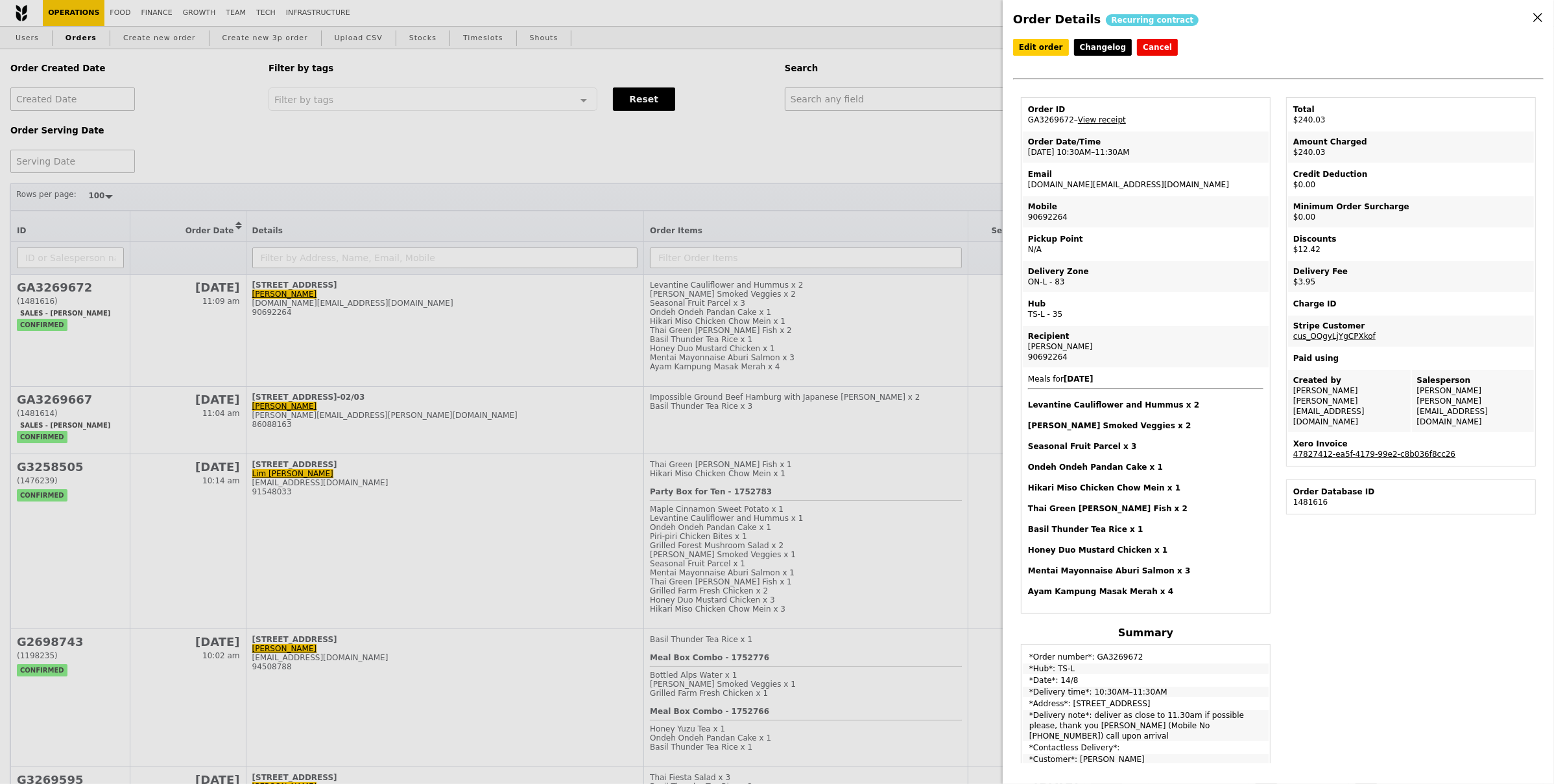
drag, startPoint x: 1072, startPoint y: 118, endPoint x: 1026, endPoint y: 118, distance: 46.0
click at [1026, 118] on td "Order ID GA3269672 – View receipt" at bounding box center [1145, 114] width 245 height 31
copy td "GA3269672"
click at [900, 112] on div "Order Details Recurring contract Edit order Changelog Cancel Order ID GA3269672…" at bounding box center [777, 392] width 1554 height 784
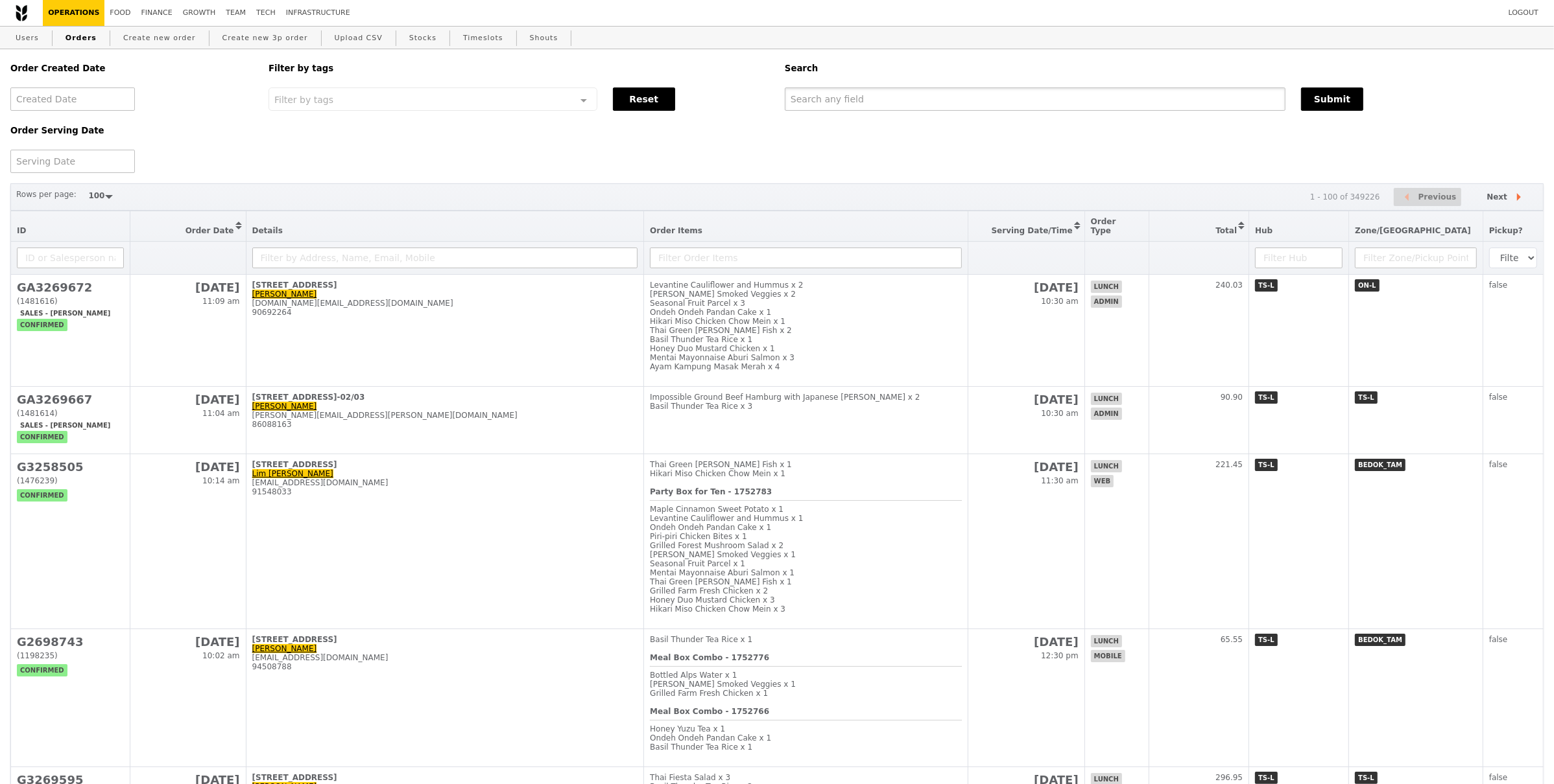
click at [901, 105] on input "text" at bounding box center [1035, 100] width 501 height 23
paste input "GA3269672"
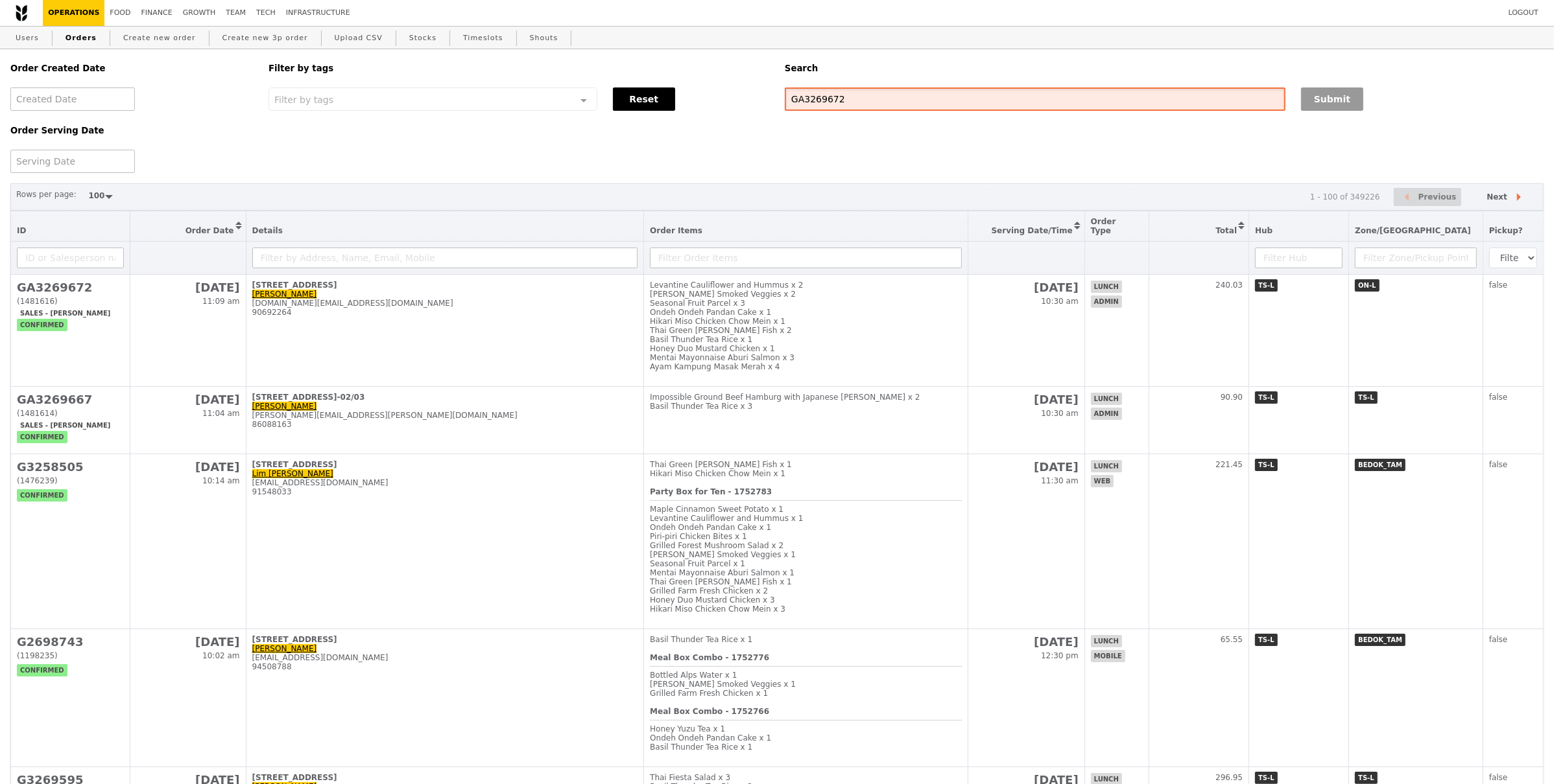
type input "GA3269672"
click at [1299, 112] on div "Order Created Date Order Serving Date Filter by tags Filter by tags Meal_Plan W…" at bounding box center [777, 110] width 1549 height 124
click at [1309, 105] on button "Submit" at bounding box center [1332, 100] width 63 height 23
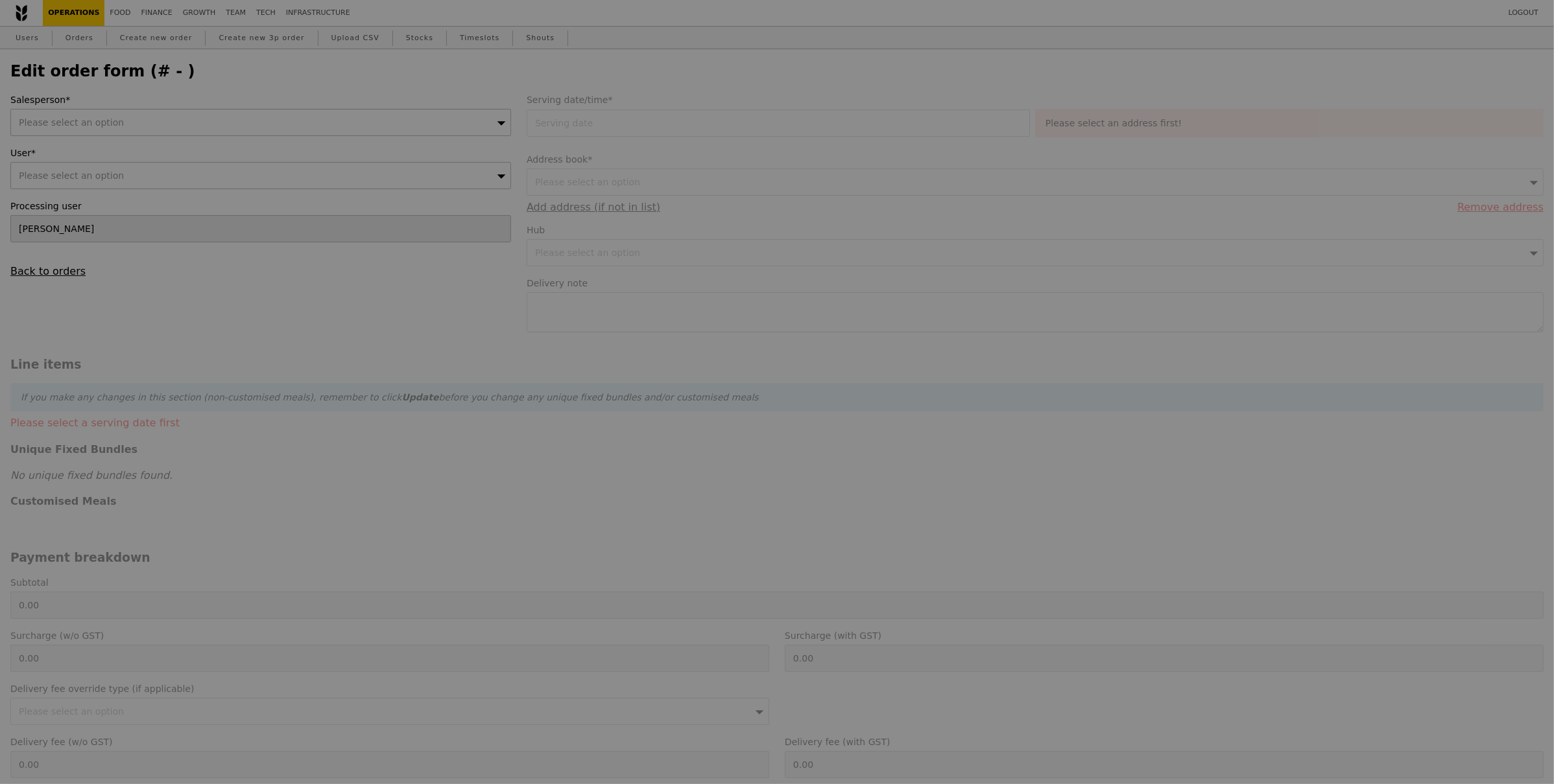
type input "[PERSON_NAME]"
type input "[DATE]"
type textarea "Please deliver the food around 11:30AM not earlier than that please. Thank you!"
type input "348.50"
type input "3.62"
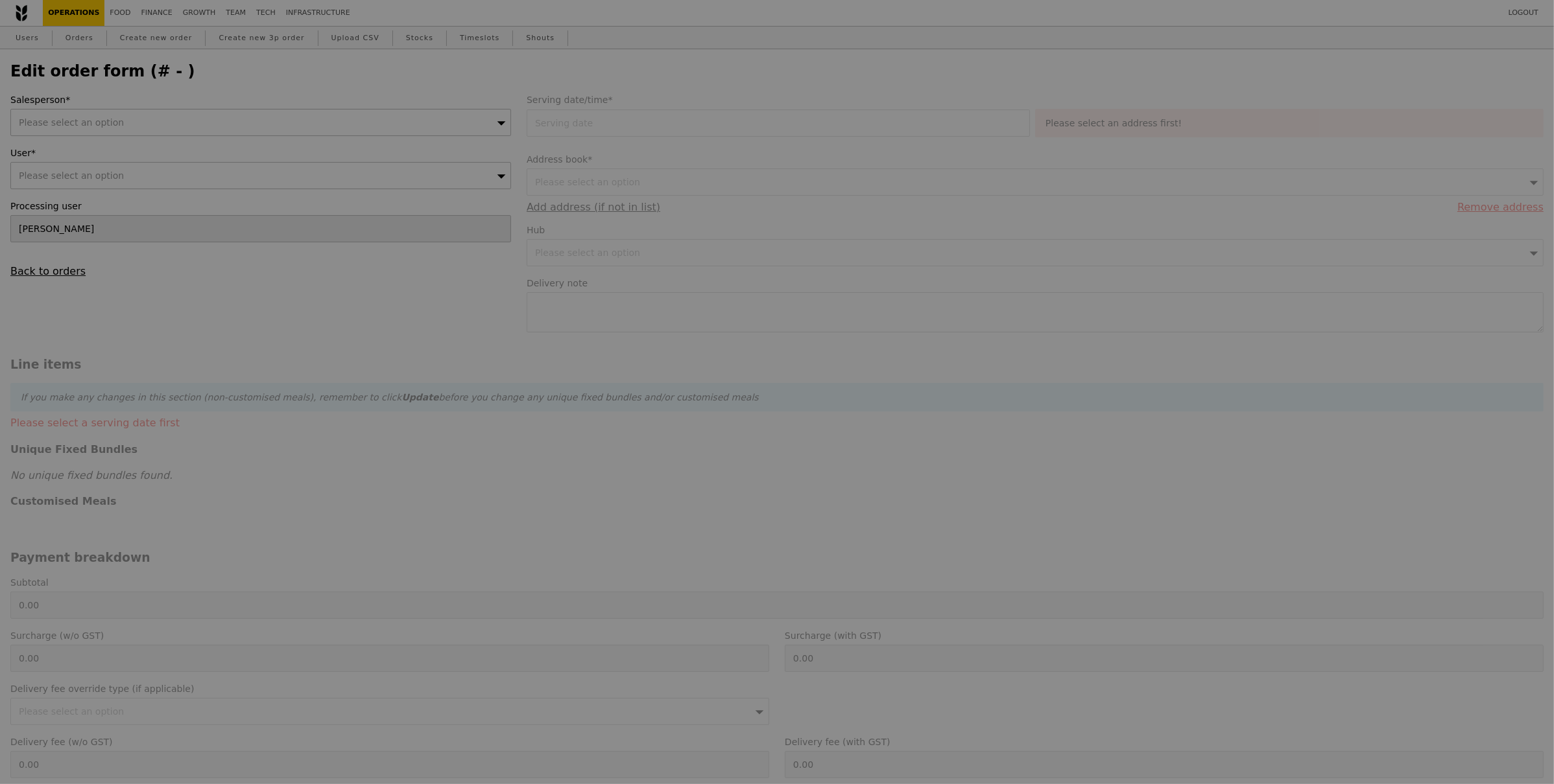
type input "3.95"
type input "352.45"
checkbox input "true"
type input "Loading..."
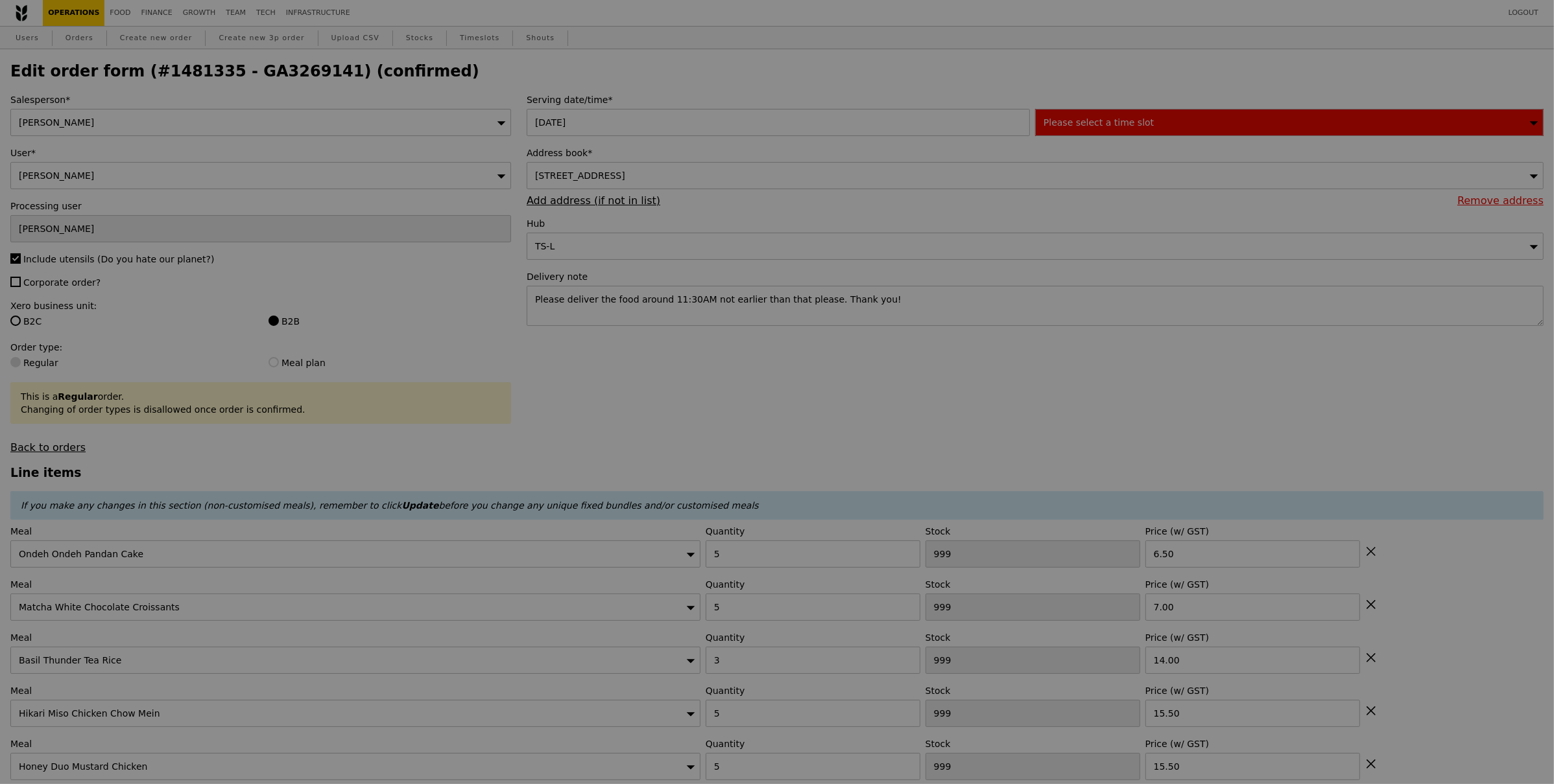
type input "477"
type input "495"
type input "476"
type input "441"
type input "426"
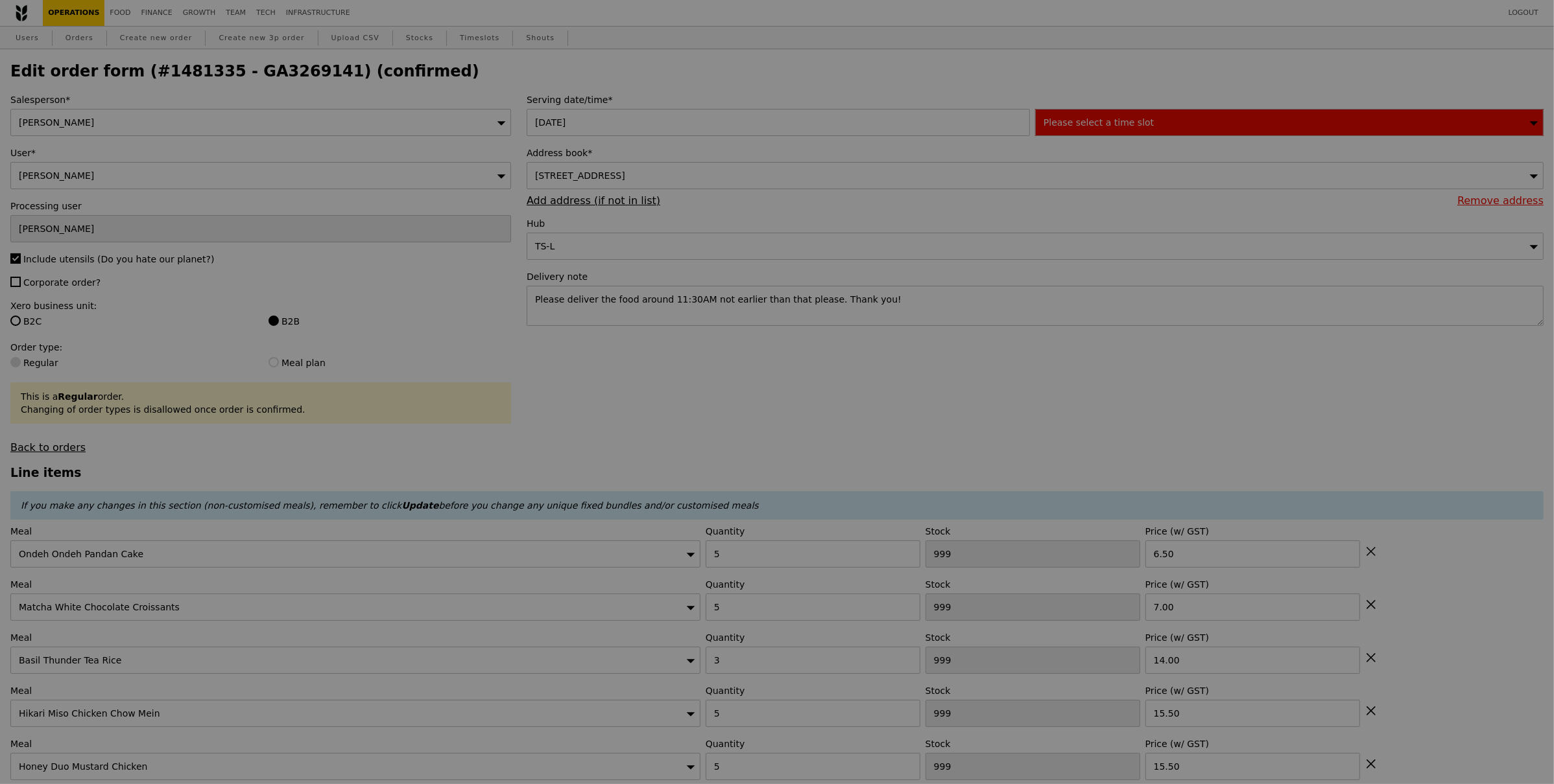
type input "449"
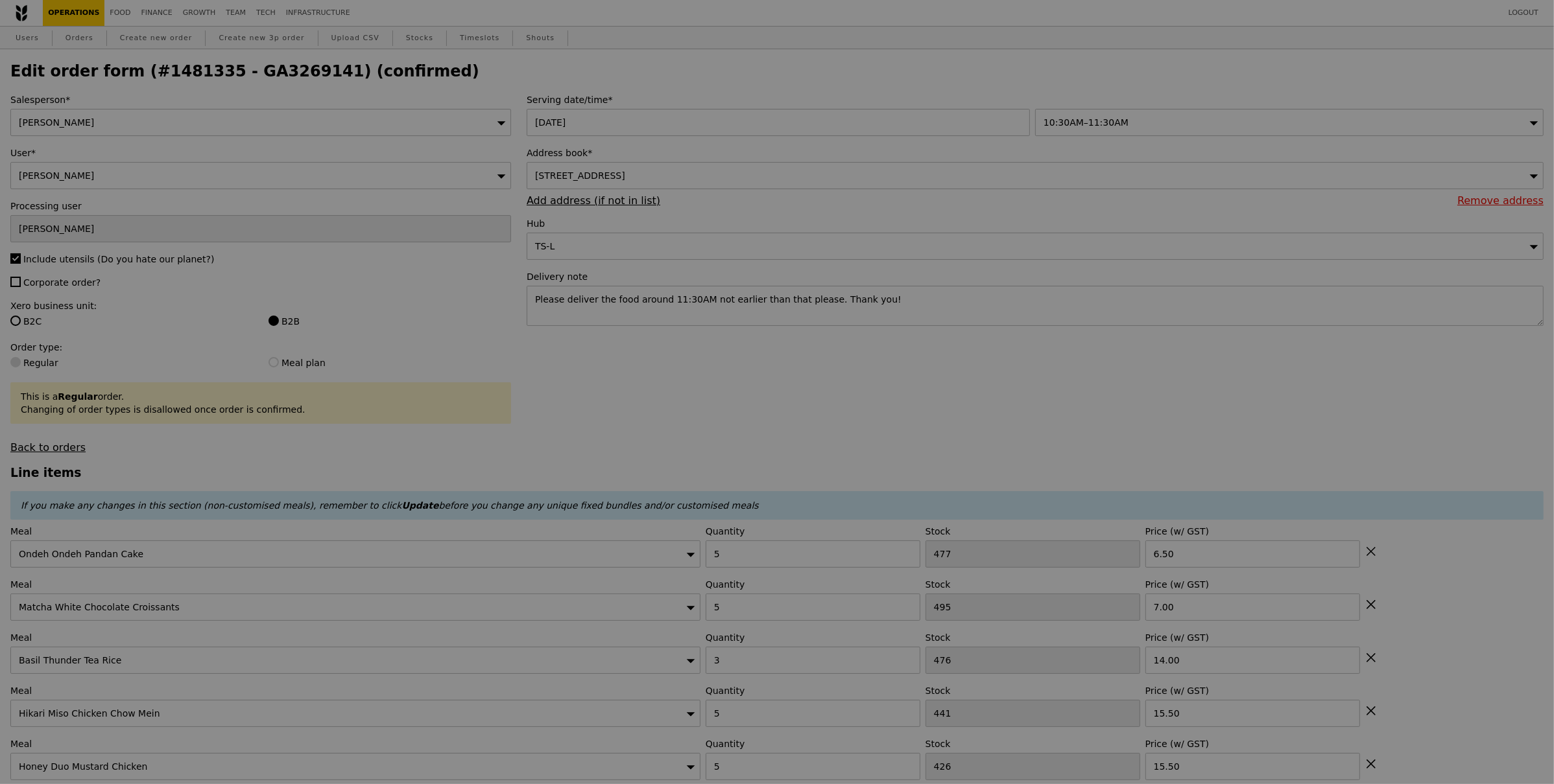
type input "Update"
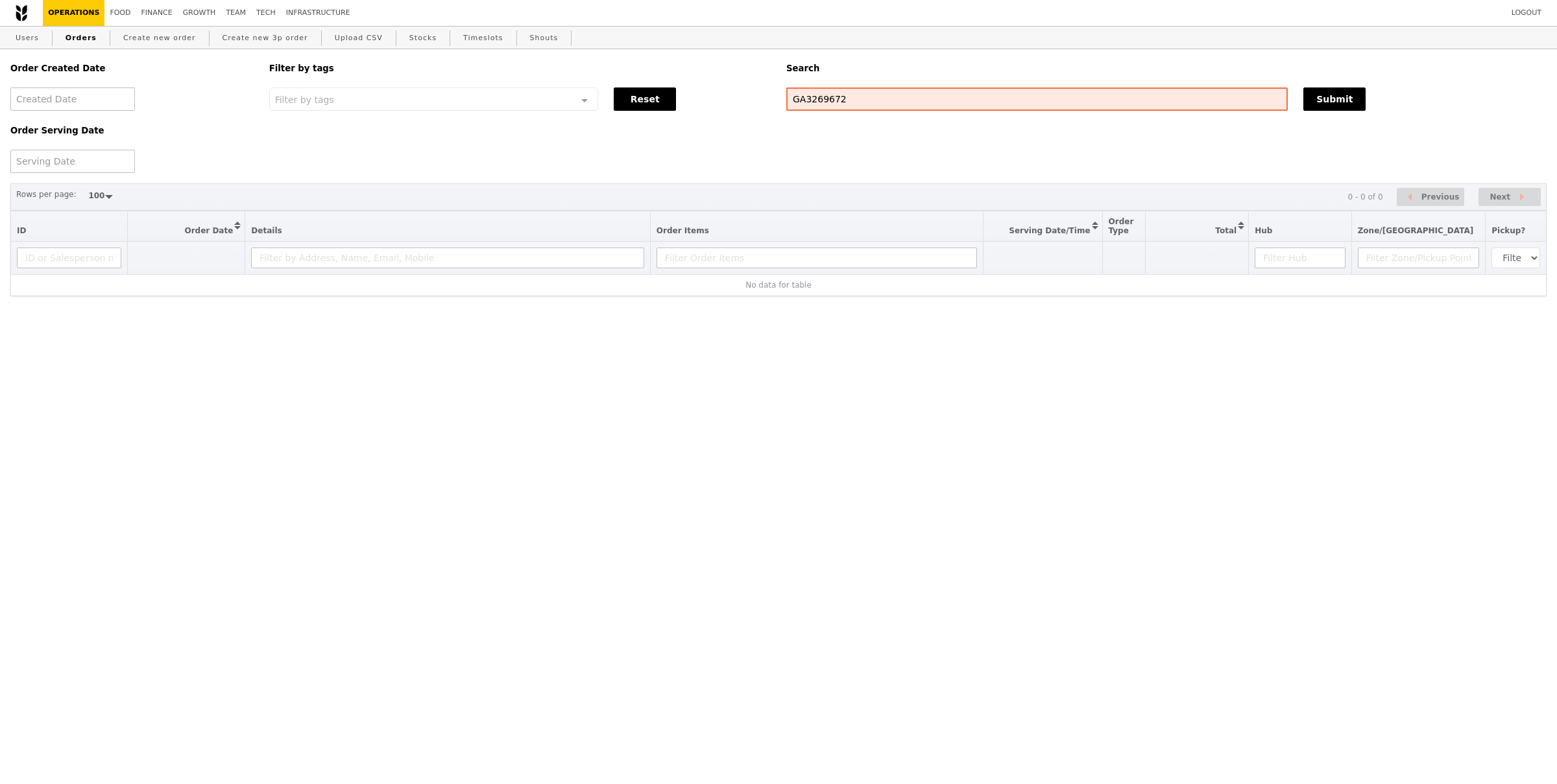
select select "100"
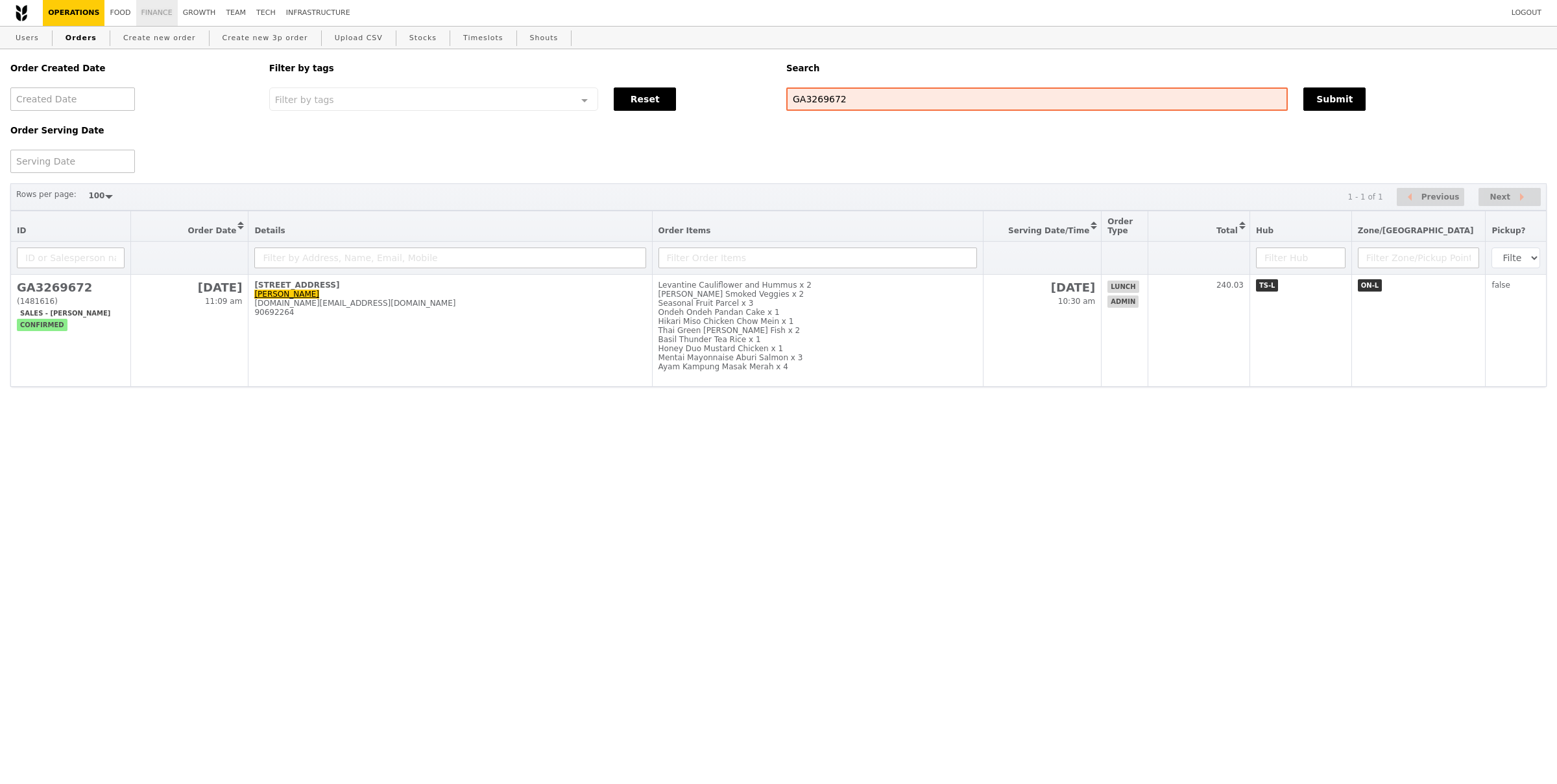
click at [146, 16] on link "Finance" at bounding box center [156, 13] width 41 height 26
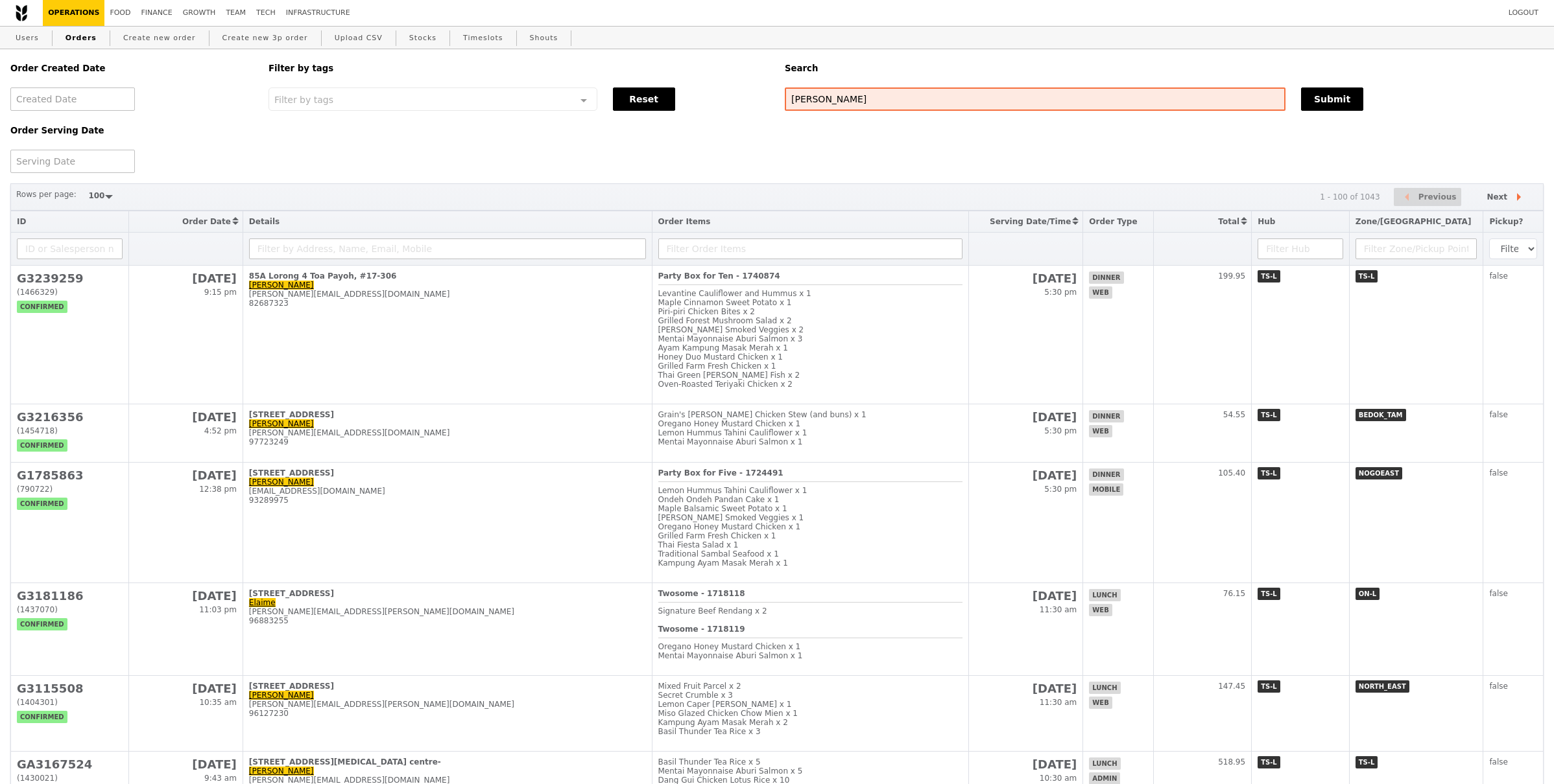
select select "100"
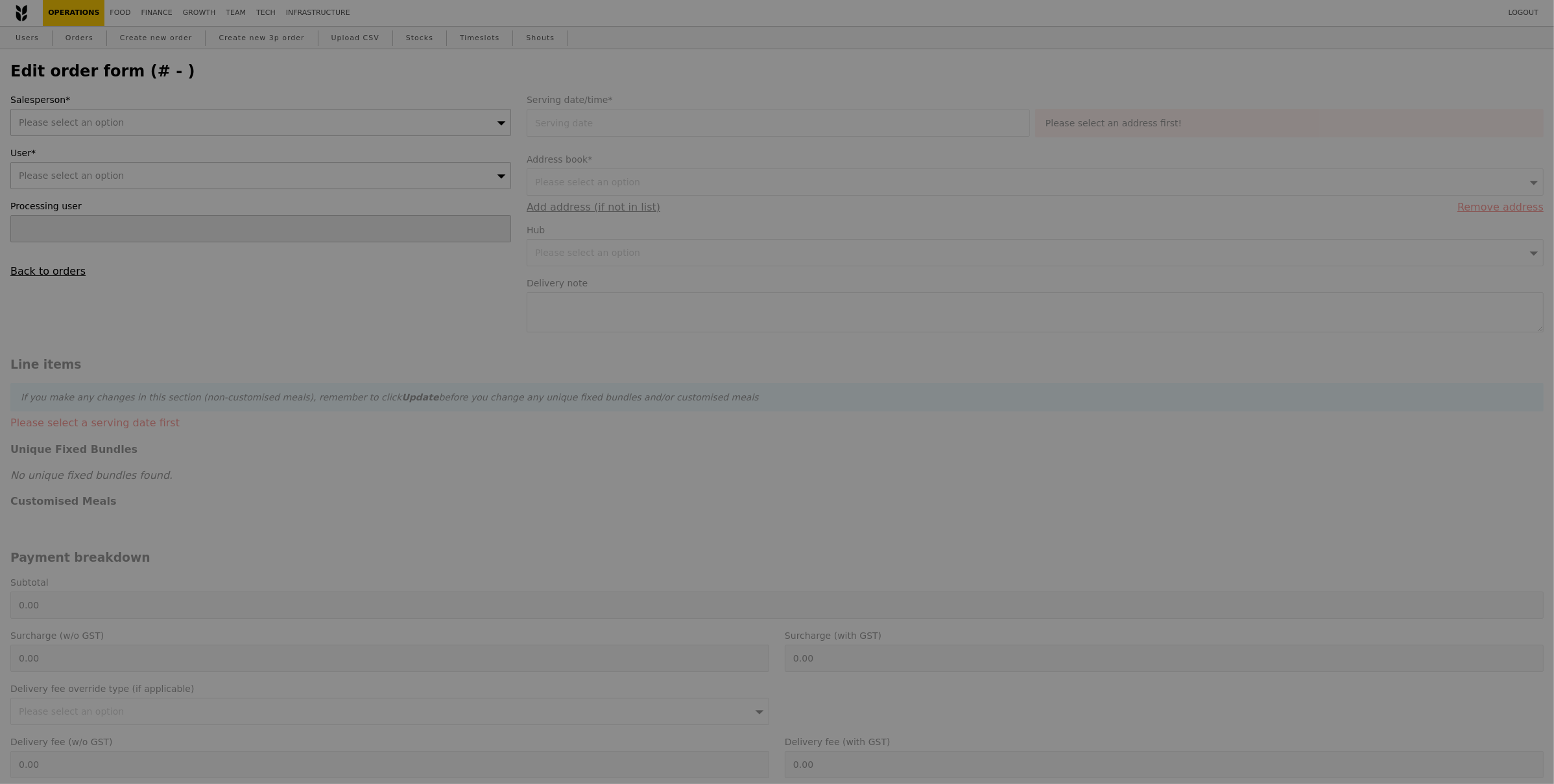
type input "[PERSON_NAME]"
type input "[DATE]"
type textarea "Please deliver the food around 11:30AM not earlier than that please. Thank you!"
type input "348.50"
type input "3.62"
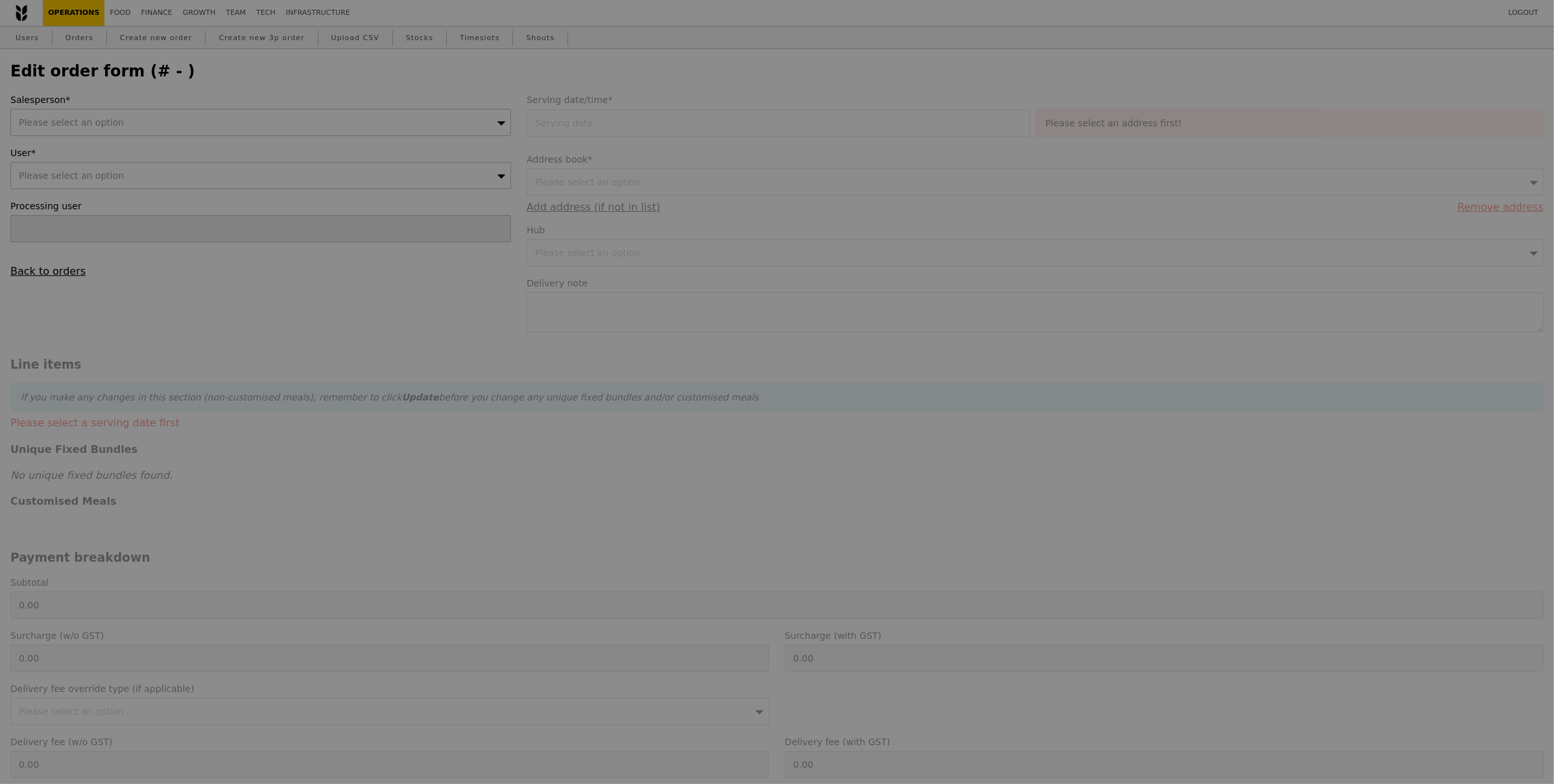
type input "3.95"
type input "352.45"
checkbox input "true"
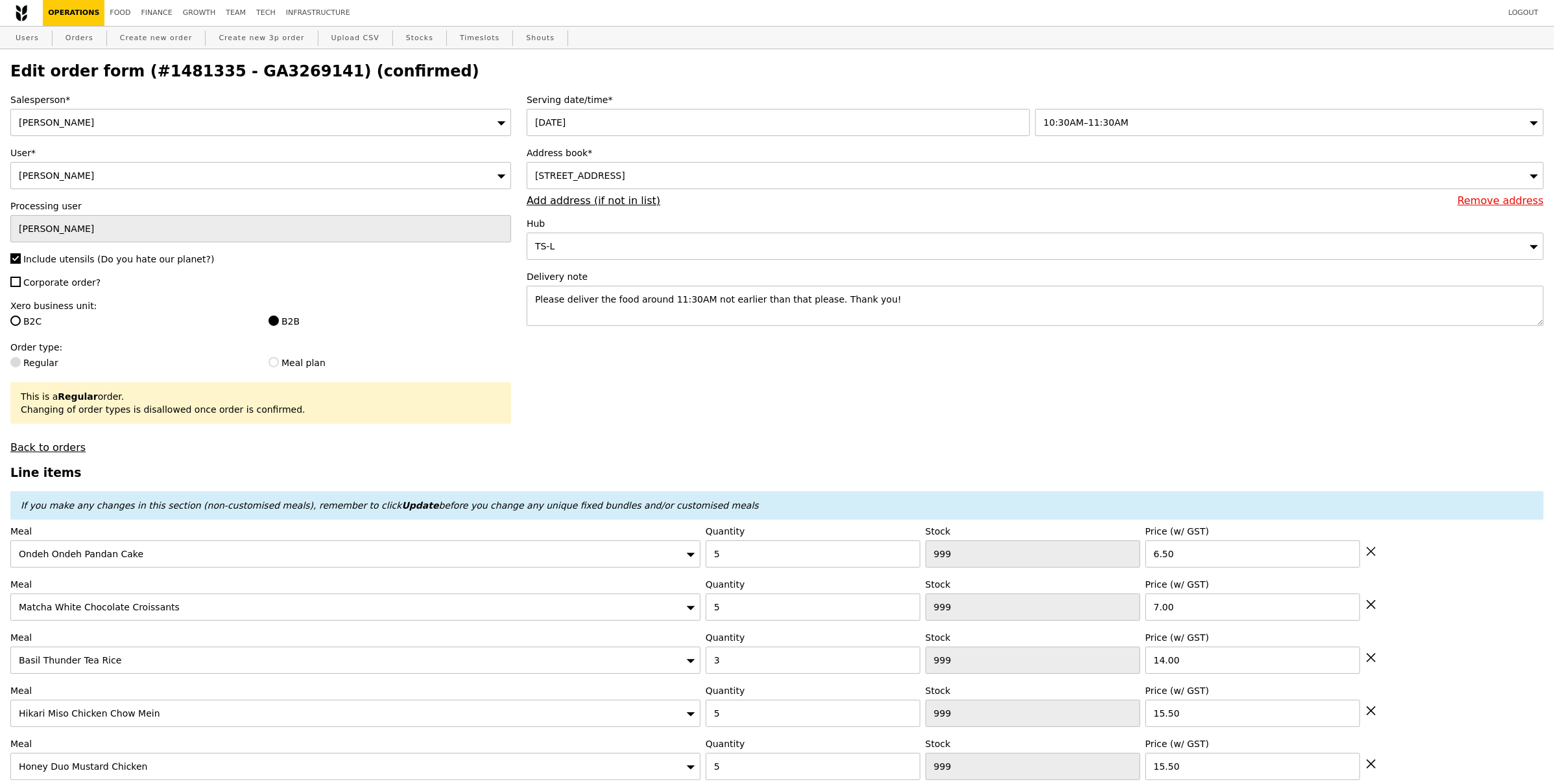
type input "Update"
type input "477"
type input "495"
type input "476"
type input "441"
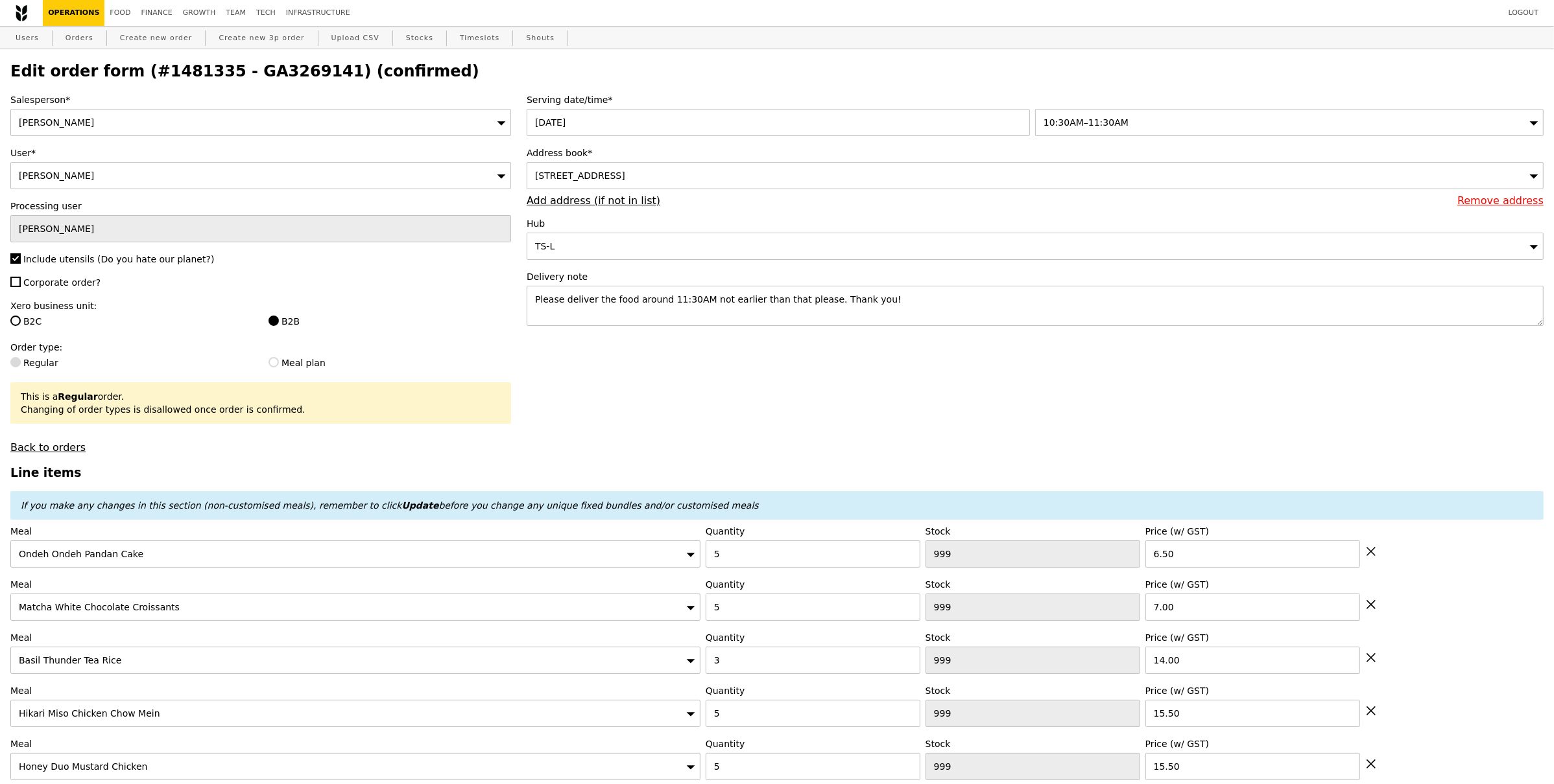
type input "426"
type input "449"
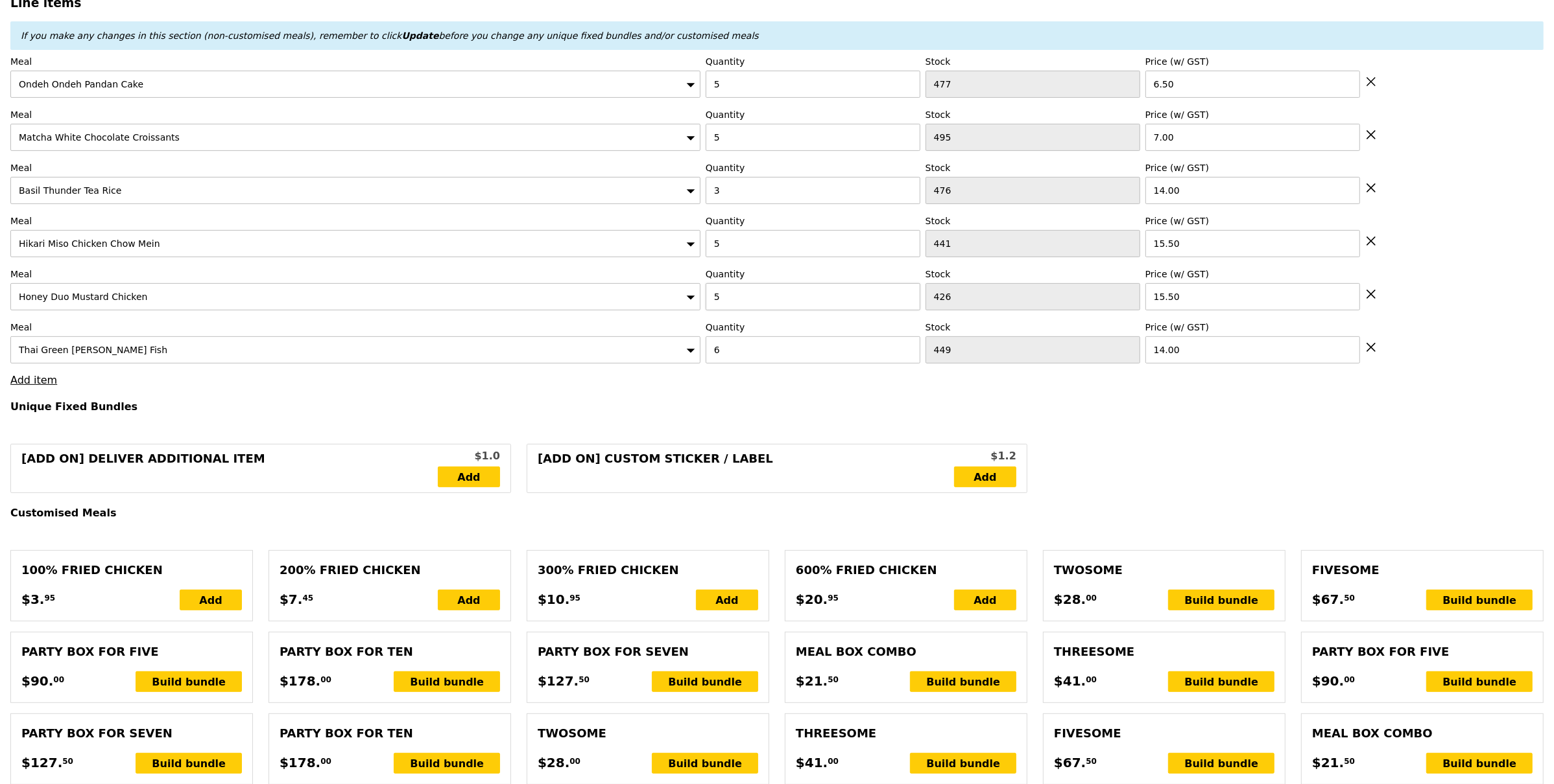
scroll to position [327, 0]
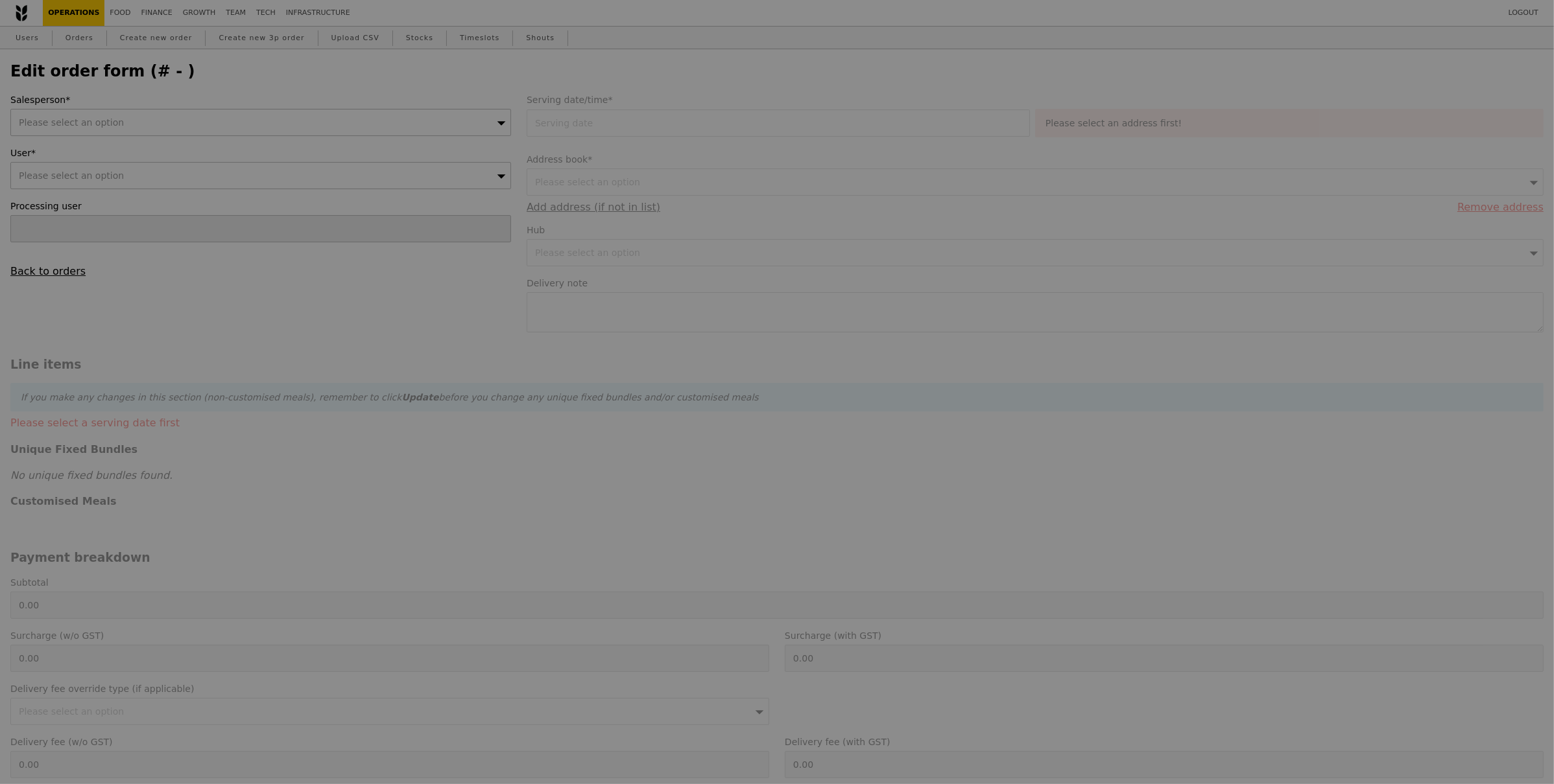
type input "[PERSON_NAME]"
type input "[DATE]"
type textarea "Please deliver the food around 11:30AM not earlier than that please. Thank you!"
type input "348.50"
type input "3.62"
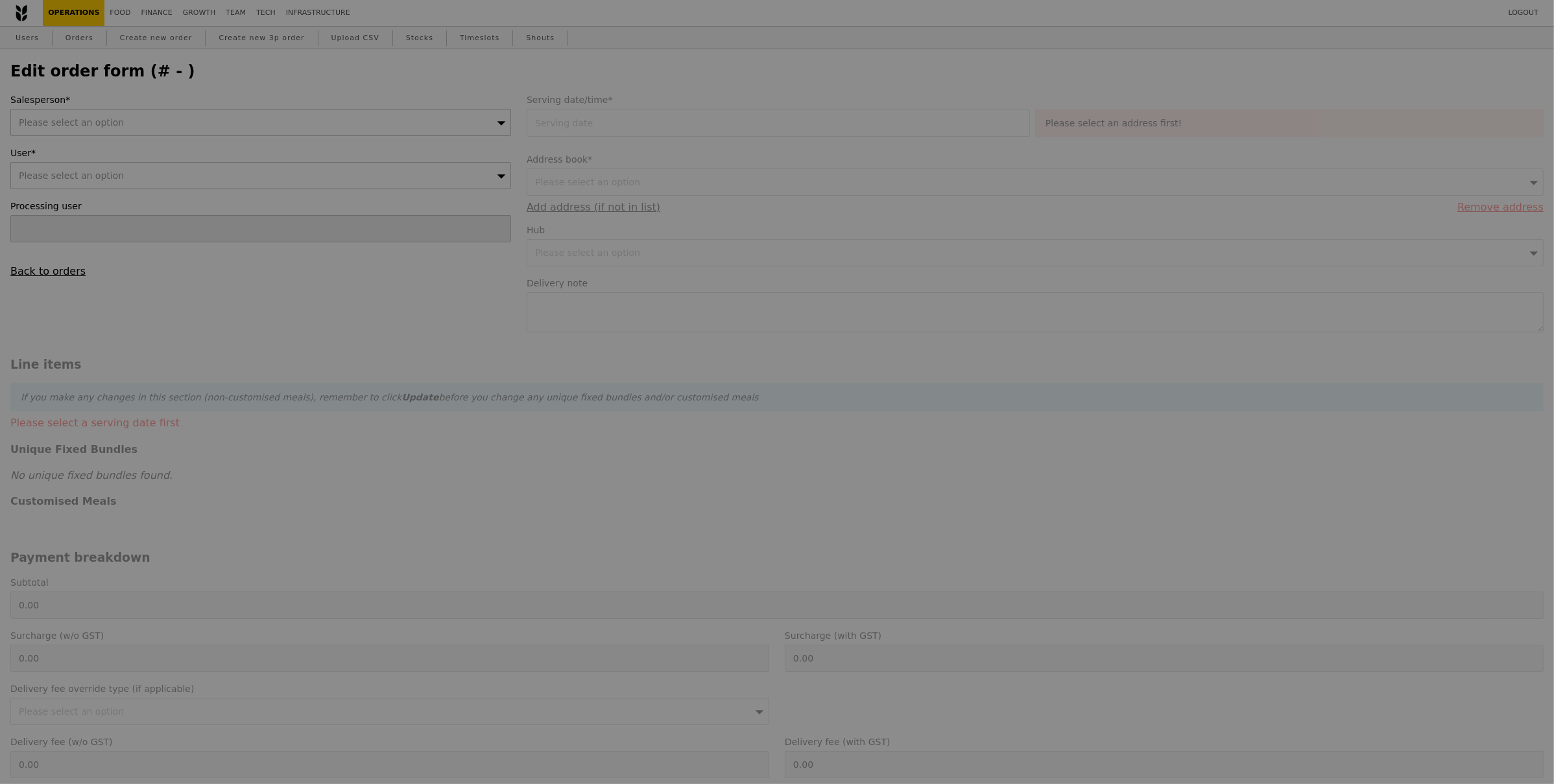
type input "3.95"
type input "352.45"
checkbox input "true"
type input "Loading..."
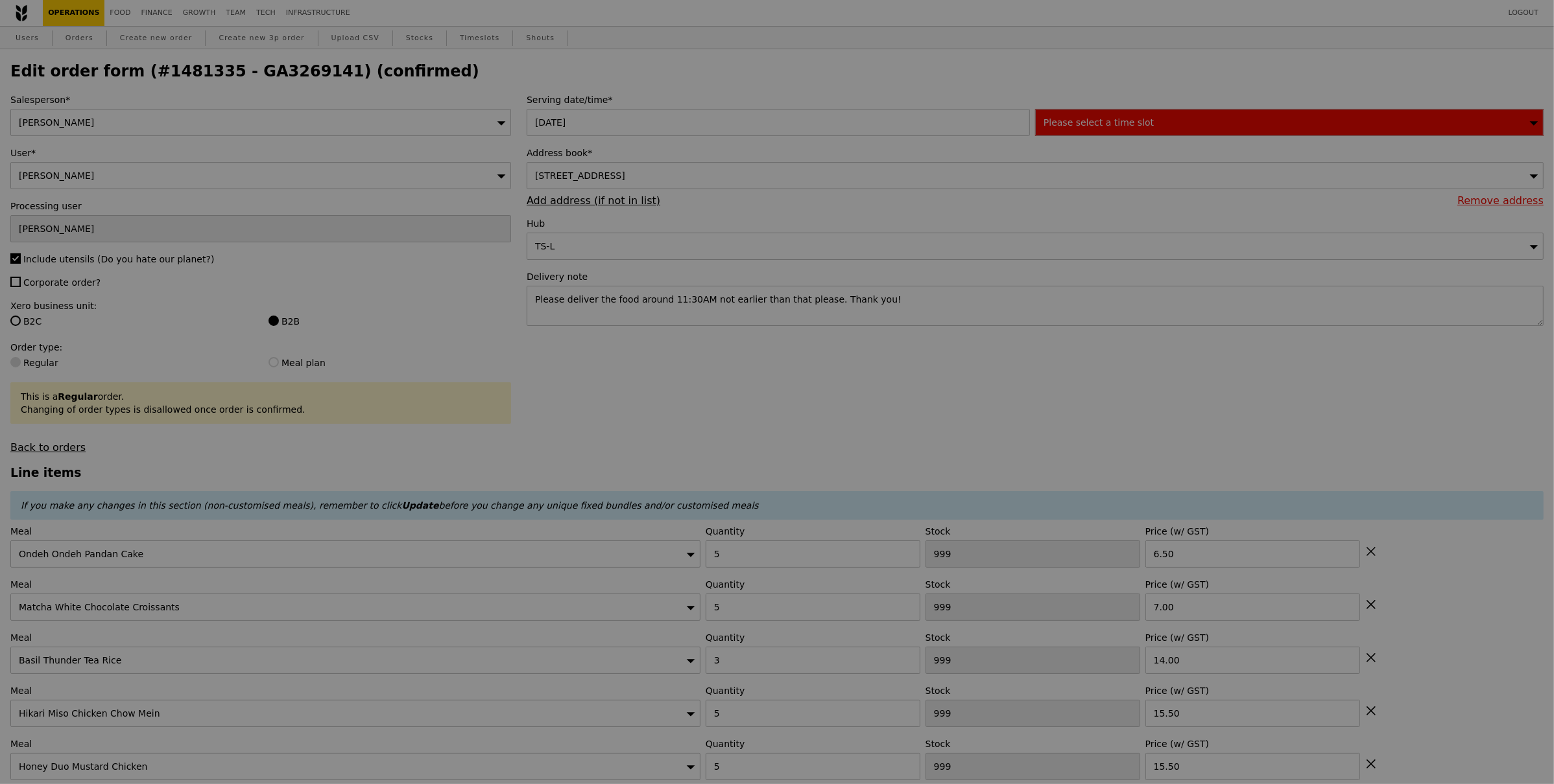
type input "477"
type input "495"
type input "476"
type input "441"
type input "426"
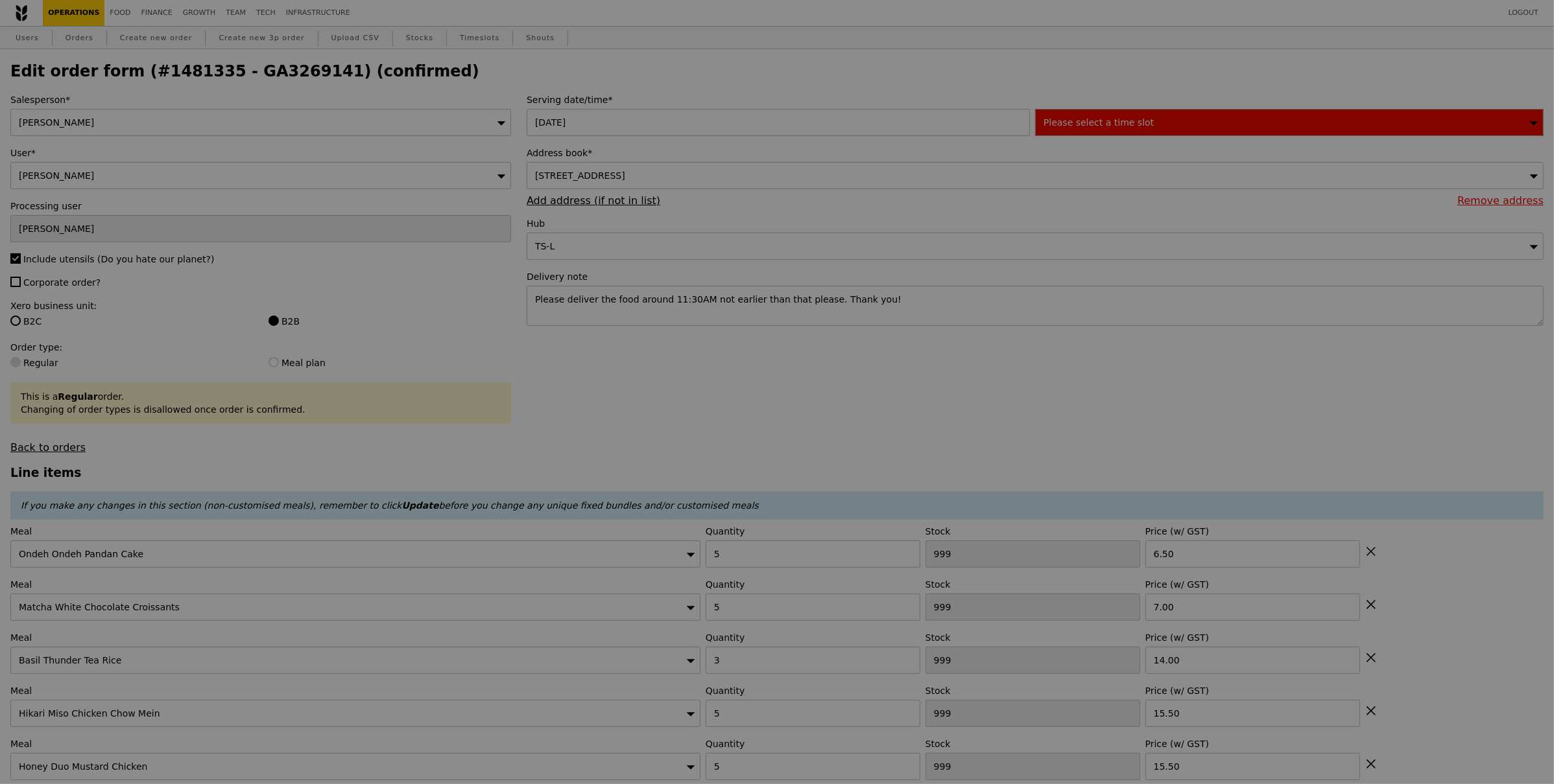
type input "449"
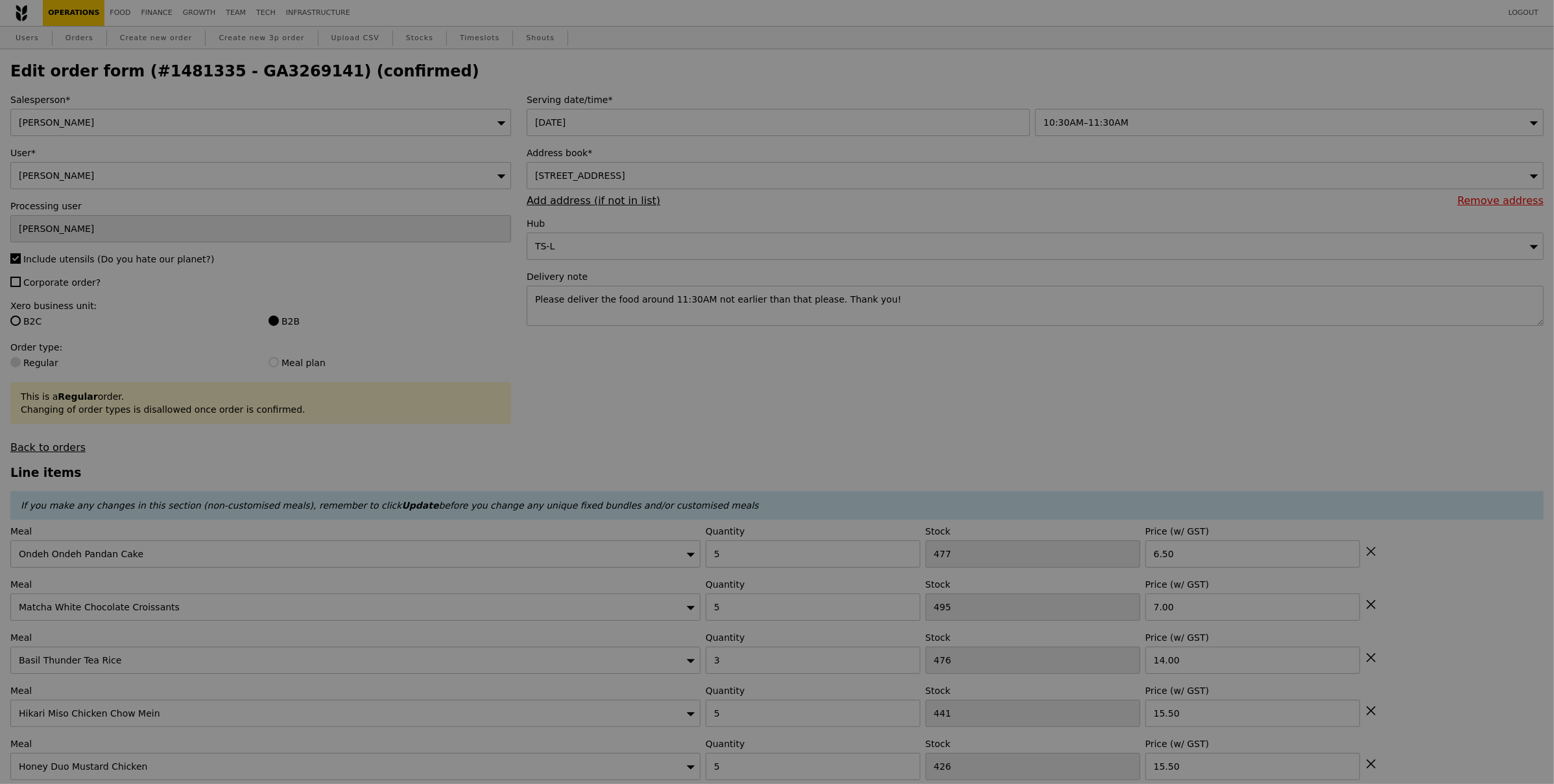
type input "Update"
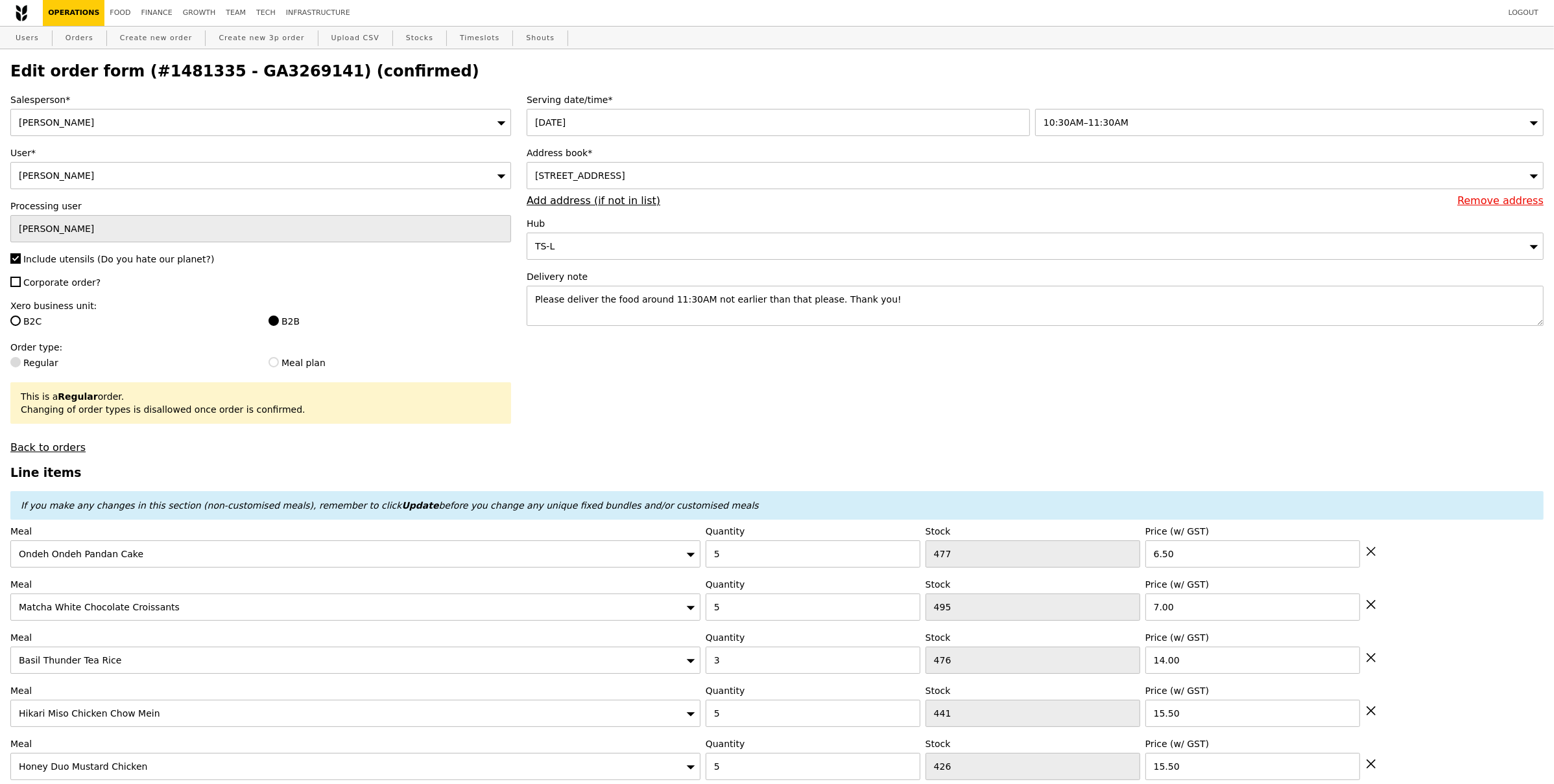
drag, startPoint x: 273, startPoint y: 84, endPoint x: 279, endPoint y: 80, distance: 7.2
drag, startPoint x: 303, startPoint y: 74, endPoint x: 220, endPoint y: 67, distance: 83.3
click at [220, 67] on h2 "Edit order form (#1481335 - GA3269141) (confirmed)" at bounding box center [777, 71] width 1533 height 19
copy h2 "GA3269141"
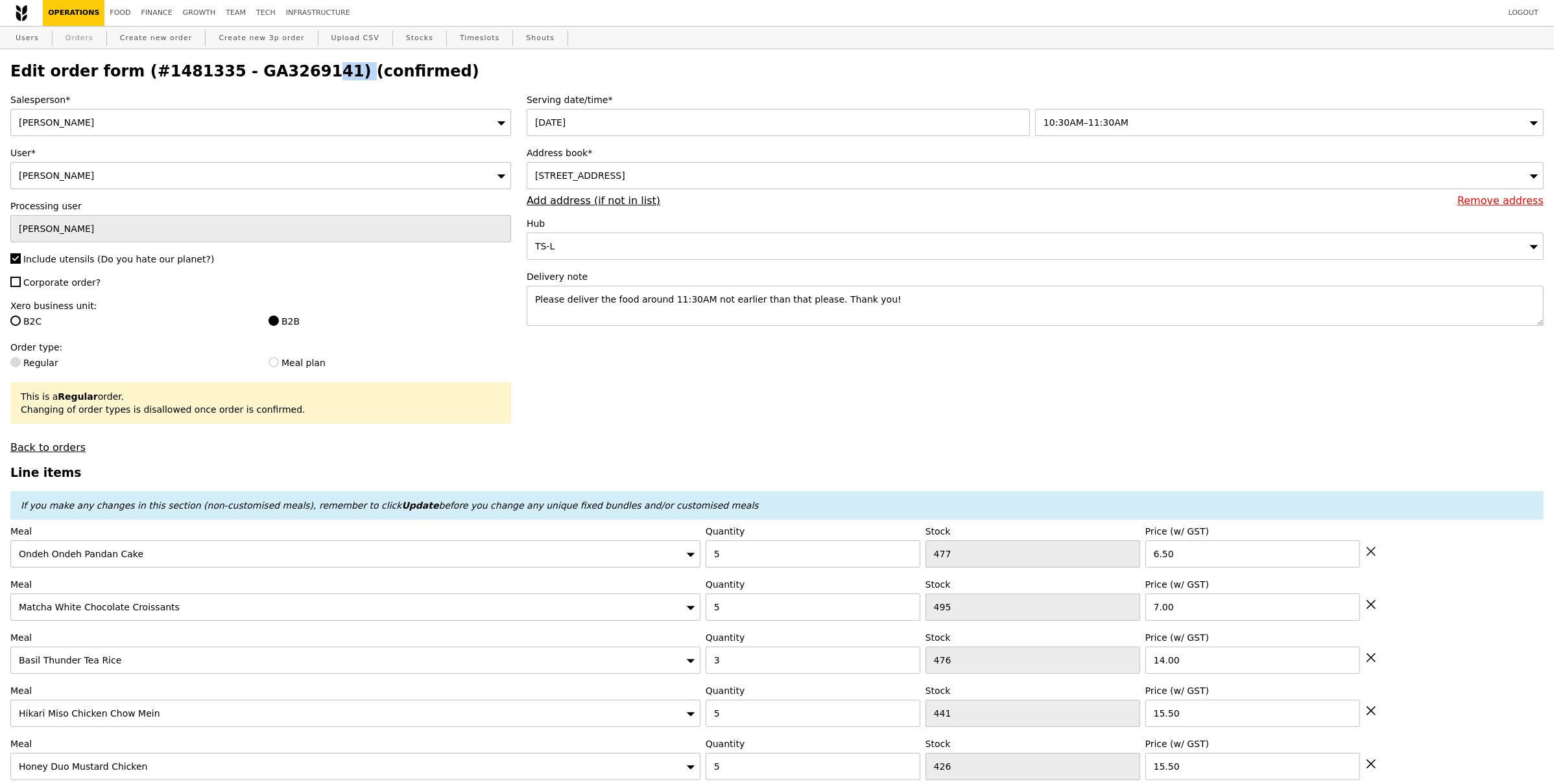
click at [63, 39] on link "Orders" at bounding box center [79, 38] width 38 height 23
select select "100"
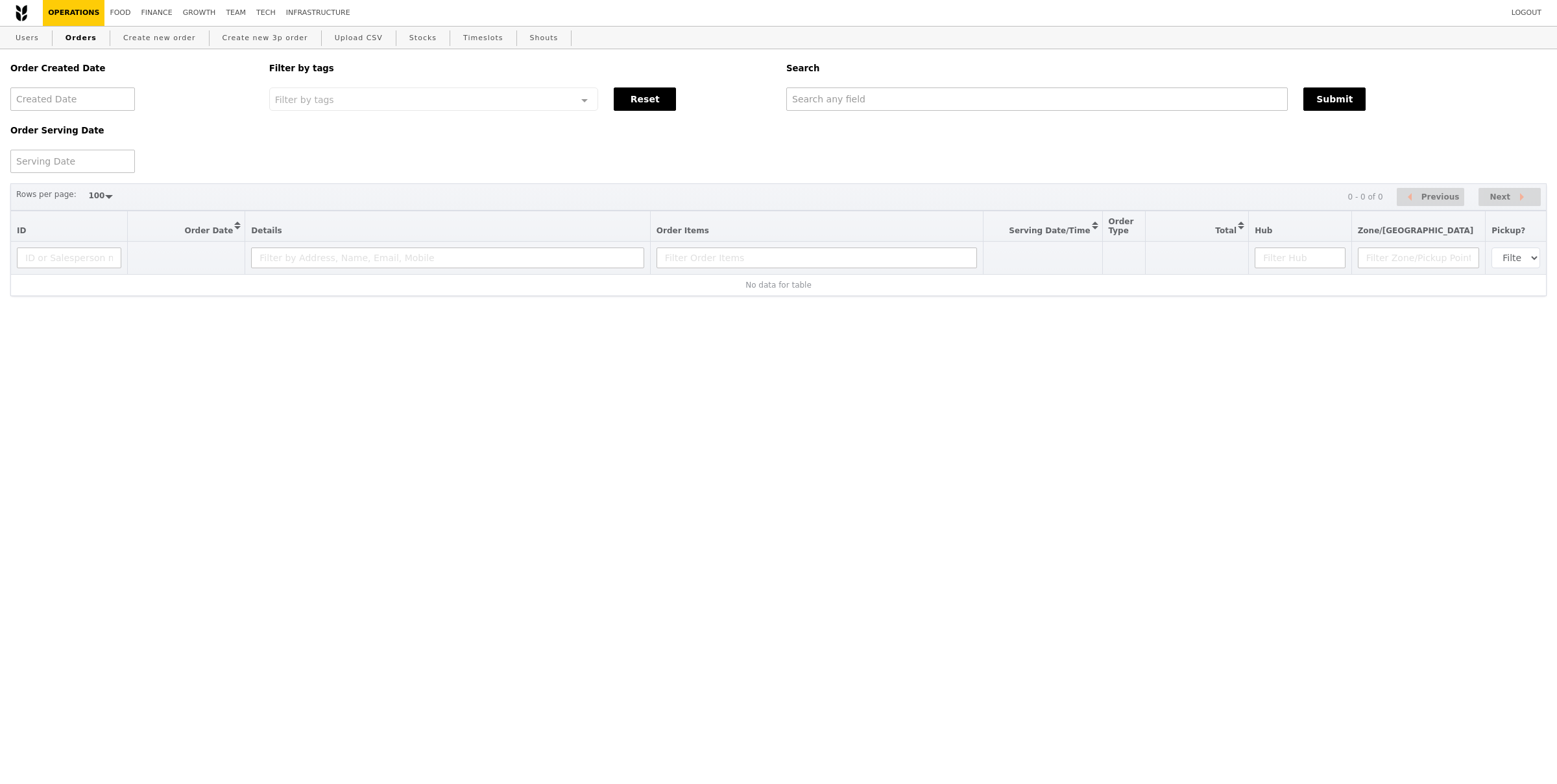
click at [918, 82] on div "Search" at bounding box center [1166, 67] width 776 height 38
click at [962, 100] on input "text" at bounding box center [1037, 100] width 502 height 23
paste input "GA3269141"
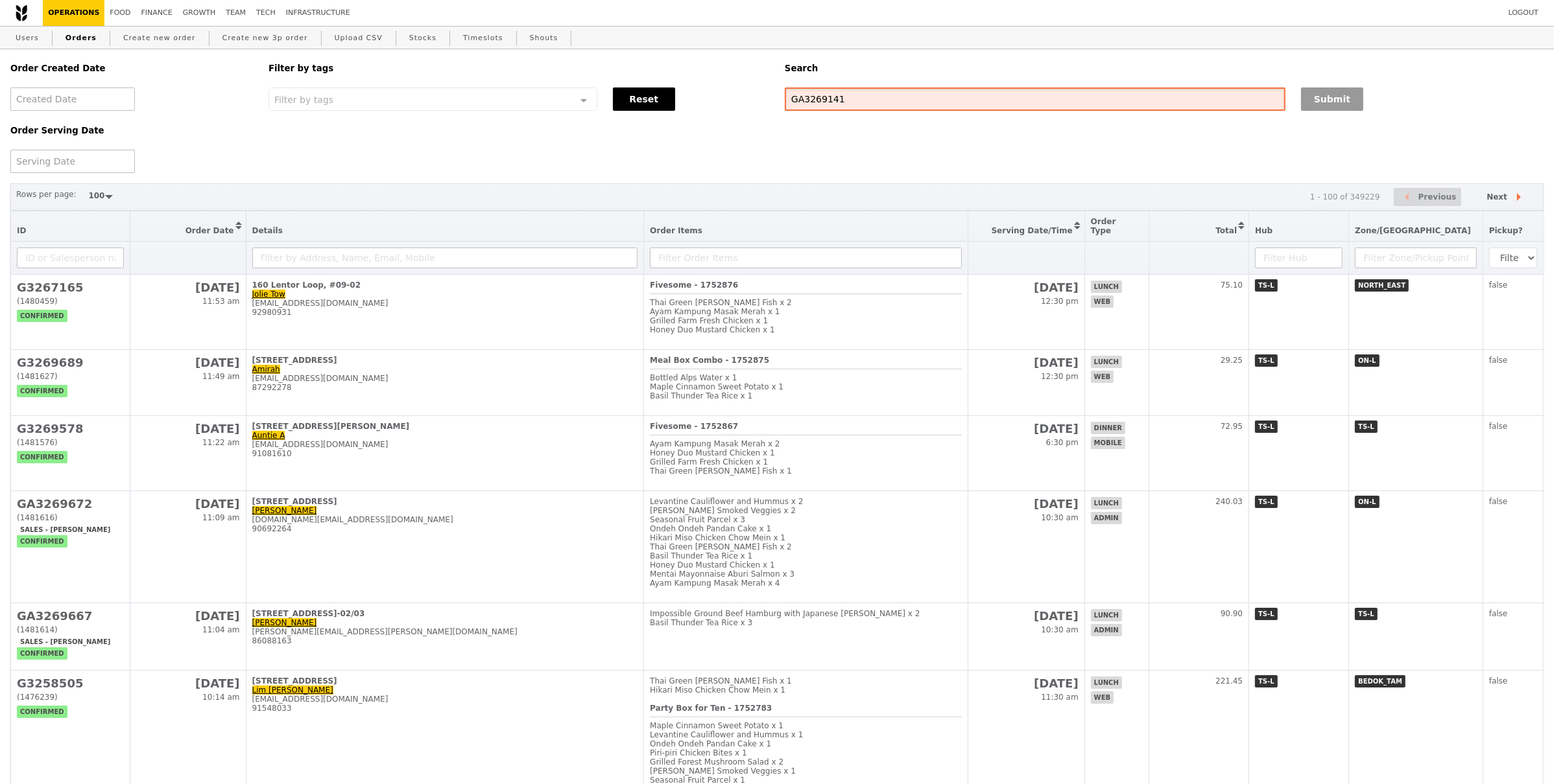
type input "GA3269141"
click at [1335, 100] on button "Submit" at bounding box center [1332, 100] width 63 height 23
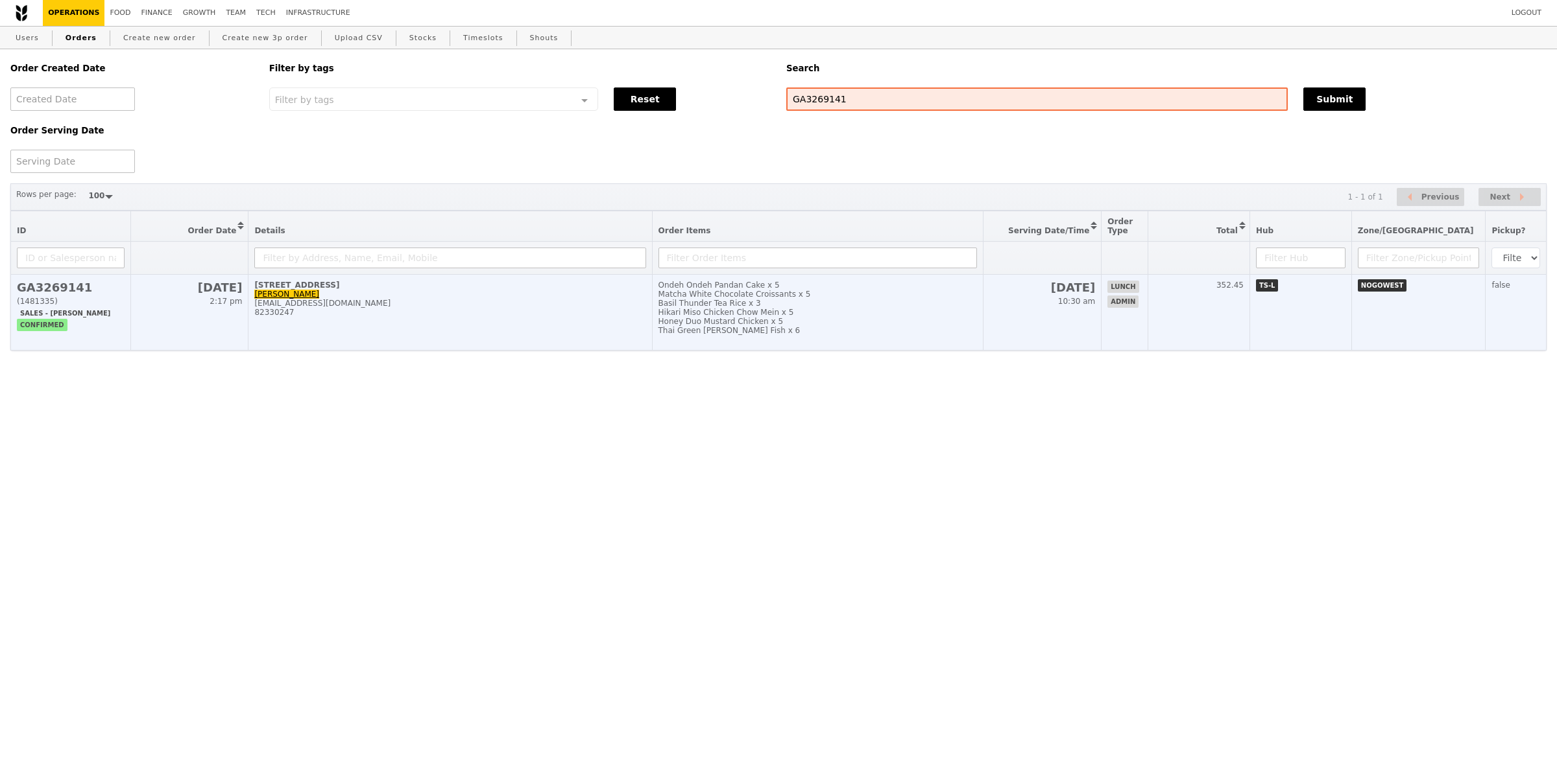
click at [526, 284] on div "31 Tuas South Avenue 6, #-4A Tuas Bay Street" at bounding box center [450, 284] width 391 height 9
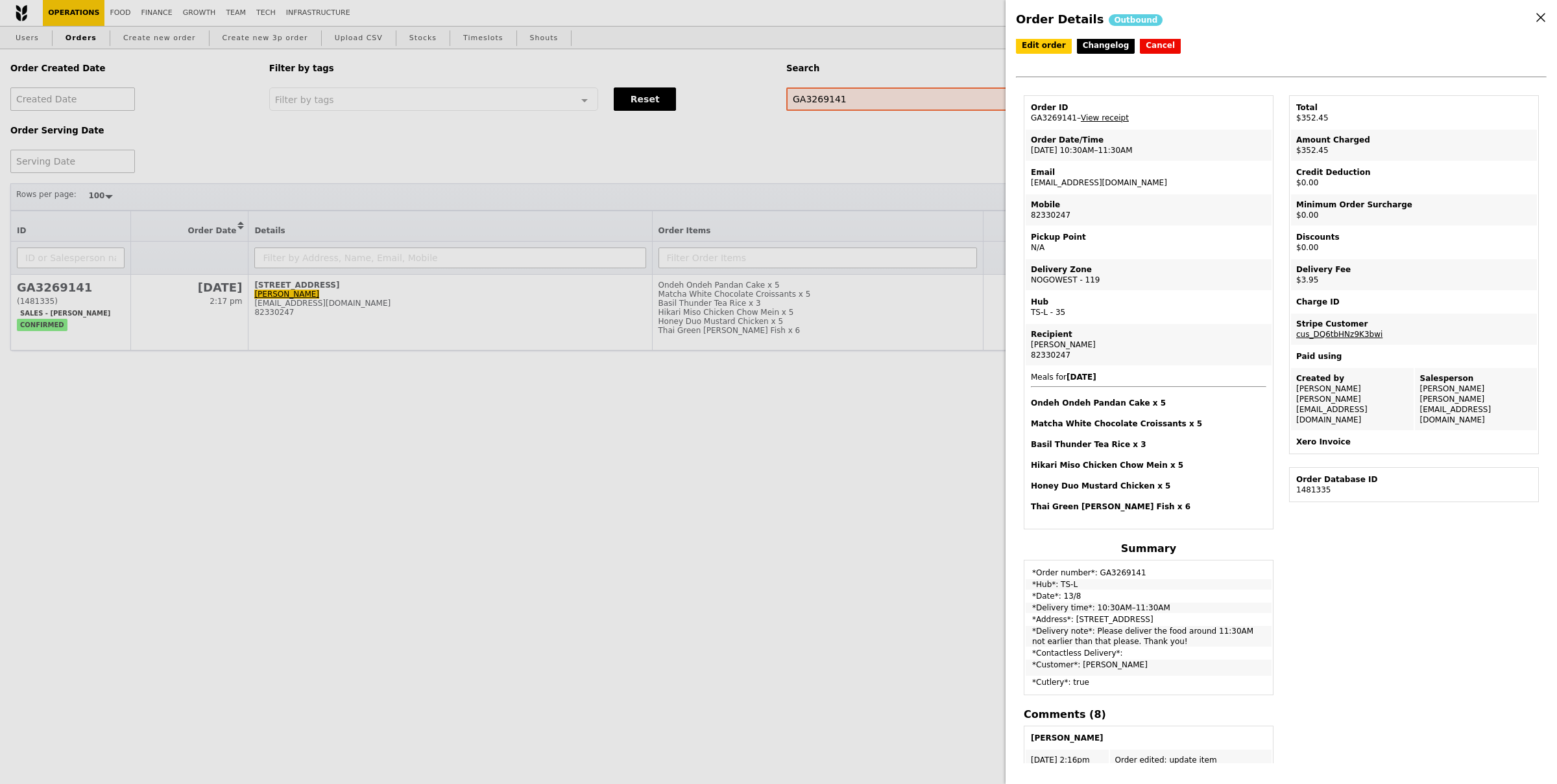
scroll to position [3, 0]
click at [1096, 109] on div "Order ID" at bounding box center [1148, 106] width 236 height 11
click at [1097, 112] on link "View receipt" at bounding box center [1104, 116] width 48 height 9
click at [1150, 328] on div "Recipient" at bounding box center [1148, 333] width 236 height 11
drag, startPoint x: 251, startPoint y: 19, endPoint x: 227, endPoint y: 11, distance: 25.3
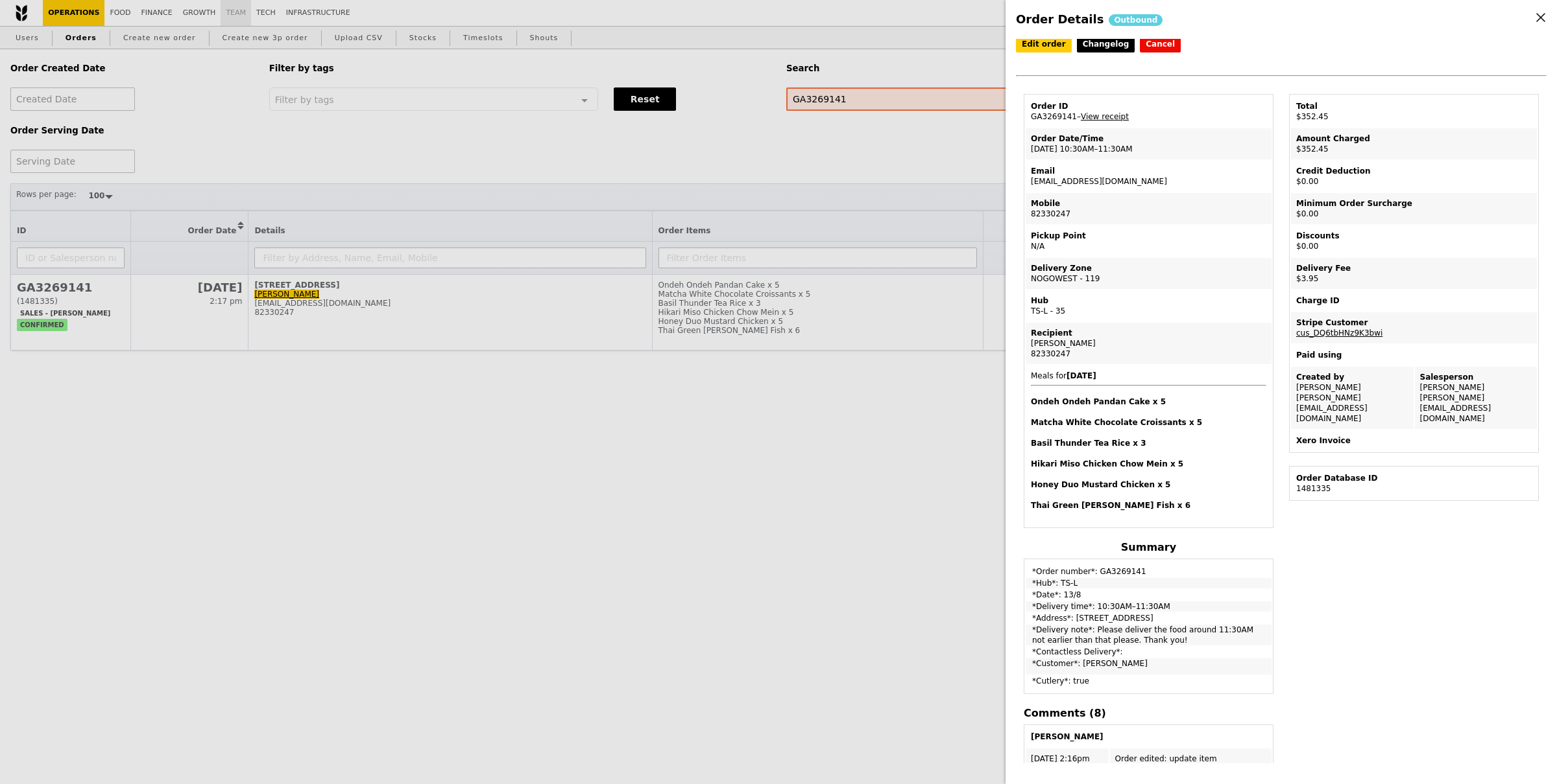
click at [251, 19] on div "Order Details Outbound Edit order Changelog Cancel Order ID GA3269141 – View re…" at bounding box center [778, 392] width 1557 height 784
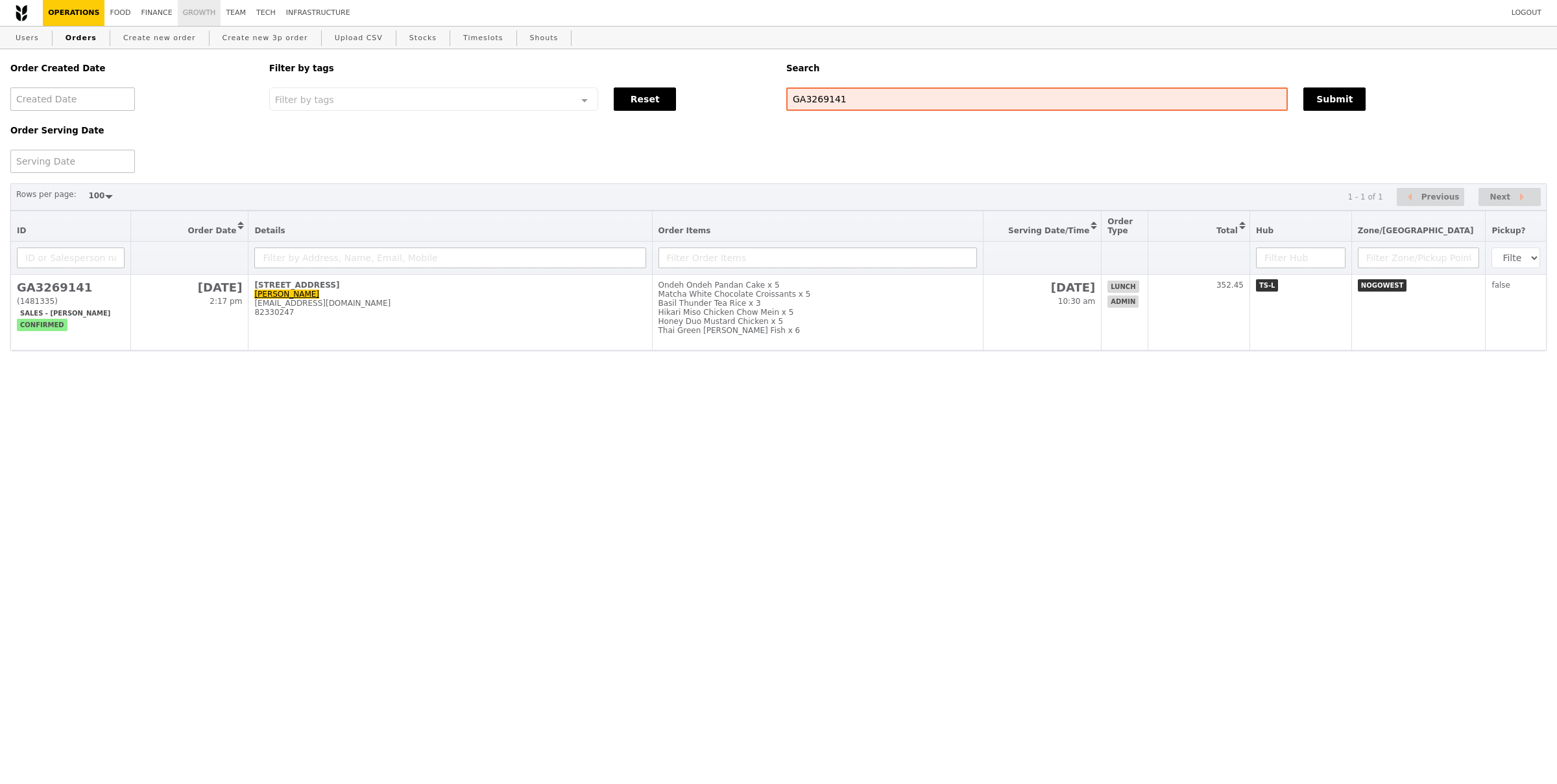
click at [205, 11] on link "Growth" at bounding box center [200, 13] width 43 height 26
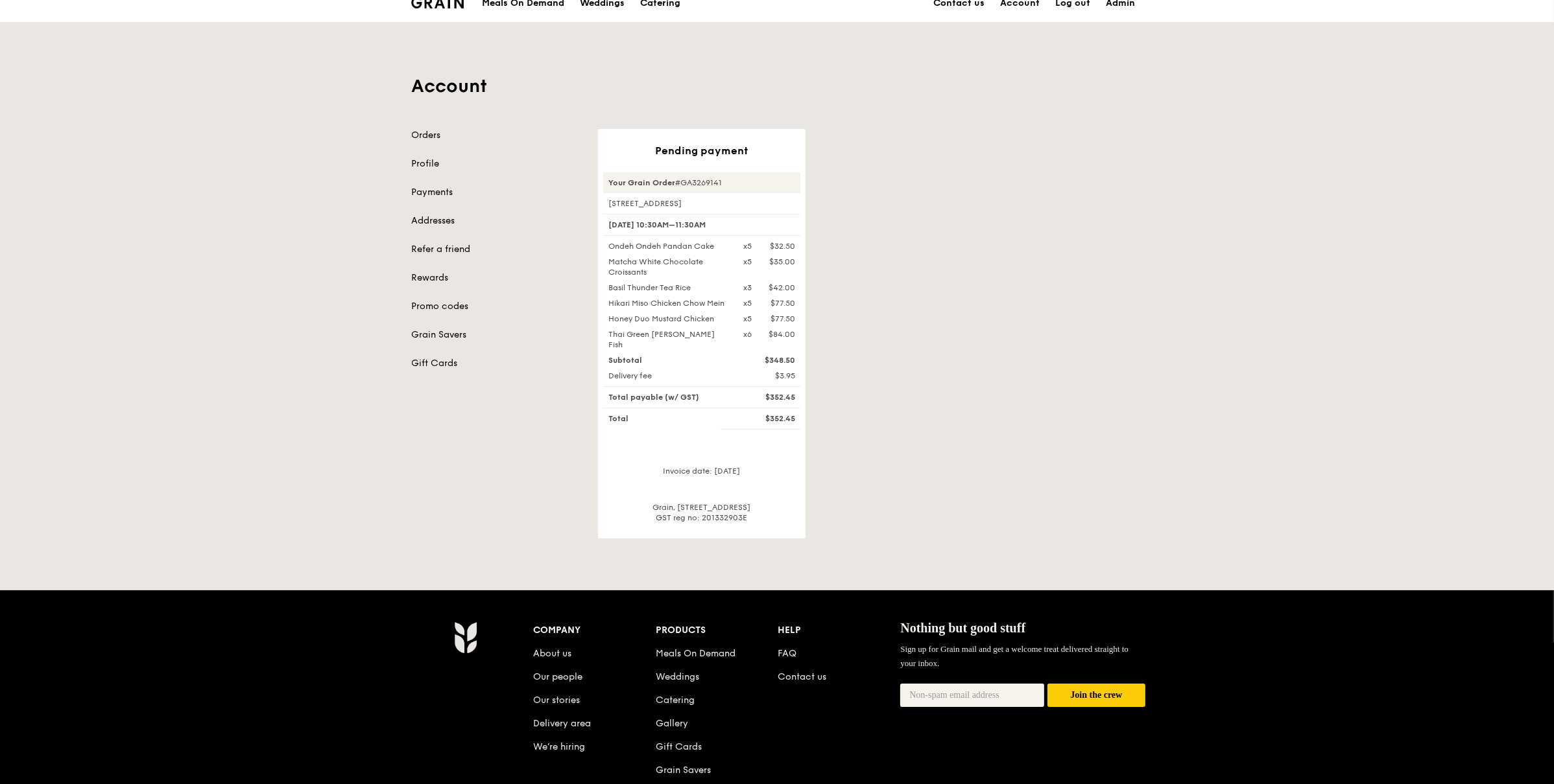
scroll to position [21, 0]
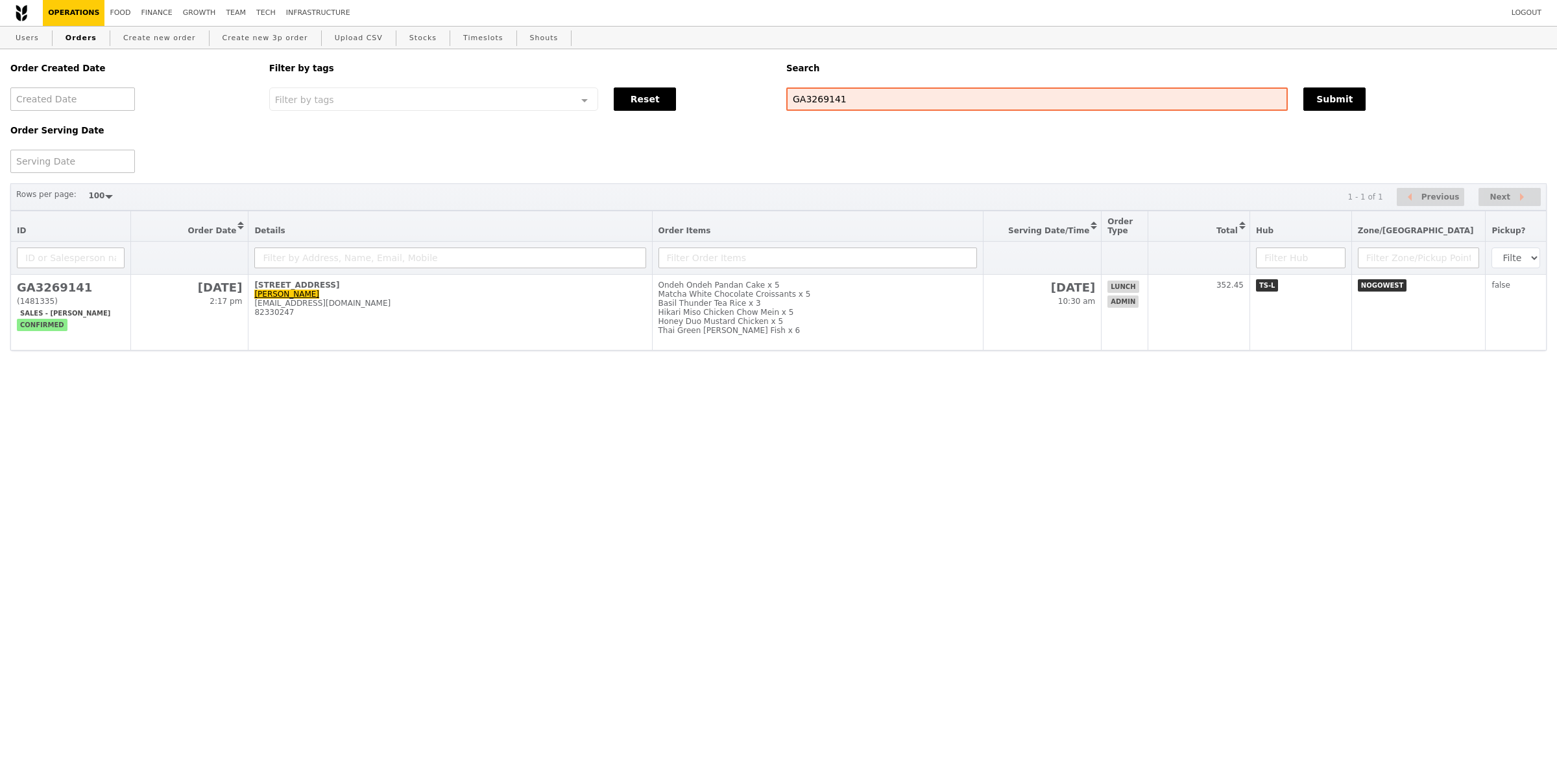
select select "100"
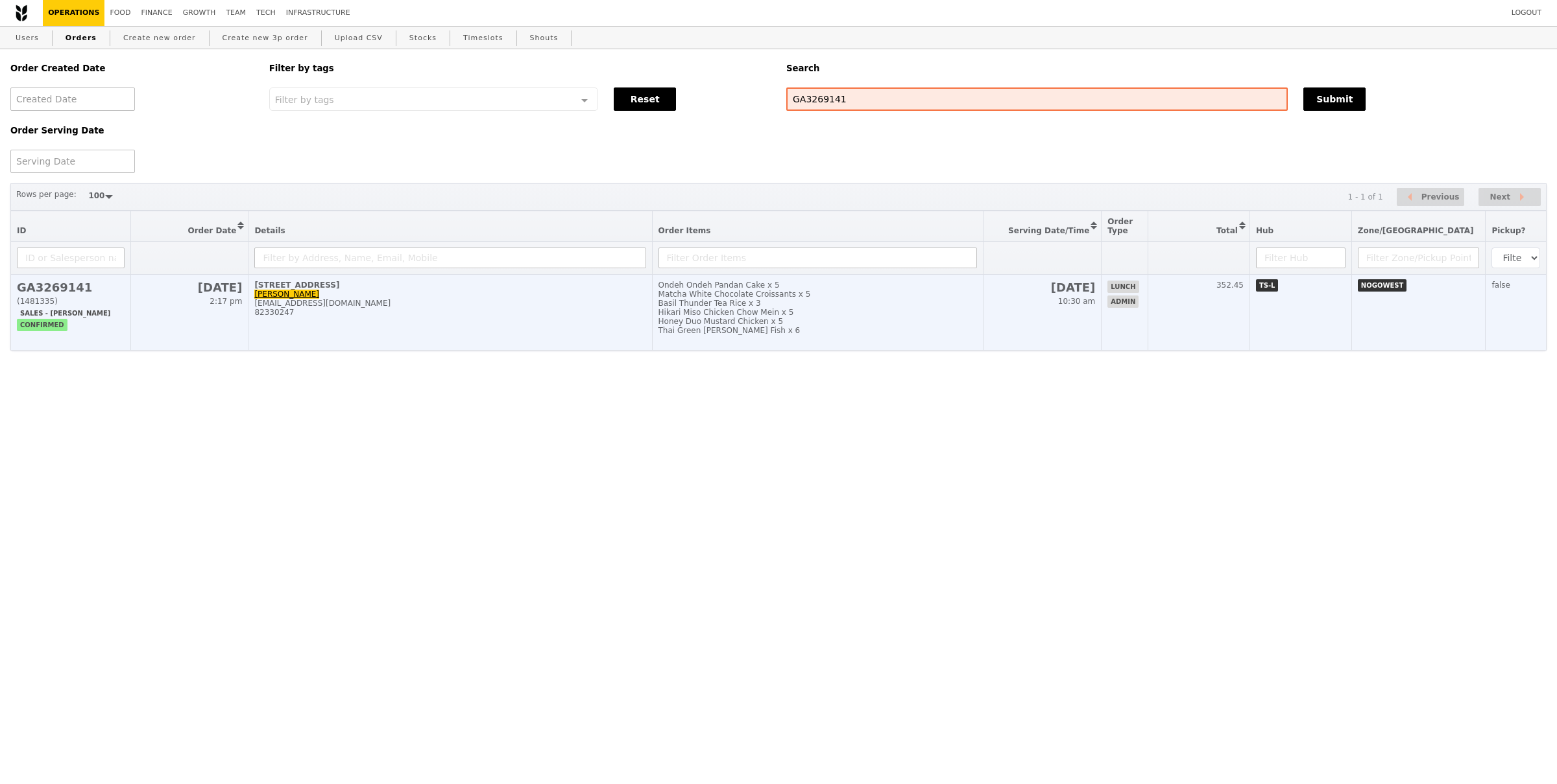
click at [871, 328] on div "Thai Green [PERSON_NAME] Fish x 6" at bounding box center [818, 330] width 319 height 9
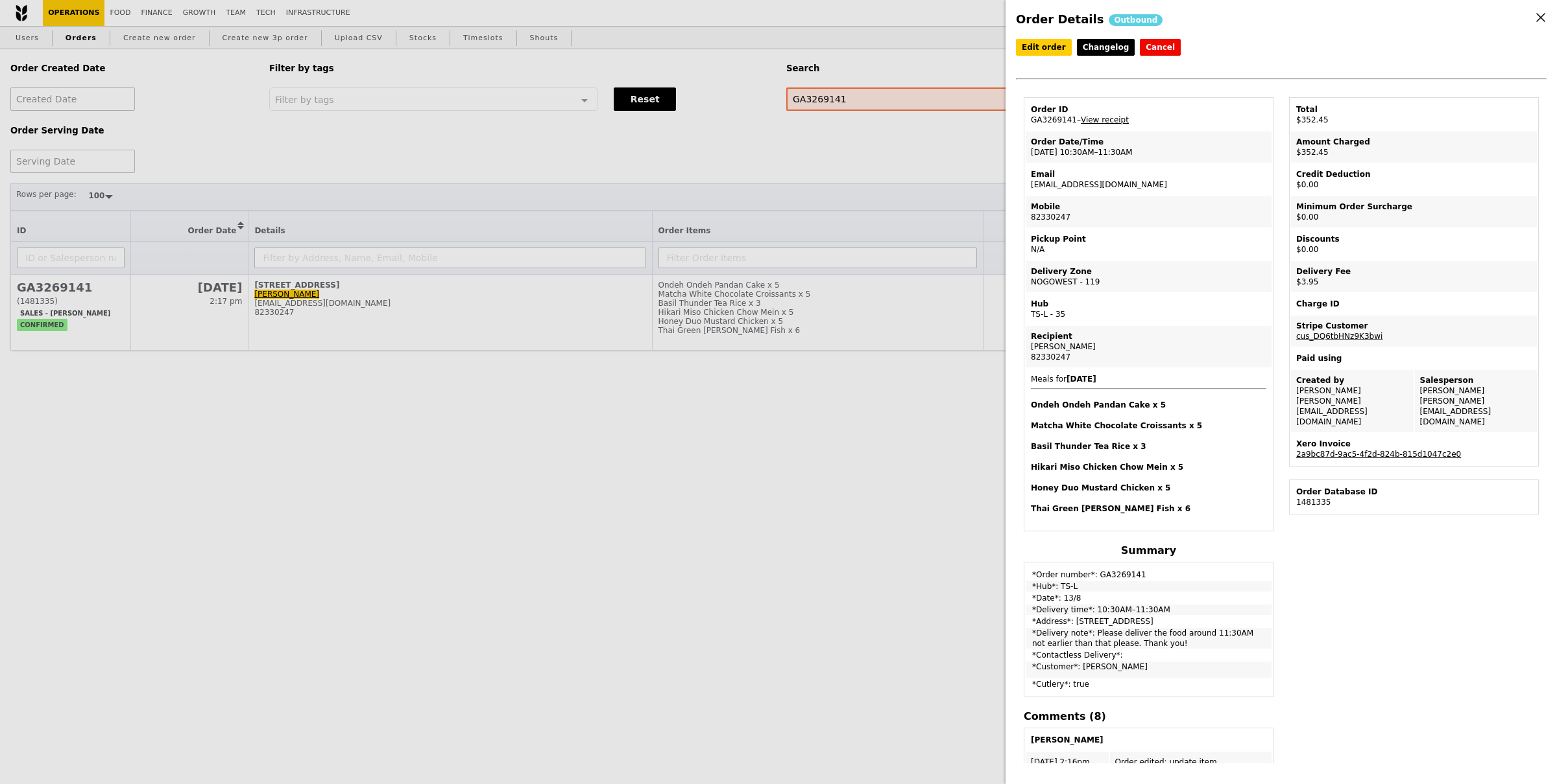
click at [1357, 439] on div "Xero Invoice" at bounding box center [1413, 444] width 236 height 11
click at [1357, 450] on link "2a9bc87d-9ac5-4f2d-824b-815d1047c2e0" at bounding box center [1378, 454] width 164 height 9
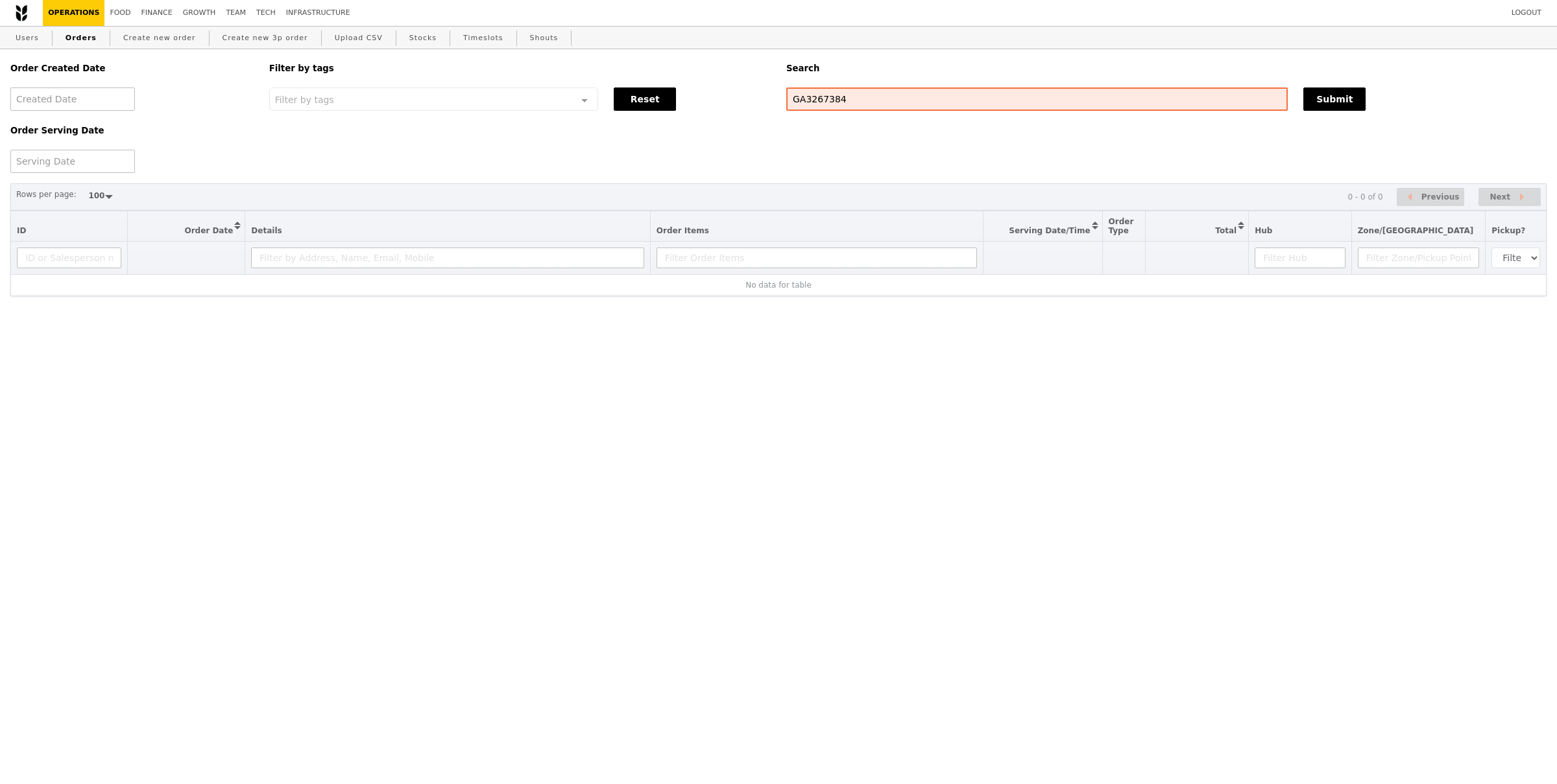
select select "100"
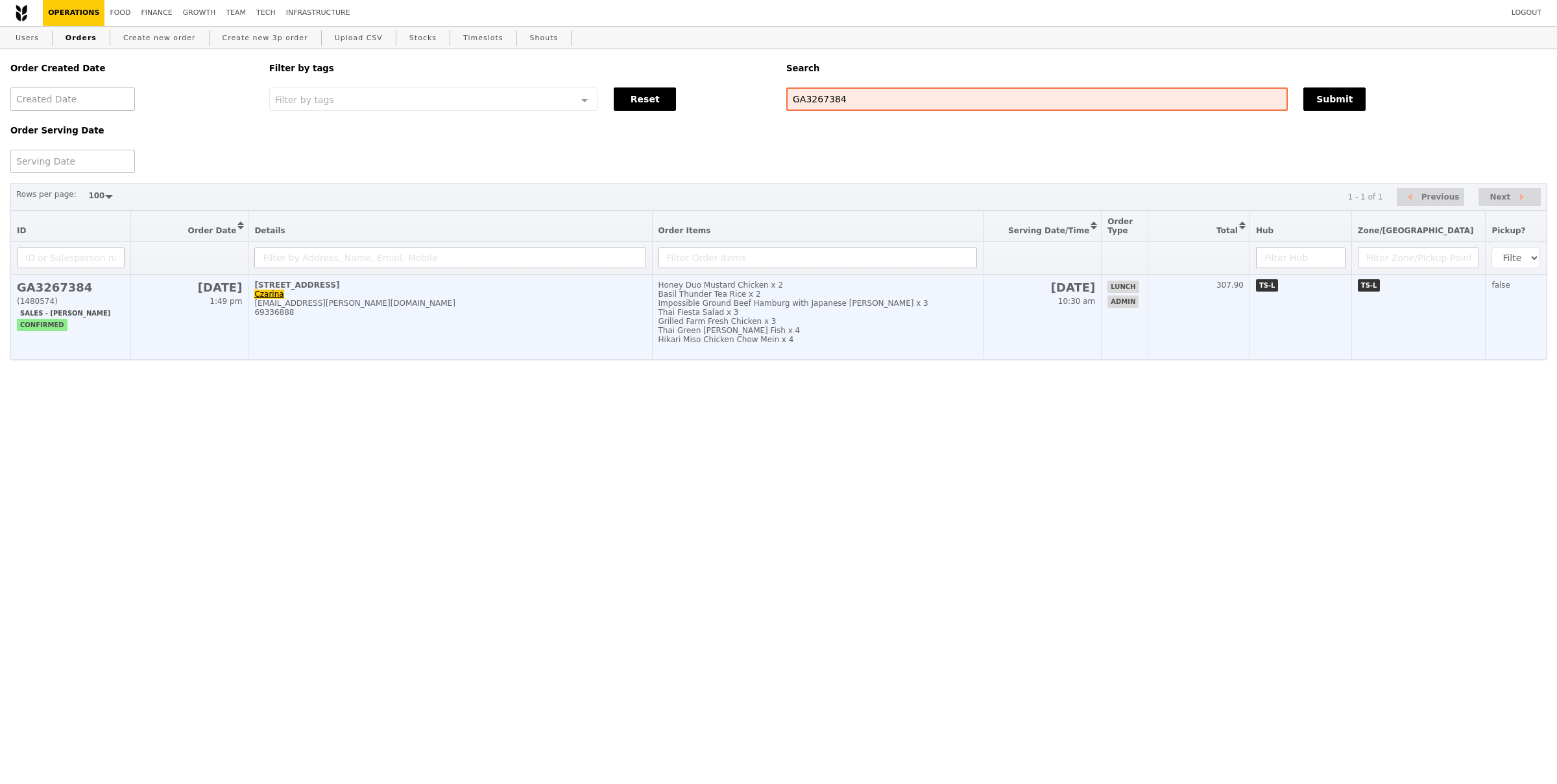
click at [556, 334] on td "[STREET_ADDRESS] [EMAIL_ADDRESS][PERSON_NAME][DOMAIN_NAME] 69336888" at bounding box center [450, 317] width 403 height 85
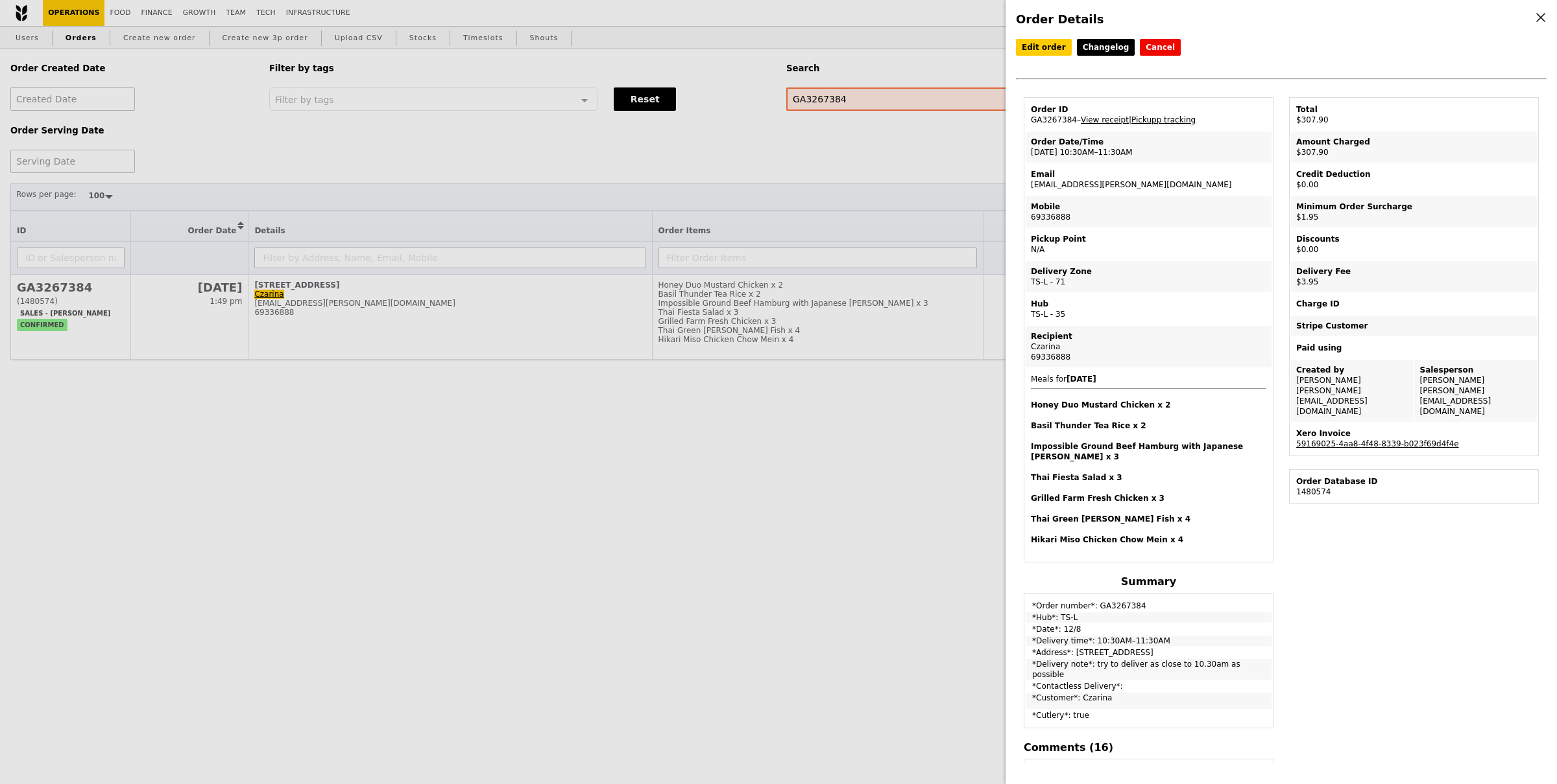
click at [1172, 122] on link "Pickupp tracking" at bounding box center [1164, 119] width 65 height 9
